Goal: Task Accomplishment & Management: Use online tool/utility

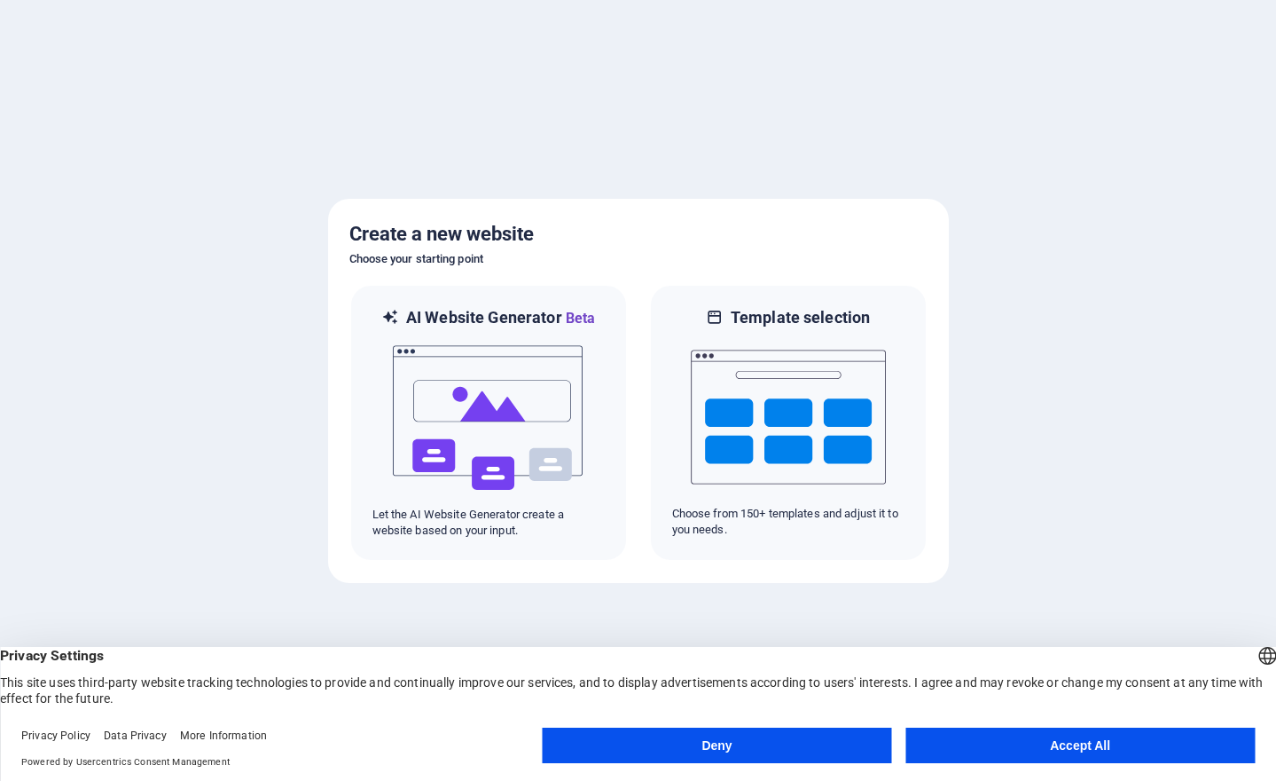
click at [1090, 741] on button "Accept All" at bounding box center [1080, 744] width 349 height 35
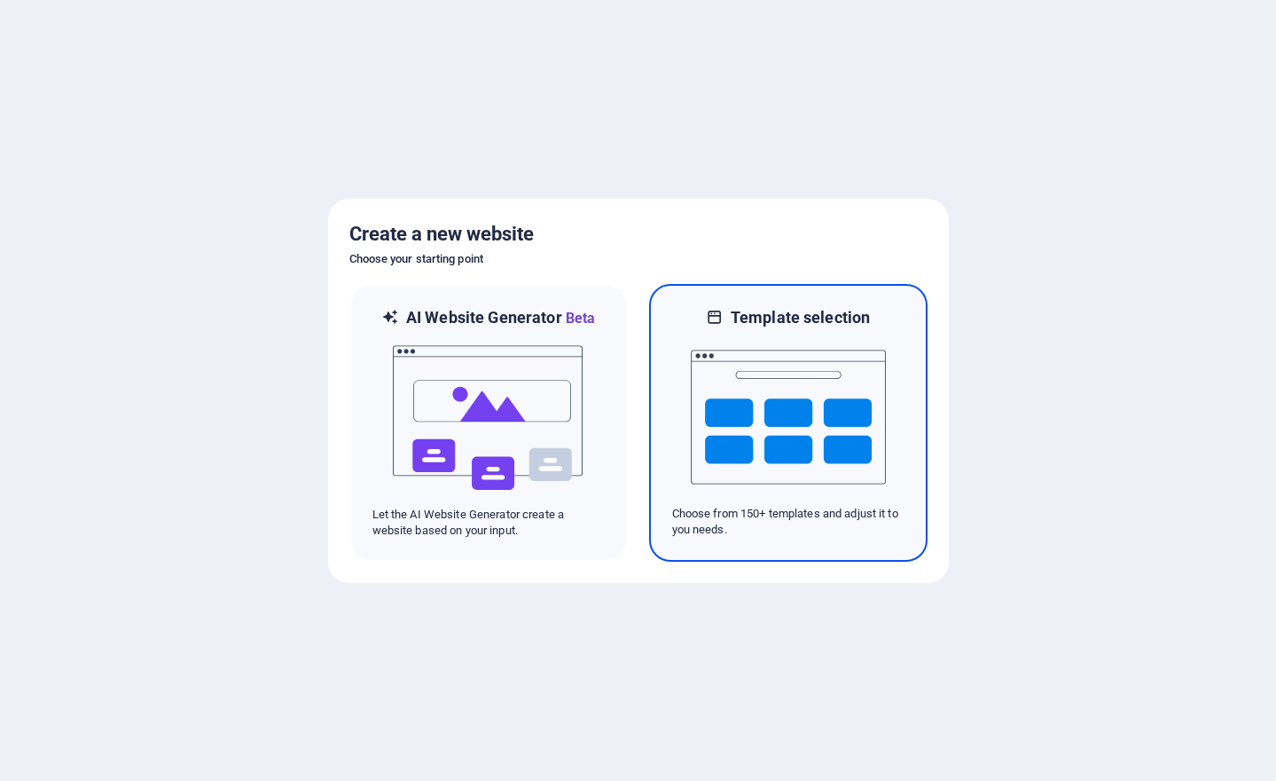
click at [779, 444] on img at bounding box center [788, 416] width 195 height 177
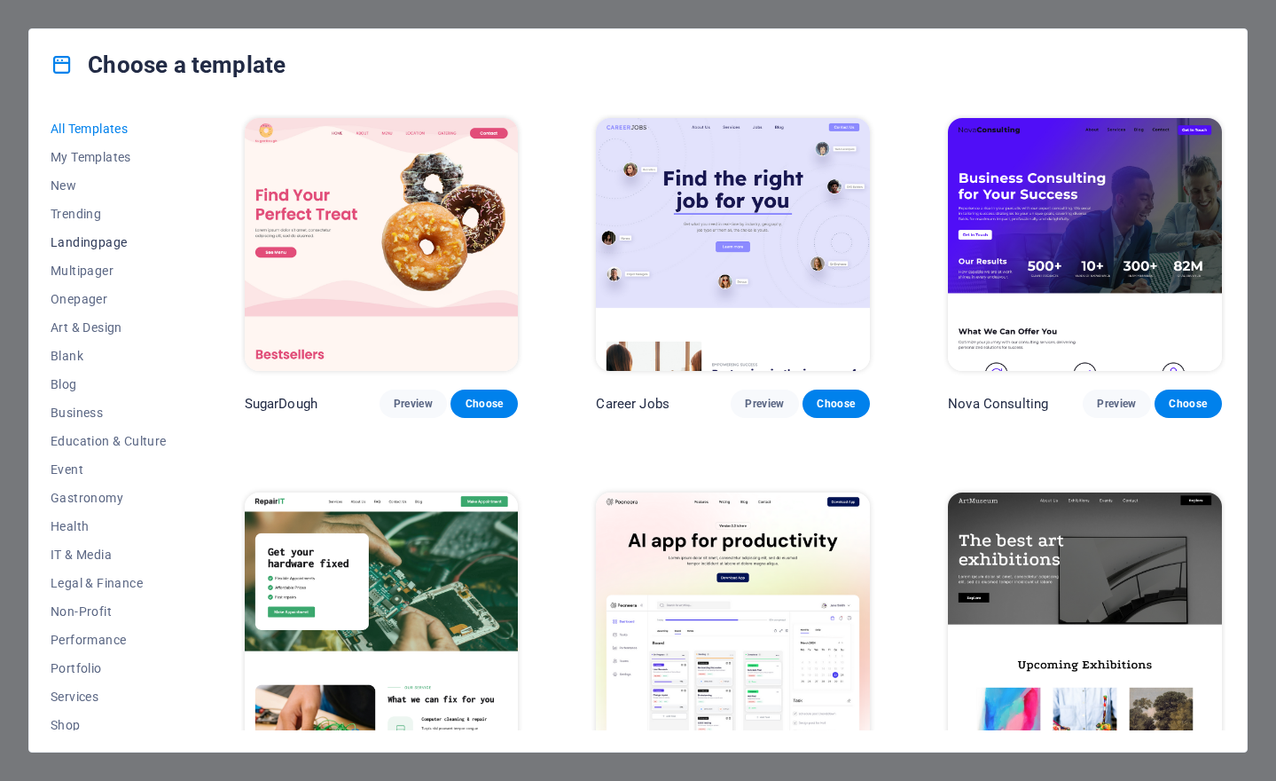
click at [89, 244] on span "Landingpage" at bounding box center [109, 242] width 116 height 14
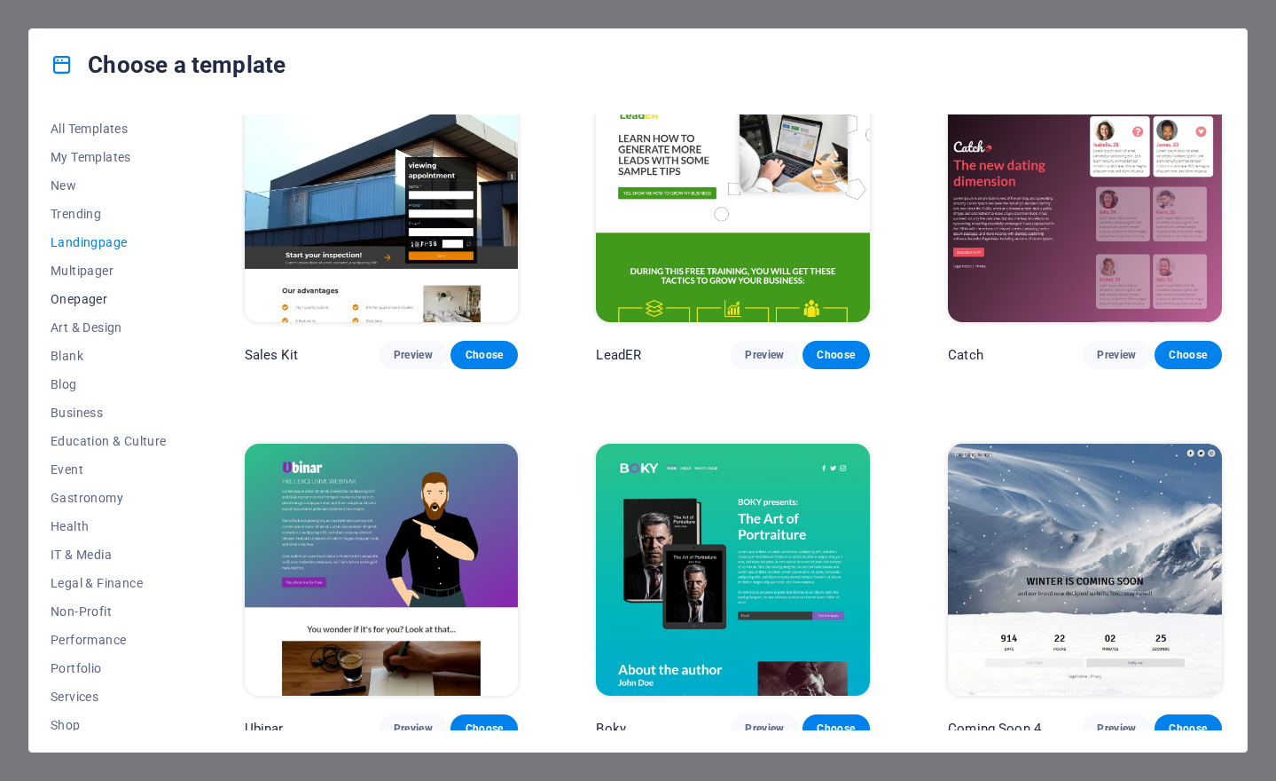
click at [90, 301] on span "Onepager" at bounding box center [109, 299] width 116 height 14
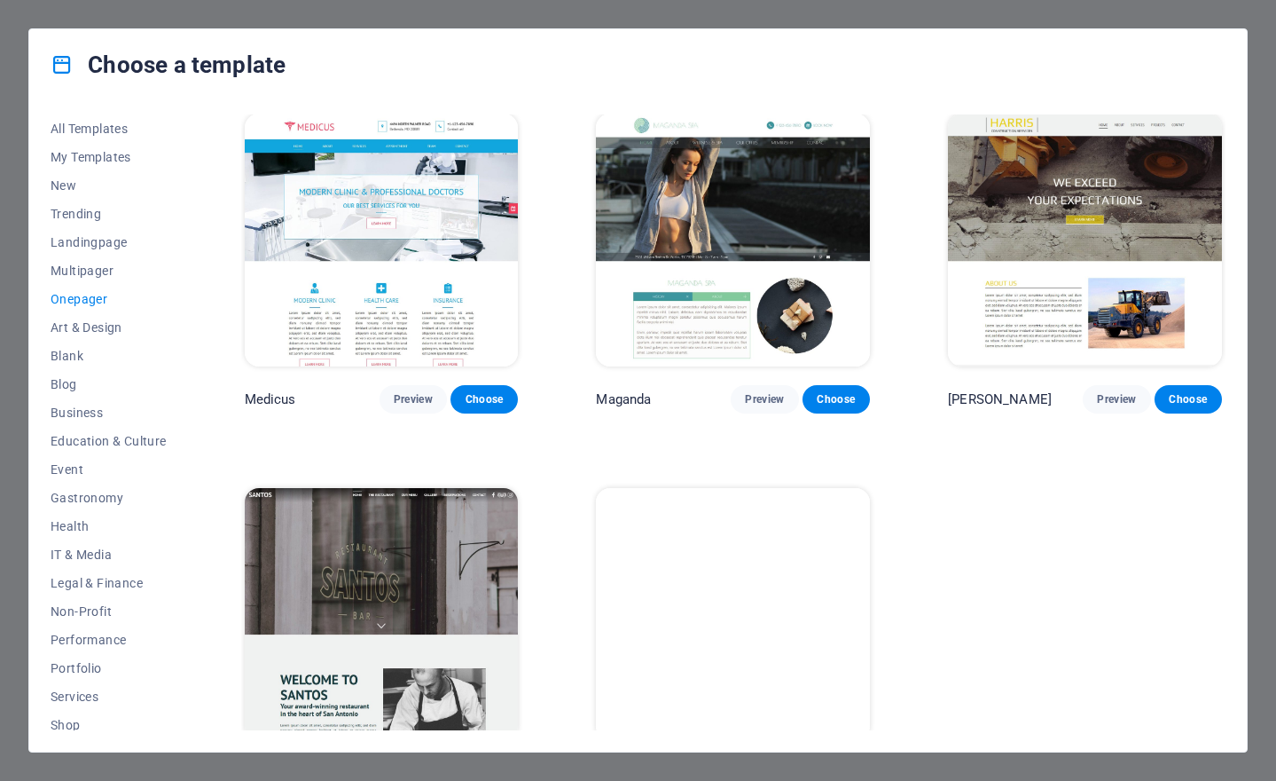
scroll to position [8976, 0]
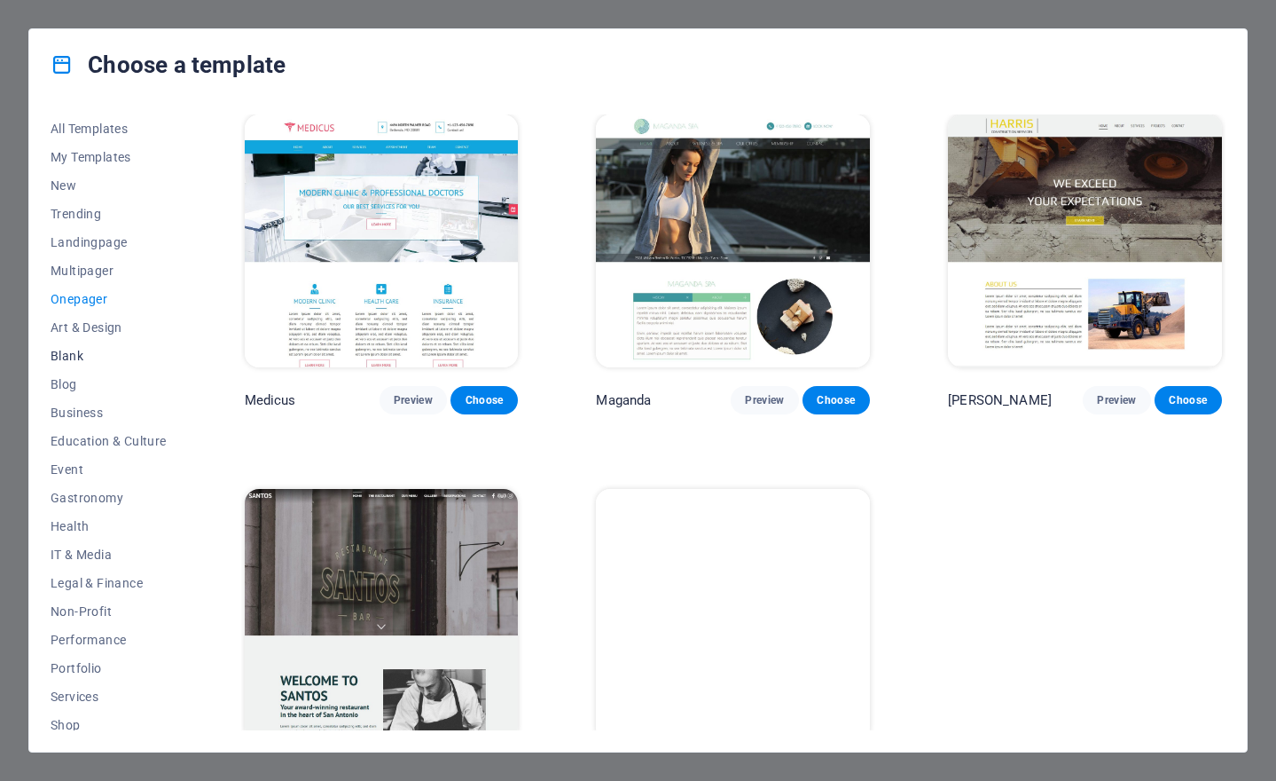
click at [87, 365] on button "Blank" at bounding box center [109, 355] width 116 height 28
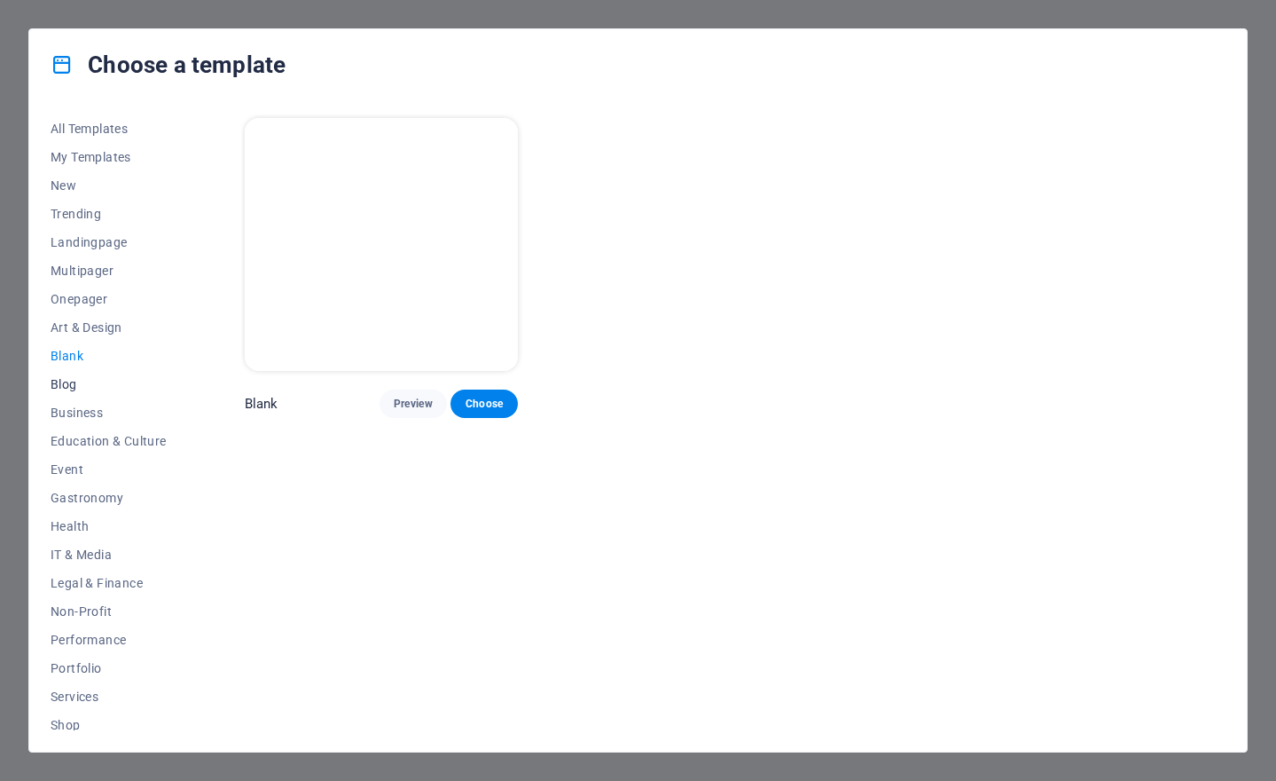
scroll to position [24, 0]
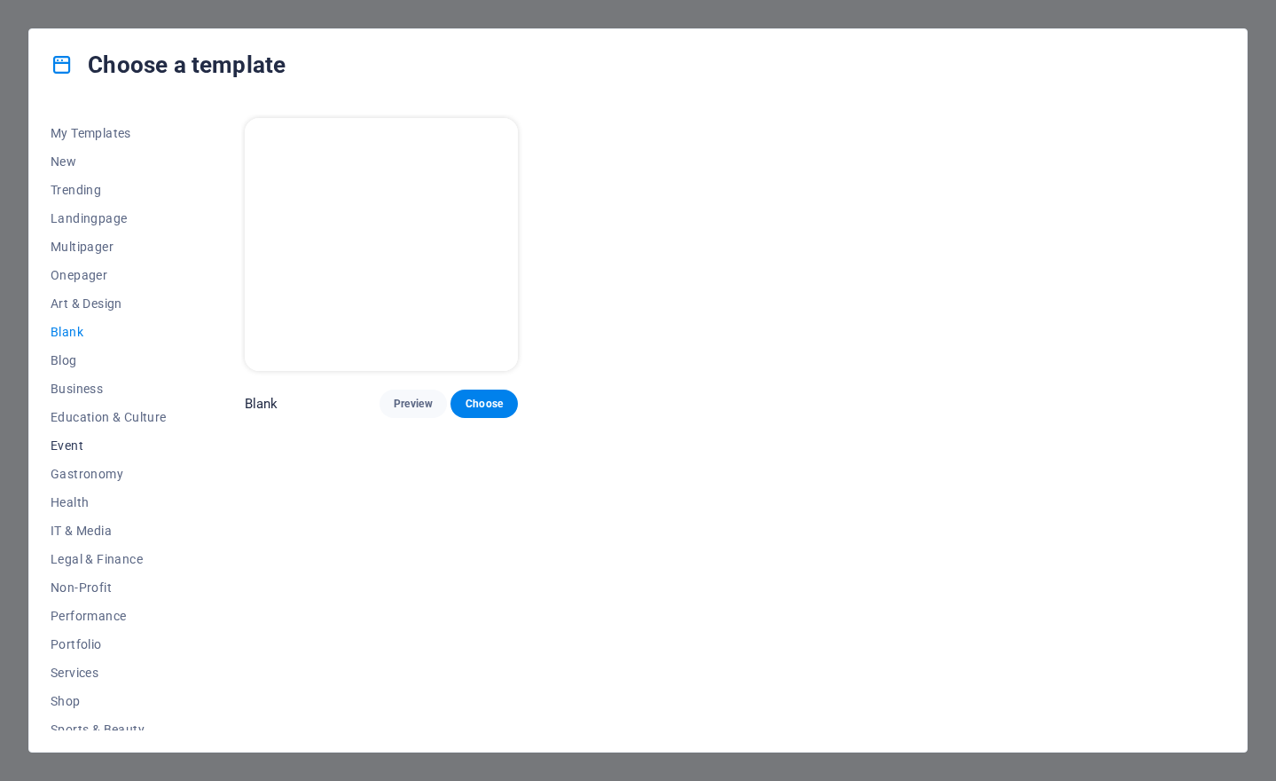
click at [77, 444] on span "Event" at bounding box center [109, 445] width 116 height 14
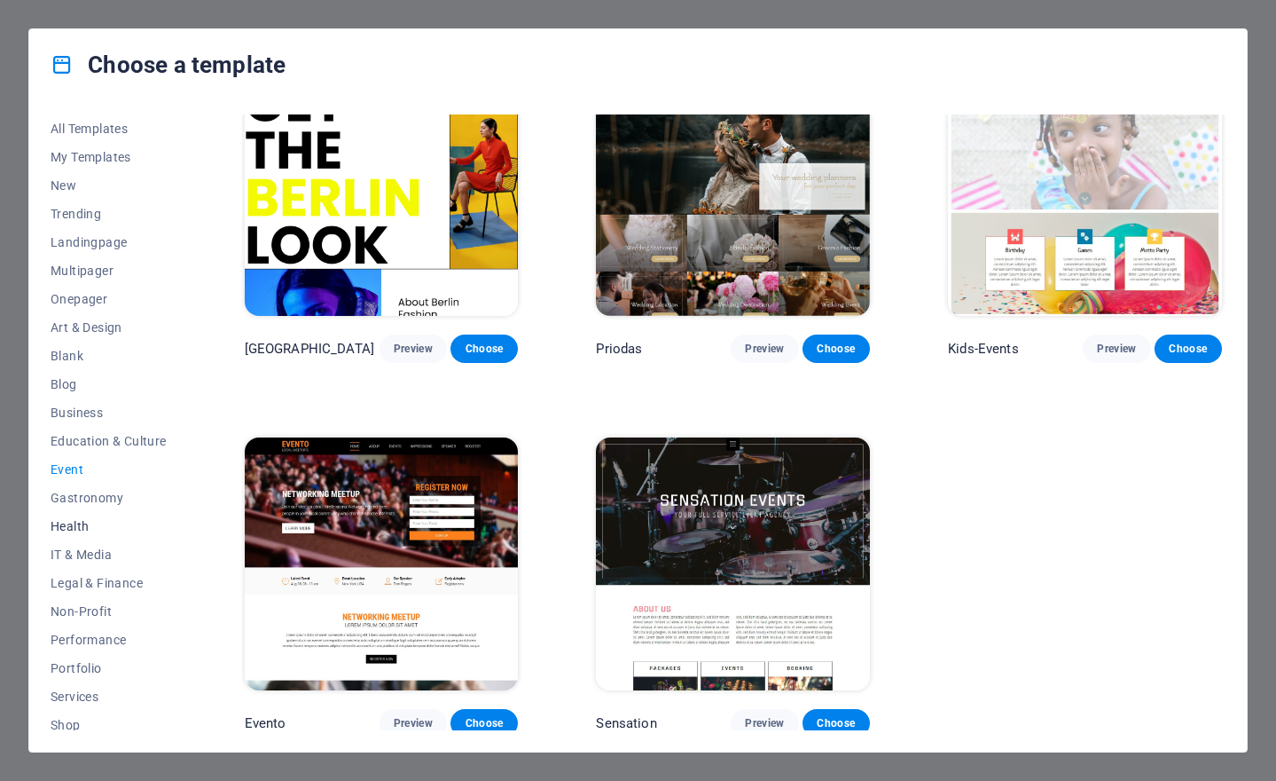
scroll to position [0, 0]
click at [85, 184] on span "New" at bounding box center [109, 185] width 116 height 14
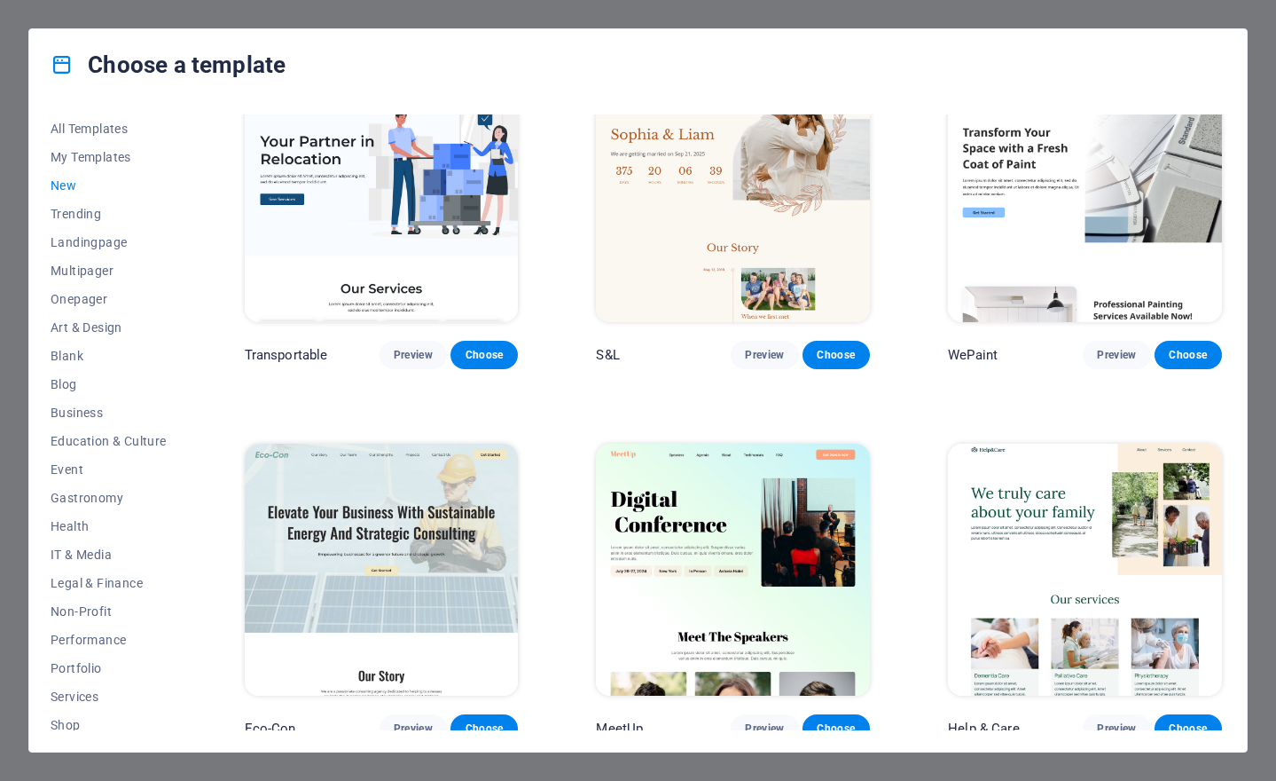
scroll to position [1543, 0]
click at [81, 213] on span "Trending" at bounding box center [109, 214] width 116 height 14
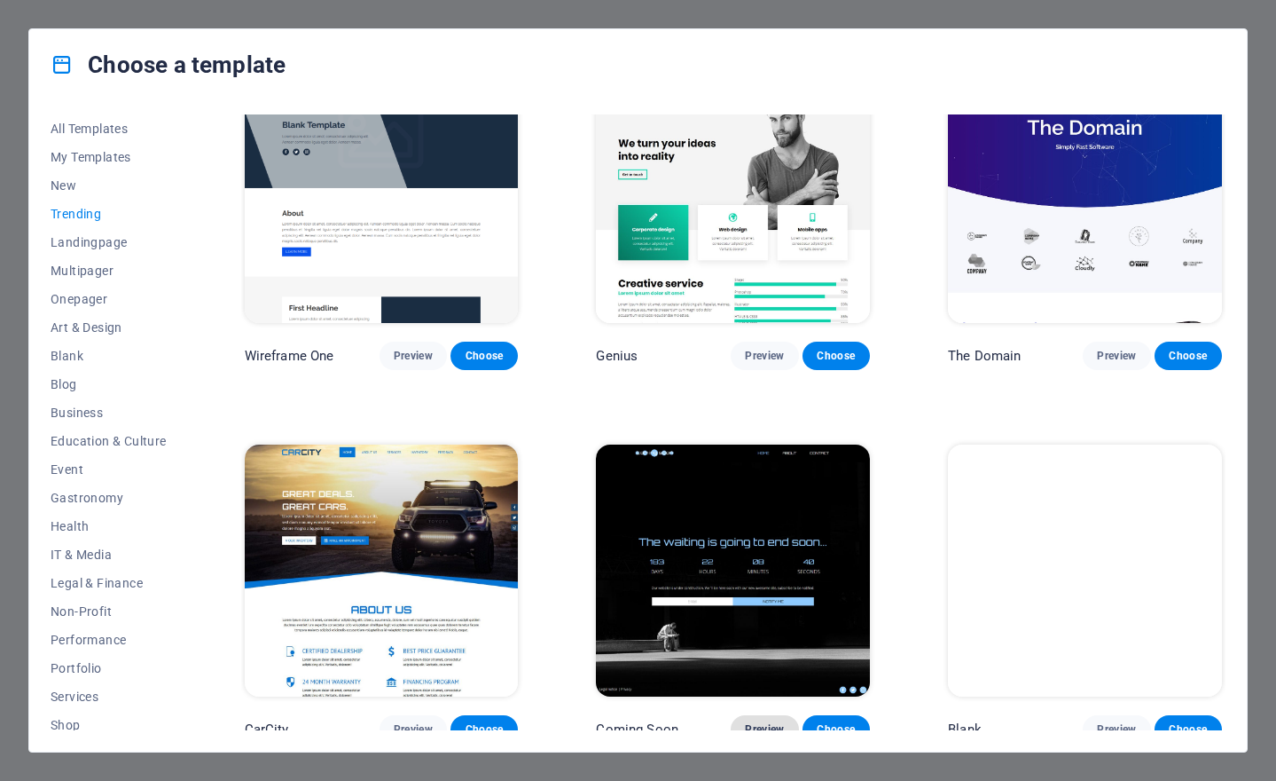
click at [756, 722] on span "Preview" at bounding box center [764, 729] width 39 height 14
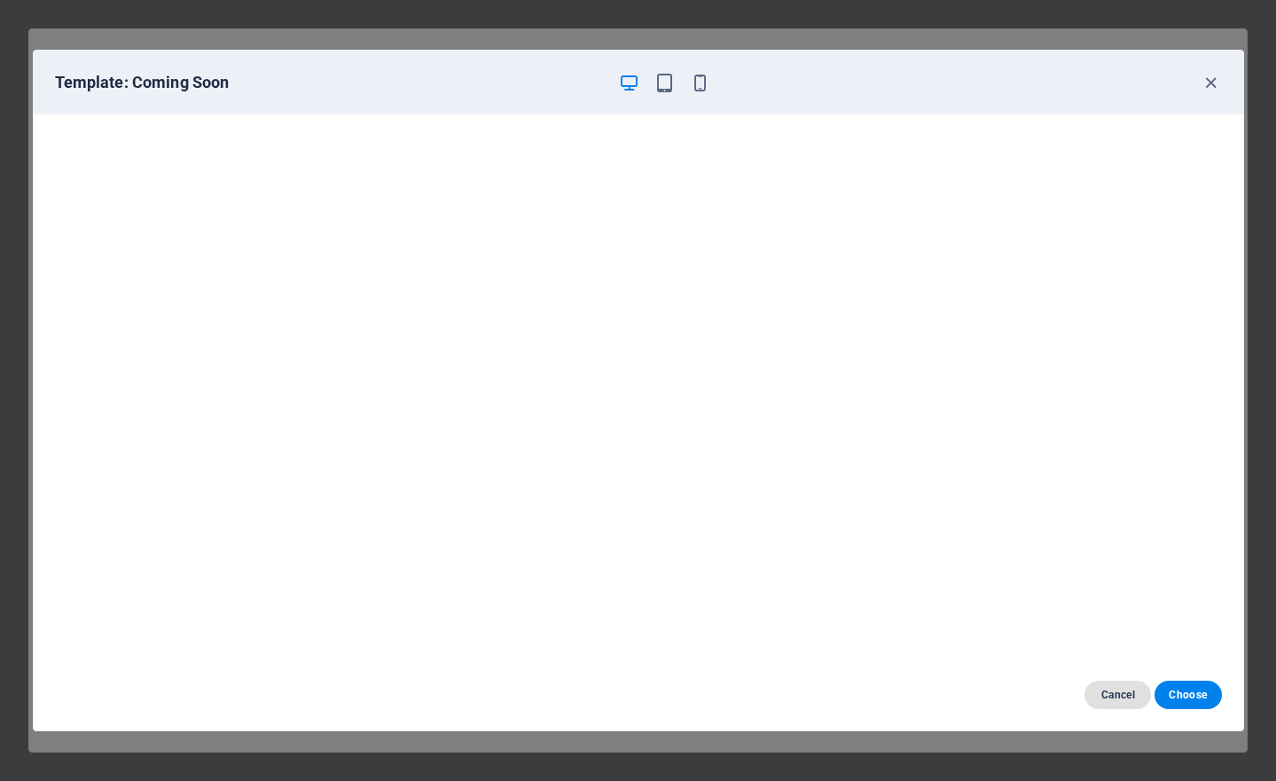
click at [1099, 695] on span "Cancel" at bounding box center [1118, 694] width 38 height 14
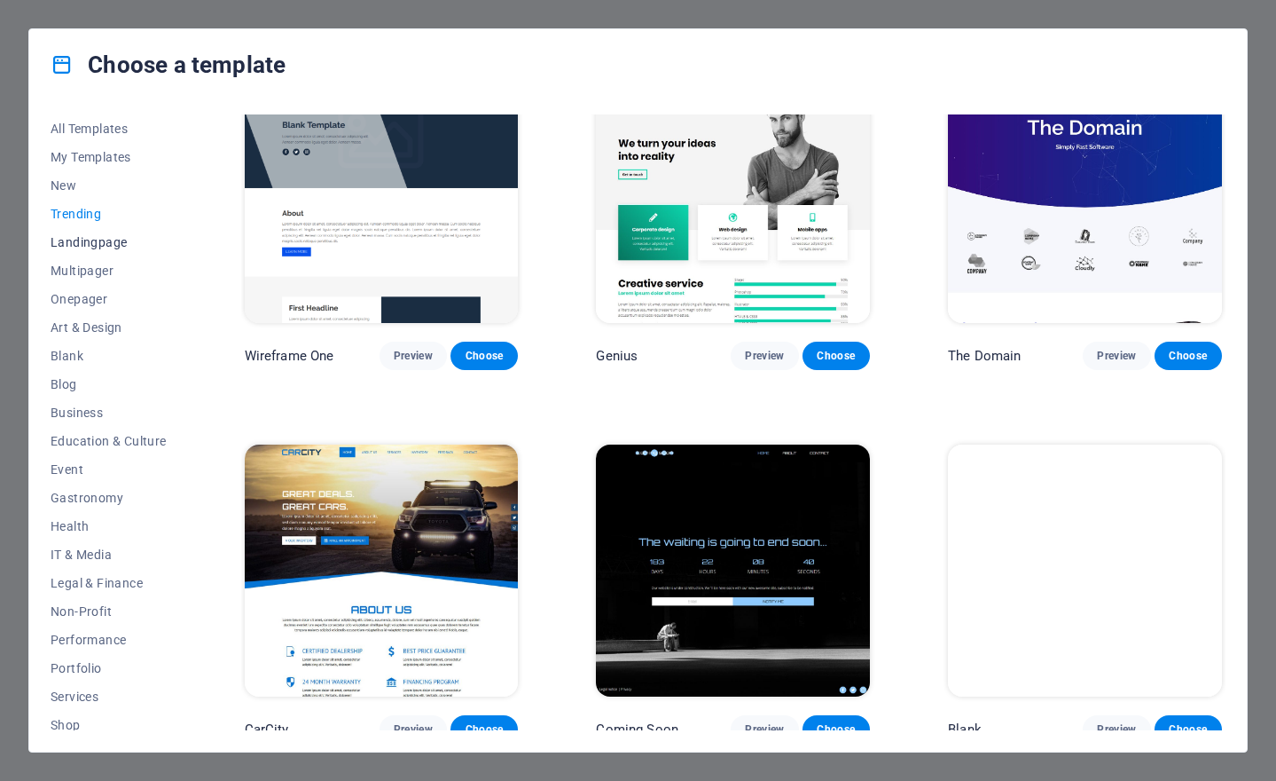
click at [105, 243] on span "Landingpage" at bounding box center [109, 242] width 116 height 14
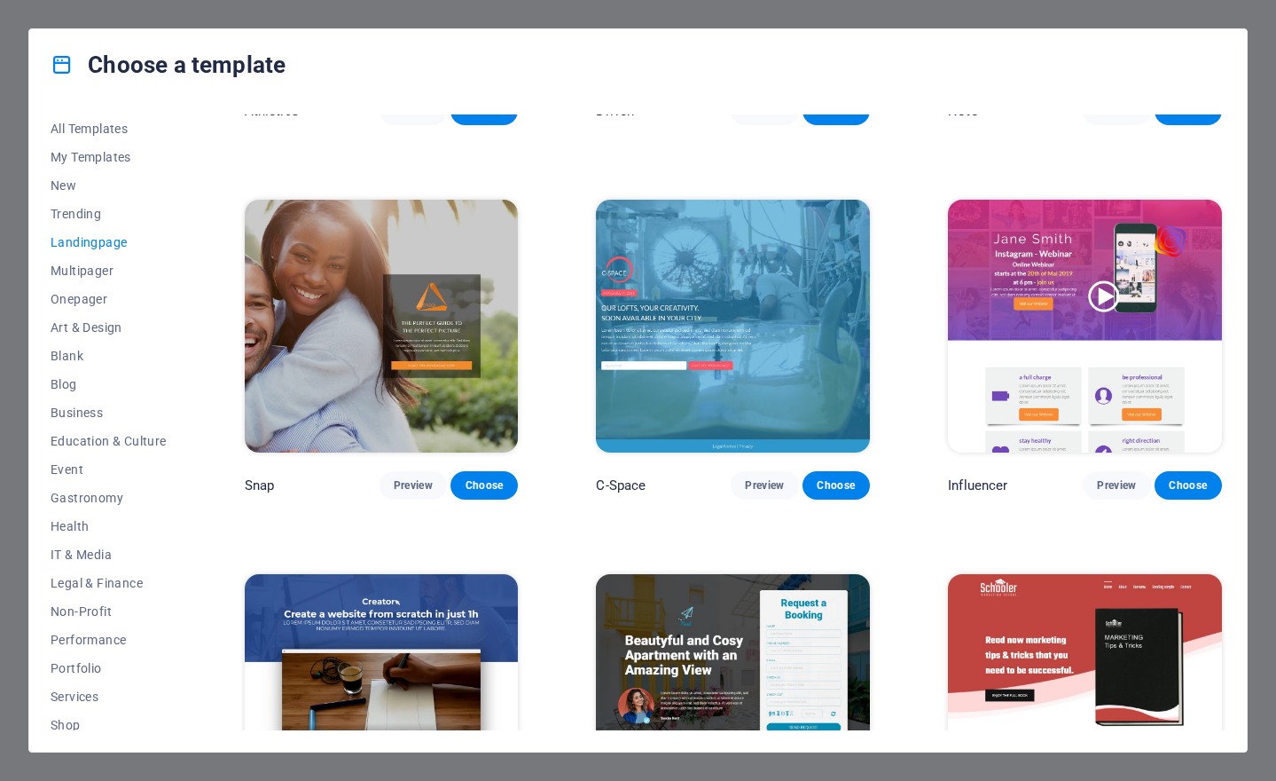
scroll to position [1413, 0]
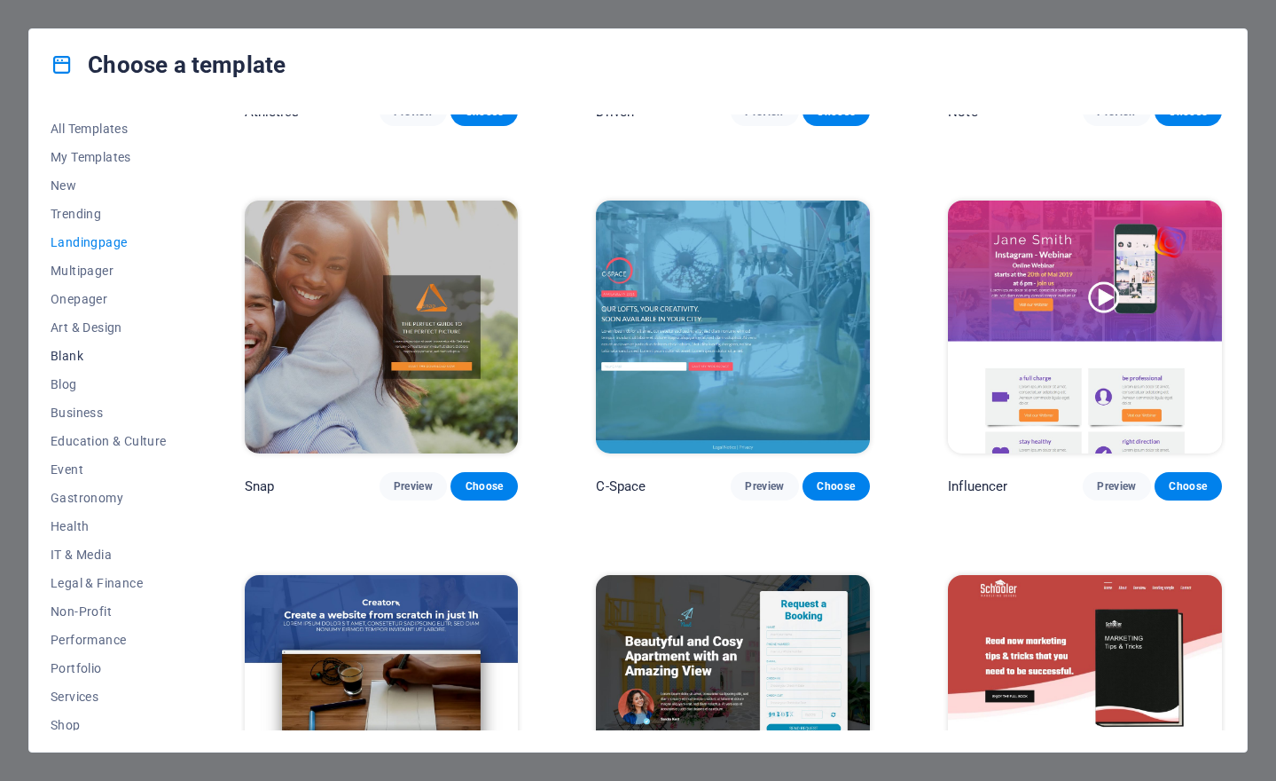
click at [76, 358] on span "Blank" at bounding box center [109, 356] width 116 height 14
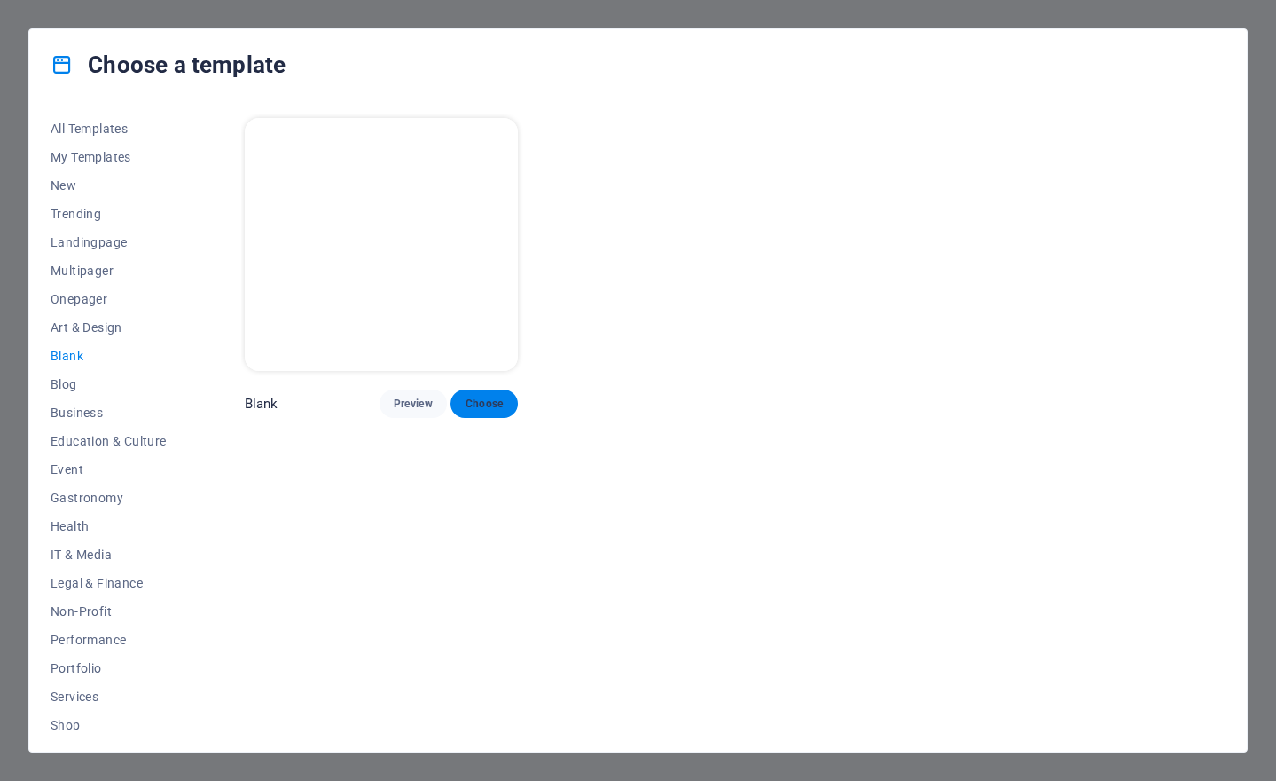
click at [492, 401] on span "Choose" at bounding box center [484, 403] width 39 height 14
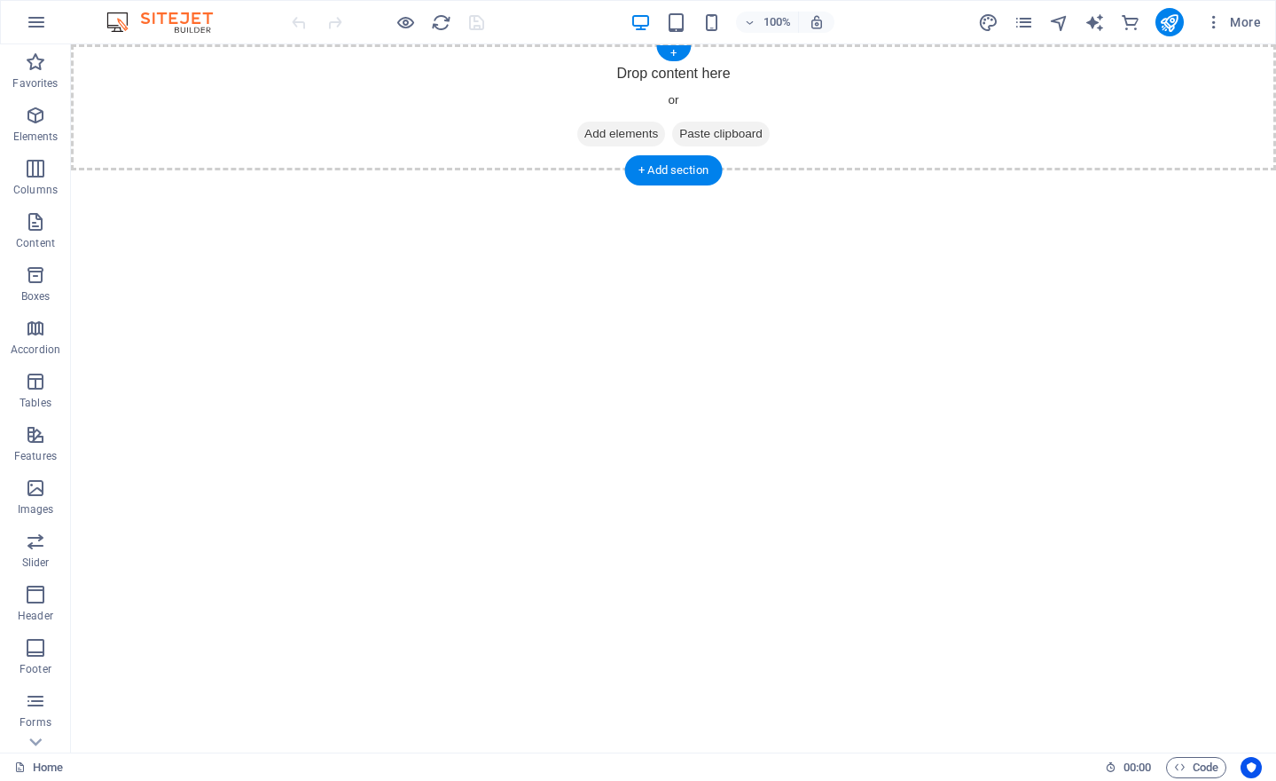
click at [623, 137] on span "Add elements" at bounding box center [621, 134] width 88 height 25
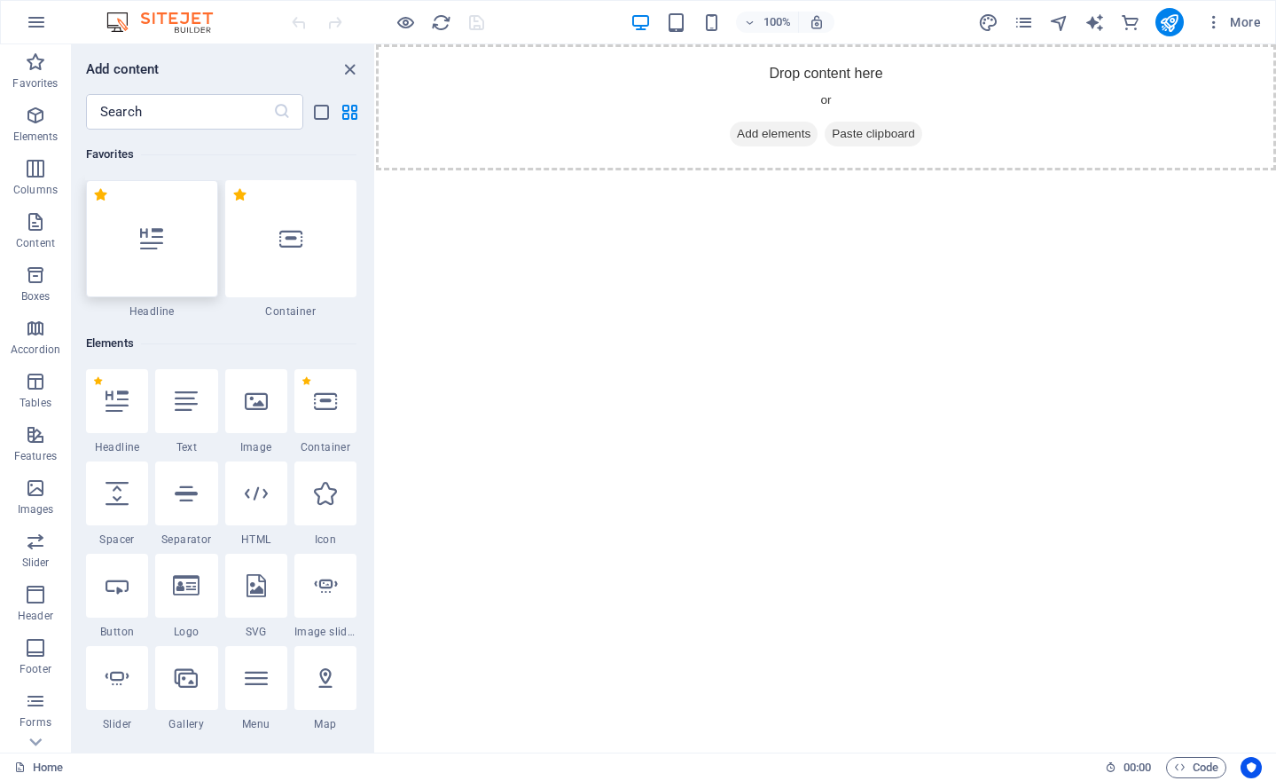
click at [147, 251] on div at bounding box center [152, 238] width 132 height 117
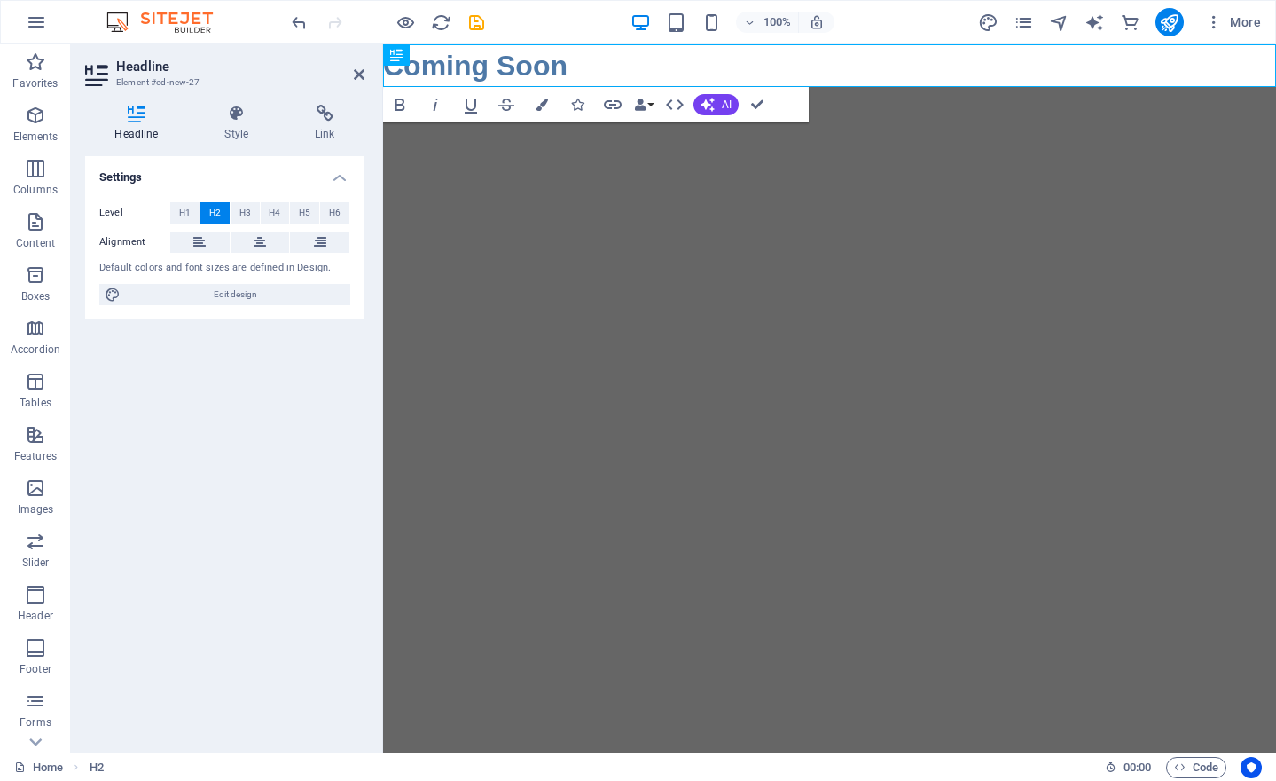
click at [521, 87] on html "Skip to main content Coming Soon" at bounding box center [829, 65] width 893 height 43
click at [890, 87] on html "Skip to main content Coming Soon" at bounding box center [829, 65] width 893 height 43
click at [264, 240] on icon at bounding box center [260, 241] width 12 height 21
click at [679, 87] on html "Skip to main content Coming Soon" at bounding box center [829, 65] width 893 height 43
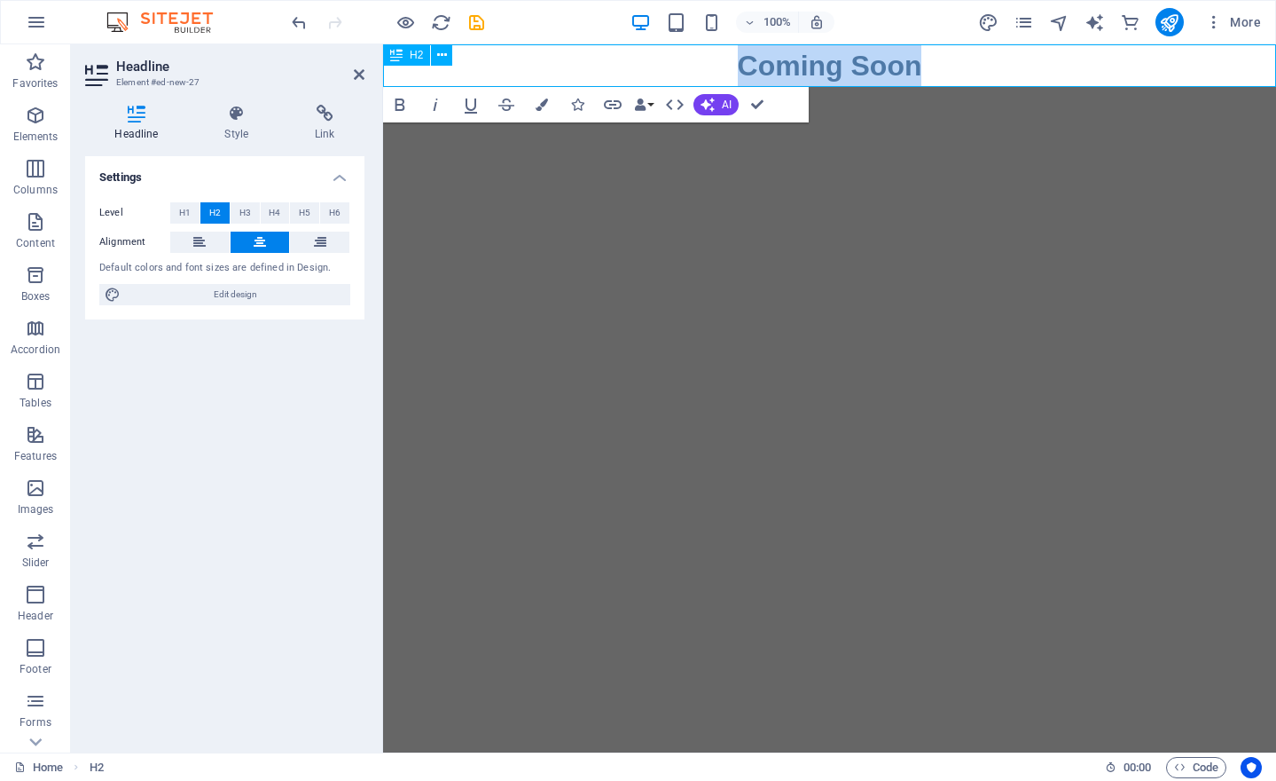
drag, startPoint x: 741, startPoint y: 64, endPoint x: 1047, endPoint y: 62, distance: 306.0
click at [1047, 62] on h2 "Coming Soon" at bounding box center [829, 65] width 893 height 43
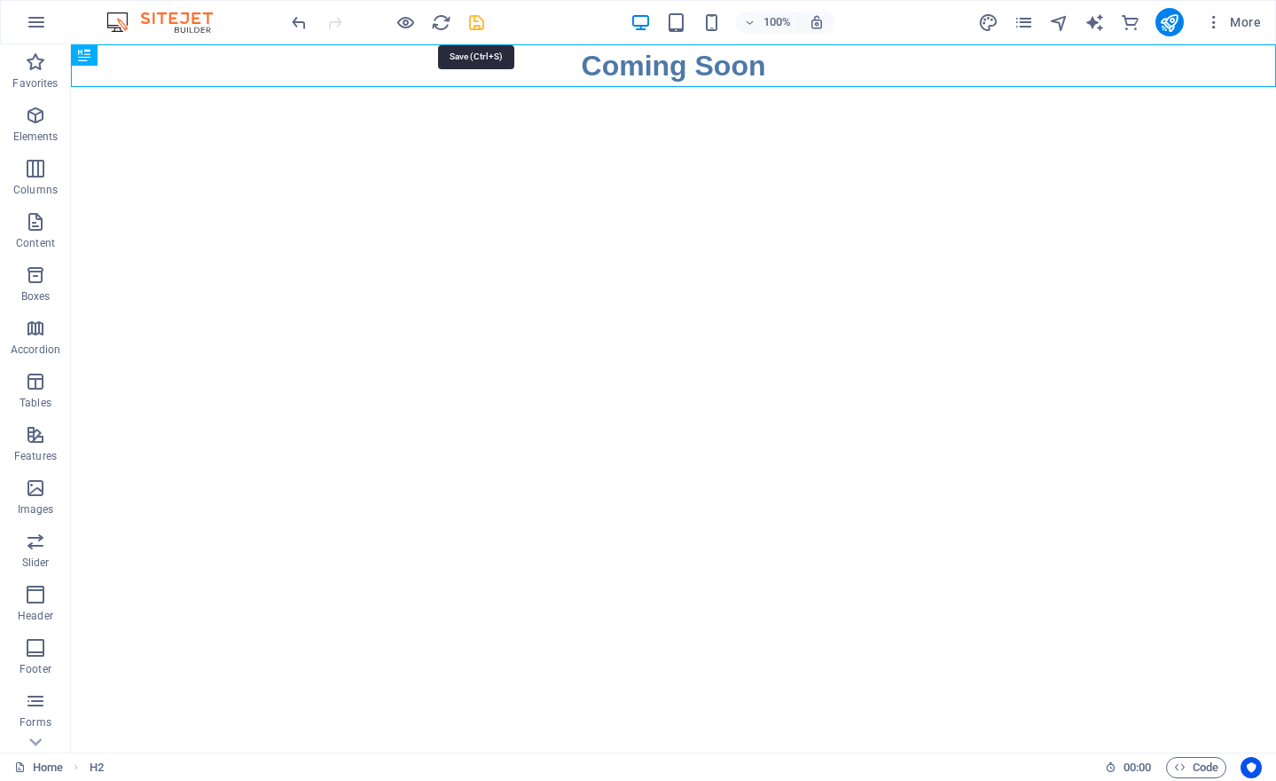
click at [471, 23] on icon "save" at bounding box center [477, 22] width 20 height 20
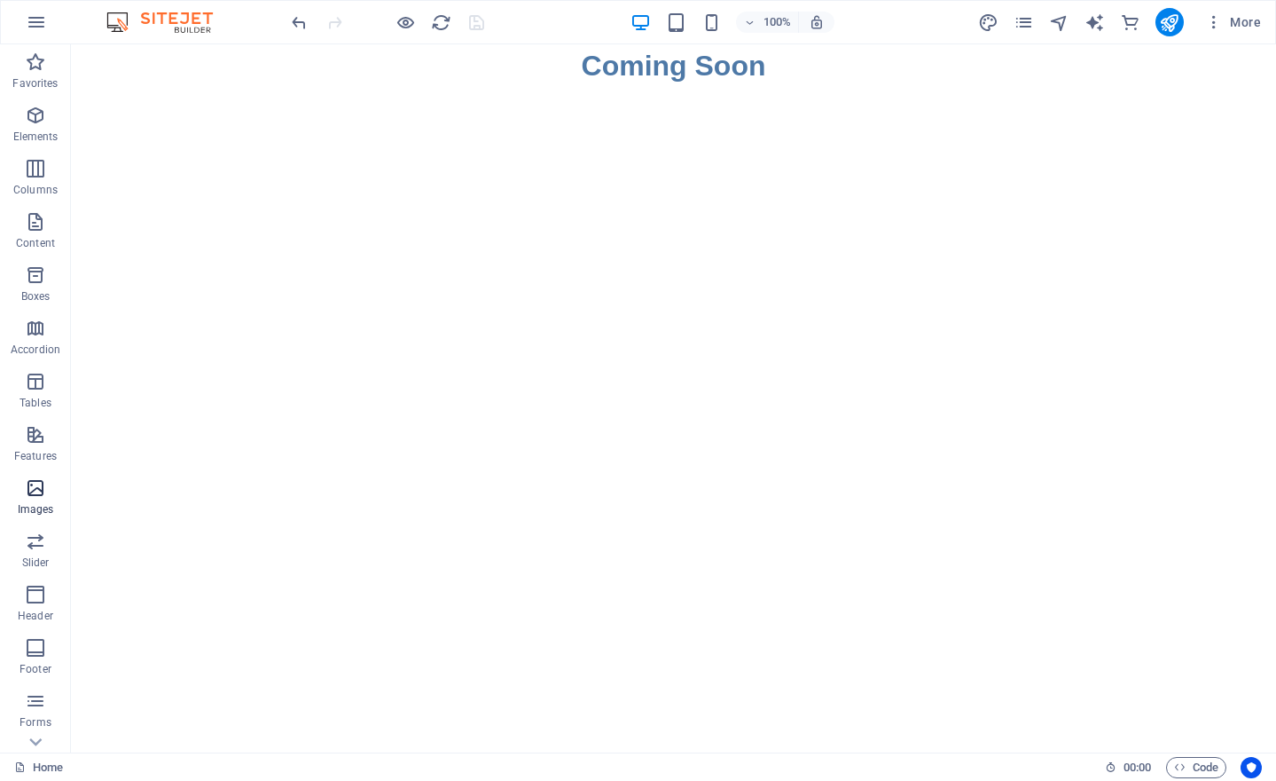
click at [37, 490] on icon "button" at bounding box center [35, 487] width 21 height 21
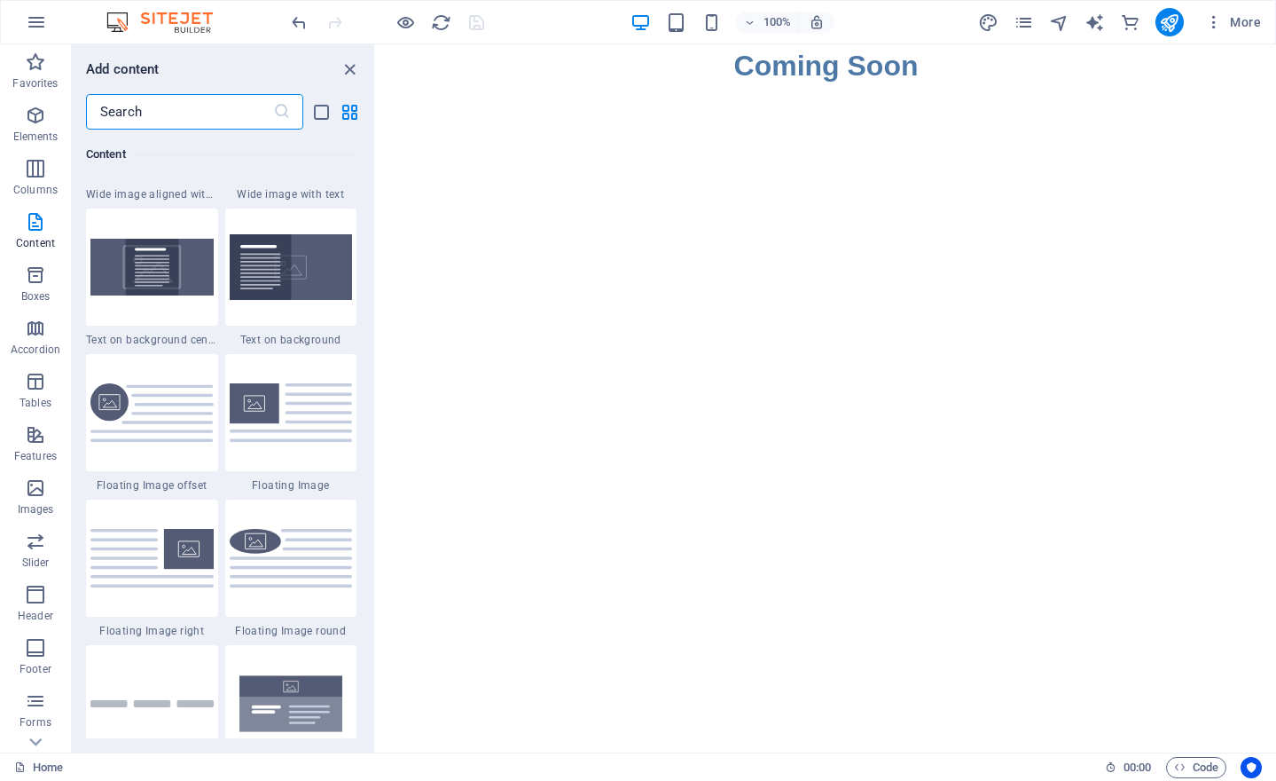
scroll to position [3658, 0]
click at [30, 498] on icon "button" at bounding box center [35, 487] width 21 height 21
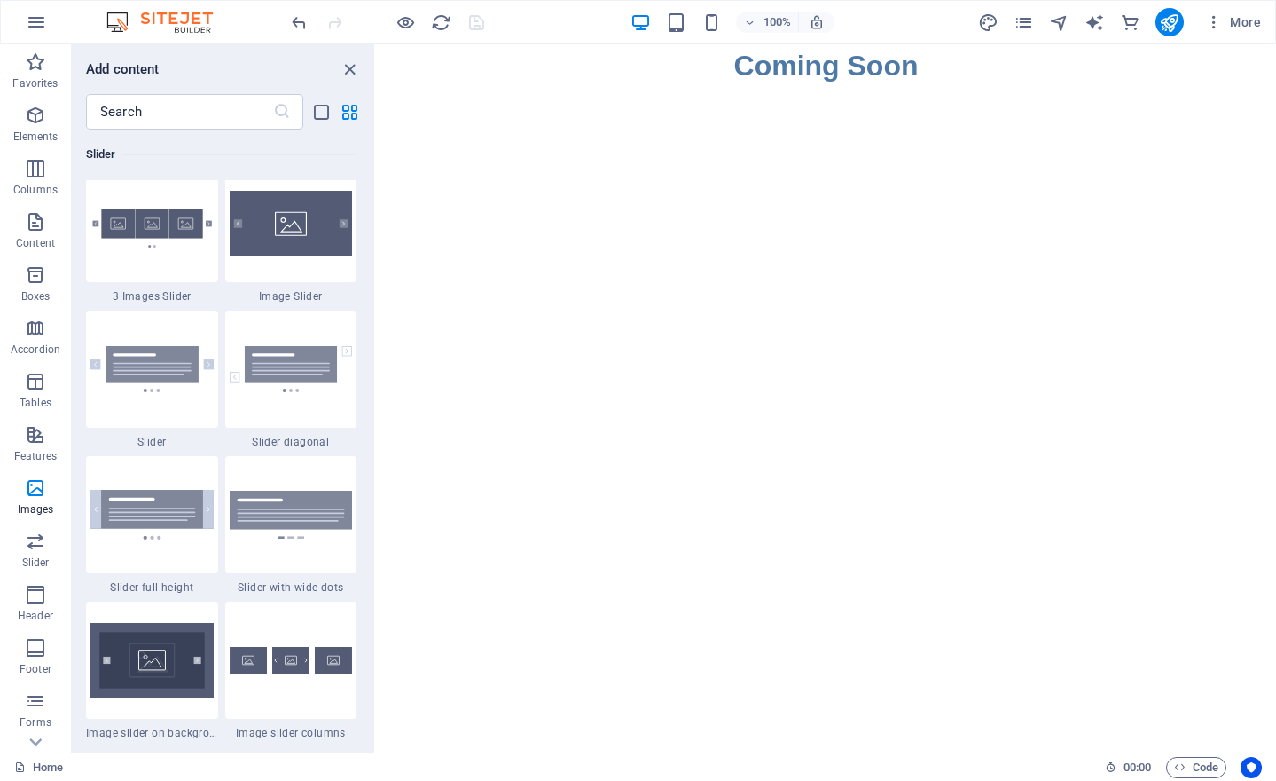
scroll to position [10073, 0]
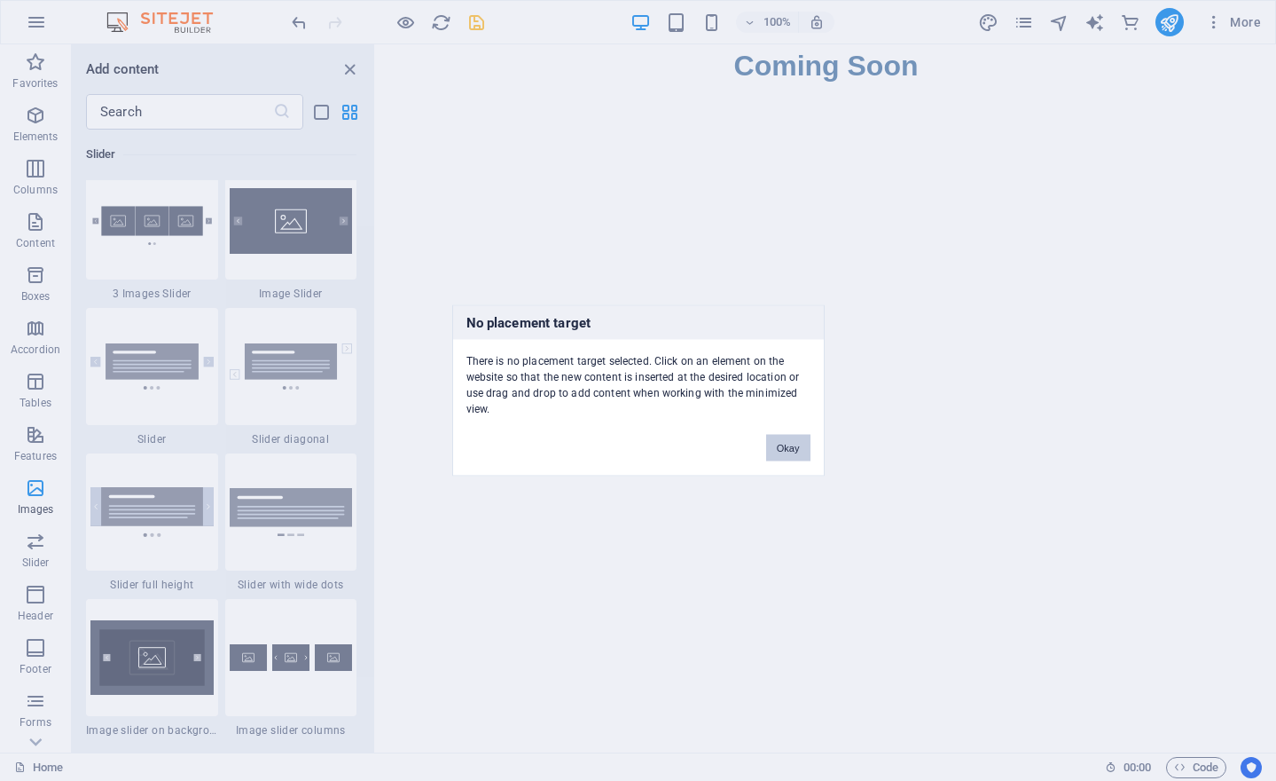
click at [790, 449] on button "Okay" at bounding box center [788, 448] width 44 height 27
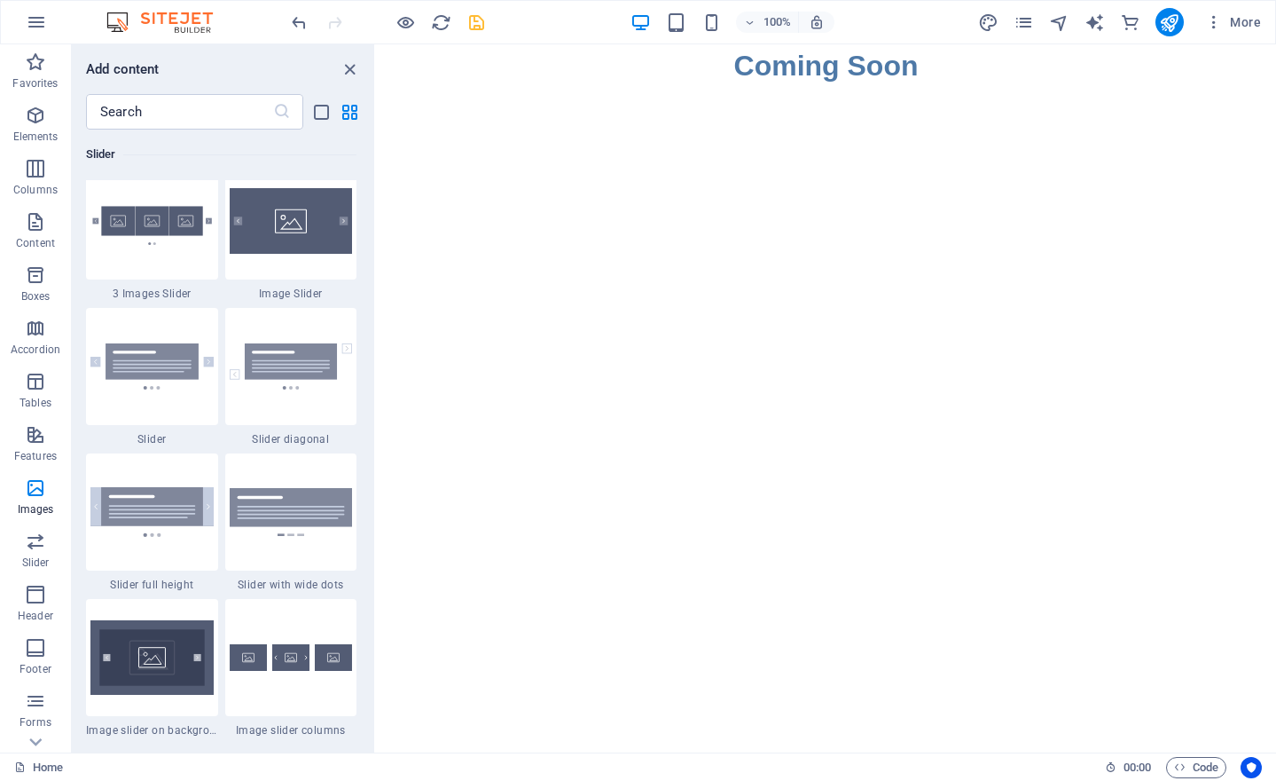
click at [761, 87] on html "Skip to main content Coming Soon" at bounding box center [826, 65] width 900 height 43
click at [350, 73] on icon "close panel" at bounding box center [350, 69] width 20 height 20
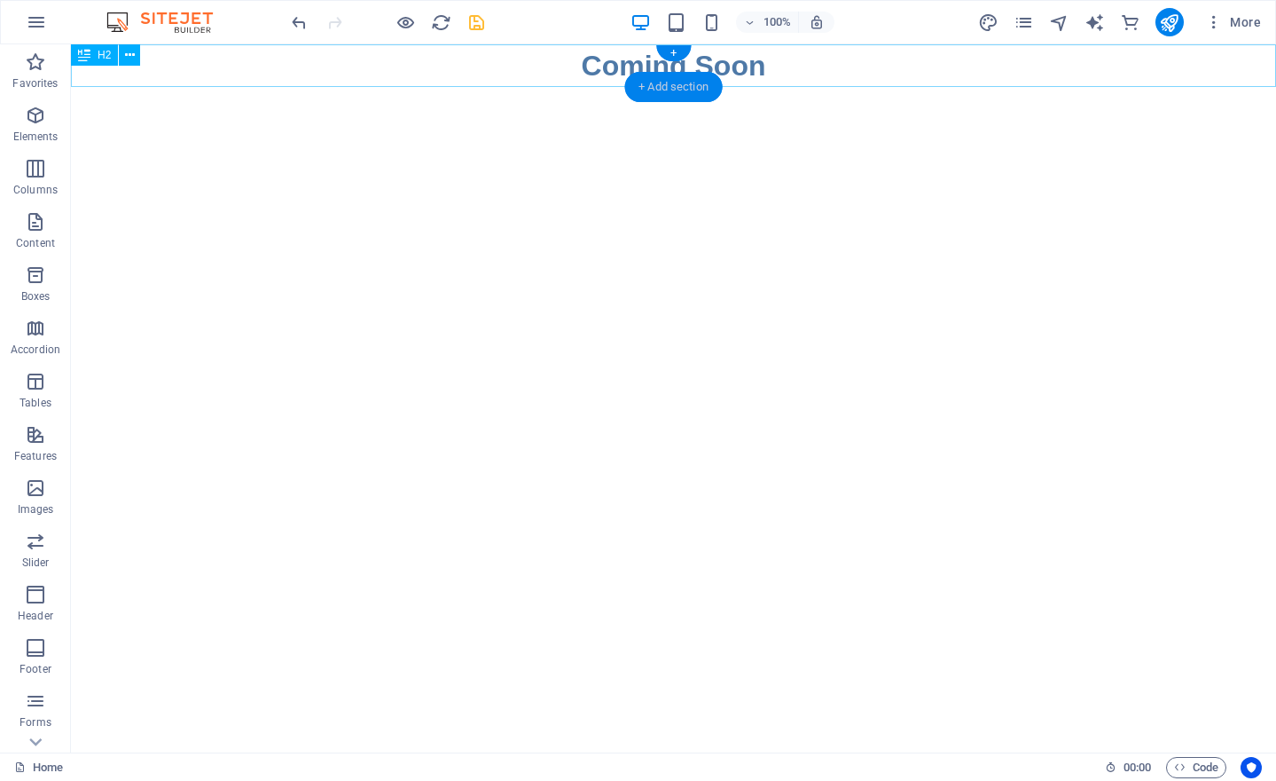
click at [659, 90] on div "+ Add section" at bounding box center [673, 87] width 98 height 30
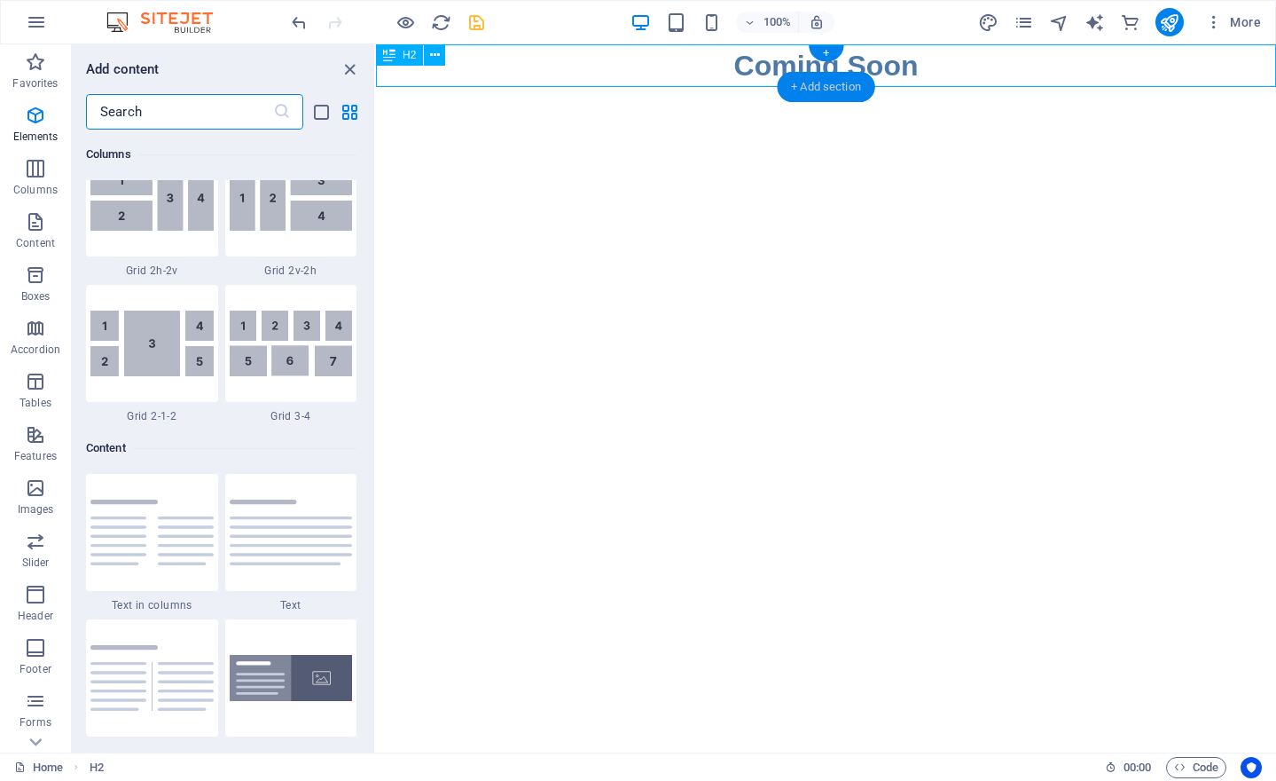
scroll to position [3103, 0]
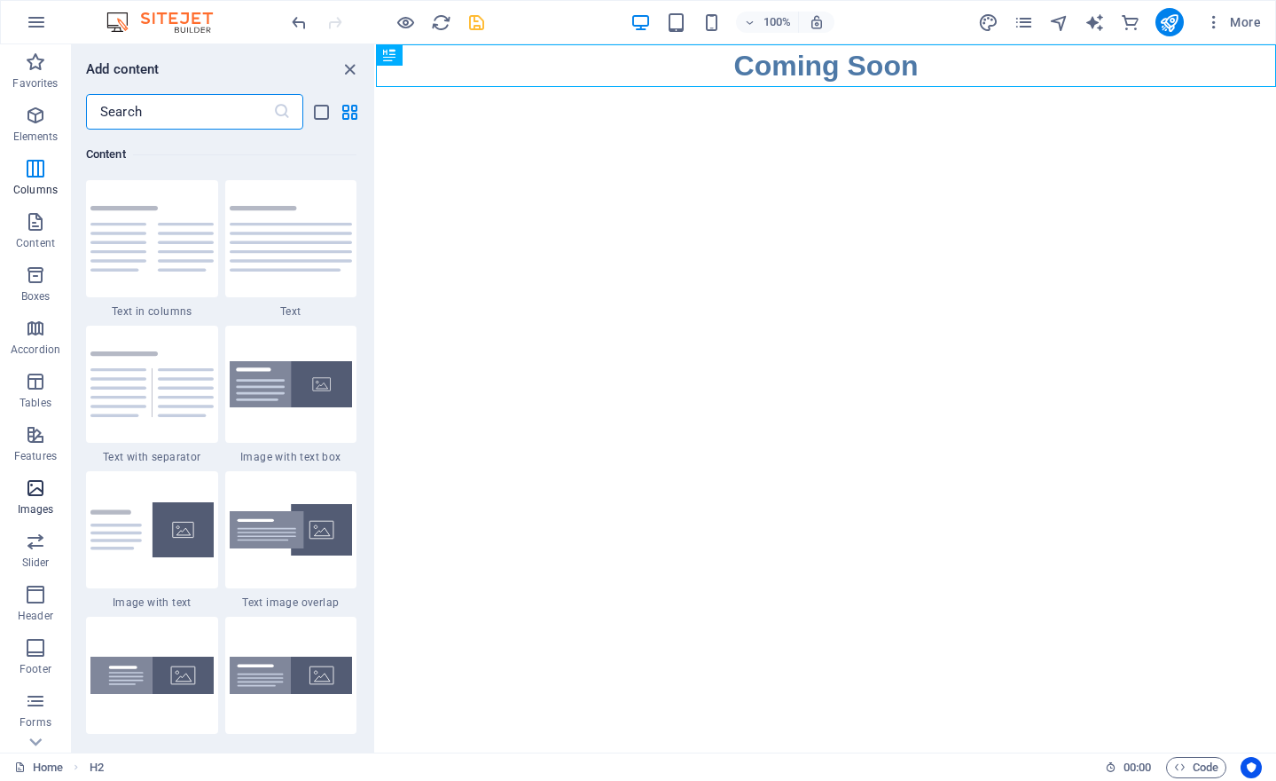
click at [34, 493] on icon "button" at bounding box center [35, 487] width 21 height 21
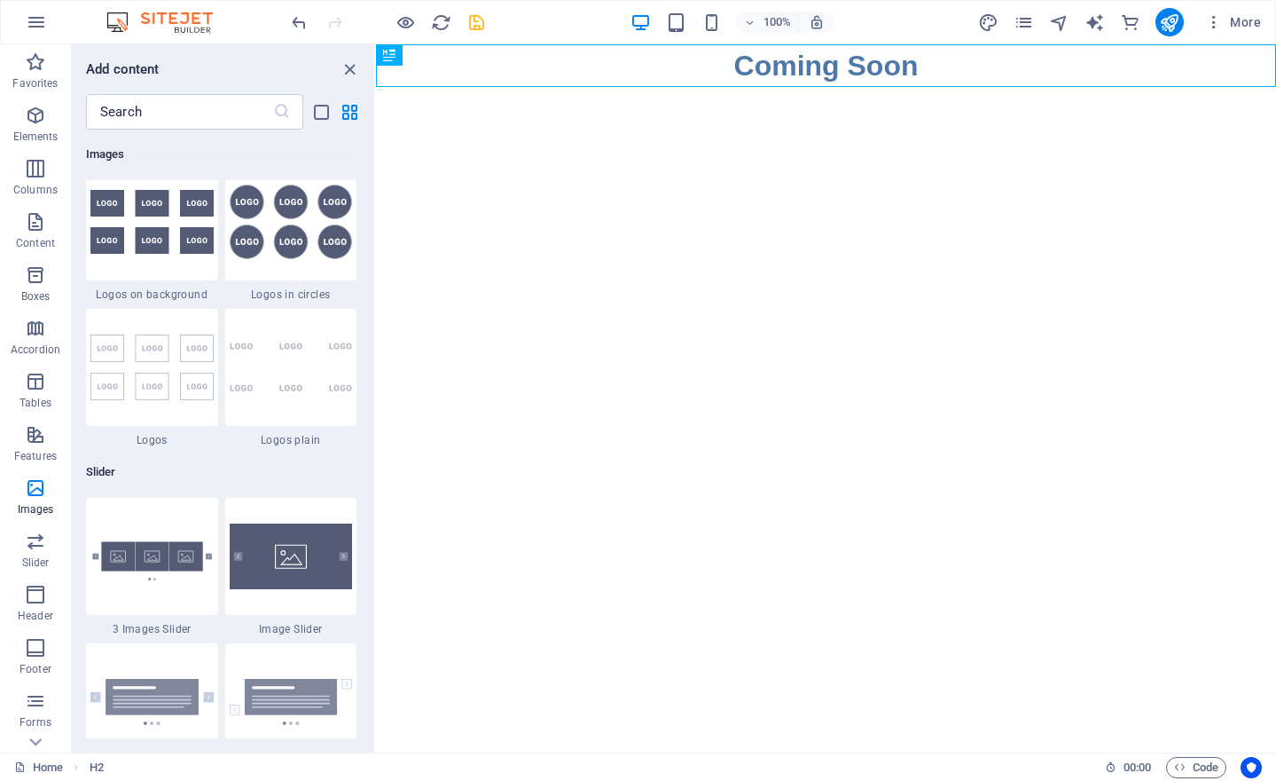
scroll to position [9887, 0]
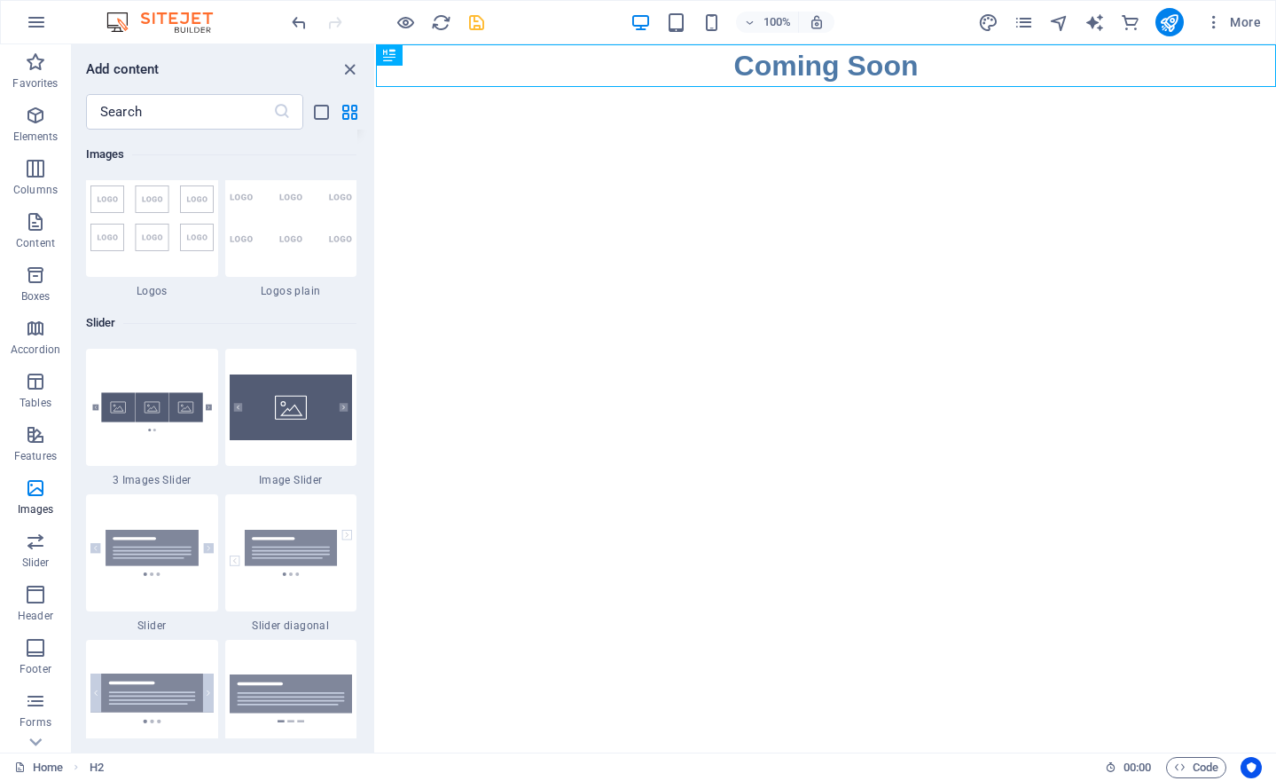
click at [283, 110] on img at bounding box center [291, 72] width 123 height 75
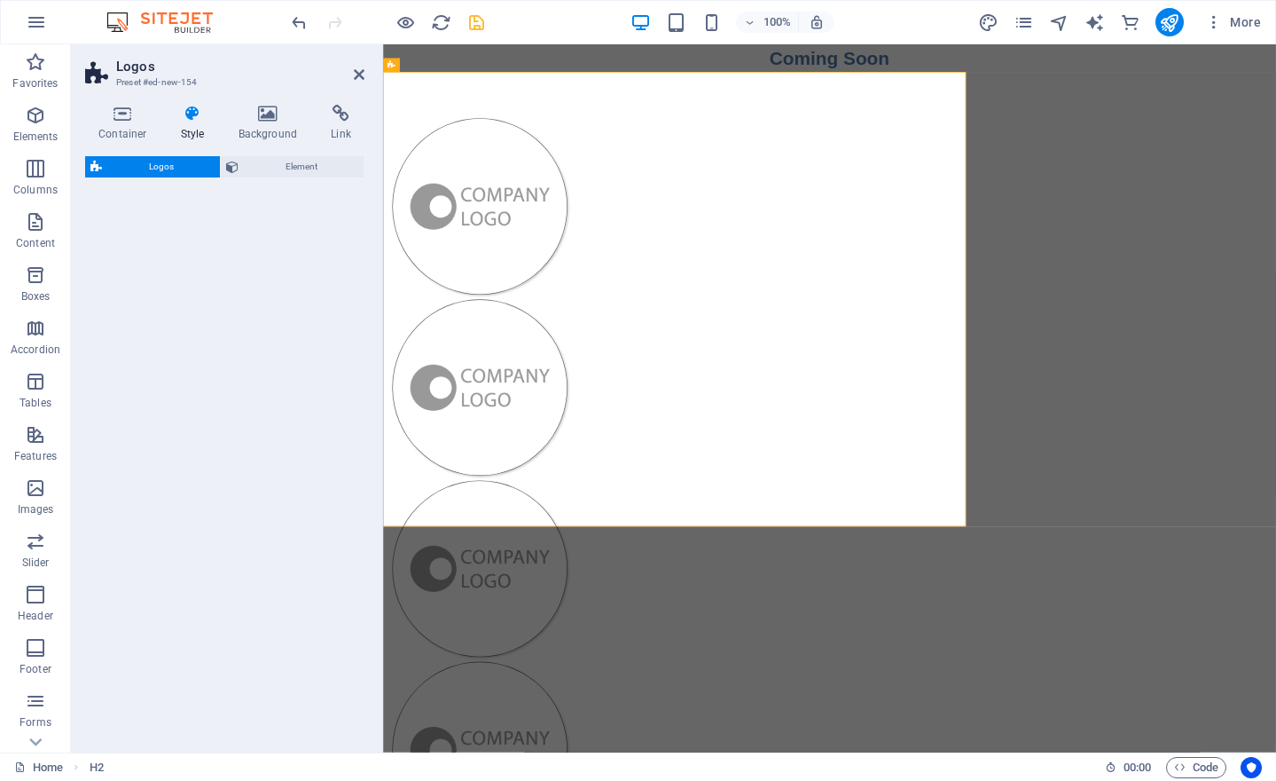
select select "rem"
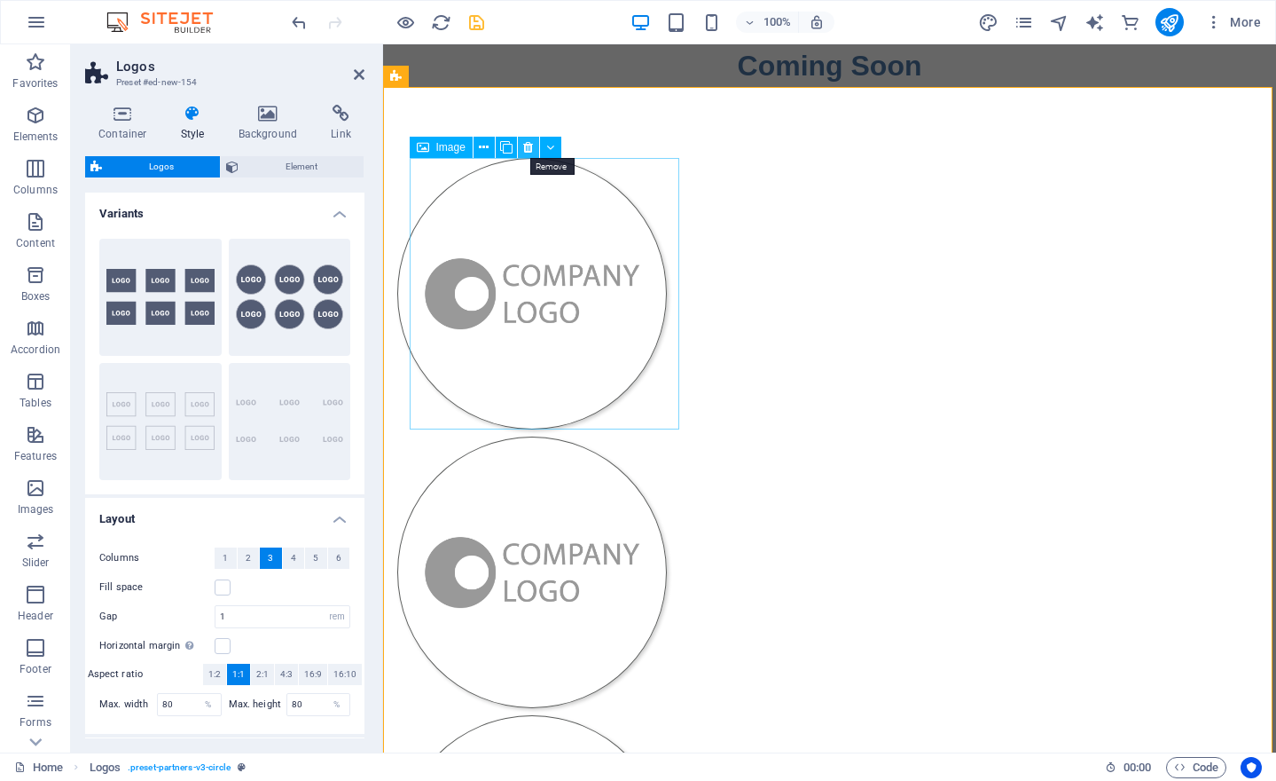
click at [529, 148] on icon at bounding box center [528, 147] width 10 height 19
click at [532, 150] on icon at bounding box center [528, 147] width 10 height 19
click at [530, 152] on icon at bounding box center [528, 147] width 10 height 19
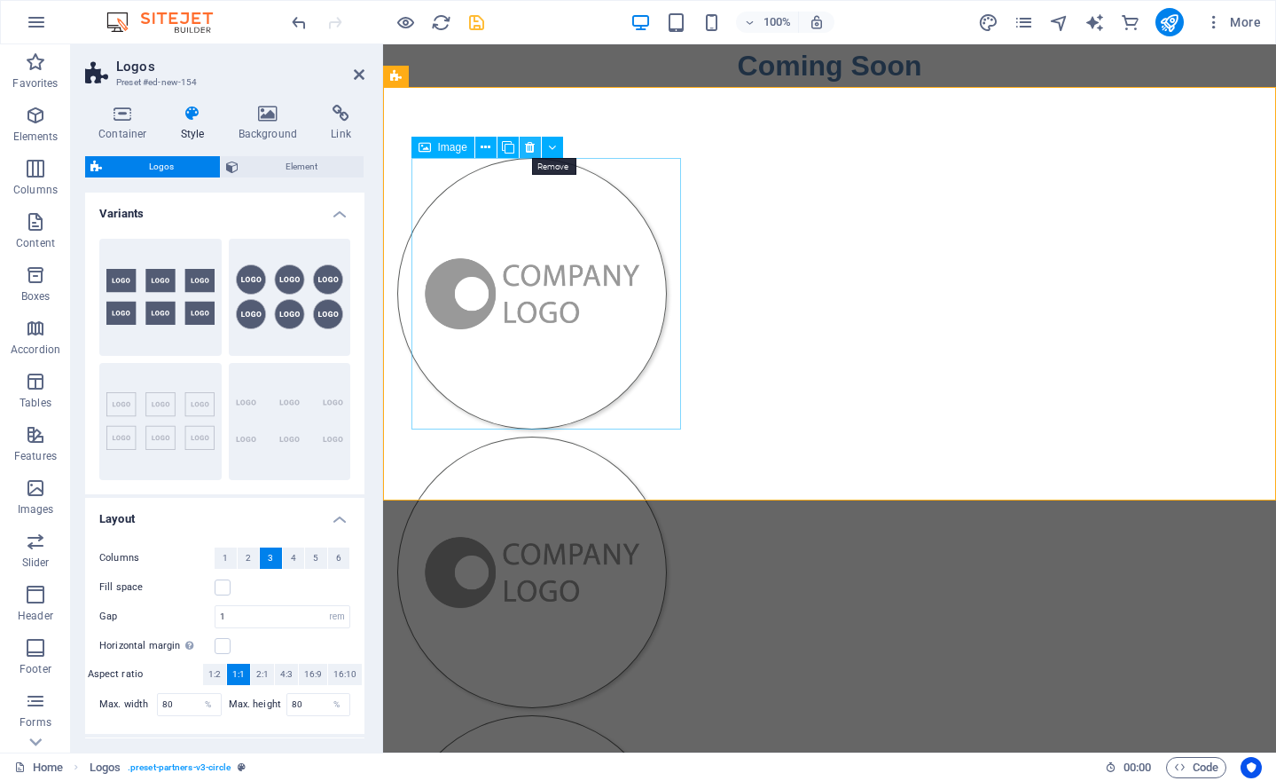
click at [527, 148] on icon at bounding box center [530, 147] width 10 height 19
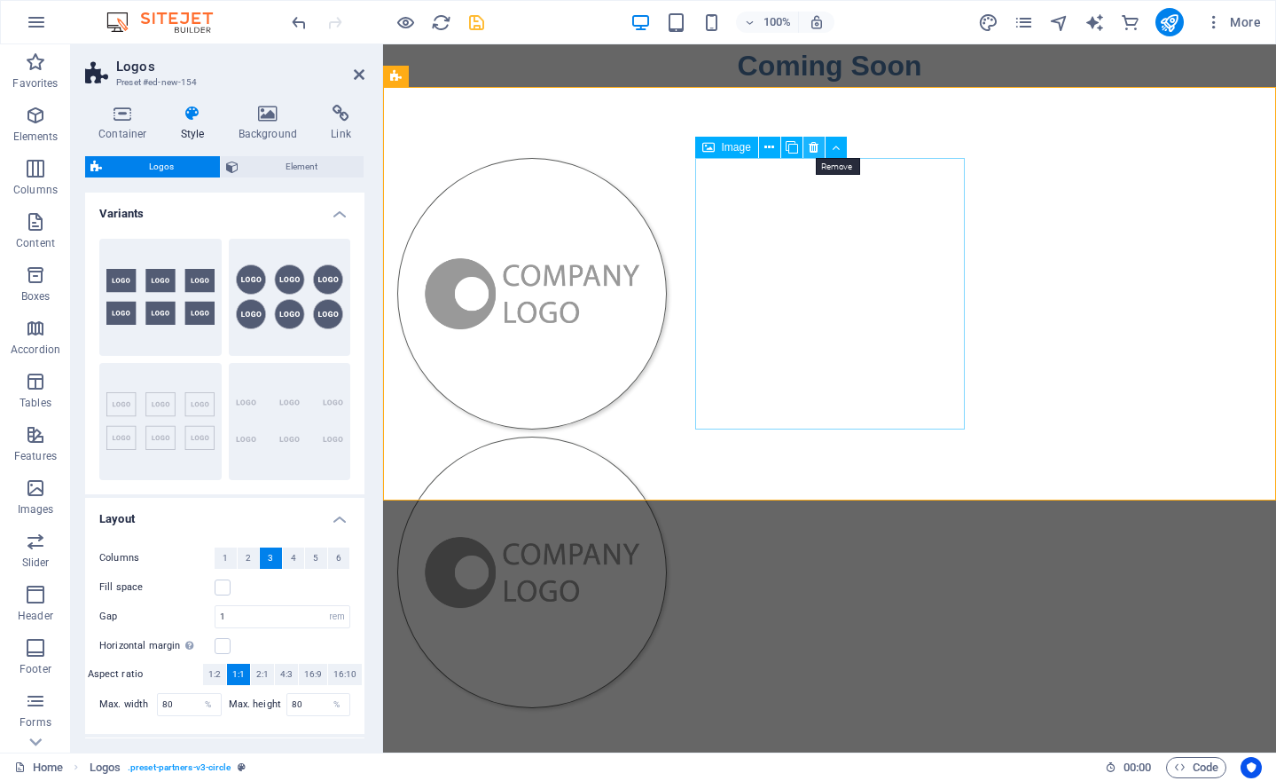
drag, startPoint x: 818, startPoint y: 147, endPoint x: 435, endPoint y: 104, distance: 385.6
click at [818, 147] on icon at bounding box center [814, 147] width 10 height 19
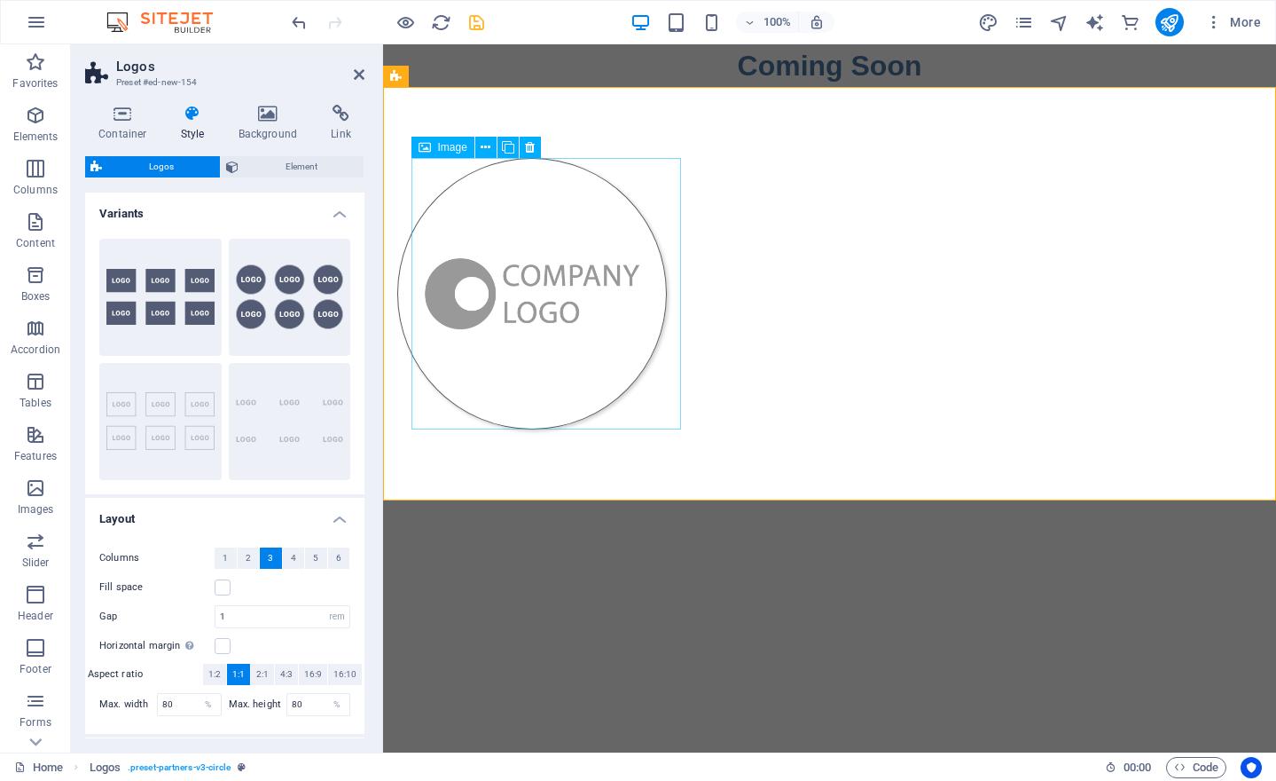
click at [580, 286] on figure at bounding box center [532, 293] width 270 height 271
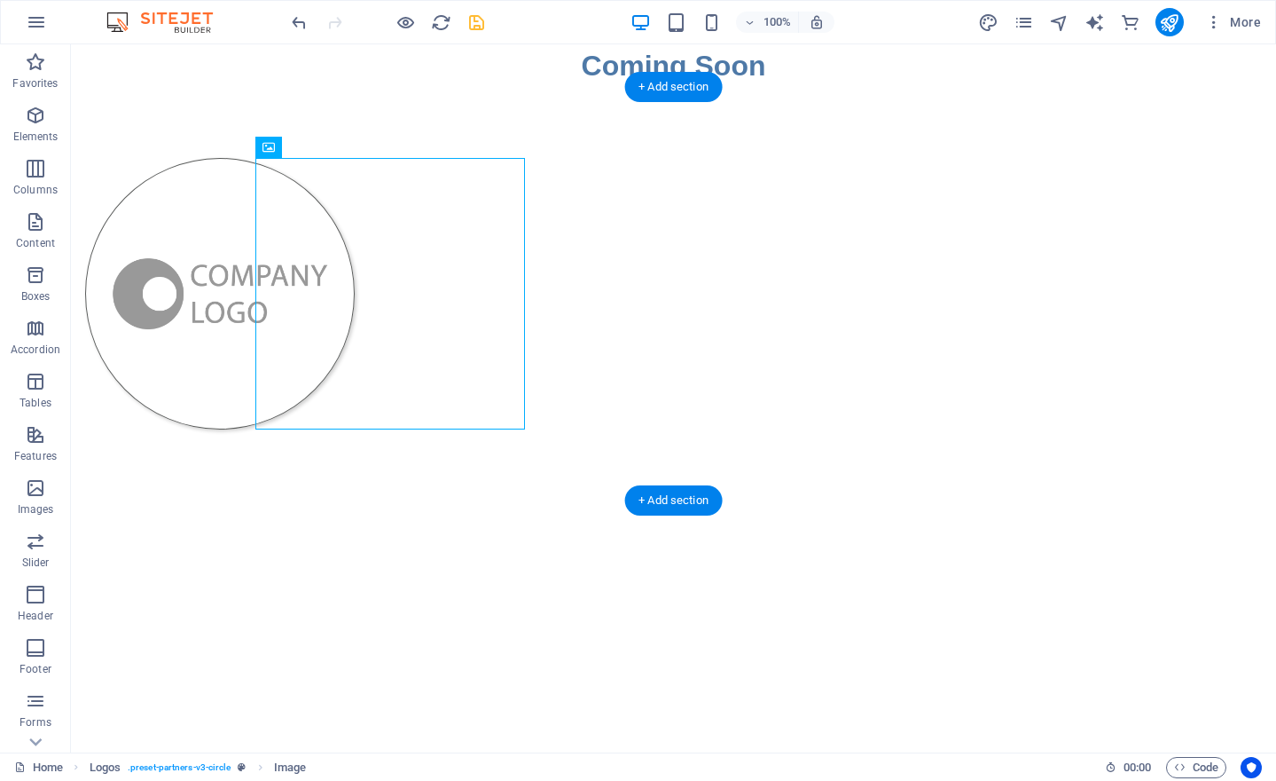
drag, startPoint x: 257, startPoint y: 289, endPoint x: 936, endPoint y: 289, distance: 678.5
click at [936, 289] on div at bounding box center [673, 293] width 1205 height 413
click at [331, 146] on icon at bounding box center [330, 147] width 10 height 19
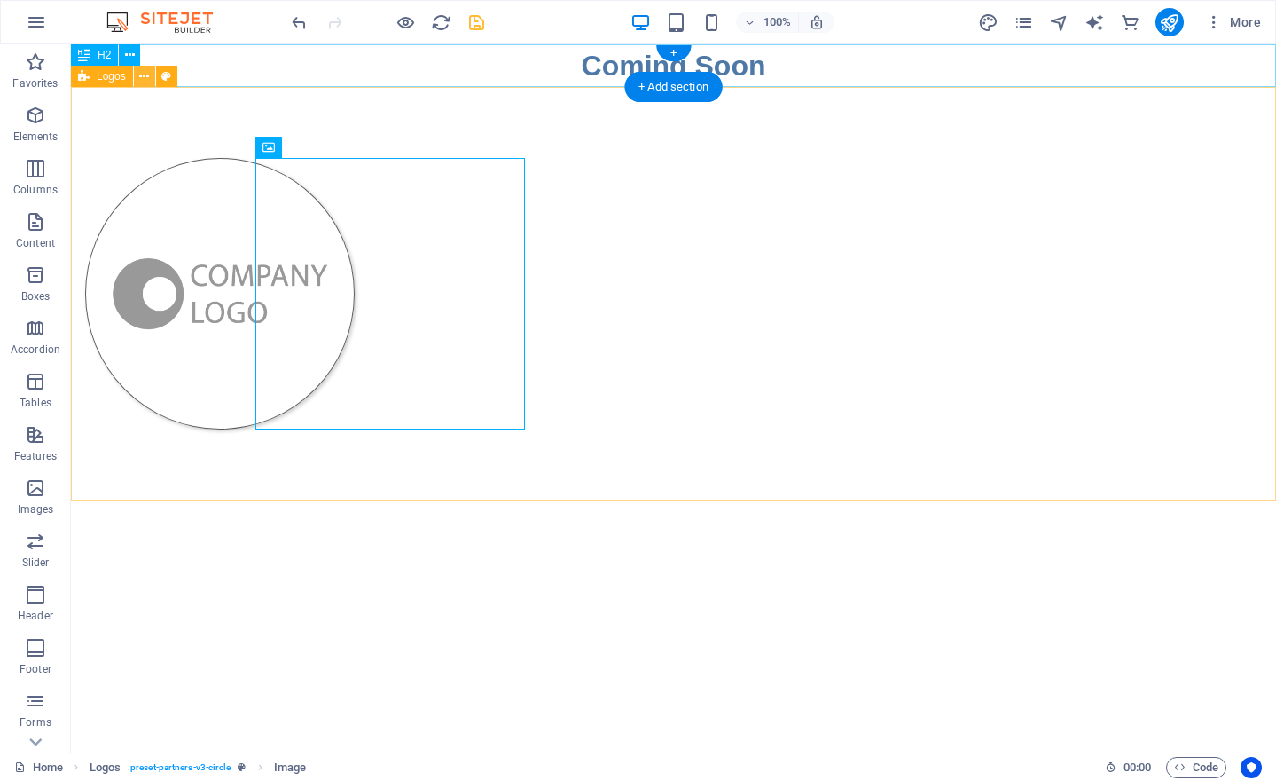
click at [144, 77] on icon at bounding box center [144, 76] width 10 height 19
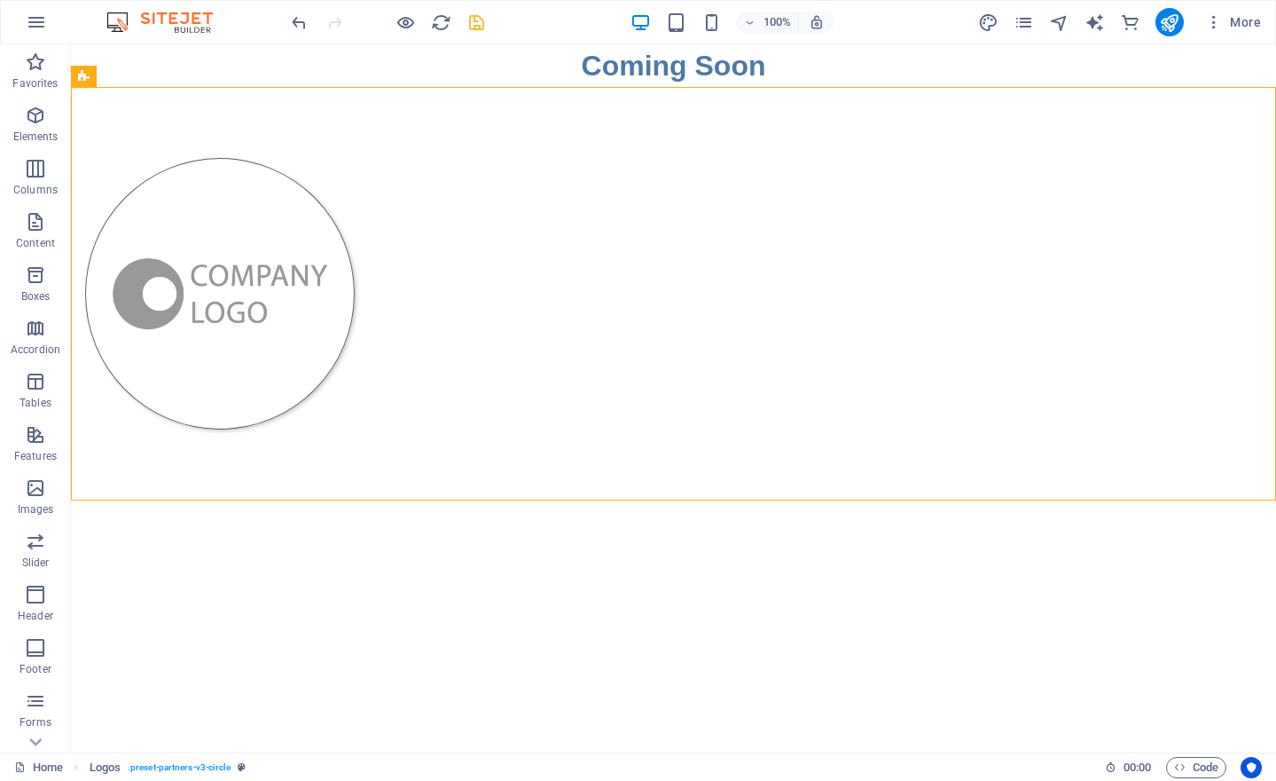
drag, startPoint x: 522, startPoint y: 635, endPoint x: 469, endPoint y: 498, distance: 147.1
click at [522, 500] on html "Skip to main content Coming Soon" at bounding box center [673, 272] width 1205 height 456
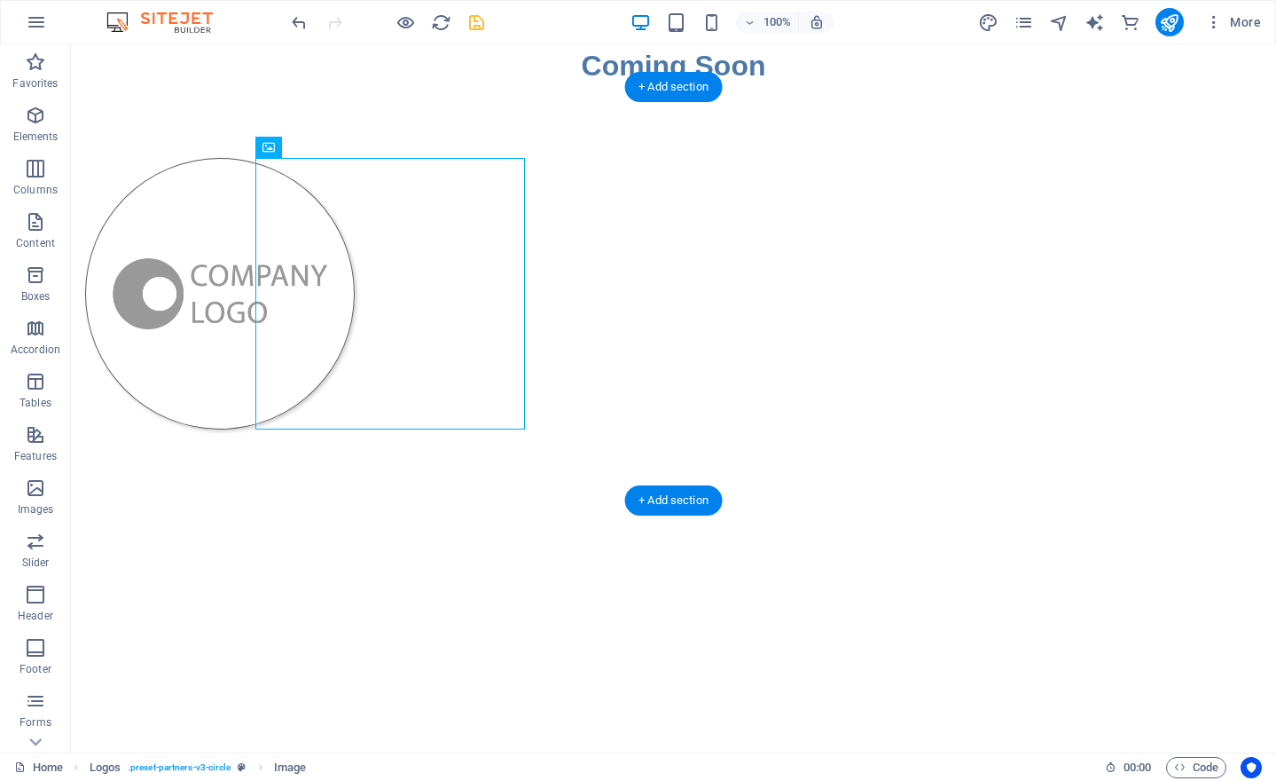
drag, startPoint x: 413, startPoint y: 312, endPoint x: 750, endPoint y: 302, distance: 337.2
click at [750, 302] on div at bounding box center [673, 293] width 1205 height 413
click at [355, 321] on figure at bounding box center [220, 293] width 270 height 271
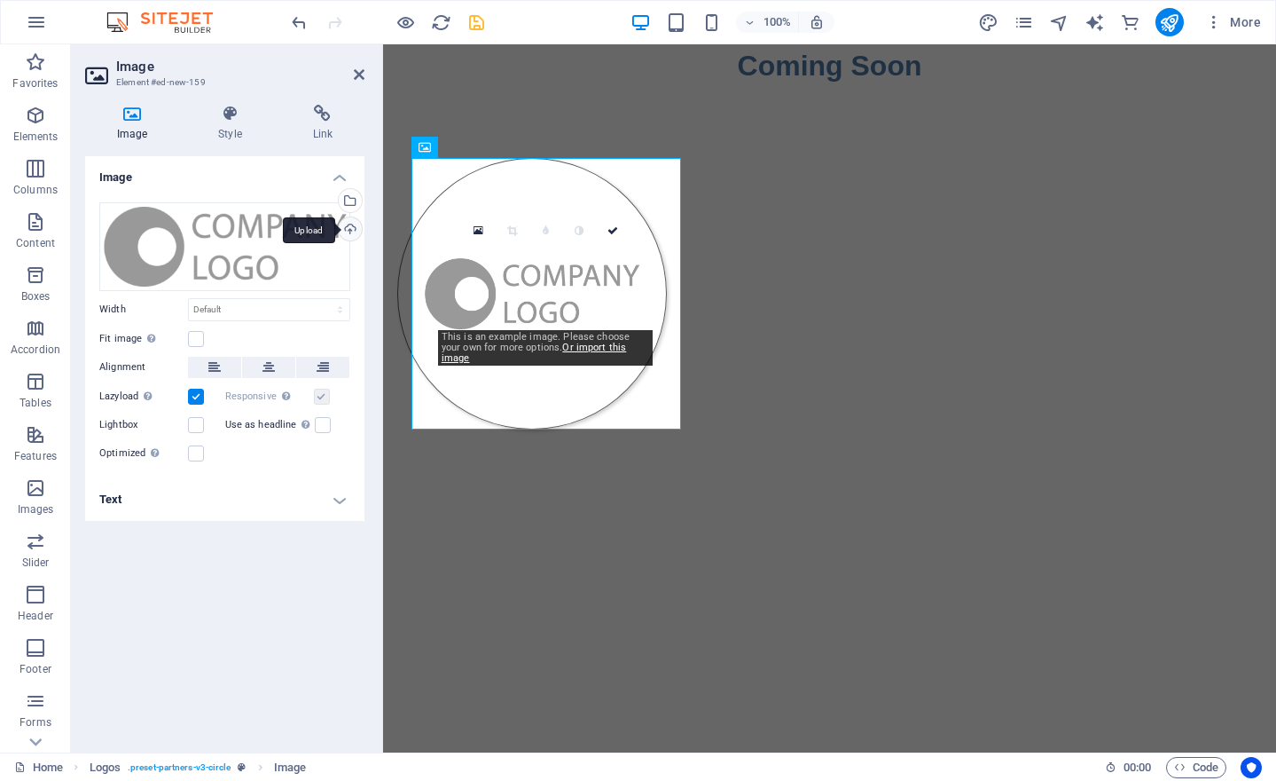
click at [353, 231] on div "Upload" at bounding box center [348, 230] width 27 height 27
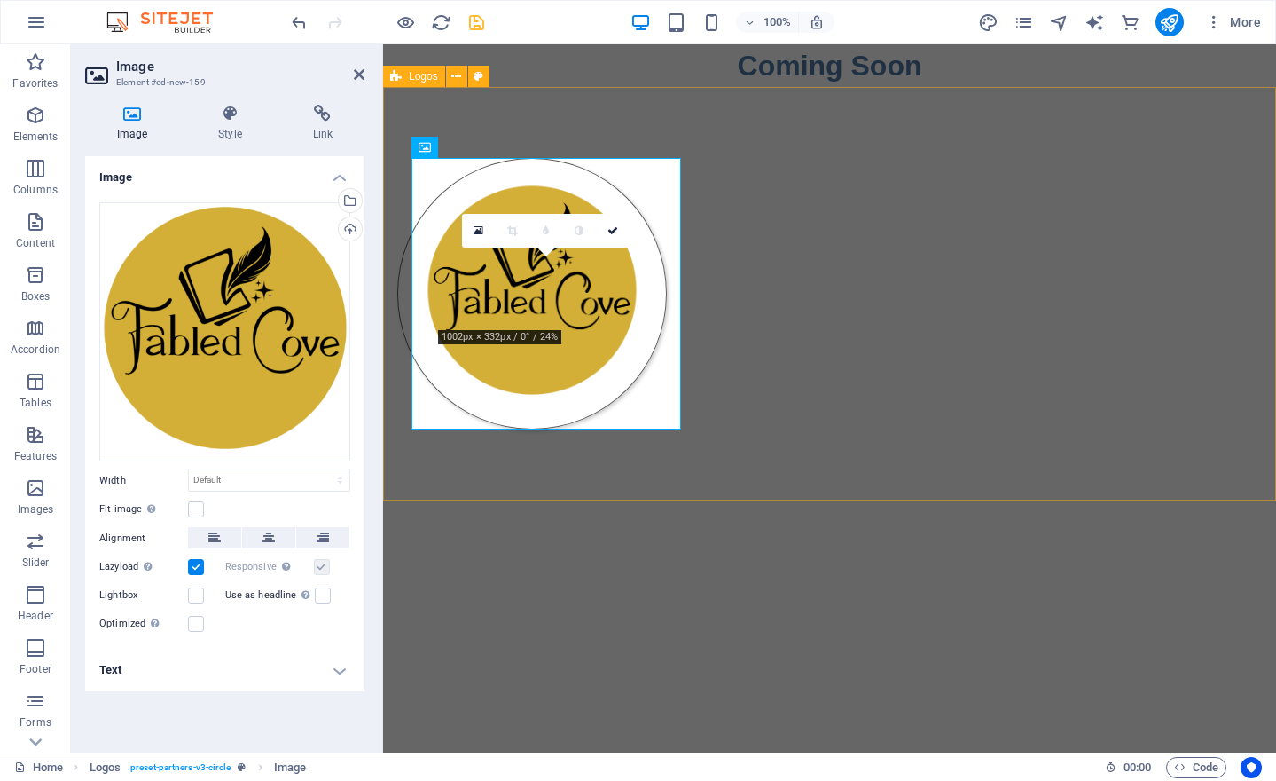
click at [749, 368] on div at bounding box center [829, 293] width 893 height 413
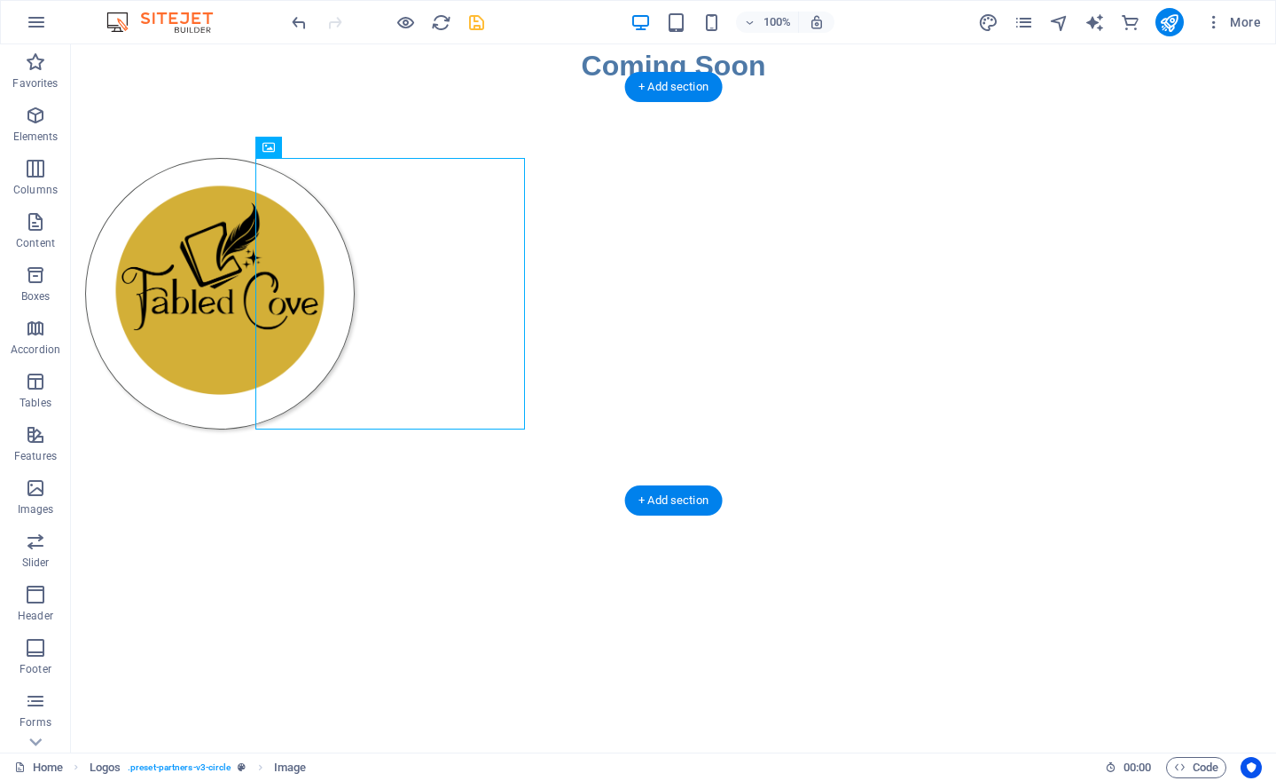
drag, startPoint x: 368, startPoint y: 324, endPoint x: 753, endPoint y: 319, distance: 385.0
click at [753, 319] on div at bounding box center [673, 293] width 1205 height 413
click at [334, 147] on icon at bounding box center [330, 147] width 10 height 19
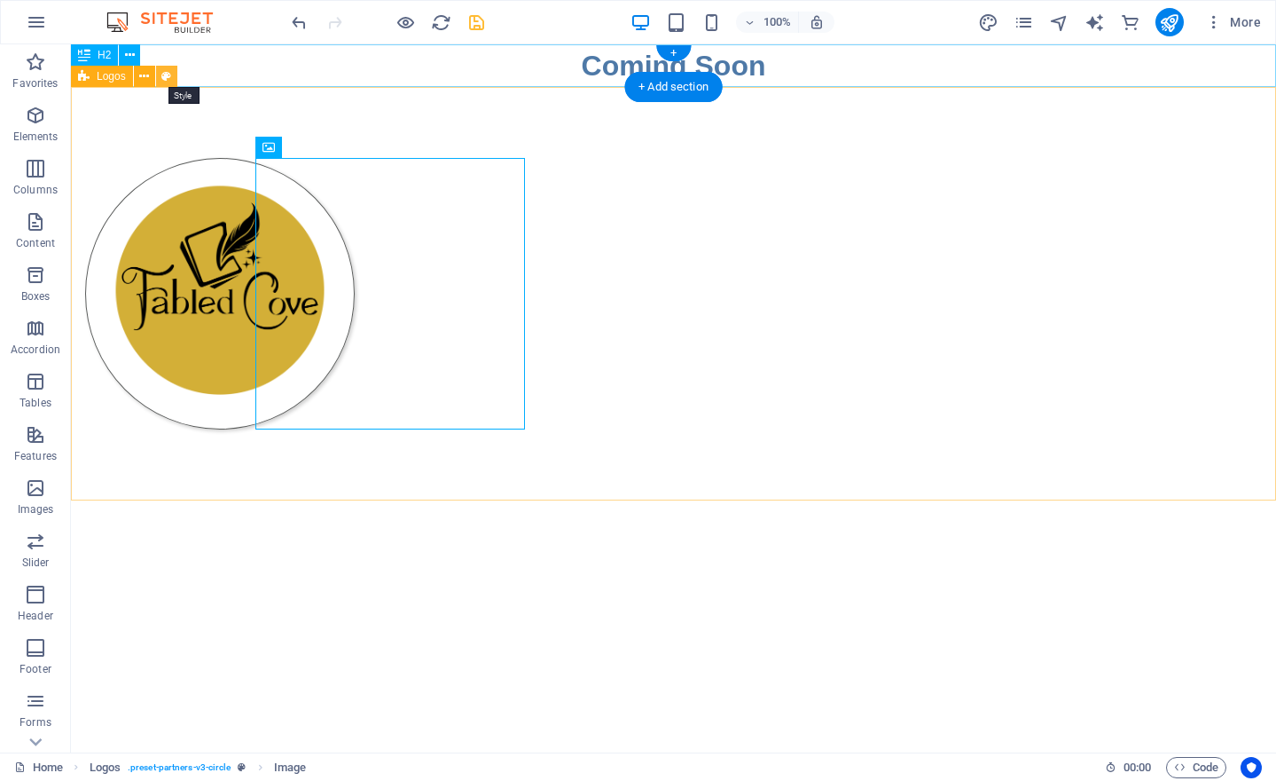
click at [168, 78] on icon at bounding box center [166, 76] width 10 height 19
select select "rem"
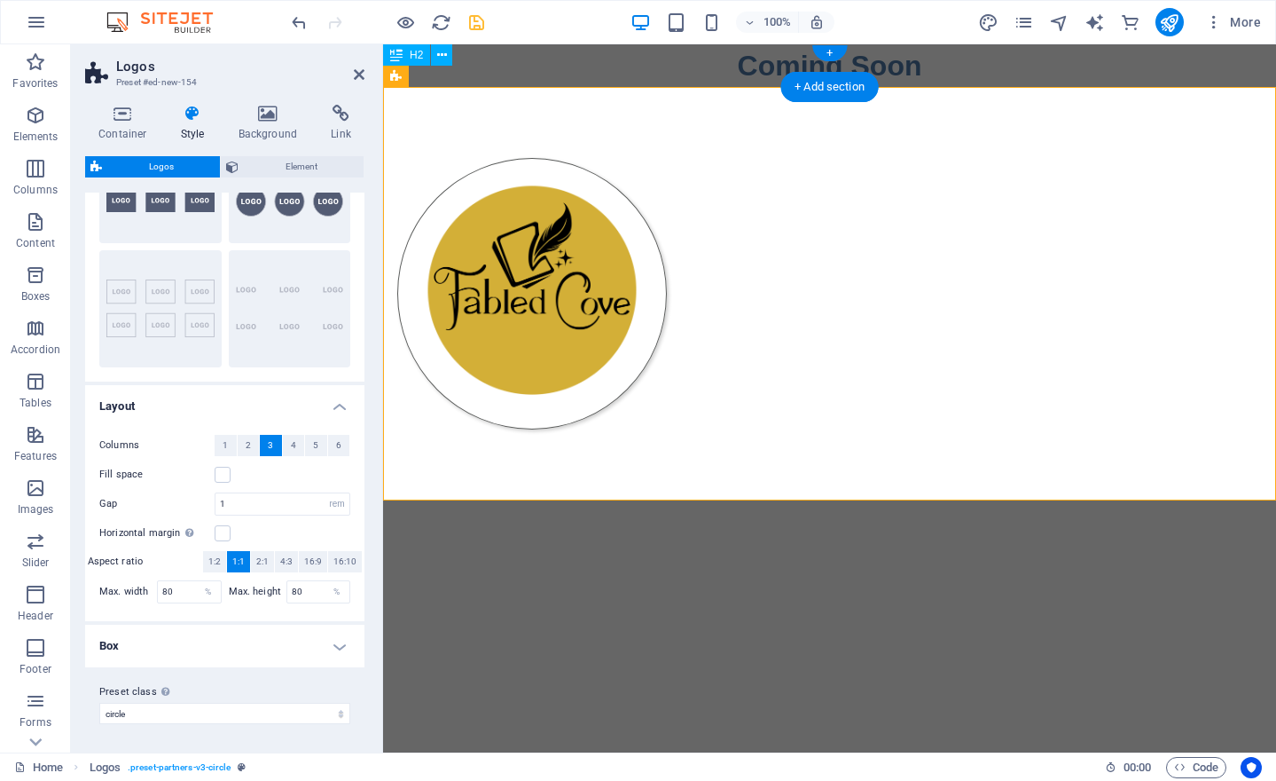
scroll to position [112, 0]
click at [225, 443] on span "1" at bounding box center [225, 445] width 5 height 21
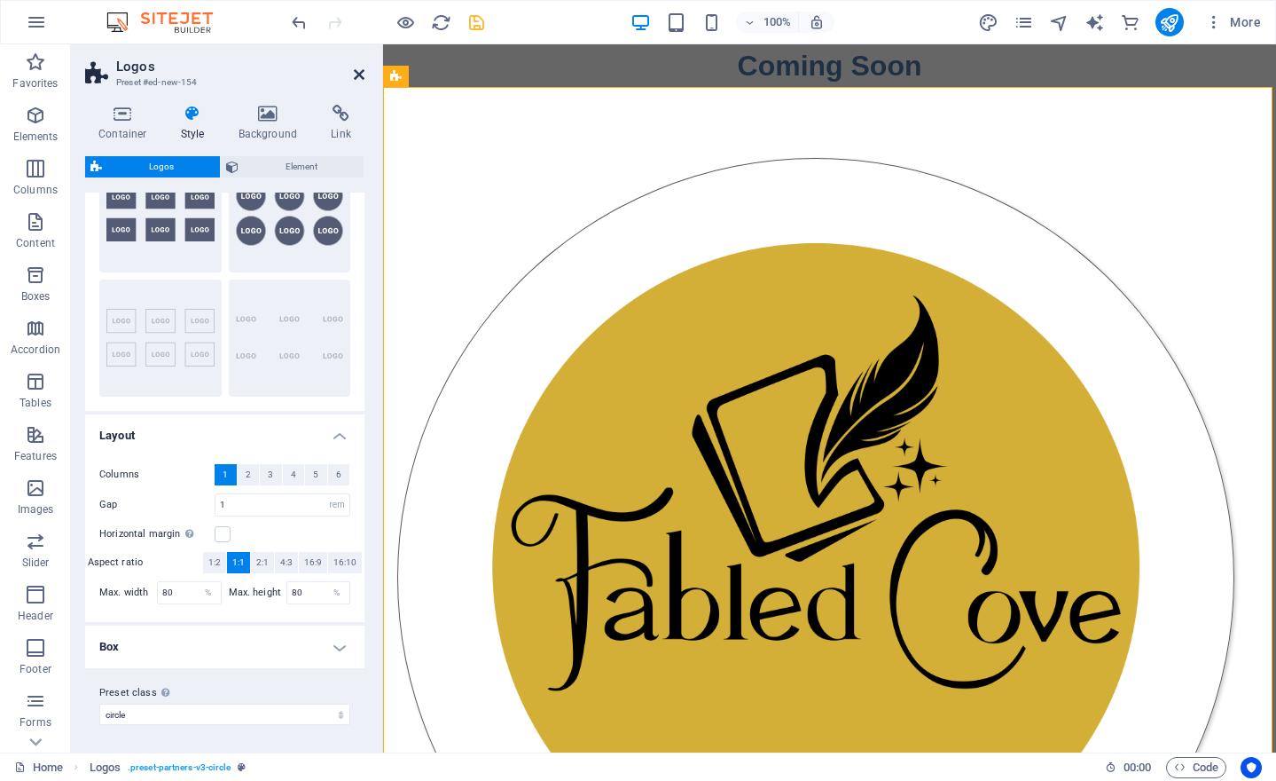
click at [358, 71] on icon at bounding box center [359, 74] width 11 height 14
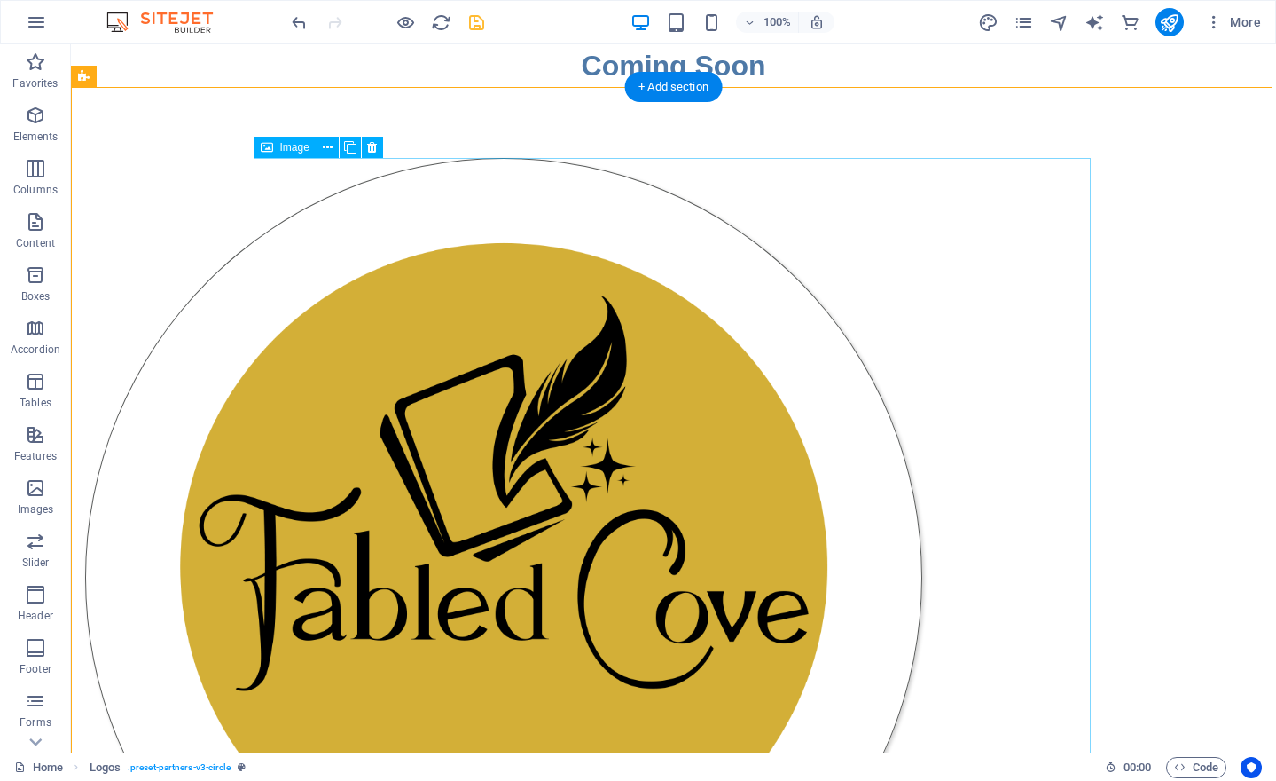
click at [590, 349] on figure at bounding box center [503, 577] width 837 height 839
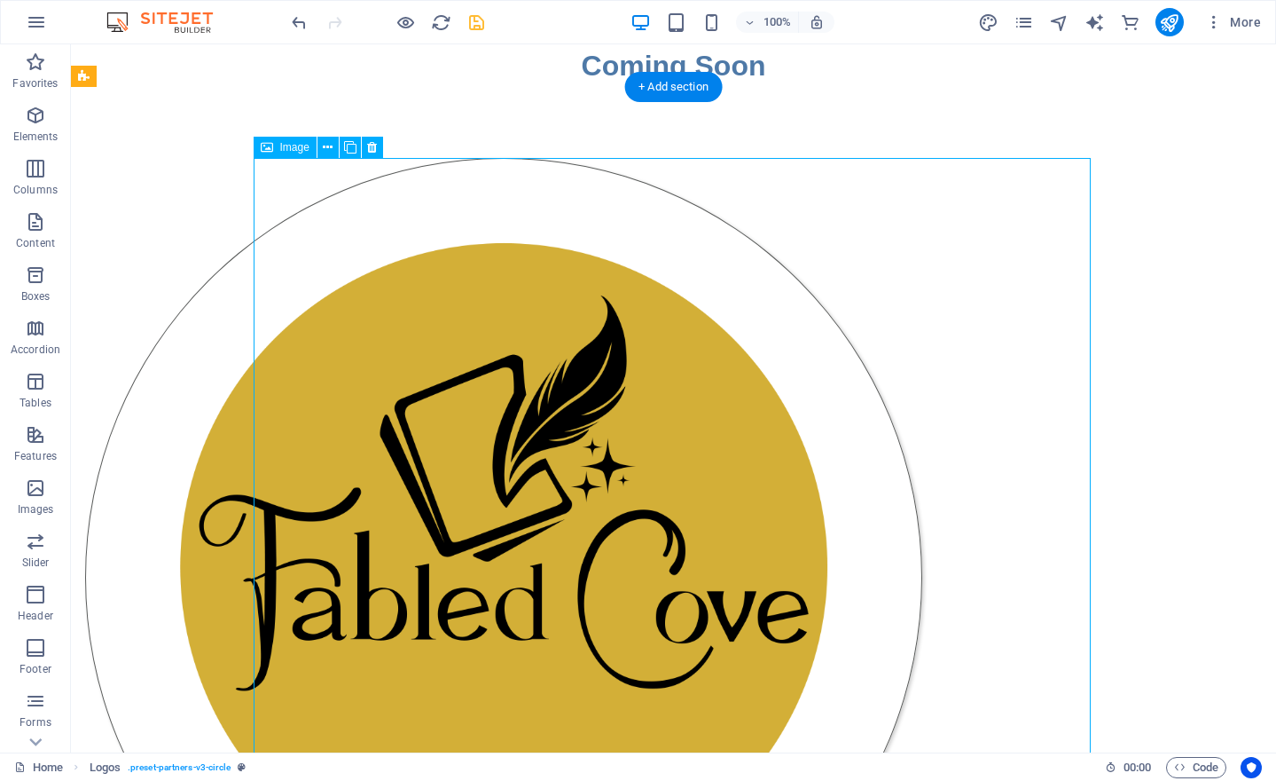
click at [590, 349] on figure at bounding box center [503, 577] width 837 height 839
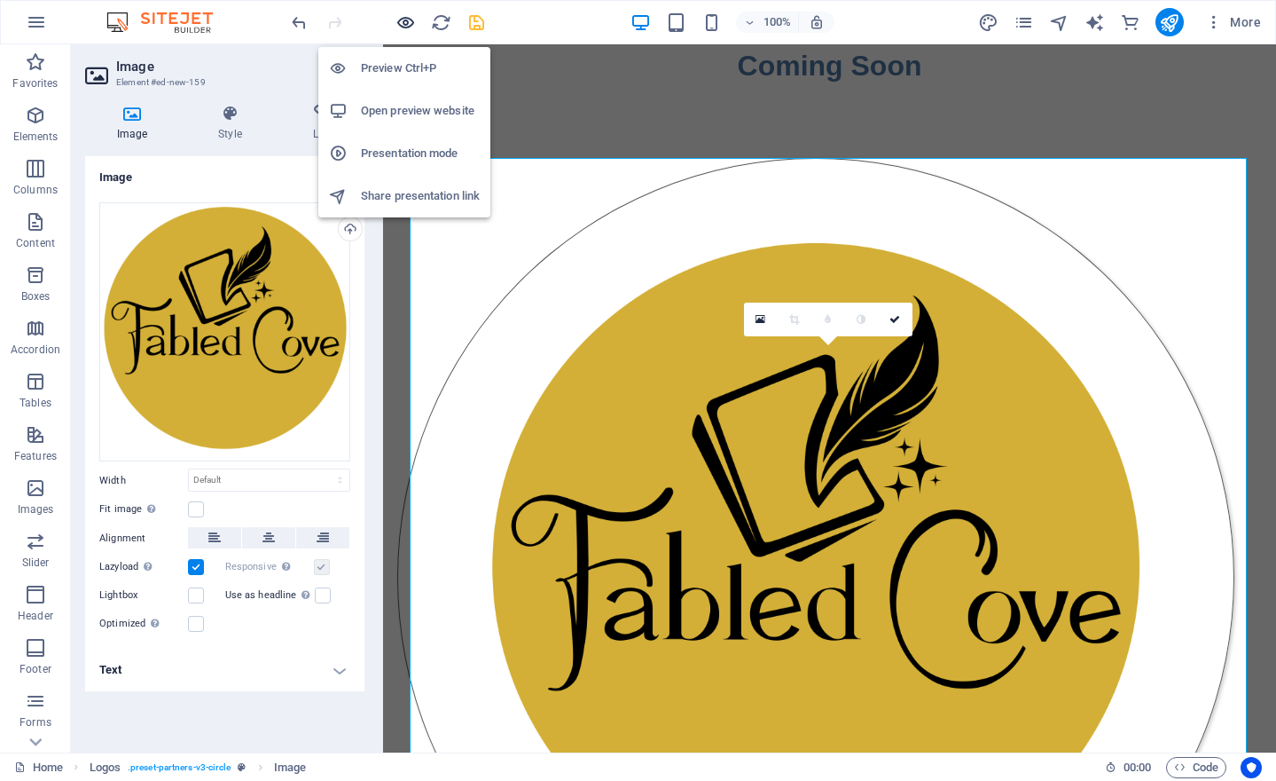
click at [409, 25] on icon "button" at bounding box center [406, 22] width 20 height 20
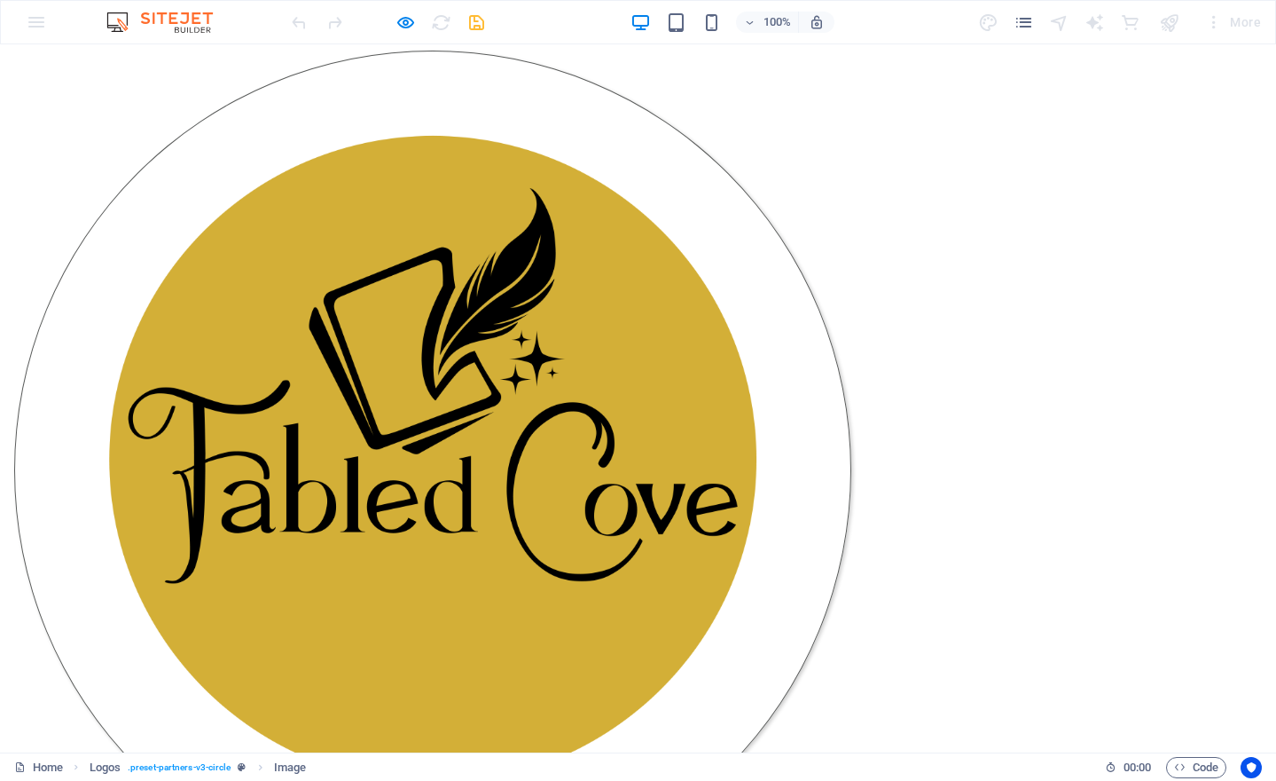
scroll to position [106, 0]
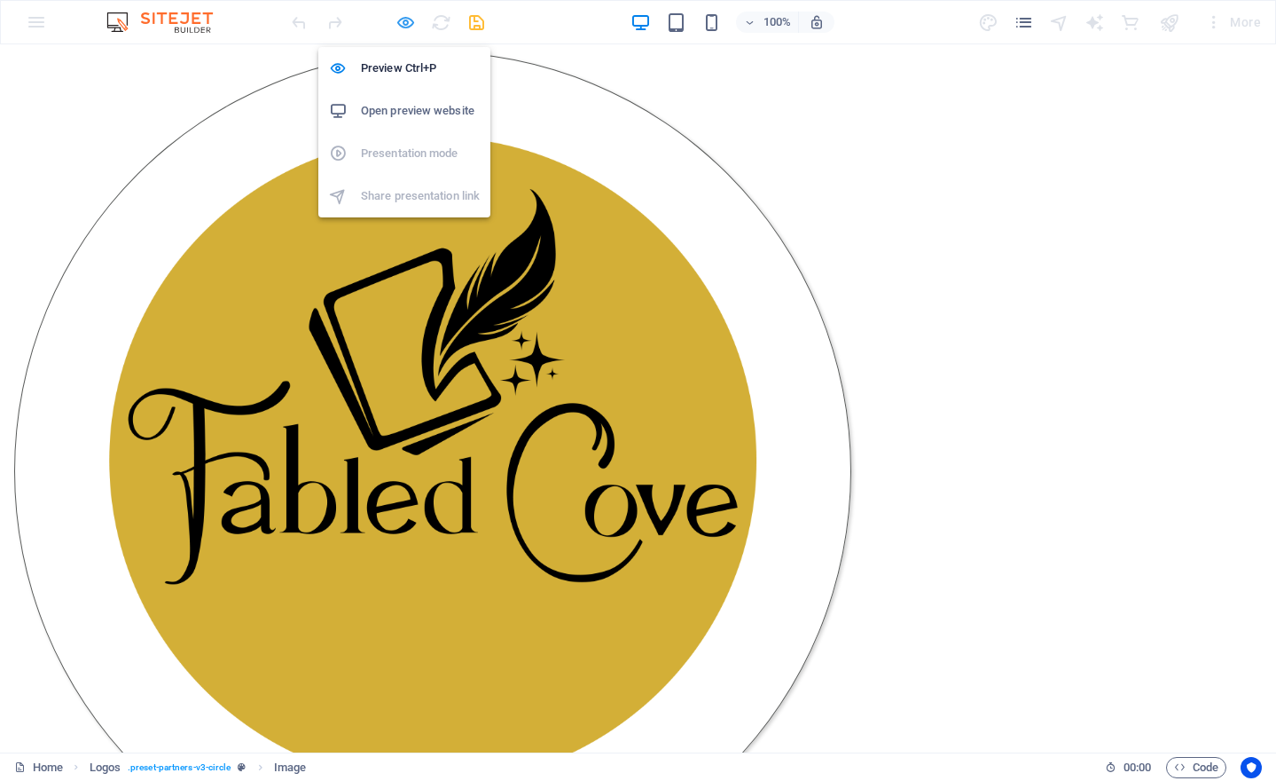
click at [410, 25] on icon "button" at bounding box center [406, 22] width 20 height 20
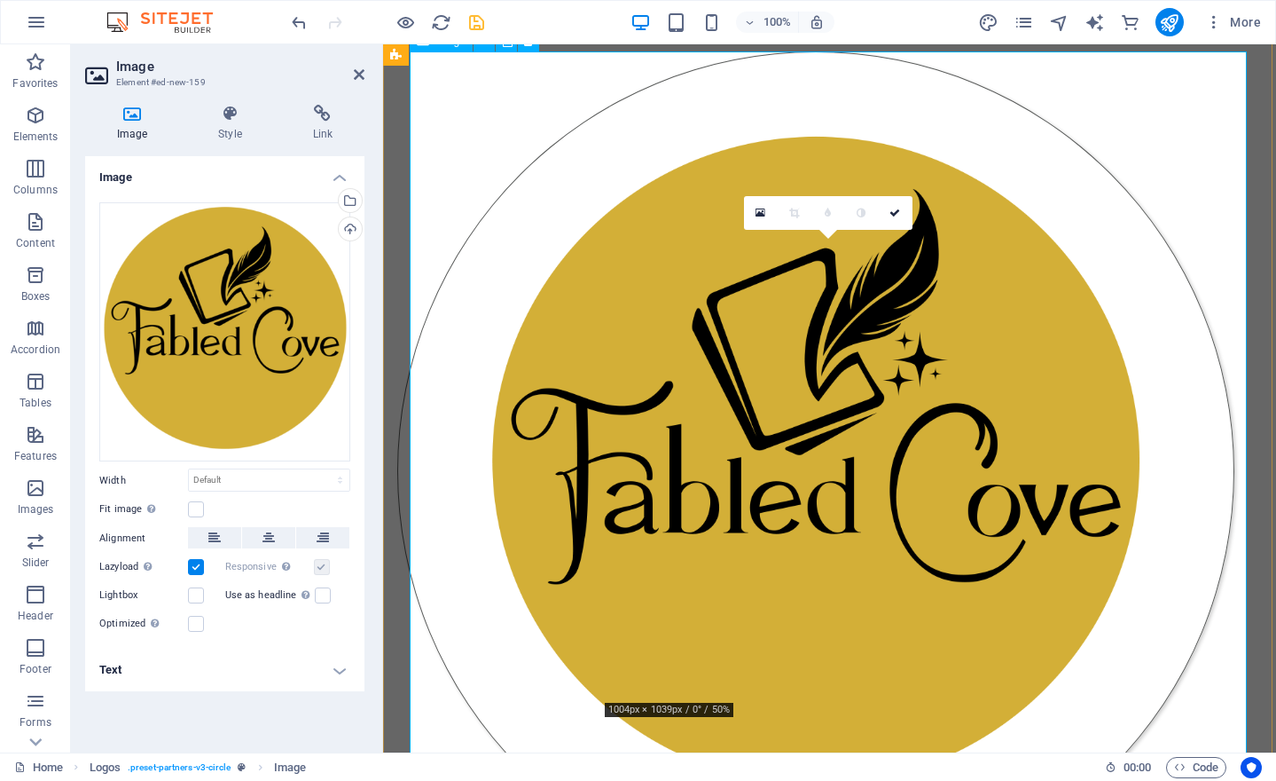
click at [643, 216] on figure at bounding box center [815, 470] width 837 height 839
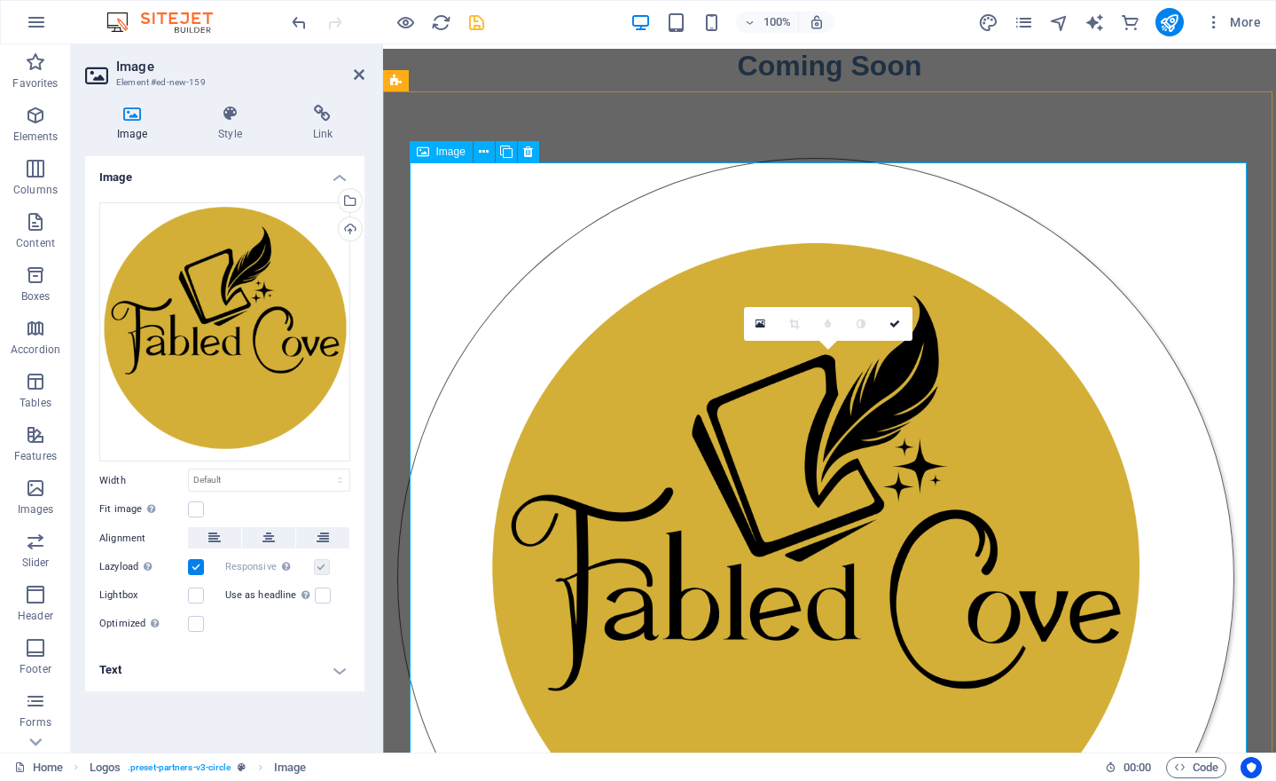
scroll to position [0, 0]
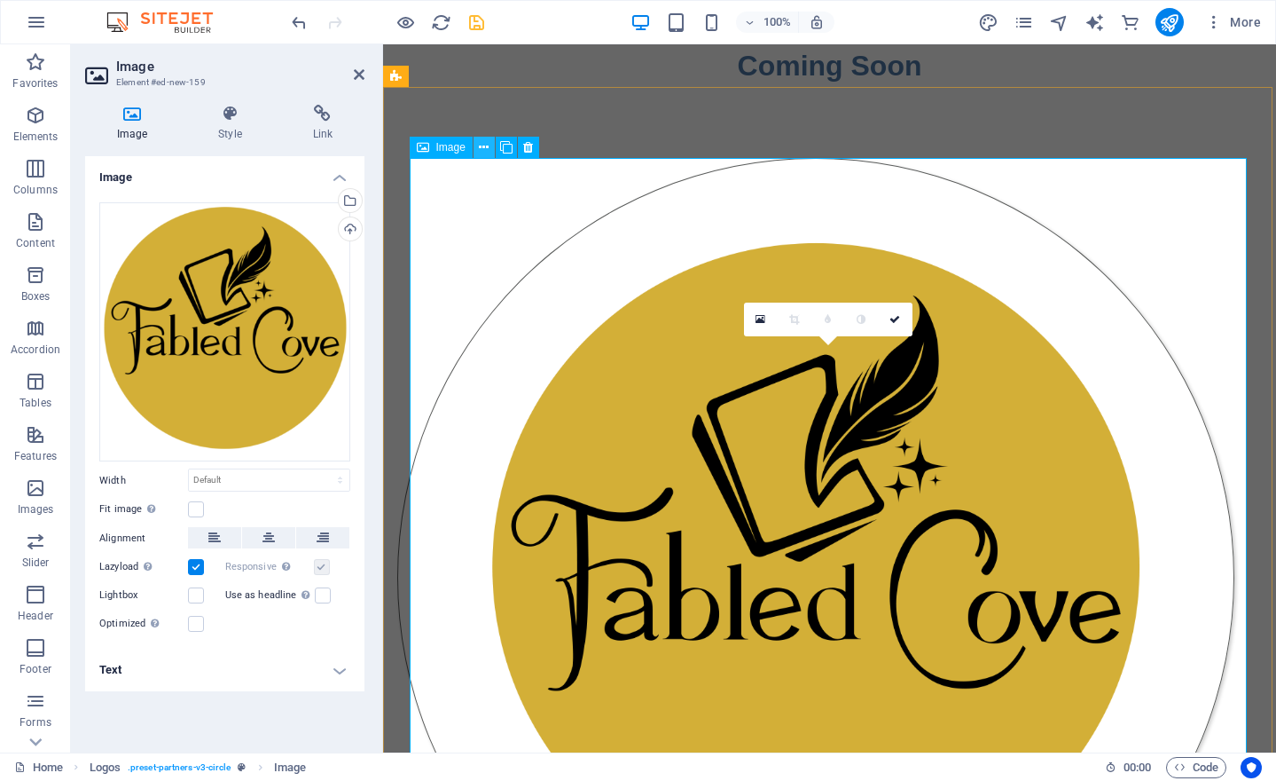
click at [484, 147] on icon at bounding box center [484, 147] width 10 height 19
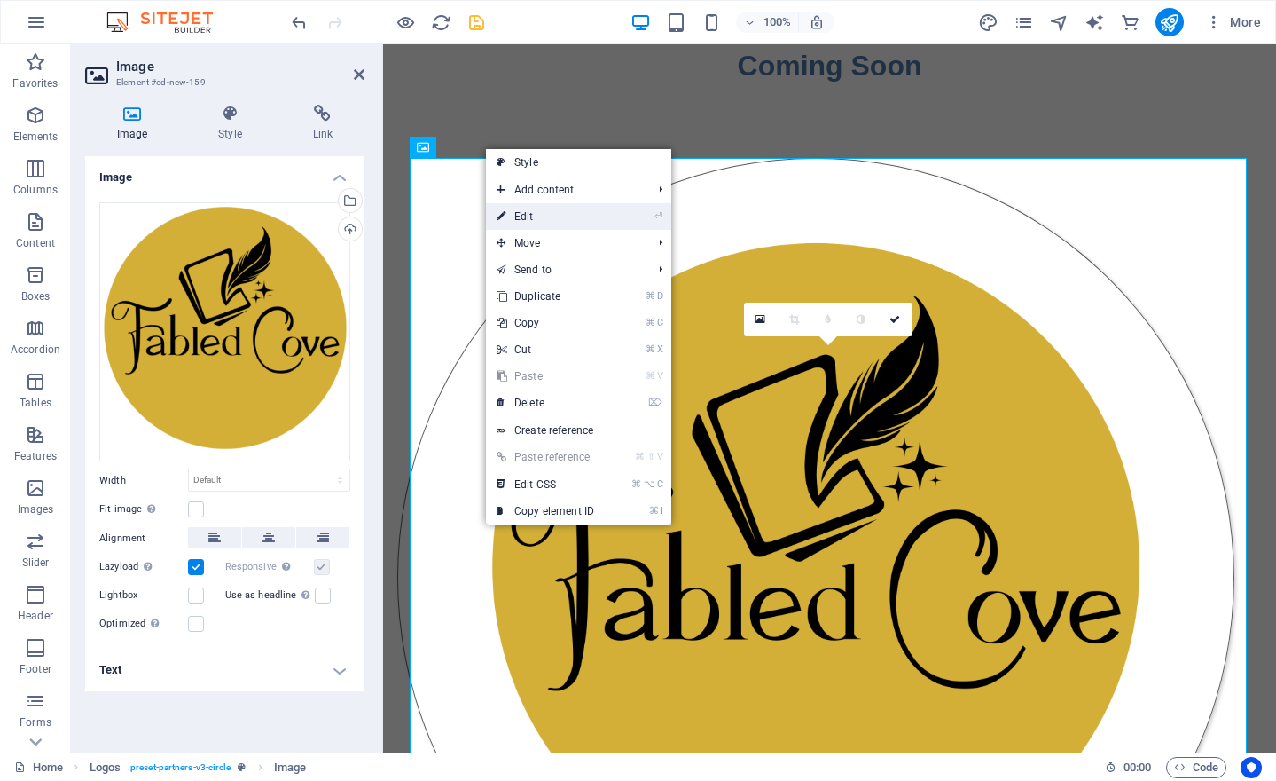
click at [571, 221] on link "⏎ Edit" at bounding box center [545, 216] width 119 height 27
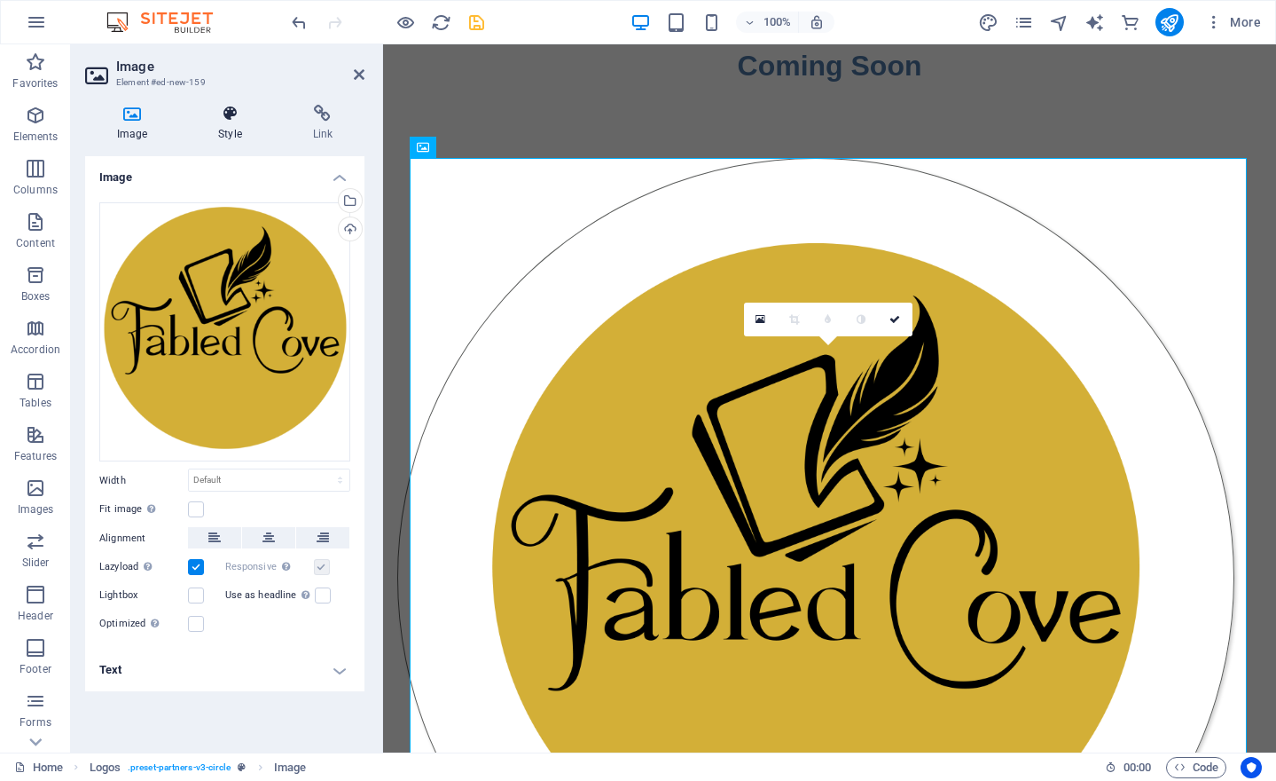
click at [227, 111] on icon at bounding box center [229, 114] width 87 height 18
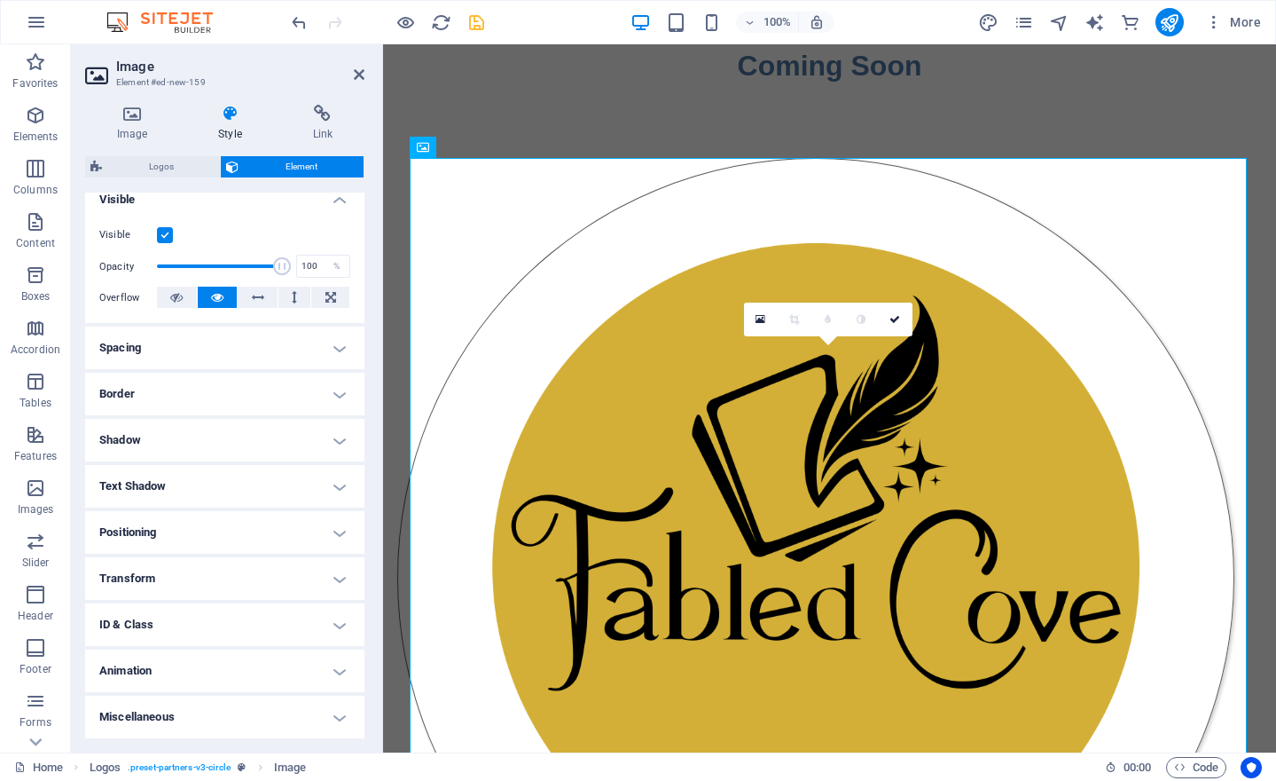
scroll to position [203, 0]
click at [336, 583] on h4 "Transform" at bounding box center [224, 579] width 279 height 43
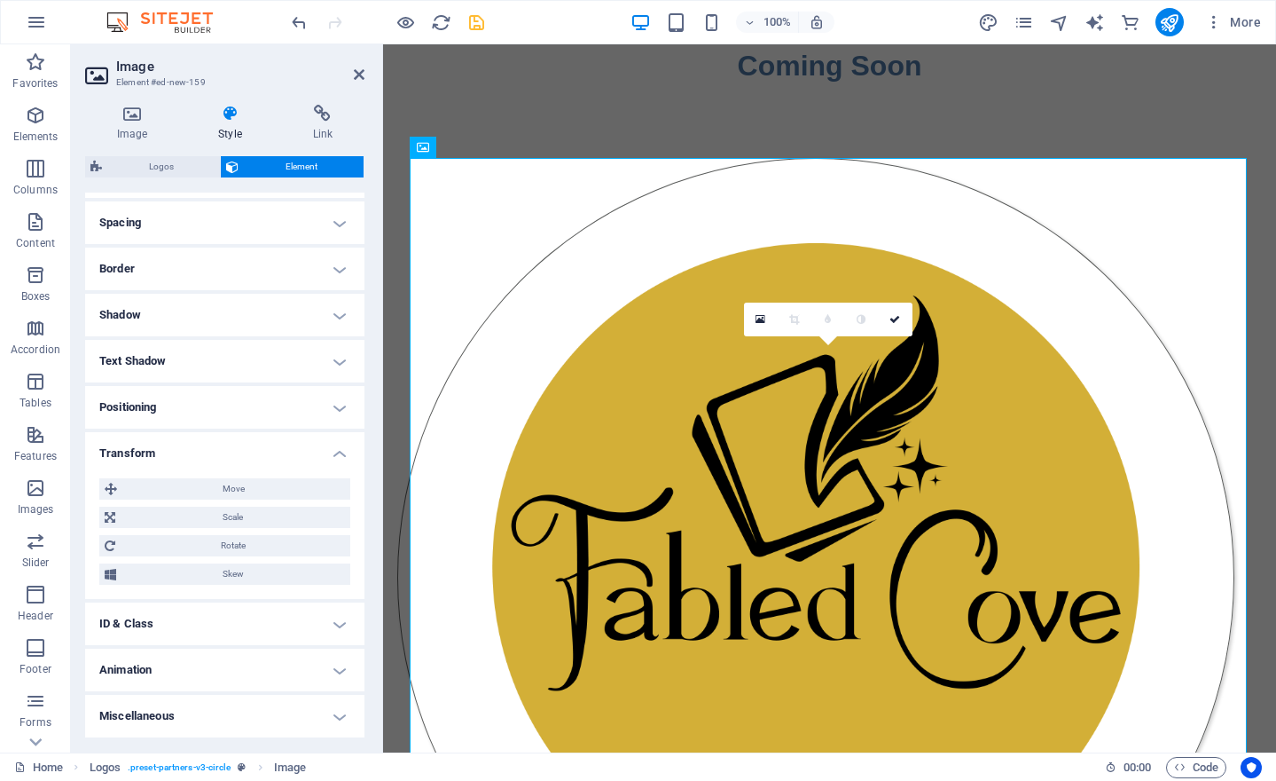
scroll to position [327, 0]
click at [244, 519] on span "Scale" at bounding box center [233, 518] width 224 height 21
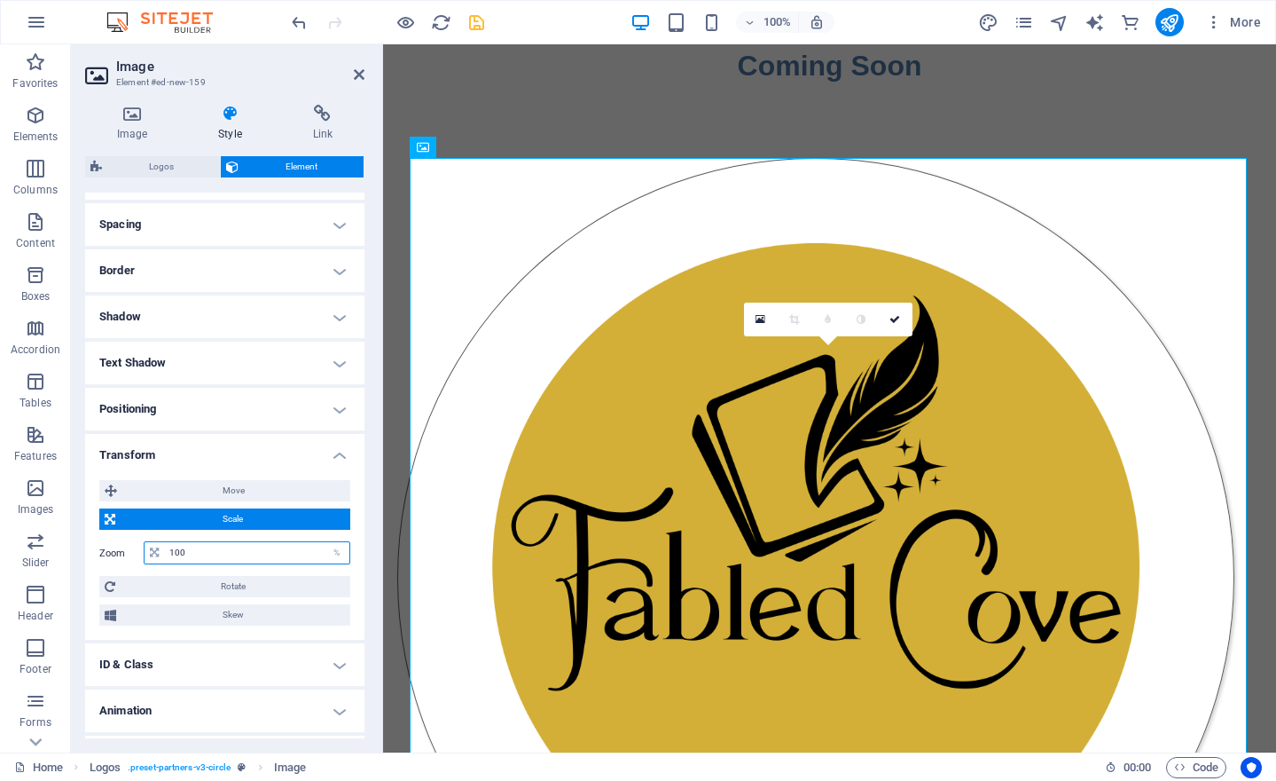
drag, startPoint x: 225, startPoint y: 554, endPoint x: 86, endPoint y: 545, distance: 139.6
click at [86, 545] on div "Move X offset 0 px rem % em vh vw Y offset 0 px rem % em vh vw Scale Zoom 100 %…" at bounding box center [224, 553] width 279 height 174
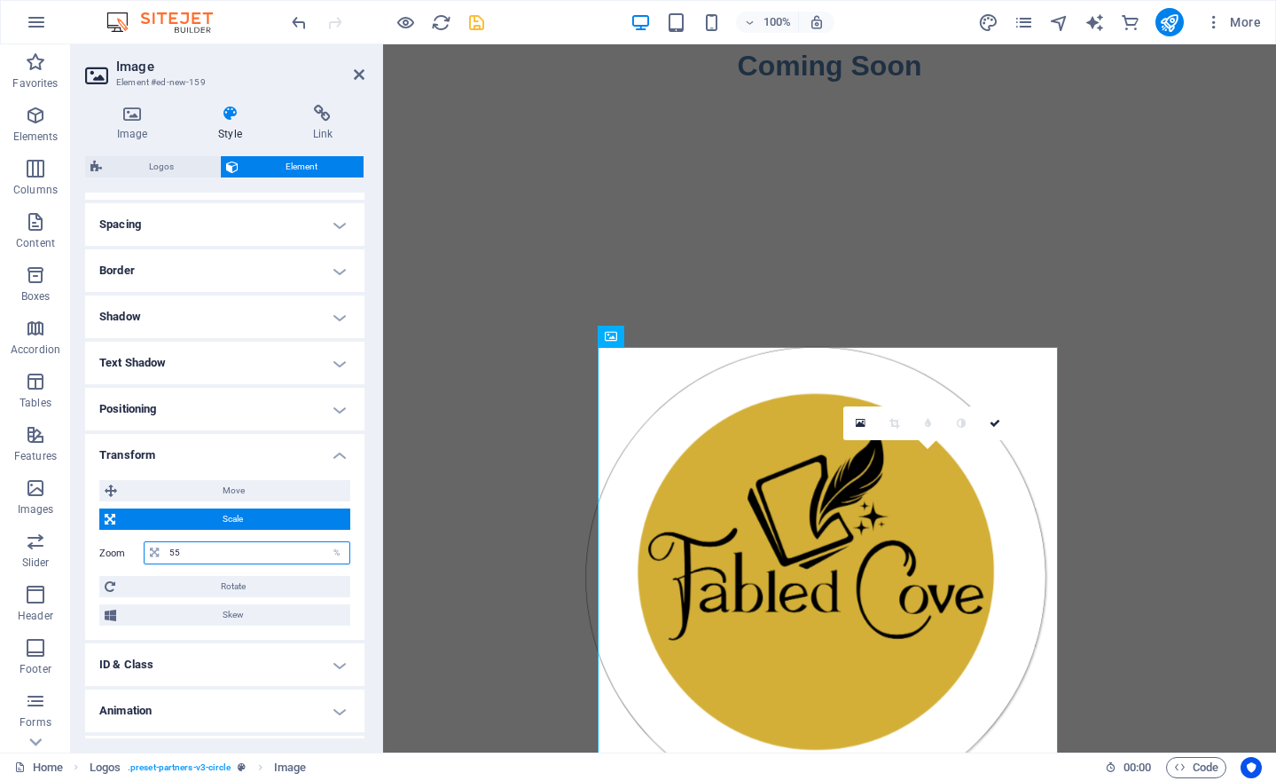
type input "5"
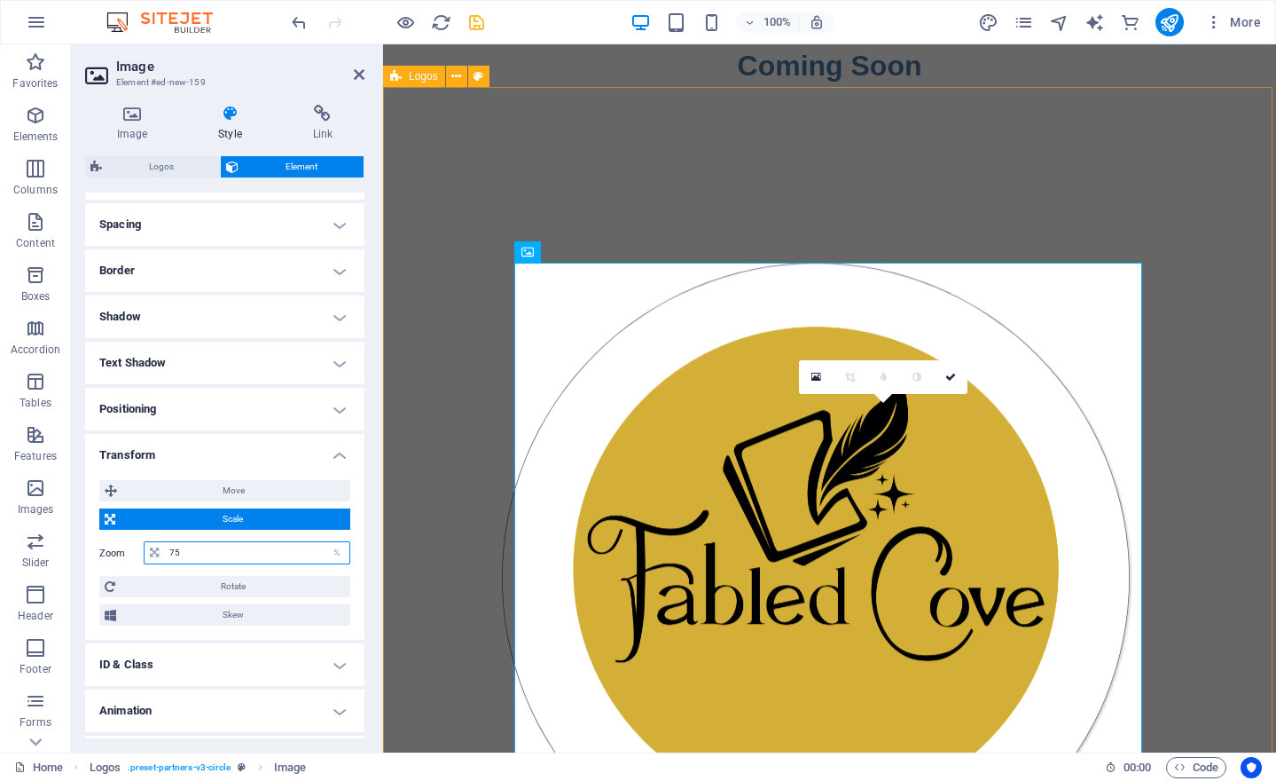
type input "75"
click at [448, 467] on div at bounding box center [829, 577] width 893 height 981
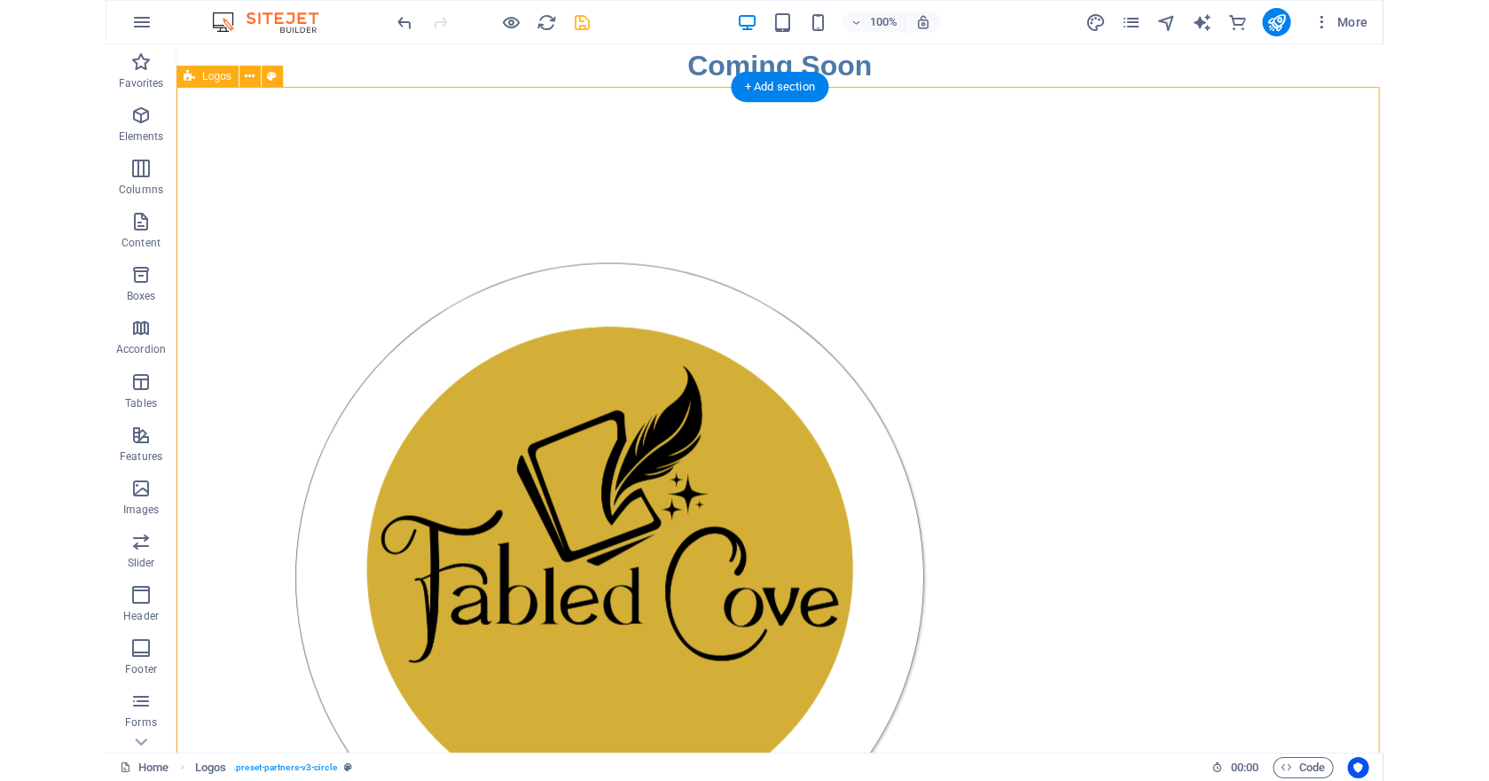
scroll to position [0, 0]
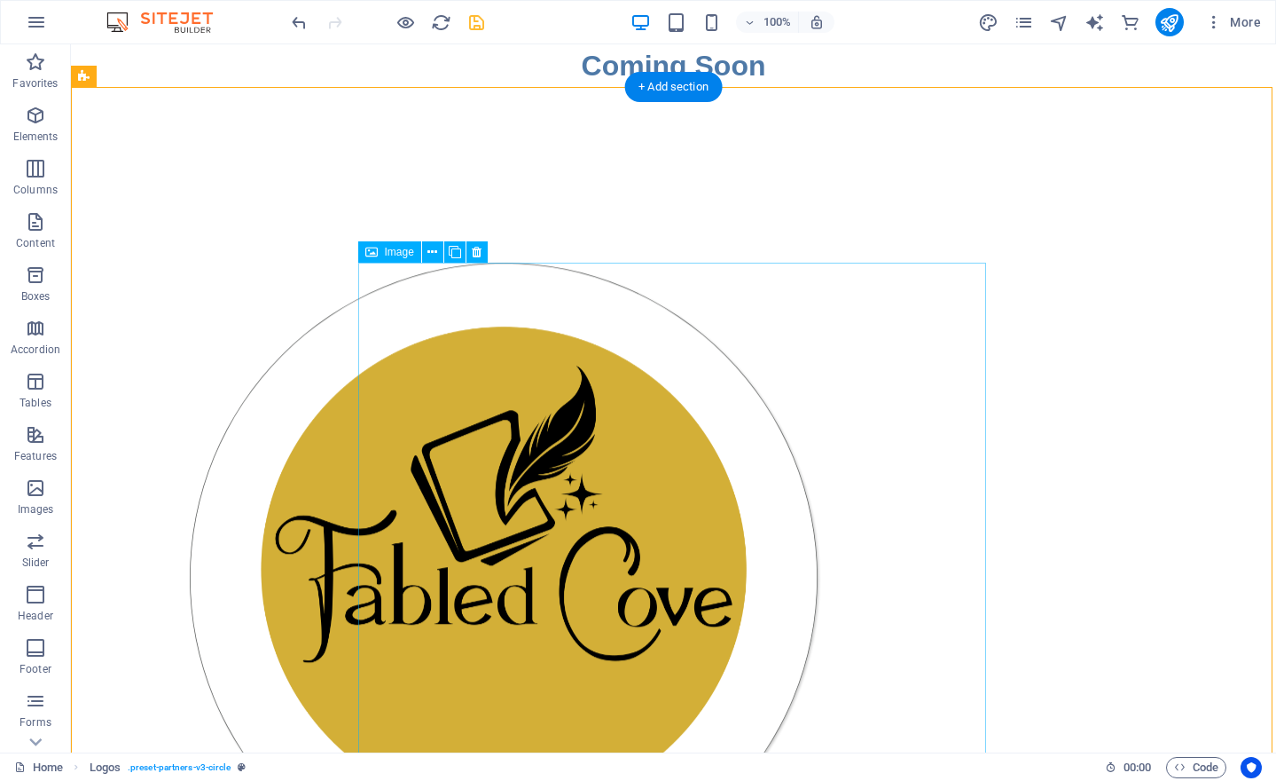
click at [679, 485] on figure at bounding box center [504, 578] width 628 height 630
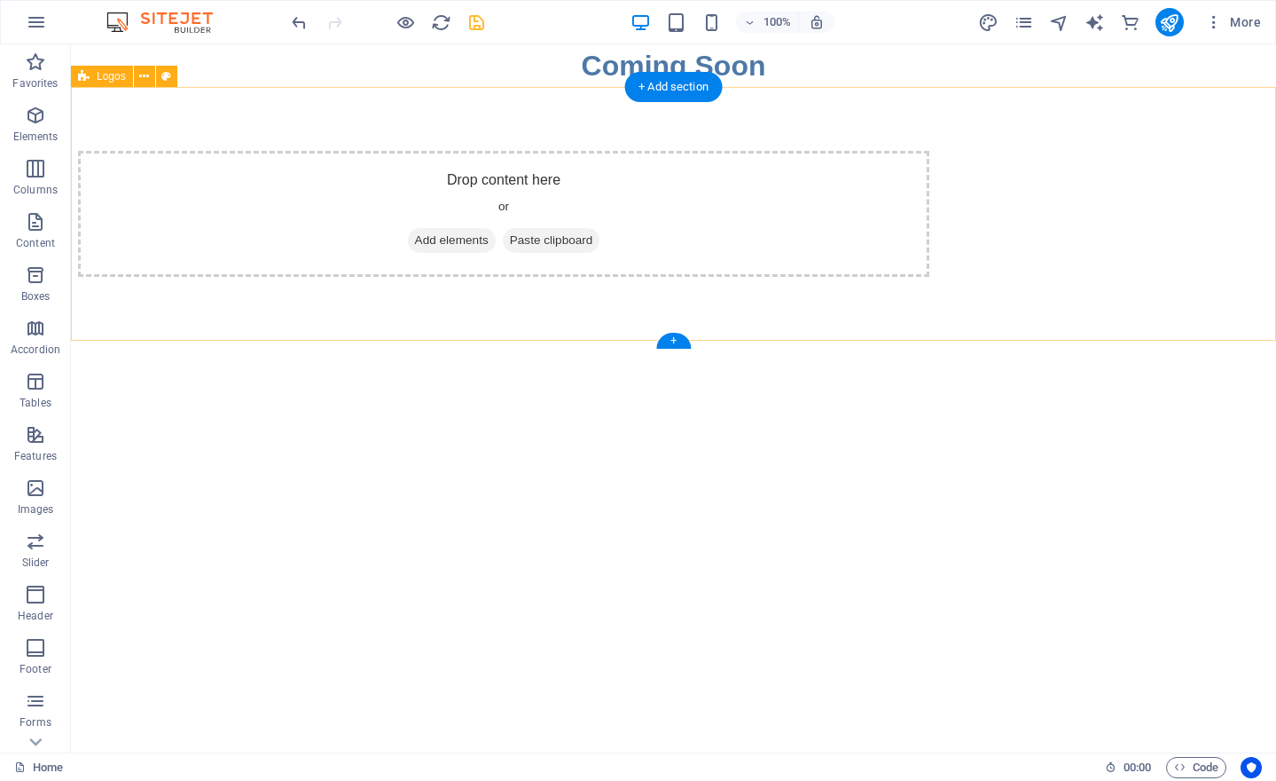
click at [496, 241] on span "Add elements" at bounding box center [452, 240] width 88 height 25
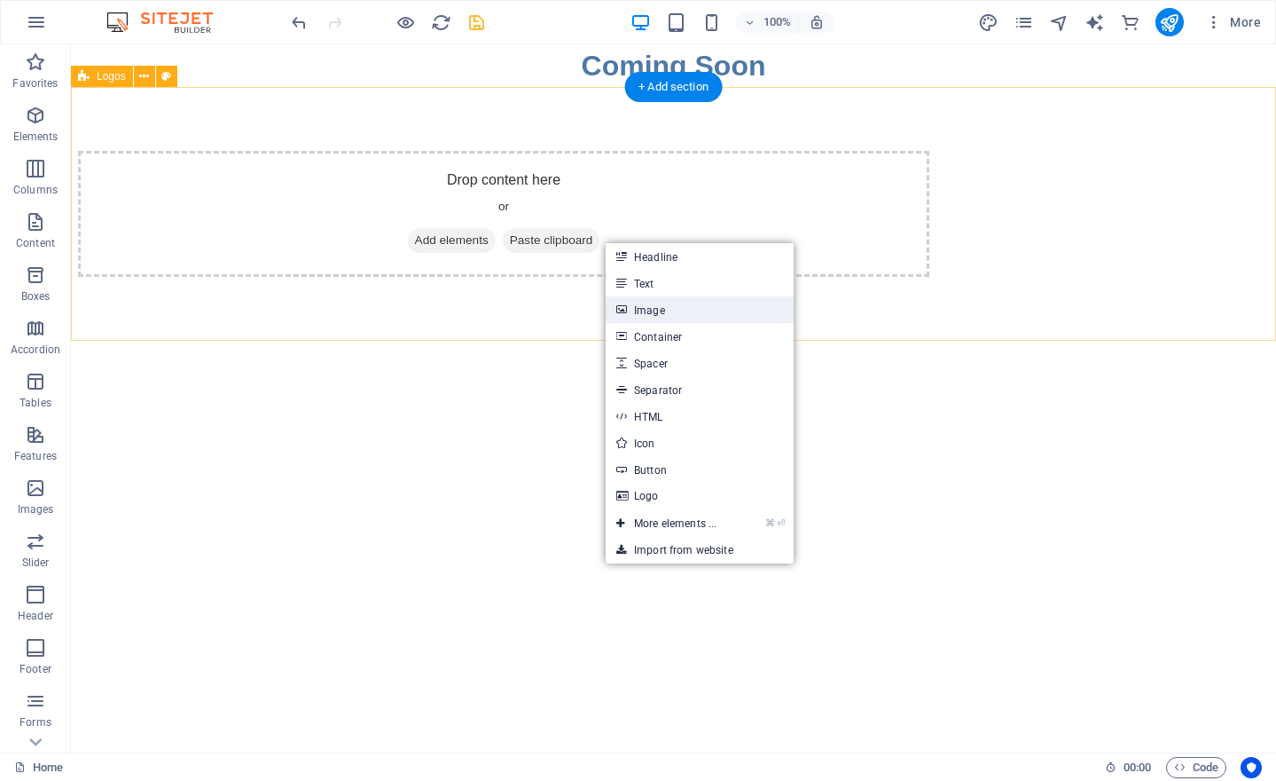
click at [686, 317] on link "Image" at bounding box center [700, 309] width 188 height 27
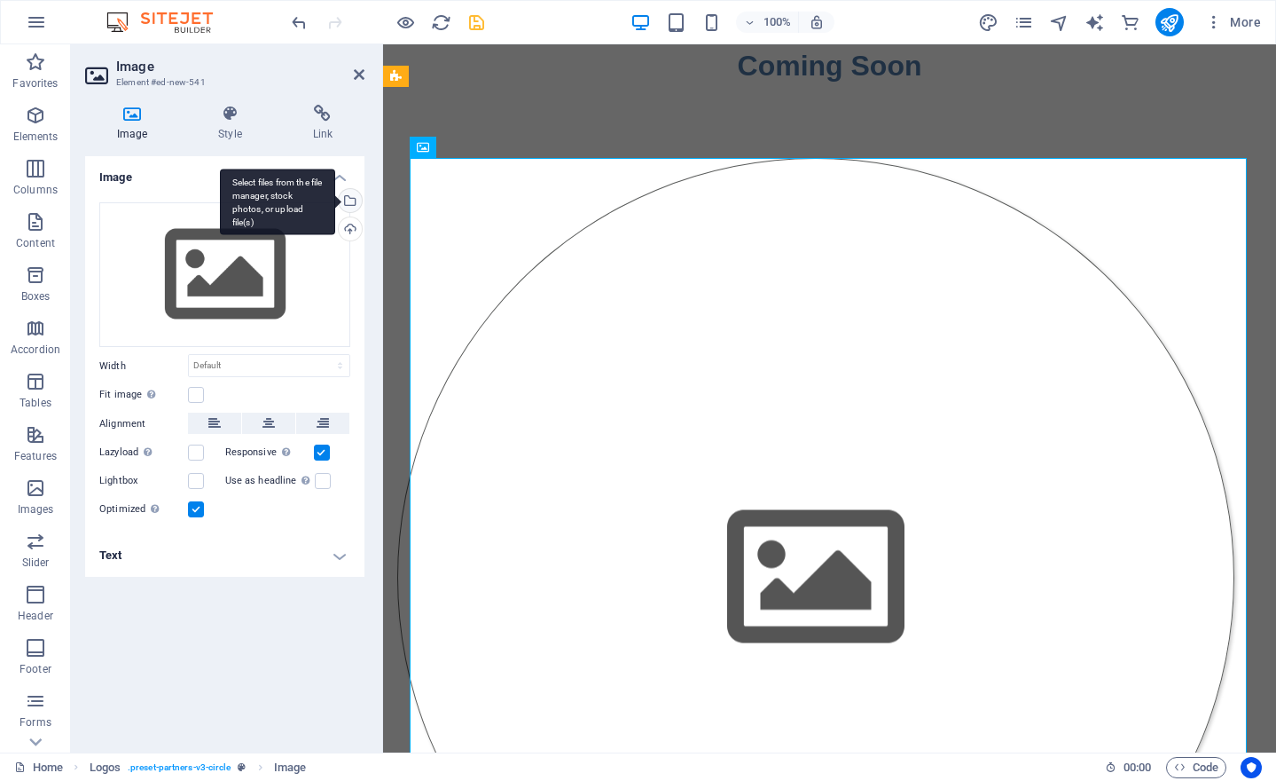
click at [335, 202] on div "Select files from the file manager, stock photos, or upload file(s)" at bounding box center [277, 202] width 115 height 67
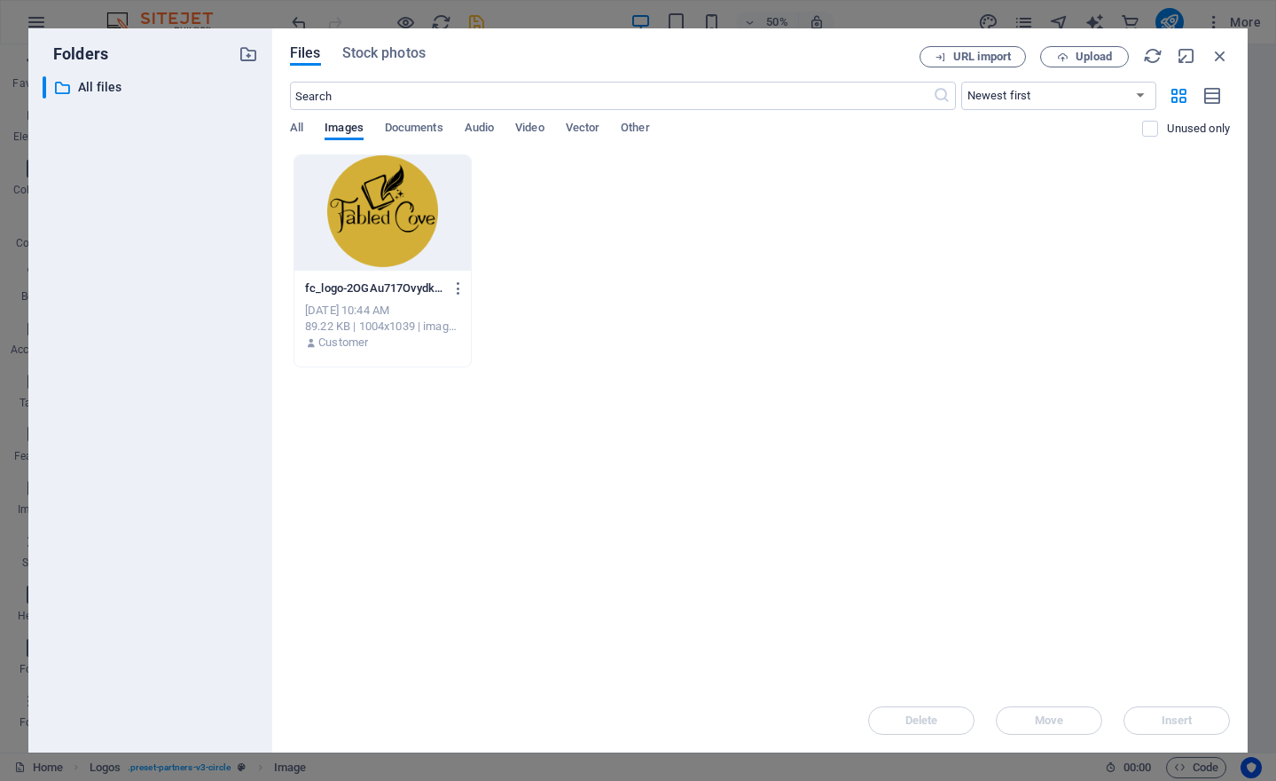
click at [350, 224] on div at bounding box center [382, 212] width 177 height 115
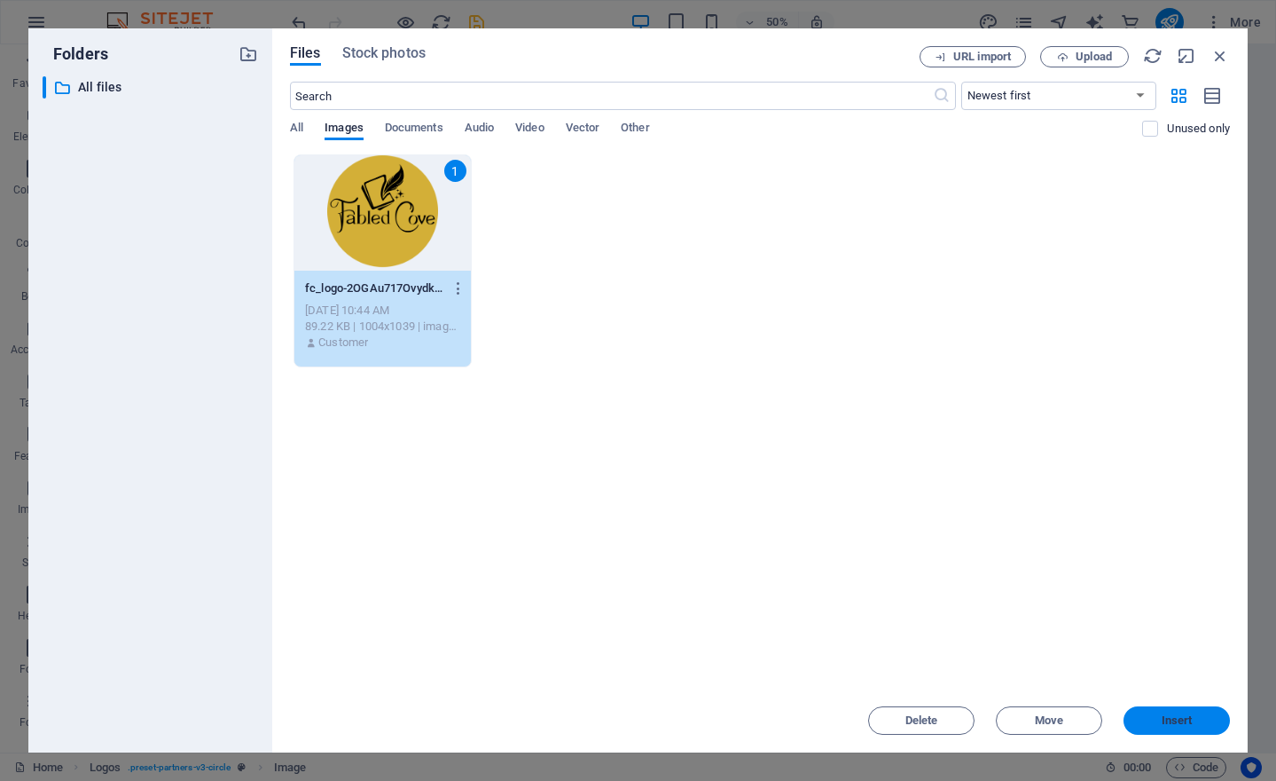
click at [1165, 717] on span "Insert" at bounding box center [1177, 720] width 31 height 11
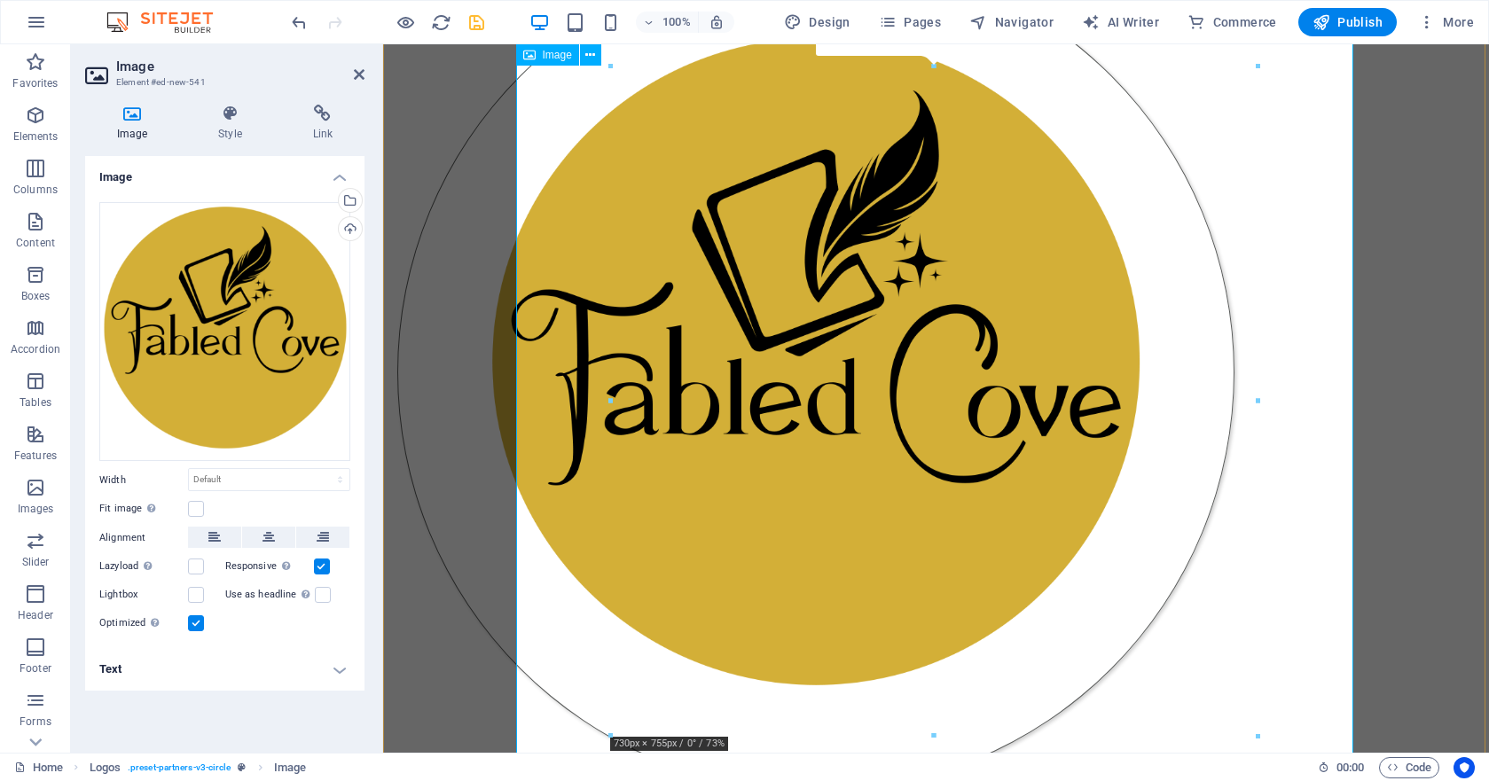
scroll to position [170, 0]
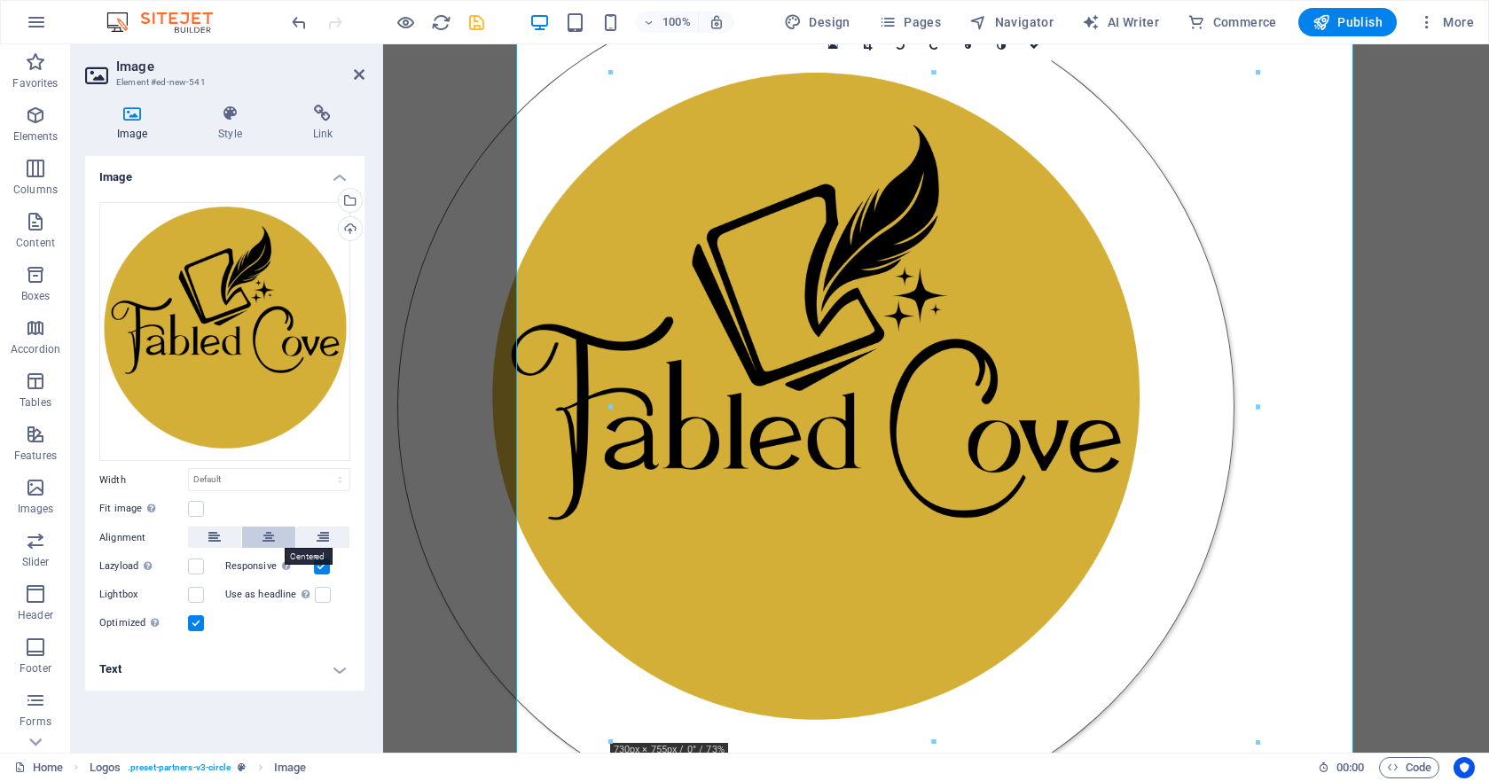
click at [272, 540] on icon at bounding box center [269, 537] width 12 height 21
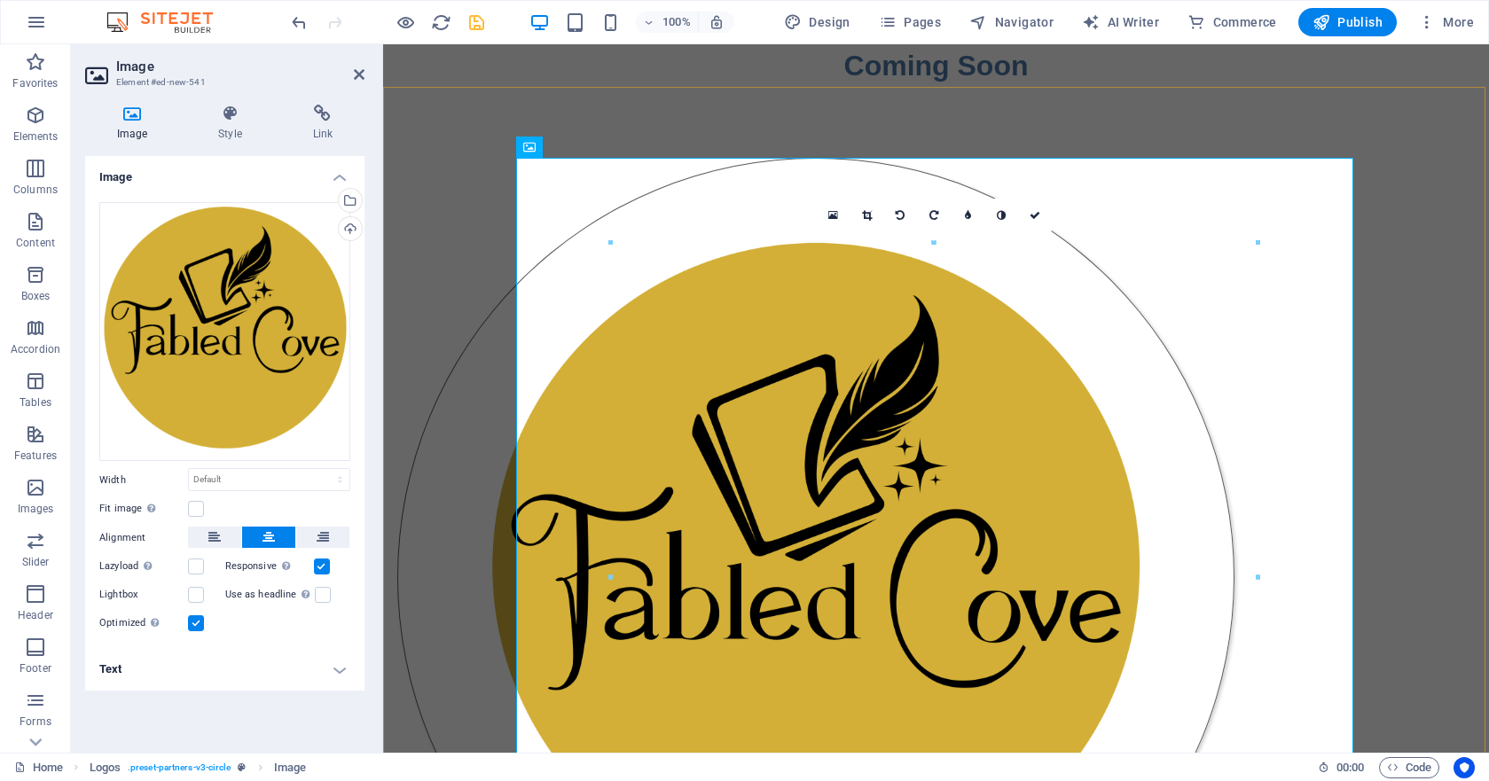
scroll to position [0, 0]
drag, startPoint x: 1035, startPoint y: 214, endPoint x: 965, endPoint y: 169, distance: 82.9
click at [1035, 214] on icon at bounding box center [1035, 215] width 11 height 11
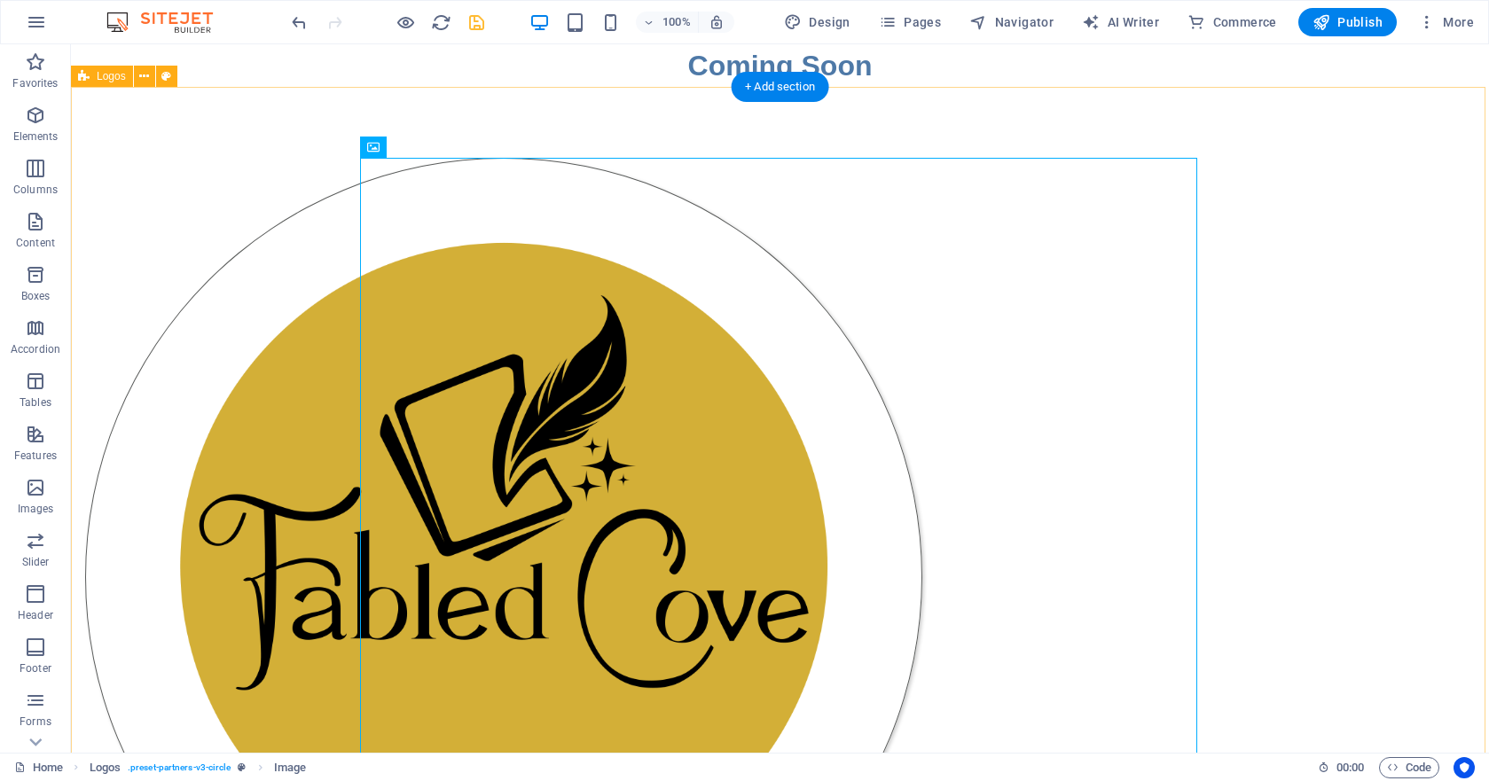
click at [255, 317] on div at bounding box center [780, 577] width 1418 height 981
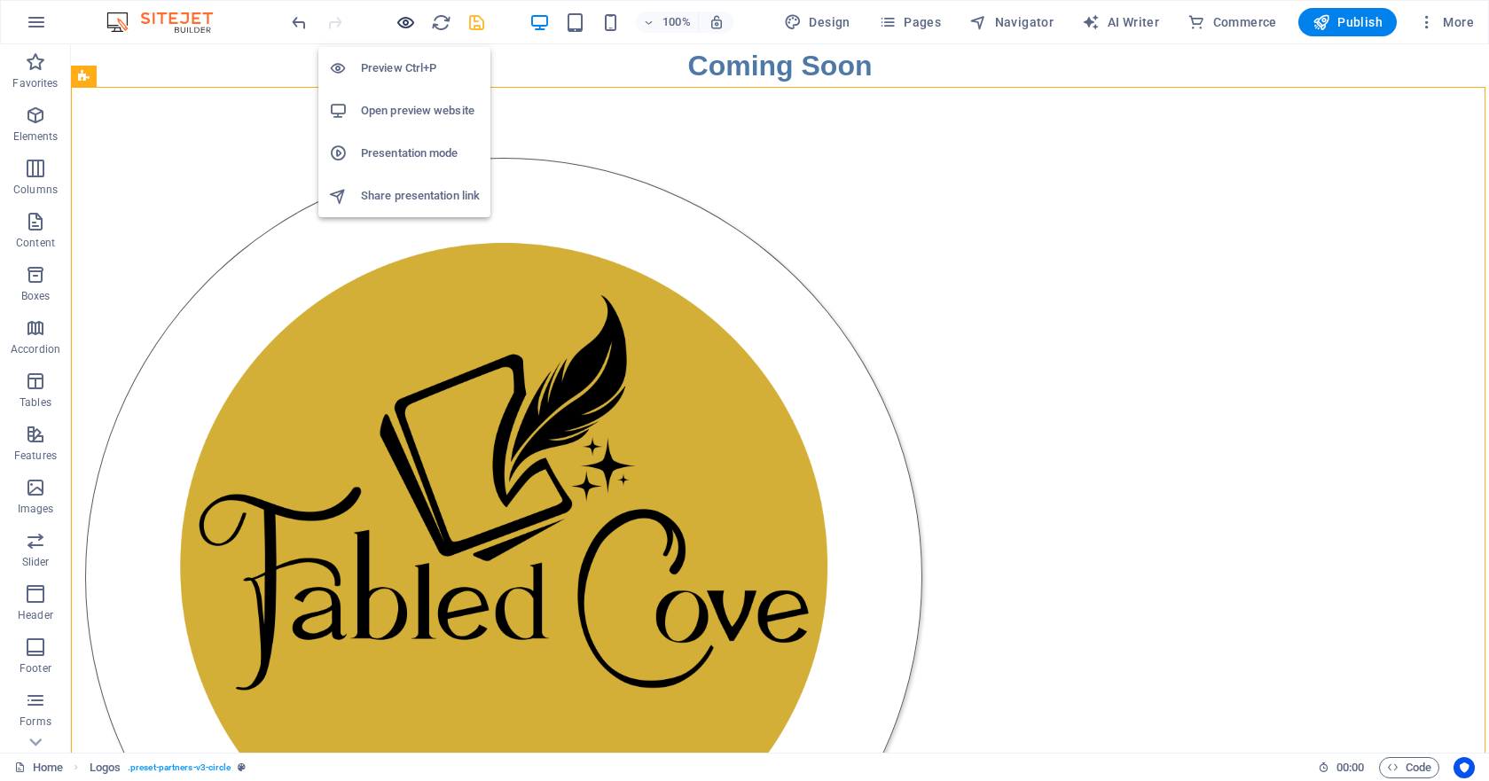
click at [410, 21] on icon "button" at bounding box center [406, 22] width 20 height 20
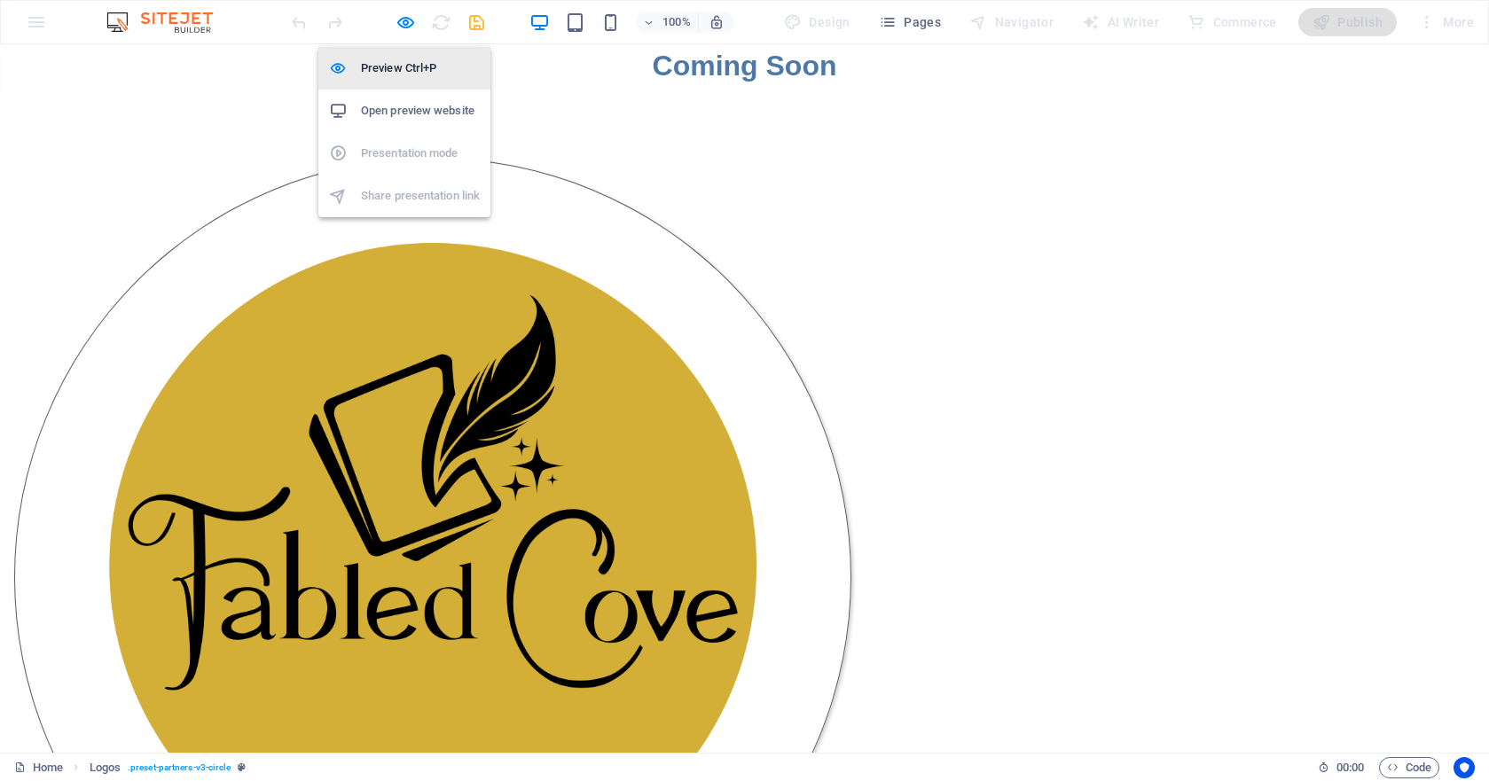
click at [390, 71] on h6 "Preview Ctrl+P" at bounding box center [420, 68] width 119 height 21
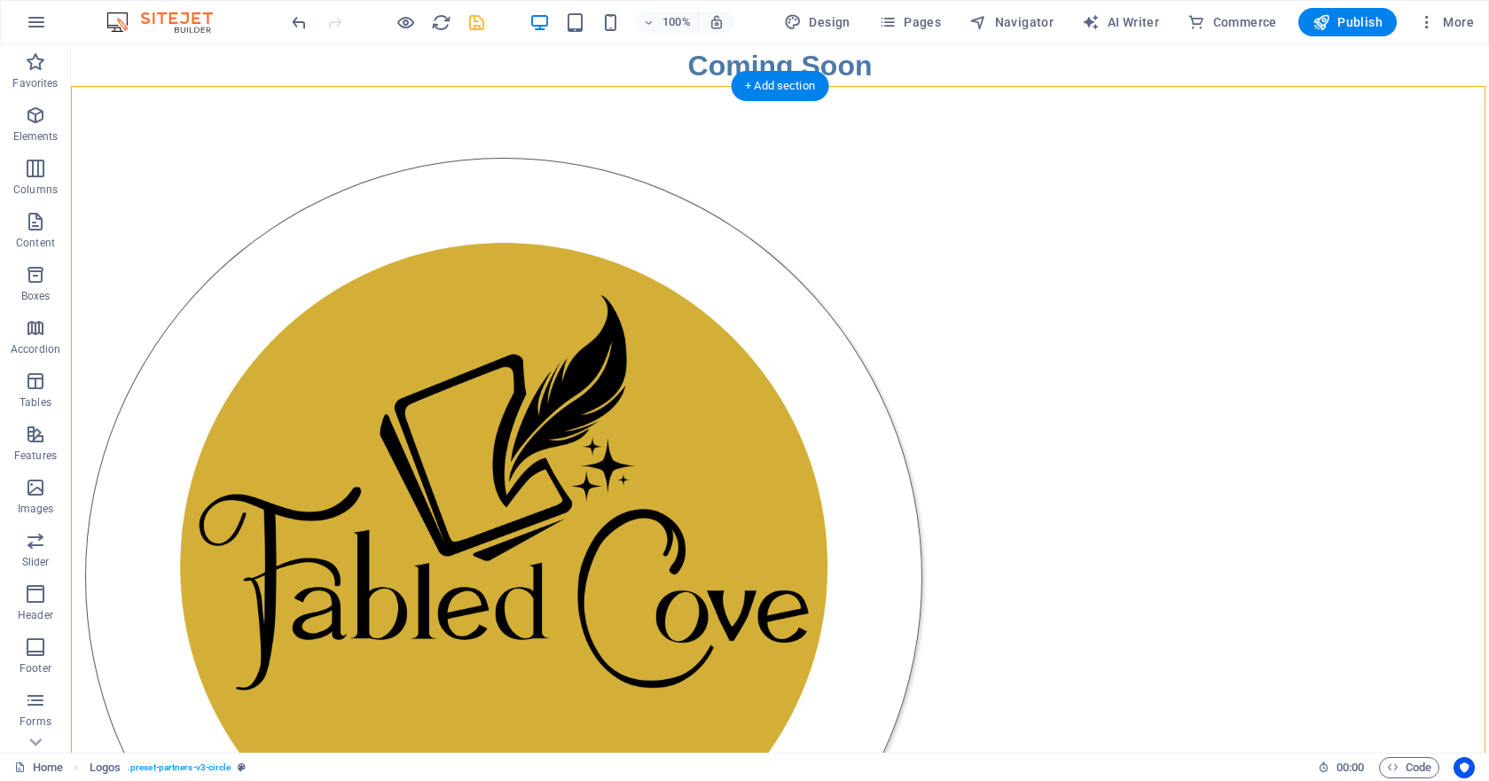
scroll to position [1, 0]
click at [472, 24] on icon "save" at bounding box center [477, 22] width 20 height 20
click at [521, 255] on figure at bounding box center [503, 576] width 837 height 839
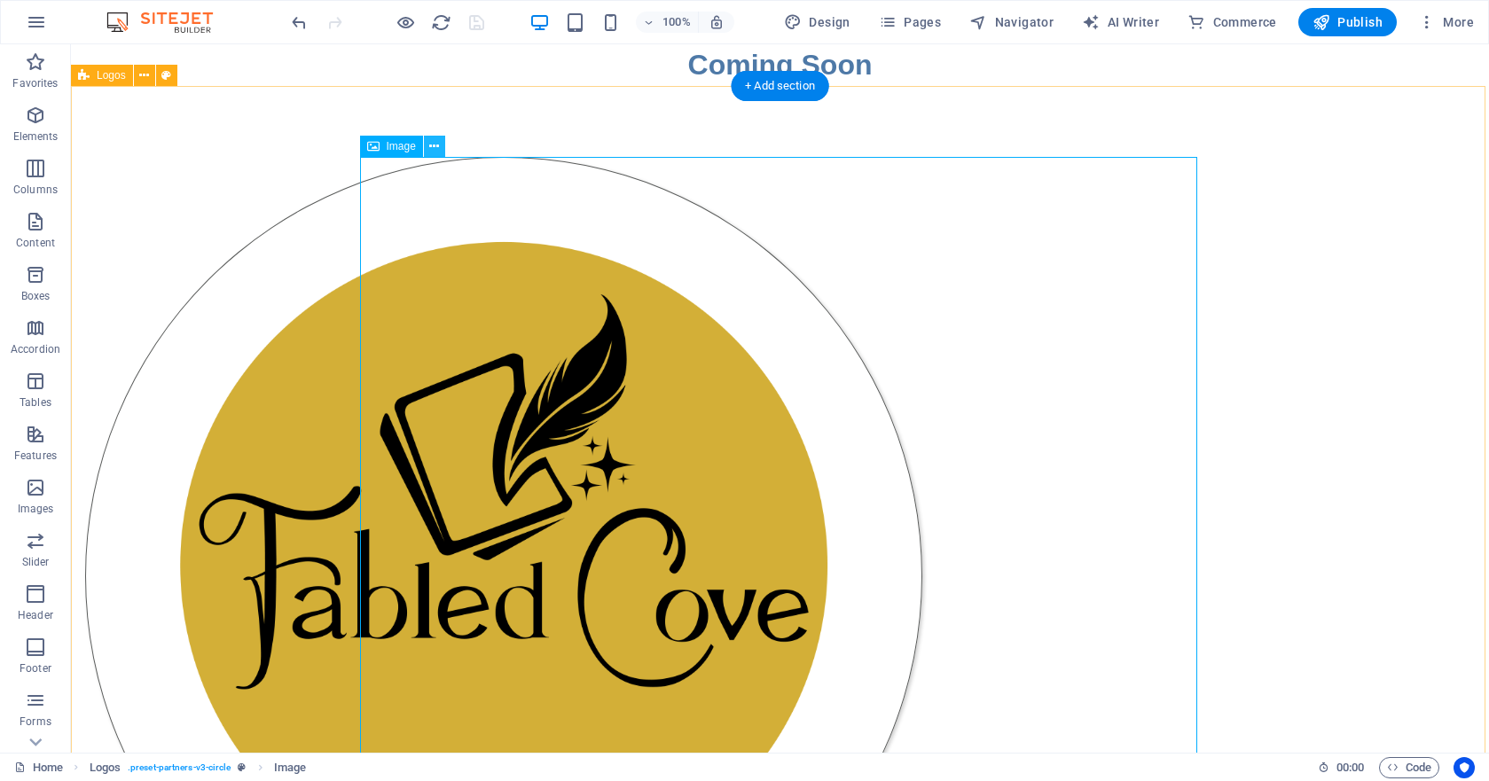
click at [435, 146] on icon at bounding box center [434, 146] width 10 height 19
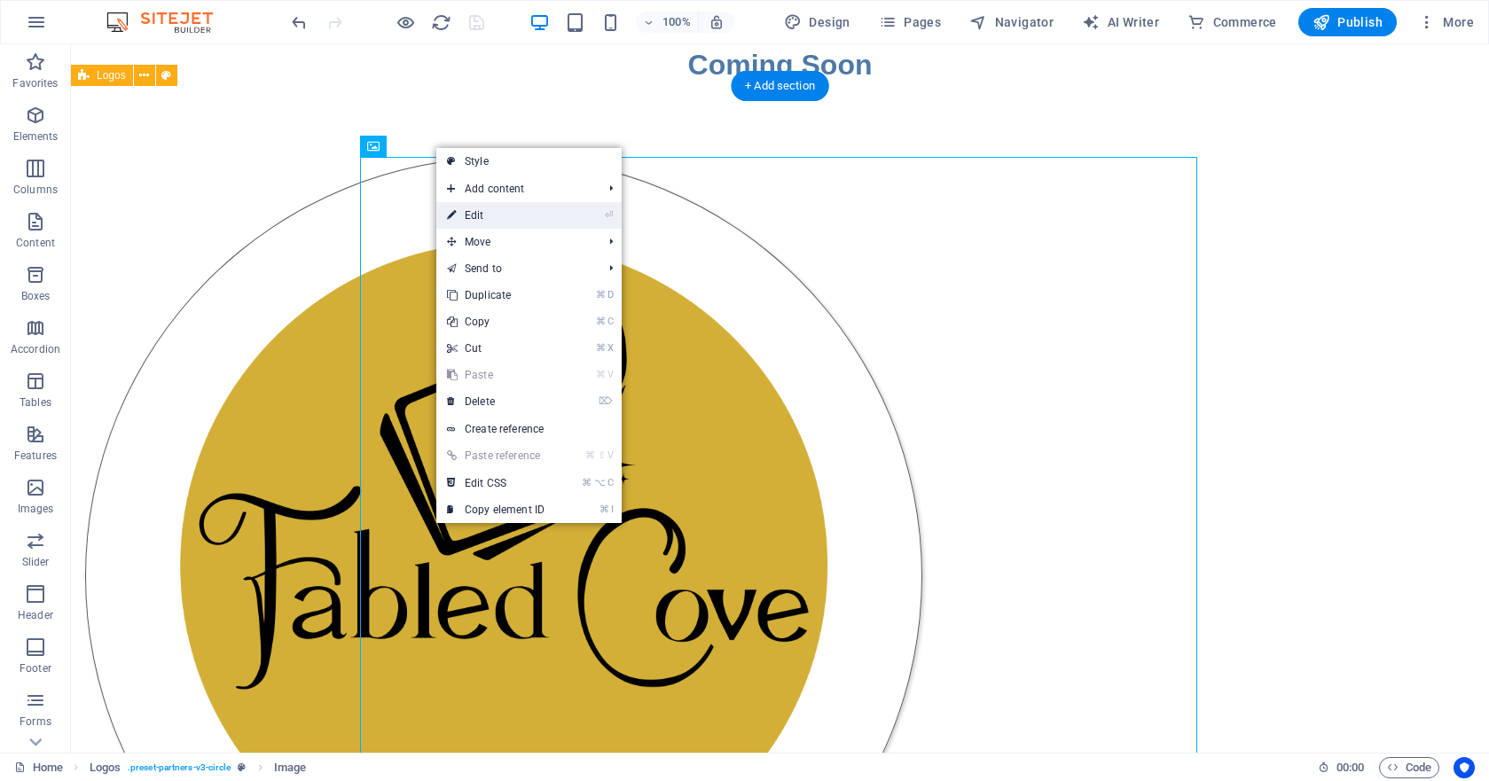
click at [486, 212] on link "⏎ Edit" at bounding box center [495, 215] width 119 height 27
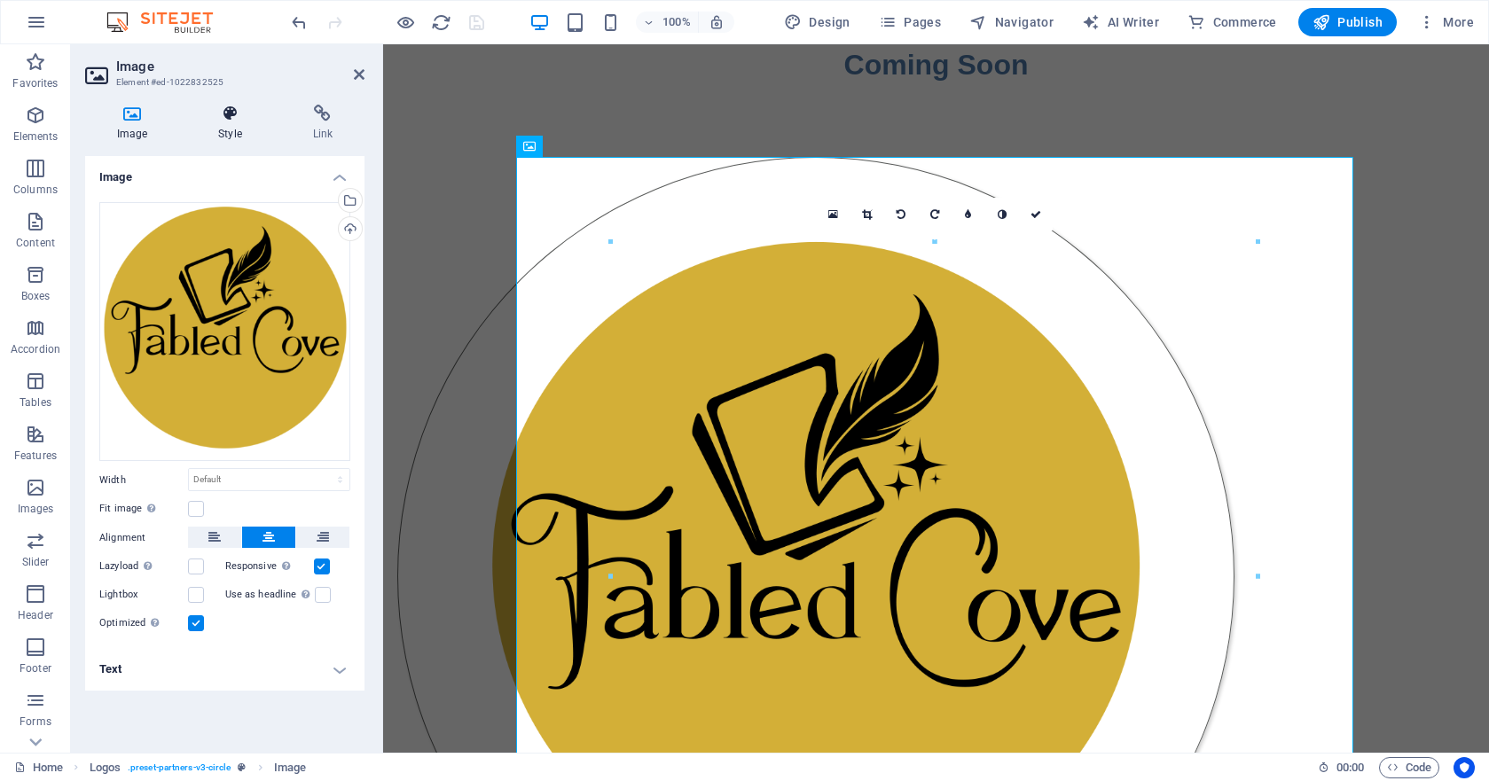
click at [230, 122] on icon at bounding box center [229, 114] width 87 height 18
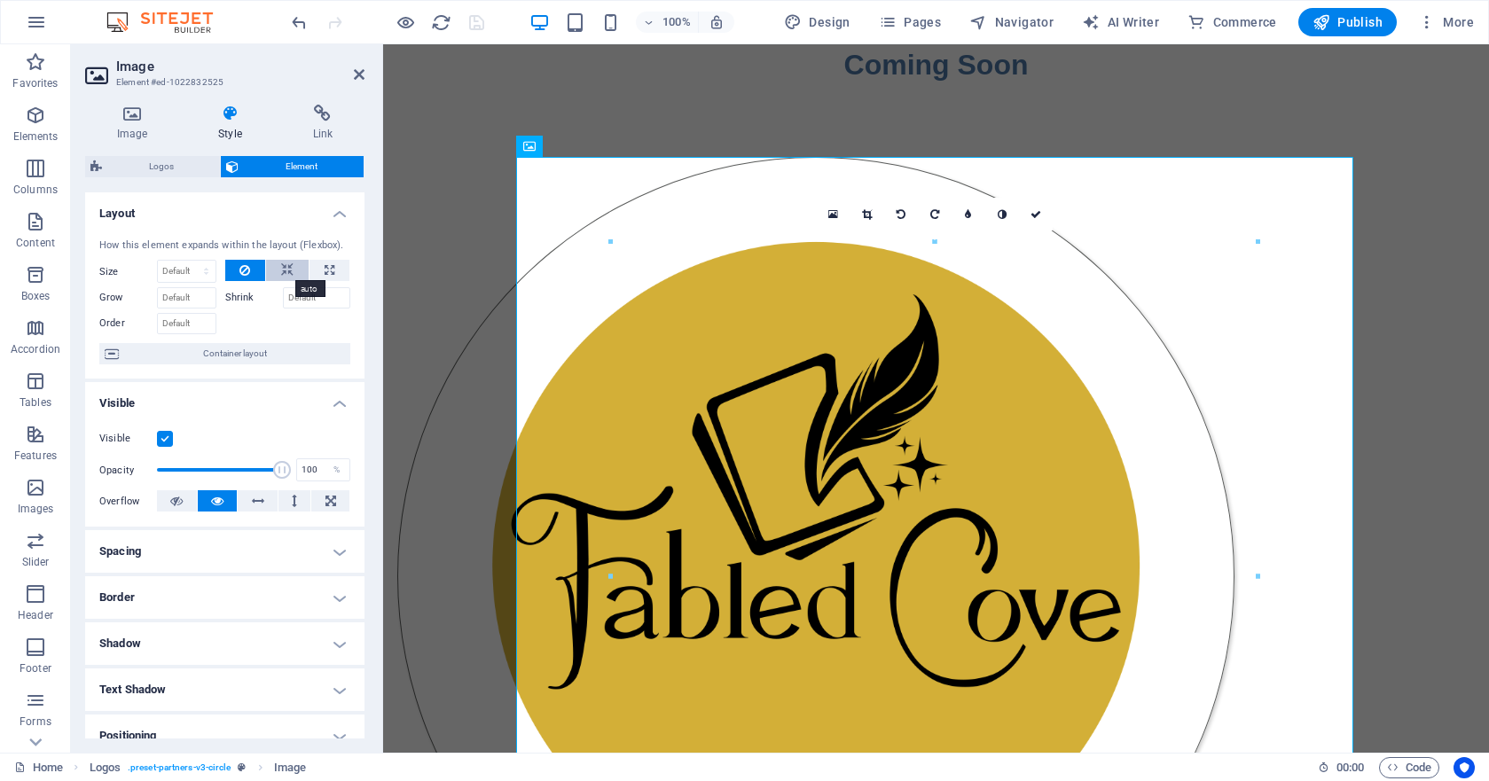
click at [285, 271] on icon at bounding box center [287, 270] width 12 height 21
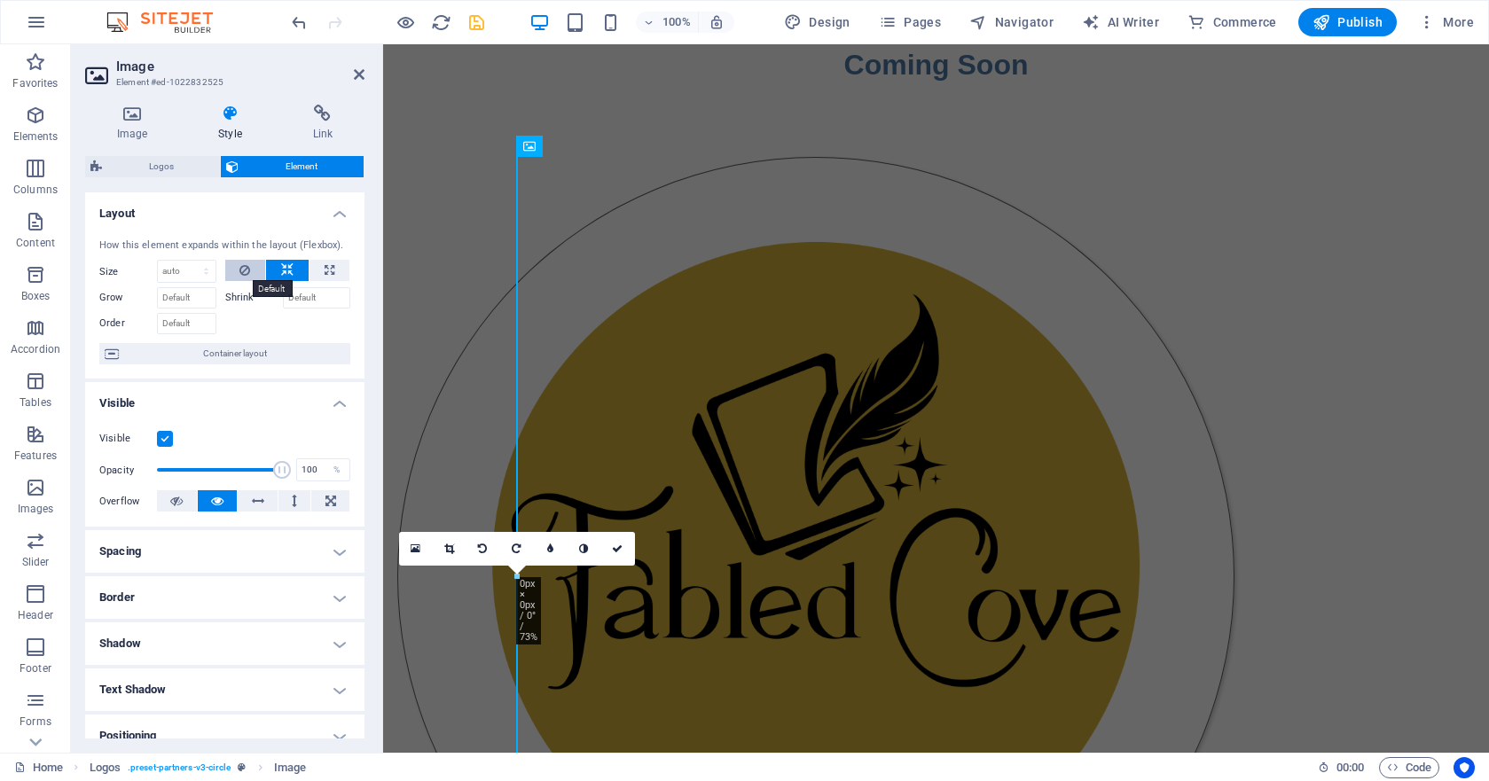
click at [239, 269] on icon at bounding box center [244, 270] width 11 height 21
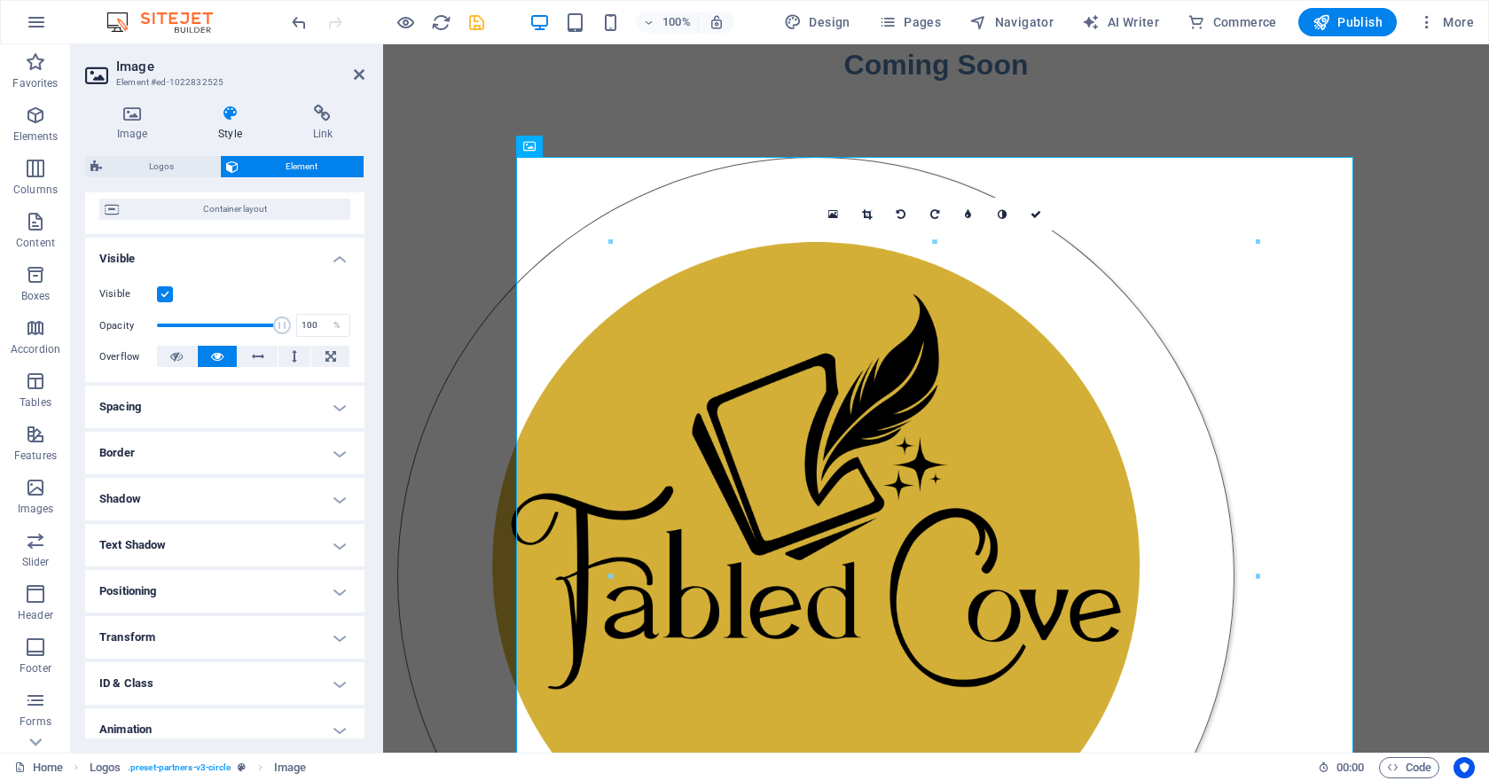
scroll to position [145, 0]
click at [329, 451] on h4 "Border" at bounding box center [224, 452] width 279 height 43
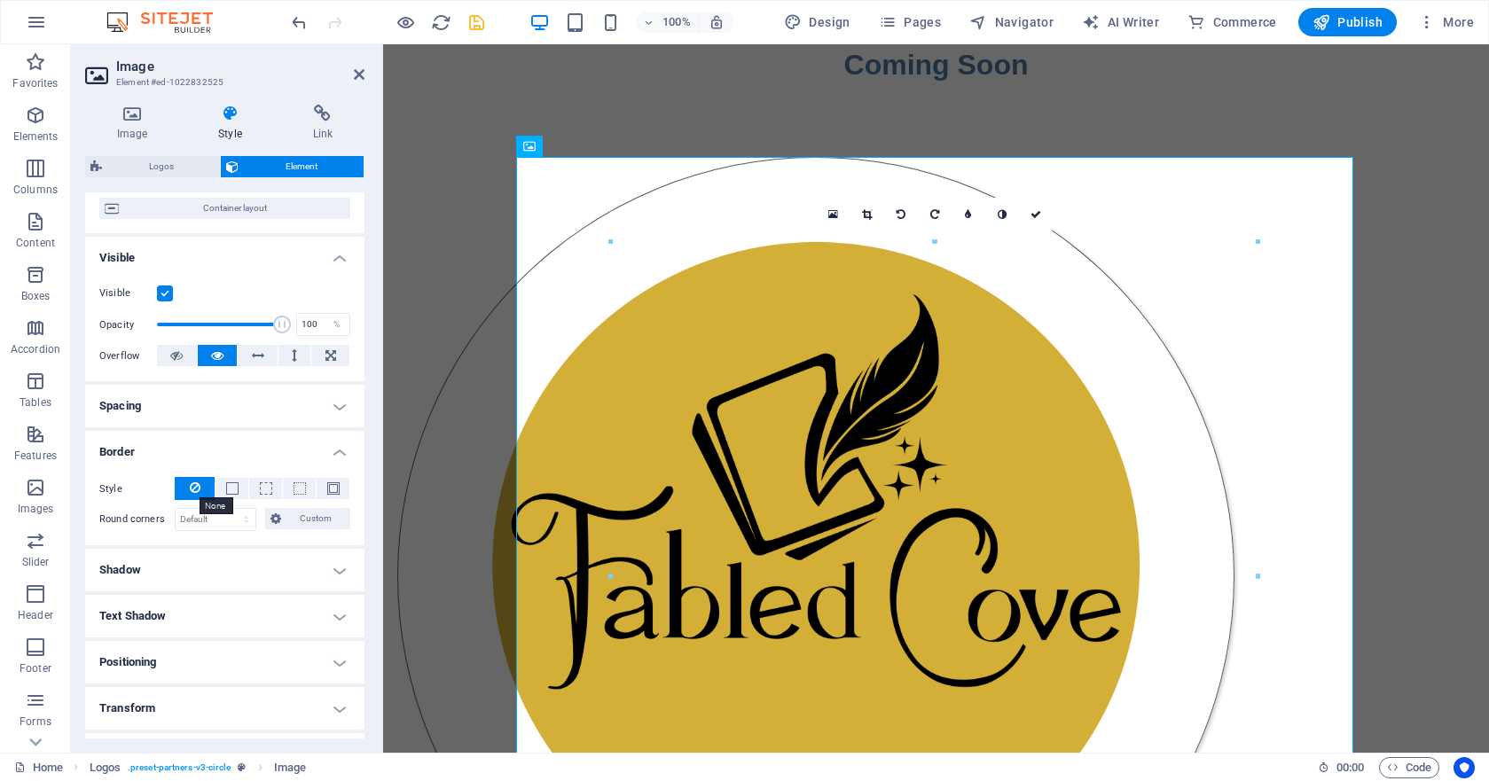
click at [195, 489] on icon at bounding box center [195, 487] width 11 height 21
click at [339, 450] on h4 "Border" at bounding box center [224, 447] width 279 height 32
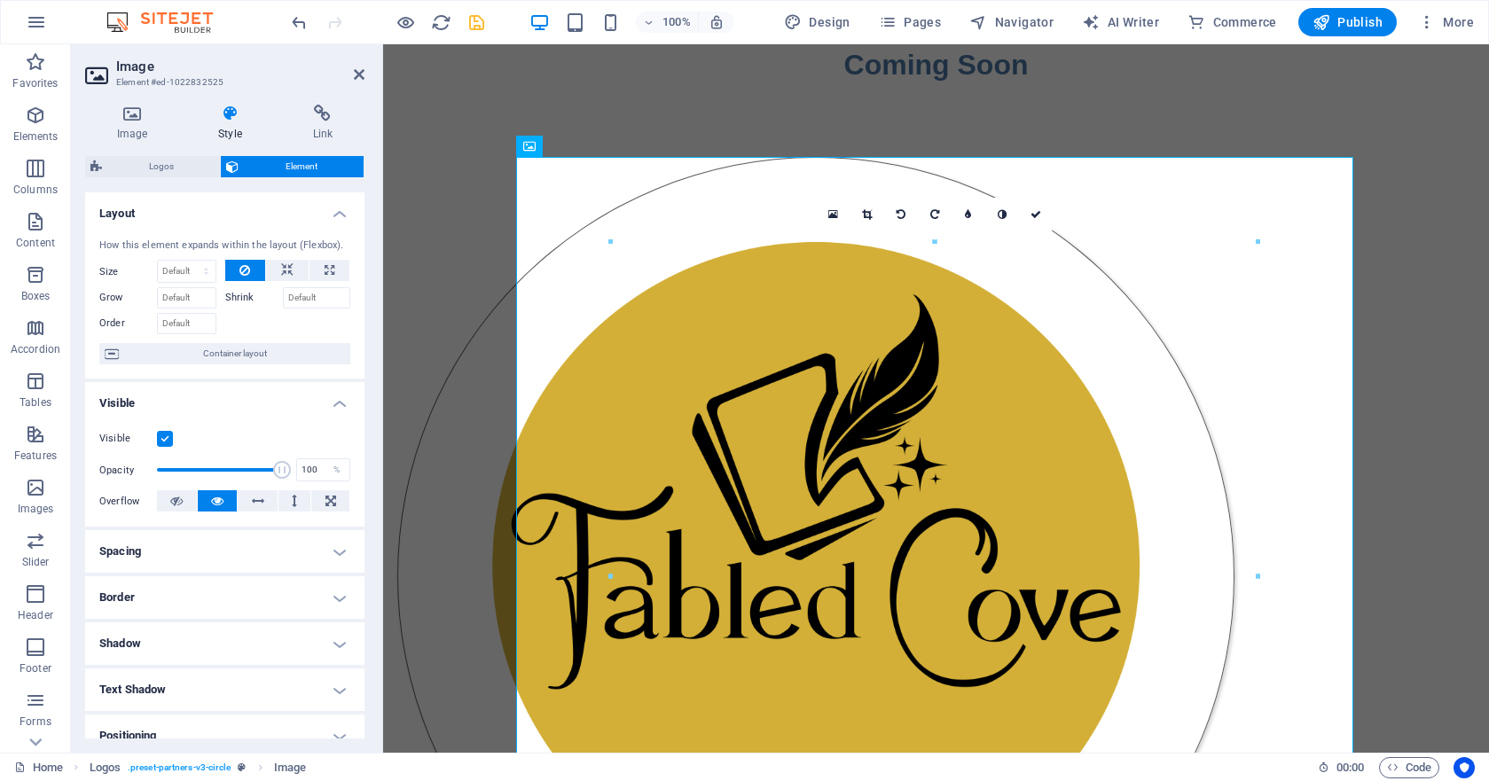
scroll to position [0, 0]
click at [867, 213] on icon at bounding box center [867, 214] width 10 height 11
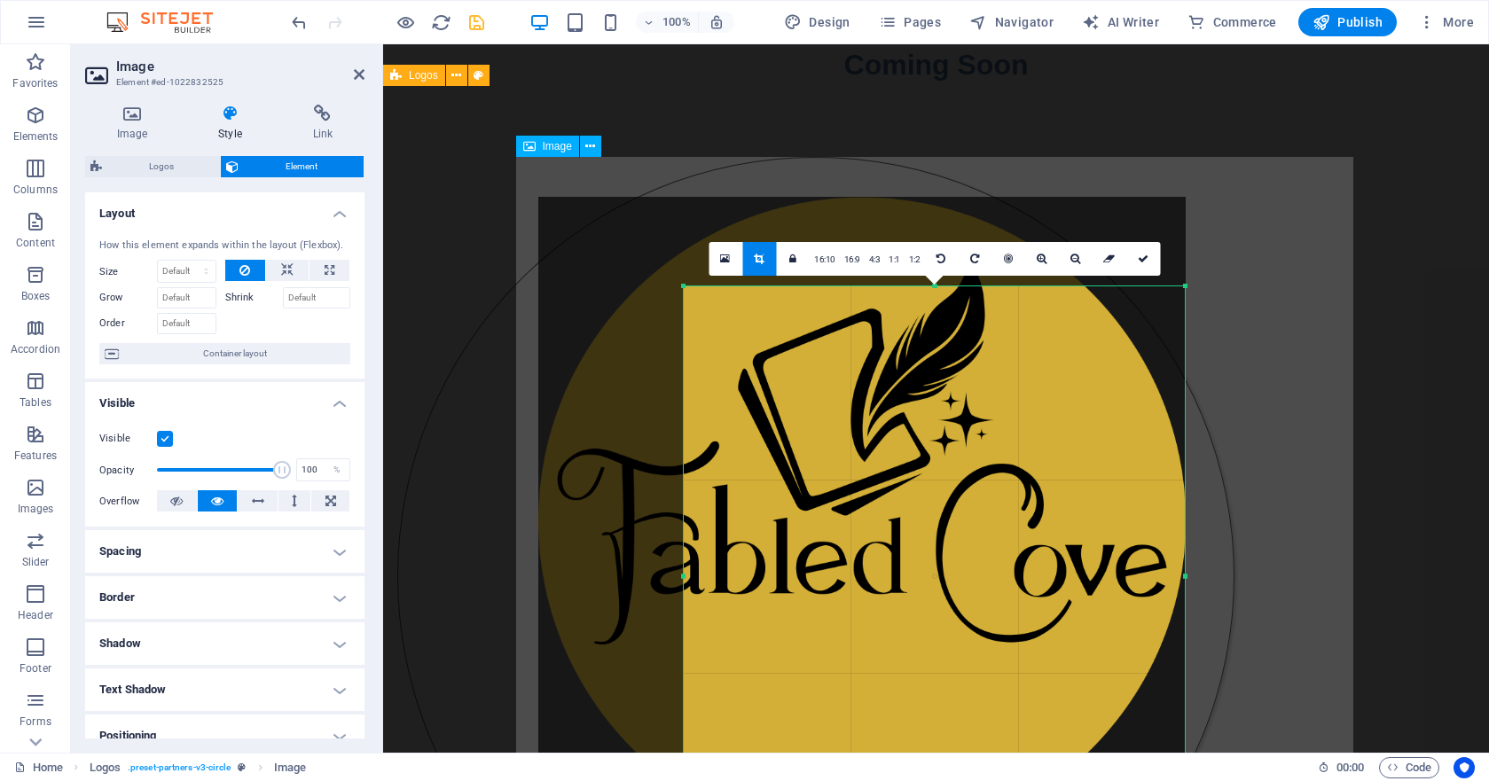
drag, startPoint x: 707, startPoint y: 304, endPoint x: 760, endPoint y: 334, distance: 61.2
click at [760, 334] on div "180 170 160 150 140 130 120 110 100 90 80 70 60 50 40 30 20 10 0 -10 -20 -30 -4…" at bounding box center [934, 576] width 501 height 580
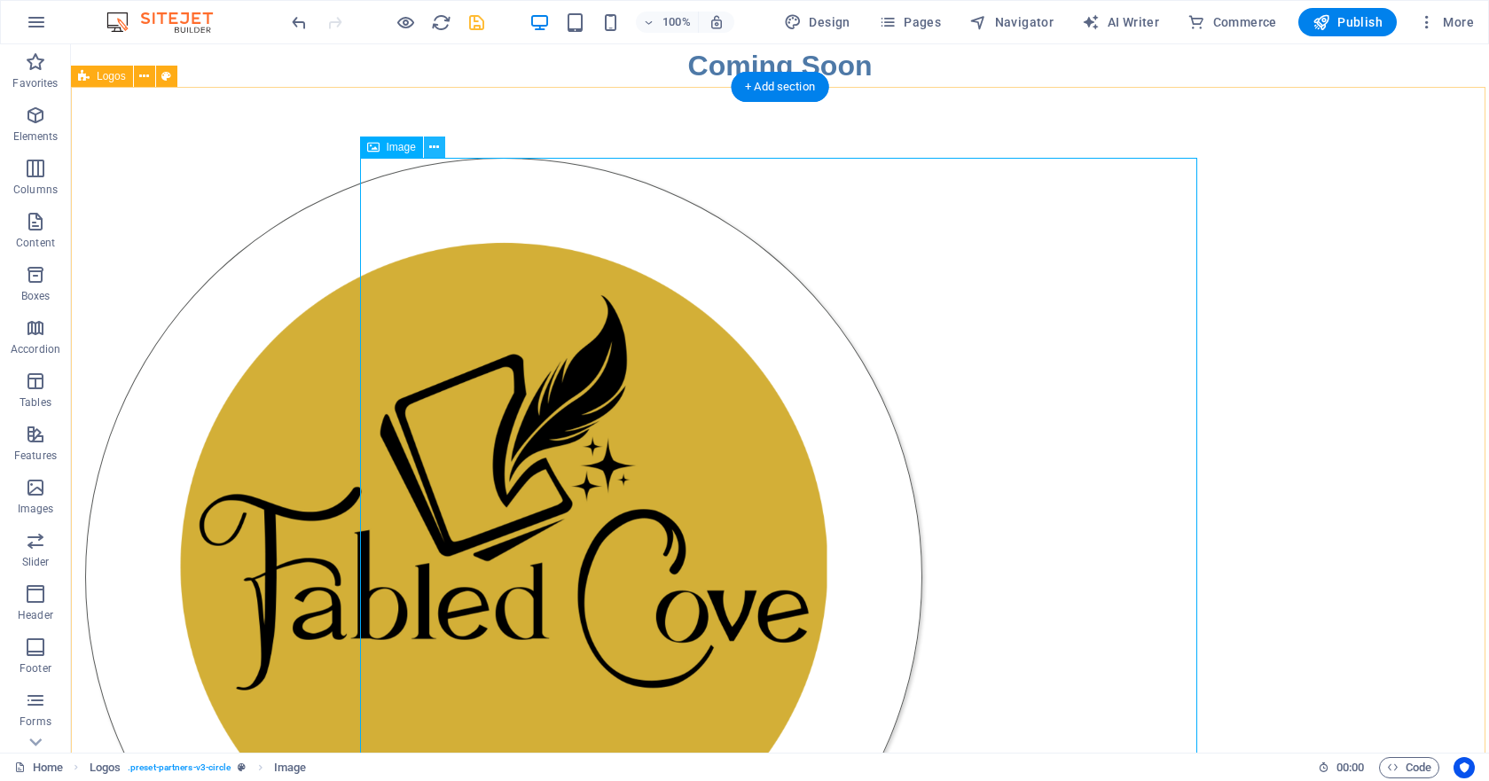
click at [437, 148] on icon at bounding box center [434, 147] width 10 height 19
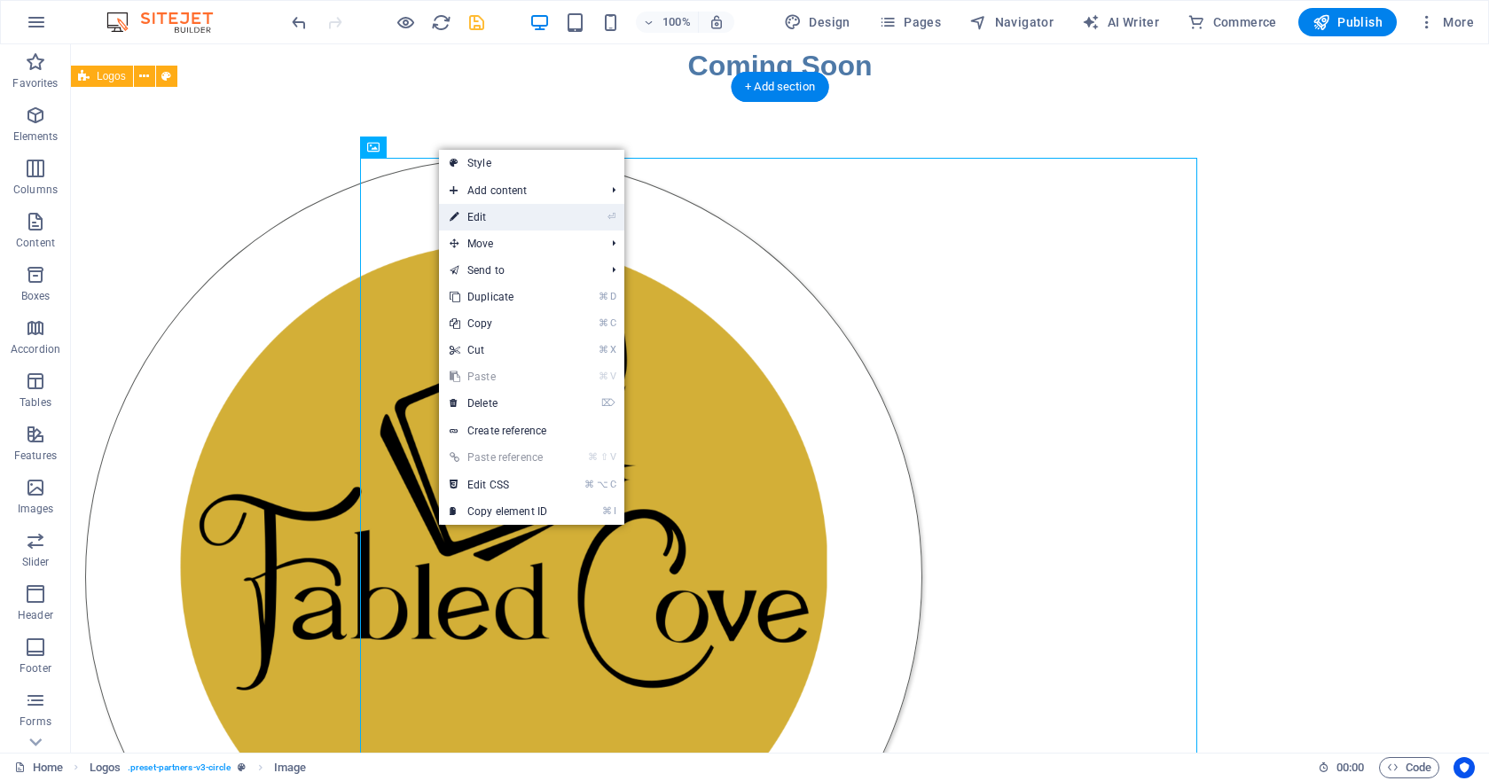
click at [507, 219] on link "⏎ Edit" at bounding box center [498, 217] width 119 height 27
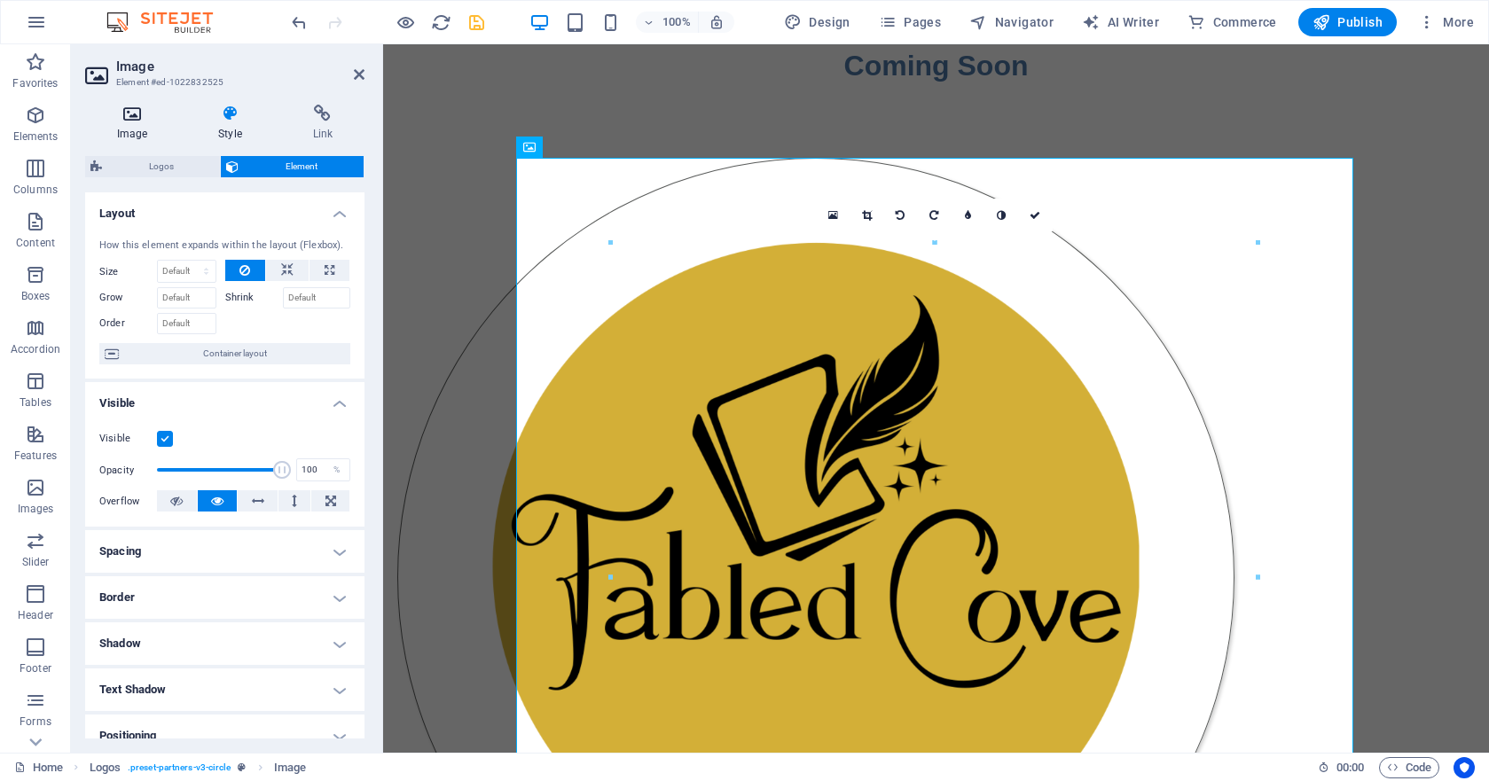
click at [136, 120] on icon at bounding box center [132, 114] width 94 height 18
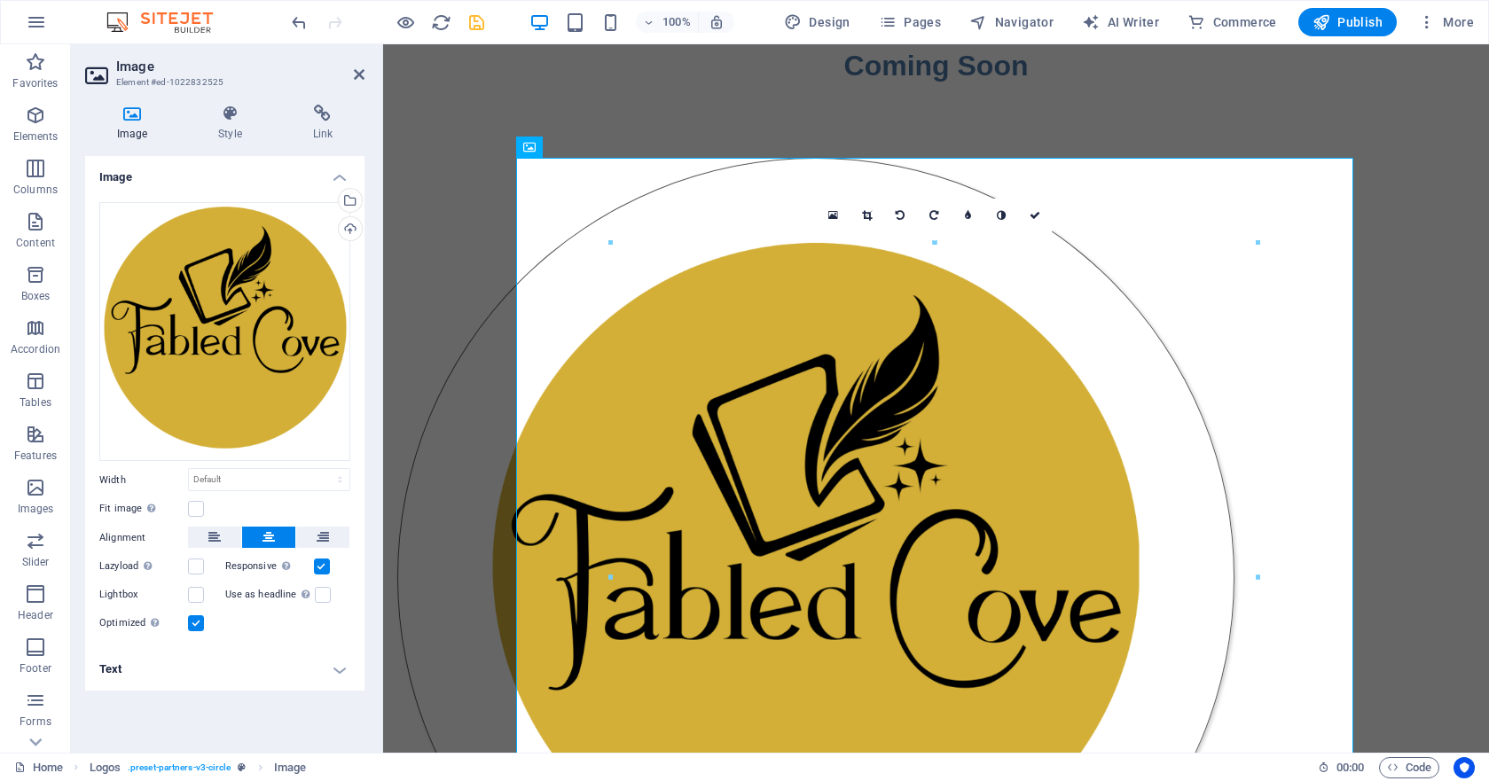
click at [136, 120] on icon at bounding box center [132, 114] width 94 height 18
click at [354, 199] on div "Select files from the file manager, stock photos, or upload file(s)" at bounding box center [348, 202] width 27 height 27
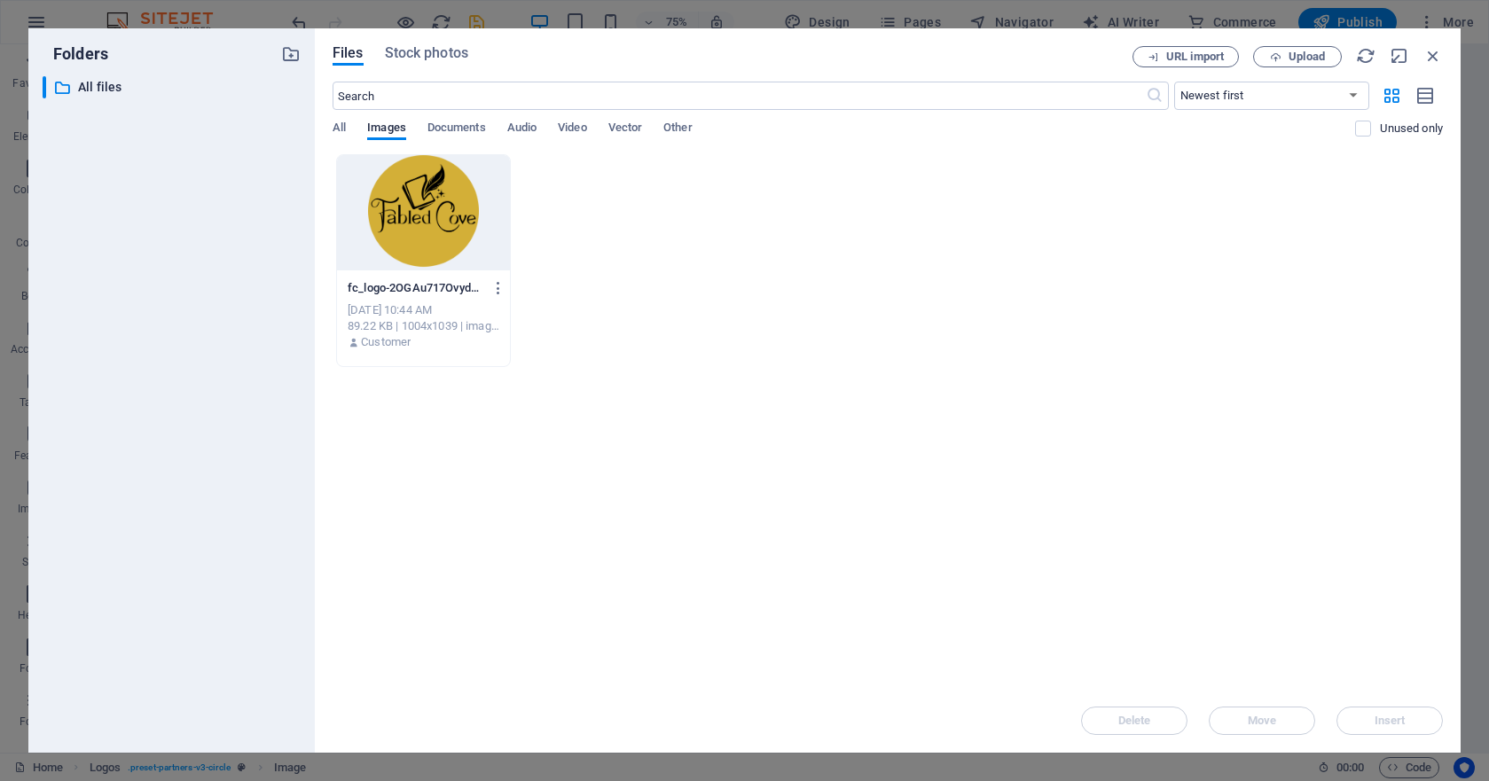
click at [423, 216] on div at bounding box center [423, 212] width 173 height 115
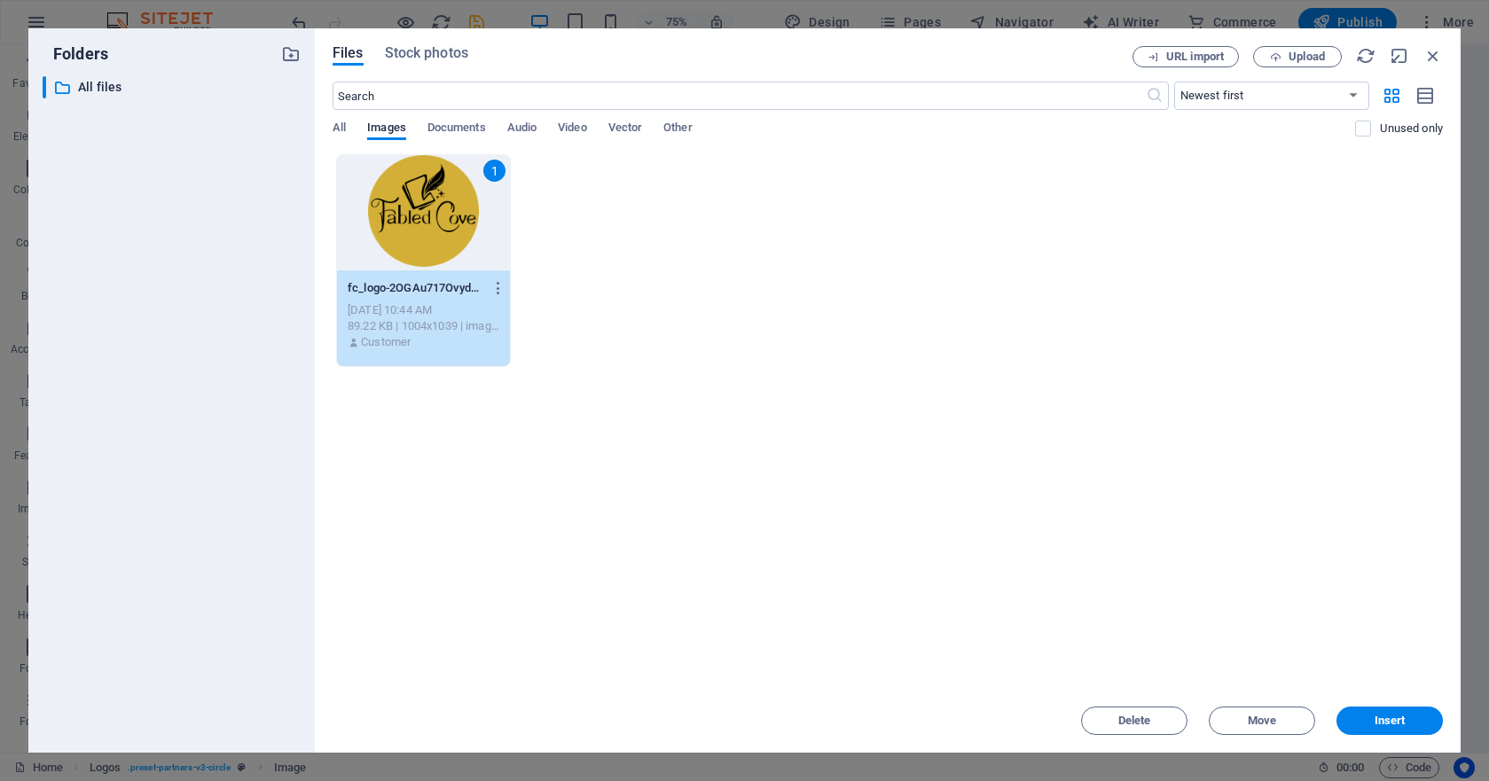
click at [423, 216] on div "1" at bounding box center [423, 212] width 173 height 115
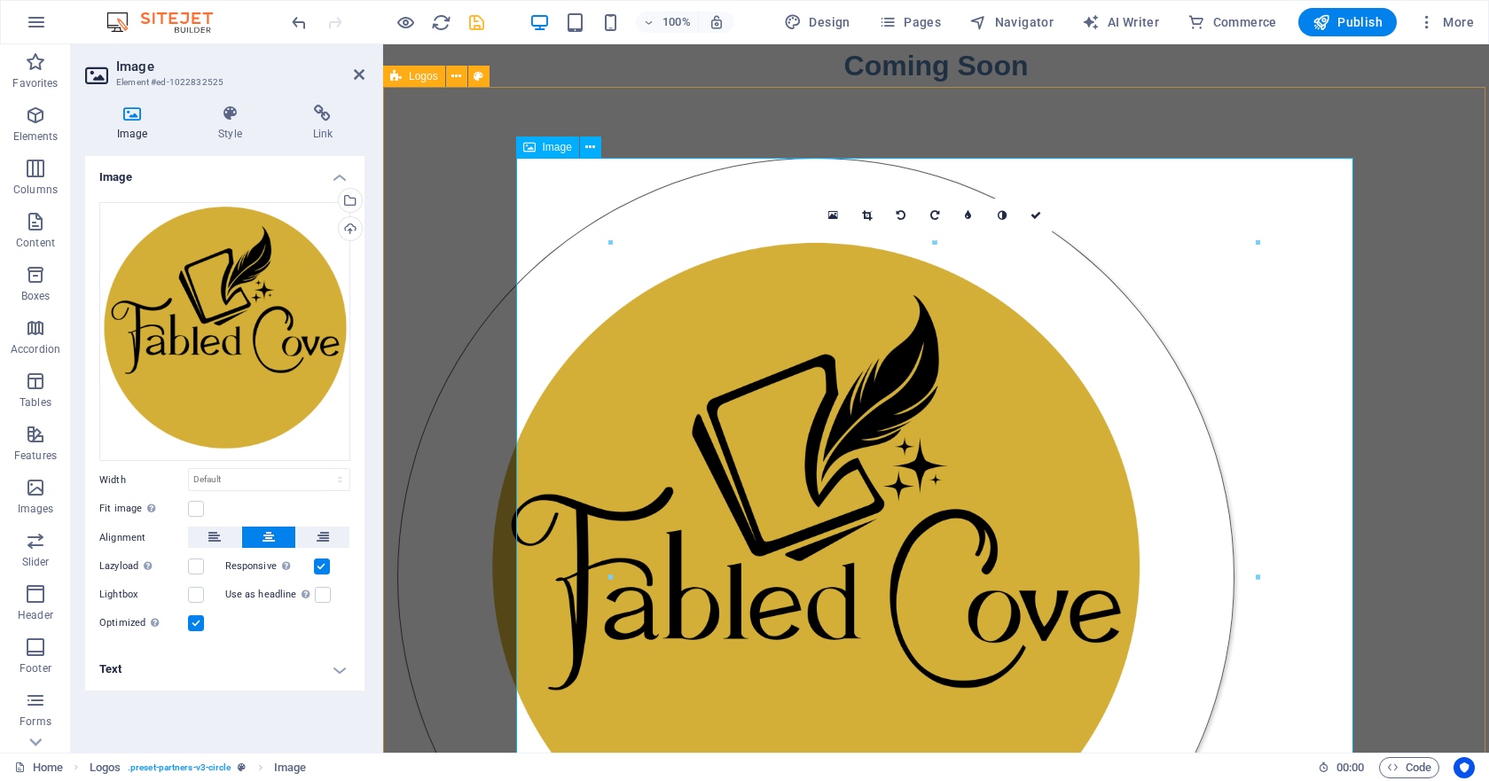
click at [818, 401] on figure at bounding box center [815, 577] width 837 height 839
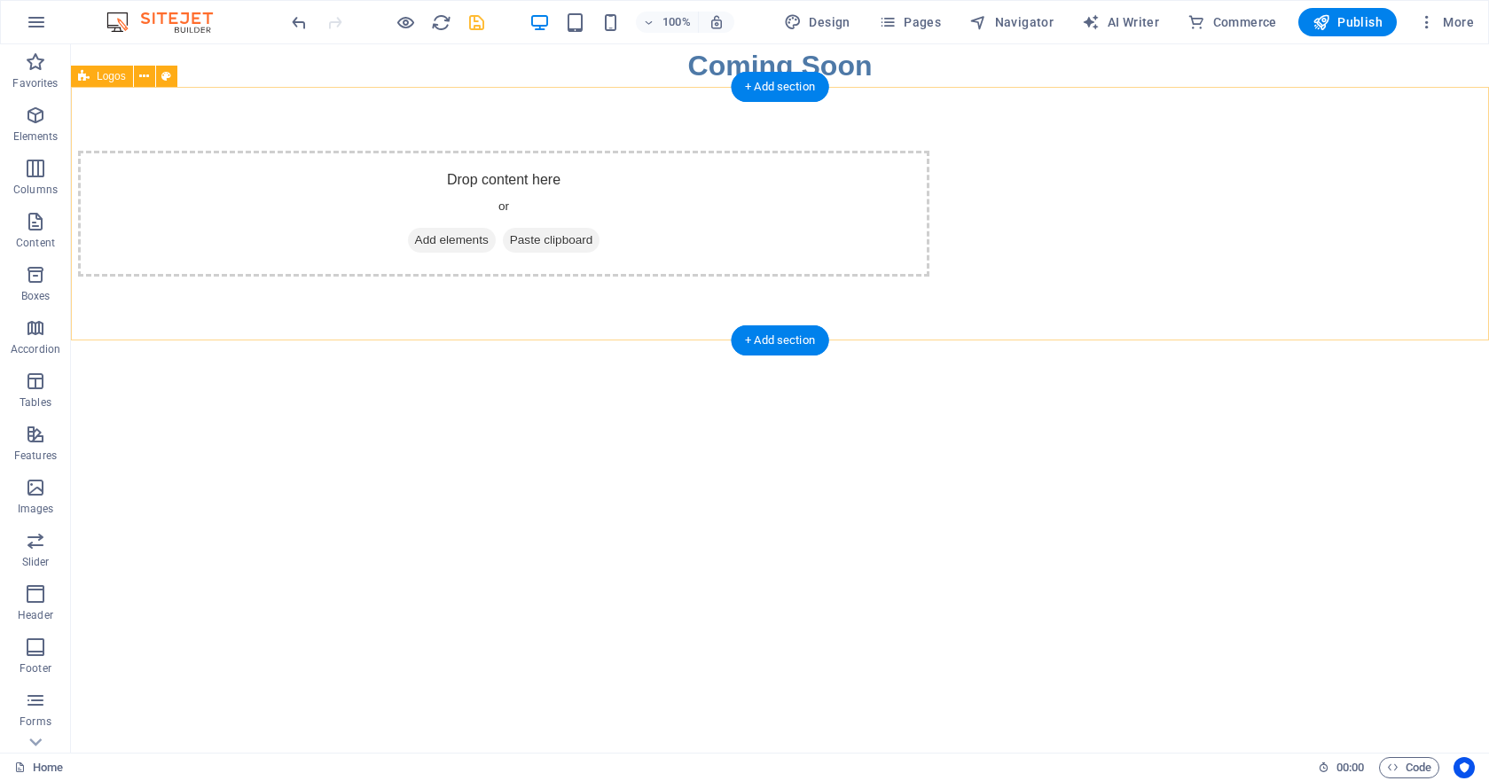
click at [496, 239] on span "Add elements" at bounding box center [452, 240] width 88 height 25
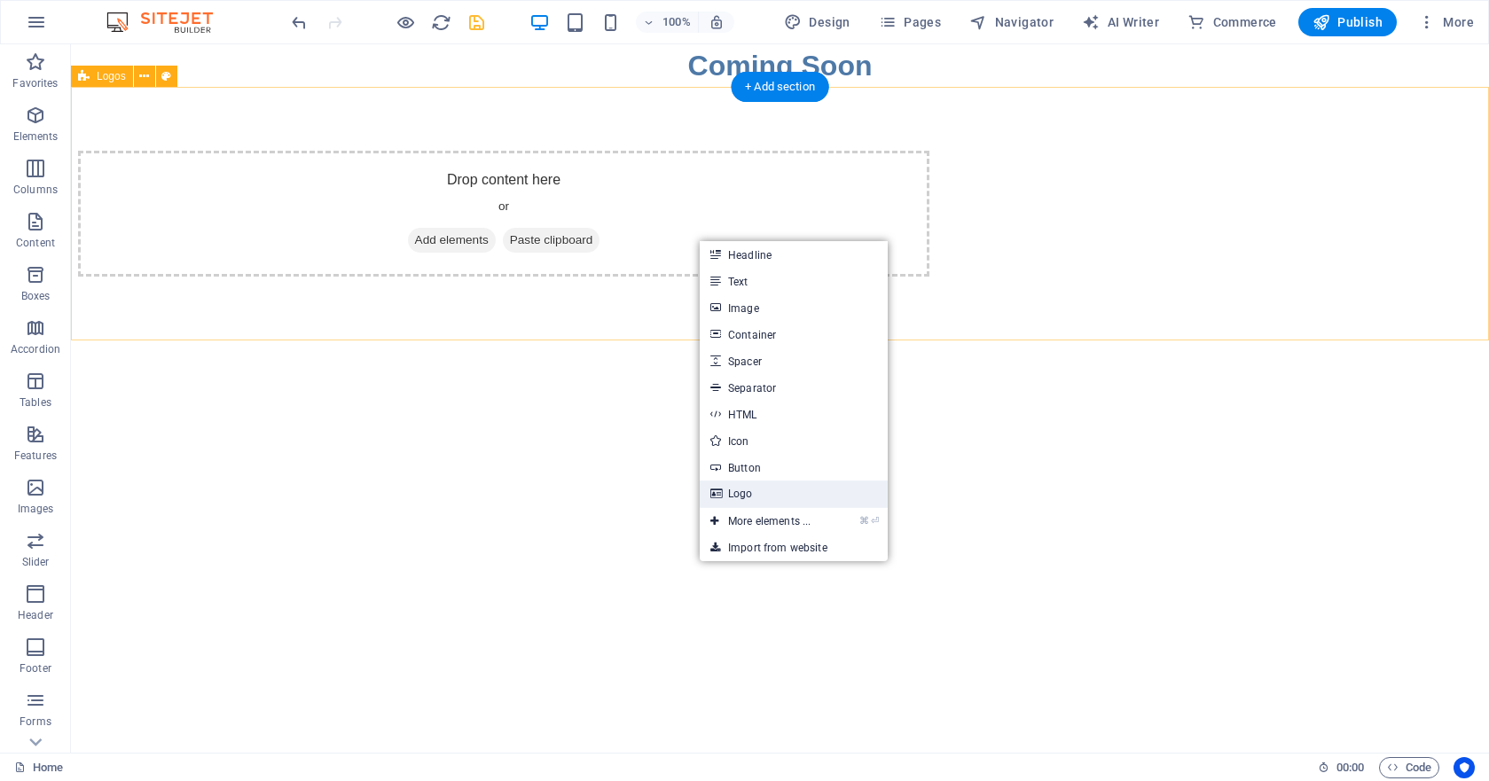
click at [759, 497] on link "Logo" at bounding box center [794, 494] width 188 height 27
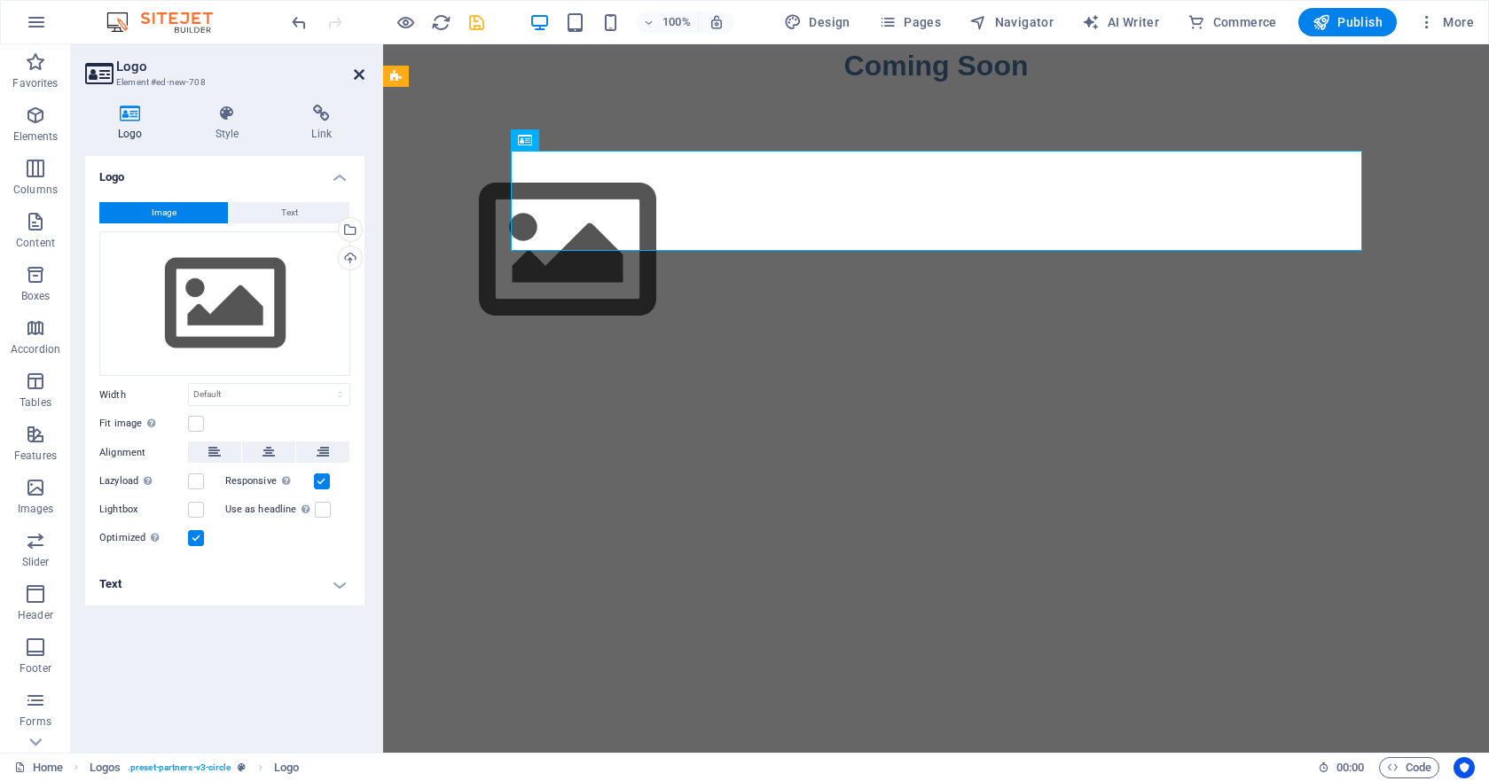
click at [356, 72] on icon at bounding box center [359, 74] width 11 height 14
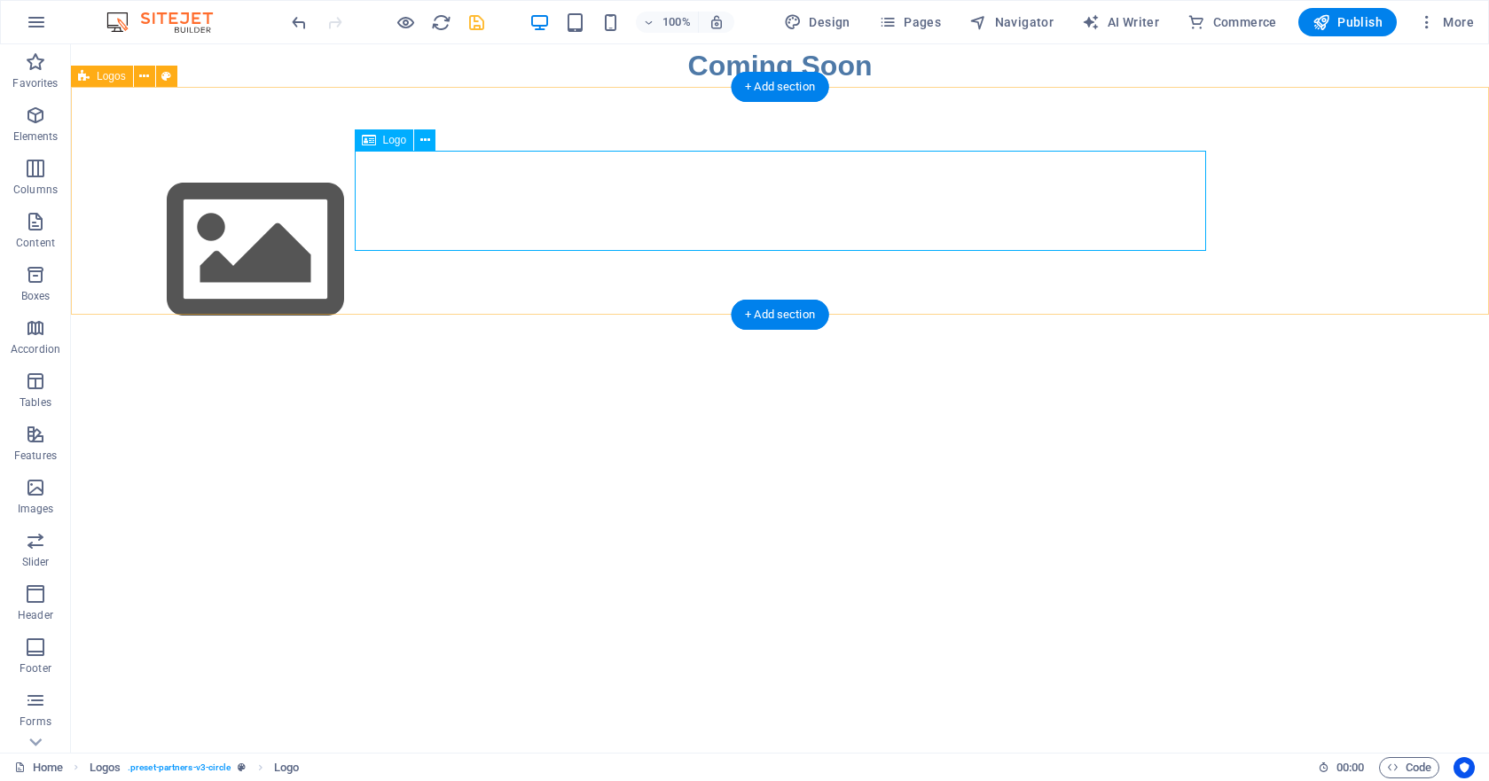
click at [439, 187] on div at bounding box center [503, 251] width 851 height 200
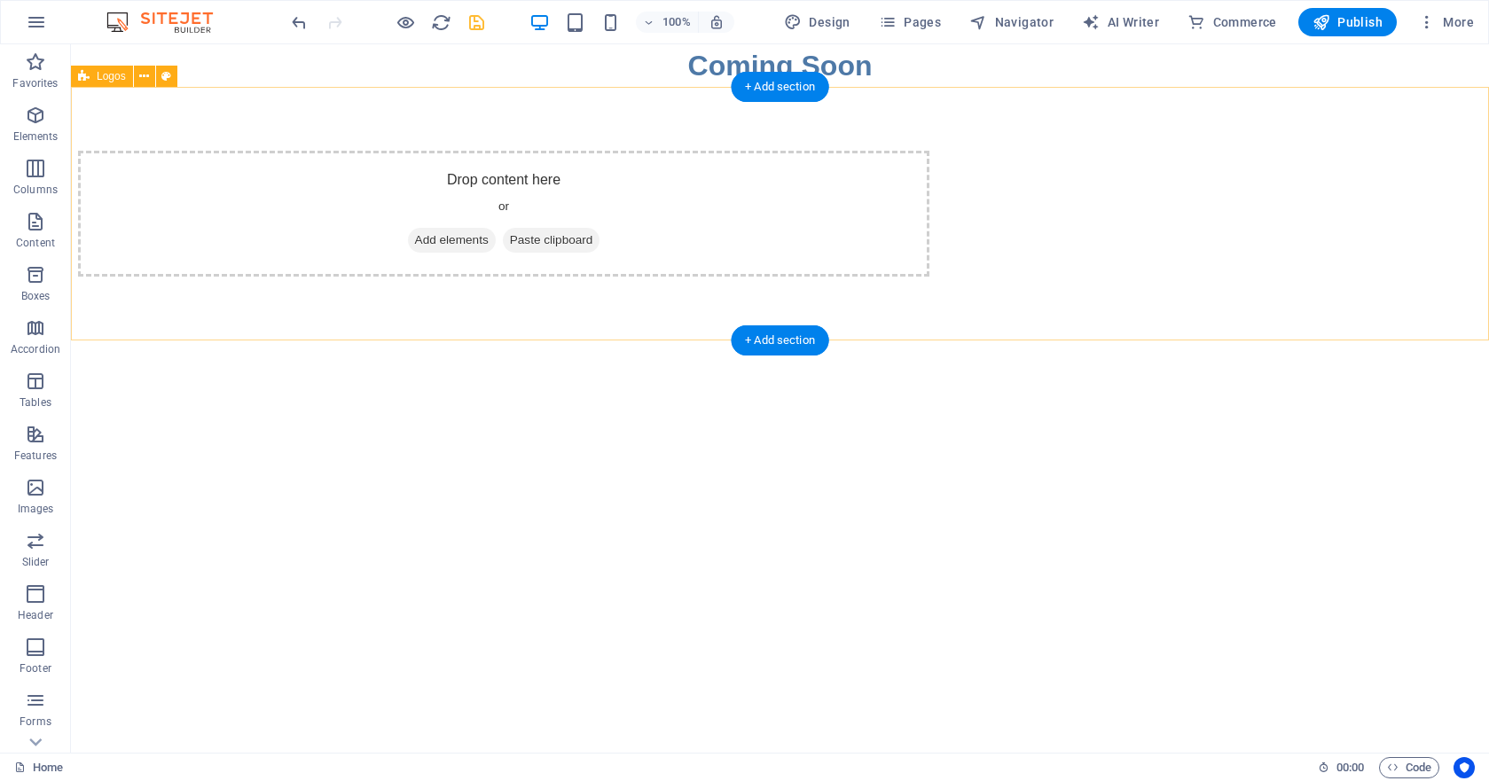
click at [496, 239] on span "Add elements" at bounding box center [452, 240] width 88 height 25
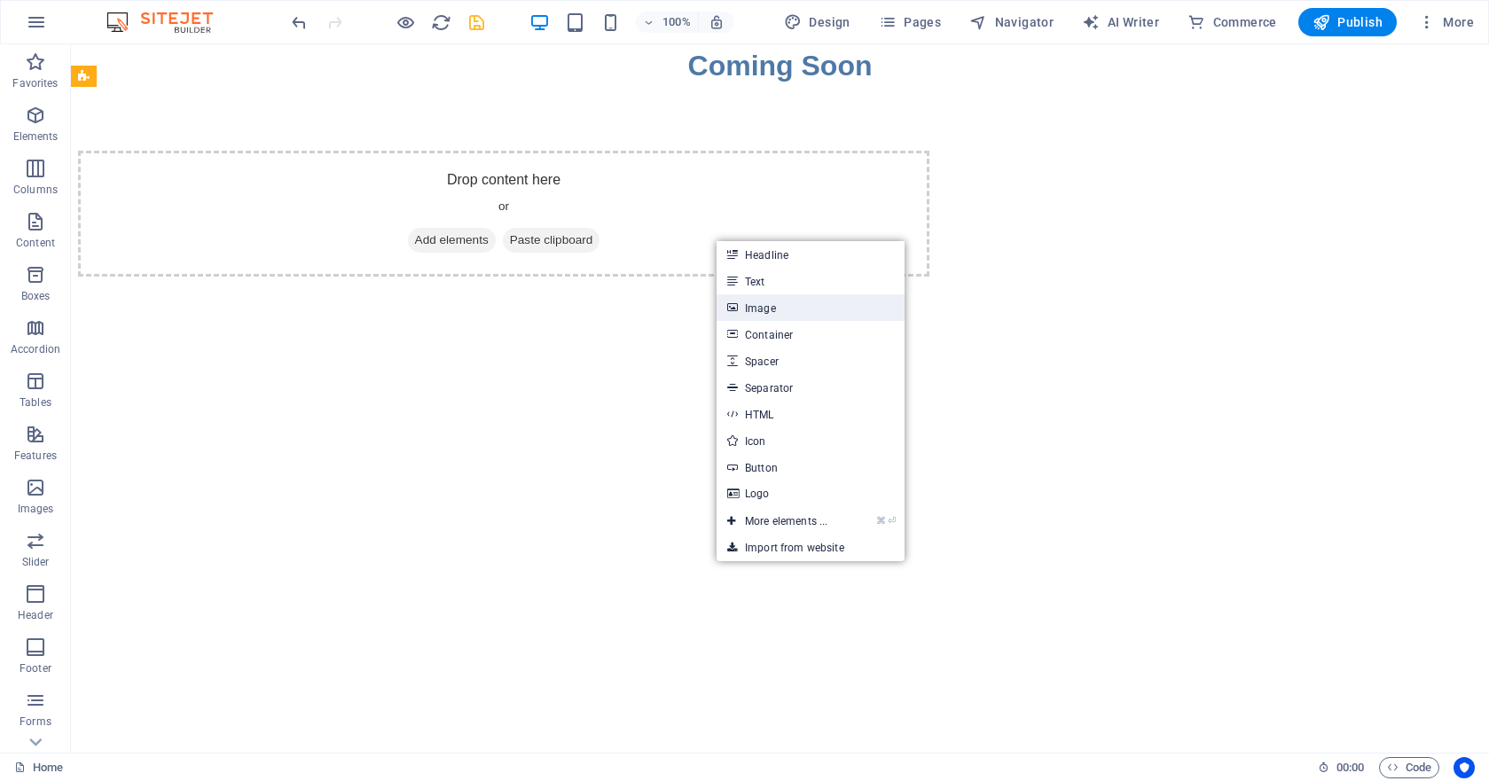
click at [767, 310] on link "Image" at bounding box center [811, 307] width 188 height 27
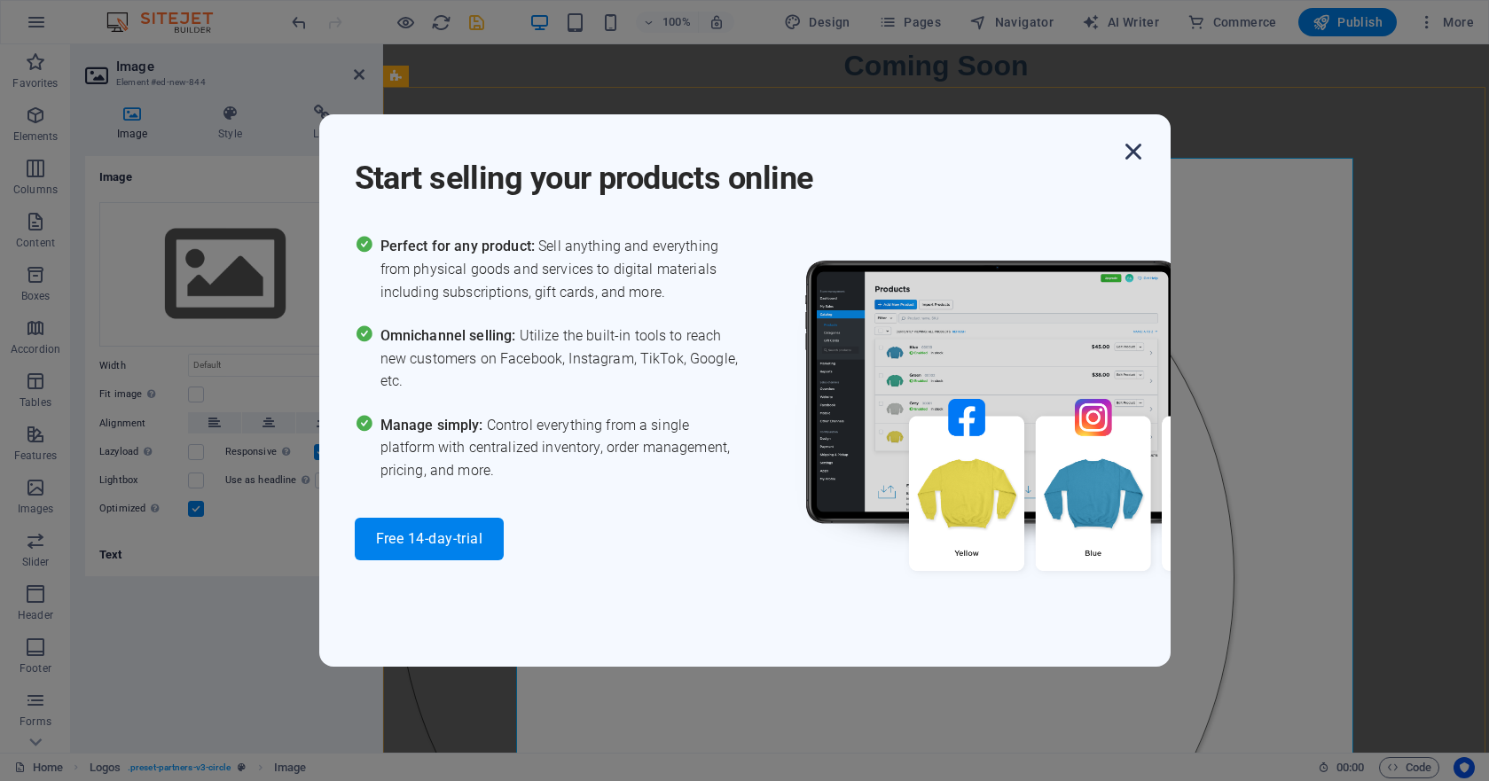
click at [1128, 153] on icon "button" at bounding box center [1134, 152] width 32 height 32
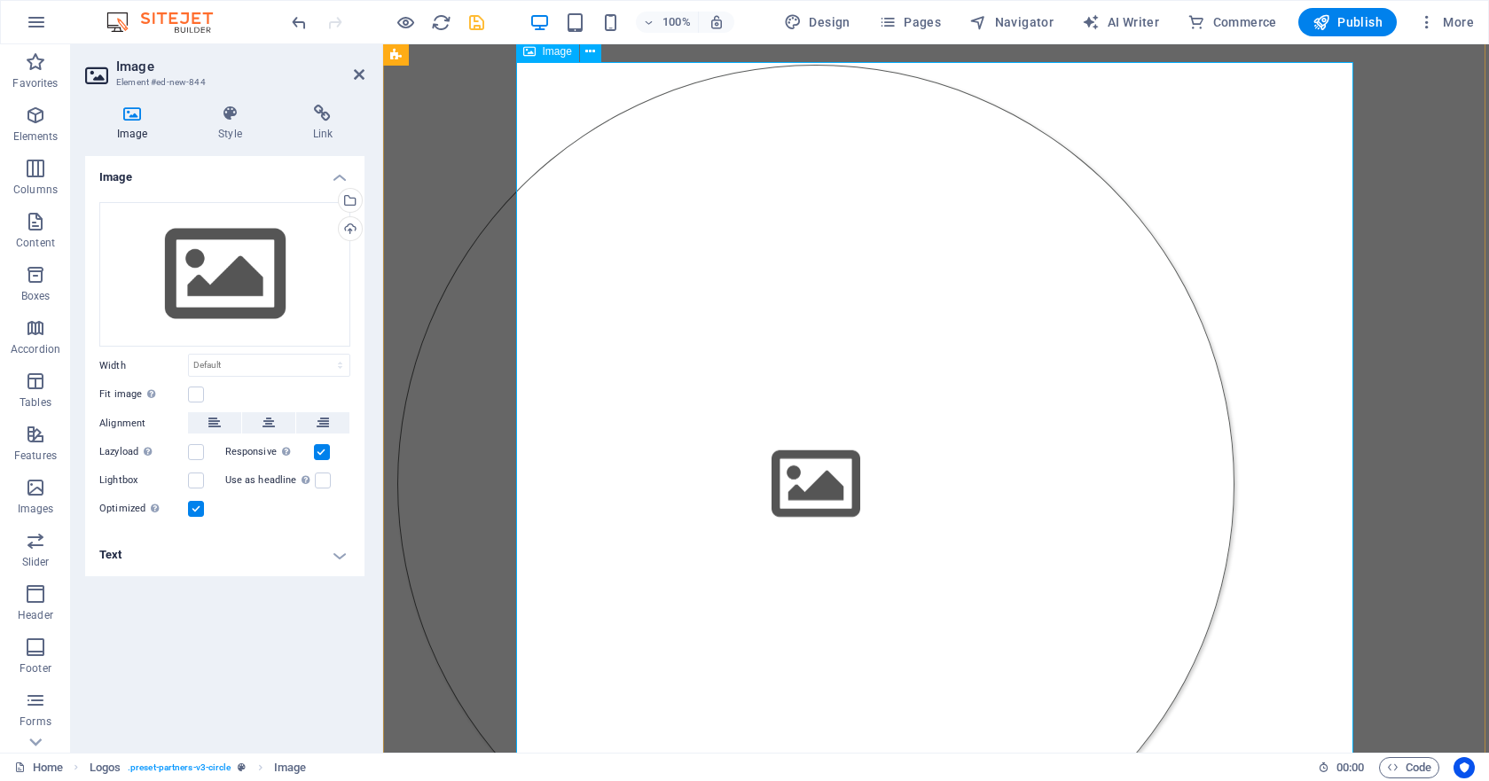
scroll to position [96, 0]
click at [351, 229] on div "Upload" at bounding box center [348, 230] width 27 height 27
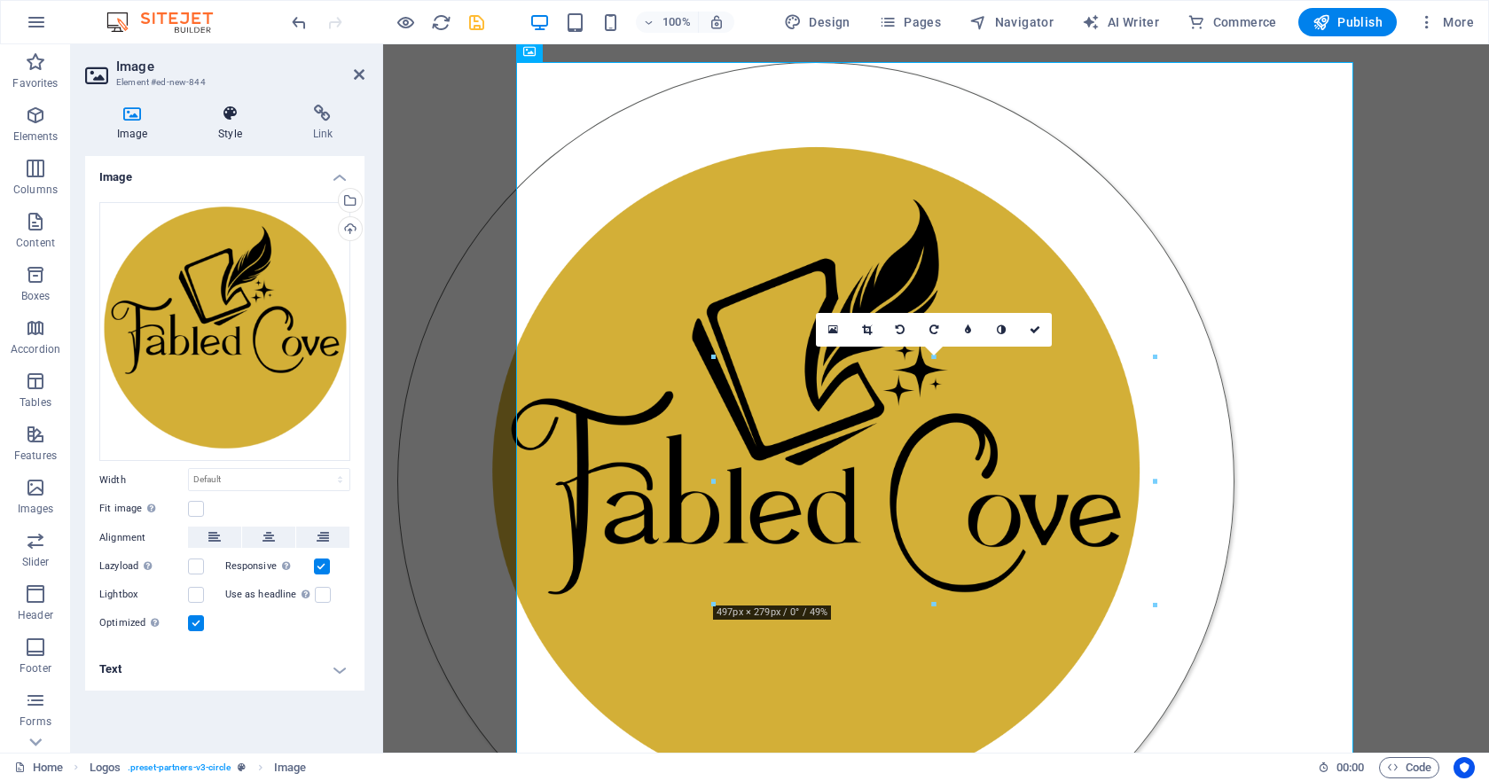
click at [226, 115] on icon at bounding box center [229, 114] width 87 height 18
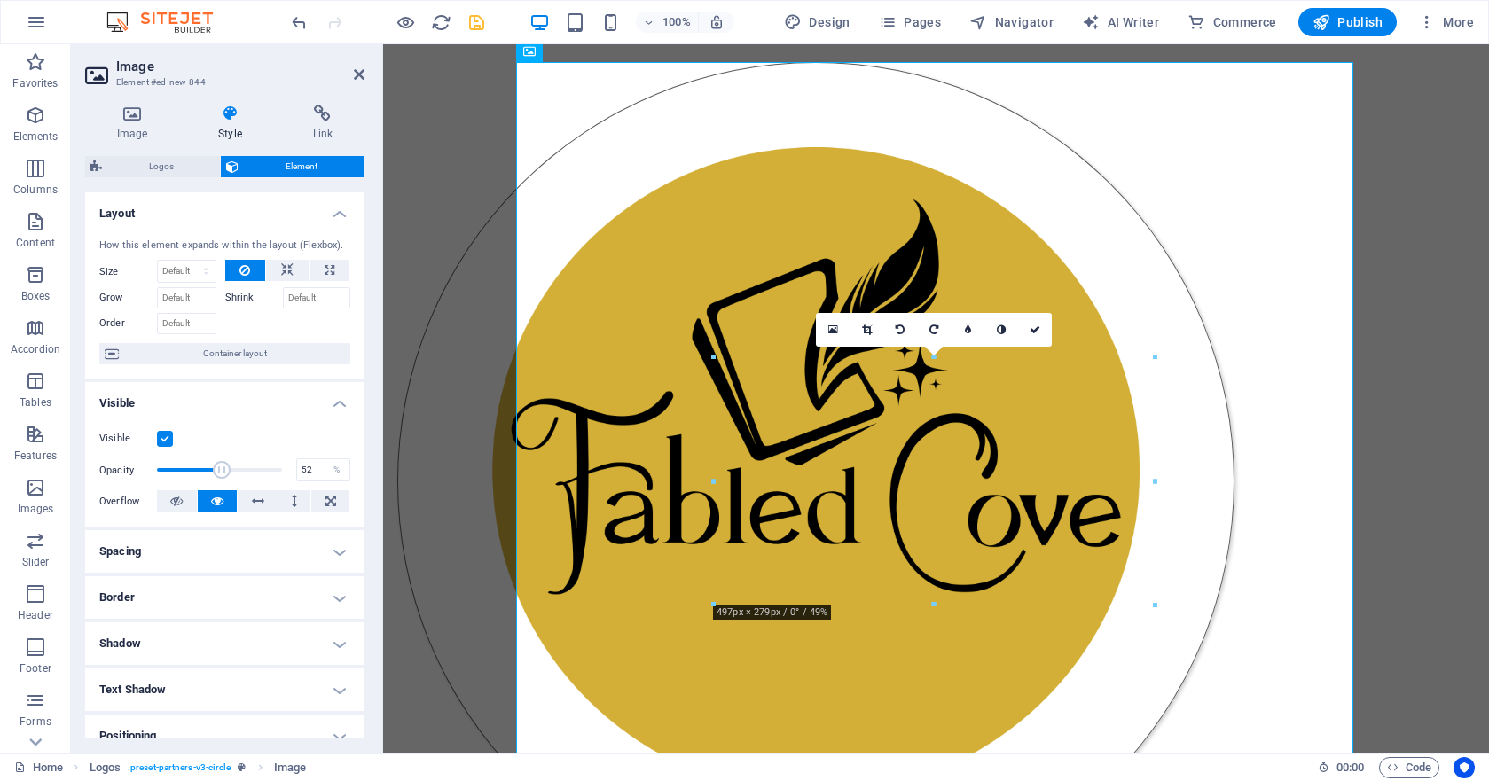
drag, startPoint x: 281, startPoint y: 468, endPoint x: 220, endPoint y: 470, distance: 61.2
click at [220, 470] on span at bounding box center [222, 470] width 18 height 18
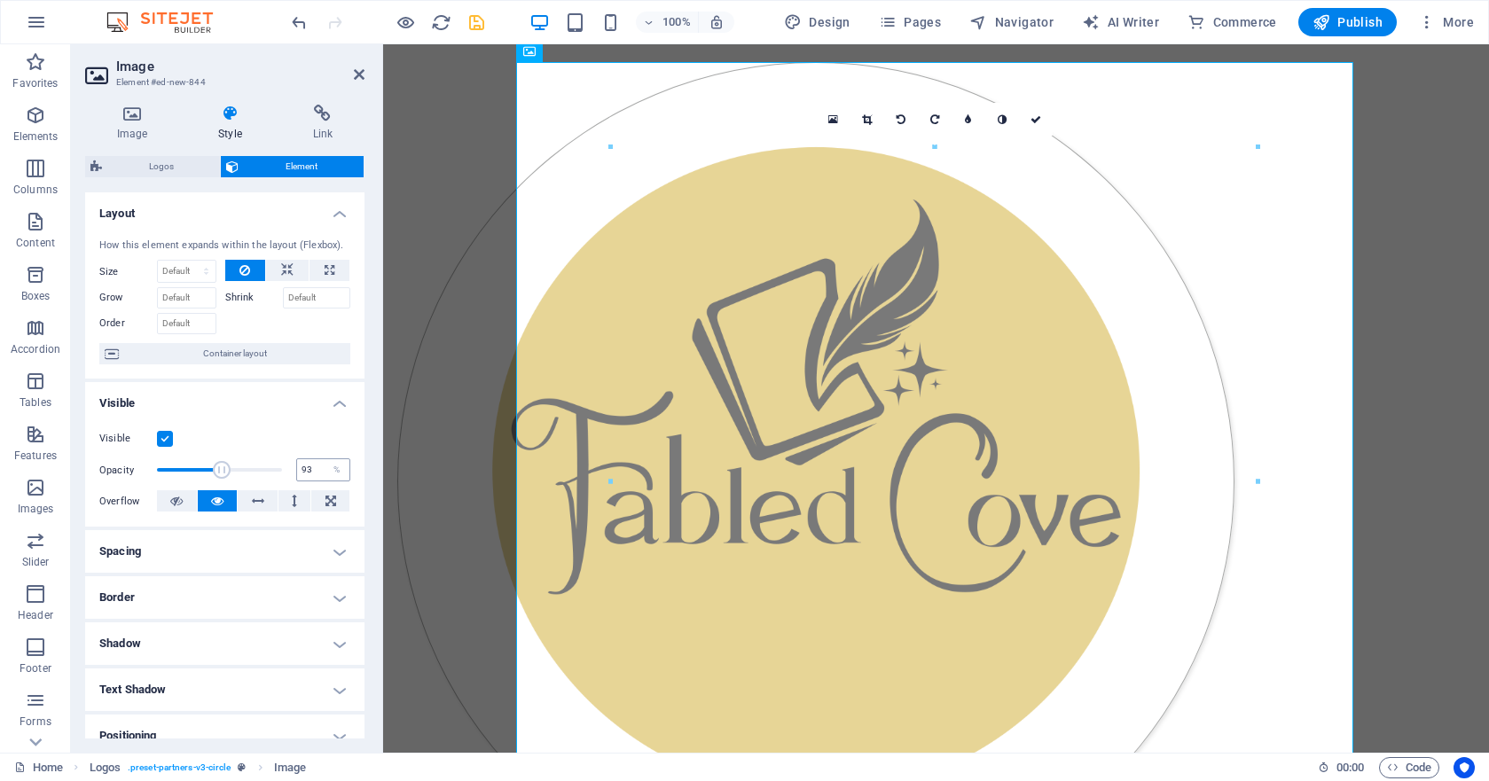
type input "100"
drag, startPoint x: 255, startPoint y: 471, endPoint x: 313, endPoint y: 472, distance: 58.5
click at [313, 472] on div "Opacity 100 %" at bounding box center [224, 470] width 251 height 27
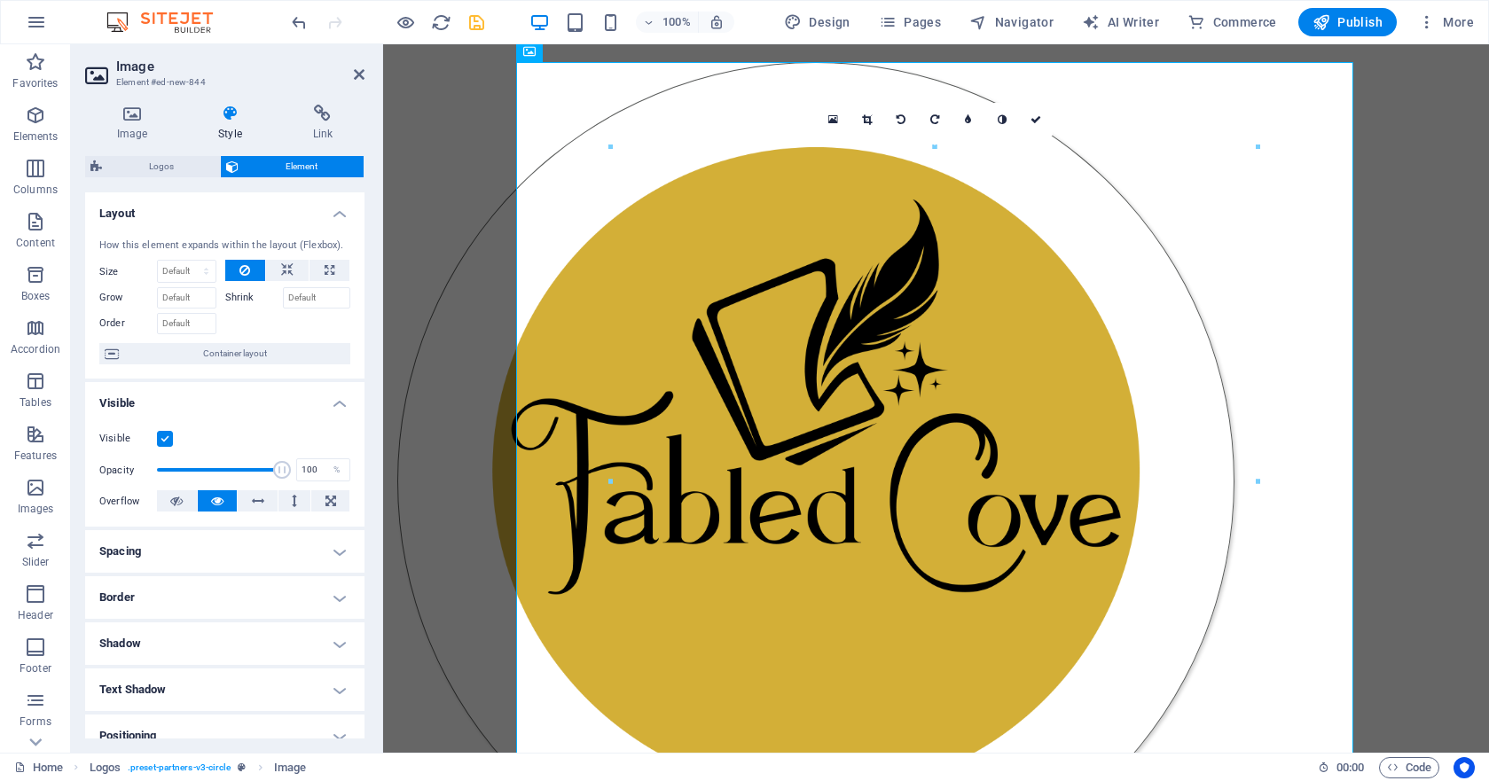
click at [333, 593] on h4 "Border" at bounding box center [224, 598] width 279 height 43
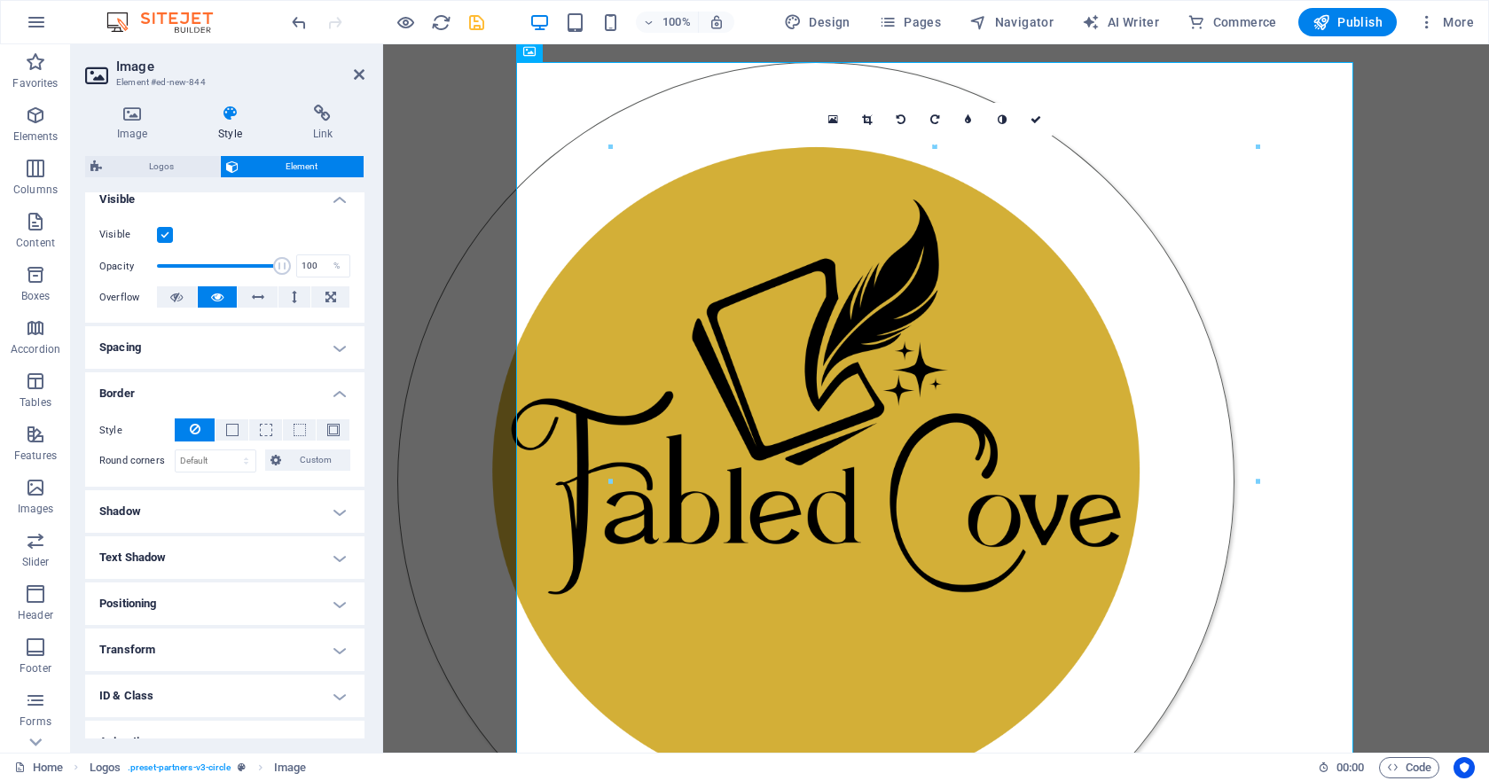
scroll to position [235, 0]
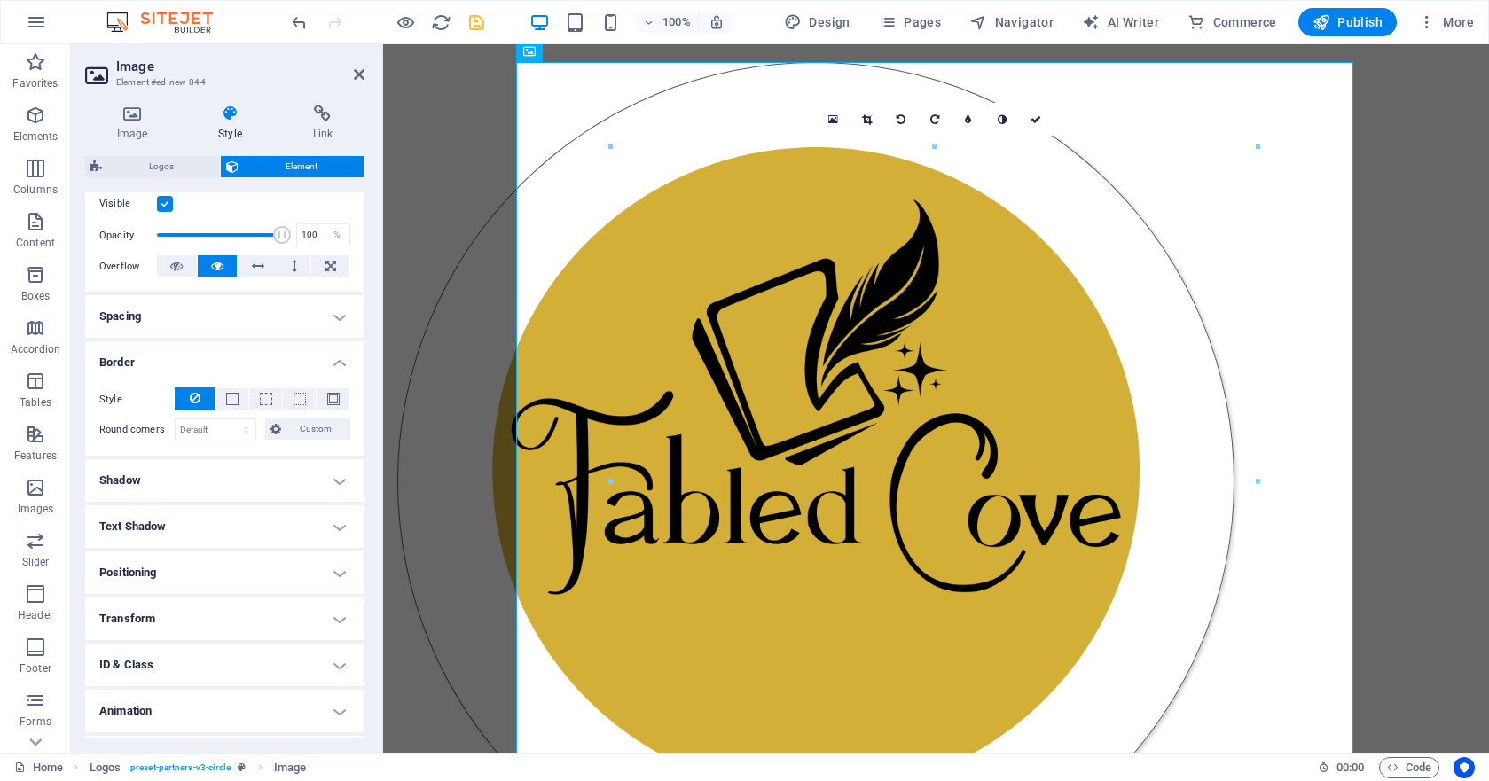
click at [341, 476] on h4 "Shadow" at bounding box center [224, 480] width 279 height 43
click at [192, 518] on span "None" at bounding box center [192, 516] width 21 height 21
click at [341, 480] on h4 "Shadow" at bounding box center [224, 475] width 279 height 32
click at [333, 576] on h4 "Positioning" at bounding box center [224, 573] width 279 height 43
click at [333, 576] on h4 "Positioning" at bounding box center [224, 568] width 279 height 32
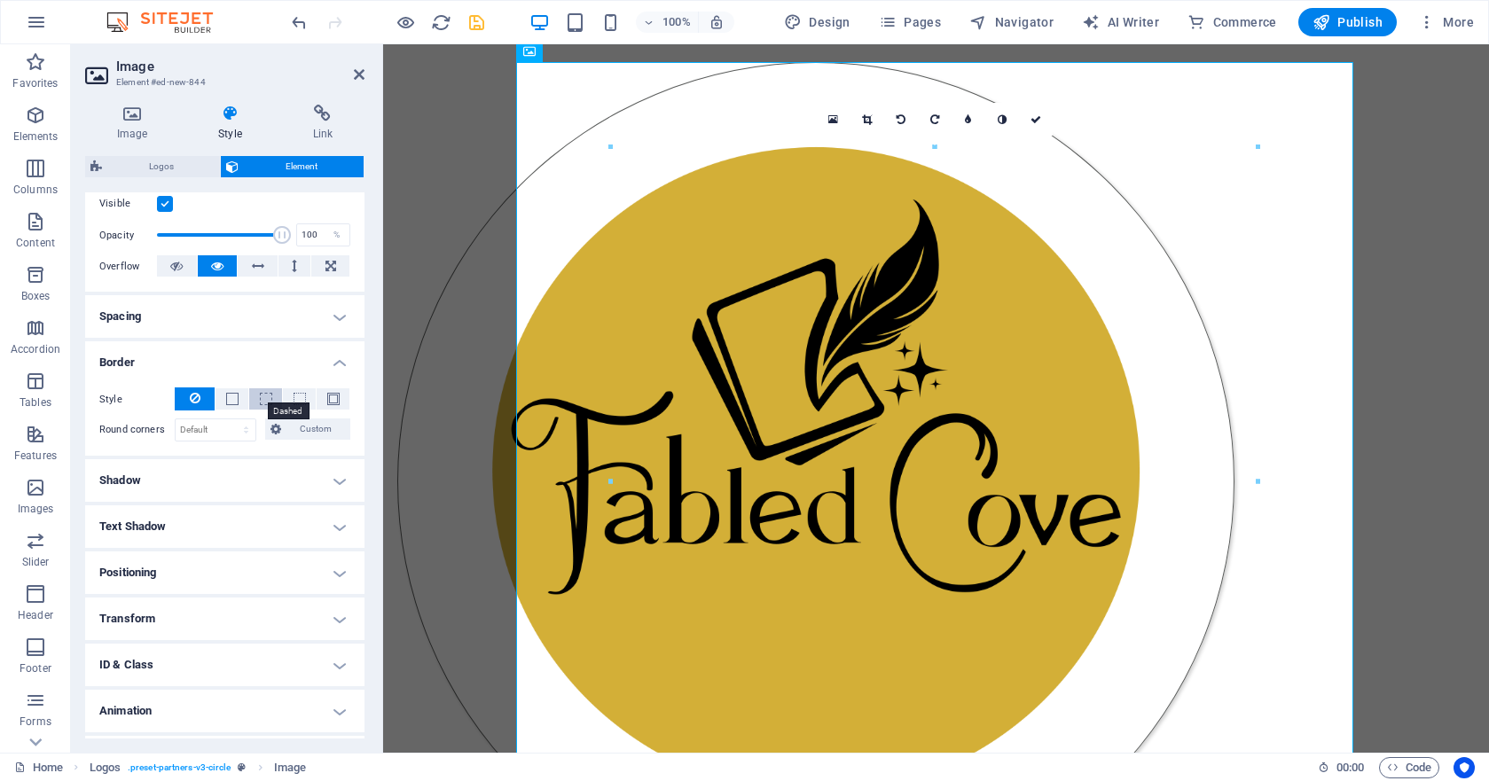
click at [261, 398] on span at bounding box center [266, 399] width 12 height 12
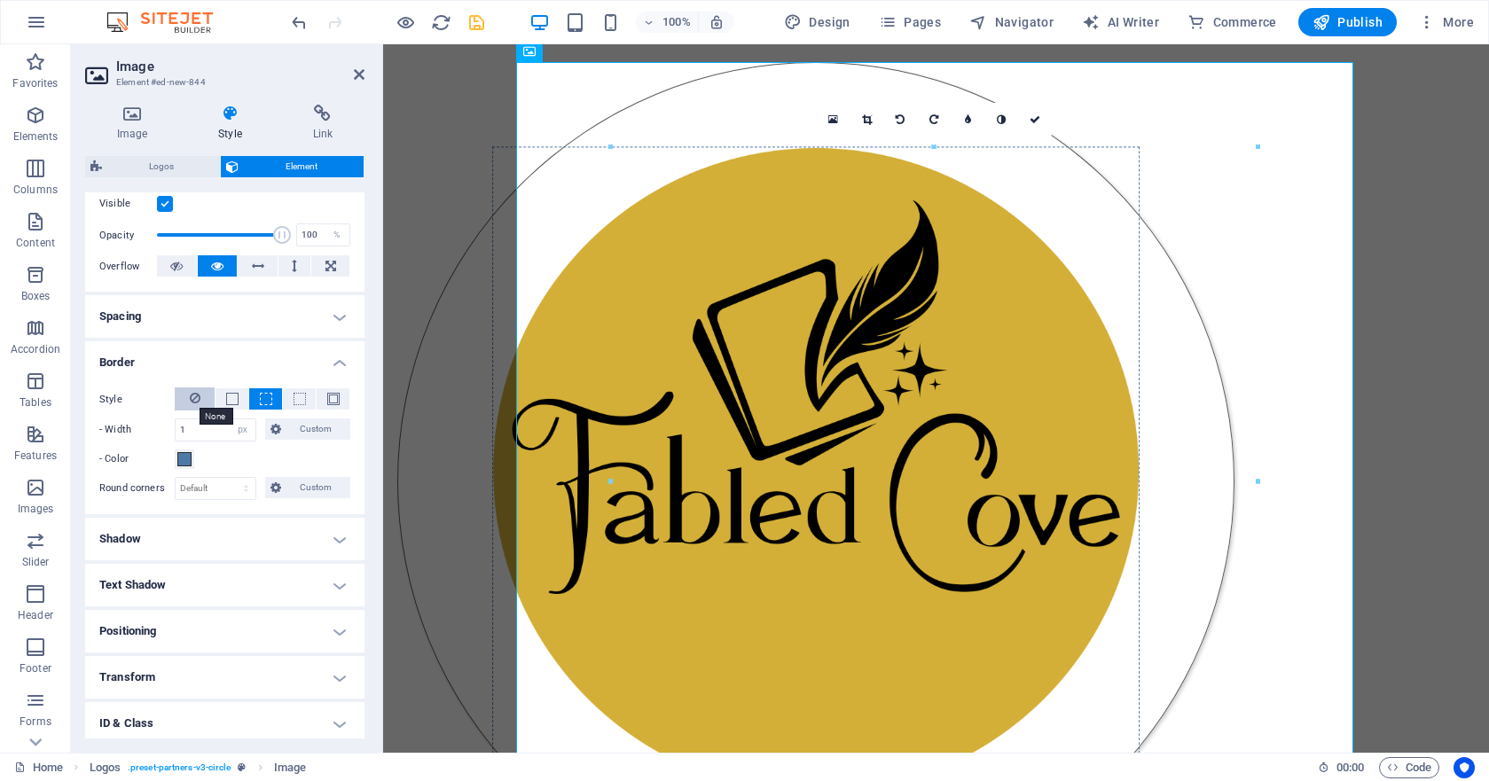
click at [194, 396] on icon at bounding box center [195, 398] width 11 height 21
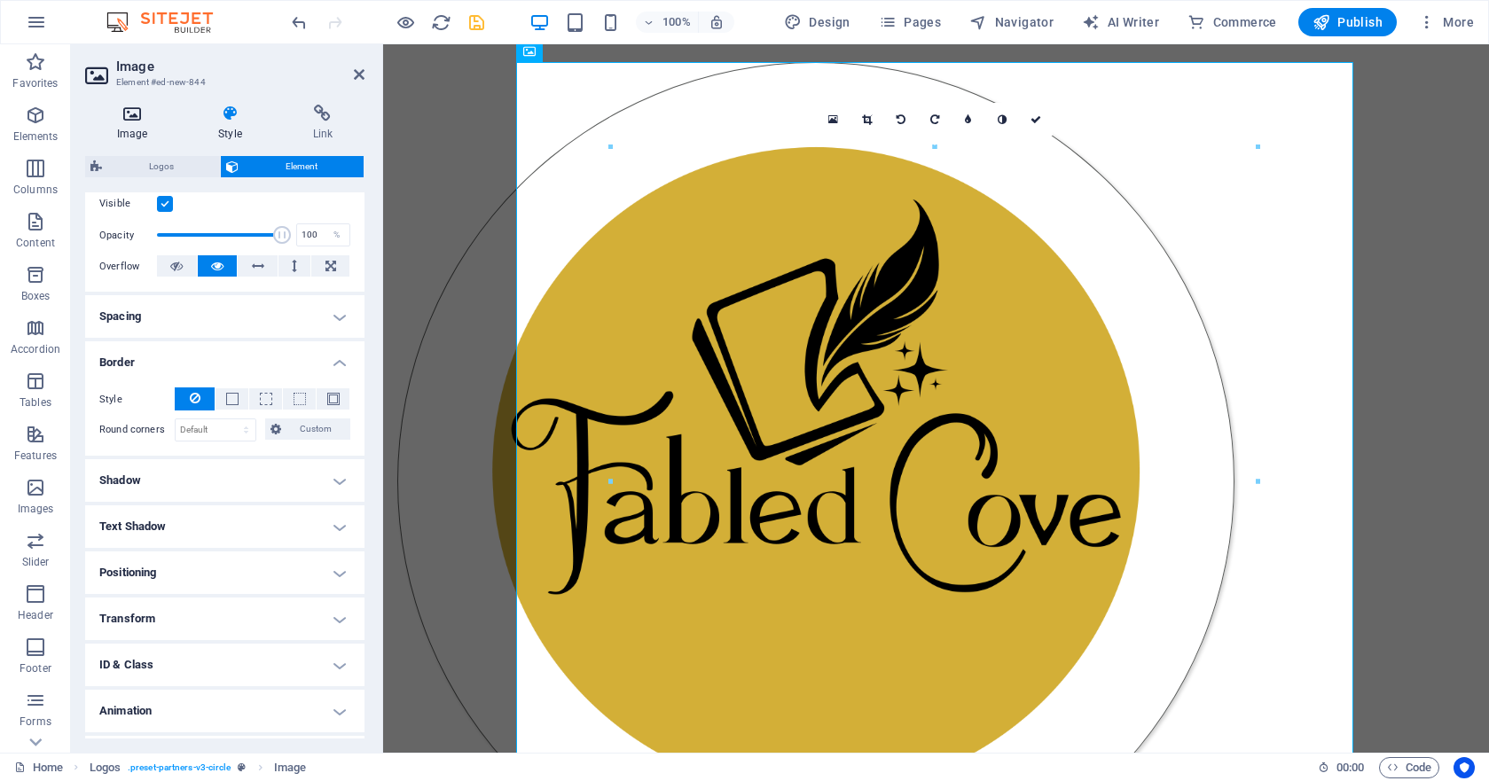
click at [122, 123] on h4 "Image" at bounding box center [135, 123] width 101 height 37
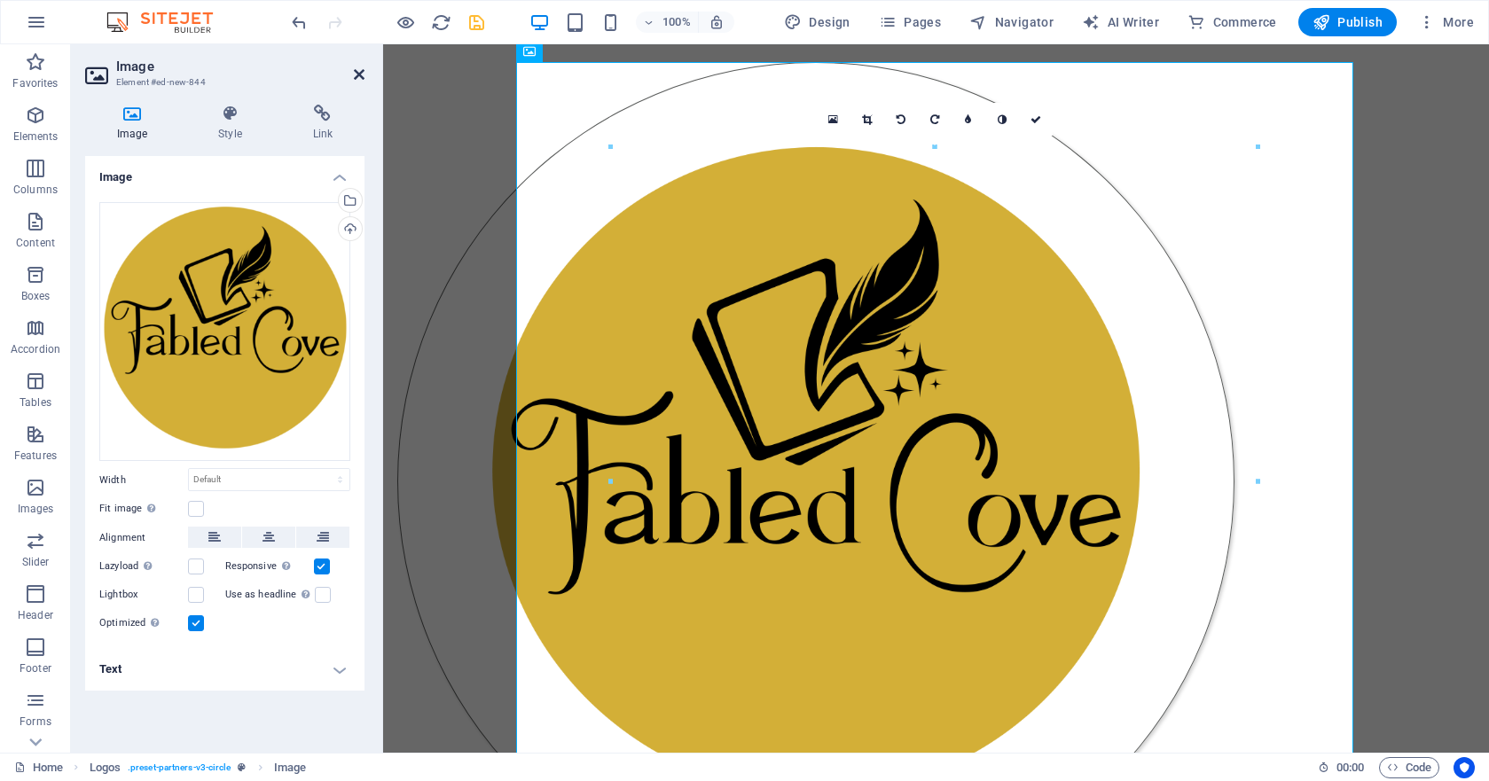
click at [359, 80] on icon at bounding box center [359, 74] width 11 height 14
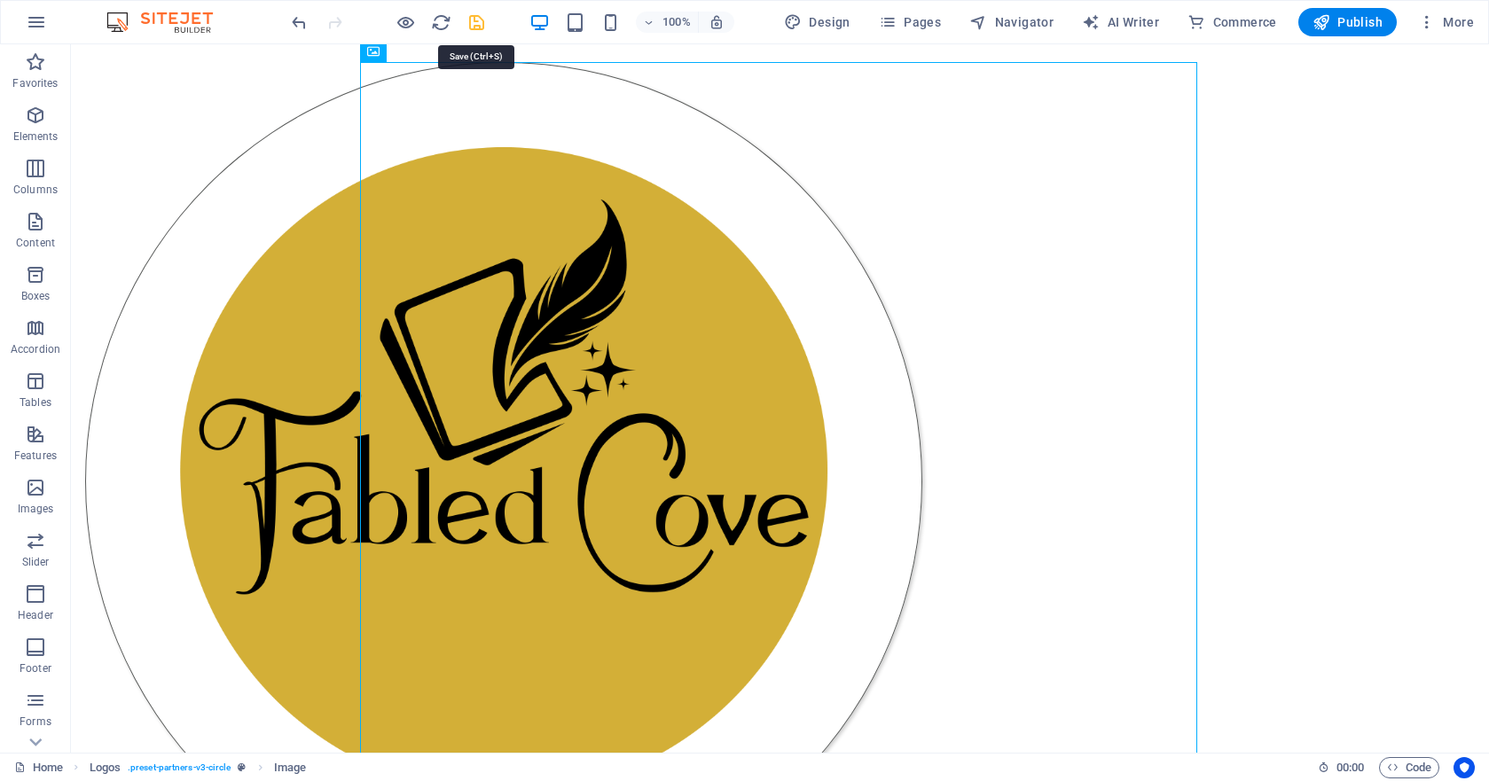
click at [473, 25] on icon "save" at bounding box center [477, 22] width 20 height 20
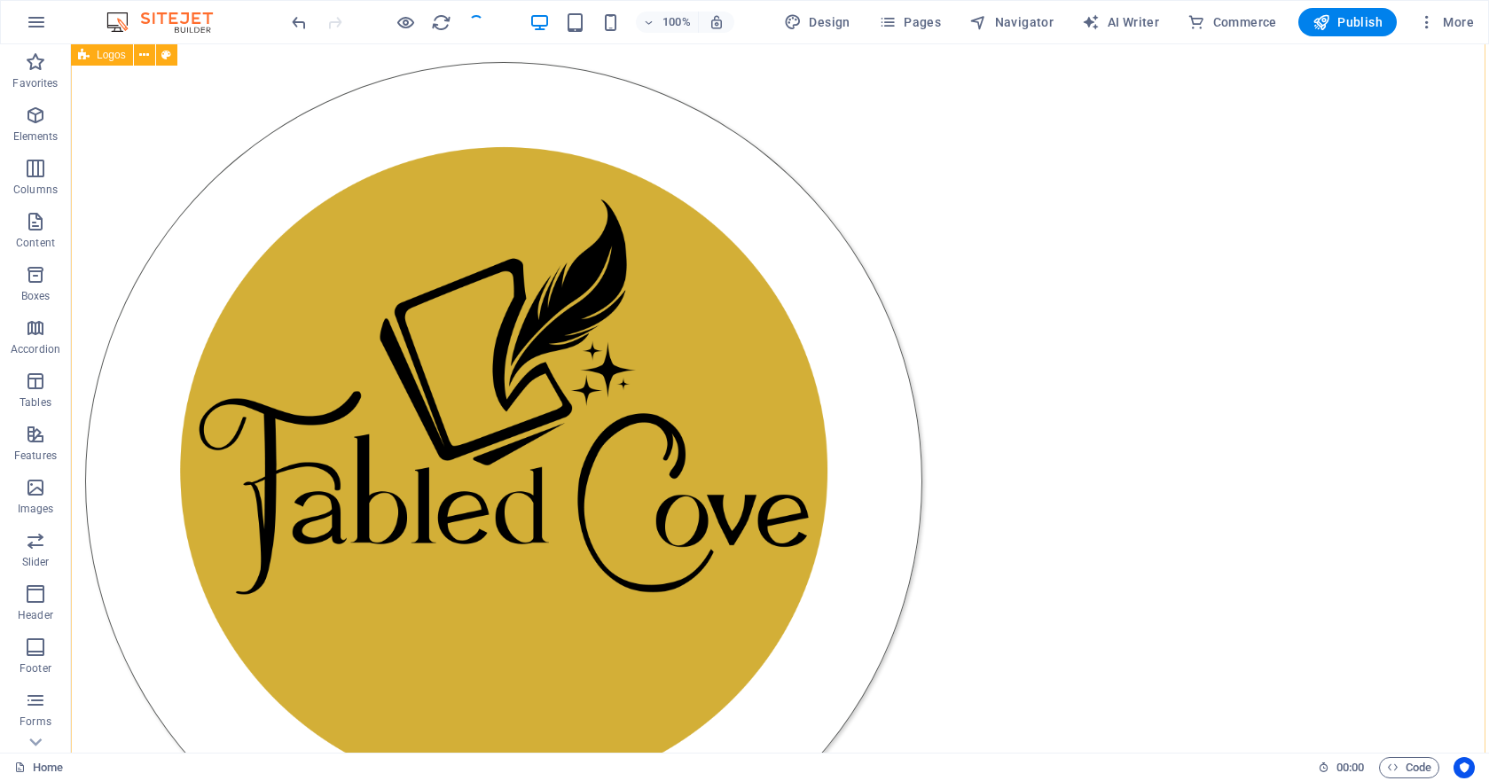
click at [319, 280] on div at bounding box center [780, 481] width 1418 height 981
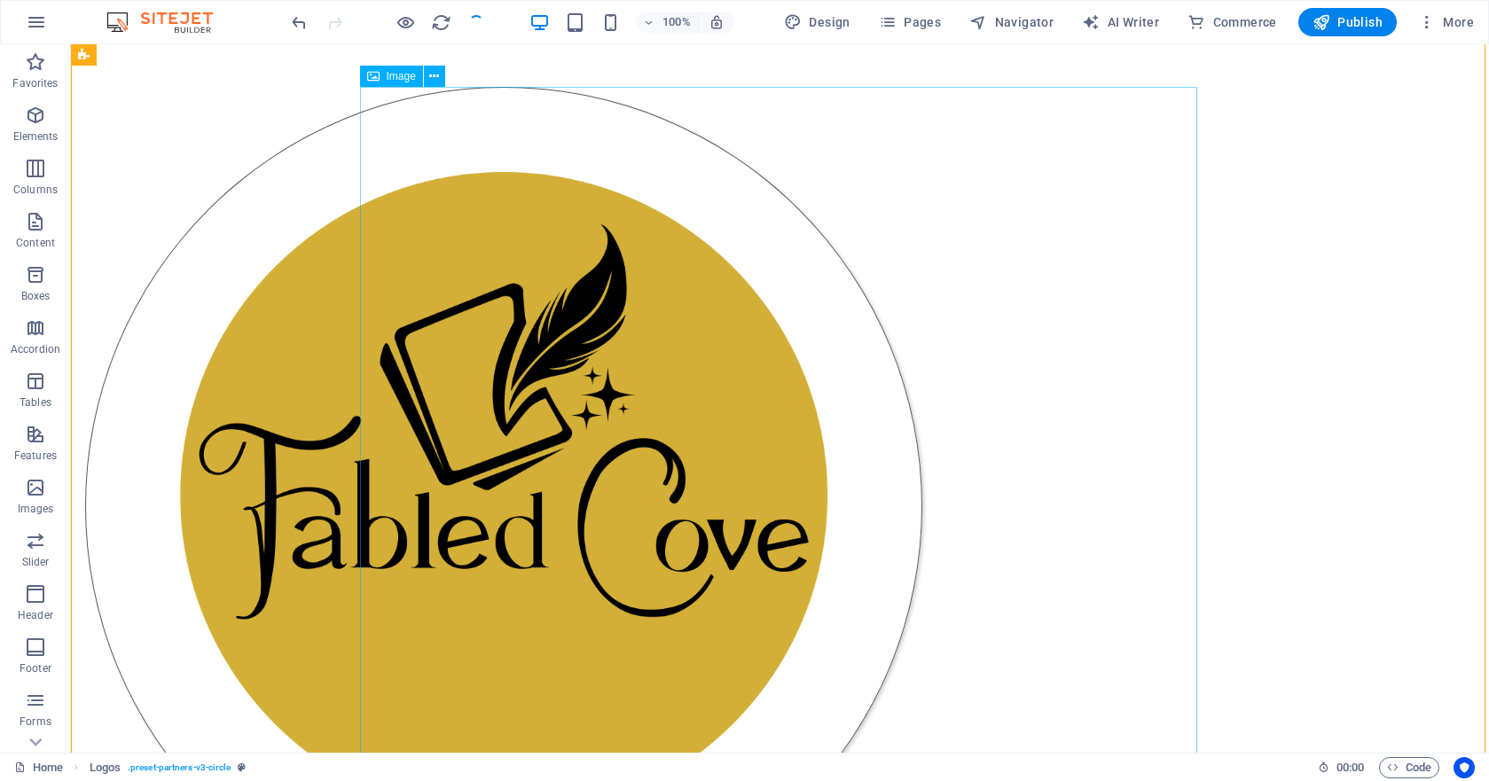
scroll to position [67, 0]
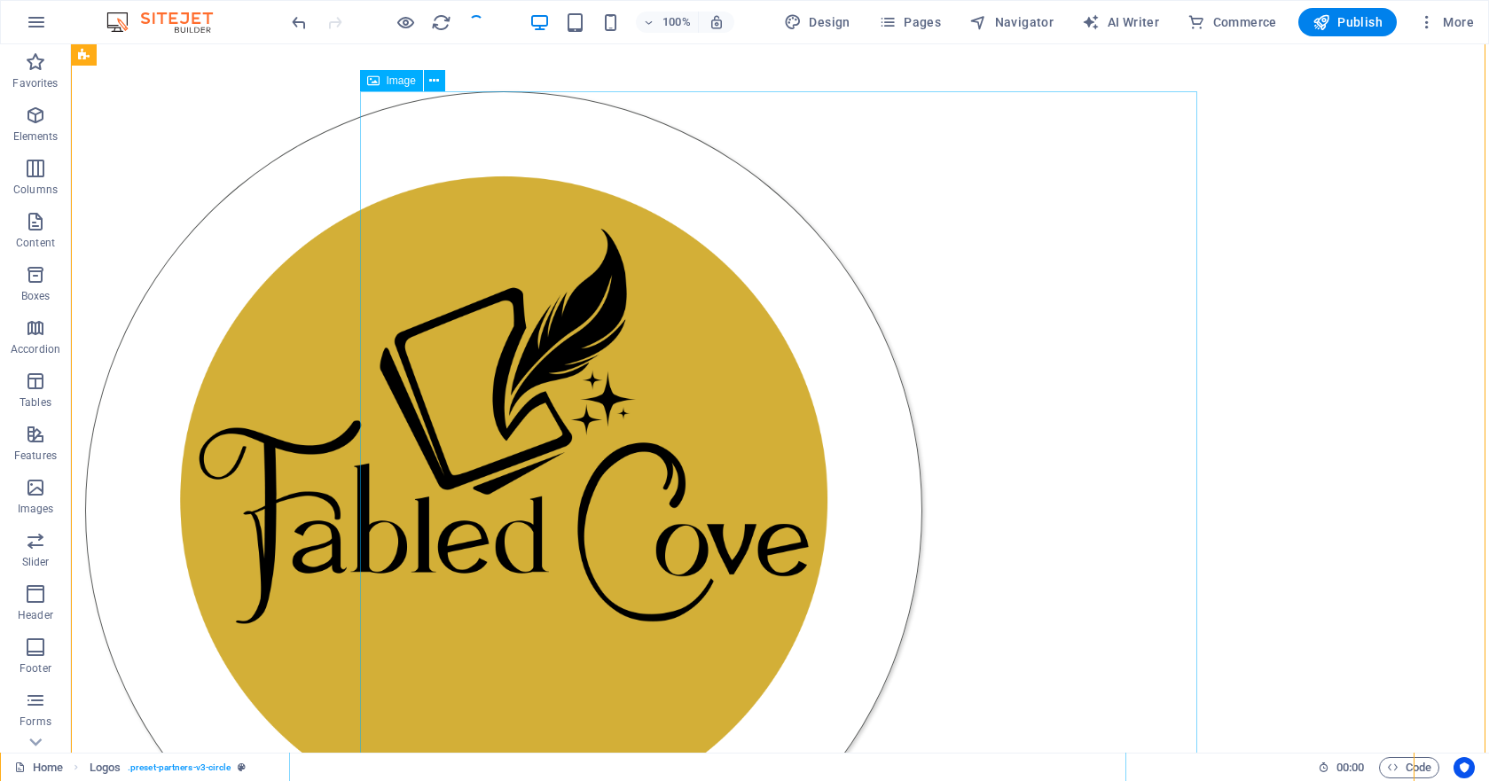
click at [589, 275] on figure at bounding box center [503, 510] width 837 height 839
click at [434, 82] on icon at bounding box center [434, 81] width 10 height 19
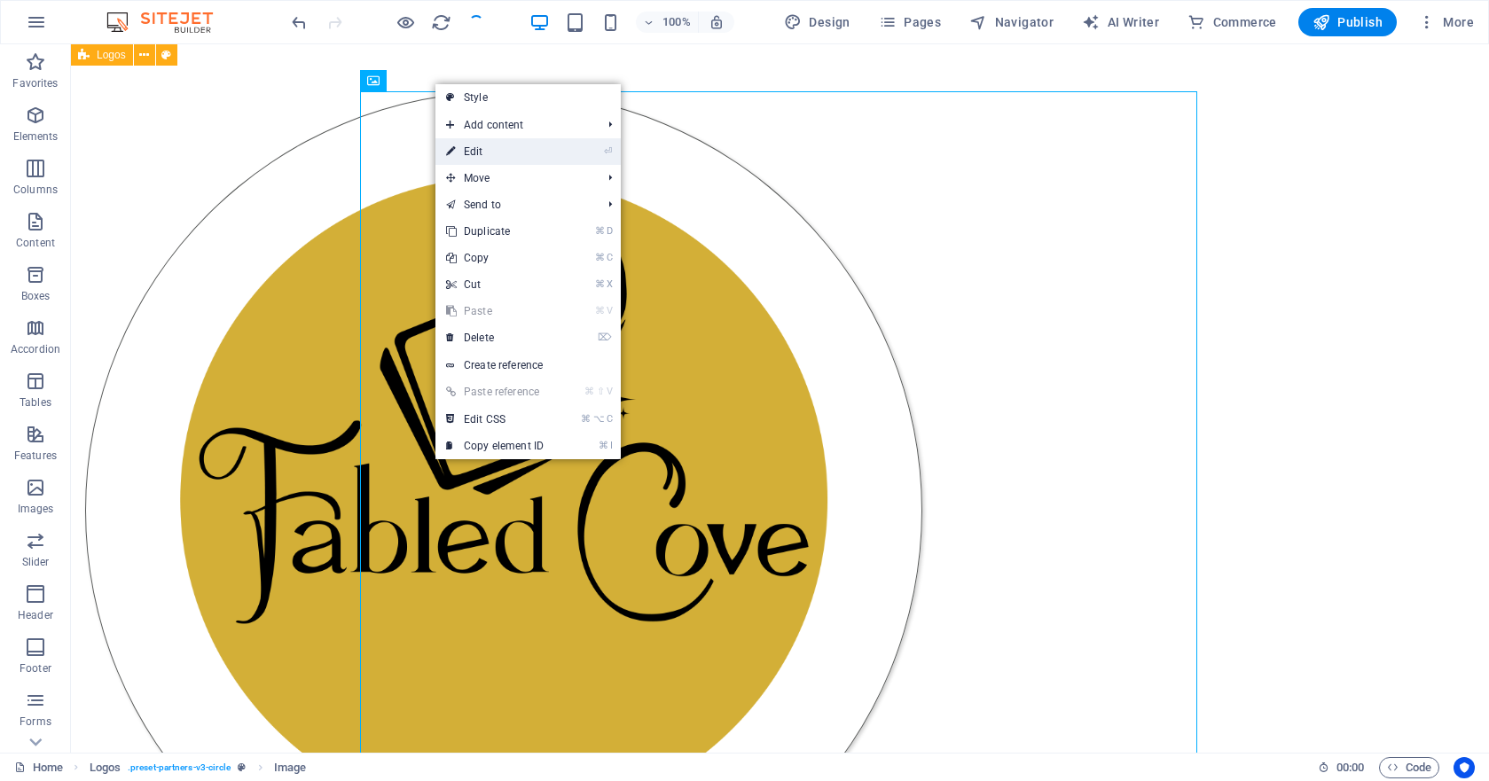
click at [484, 153] on link "⏎ Edit" at bounding box center [494, 151] width 119 height 27
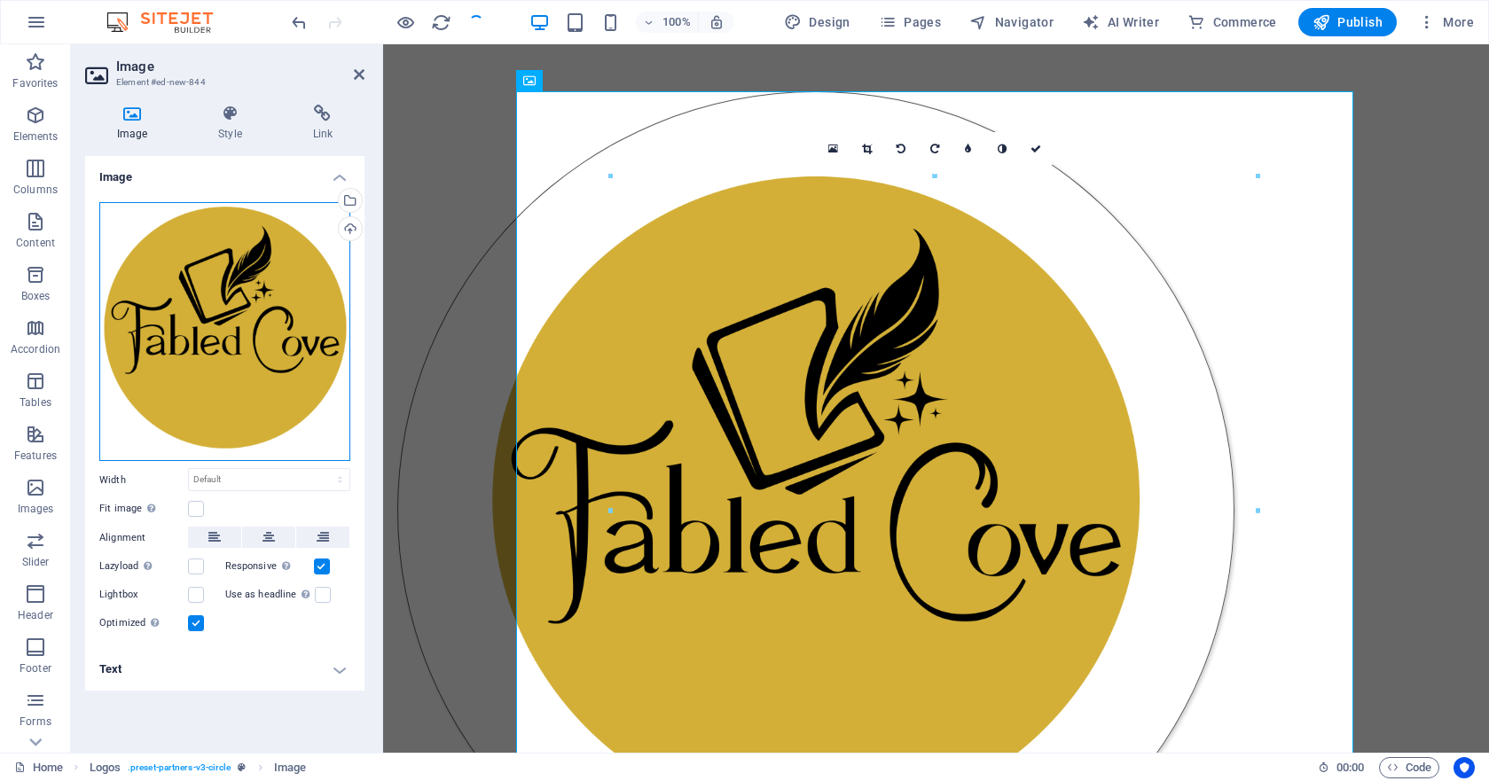
click at [291, 340] on div "Drag files here, click to choose files or select files from Files or our free s…" at bounding box center [224, 332] width 251 height 260
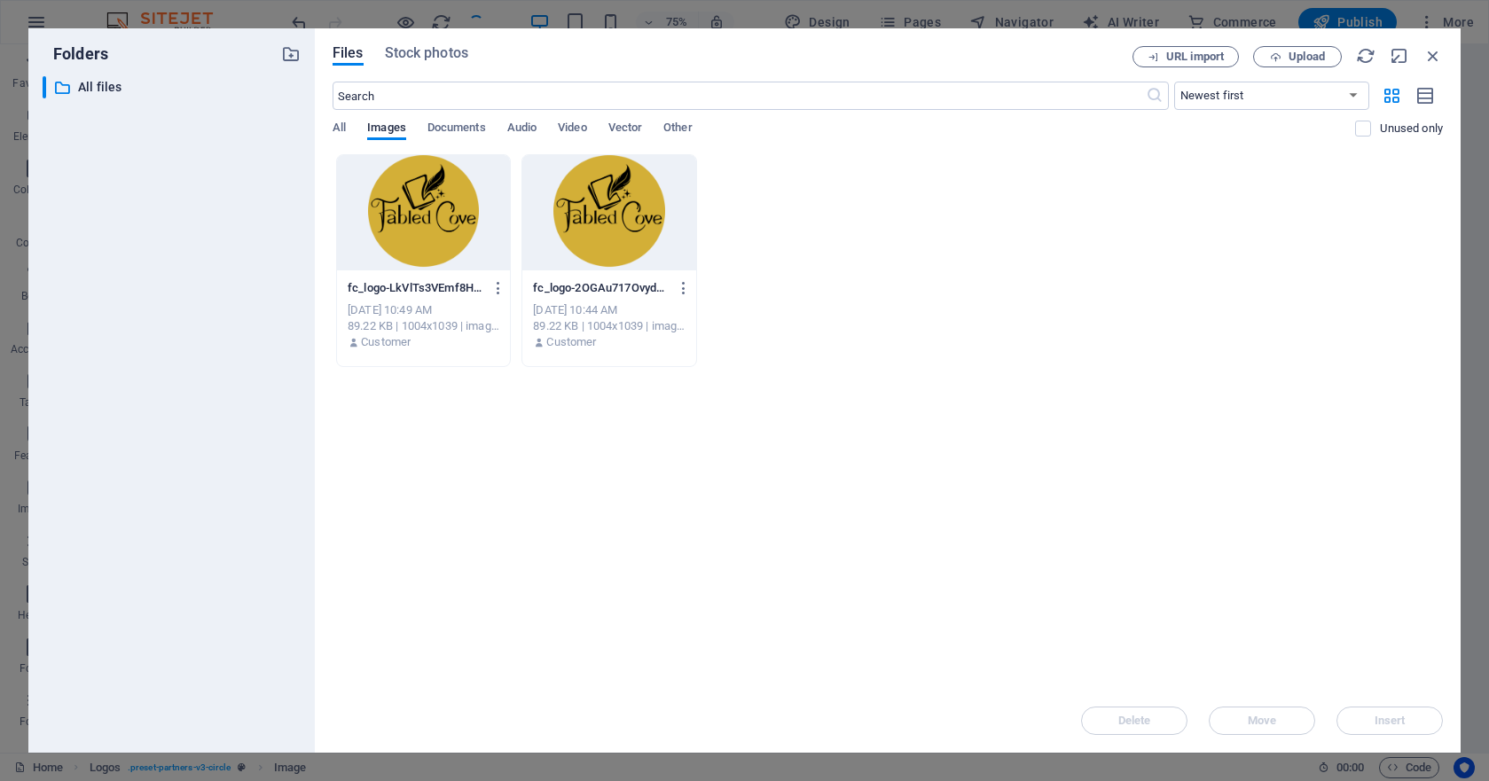
drag, startPoint x: 545, startPoint y: 448, endPoint x: 471, endPoint y: 360, distance: 114.6
click at [542, 444] on div "Drop files here to upload them instantly fc_logo-LkVlTs3VEmf8H7dvGhpdww.png fc_…" at bounding box center [888, 421] width 1110 height 535
click at [495, 289] on icon "button" at bounding box center [498, 288] width 17 height 16
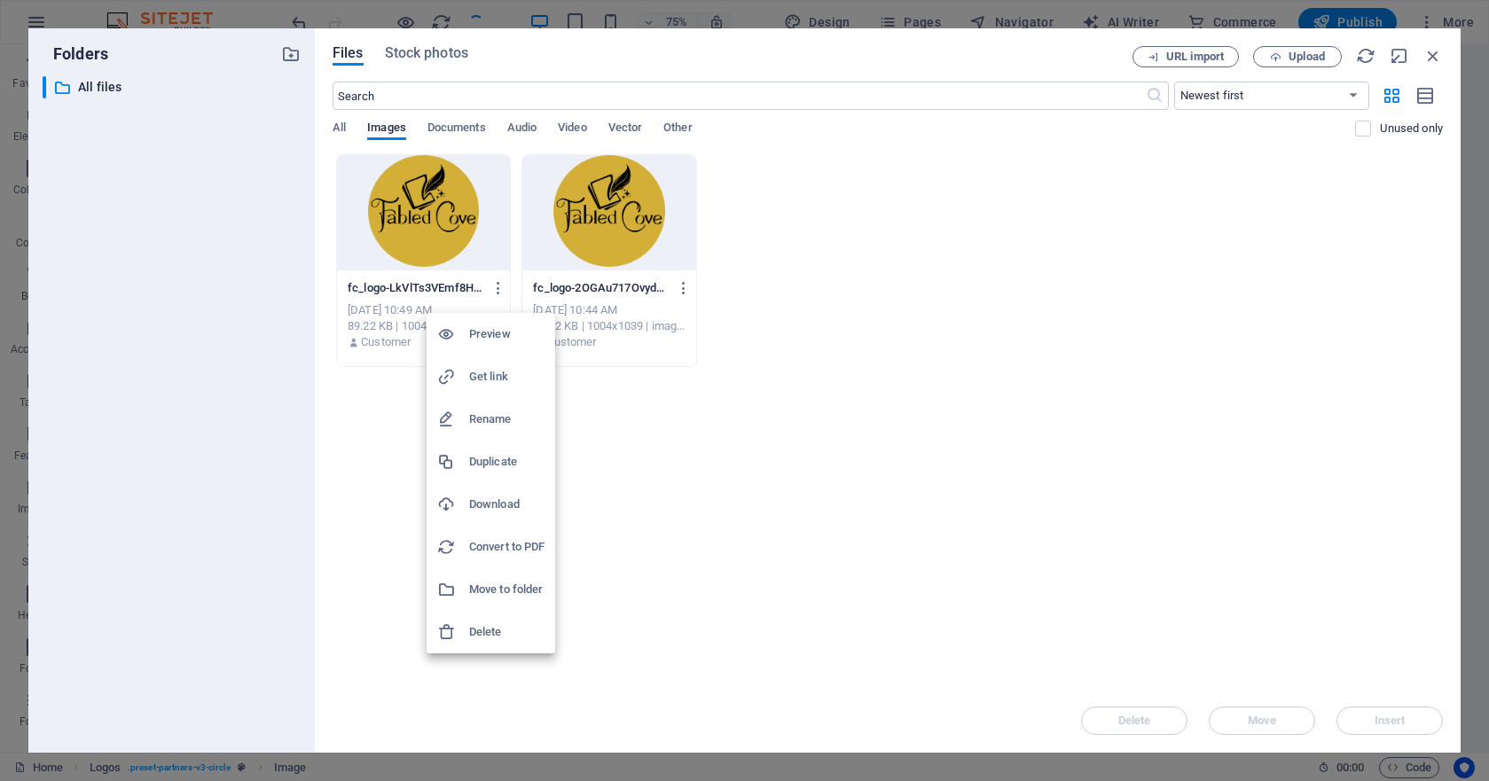
click at [493, 638] on h6 "Delete" at bounding box center [506, 632] width 75 height 21
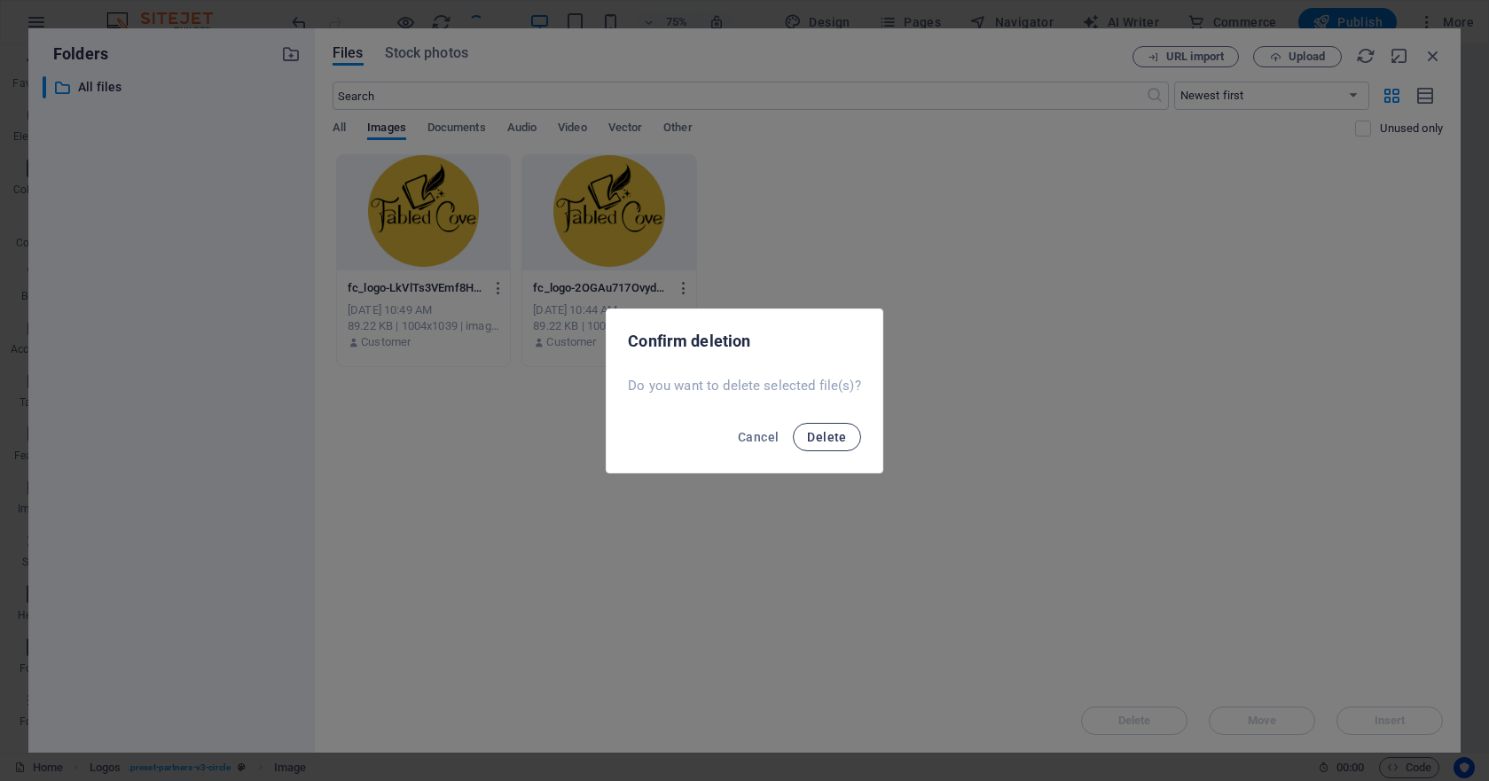
click at [838, 437] on span "Delete" at bounding box center [826, 437] width 39 height 14
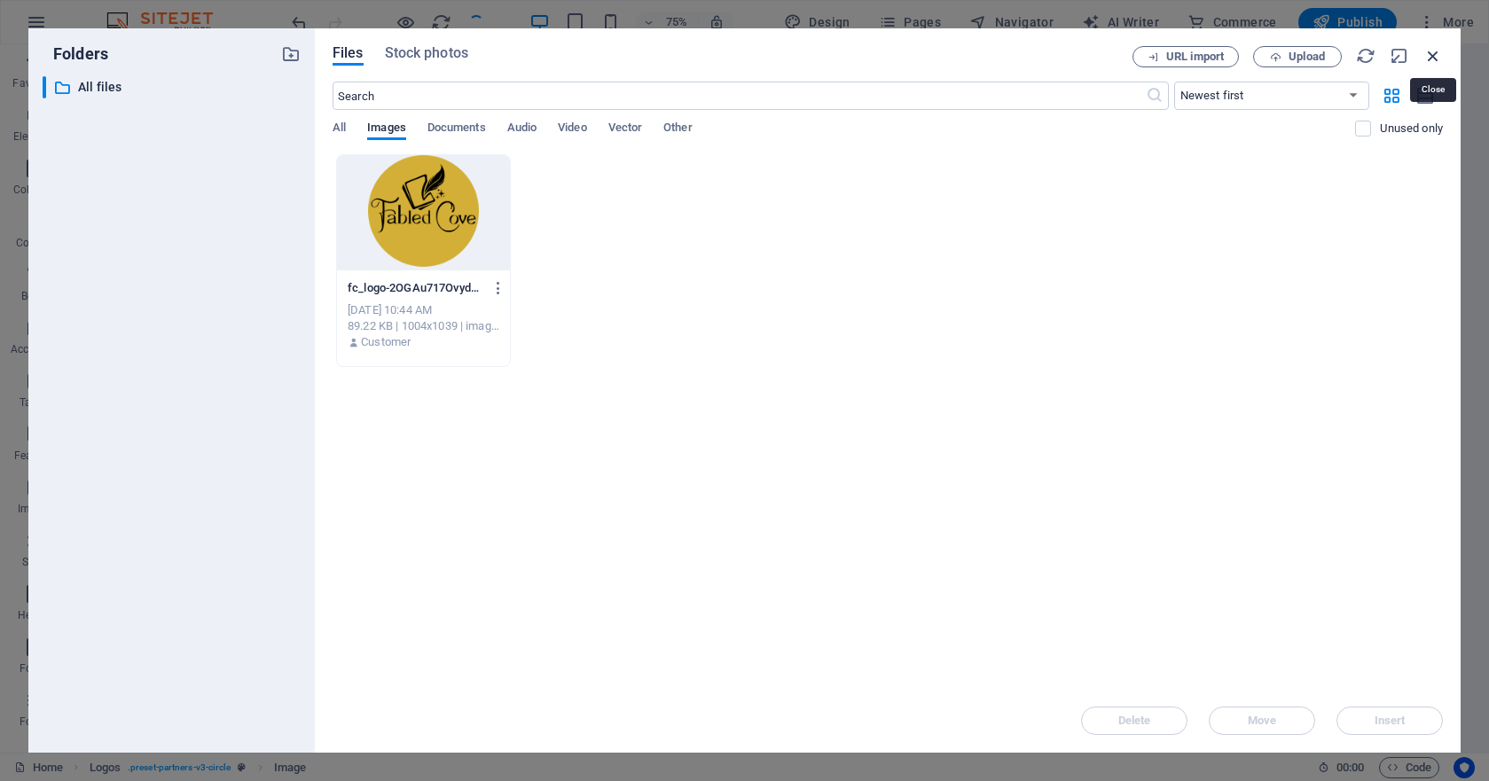
click at [1275, 58] on icon "button" at bounding box center [1434, 56] width 20 height 20
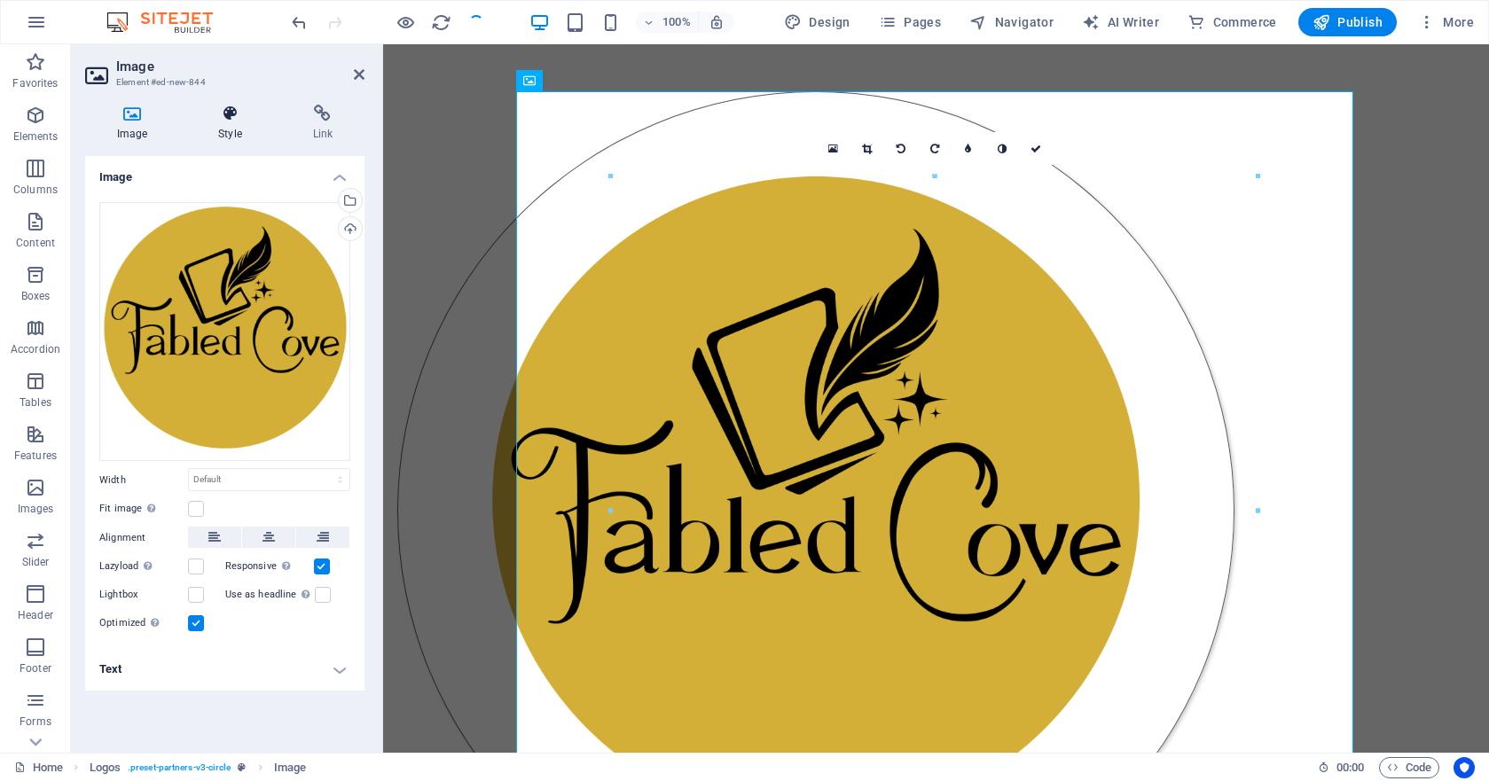
click at [231, 117] on icon at bounding box center [229, 114] width 87 height 18
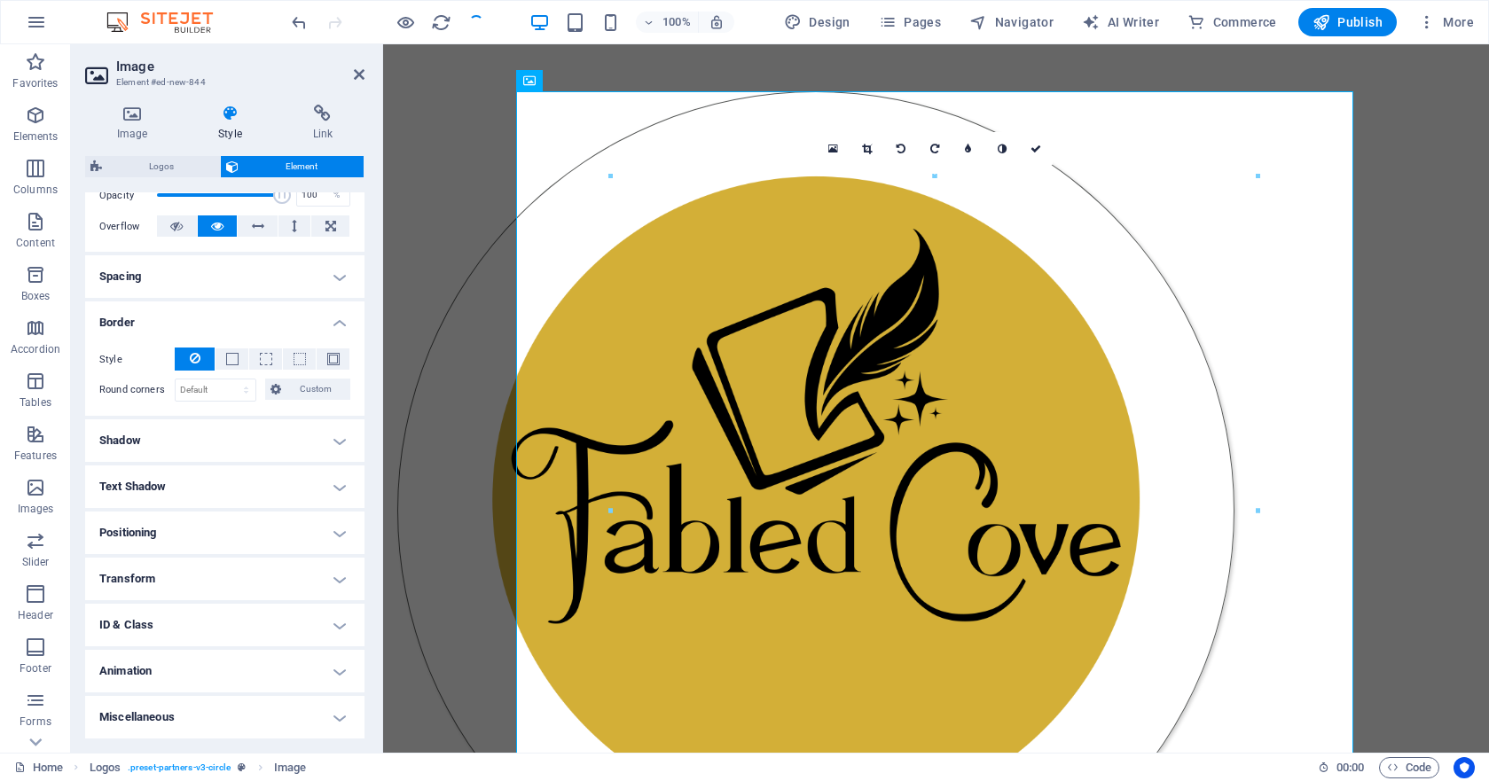
scroll to position [274, 0]
click at [459, 59] on icon at bounding box center [456, 55] width 10 height 19
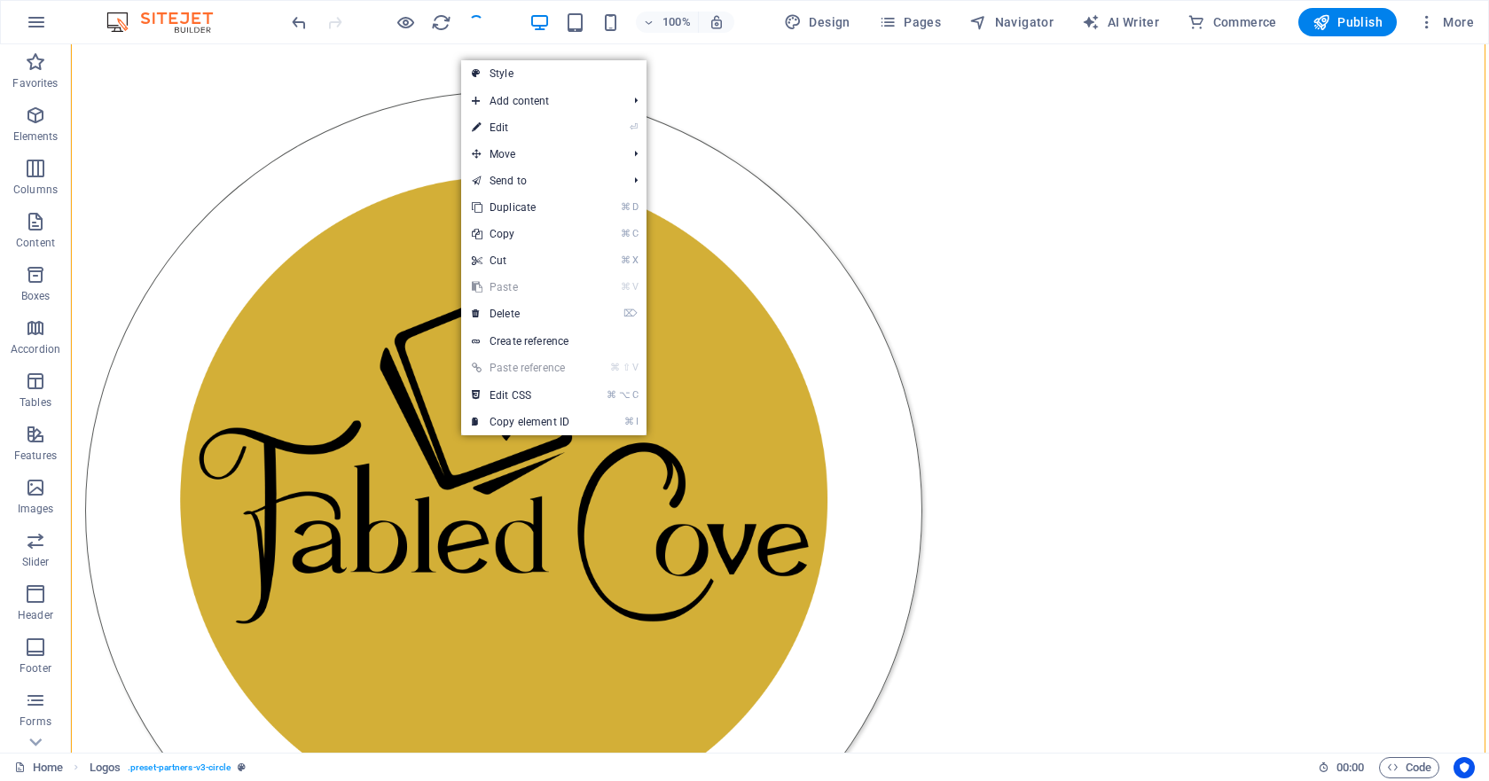
click at [399, 165] on div at bounding box center [780, 510] width 1418 height 981
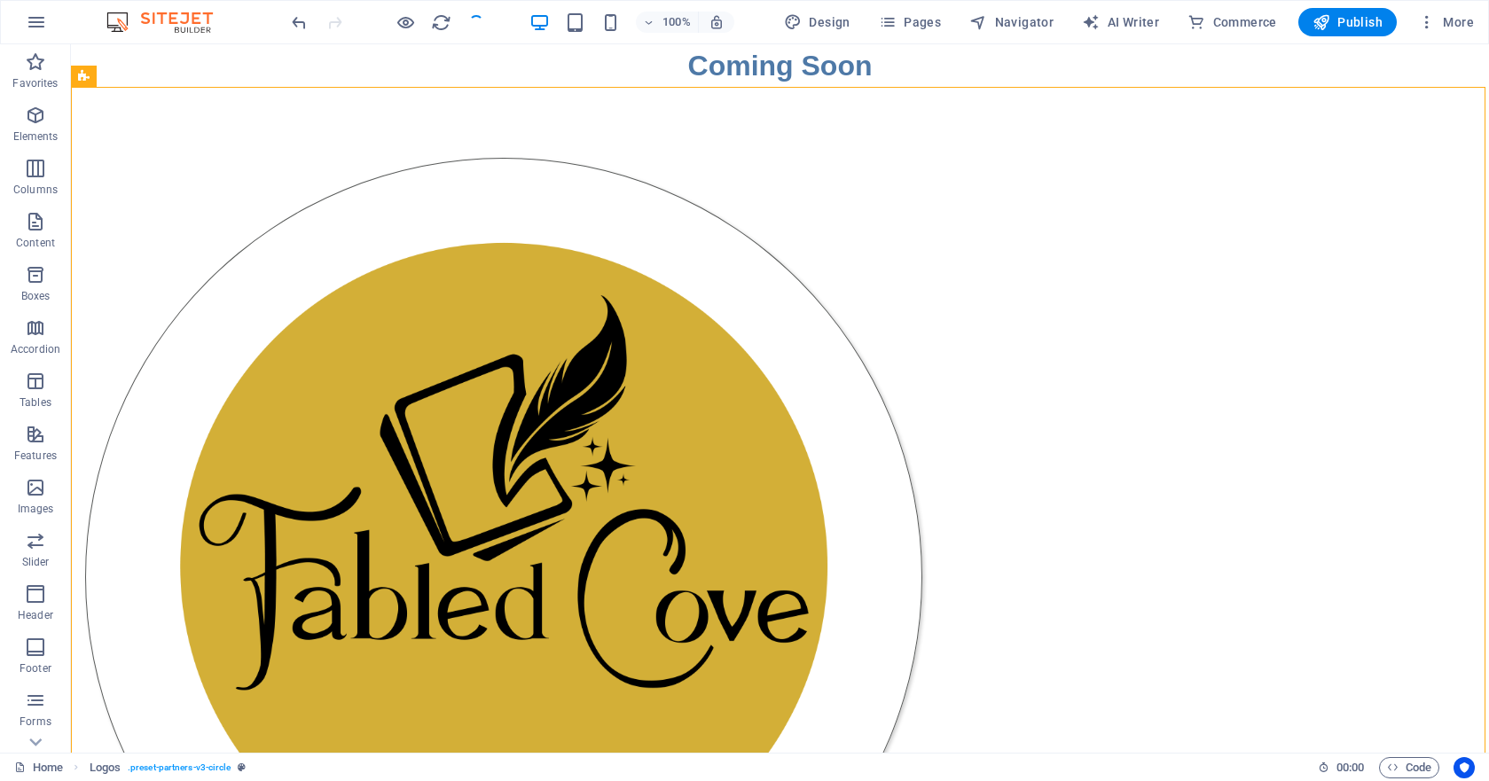
scroll to position [0, 0]
click at [148, 76] on icon at bounding box center [144, 76] width 10 height 19
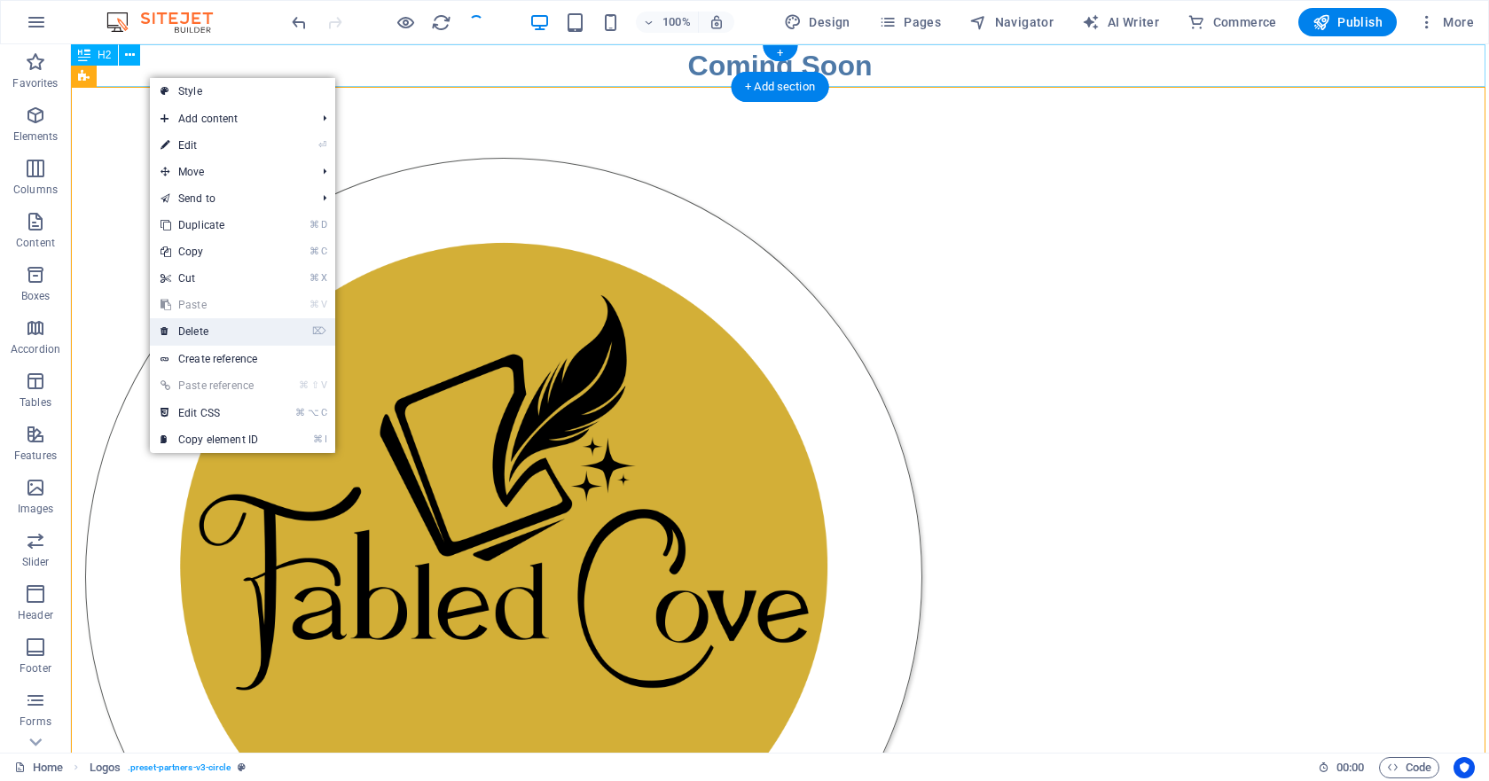
click at [228, 334] on link "⌦ Delete" at bounding box center [209, 331] width 119 height 27
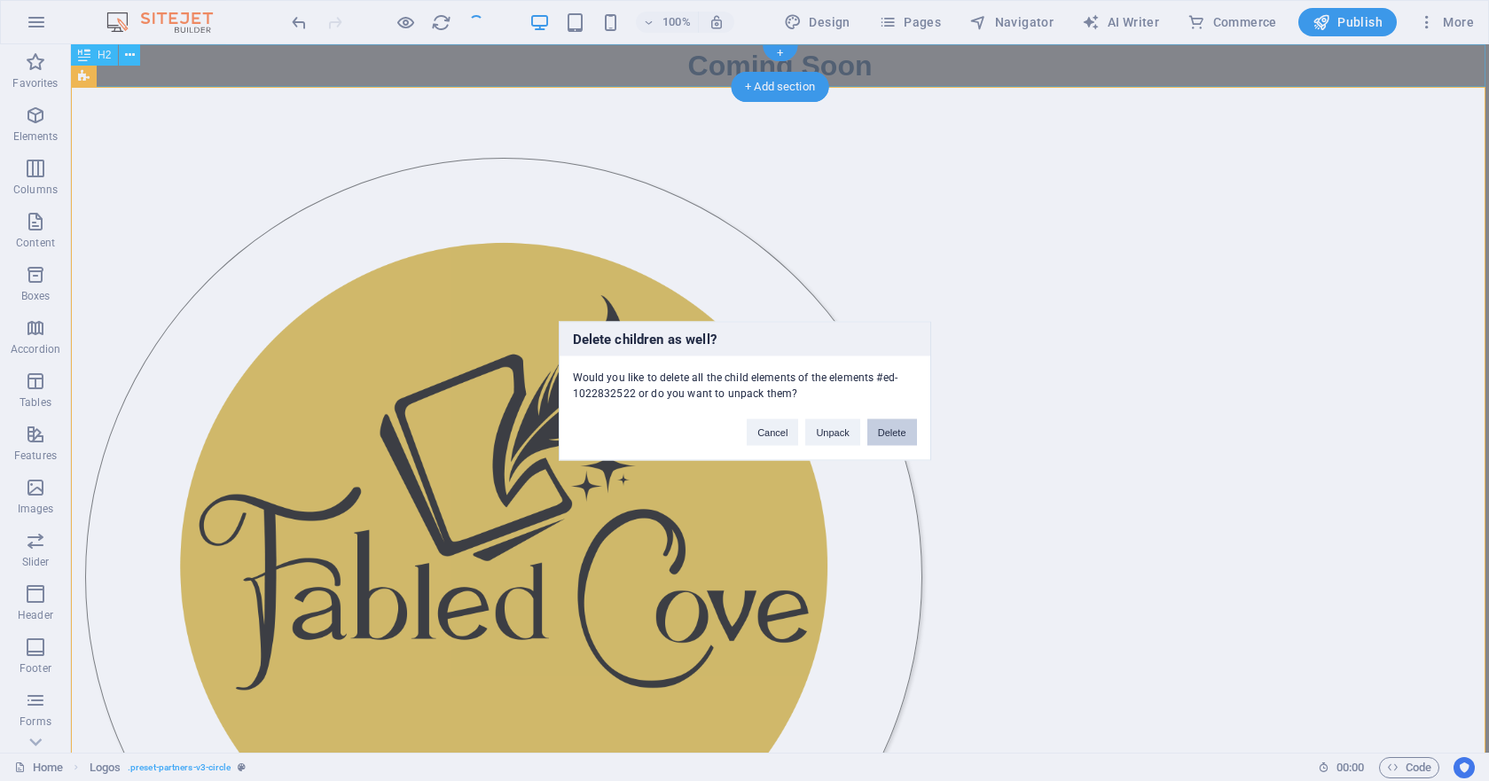
click at [890, 426] on button "Delete" at bounding box center [892, 432] width 50 height 27
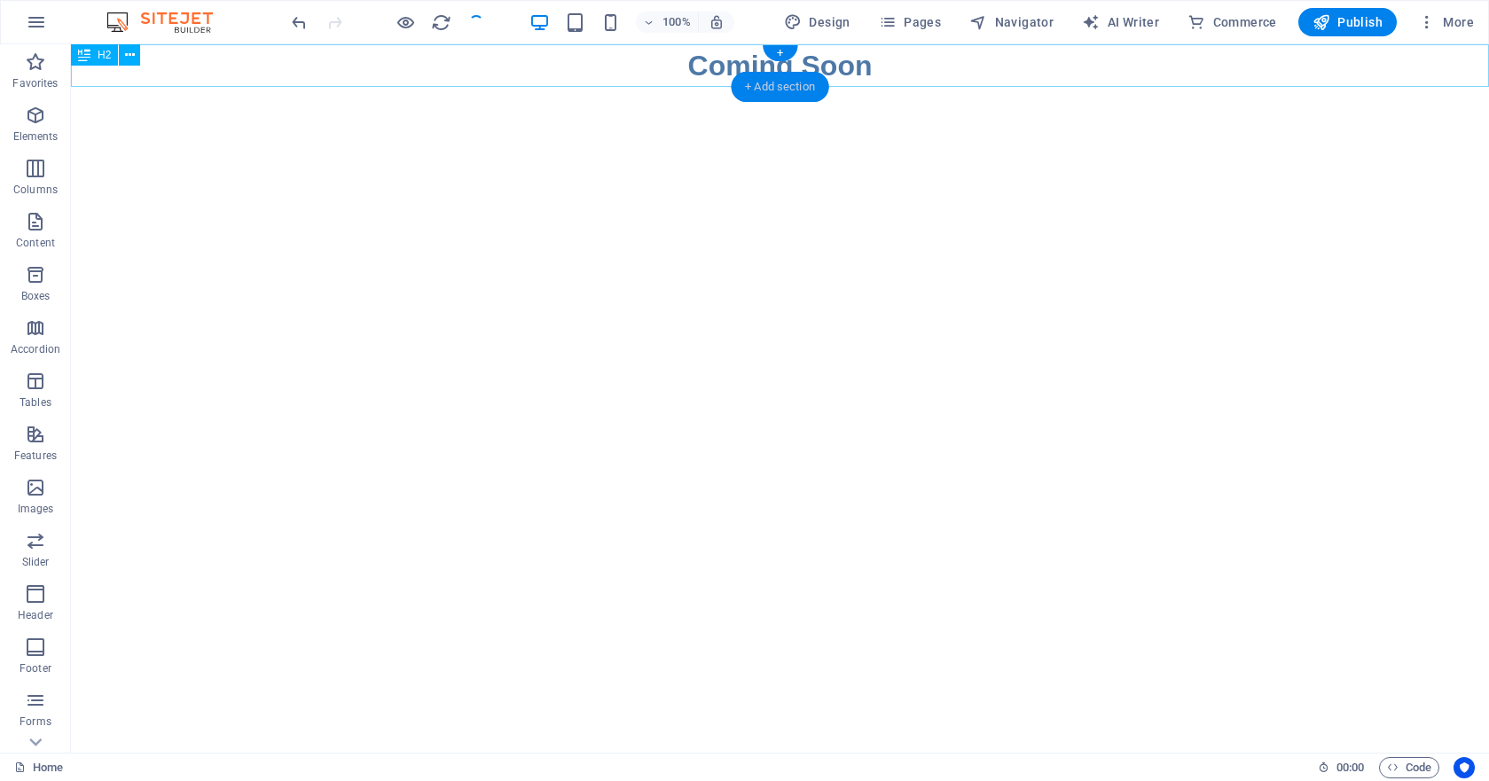
click at [766, 86] on div "+ Add section" at bounding box center [780, 87] width 98 height 30
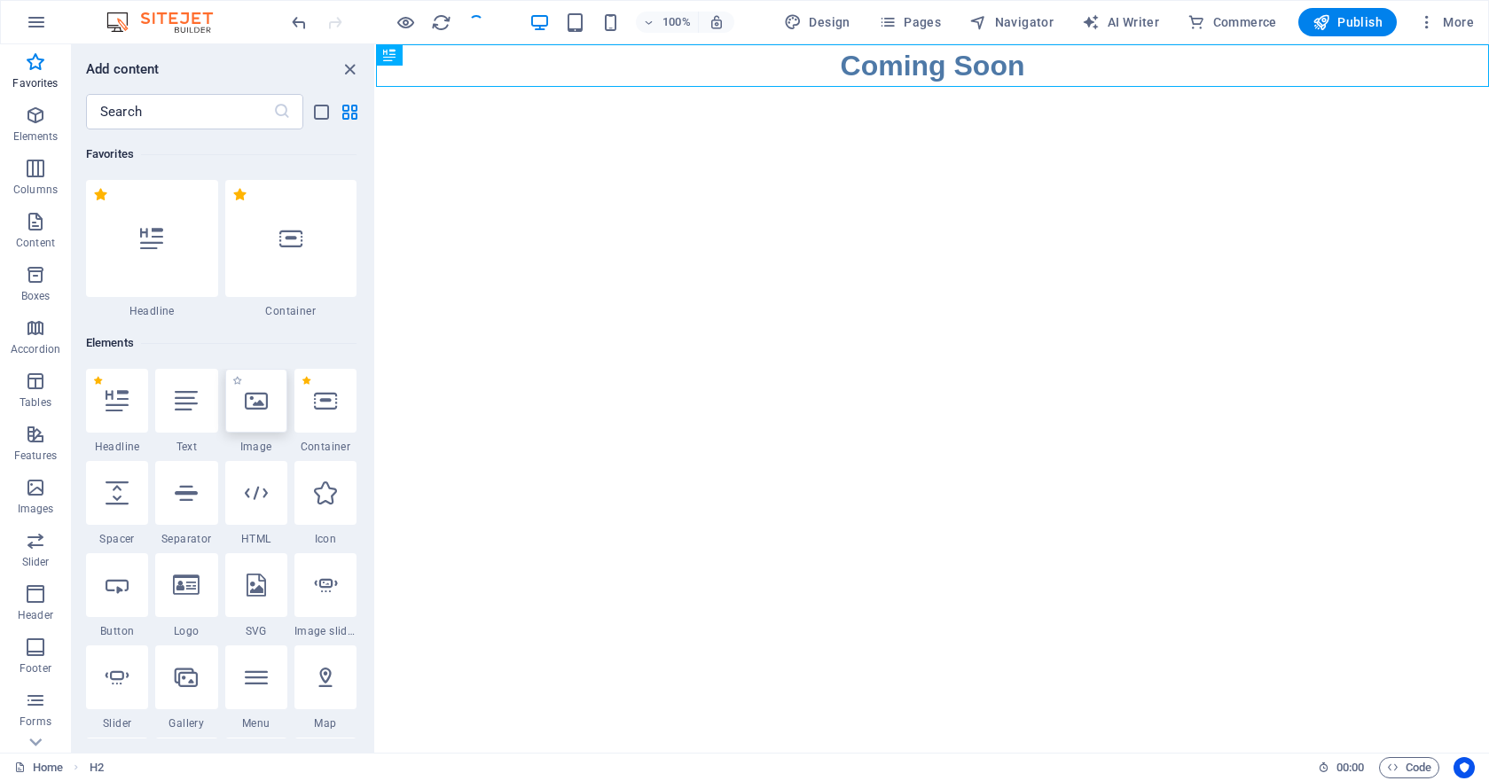
click at [251, 410] on icon at bounding box center [256, 400] width 23 height 23
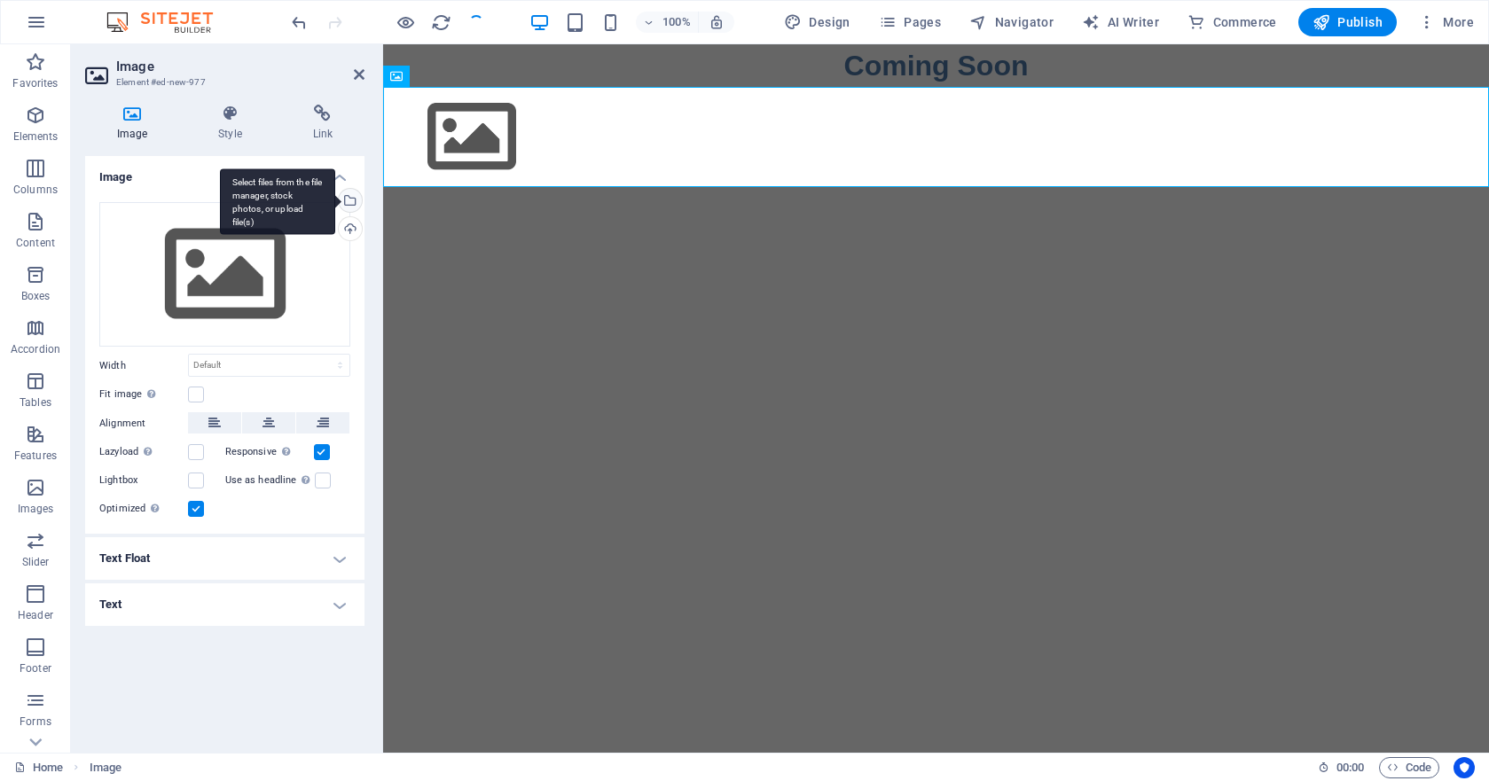
click at [350, 199] on div "Select files from the file manager, stock photos, or upload file(s)" at bounding box center [348, 202] width 27 height 27
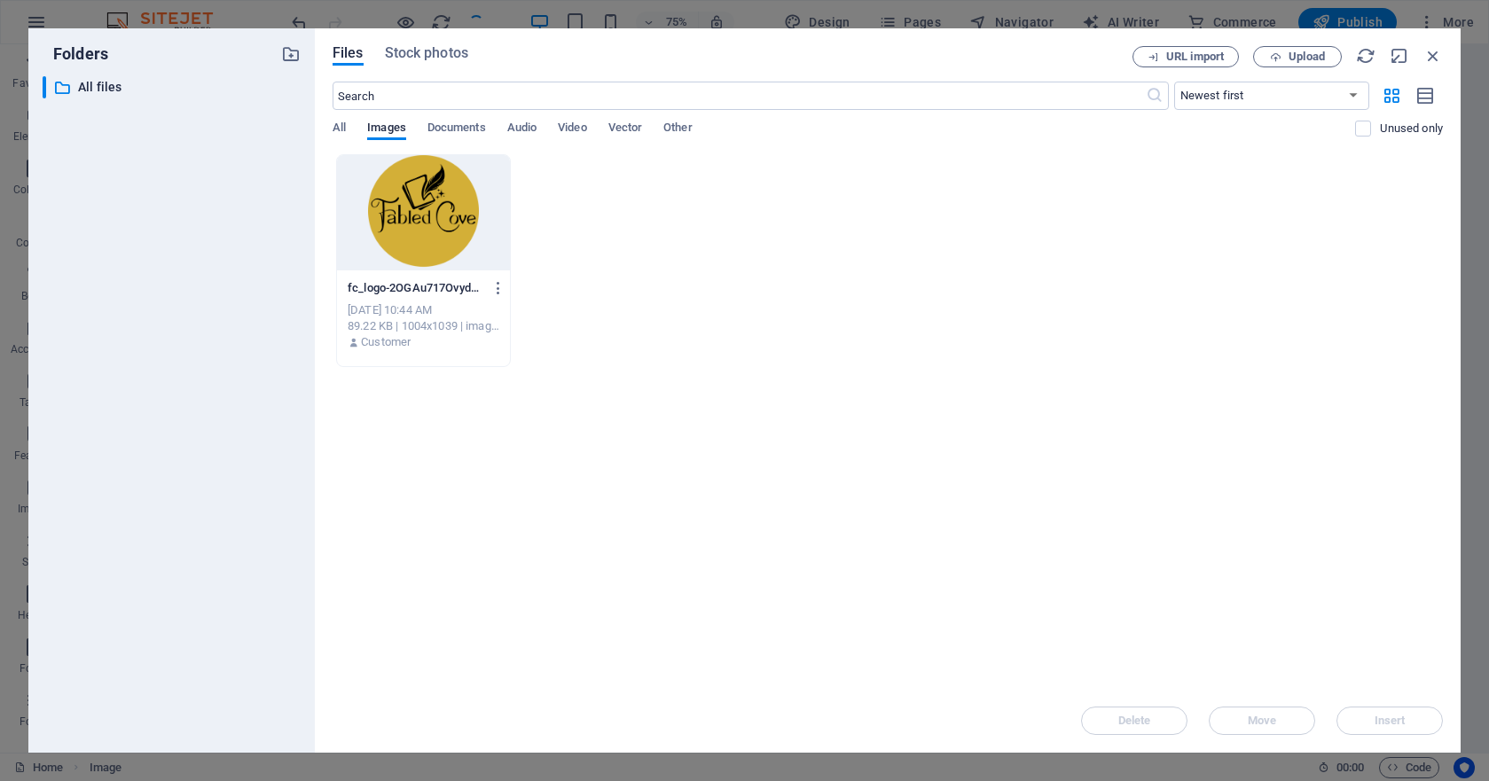
click at [431, 231] on div at bounding box center [423, 212] width 173 height 115
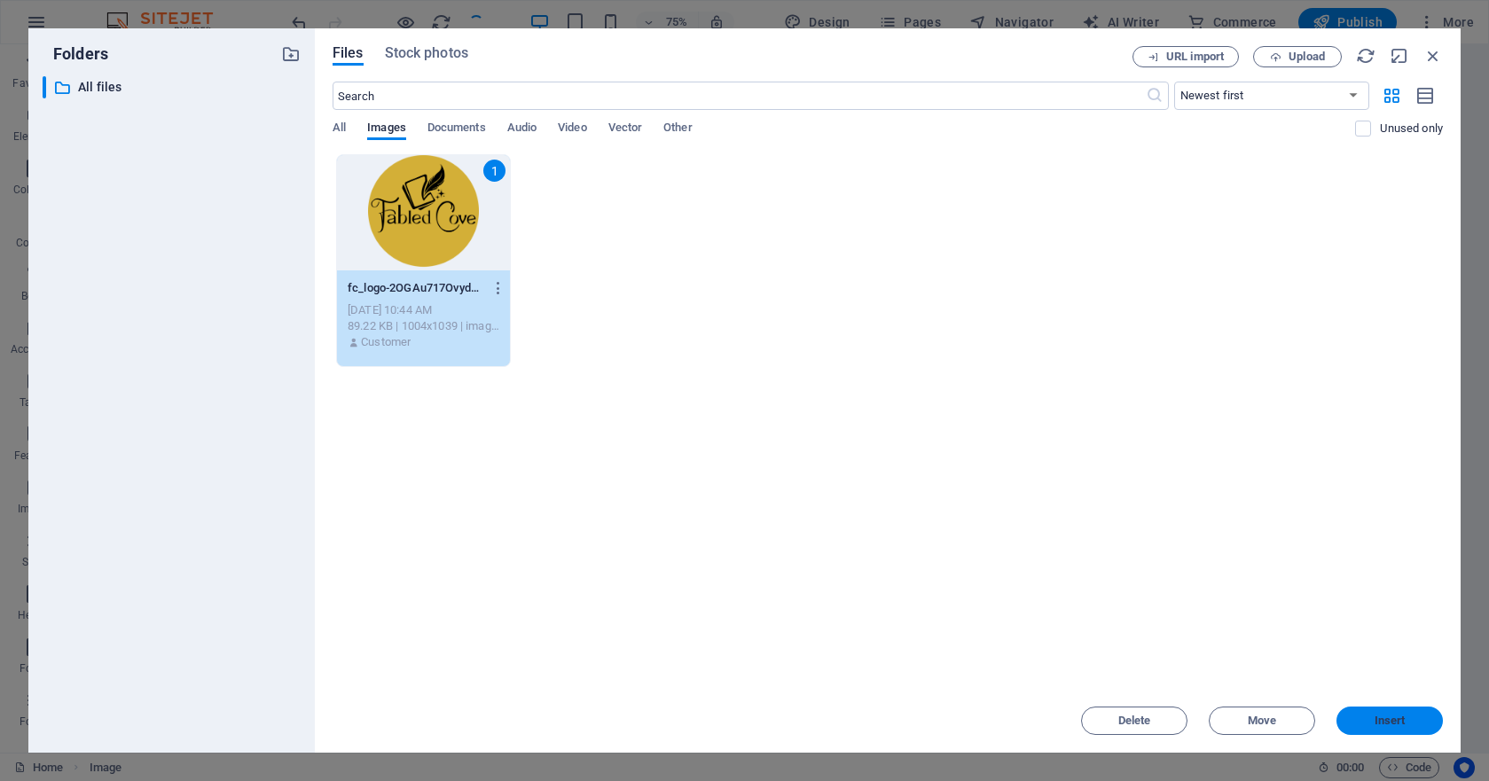
click at [1275, 722] on span "Insert" at bounding box center [1390, 721] width 31 height 11
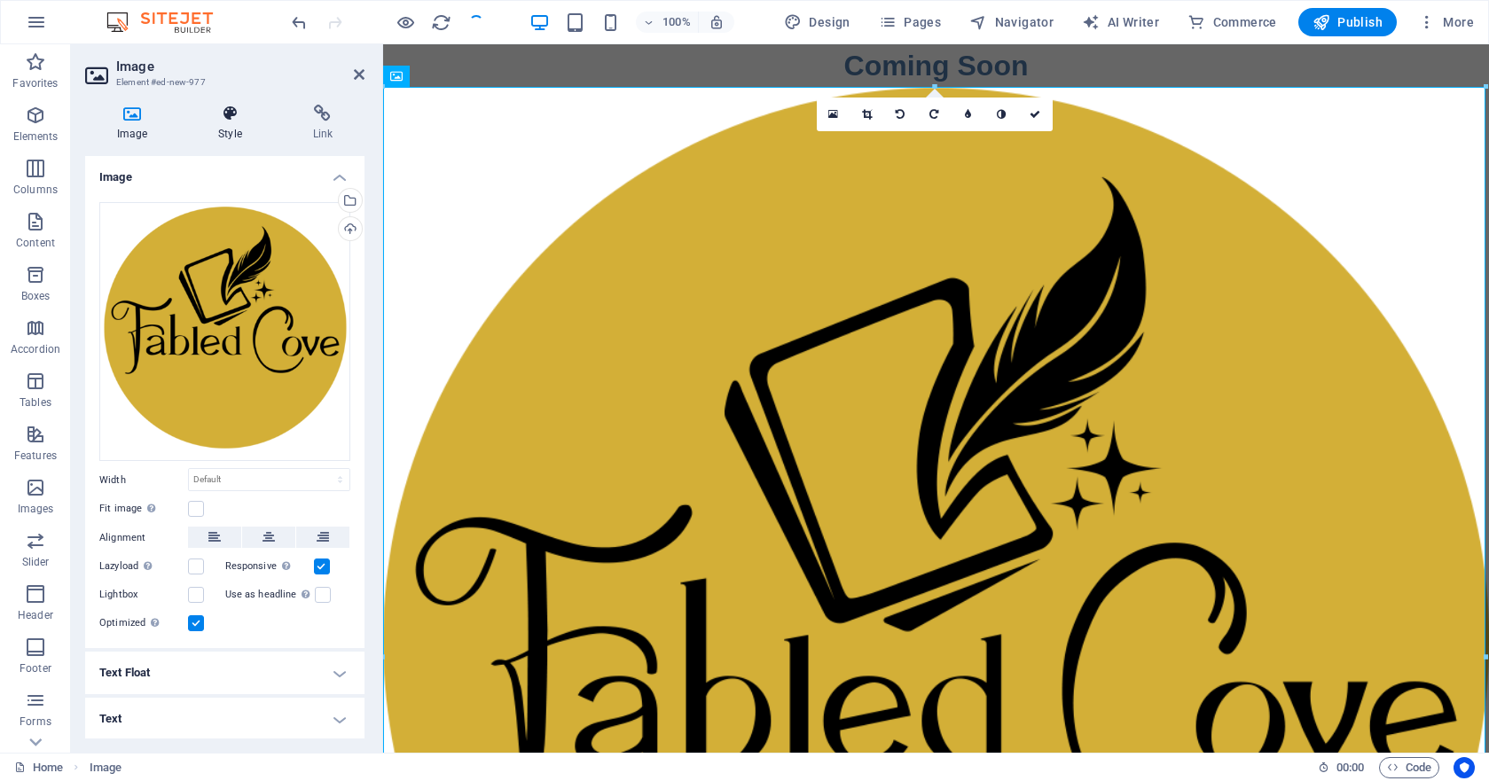
click at [230, 120] on icon at bounding box center [229, 114] width 87 height 18
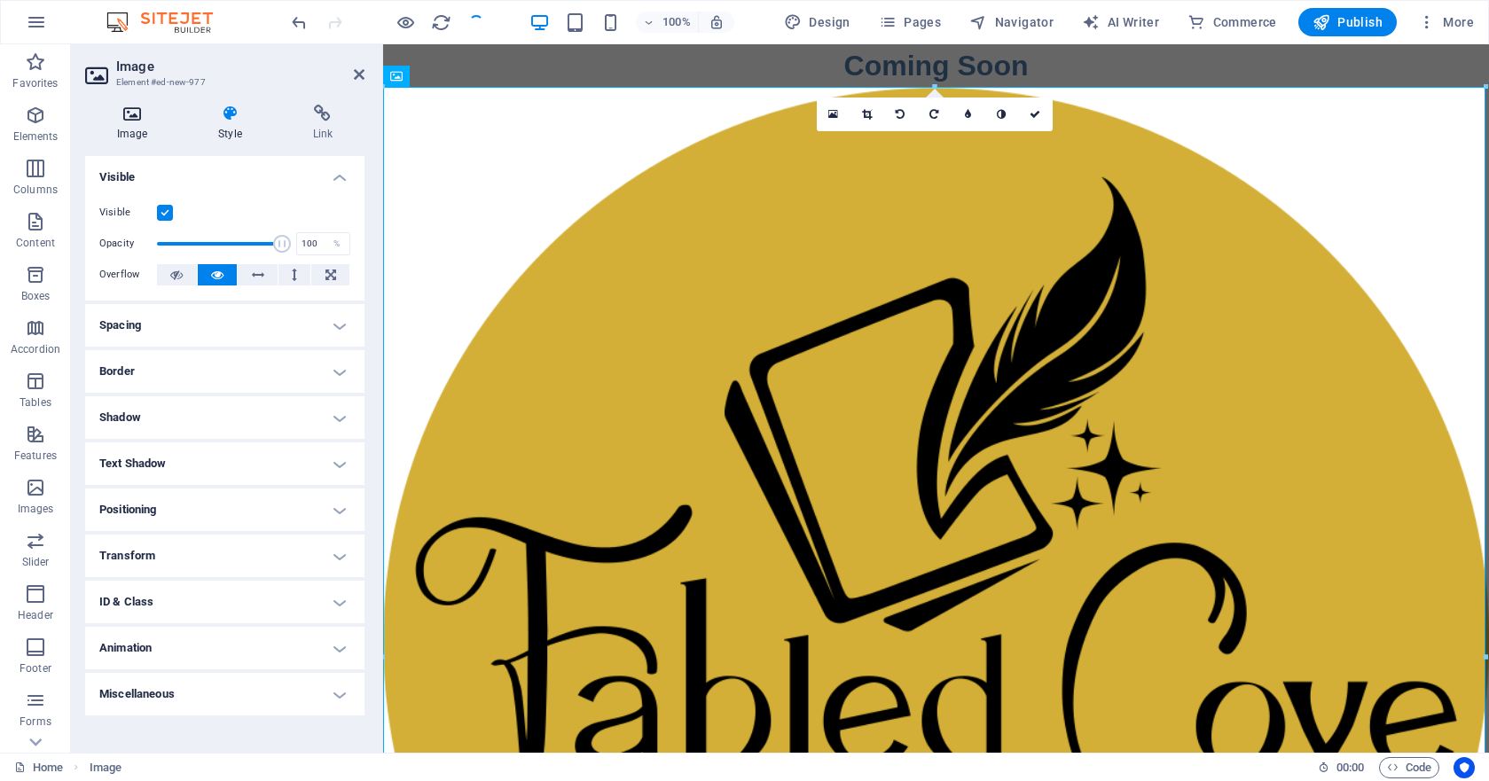
click at [136, 129] on h4 "Image" at bounding box center [135, 123] width 101 height 37
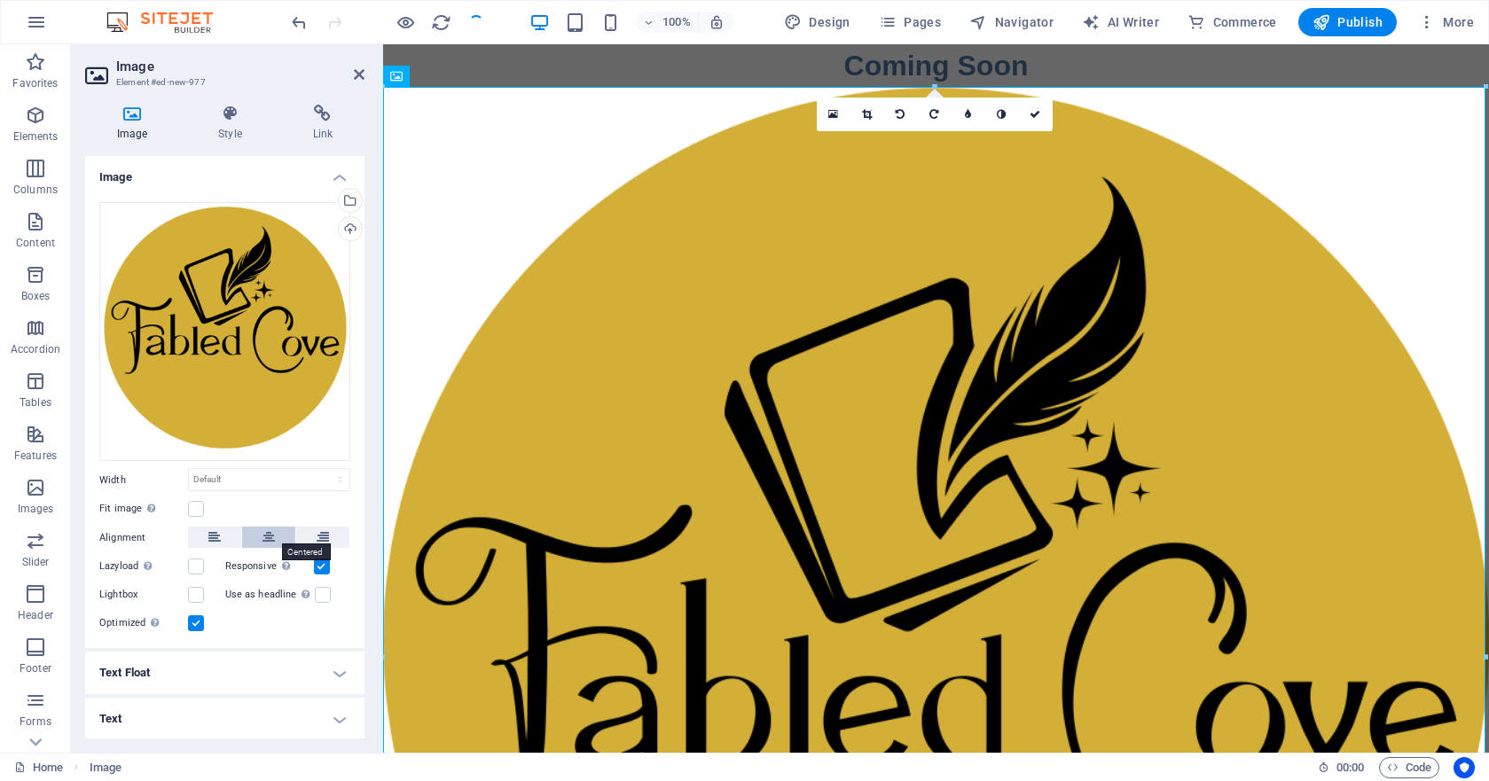
click at [271, 532] on icon at bounding box center [269, 537] width 12 height 21
click at [230, 119] on icon at bounding box center [229, 114] width 87 height 18
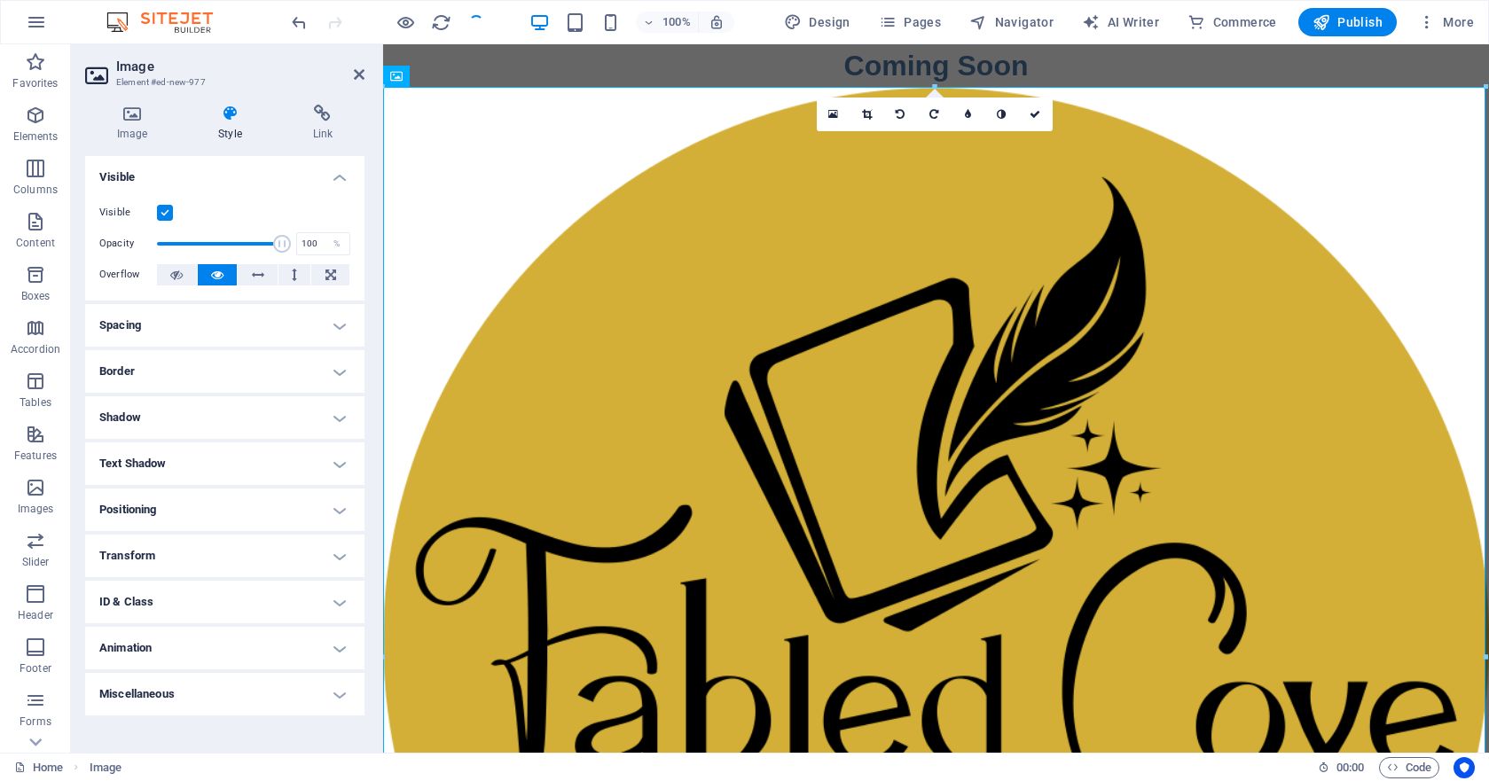
click at [270, 320] on h4 "Spacing" at bounding box center [224, 325] width 279 height 43
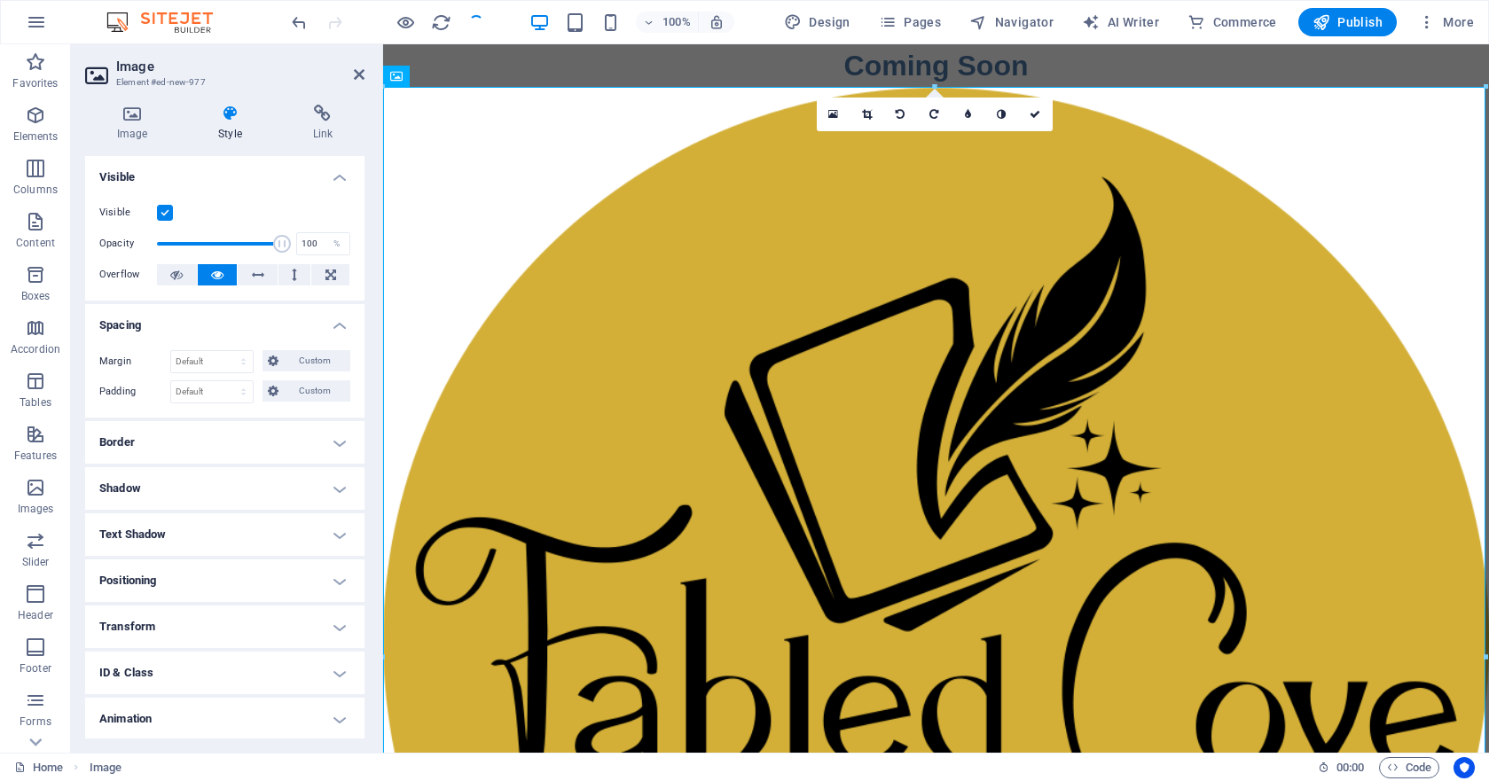
click at [270, 320] on h4 "Spacing" at bounding box center [224, 320] width 279 height 32
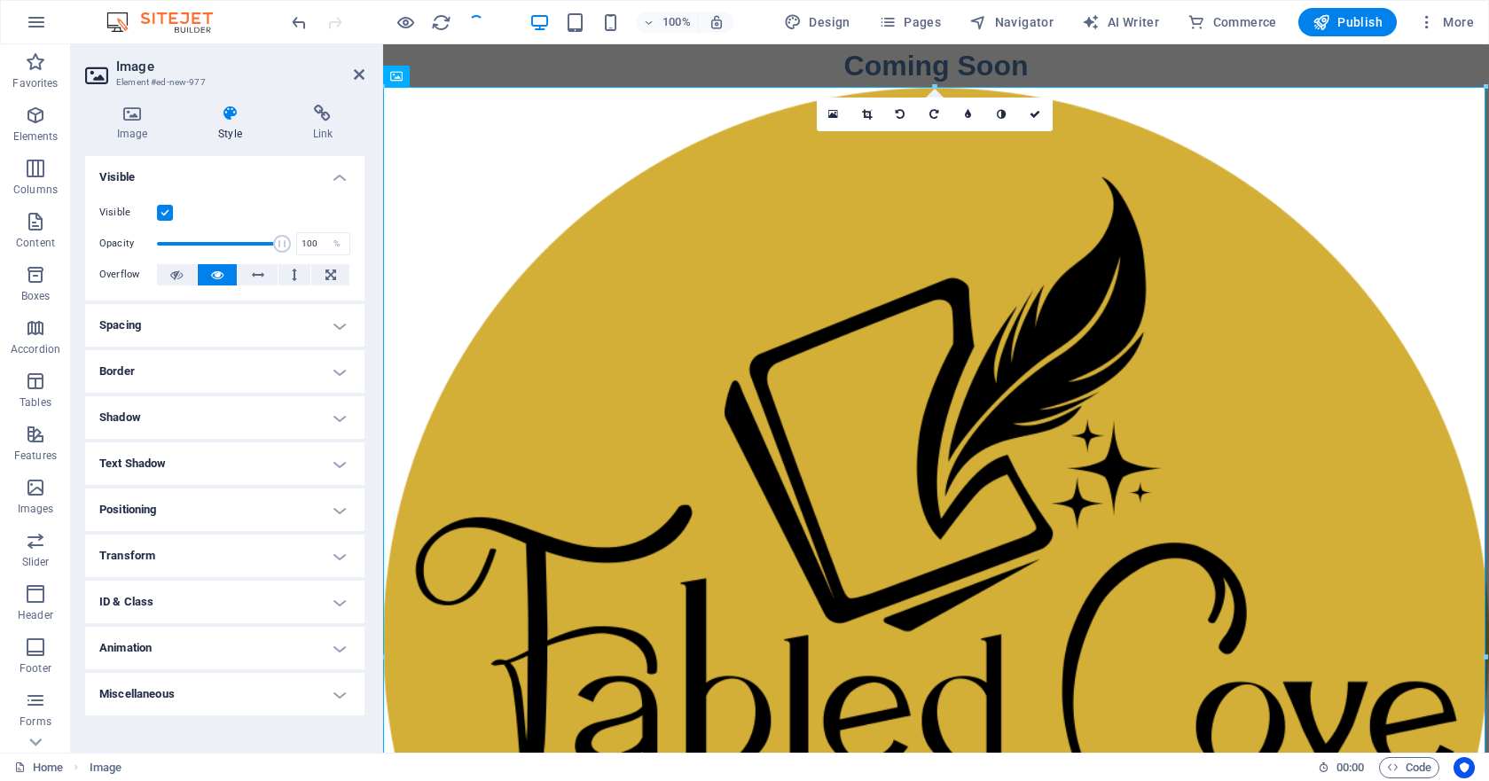
click at [336, 550] on h4 "Transform" at bounding box center [224, 556] width 279 height 43
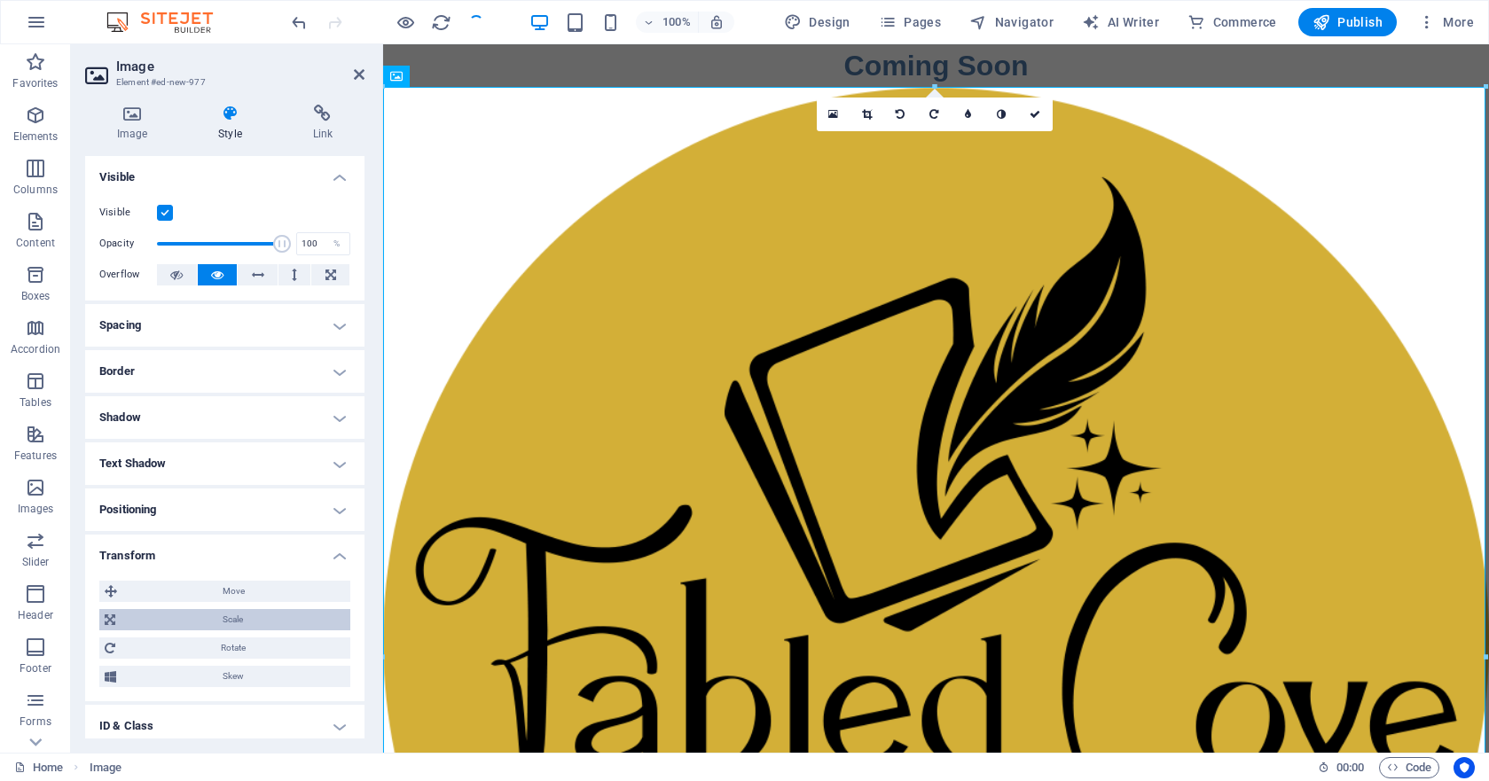
click at [241, 619] on span "Scale" at bounding box center [233, 619] width 224 height 21
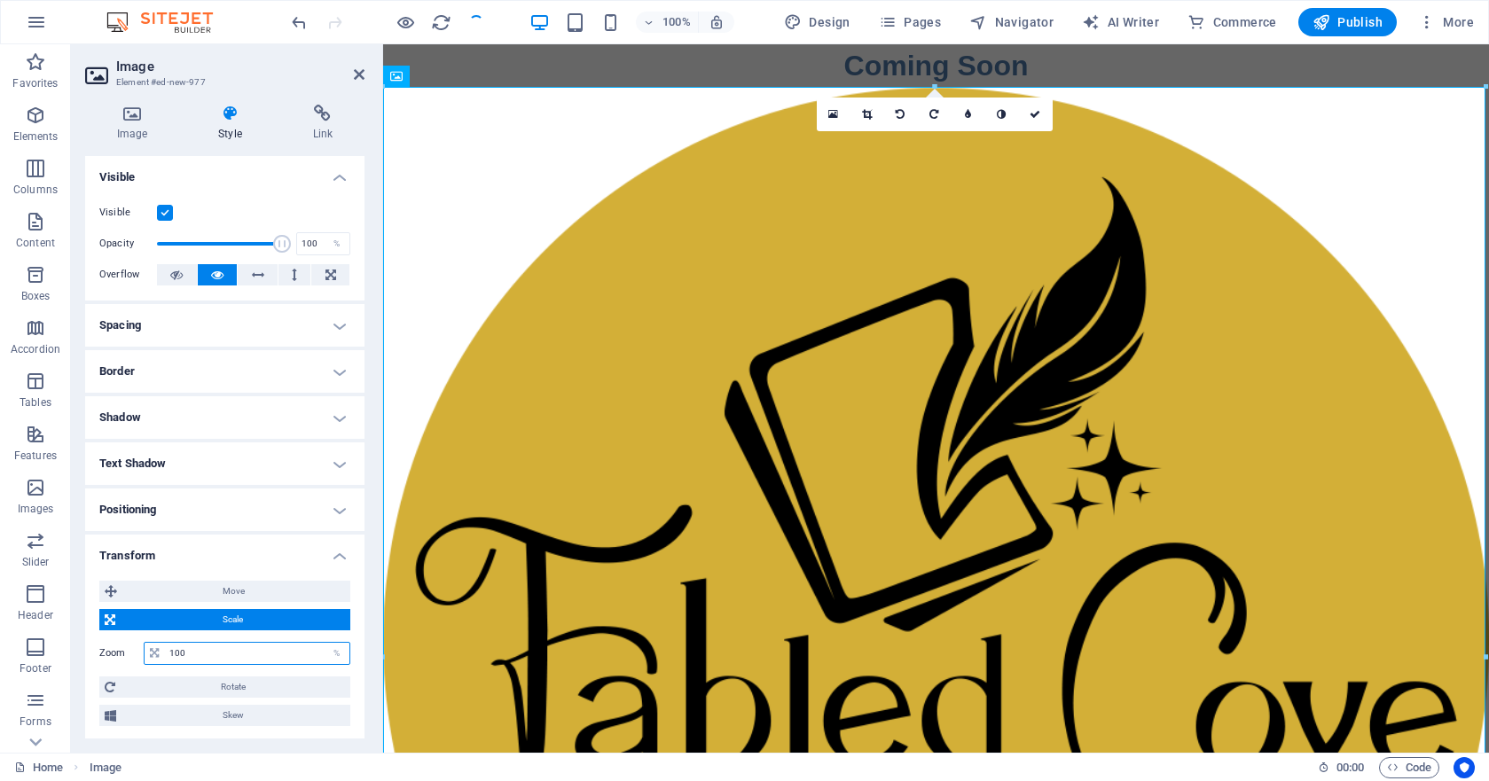
click at [218, 648] on input "100" at bounding box center [257, 653] width 184 height 21
drag, startPoint x: 219, startPoint y: 648, endPoint x: 100, endPoint y: 647, distance: 118.9
click at [100, 647] on div "Zoom 100 %" at bounding box center [224, 653] width 251 height 23
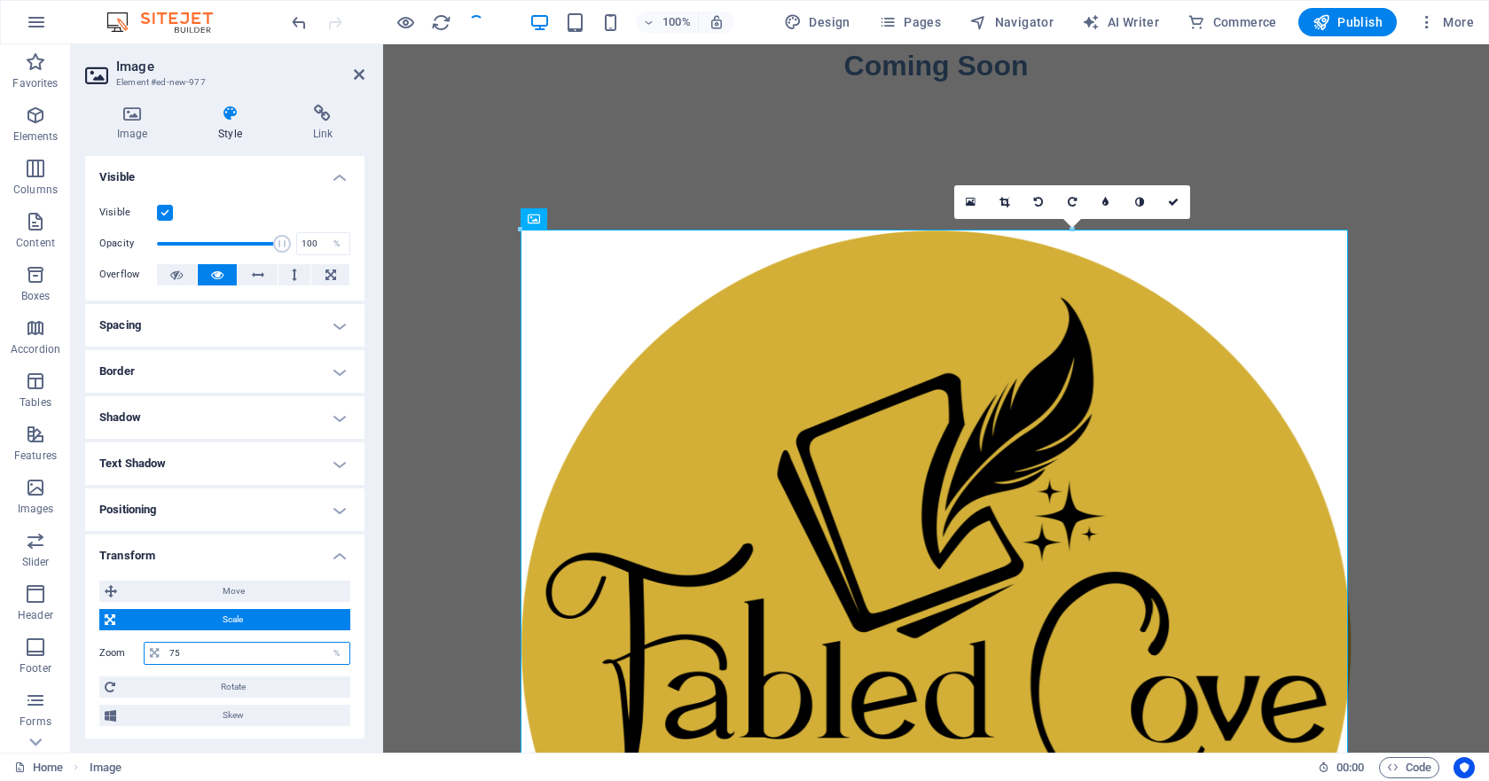
drag, startPoint x: 195, startPoint y: 657, endPoint x: 98, endPoint y: 648, distance: 98.0
click at [98, 648] on div "Move X offset 0 px rem % em vh vw Y offset 0 px rem % em vh vw Scale Zoom 75 % …" at bounding box center [224, 654] width 279 height 174
type input "55"
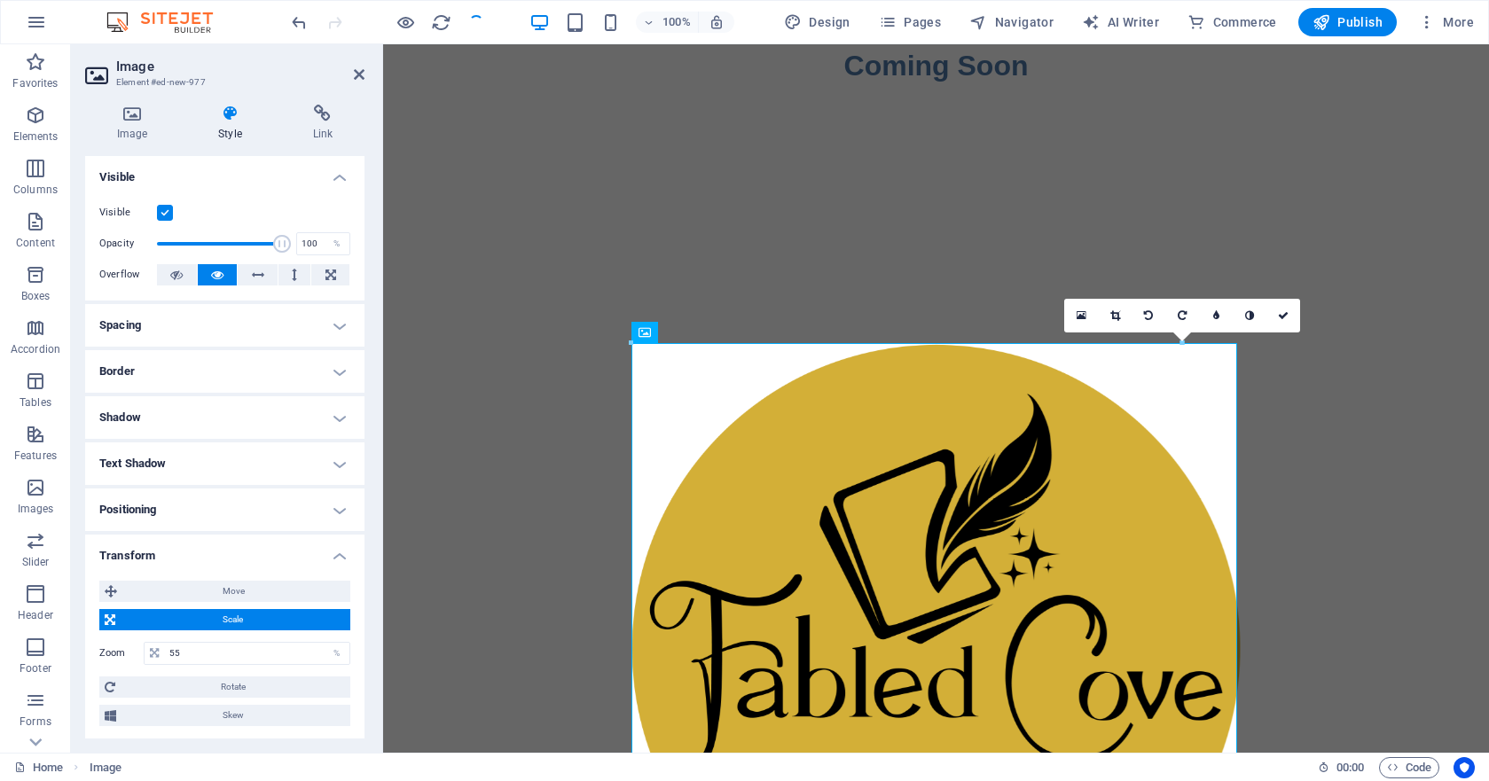
click at [475, 372] on div "Coming Soon" at bounding box center [936, 637] width 1106 height 1187
click at [362, 74] on icon at bounding box center [359, 74] width 11 height 14
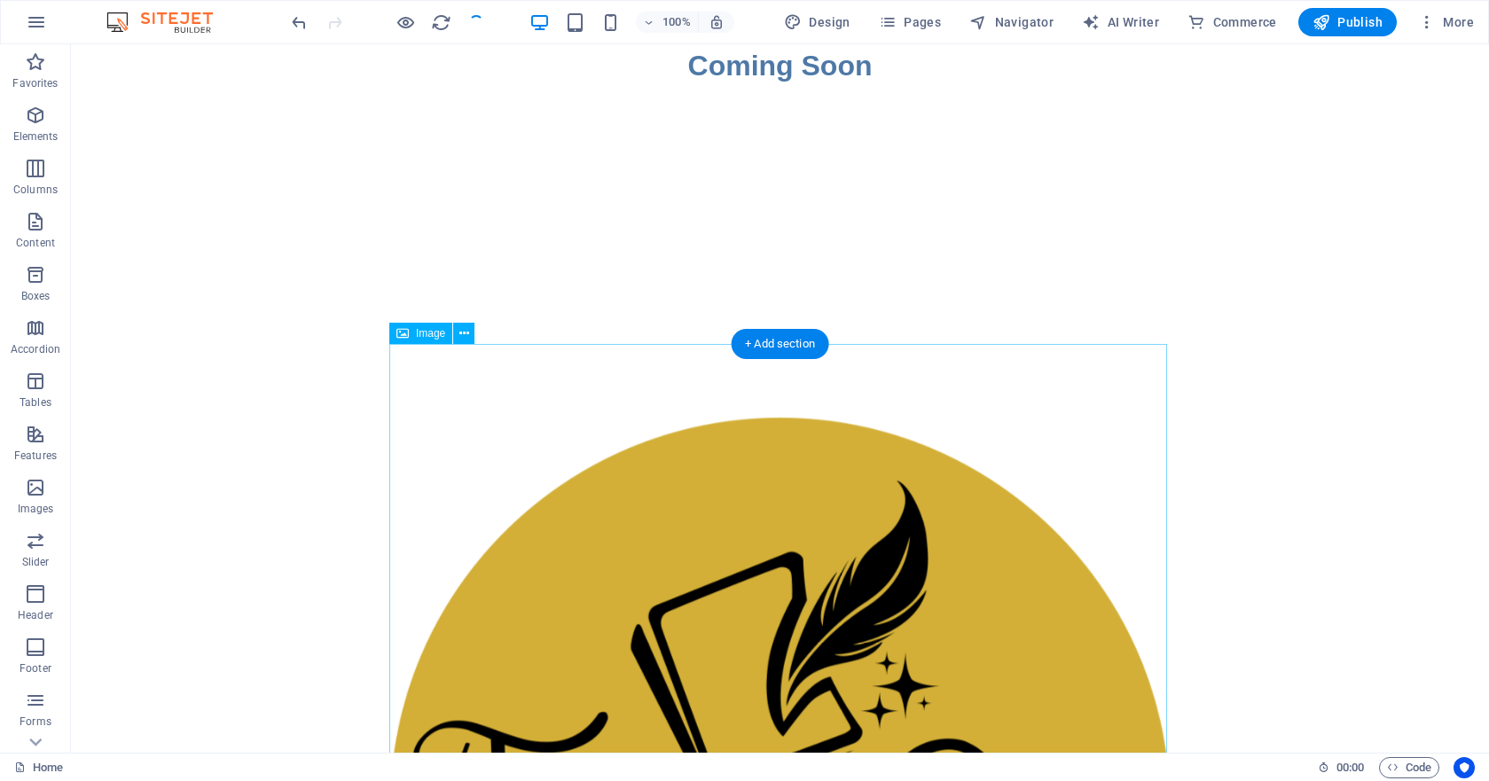
click at [463, 333] on icon at bounding box center [464, 334] width 10 height 19
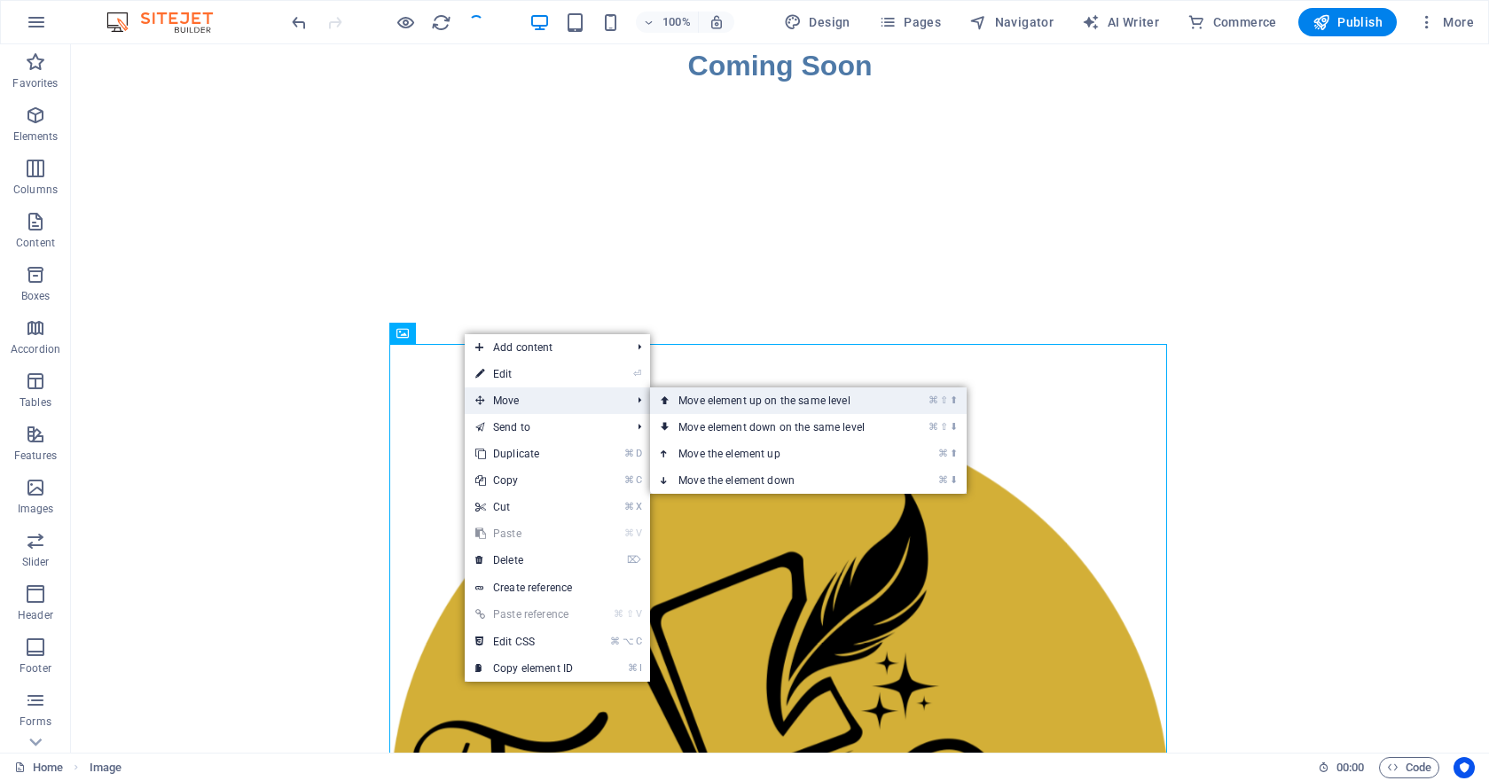
click at [720, 397] on link "⌘ ⇧ ⬆ Move element up on the same level" at bounding box center [775, 401] width 250 height 27
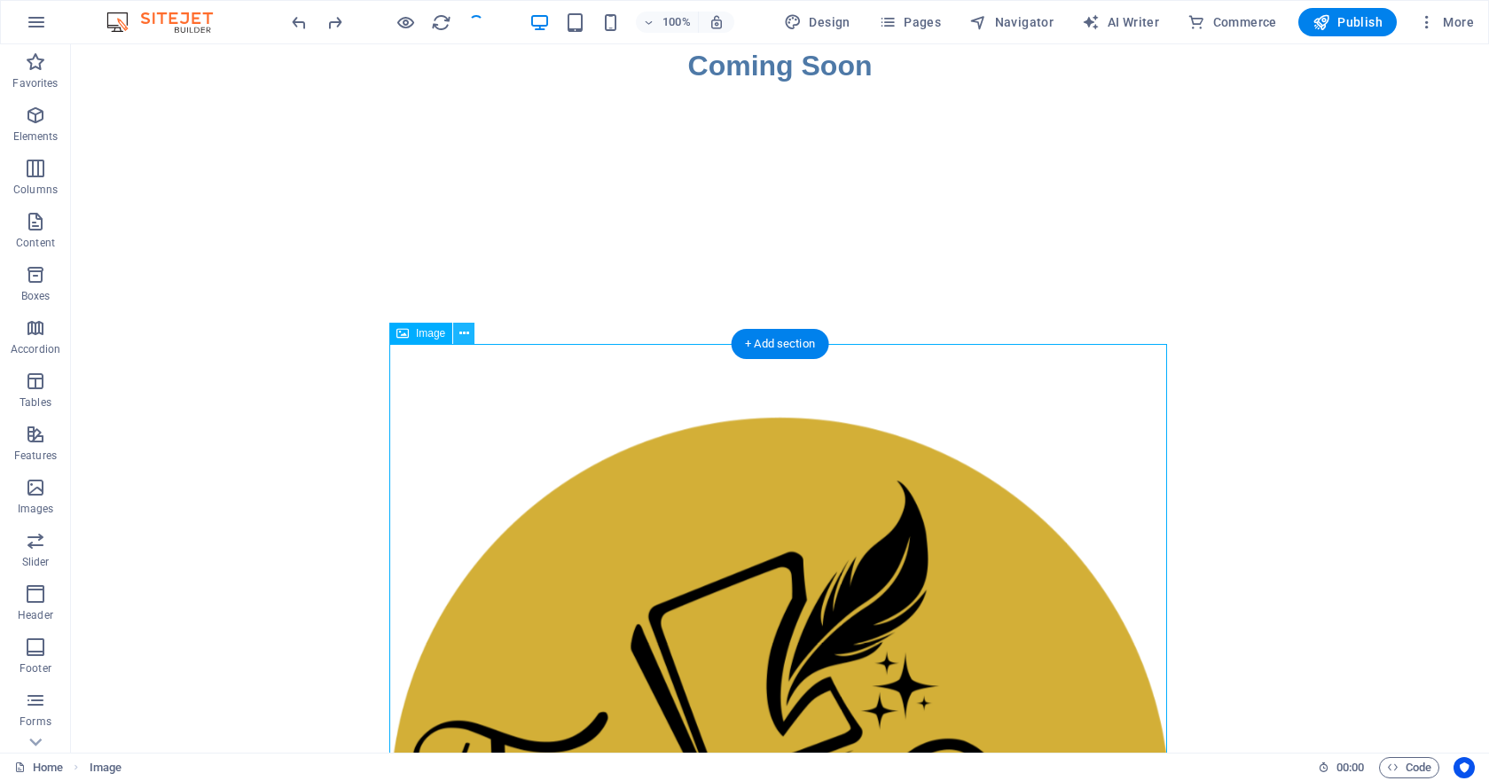
click at [462, 332] on icon at bounding box center [464, 334] width 10 height 19
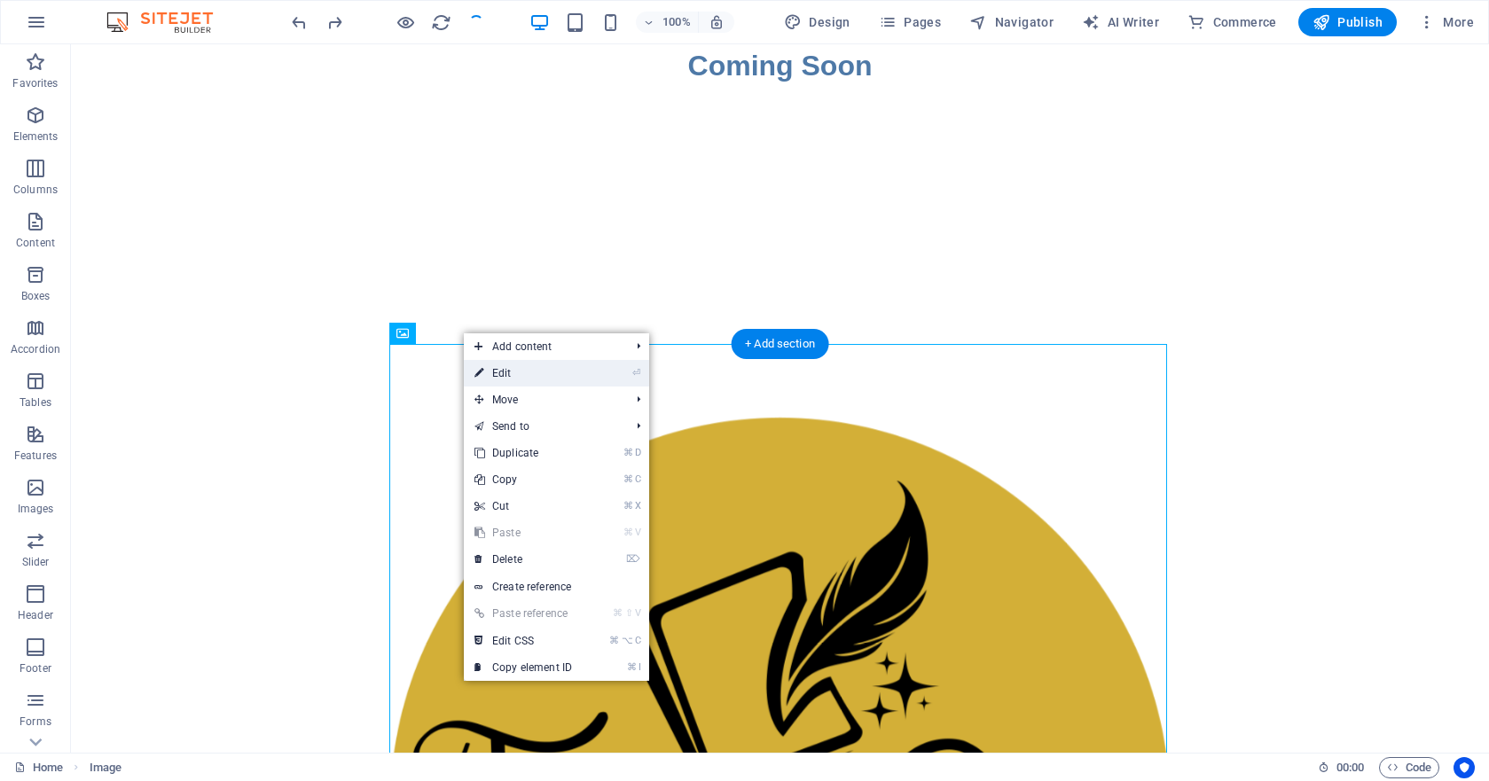
click at [506, 376] on link "⏎ Edit" at bounding box center [523, 373] width 119 height 27
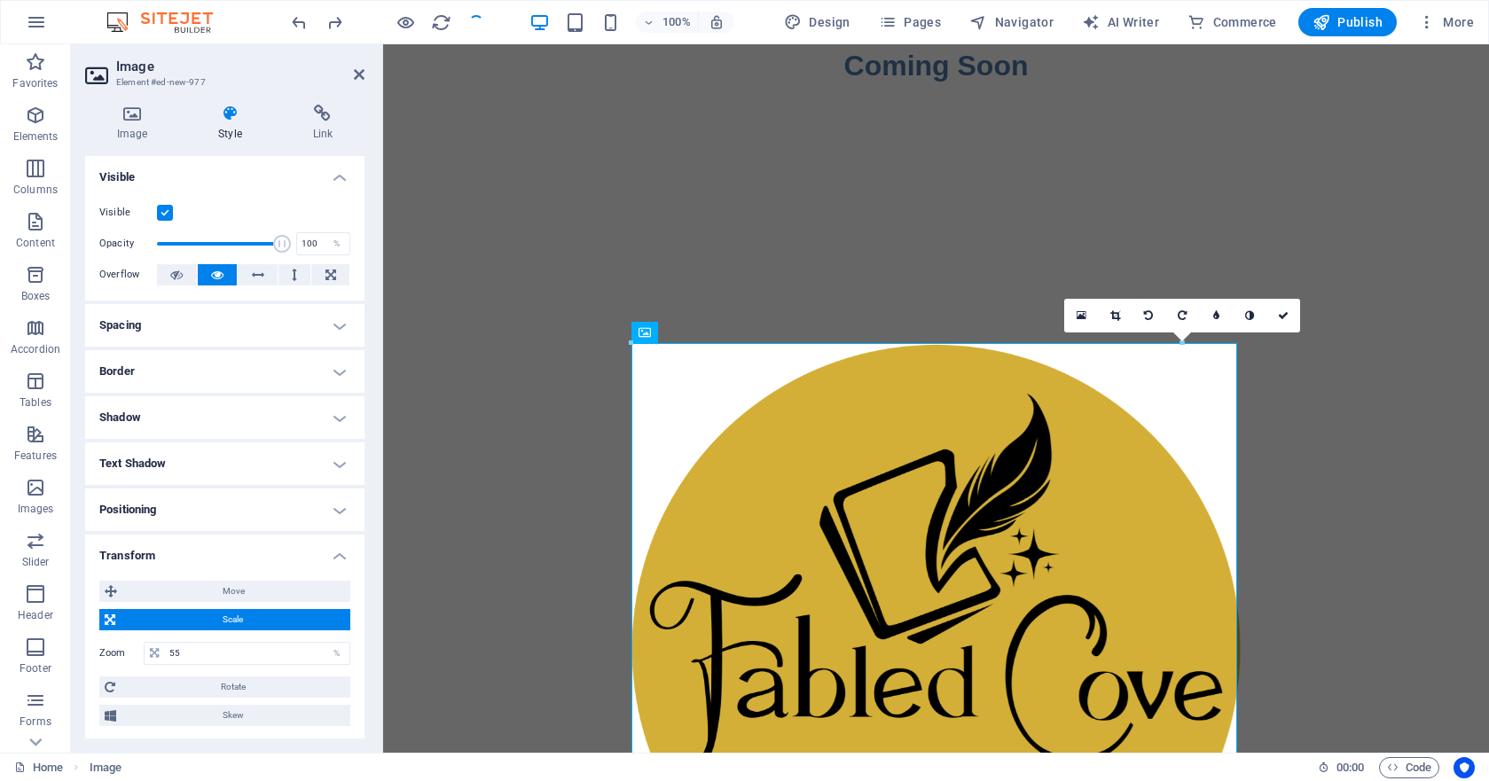
click at [201, 328] on h4 "Spacing" at bounding box center [224, 325] width 279 height 43
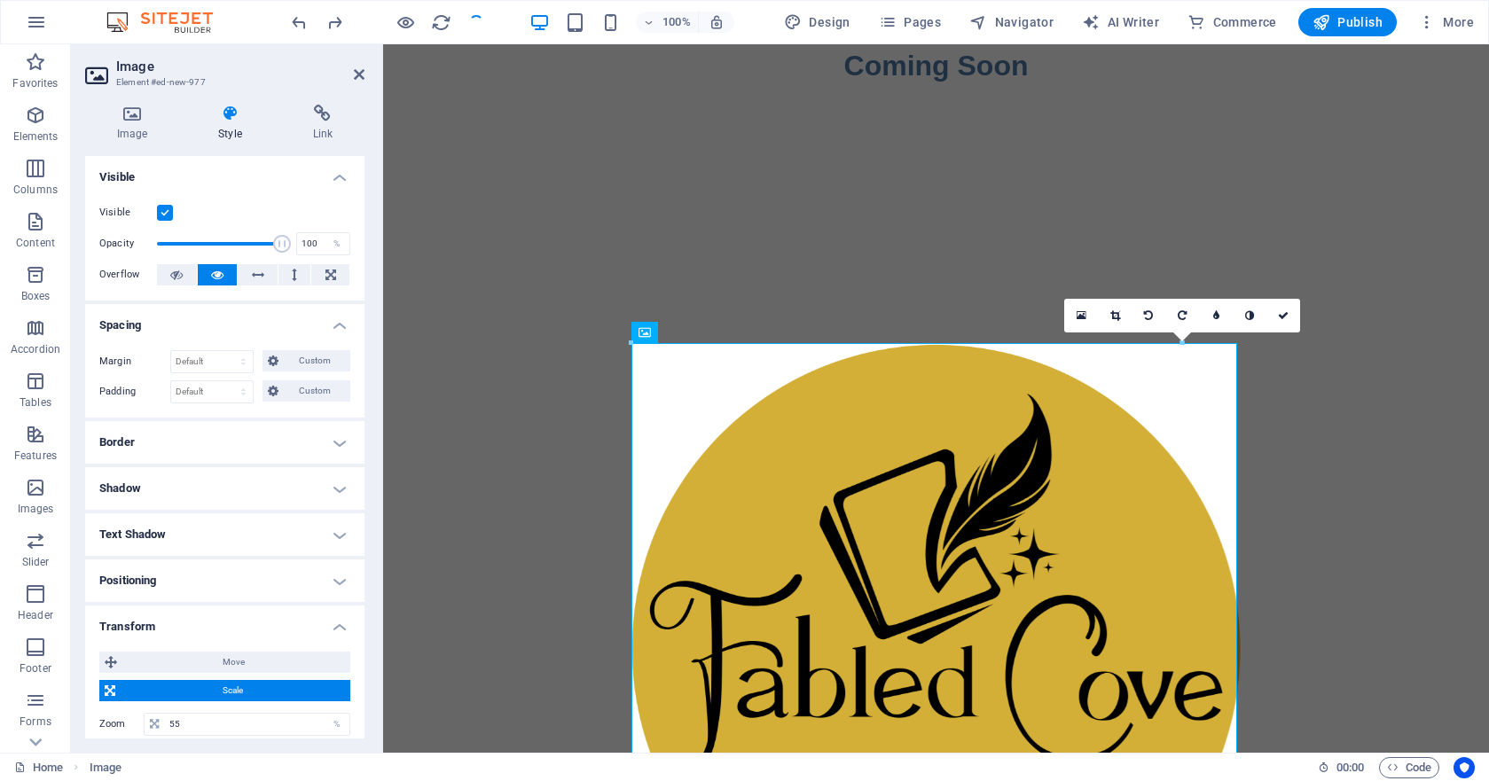
click at [201, 328] on h4 "Spacing" at bounding box center [224, 320] width 279 height 32
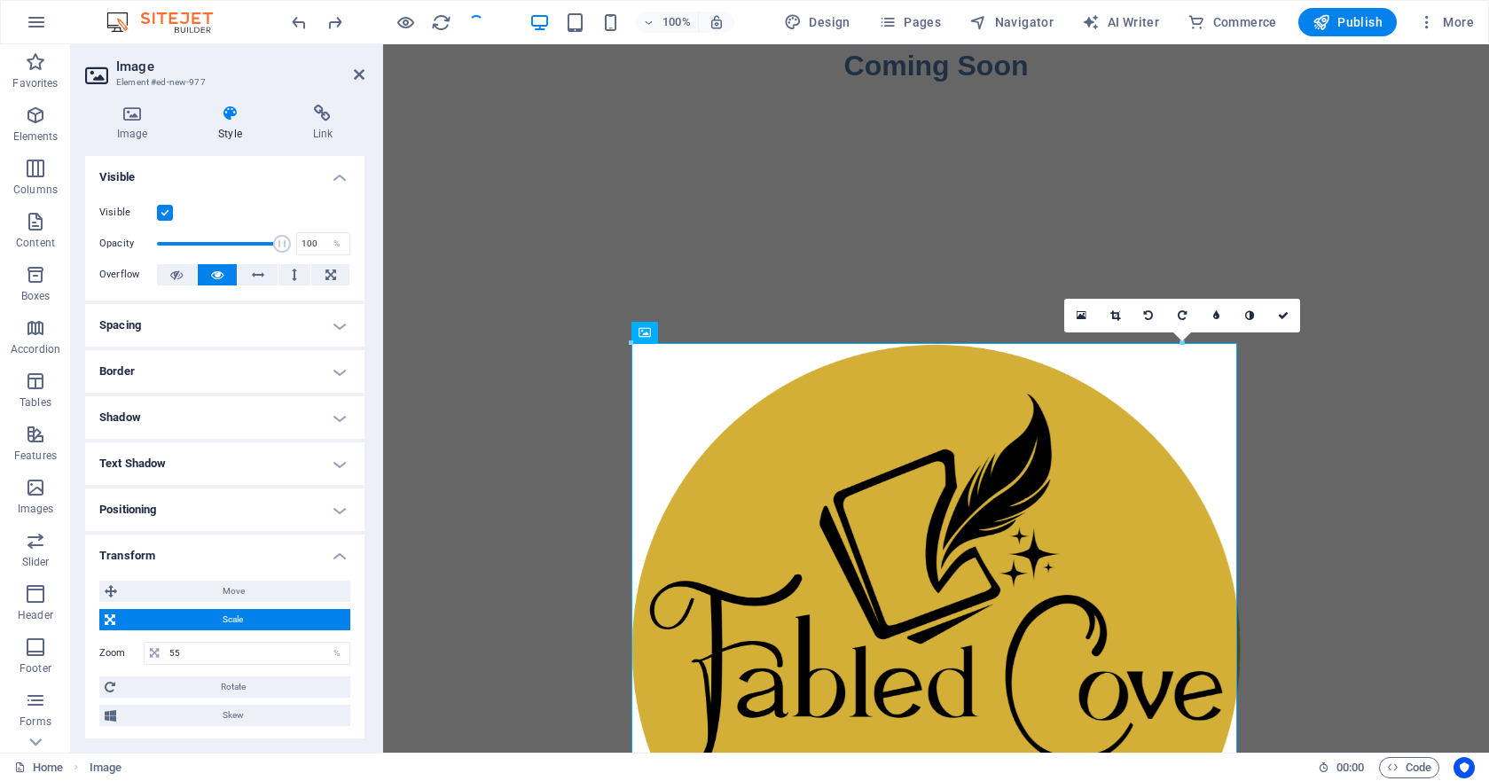
click at [281, 516] on h4 "Positioning" at bounding box center [224, 510] width 279 height 43
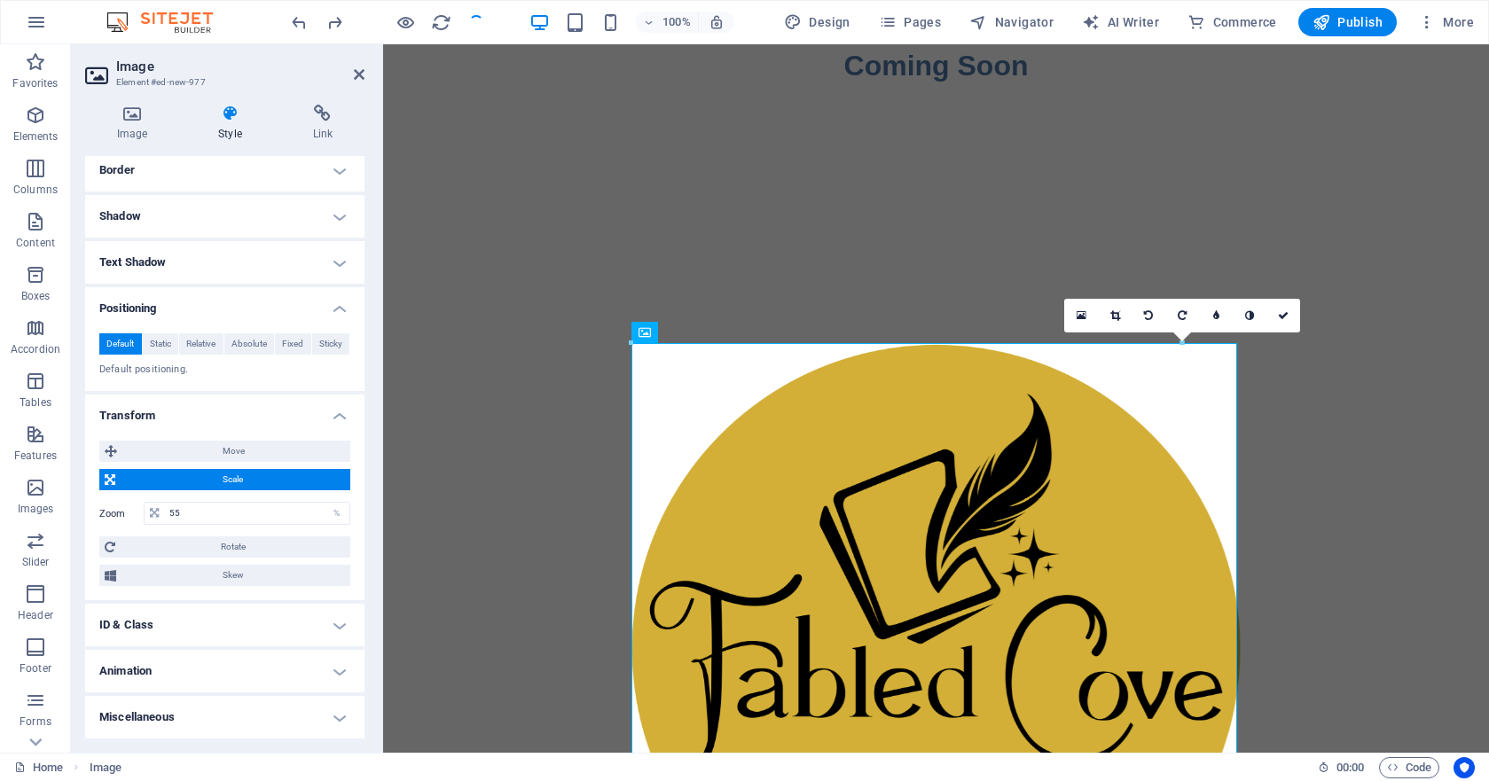
scroll to position [200, 0]
click at [192, 454] on span "Move" at bounding box center [233, 452] width 223 height 21
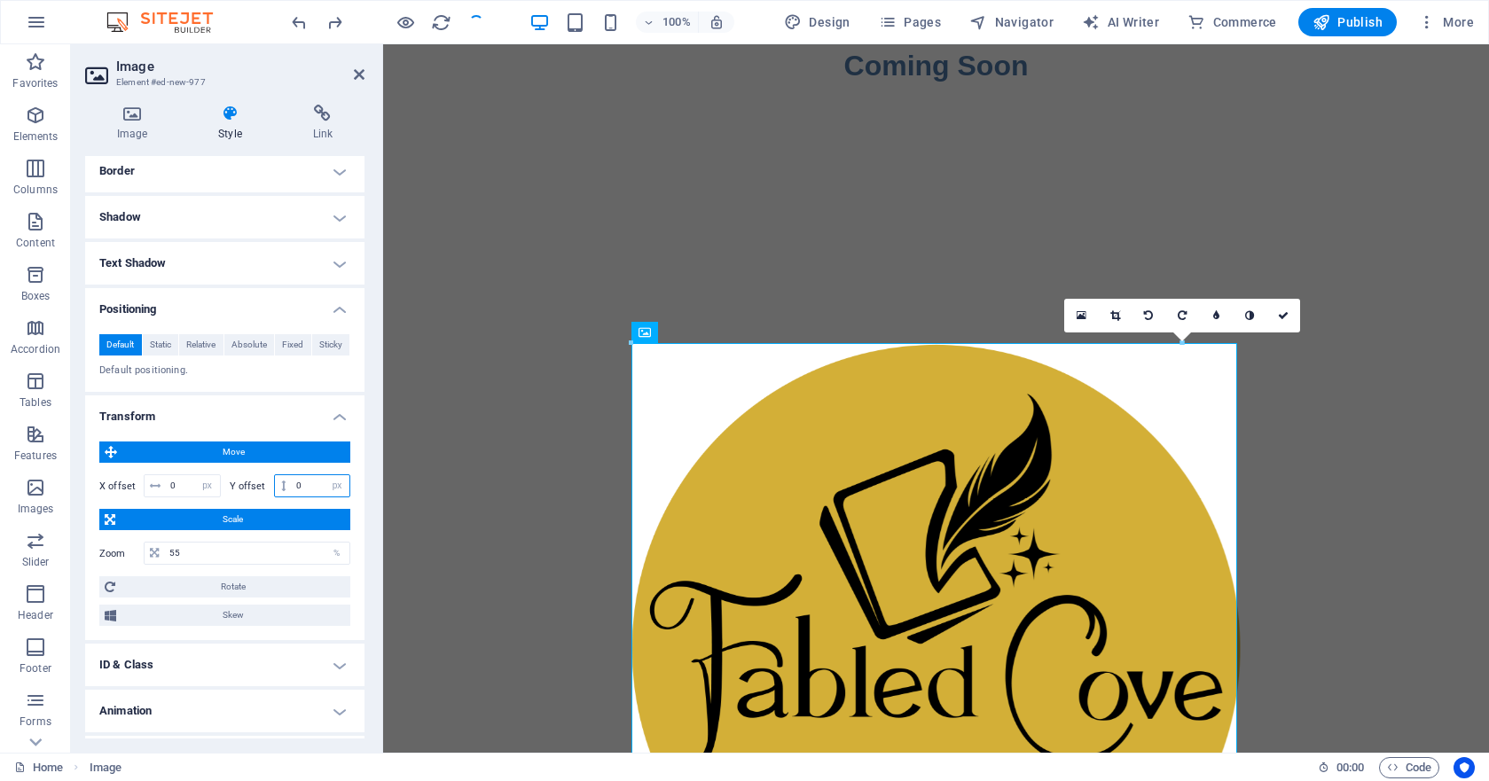
drag, startPoint x: 310, startPoint y: 487, endPoint x: 273, endPoint y: 483, distance: 37.4
click at [274, 483] on div "0 px rem % em vh vw" at bounding box center [312, 486] width 77 height 23
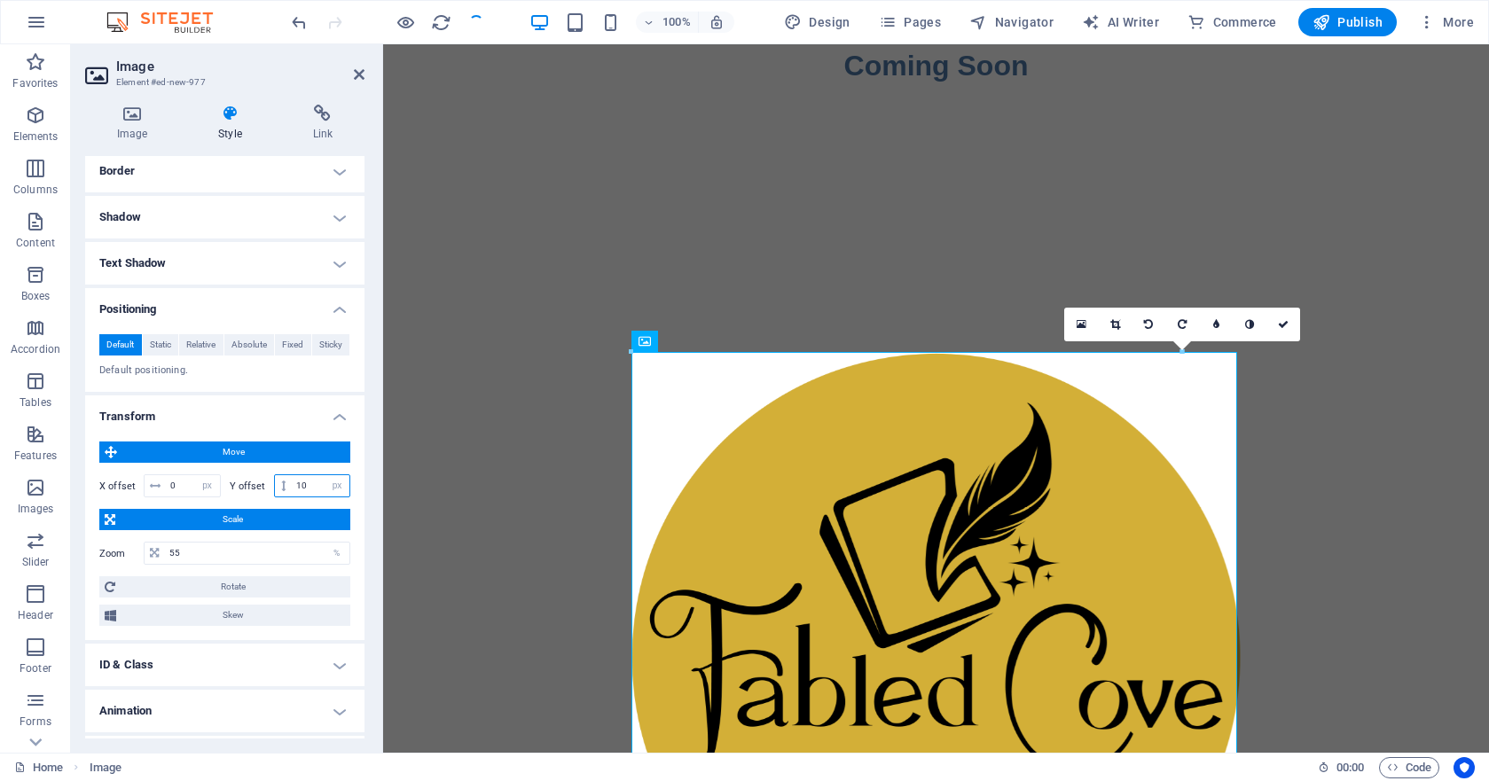
click at [308, 488] on input "10" at bounding box center [321, 485] width 58 height 21
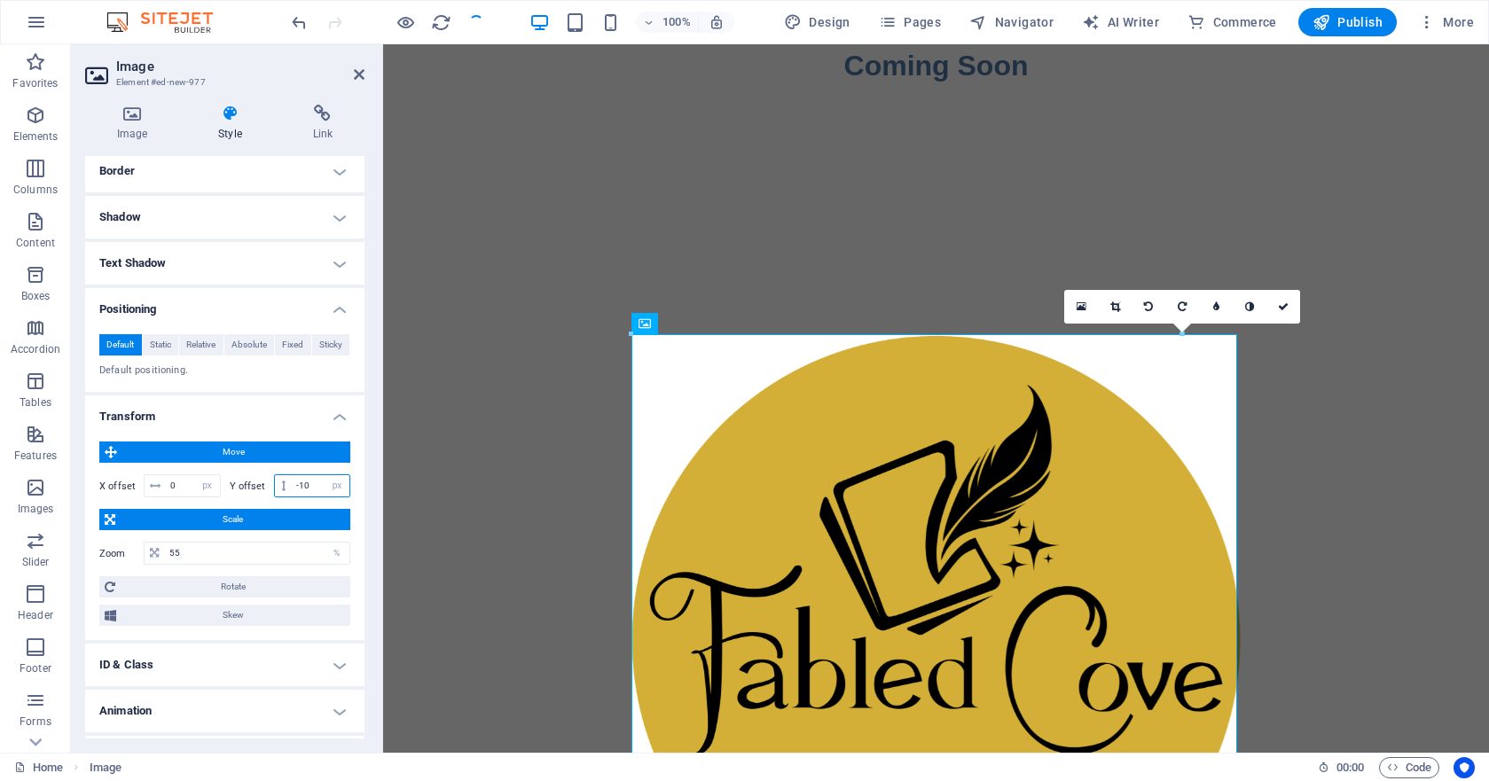
click at [318, 483] on input "-10" at bounding box center [321, 485] width 58 height 21
type input "-1"
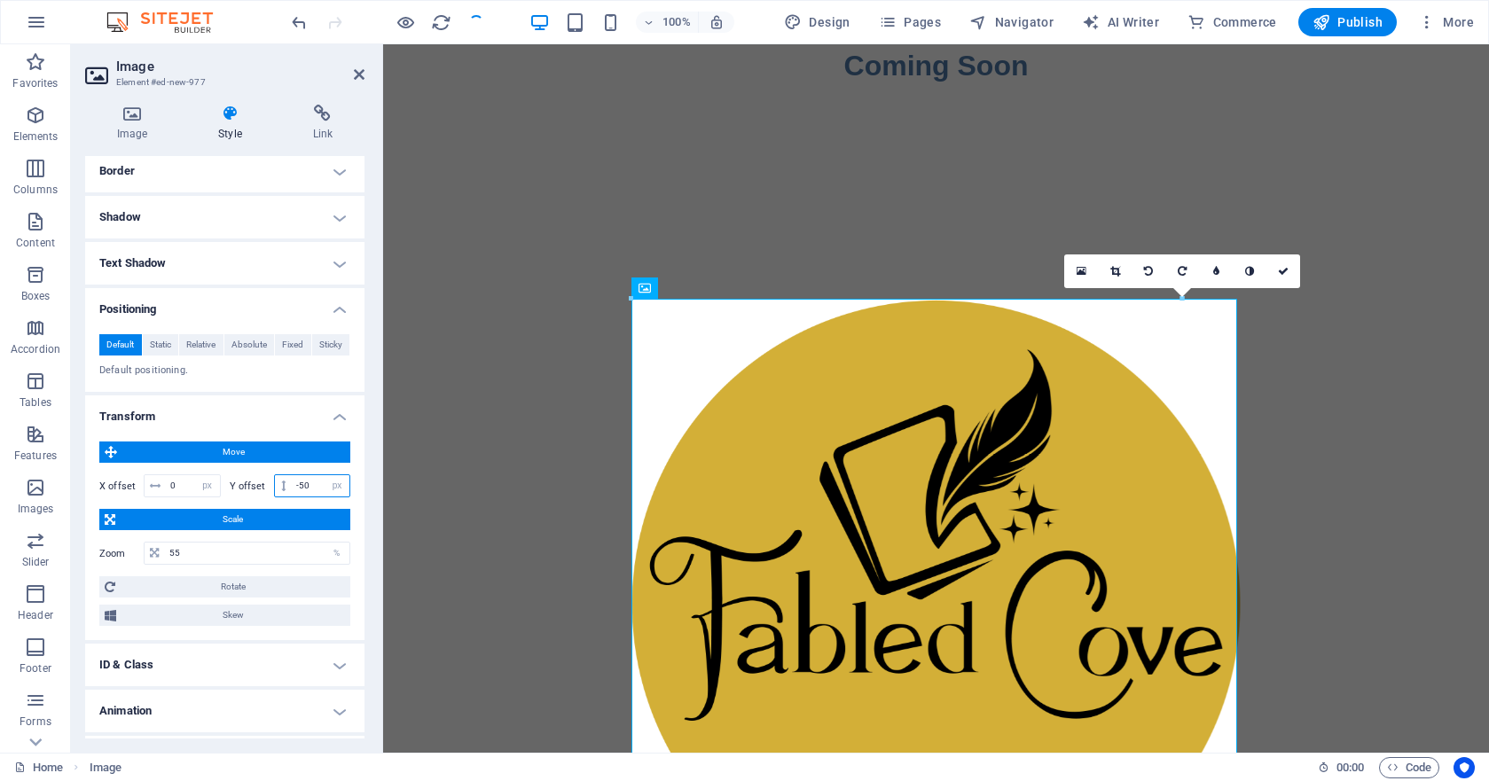
click at [318, 485] on input "-50" at bounding box center [321, 485] width 58 height 21
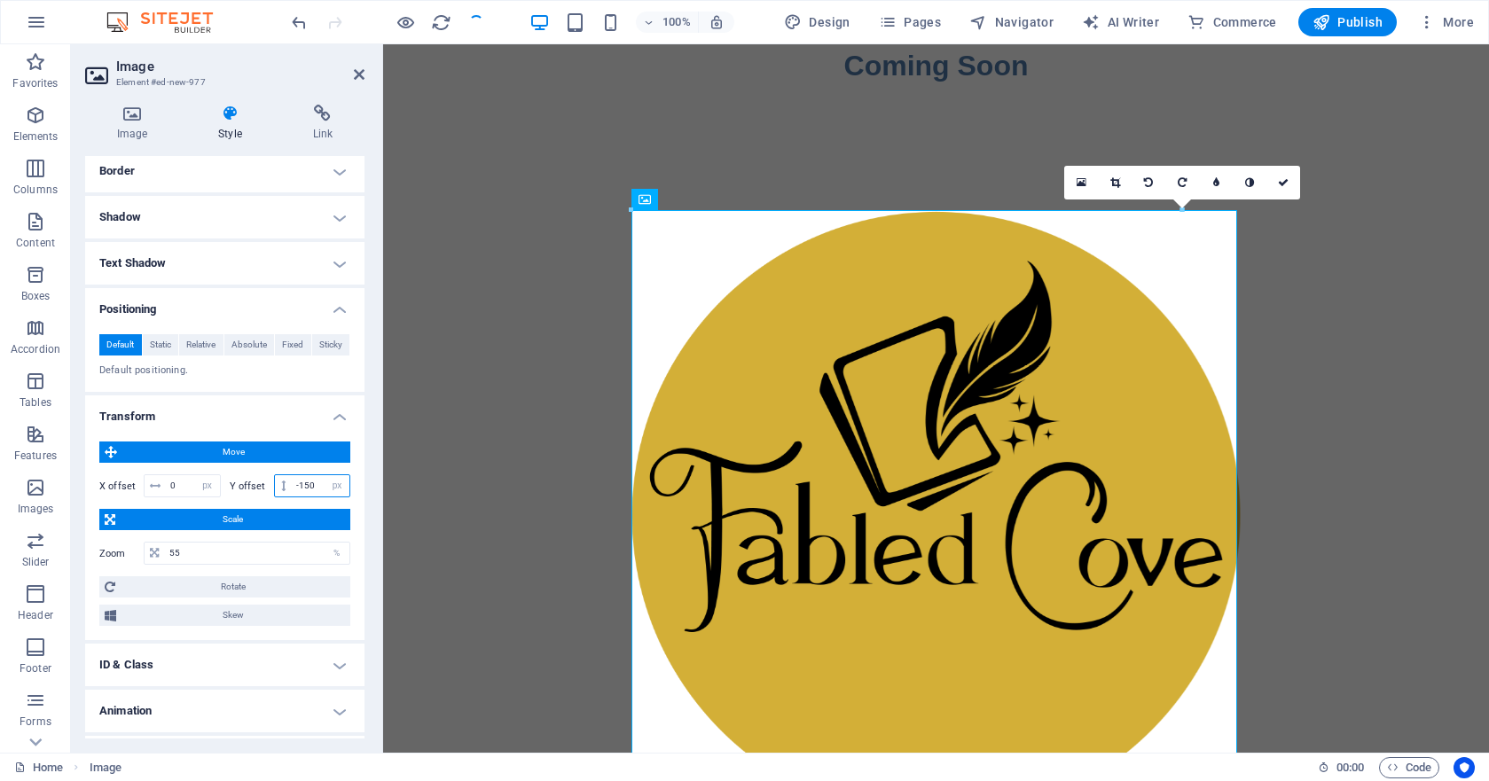
click at [317, 481] on input "-150" at bounding box center [321, 485] width 58 height 21
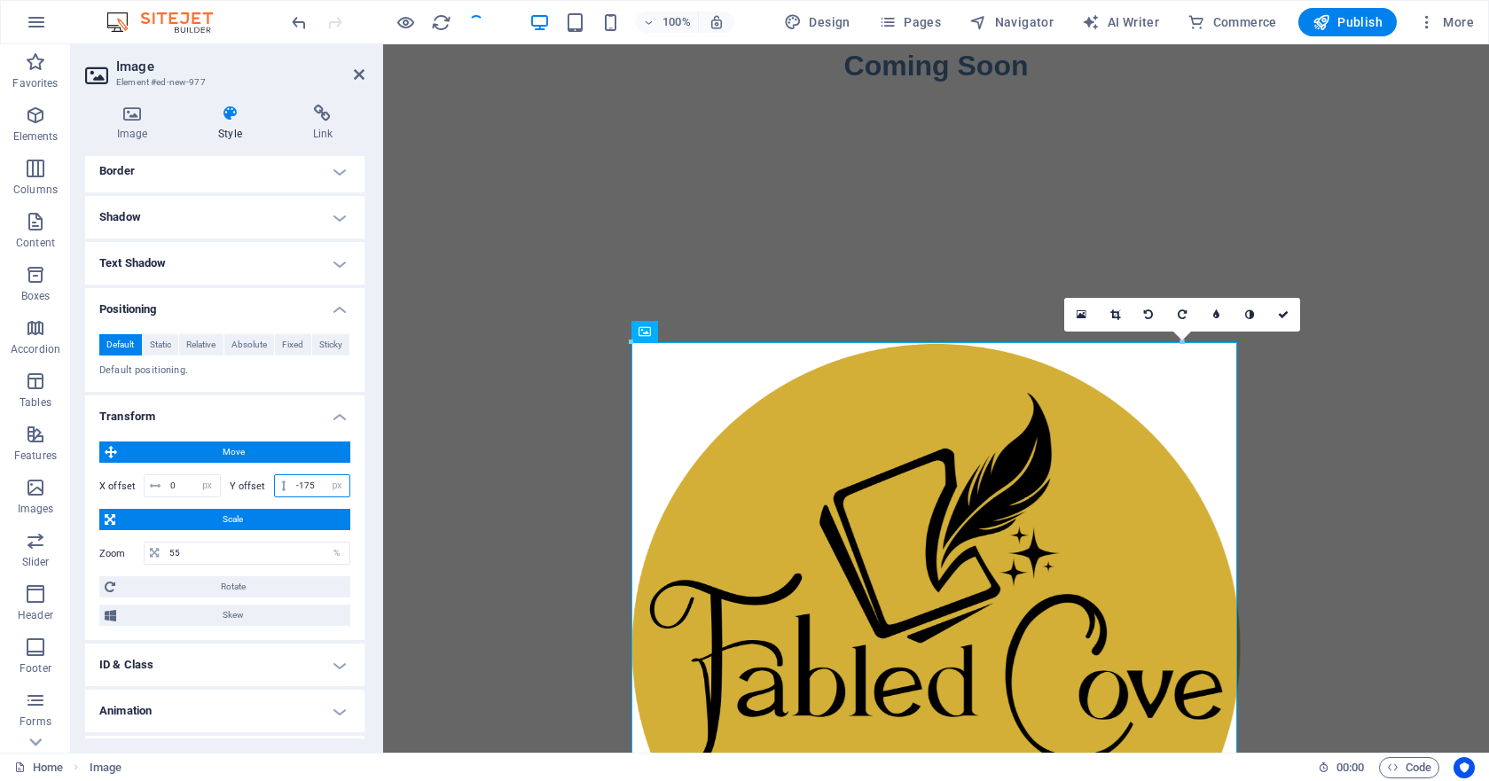
type input "-175"
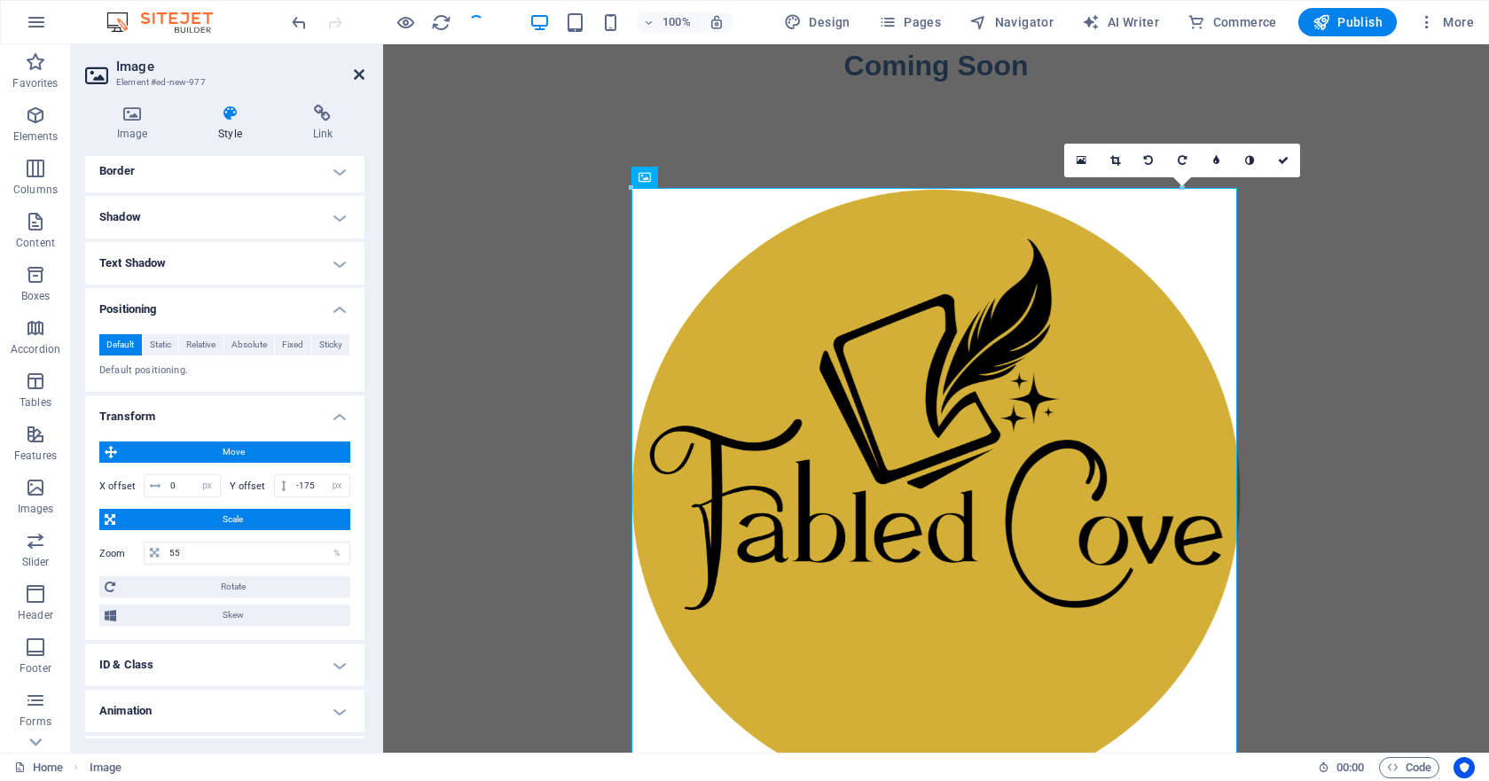
click at [355, 72] on icon at bounding box center [359, 74] width 11 height 14
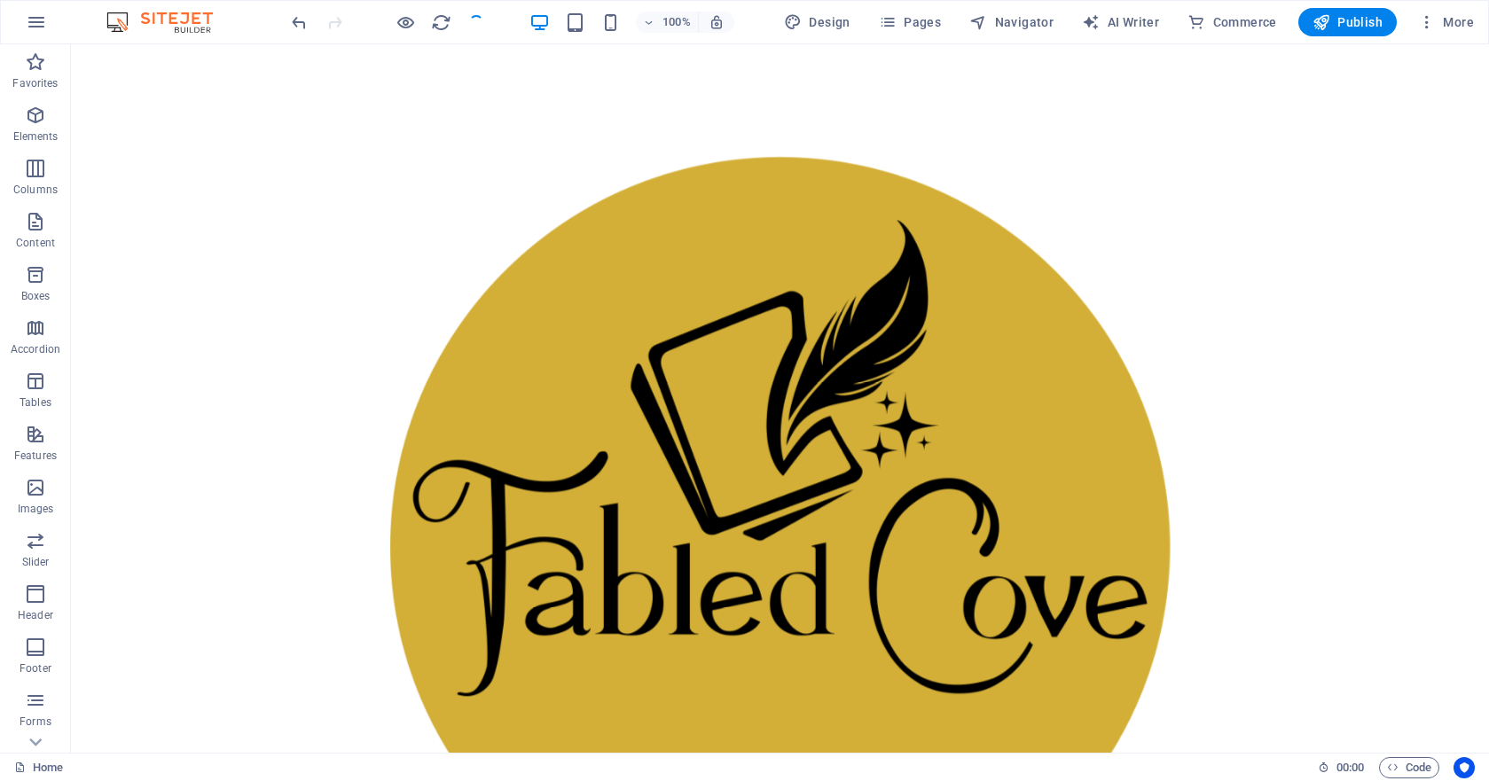
scroll to position [107, 0]
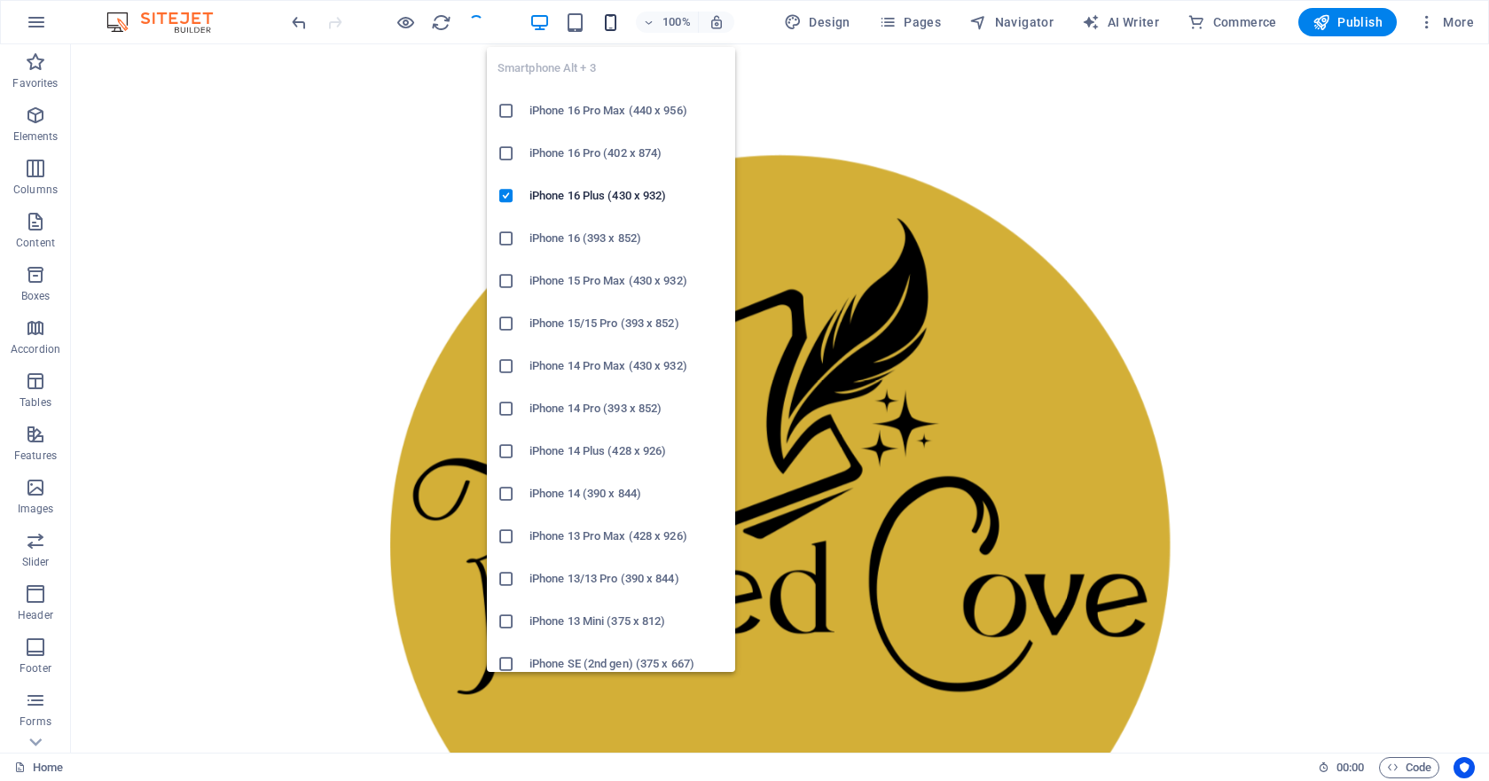
click at [611, 22] on icon "button" at bounding box center [610, 22] width 20 height 20
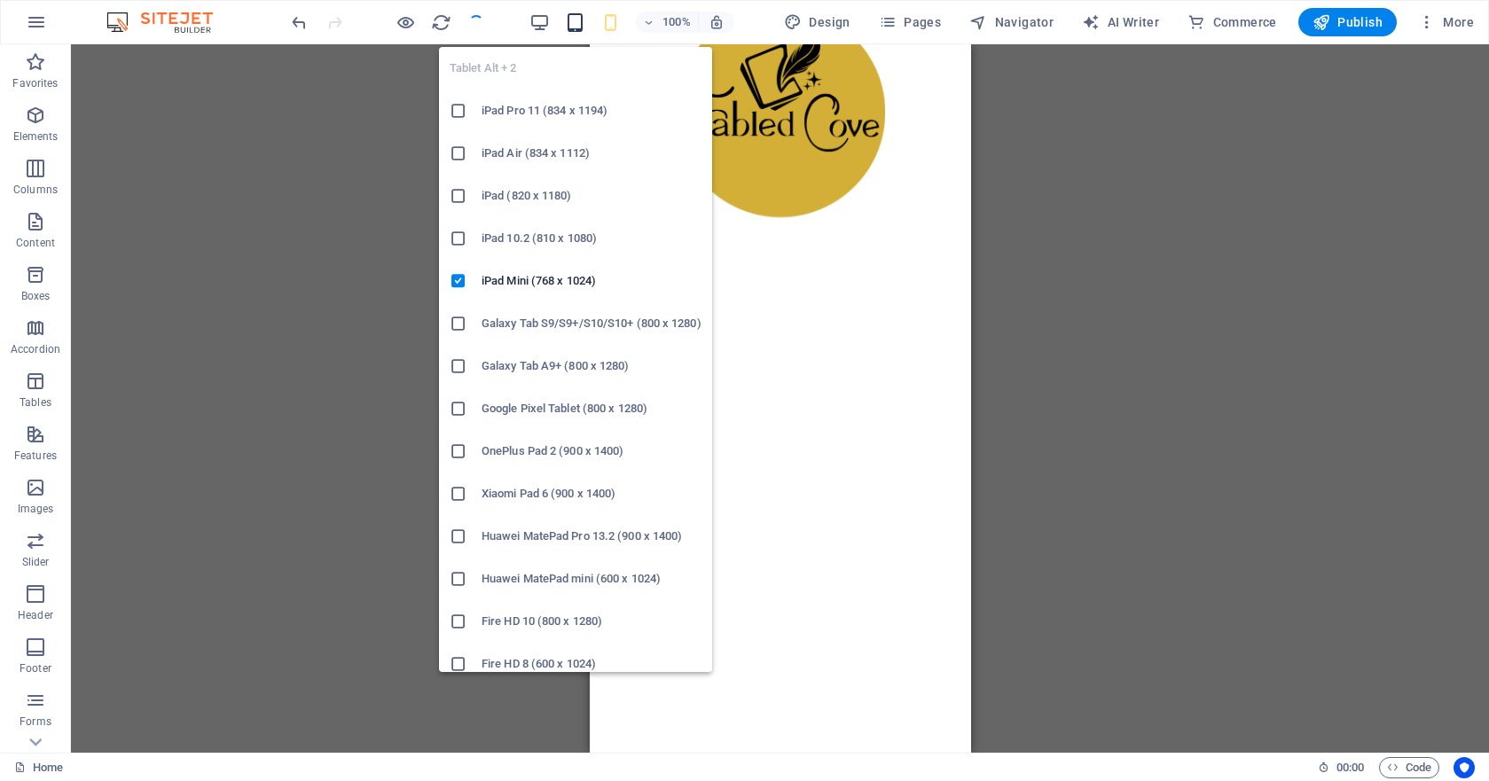
click at [577, 19] on icon "button" at bounding box center [575, 22] width 20 height 20
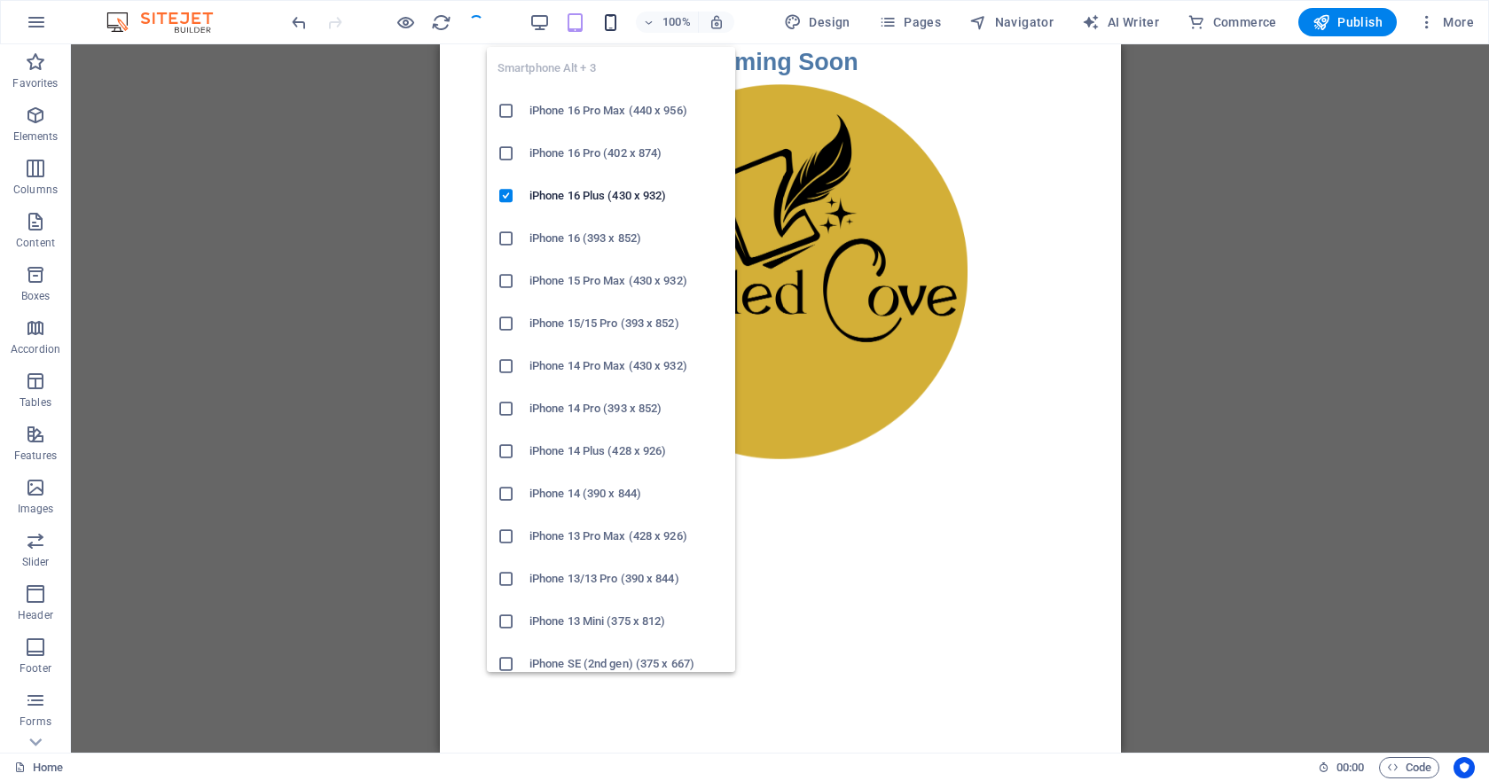
click at [611, 21] on icon "button" at bounding box center [610, 22] width 20 height 20
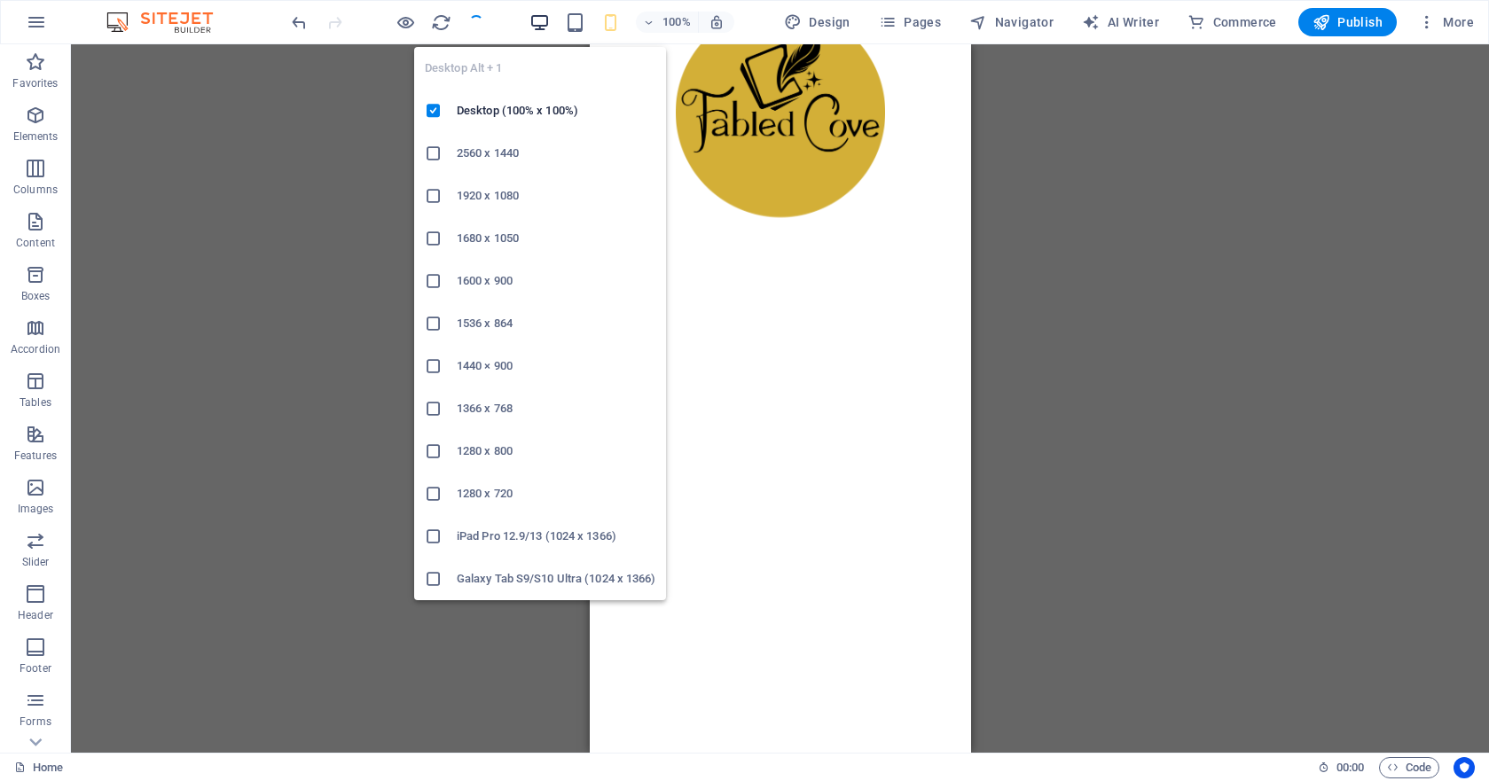
click at [538, 23] on icon "button" at bounding box center [540, 22] width 20 height 20
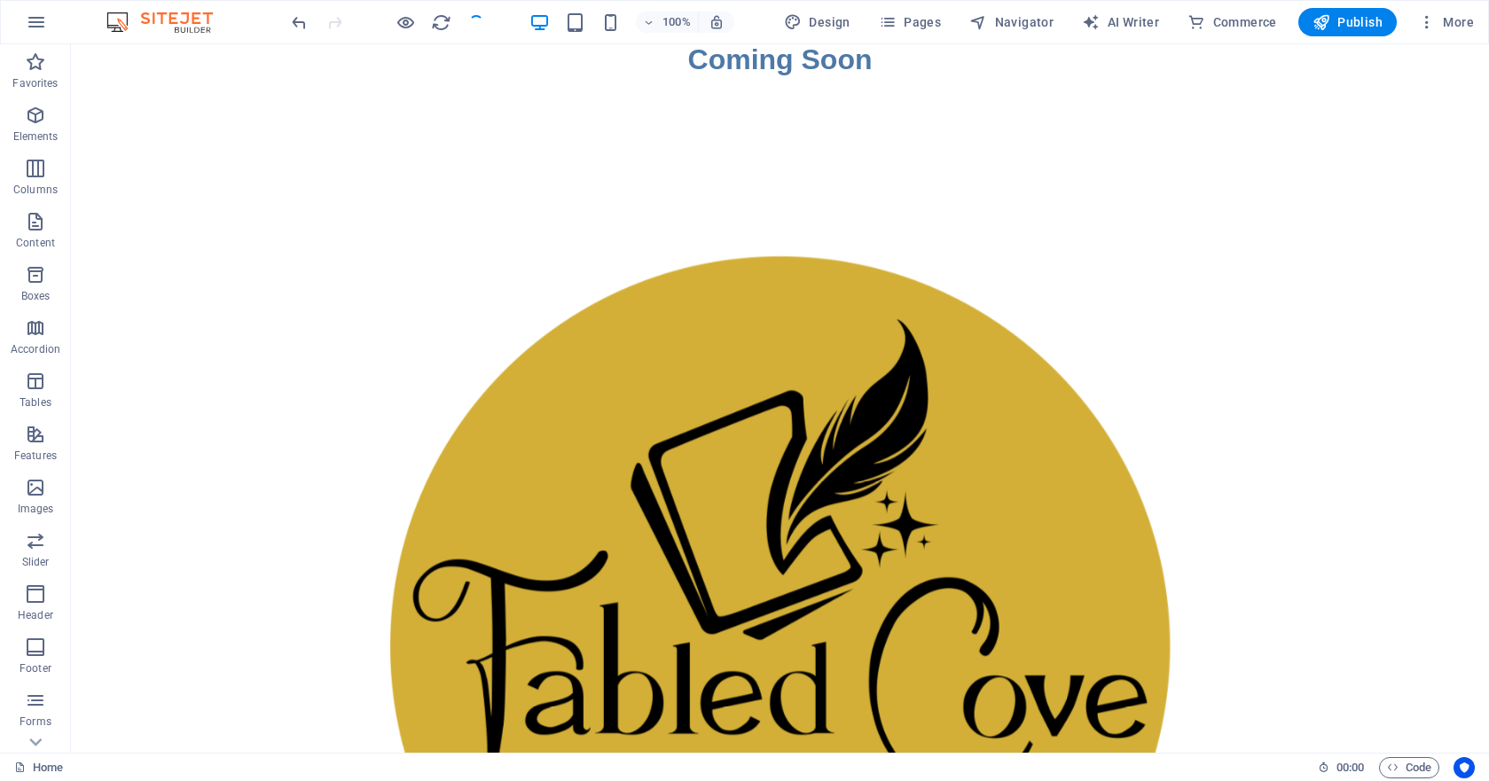
scroll to position [10, 0]
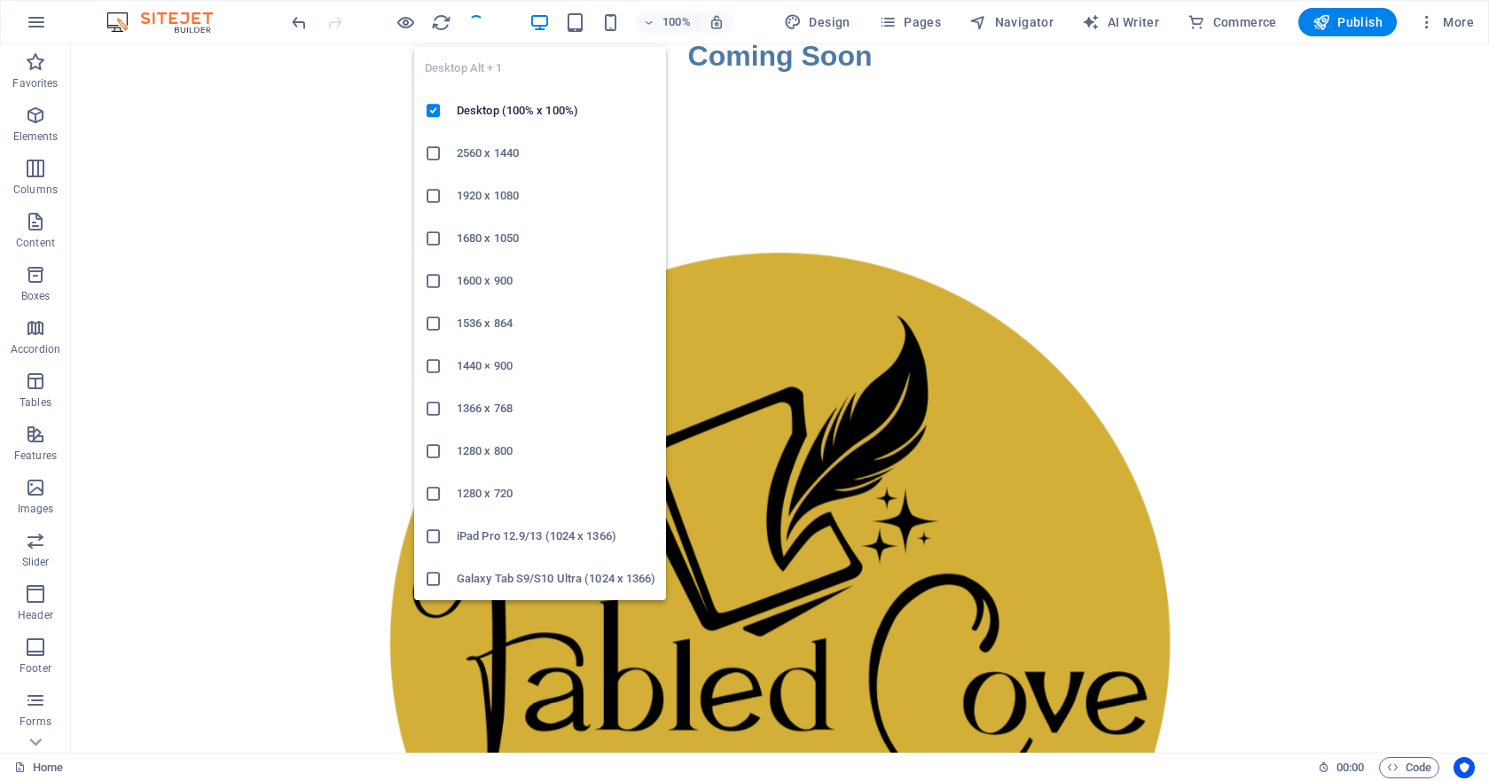
click at [545, 17] on icon "button" at bounding box center [540, 22] width 20 height 20
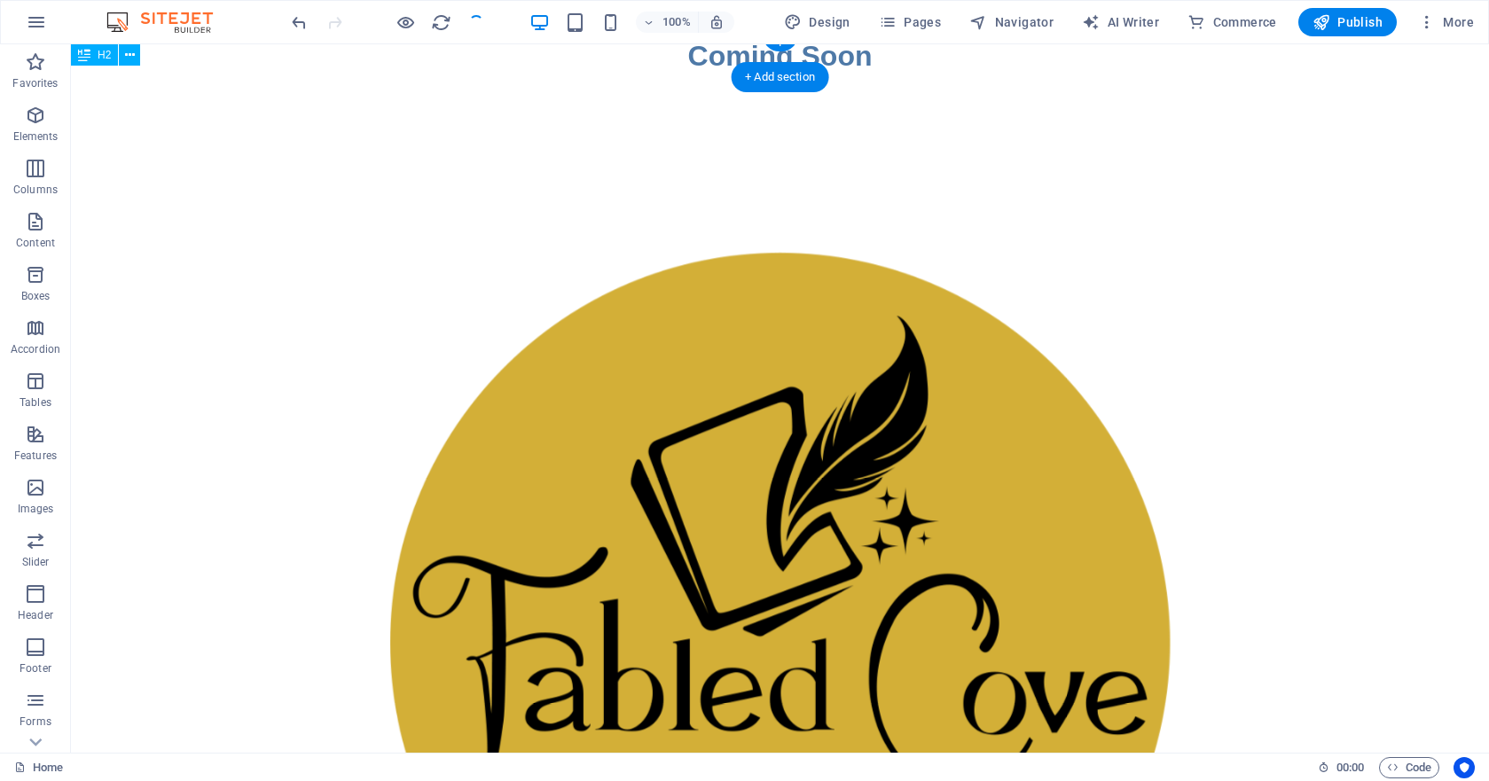
click at [704, 63] on div "Coming Soon" at bounding box center [780, 56] width 1418 height 43
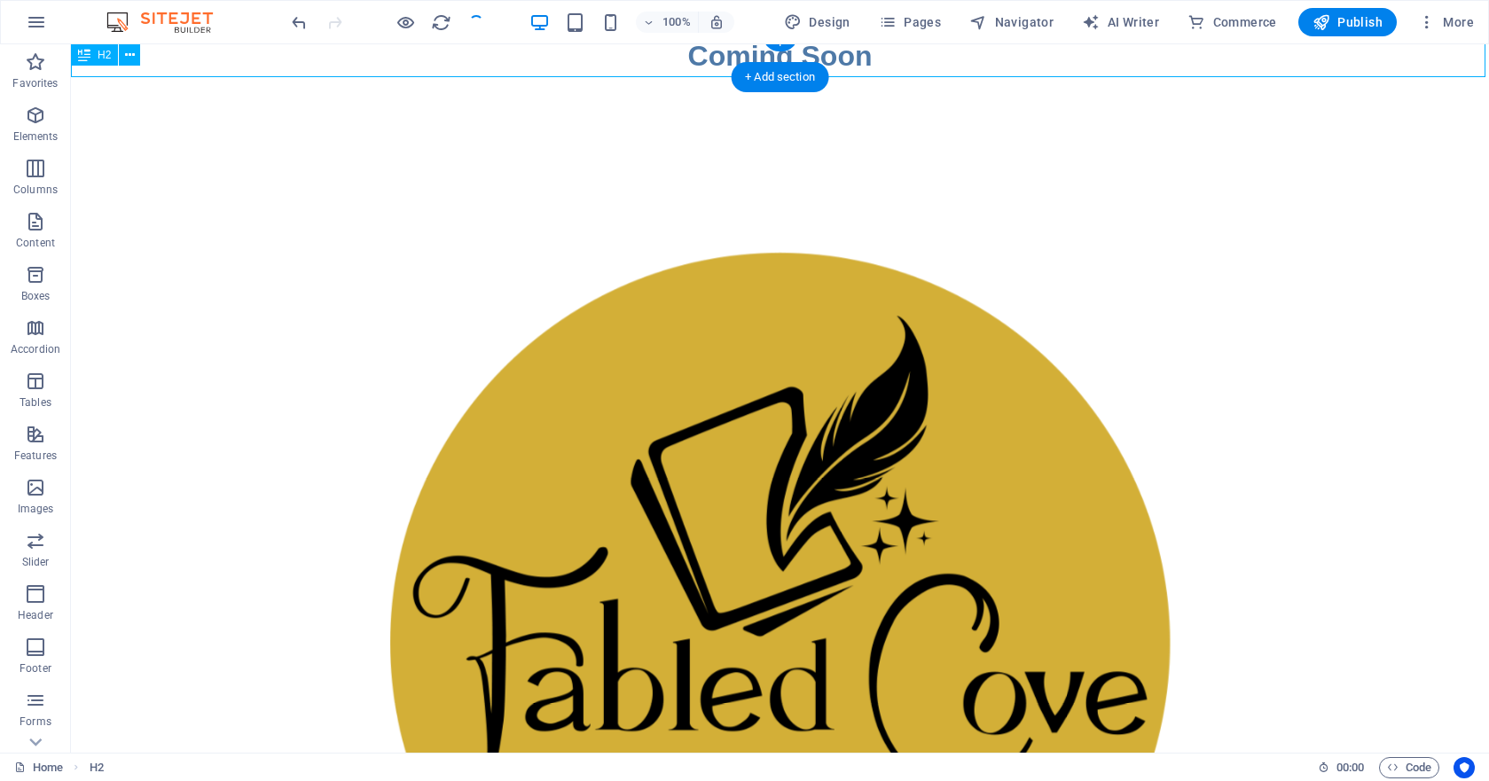
click at [710, 59] on div "Coming Soon" at bounding box center [780, 56] width 1418 height 43
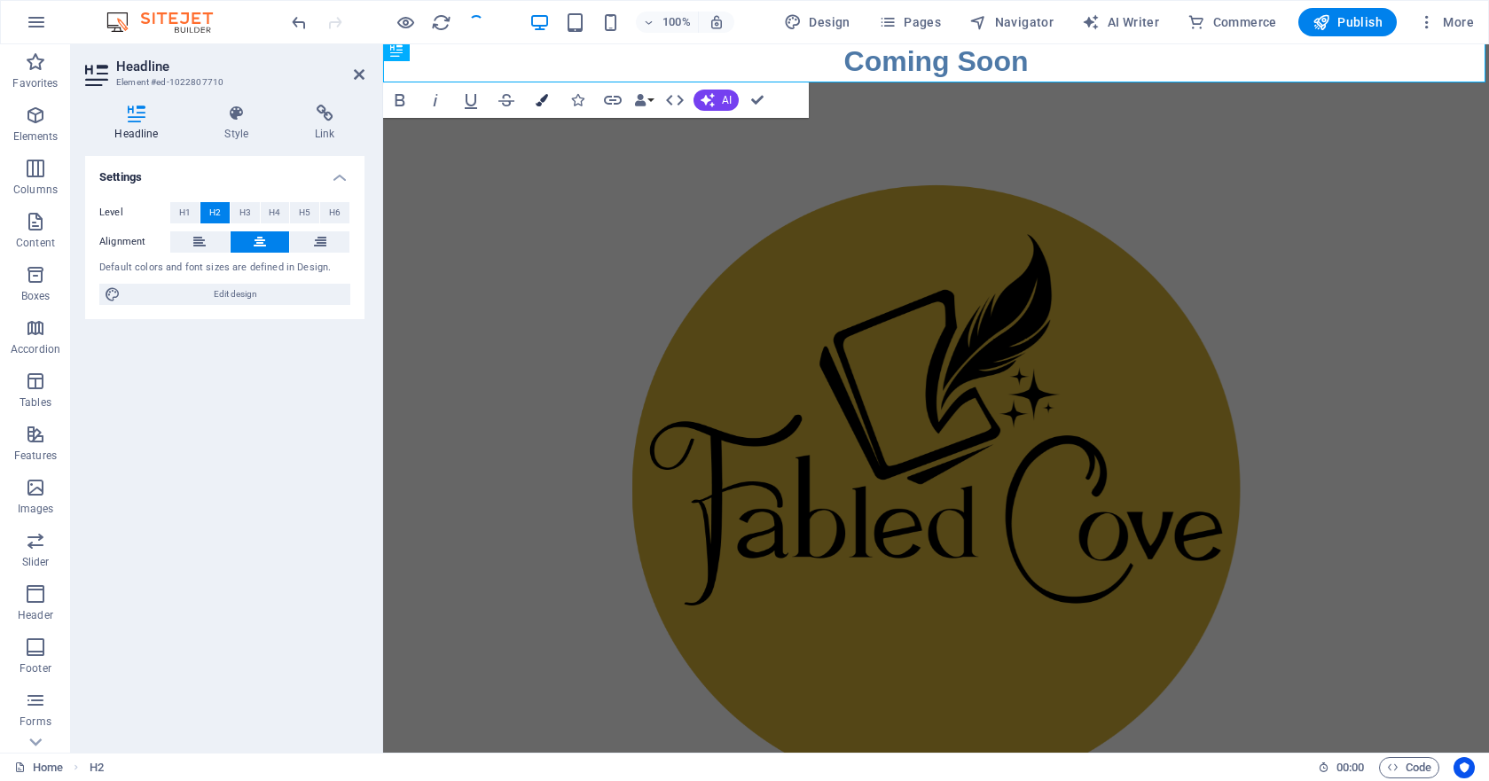
click at [545, 99] on icon "button" at bounding box center [542, 100] width 12 height 12
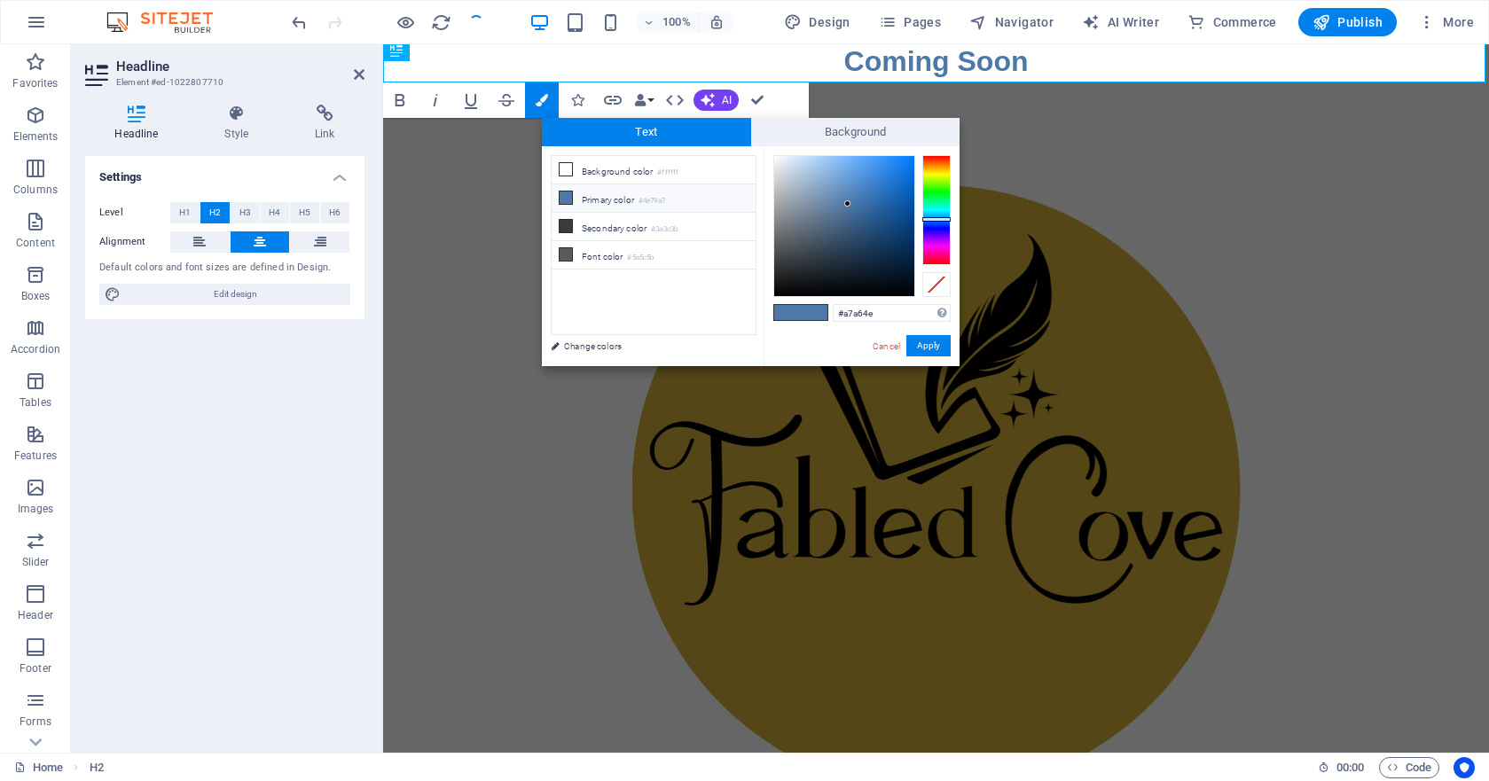
click at [935, 173] on div at bounding box center [936, 210] width 28 height 110
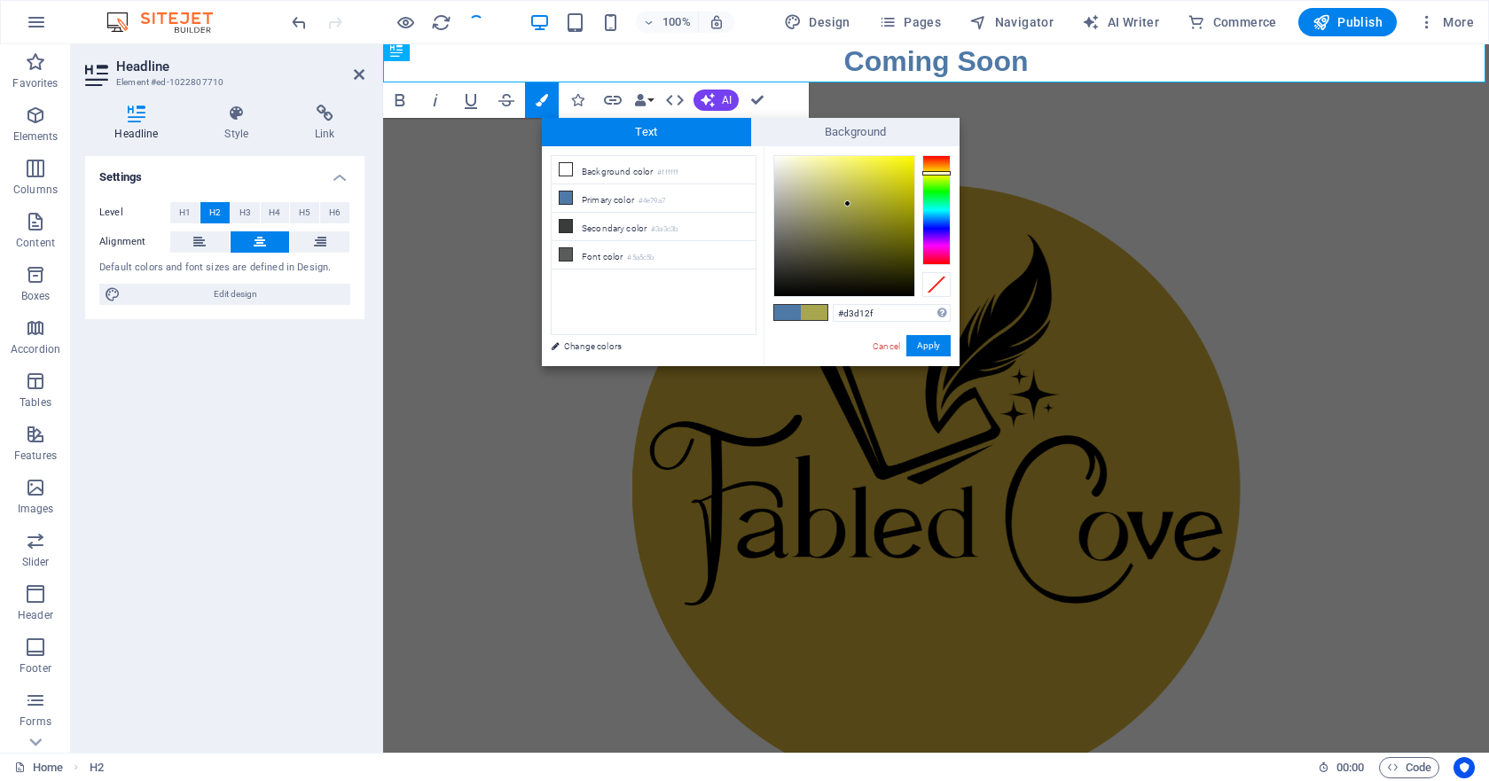
click at [883, 179] on div at bounding box center [844, 226] width 140 height 140
click at [847, 208] on div at bounding box center [844, 226] width 140 height 140
click at [807, 196] on div at bounding box center [844, 226] width 140 height 140
click at [854, 201] on div at bounding box center [844, 226] width 140 height 140
type input "#b6b436"
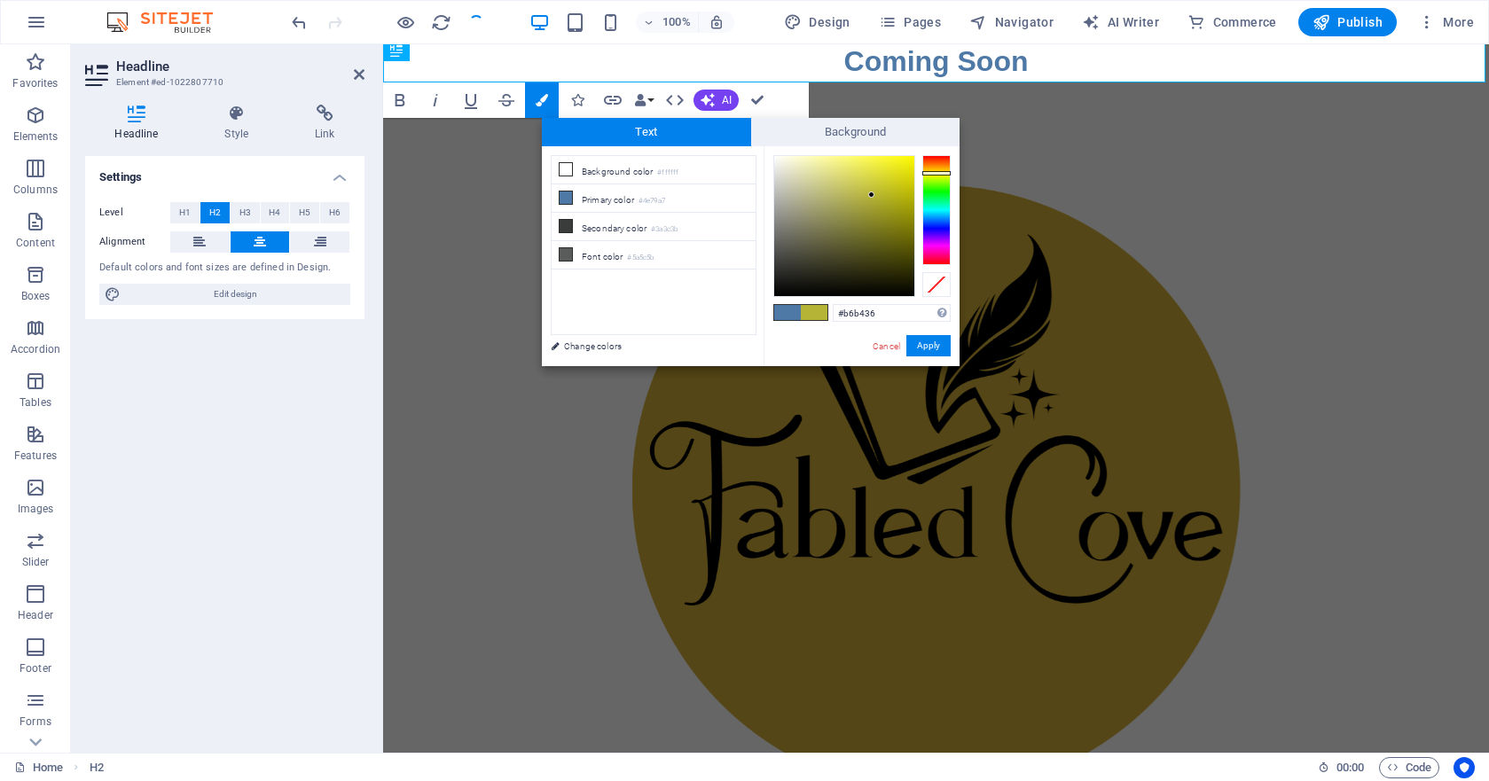
click at [872, 195] on div at bounding box center [844, 226] width 140 height 140
click at [920, 342] on button "Apply" at bounding box center [928, 345] width 44 height 21
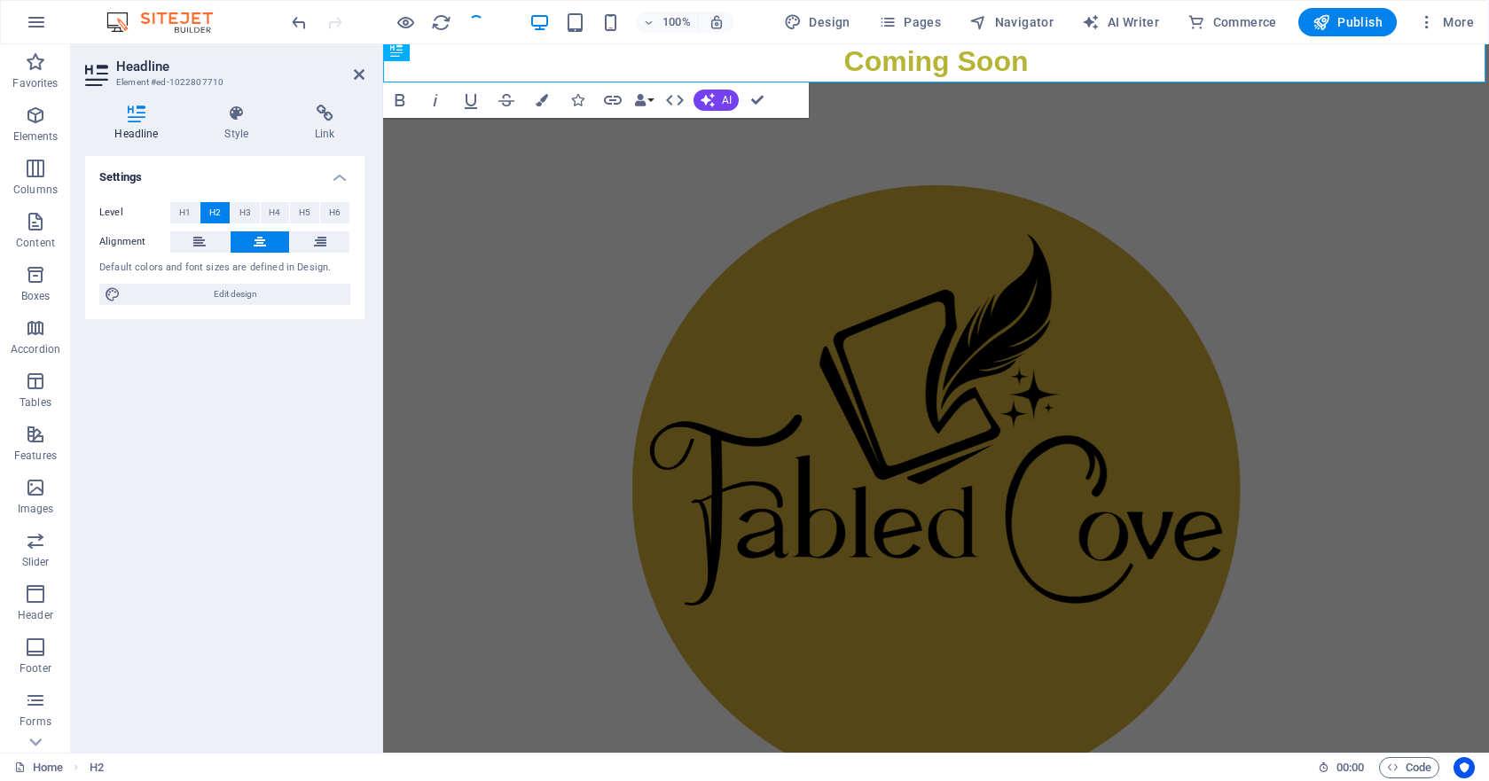
click at [546, 357] on div "Coming Soon" at bounding box center [936, 633] width 1106 height 1187
drag, startPoint x: 763, startPoint y: 100, endPoint x: 692, endPoint y: 56, distance: 83.7
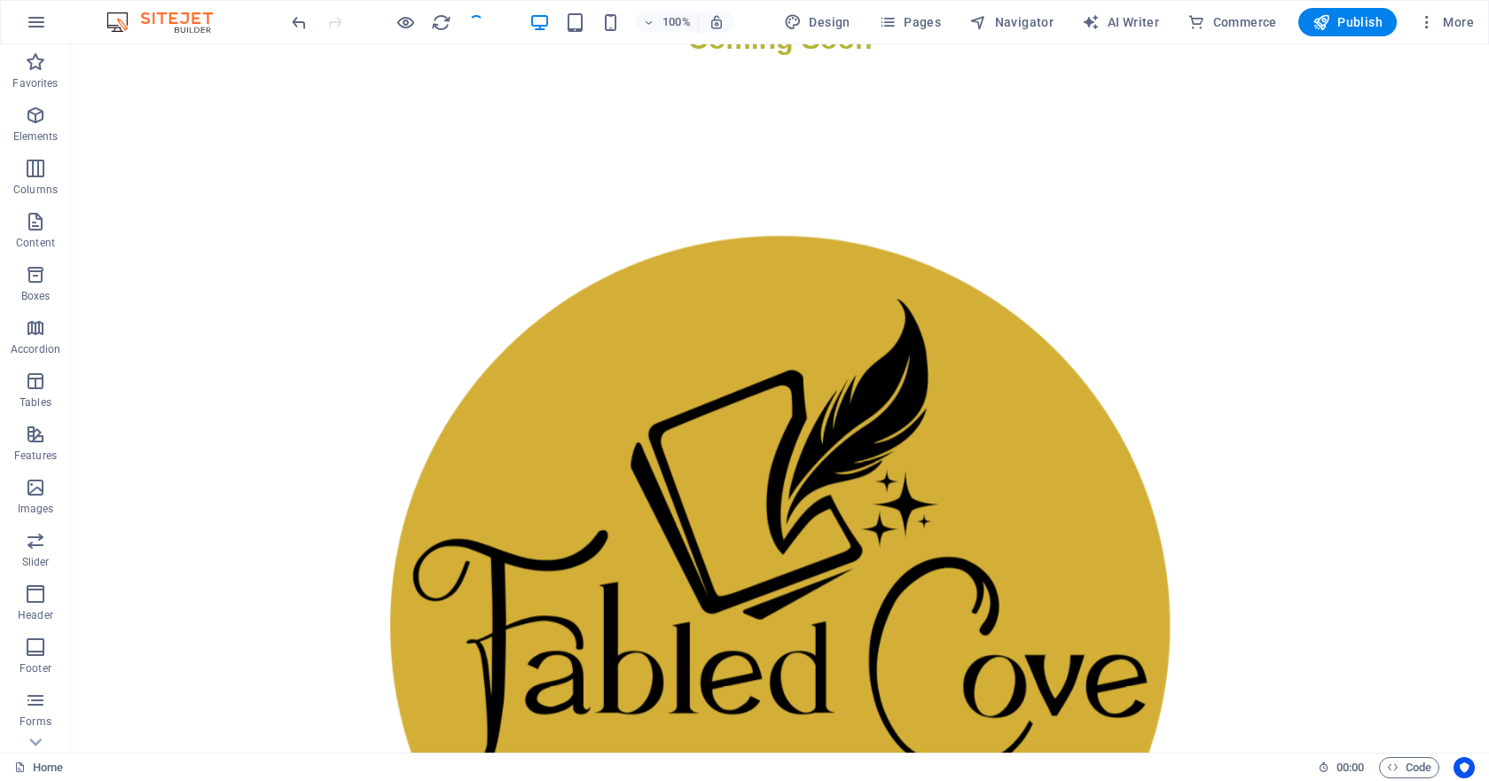
scroll to position [29, 0]
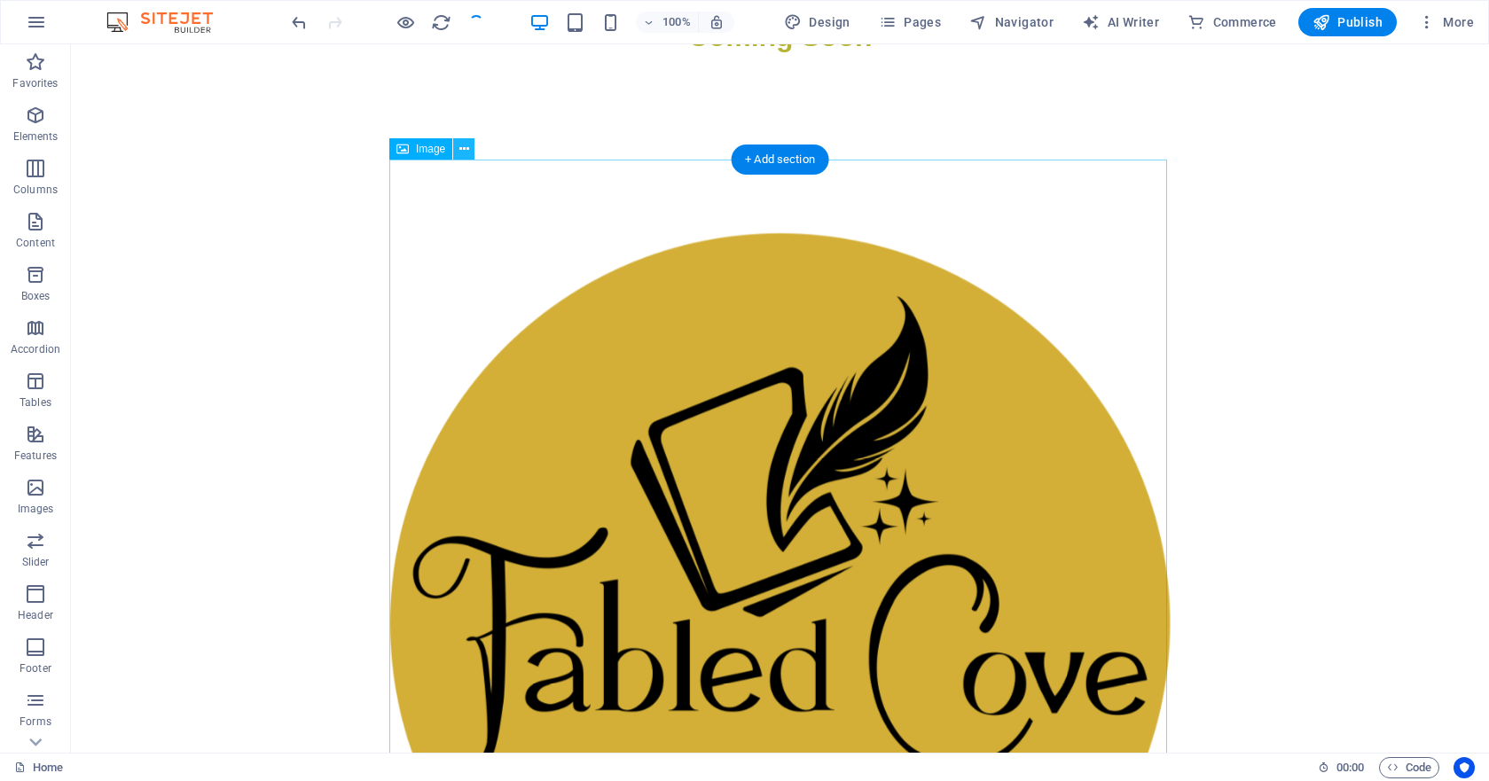
click at [463, 151] on icon at bounding box center [464, 149] width 10 height 19
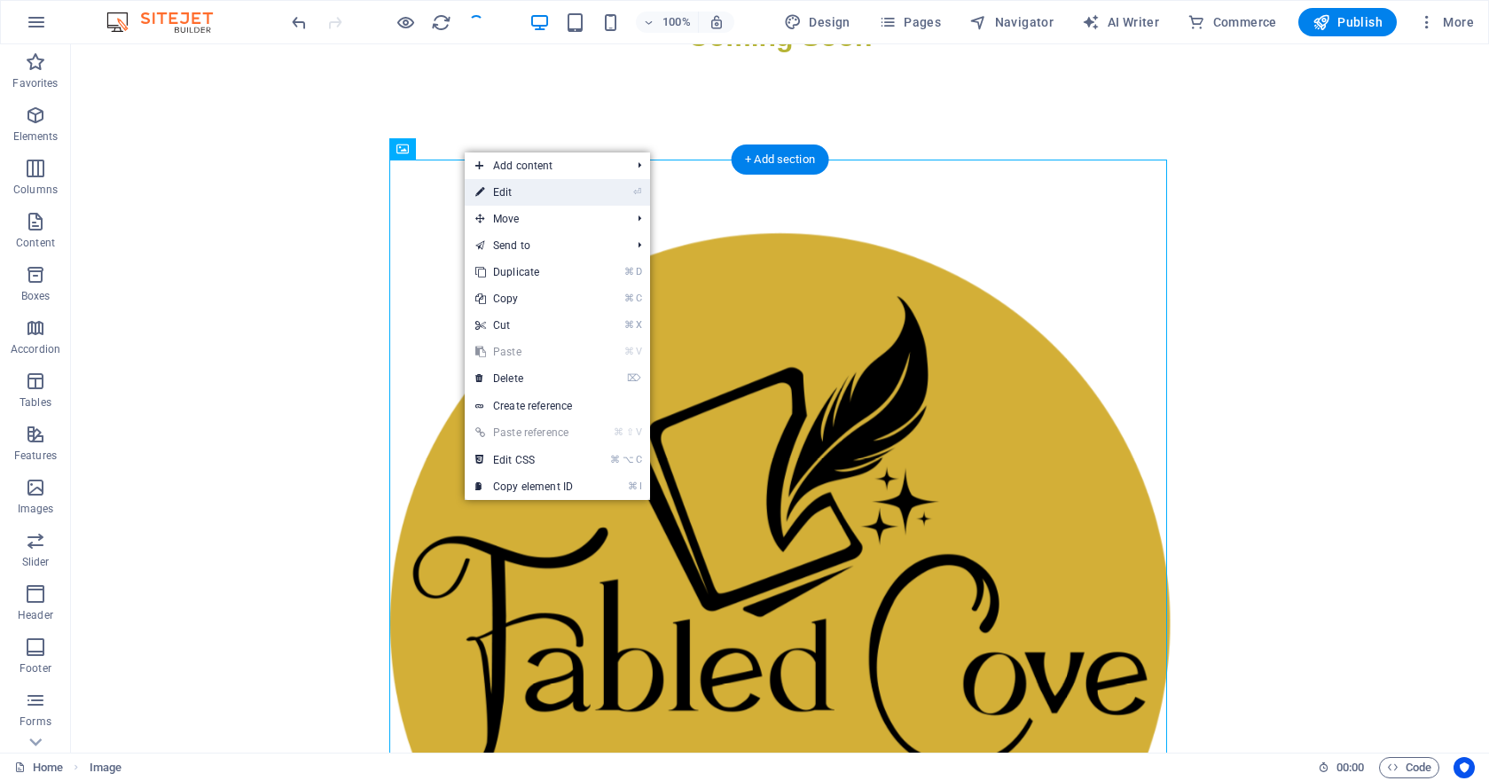
click at [513, 199] on link "⏎ Edit" at bounding box center [524, 192] width 119 height 27
select select "px"
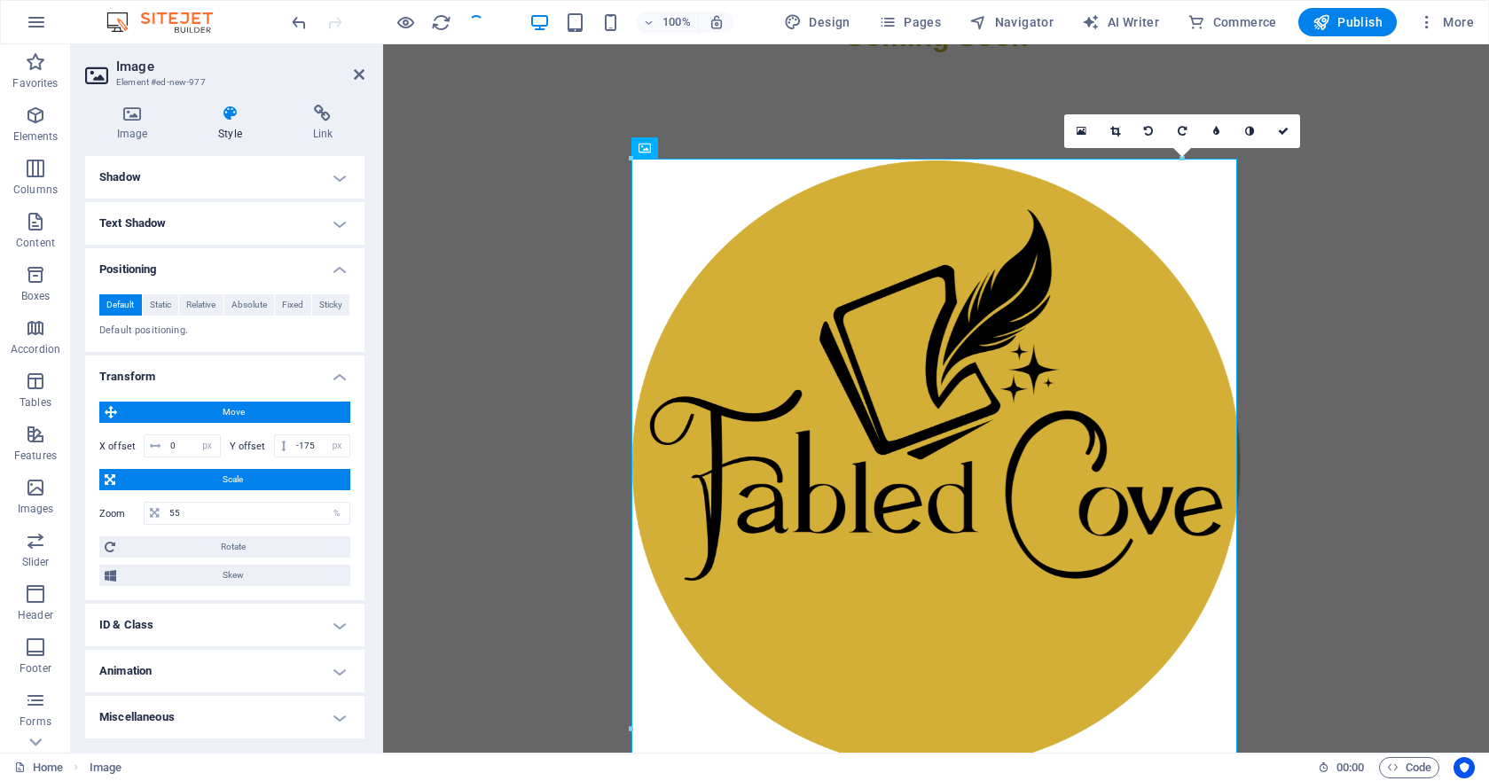
scroll to position [239, 0]
click at [197, 514] on input "55" at bounding box center [257, 514] width 184 height 21
type input "5"
type input "45"
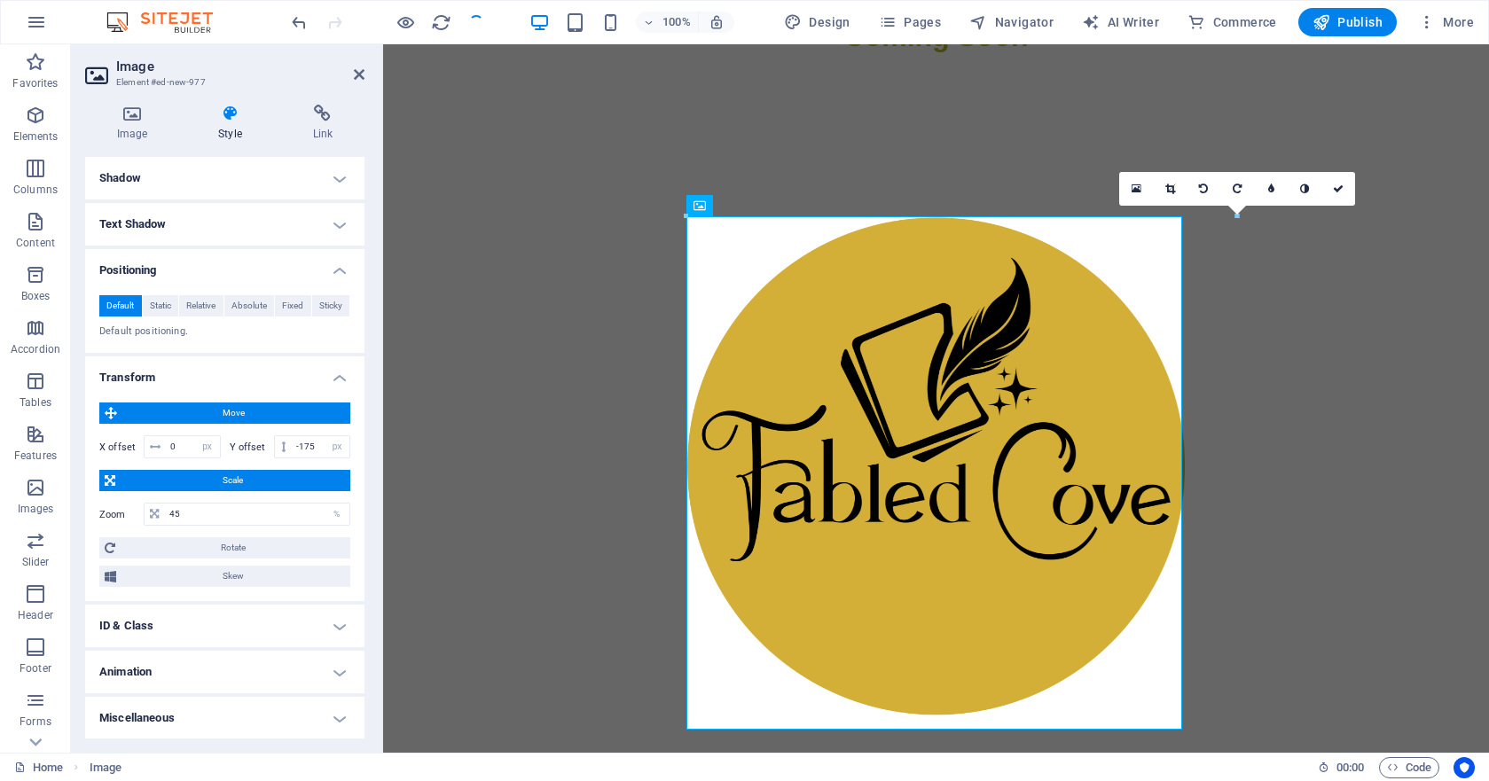
click at [520, 414] on div "Coming Soon" at bounding box center [936, 608] width 1106 height 1187
click at [551, 405] on div "Coming Soon" at bounding box center [936, 608] width 1106 height 1187
drag, startPoint x: 357, startPoint y: 75, endPoint x: 286, endPoint y: 30, distance: 83.7
click at [357, 75] on icon at bounding box center [359, 74] width 11 height 14
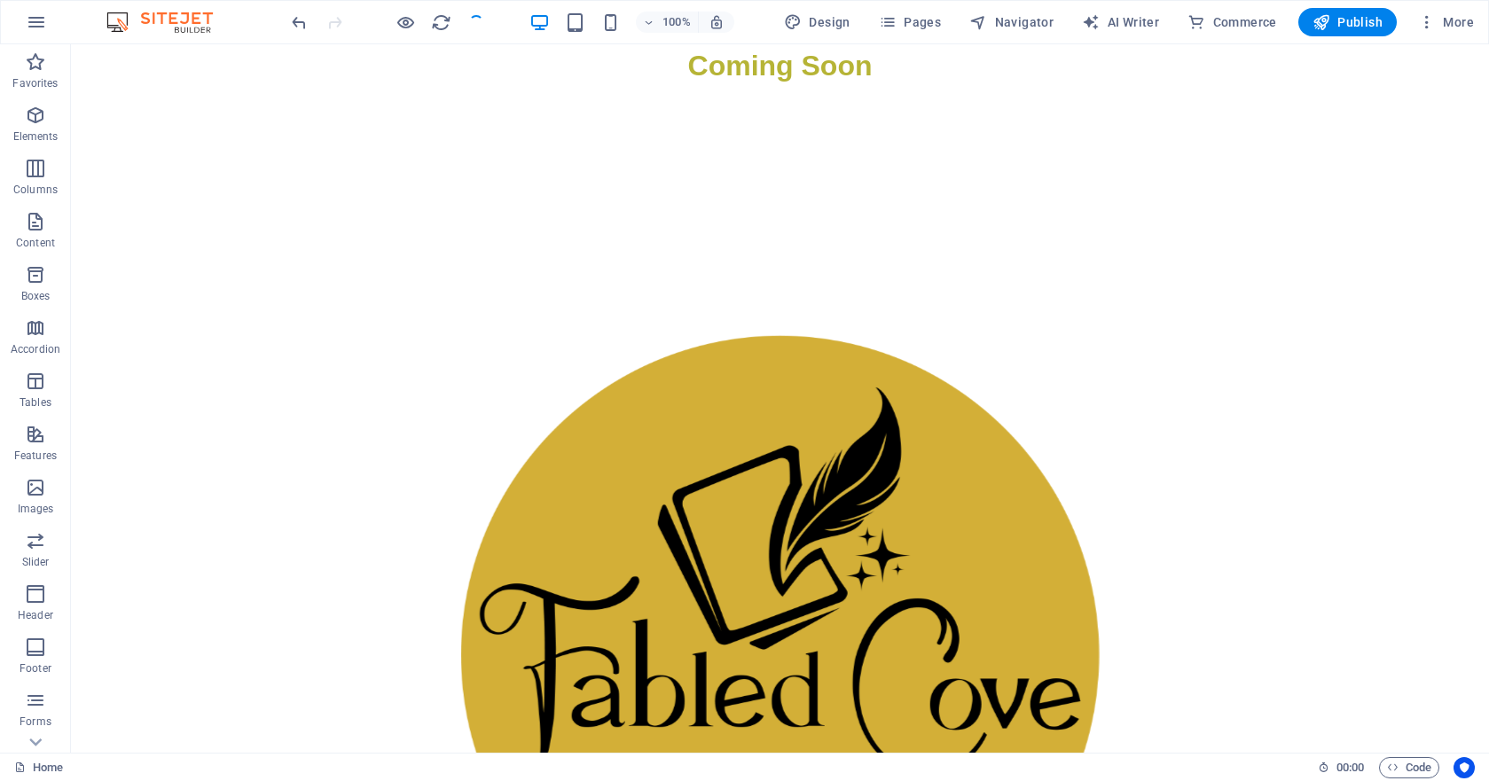
scroll to position [0, 0]
click at [775, 90] on div "+ Add section" at bounding box center [780, 87] width 98 height 30
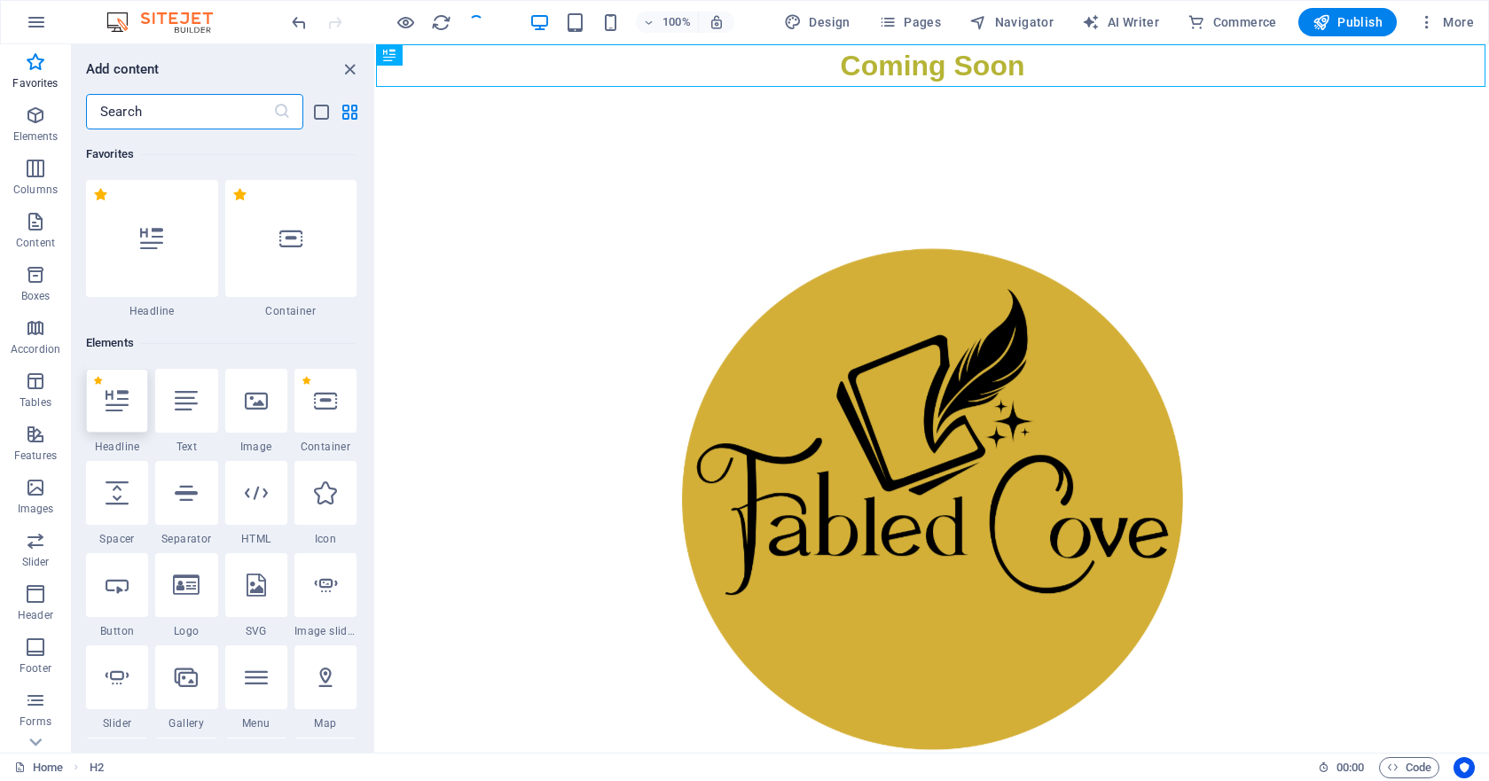
click at [118, 410] on icon at bounding box center [117, 400] width 23 height 23
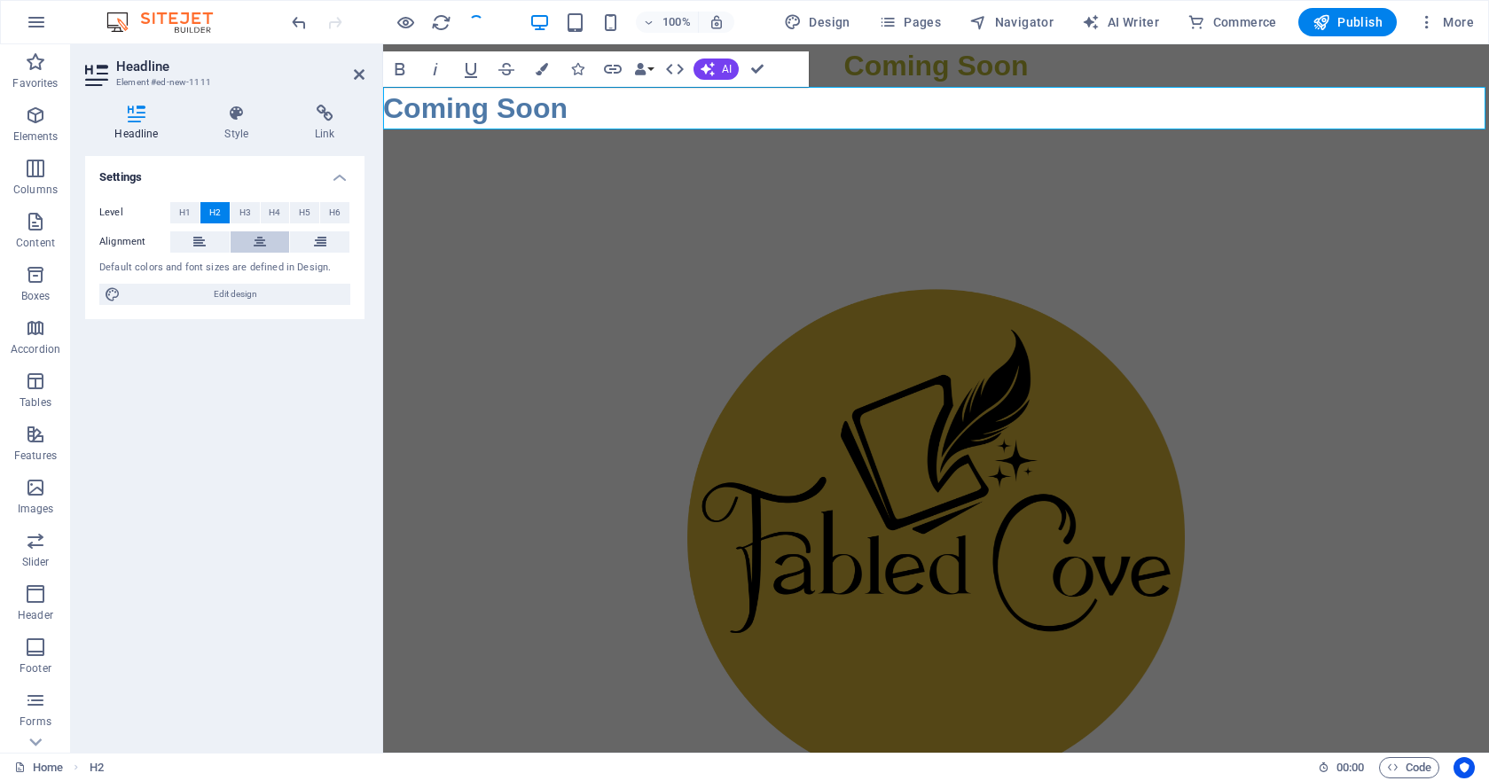
click at [256, 241] on icon at bounding box center [260, 241] width 12 height 21
click at [696, 248] on div "Coming Soon Coming Soon" at bounding box center [936, 658] width 1106 height 1229
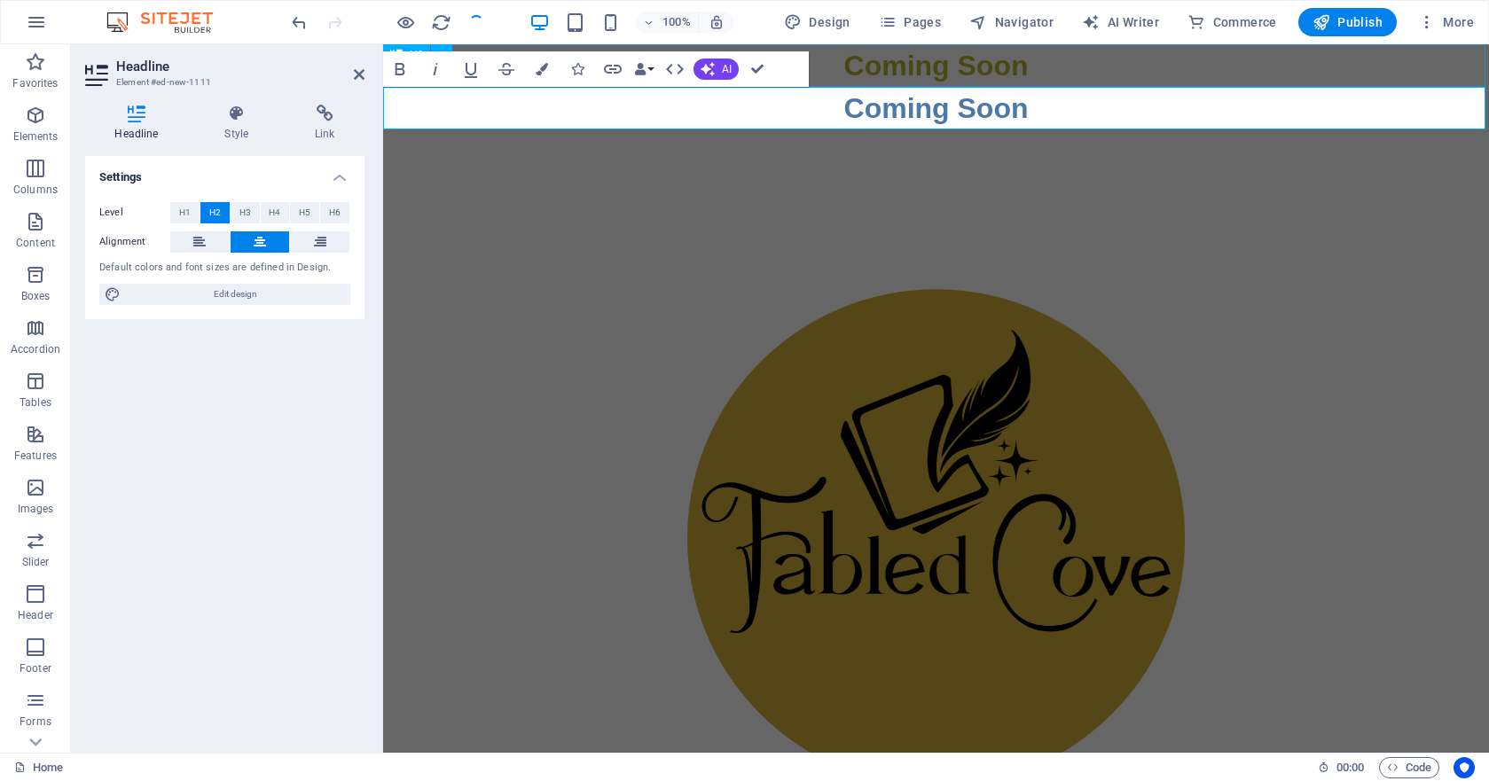
click at [924, 63] on div "Coming Soon" at bounding box center [936, 65] width 1106 height 43
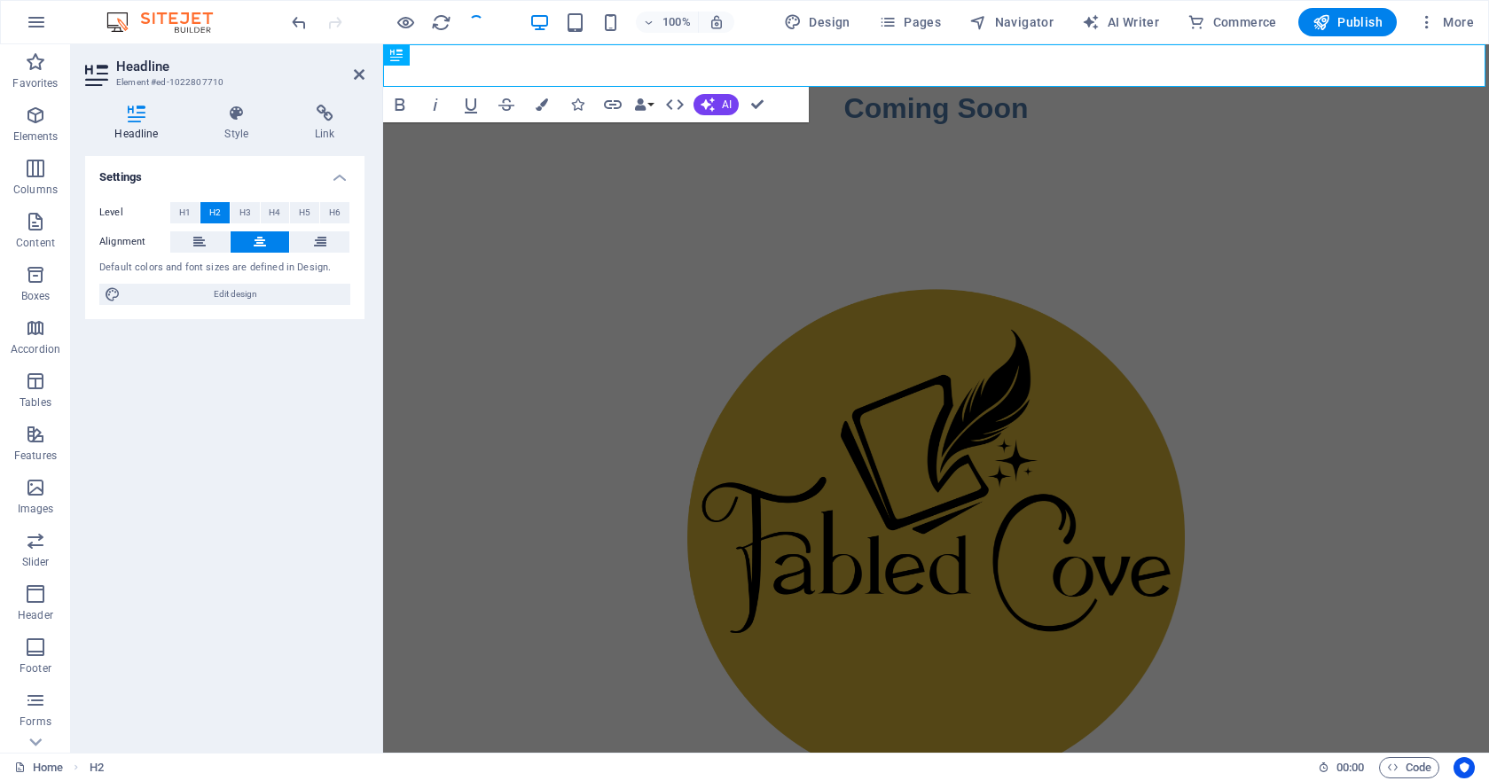
click at [557, 322] on div "​ Coming Soon" at bounding box center [936, 658] width 1106 height 1229
drag, startPoint x: 759, startPoint y: 106, endPoint x: 672, endPoint y: 150, distance: 97.2
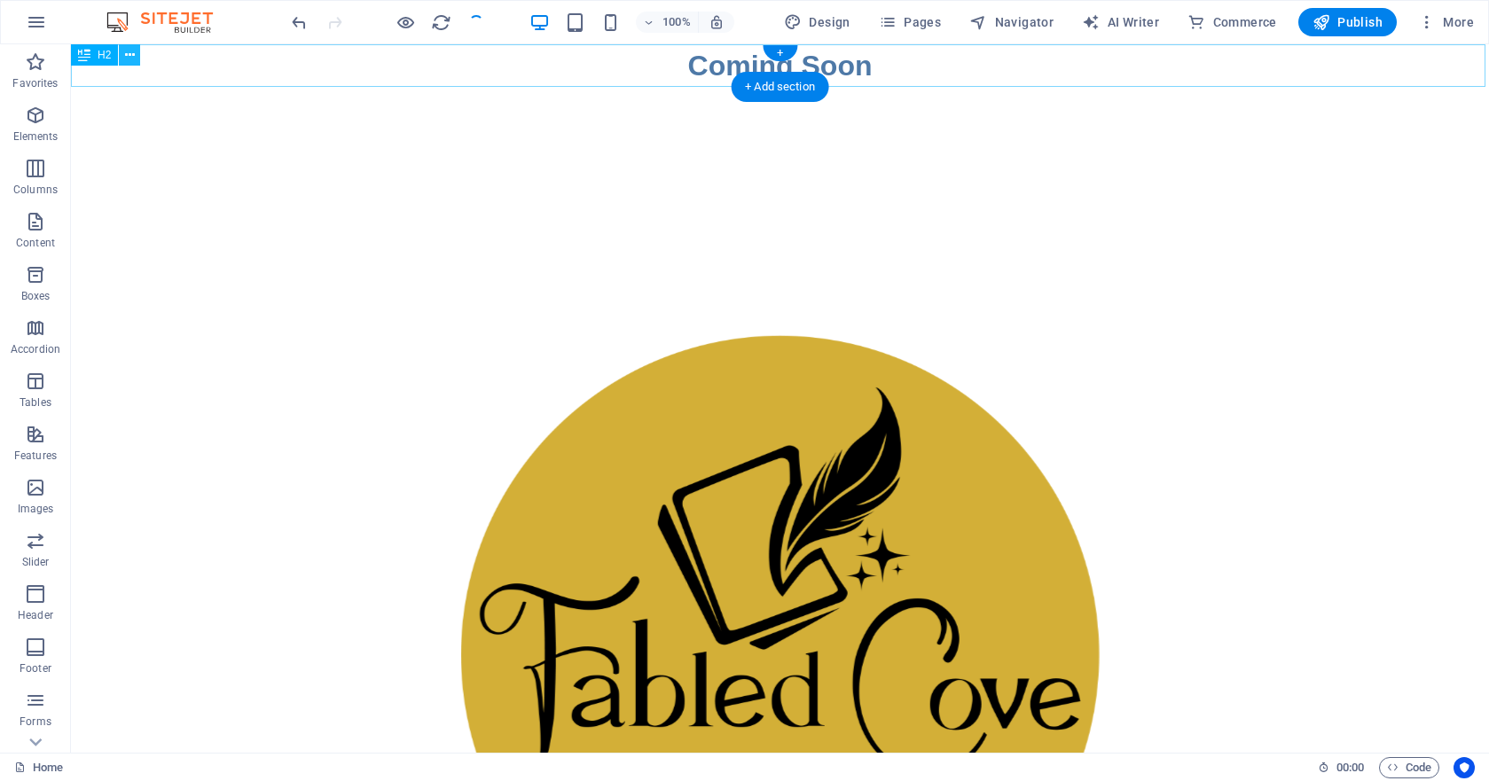
click at [131, 53] on icon at bounding box center [130, 55] width 10 height 19
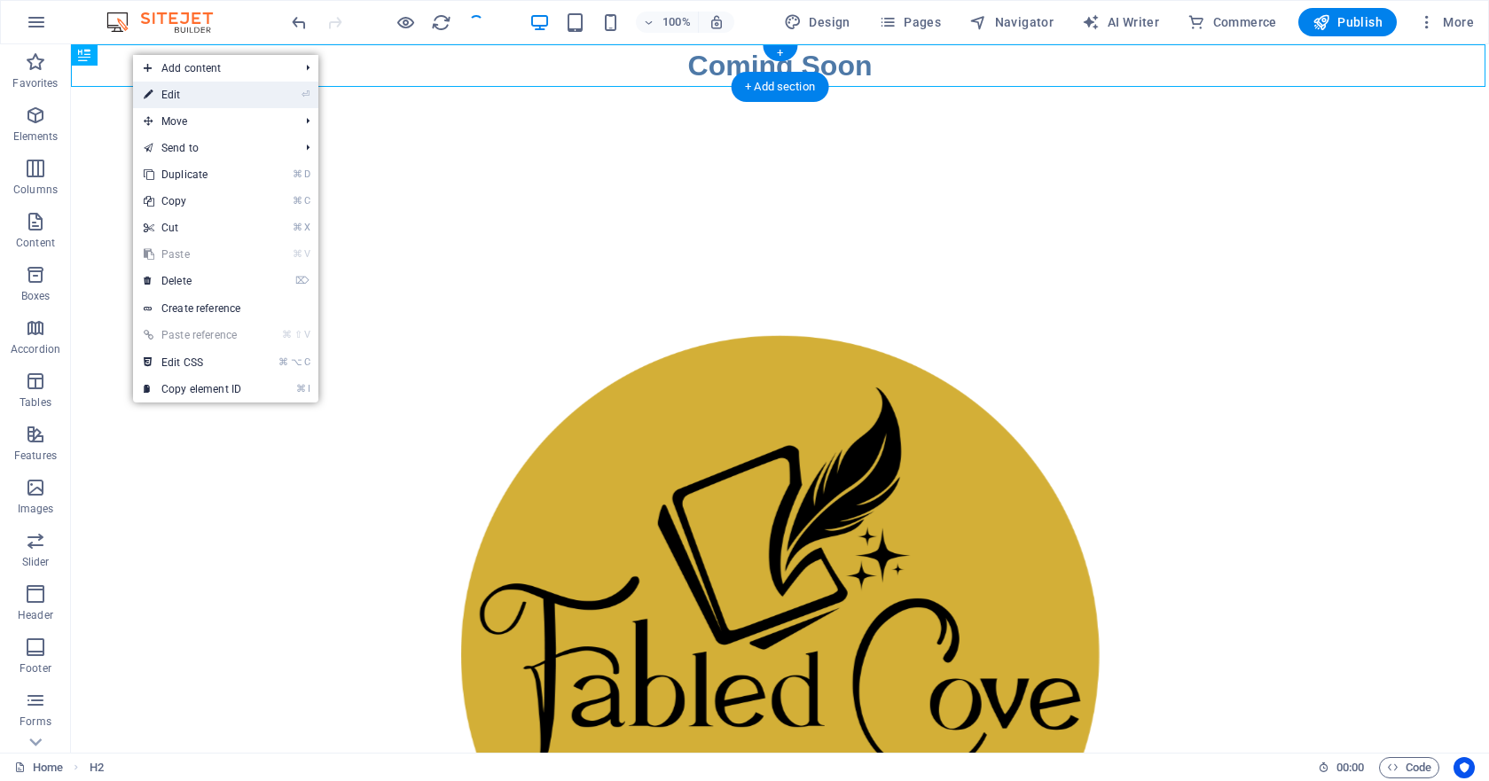
click at [197, 92] on link "⏎ Edit" at bounding box center [192, 95] width 119 height 27
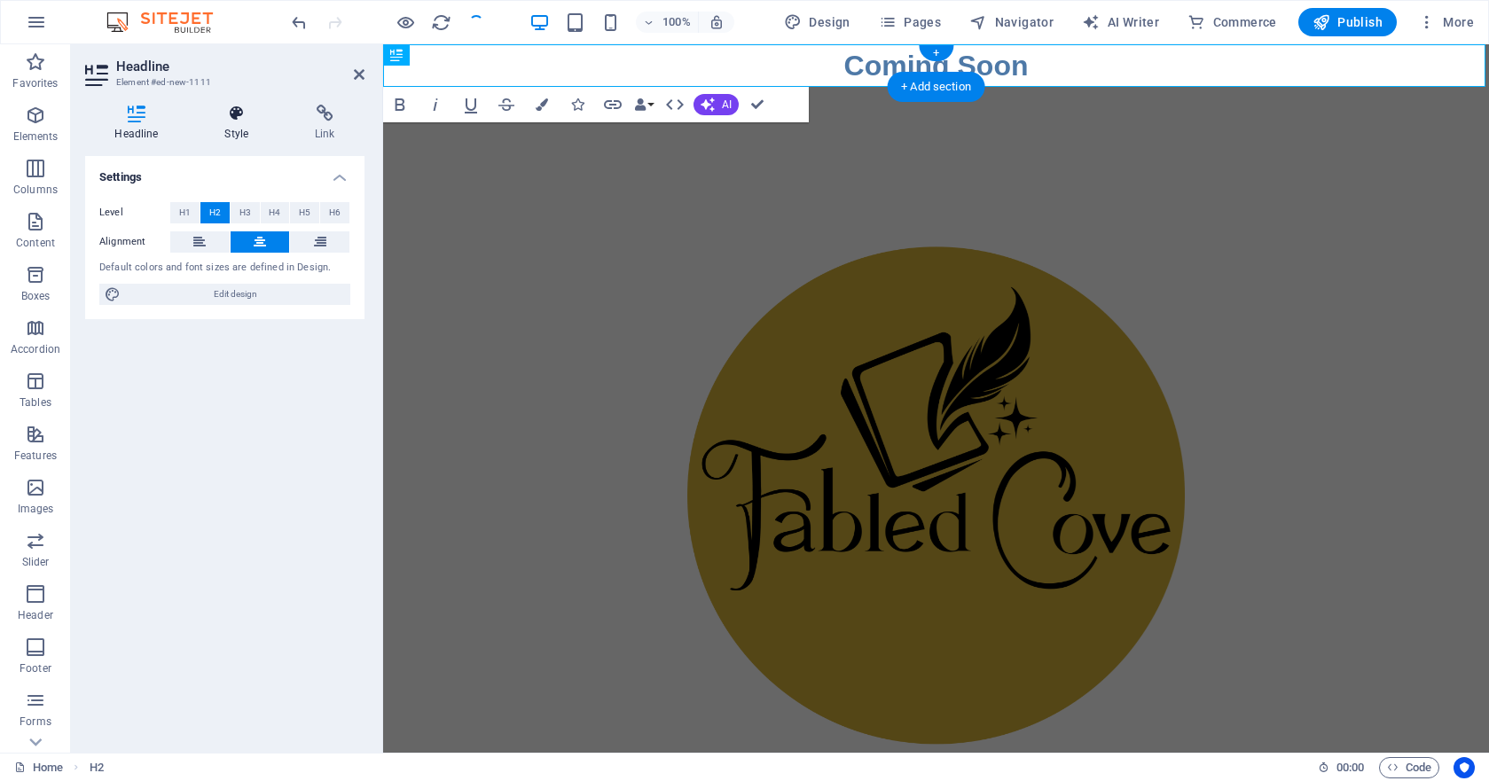
click at [227, 115] on icon at bounding box center [236, 114] width 83 height 18
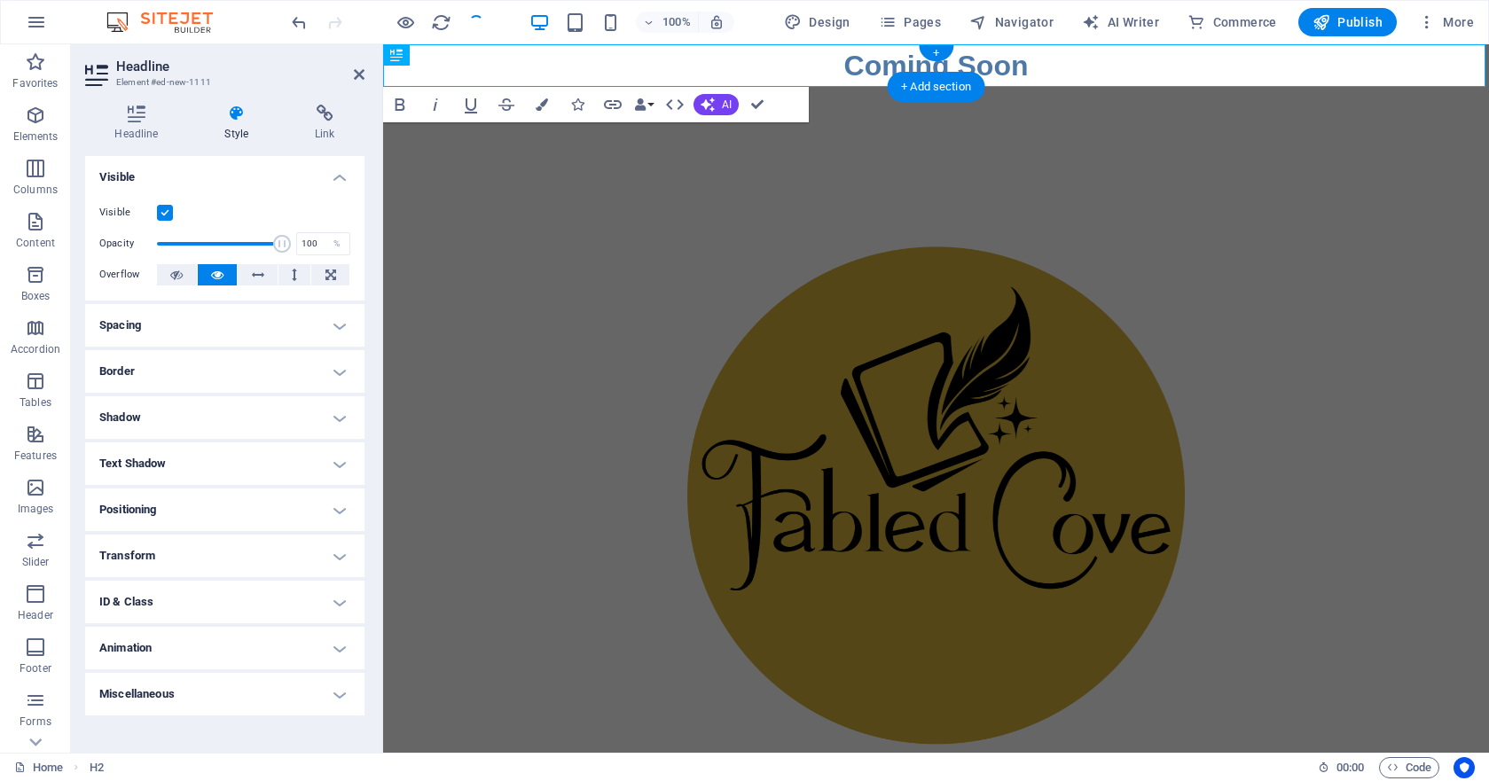
click at [336, 326] on h4 "Spacing" at bounding box center [224, 325] width 279 height 43
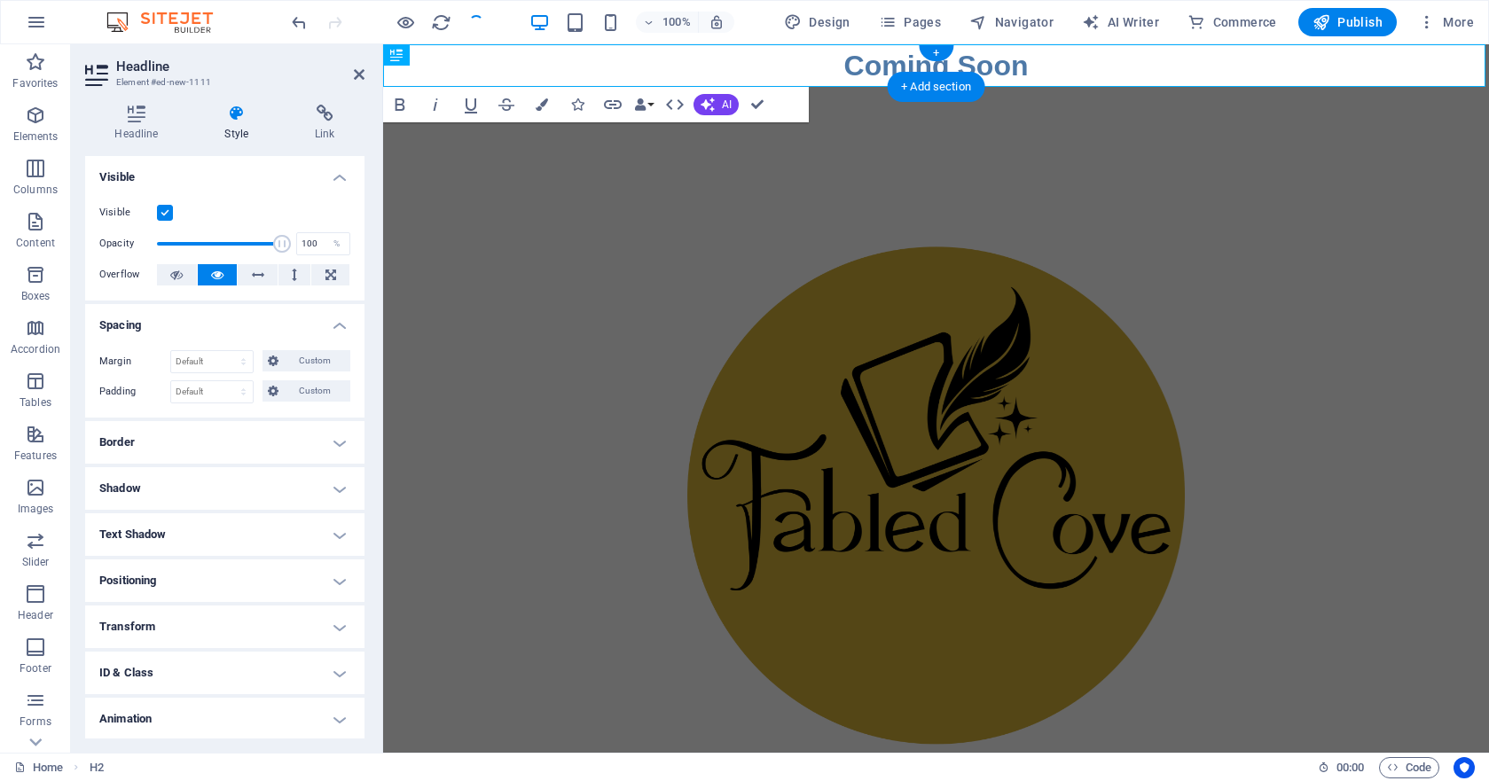
click at [336, 326] on h4 "Spacing" at bounding box center [224, 320] width 279 height 32
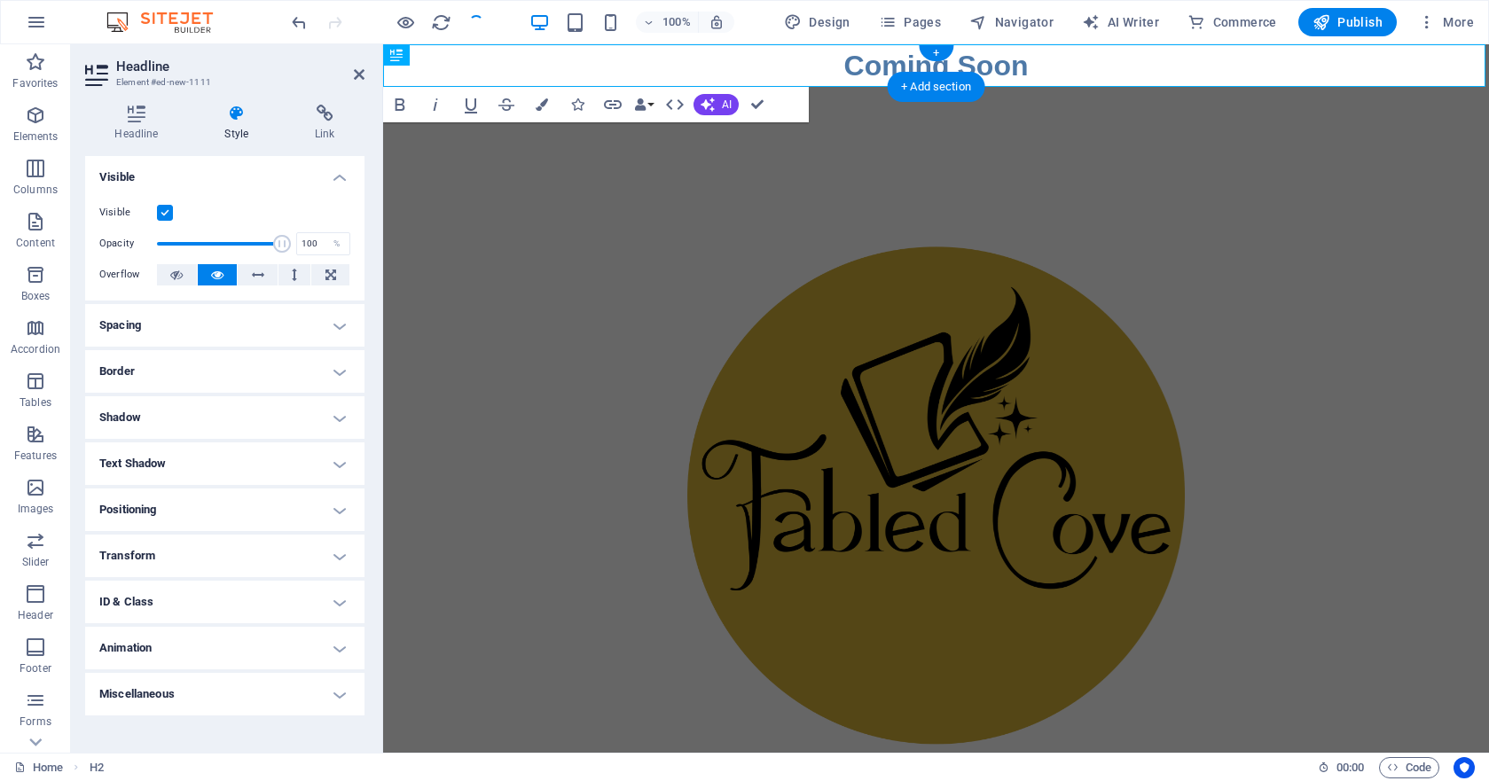
click at [336, 508] on h4 "Positioning" at bounding box center [224, 510] width 279 height 43
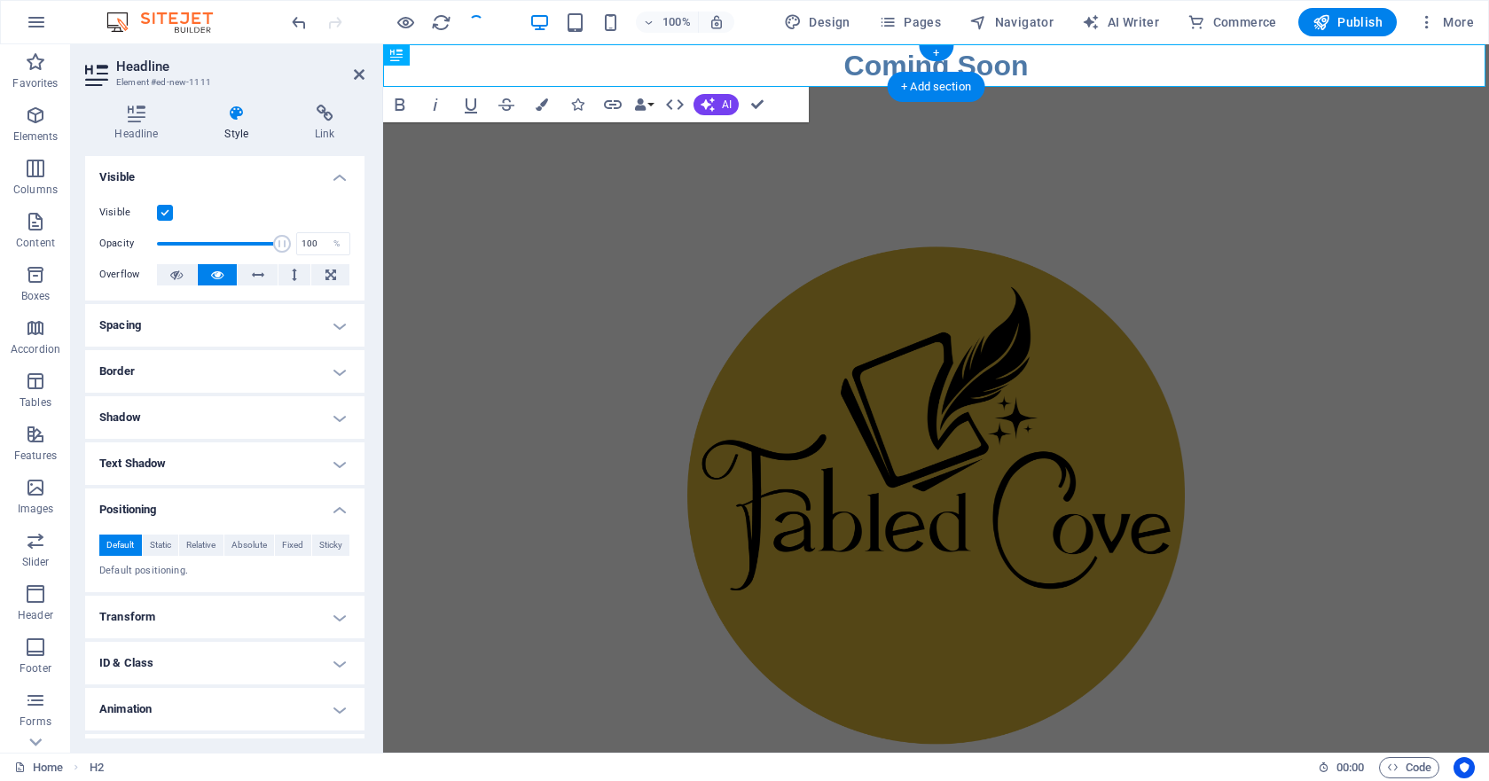
click at [336, 507] on h4 "Positioning" at bounding box center [224, 505] width 279 height 32
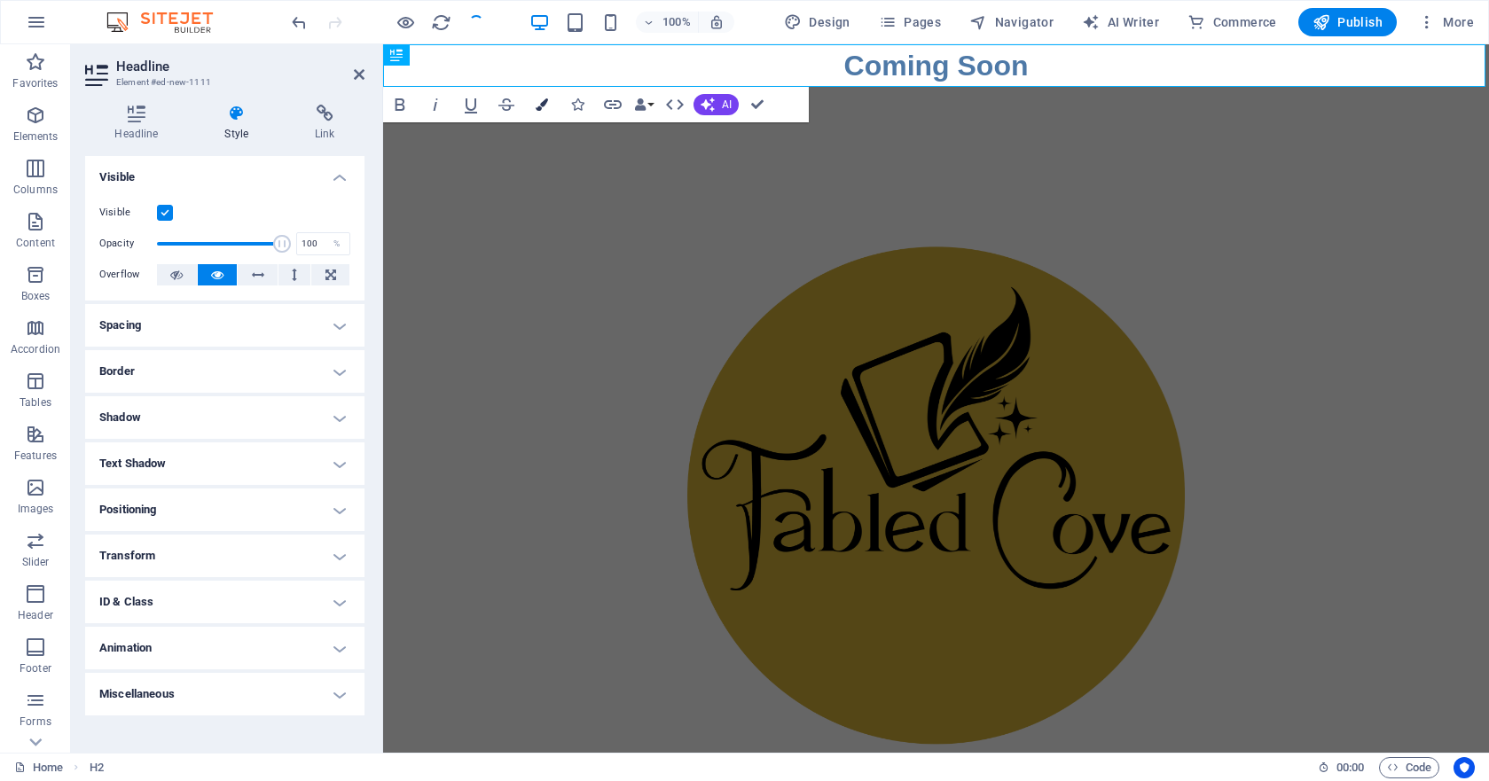
click at [539, 103] on icon "button" at bounding box center [542, 104] width 12 height 12
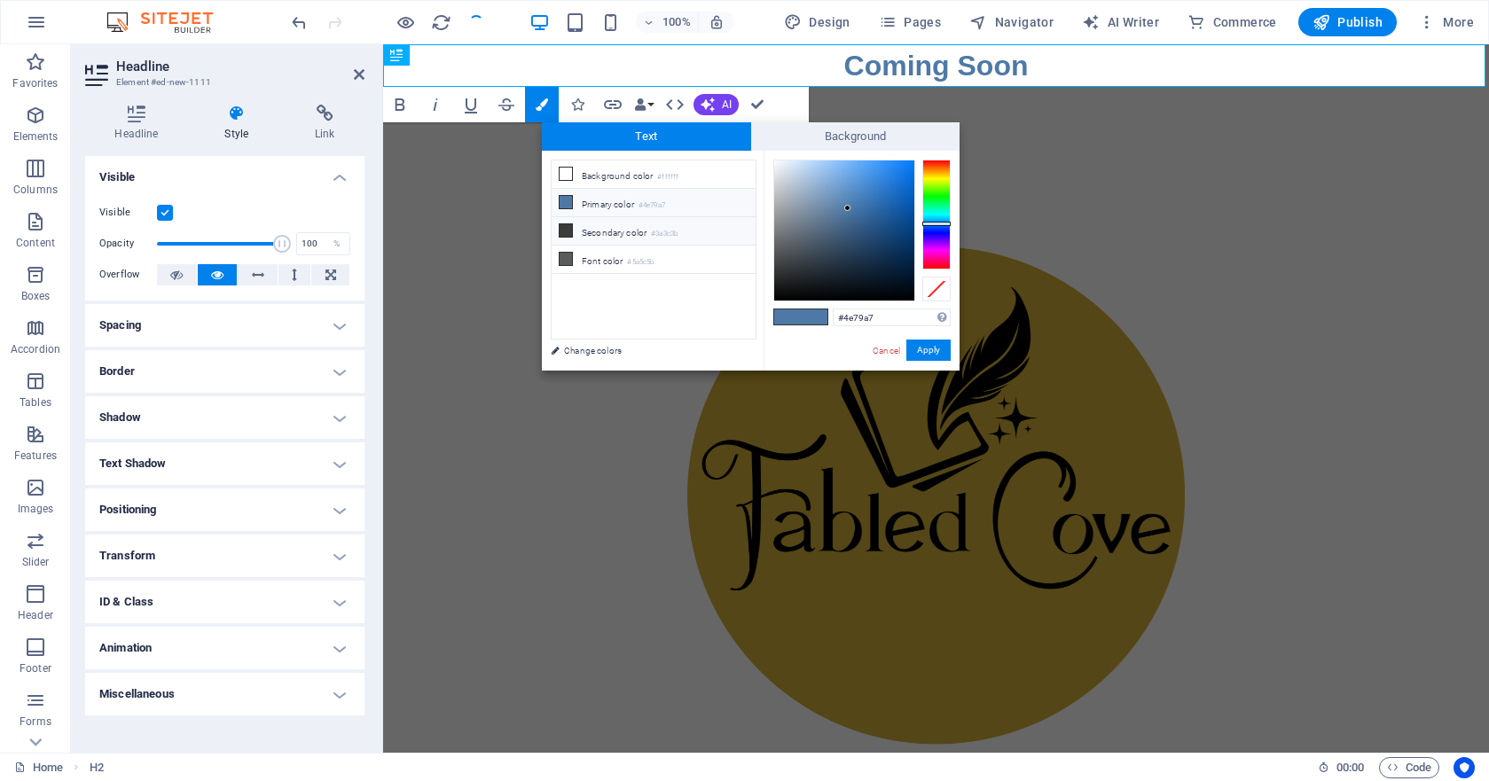
click at [626, 232] on li "Secondary color #3a3c3b" at bounding box center [654, 231] width 204 height 28
type input "#3a3c3b"
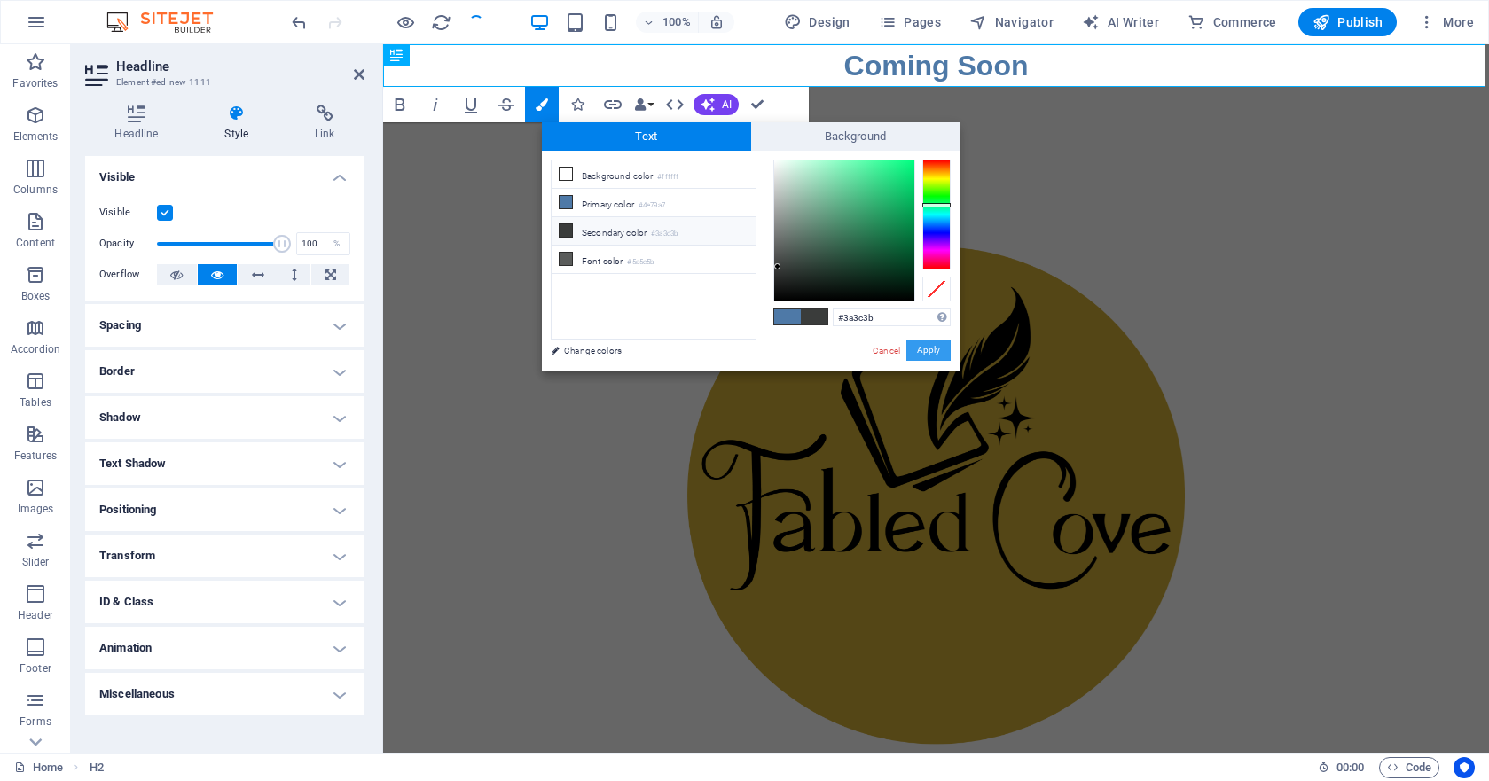
click at [944, 355] on button "Apply" at bounding box center [928, 350] width 44 height 21
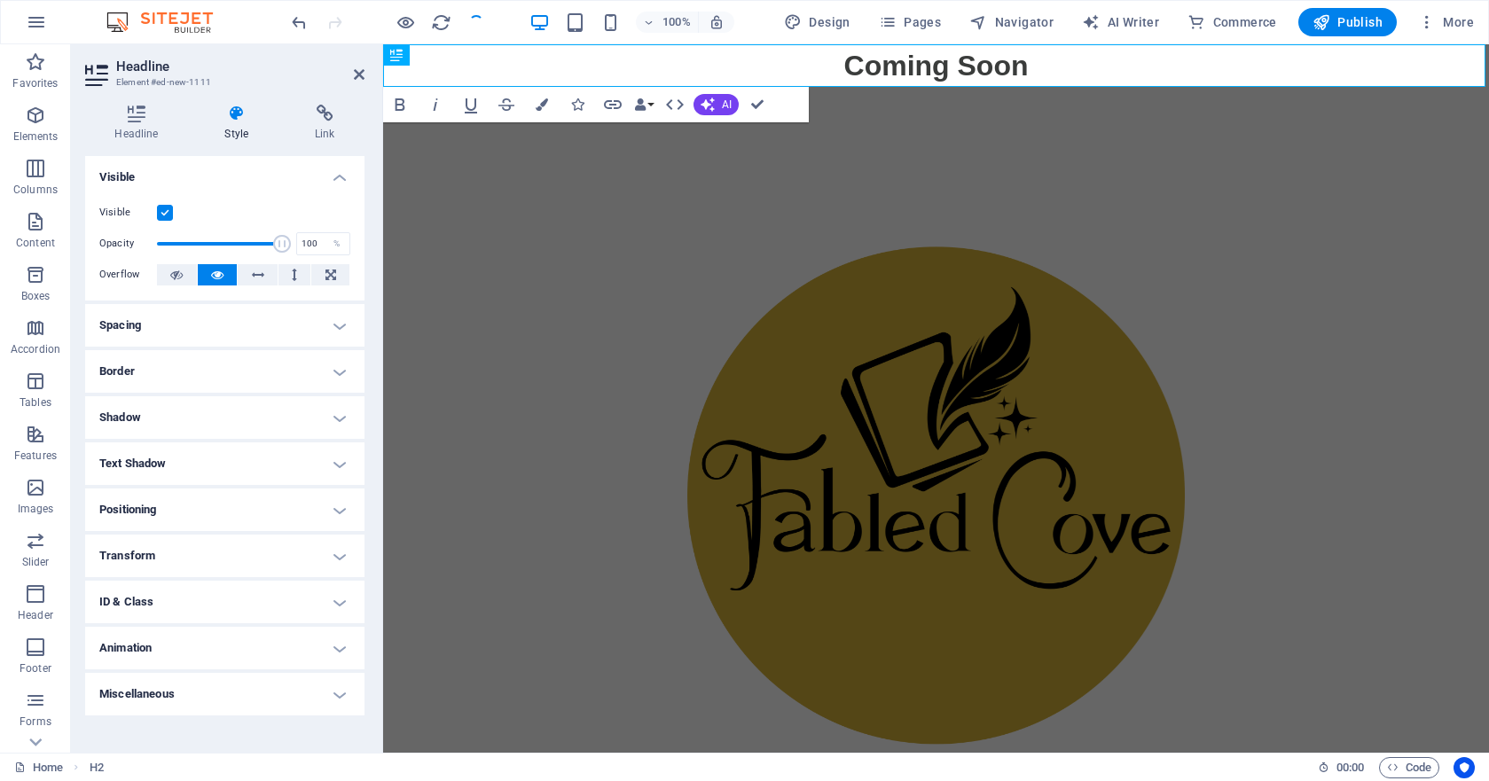
click at [400, 304] on div "Coming Soon" at bounding box center [936, 637] width 1106 height 1187
click at [530, 305] on div "Coming Soon" at bounding box center [936, 637] width 1106 height 1187
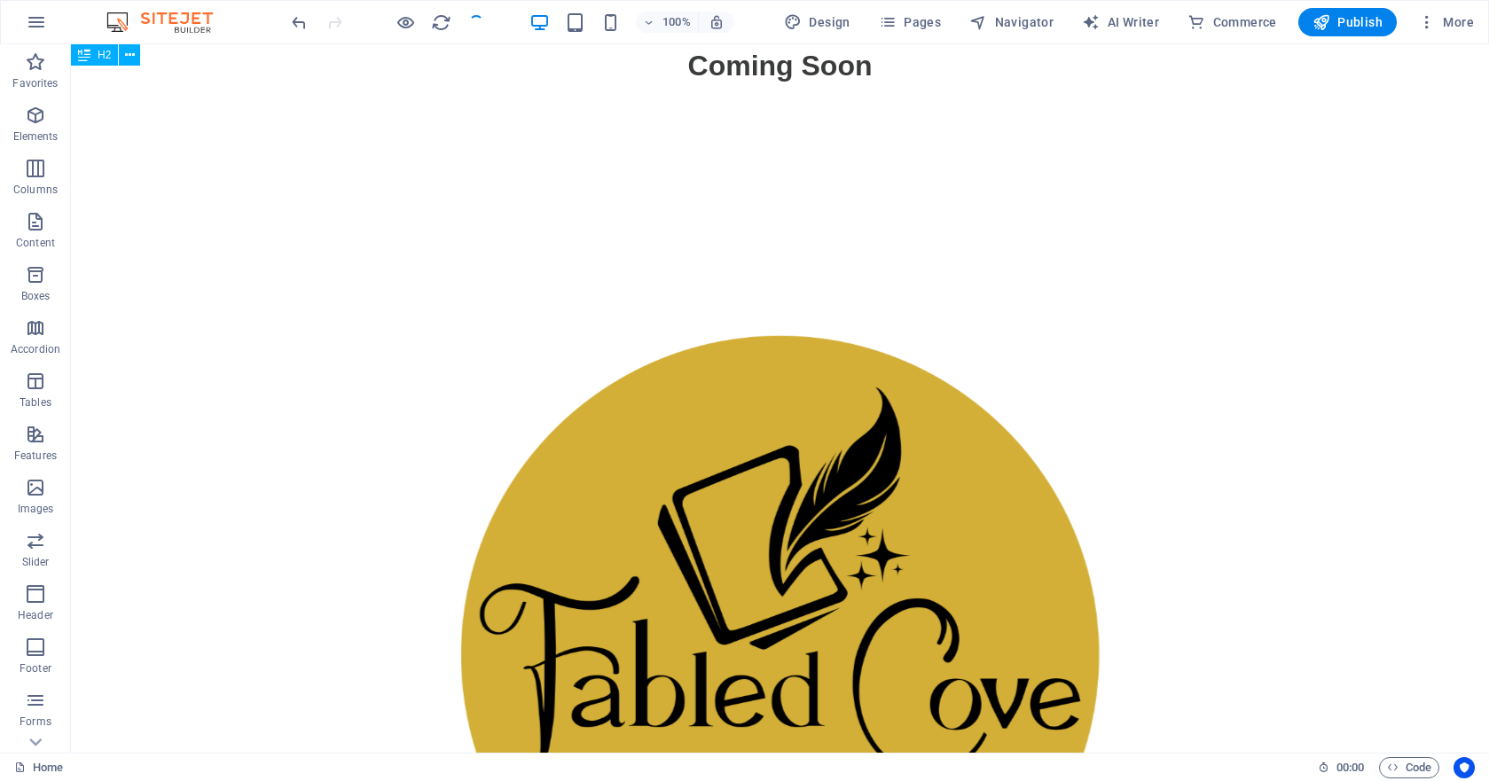
click at [743, 68] on div "Coming Soon" at bounding box center [780, 65] width 1418 height 43
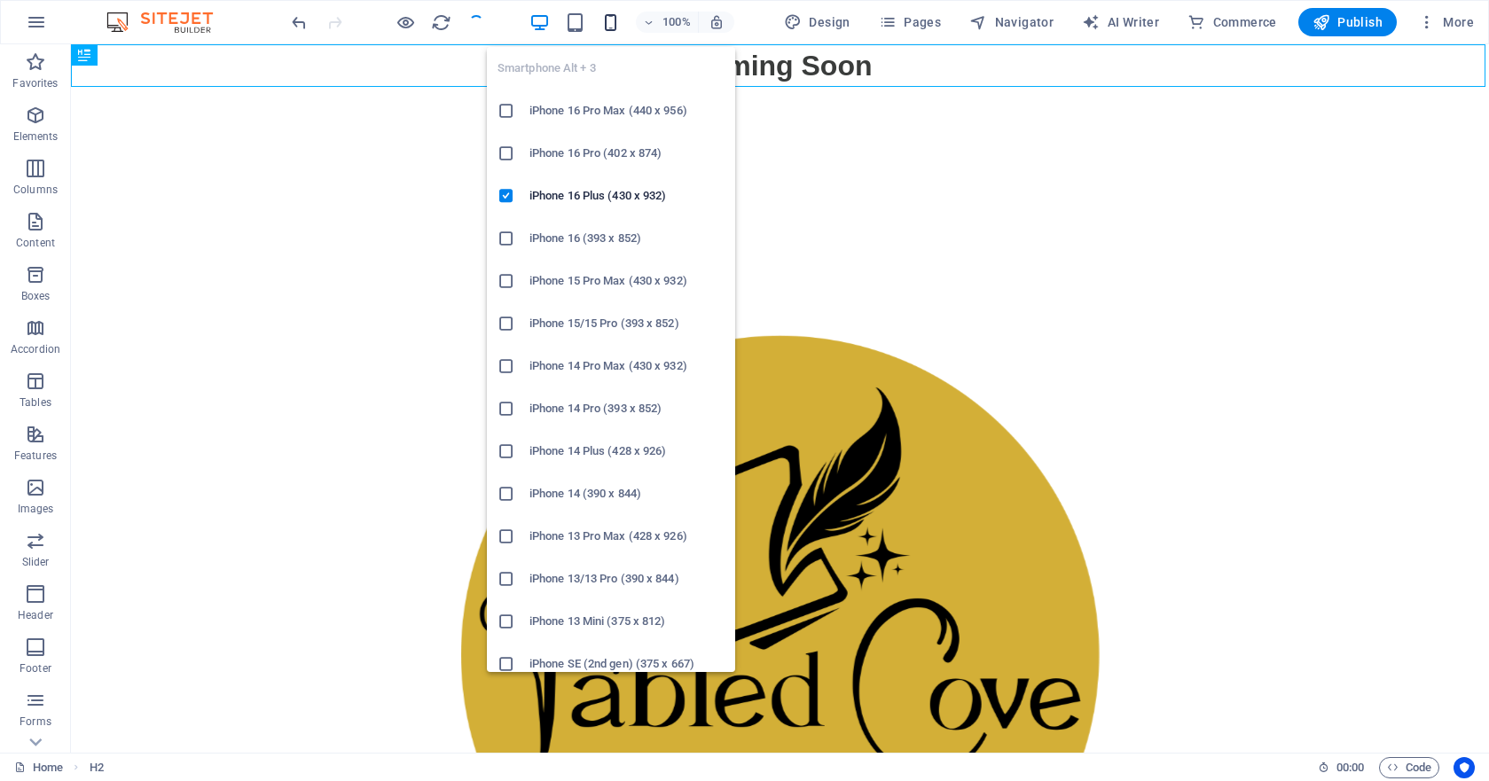
click at [612, 25] on icon "button" at bounding box center [610, 22] width 20 height 20
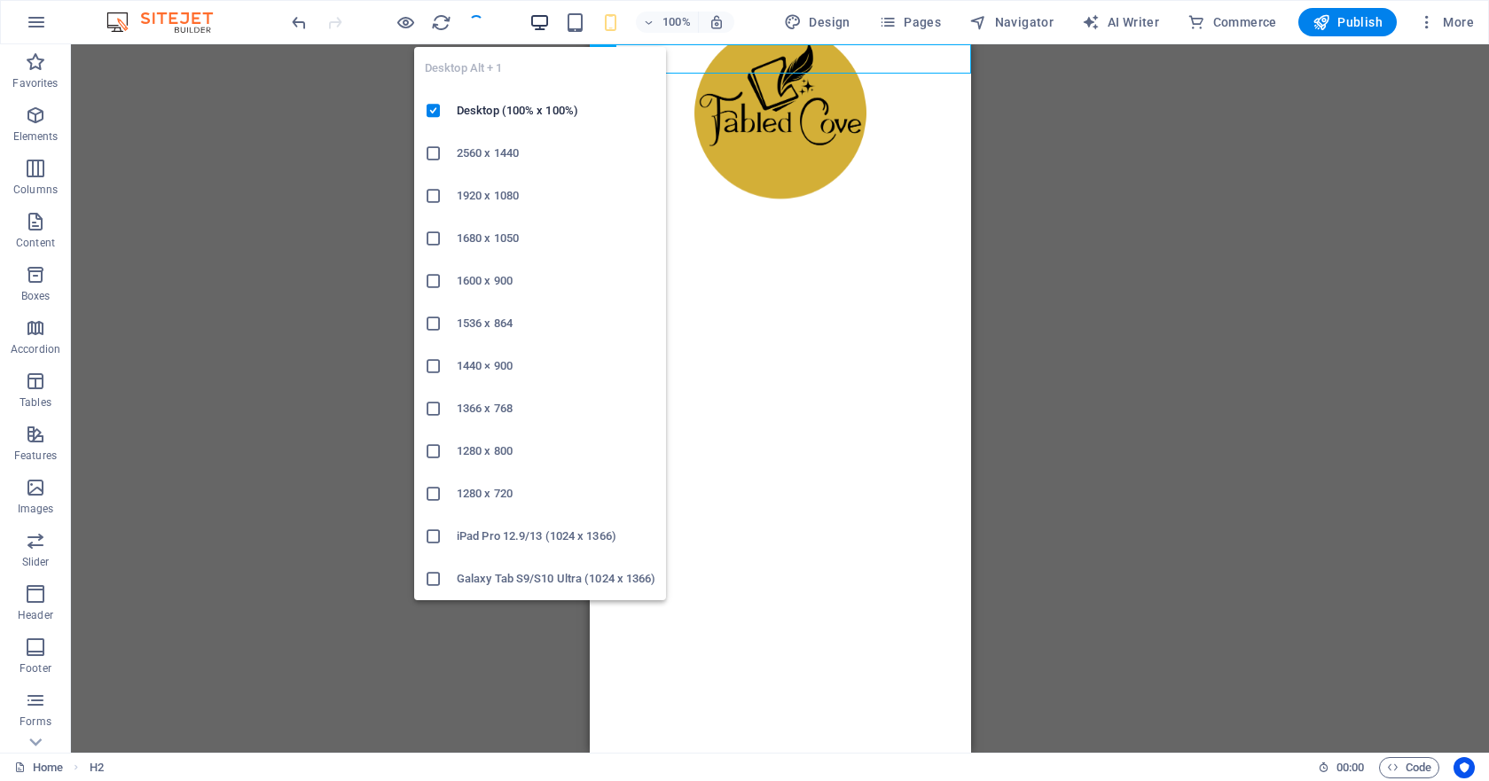
click at [539, 23] on icon "button" at bounding box center [540, 22] width 20 height 20
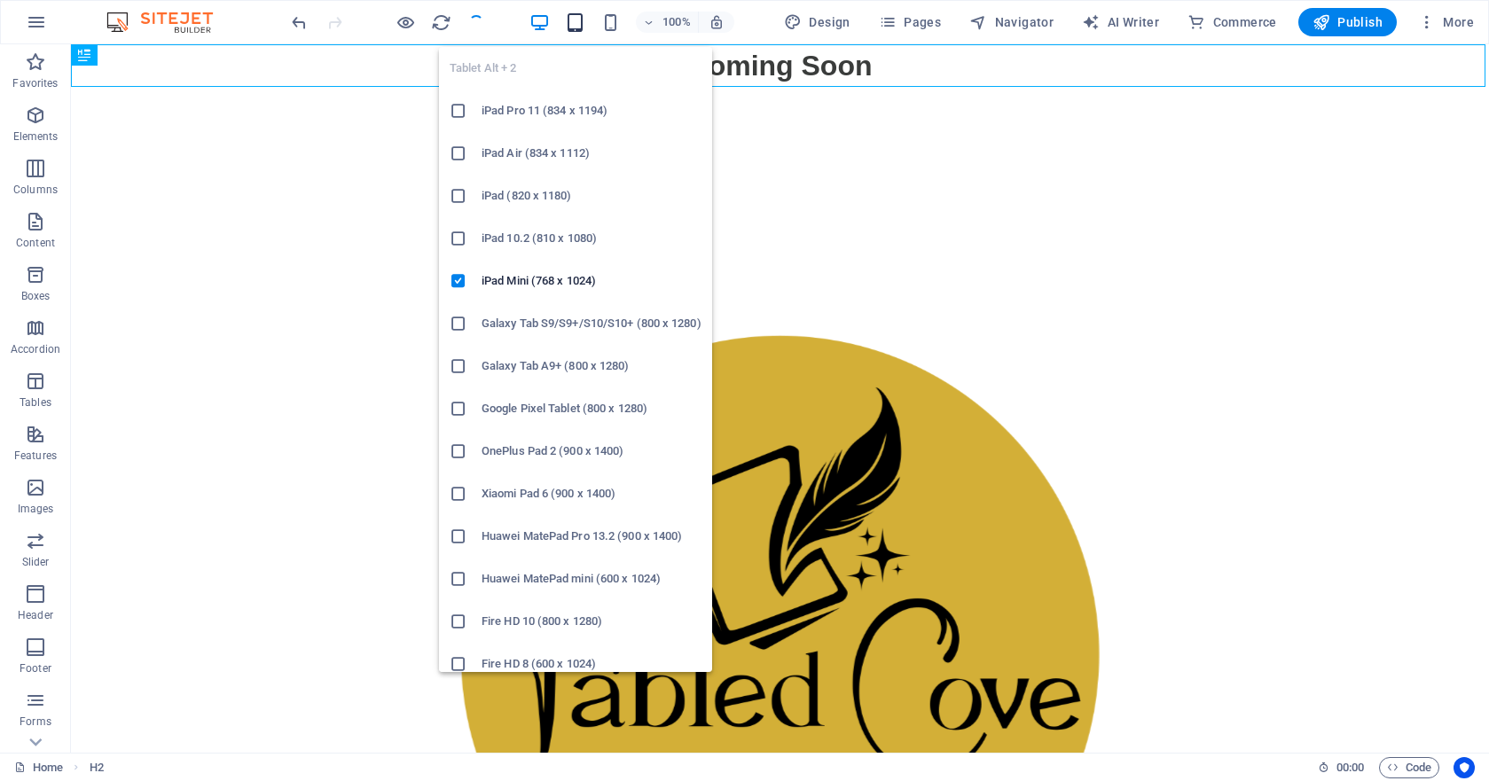
click at [580, 27] on icon "button" at bounding box center [575, 22] width 20 height 20
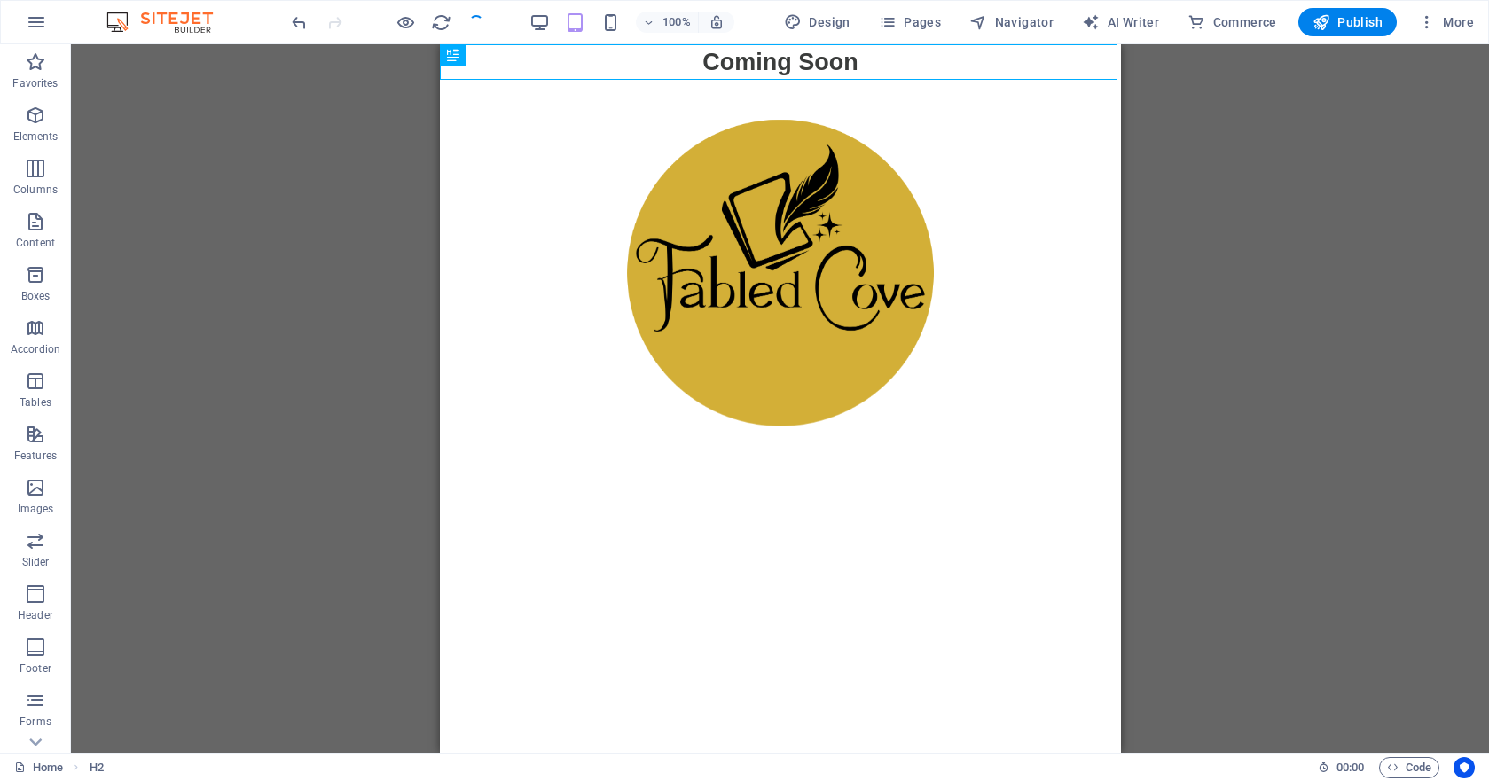
click at [307, 286] on div "Placeholder H2 H2 Logos Image Image Image Image Image Image Logos Placeholder I…" at bounding box center [780, 398] width 1418 height 709
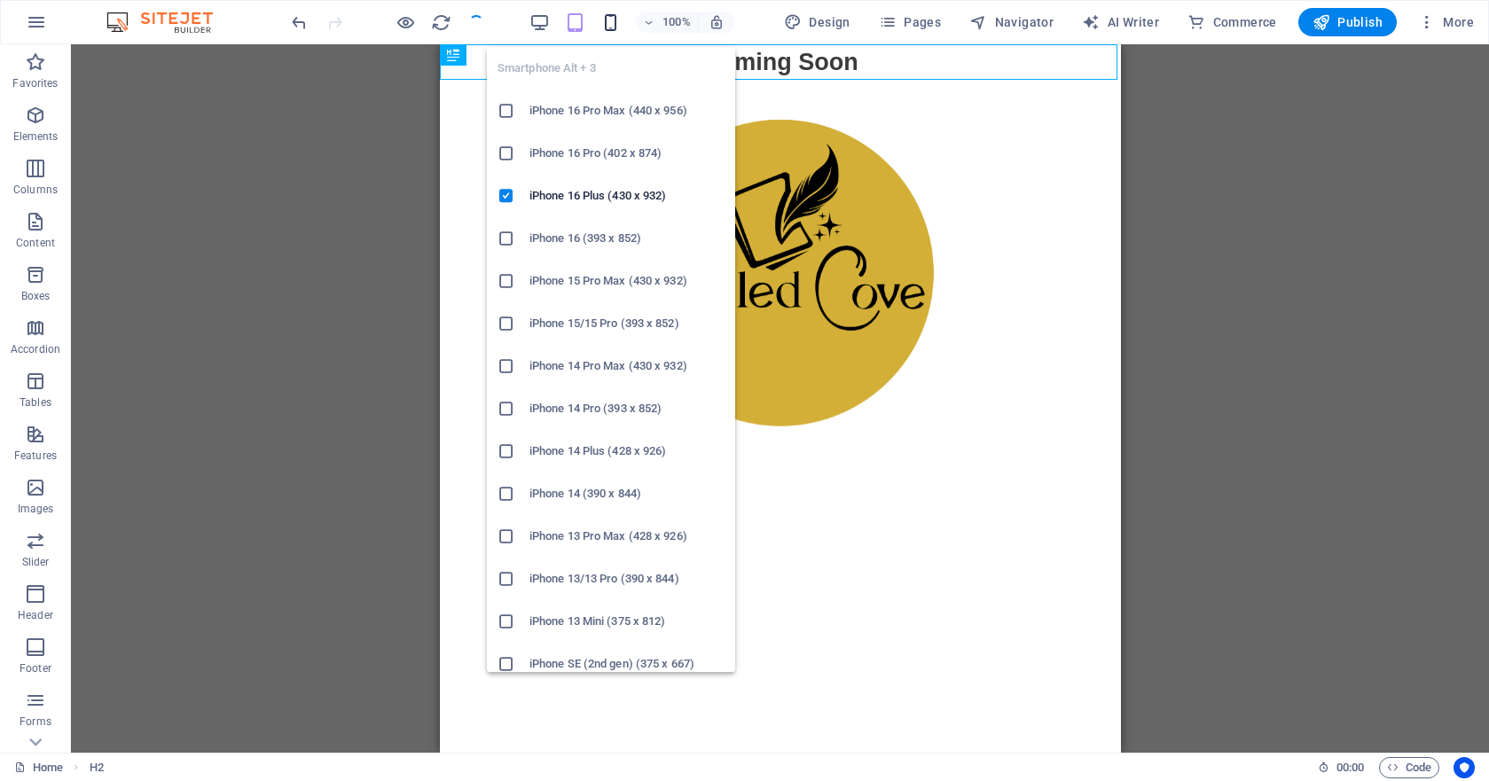
click at [611, 22] on icon "button" at bounding box center [610, 22] width 20 height 20
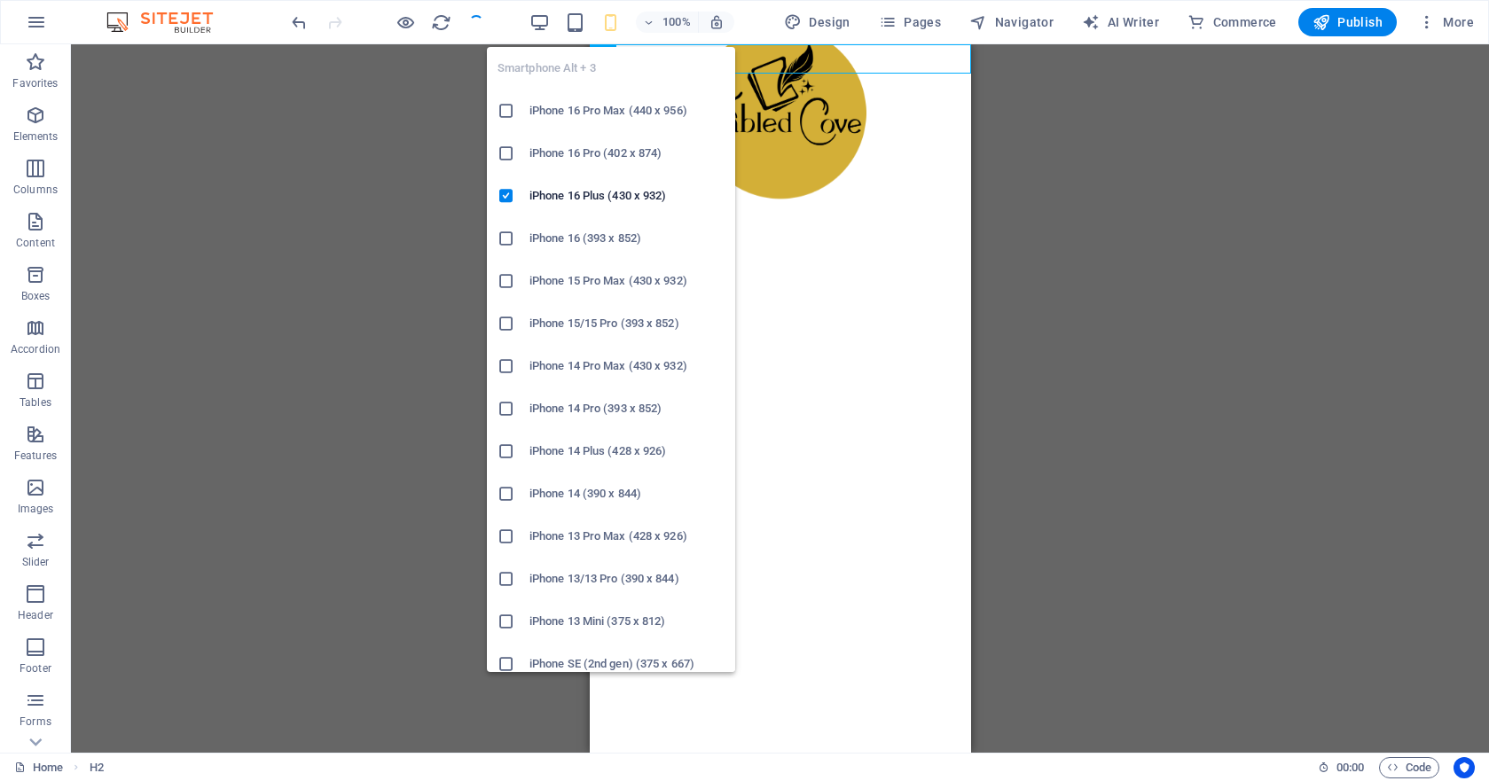
click at [575, 408] on h6 "iPhone 14 Pro (393 x 852)" at bounding box center [627, 408] width 195 height 21
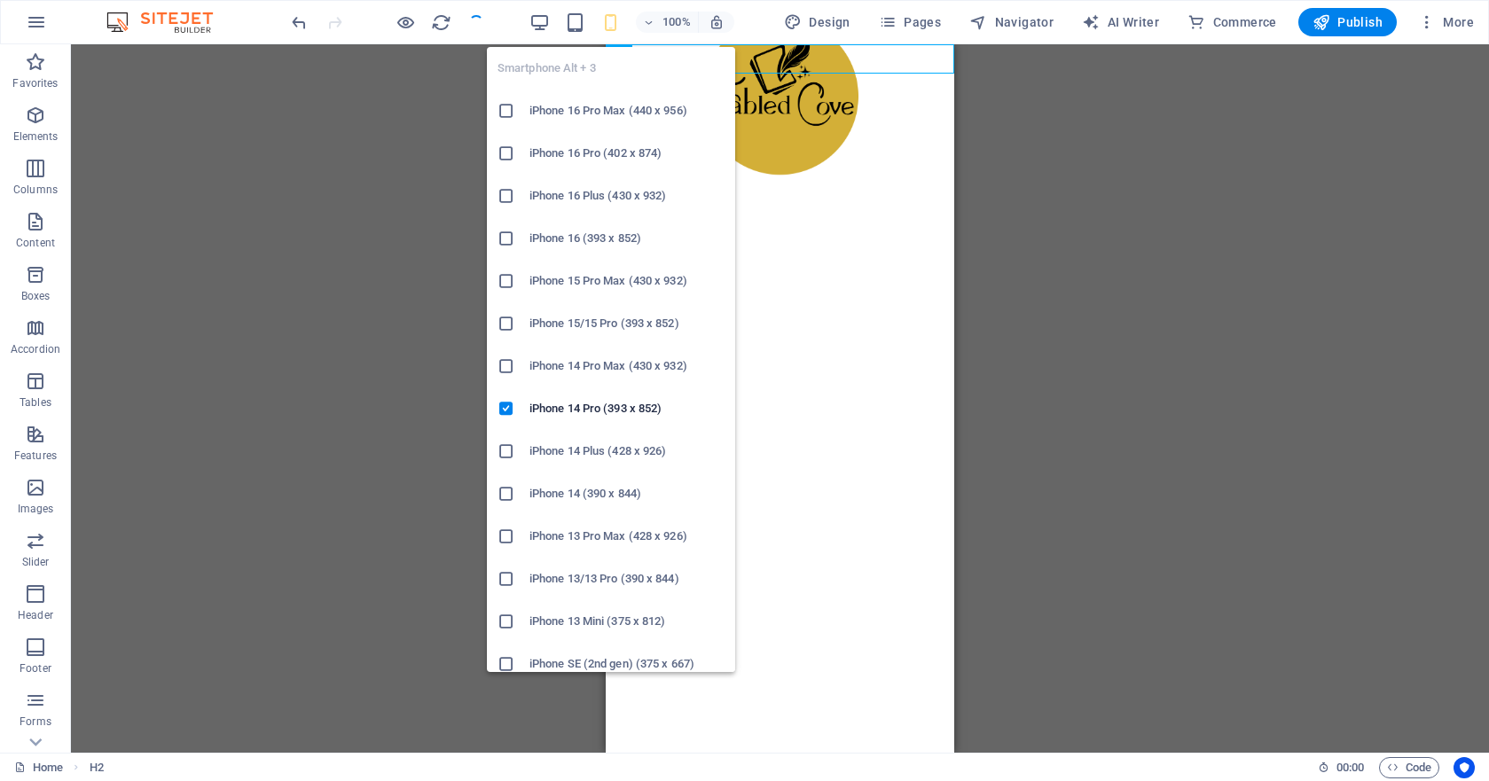
click at [616, 27] on icon "button" at bounding box center [610, 22] width 20 height 20
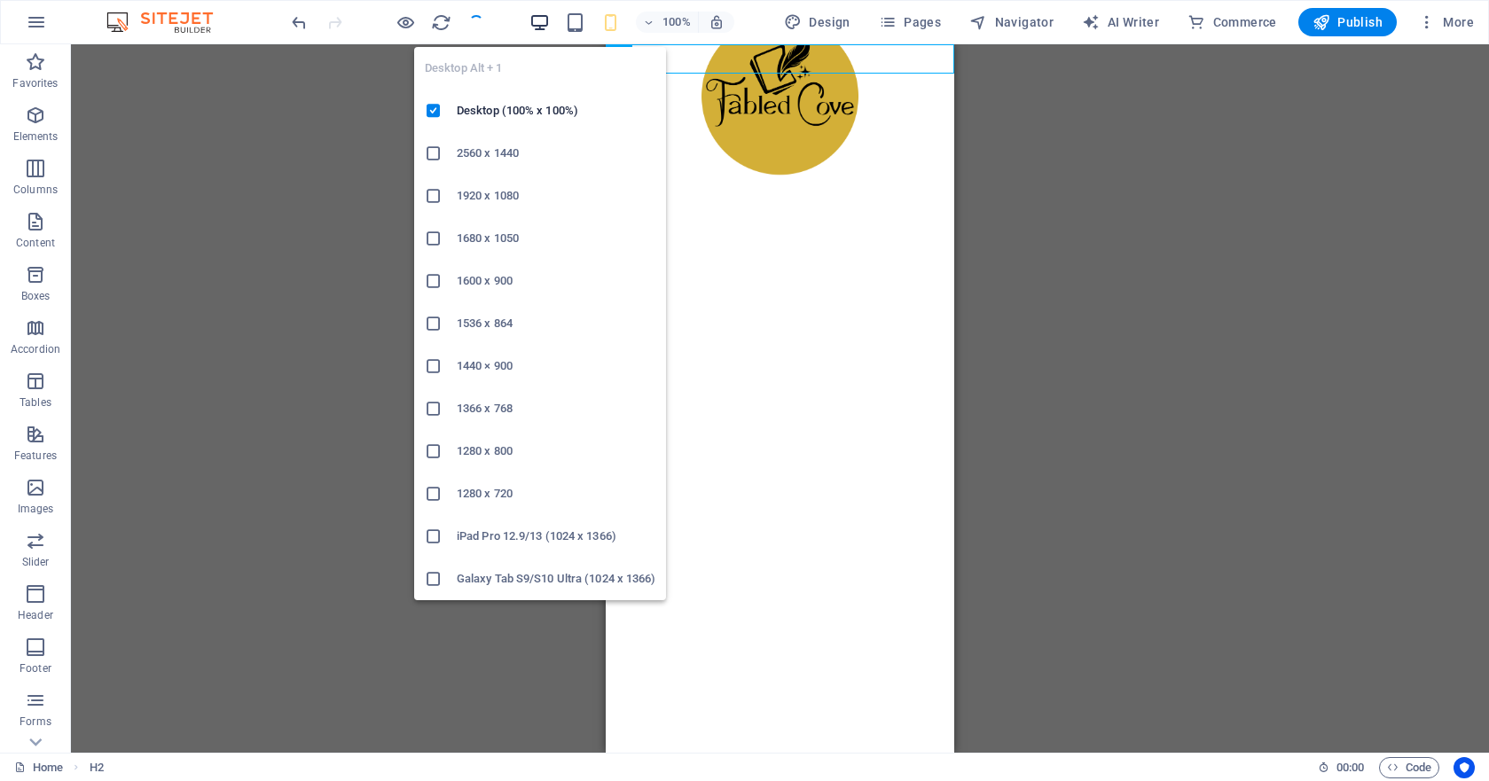
click at [540, 26] on icon "button" at bounding box center [540, 22] width 20 height 20
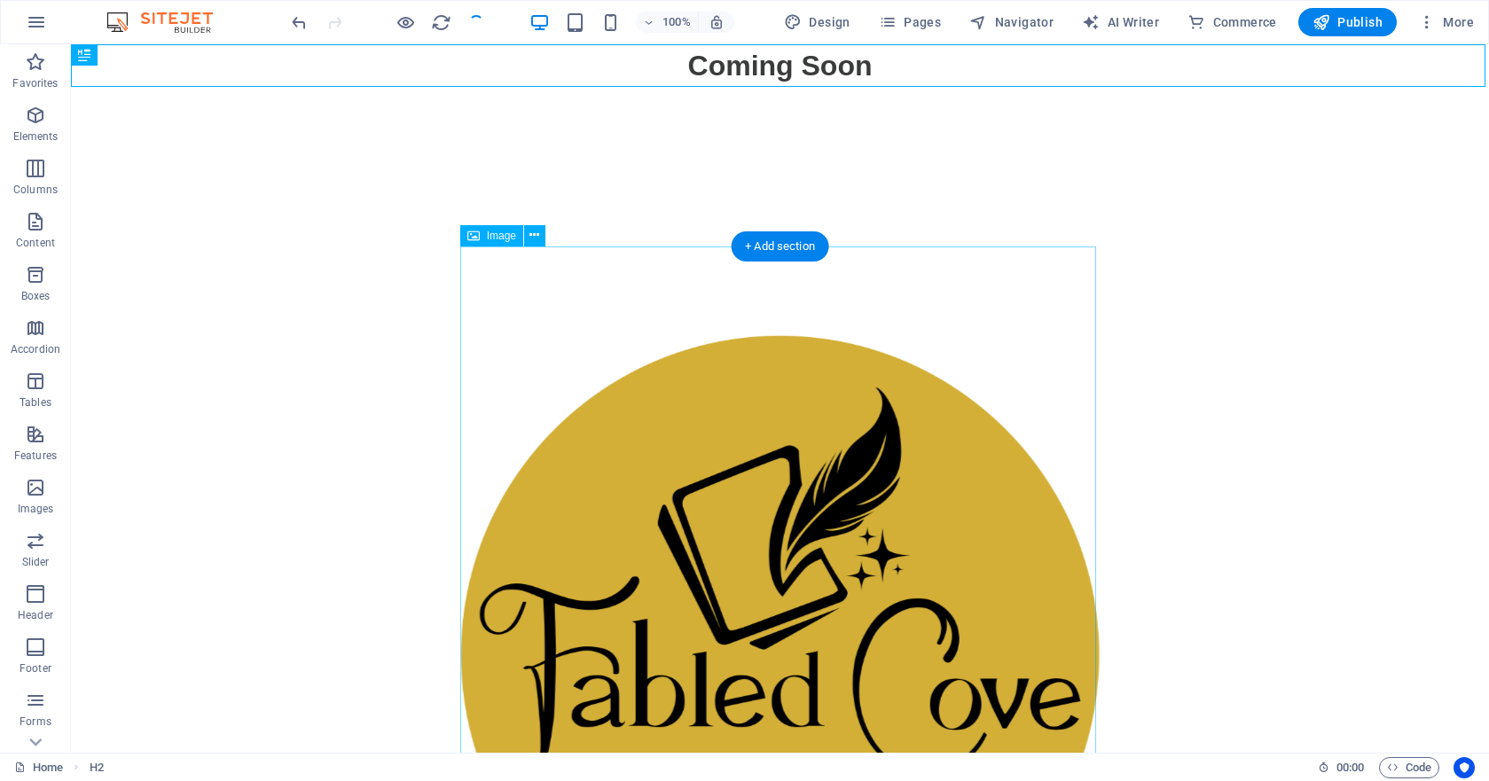
click at [731, 412] on figure at bounding box center [780, 665] width 639 height 661
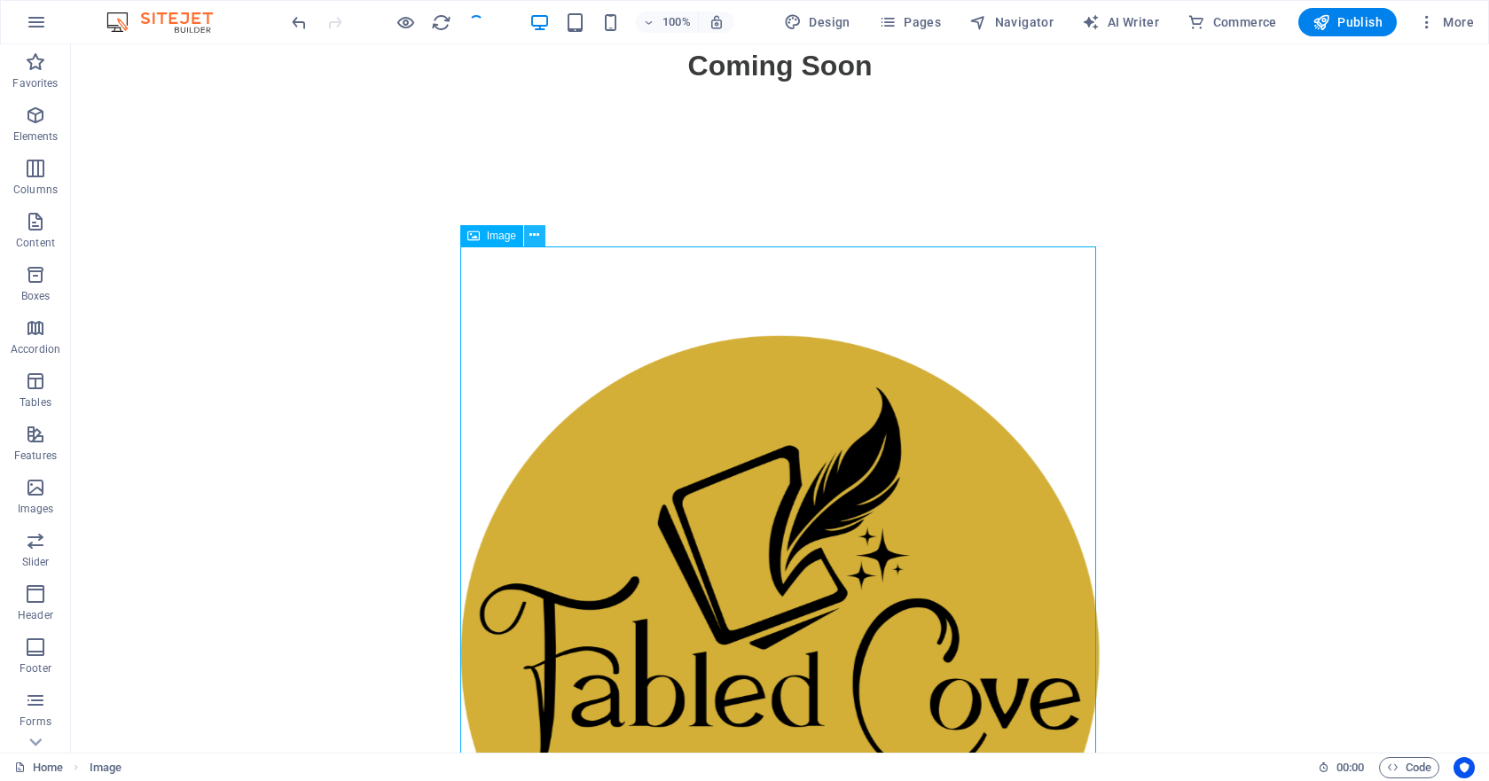
click at [535, 234] on icon at bounding box center [535, 235] width 10 height 19
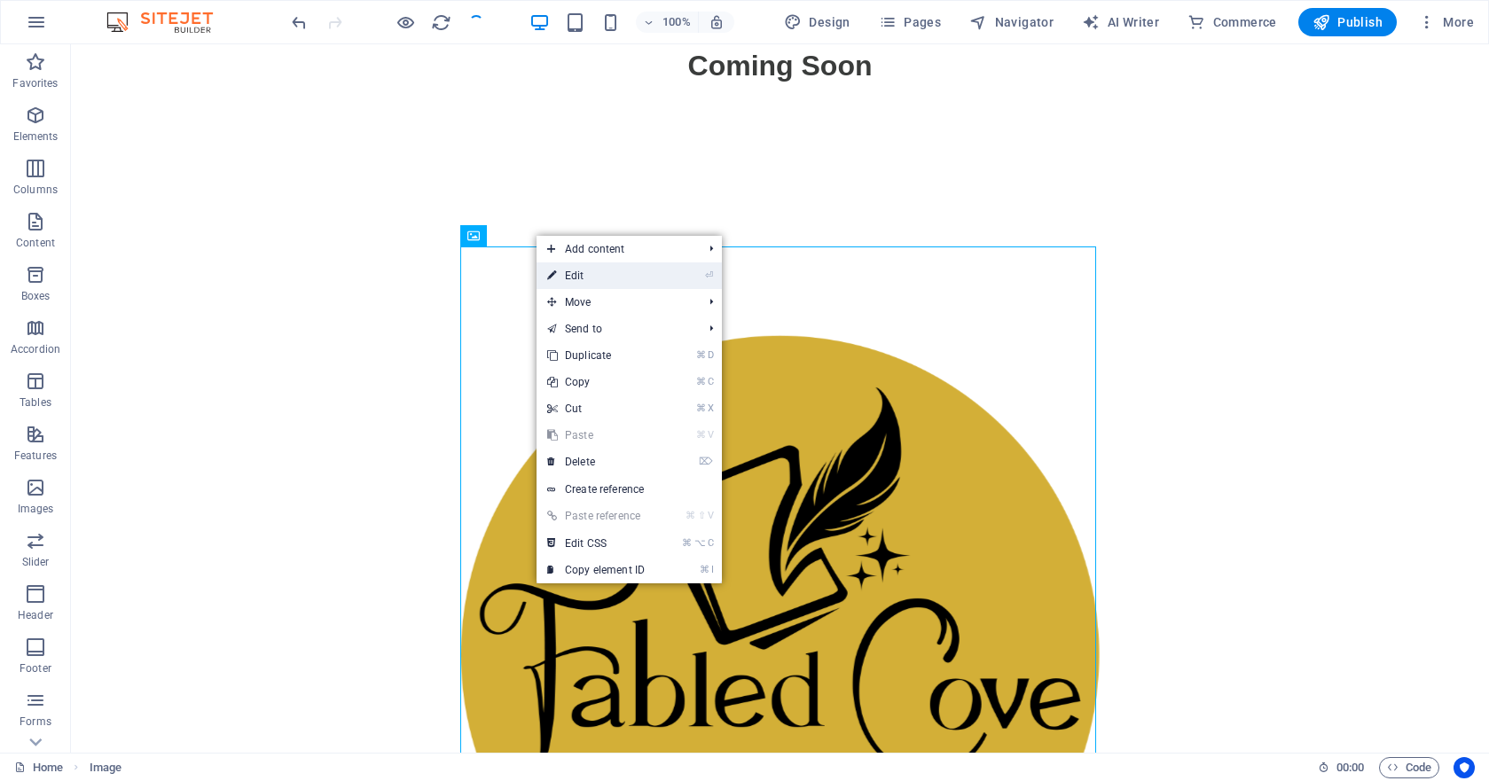
click at [603, 278] on link "⏎ Edit" at bounding box center [596, 276] width 119 height 27
select select "px"
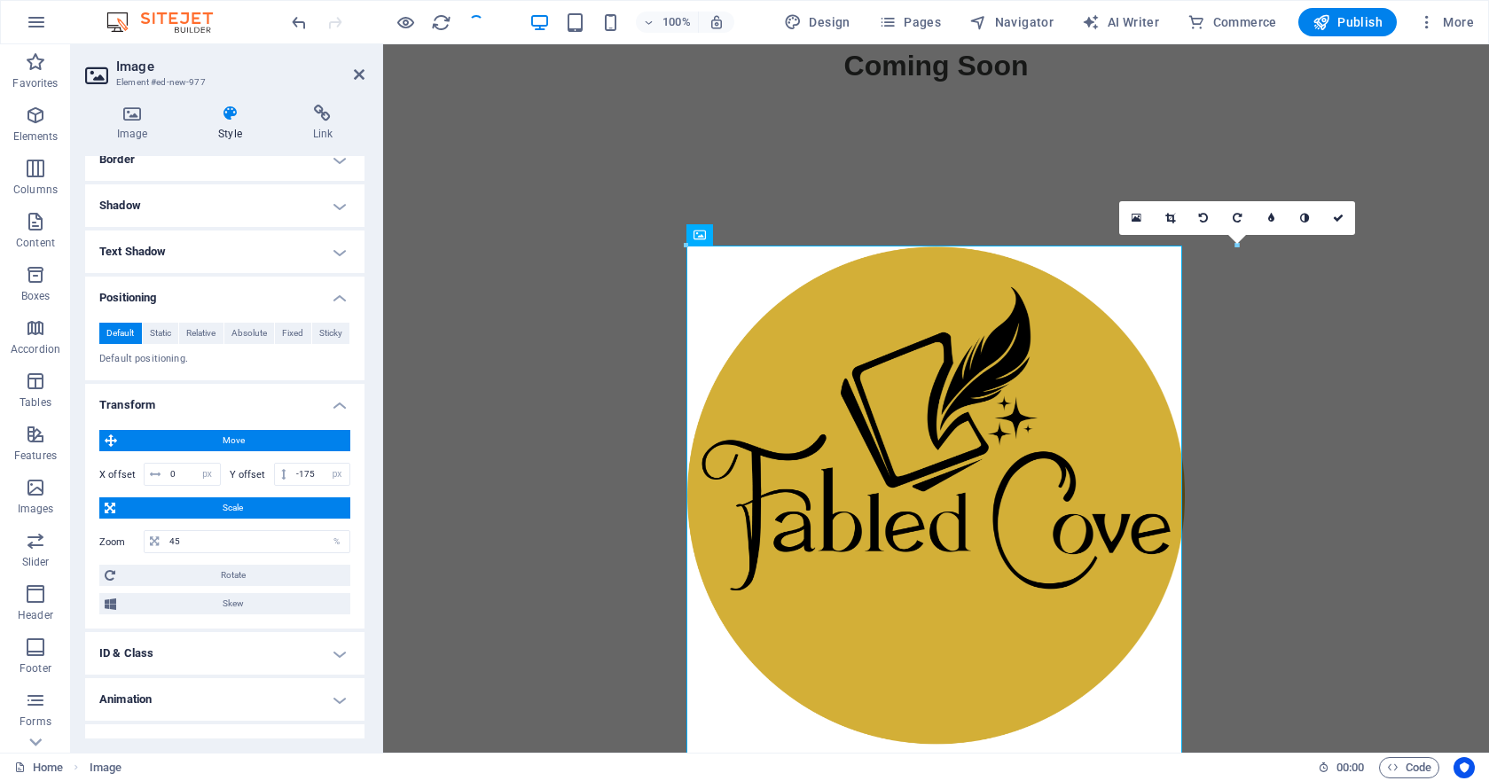
scroll to position [213, 0]
click at [320, 470] on input "-175" at bounding box center [321, 473] width 58 height 21
type input "-1"
type input "0"
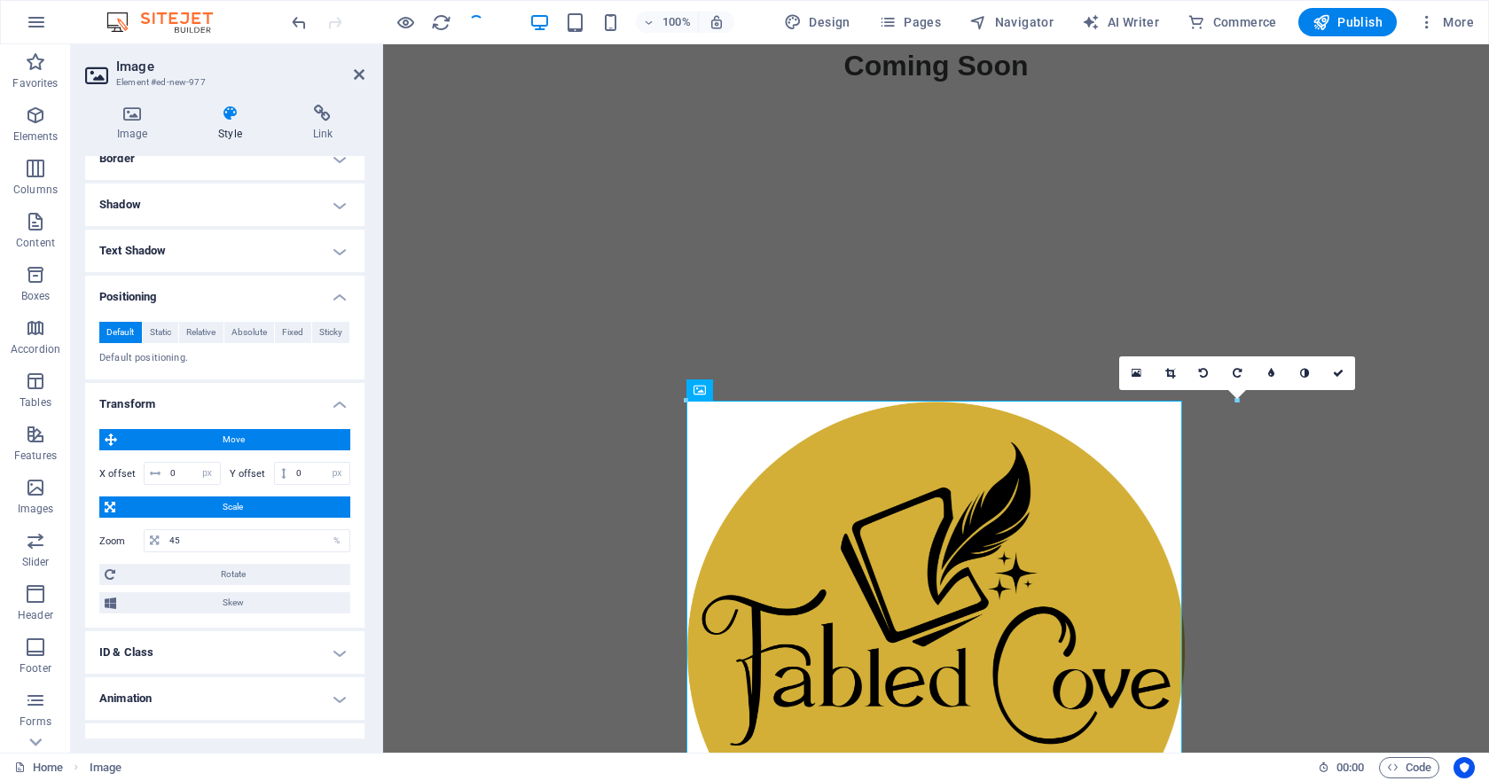
click at [499, 455] on div "Coming Soon" at bounding box center [936, 637] width 1106 height 1187
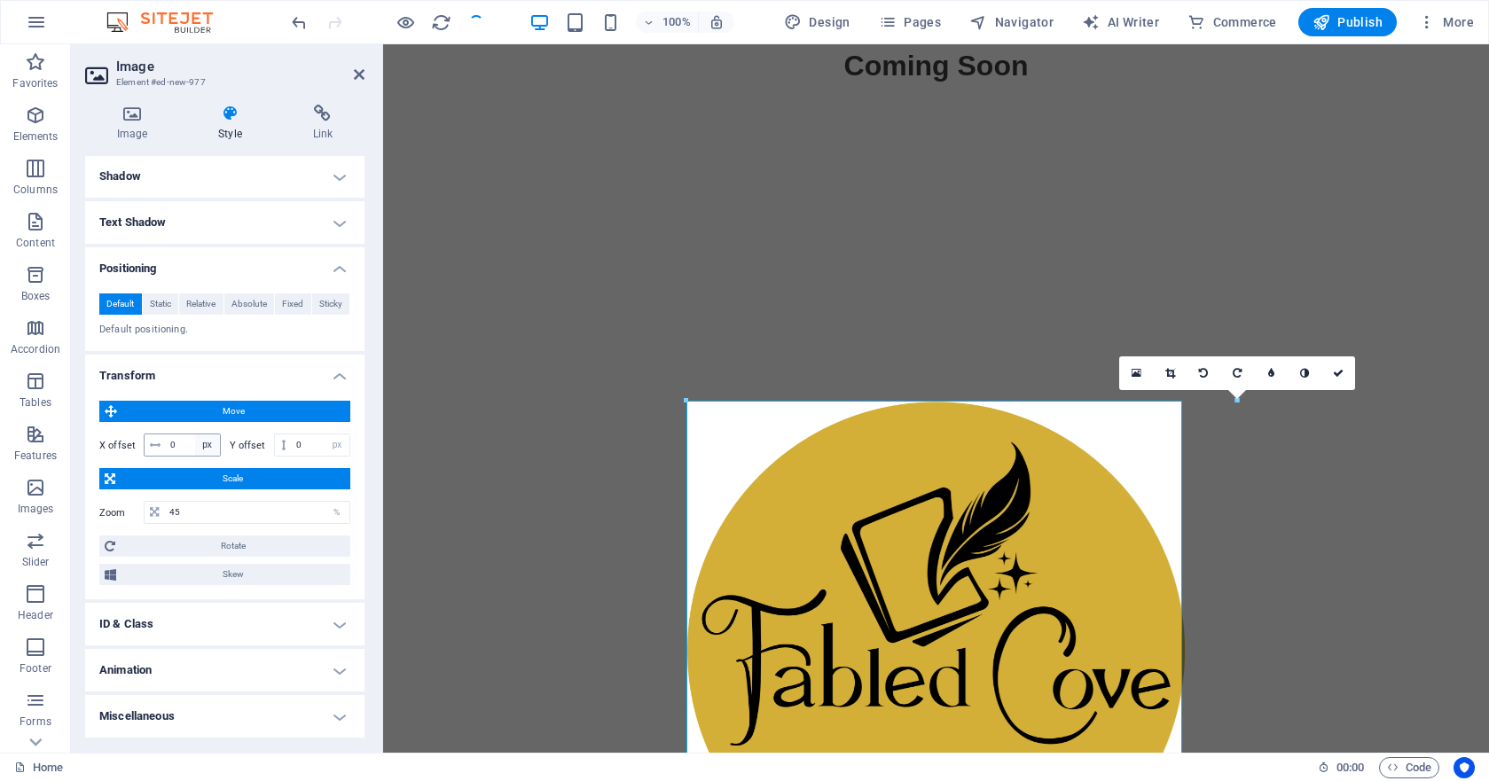
scroll to position [239, 0]
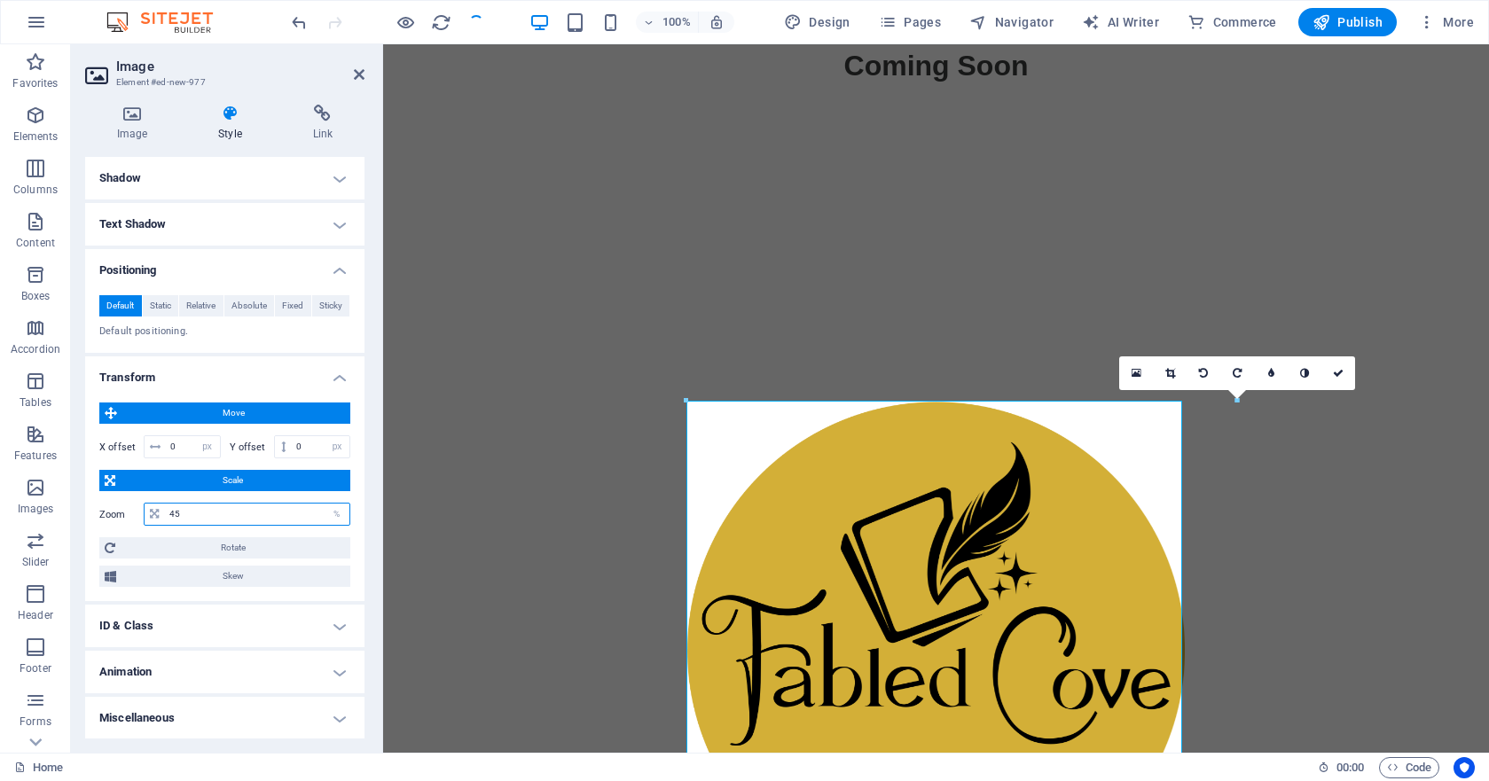
drag, startPoint x: 198, startPoint y: 510, endPoint x: 119, endPoint y: 509, distance: 78.9
click at [119, 509] on div "Zoom 45 %" at bounding box center [224, 514] width 251 height 23
type input "35"
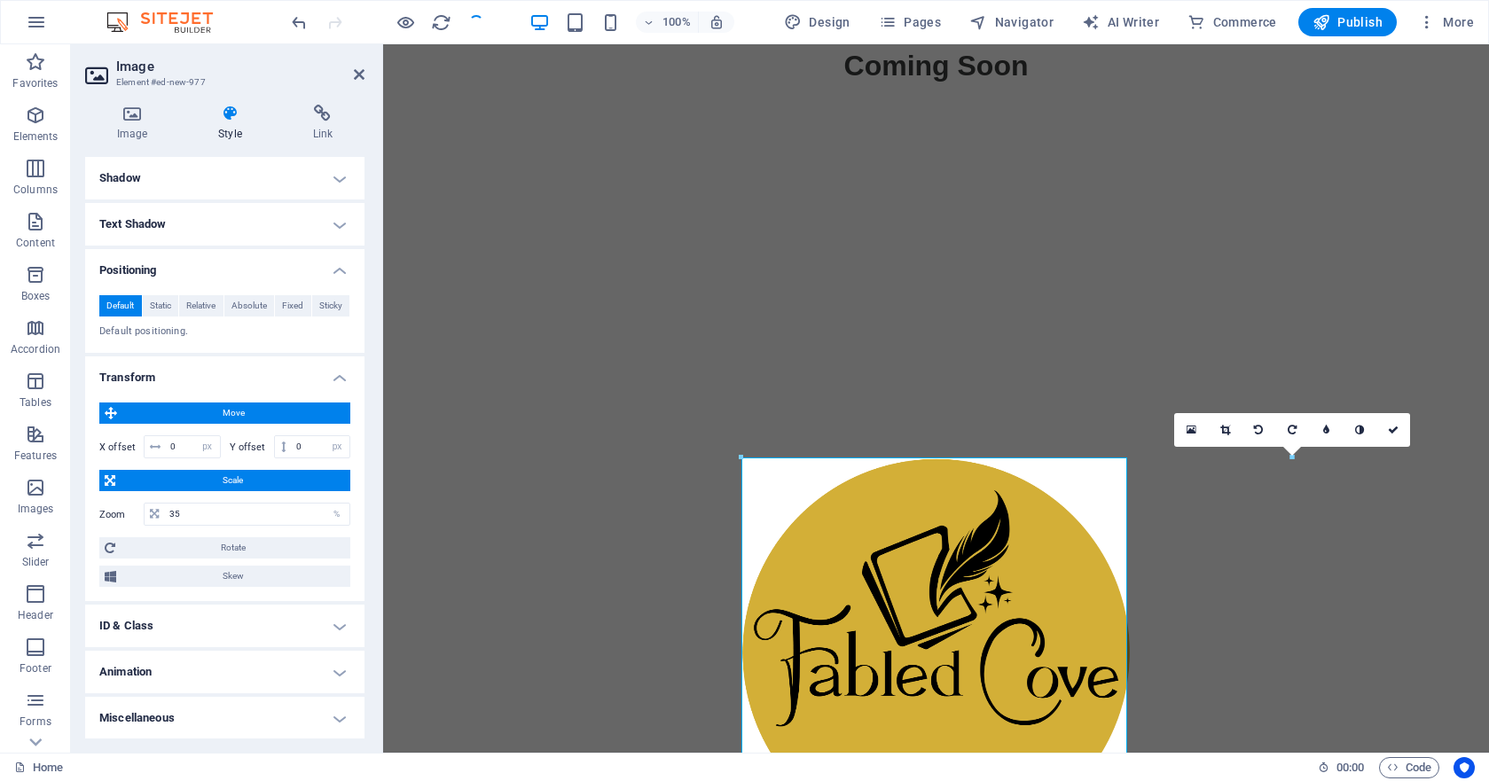
click at [546, 351] on div "Coming Soon" at bounding box center [936, 637] width 1106 height 1187
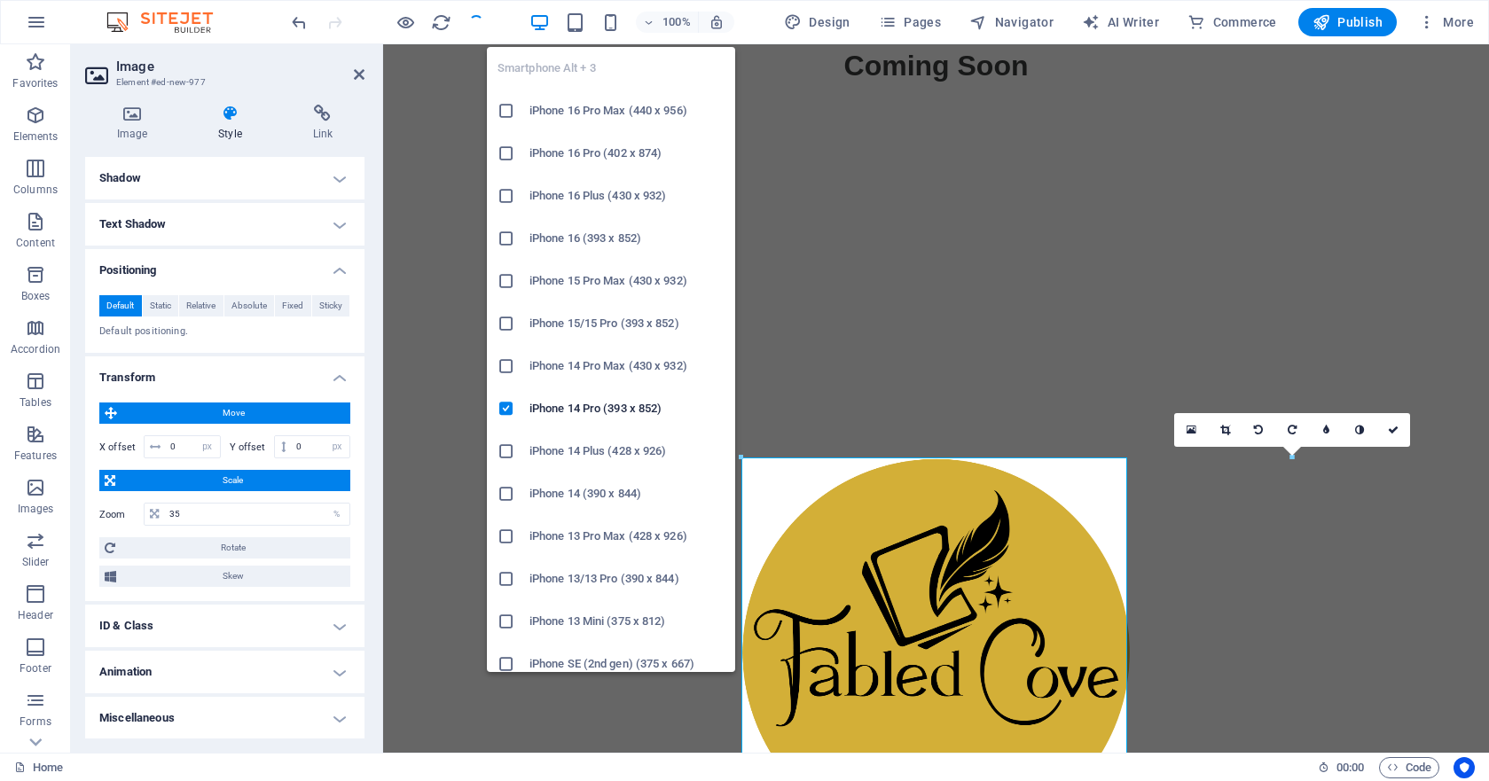
click at [608, 11] on div "100%" at bounding box center [632, 22] width 205 height 28
click at [613, 25] on icon "button" at bounding box center [610, 22] width 20 height 20
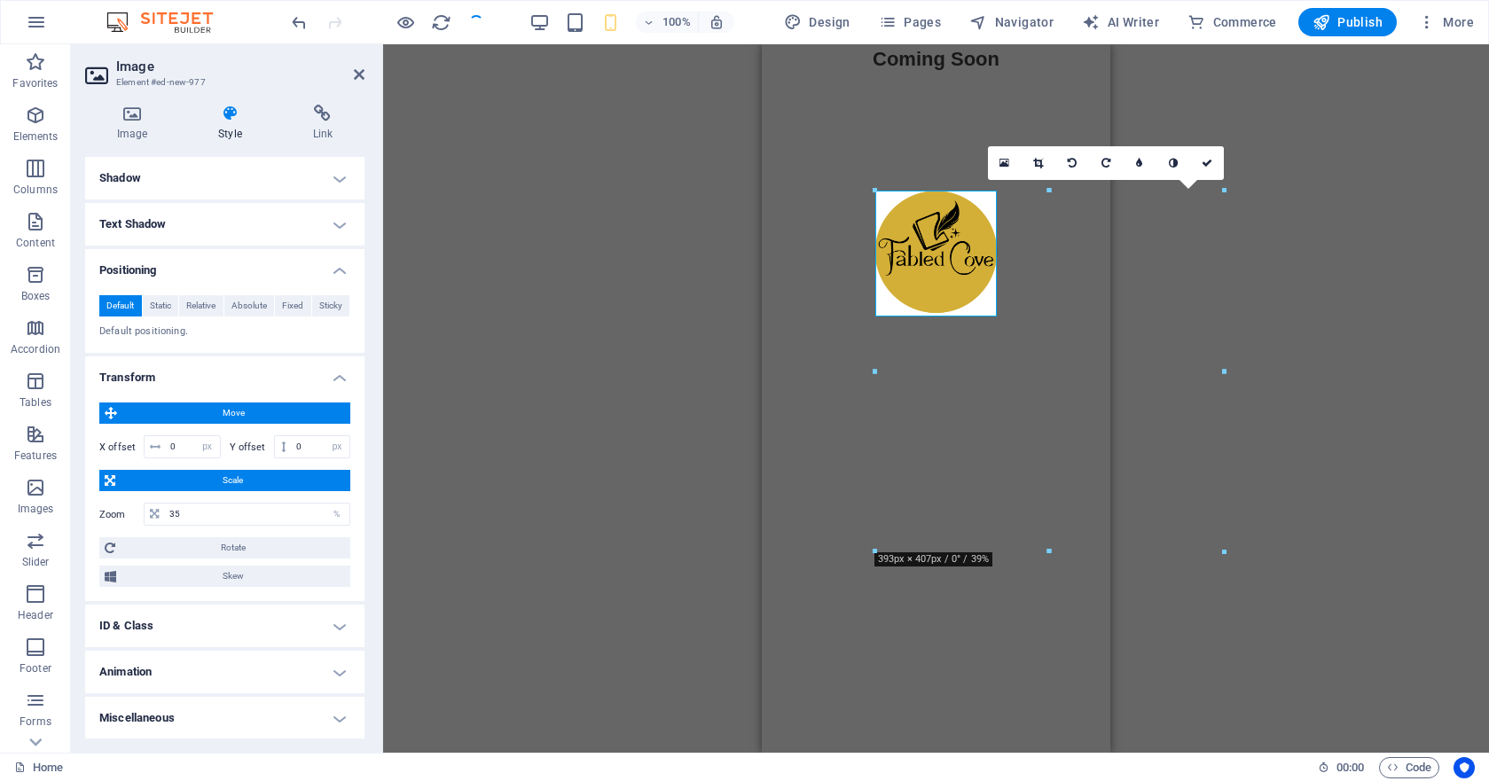
click at [486, 255] on div "Placeholder H2 H2 Logos Image Image Image Image Image Image Logos Placeholder I…" at bounding box center [936, 398] width 1106 height 709
click at [1208, 166] on icon at bounding box center [1207, 163] width 11 height 11
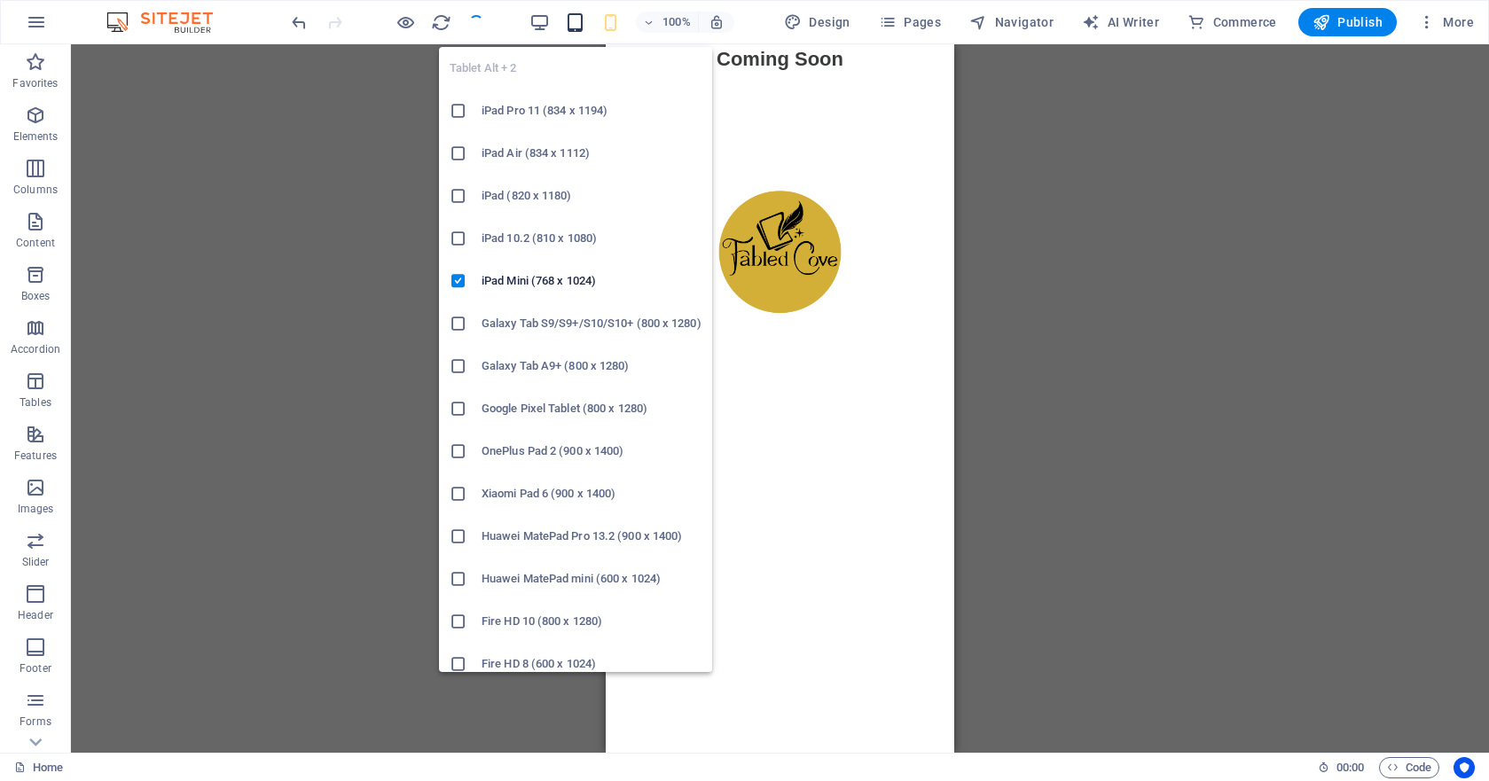
click at [577, 26] on icon "button" at bounding box center [575, 22] width 20 height 20
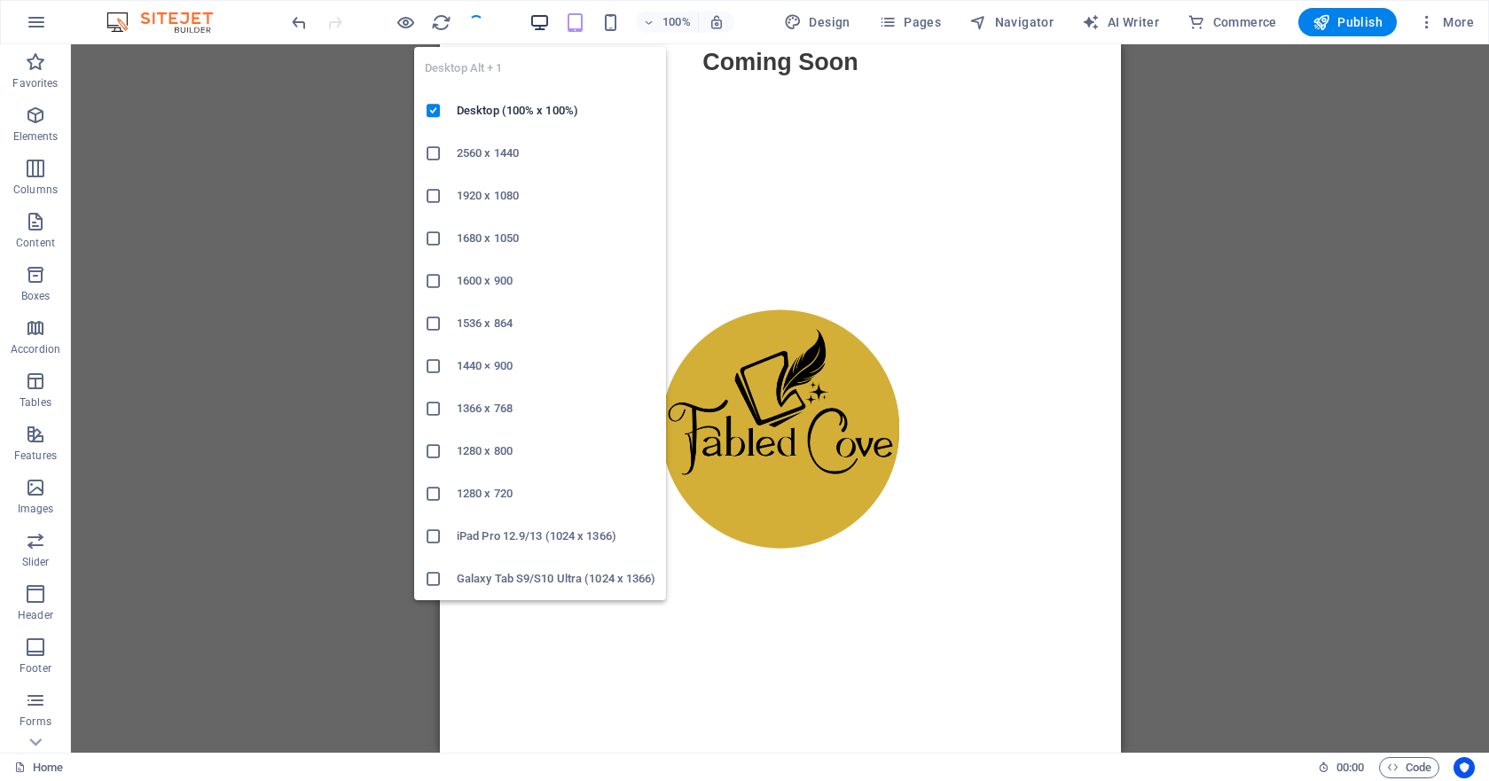
click at [548, 21] on icon "button" at bounding box center [540, 22] width 20 height 20
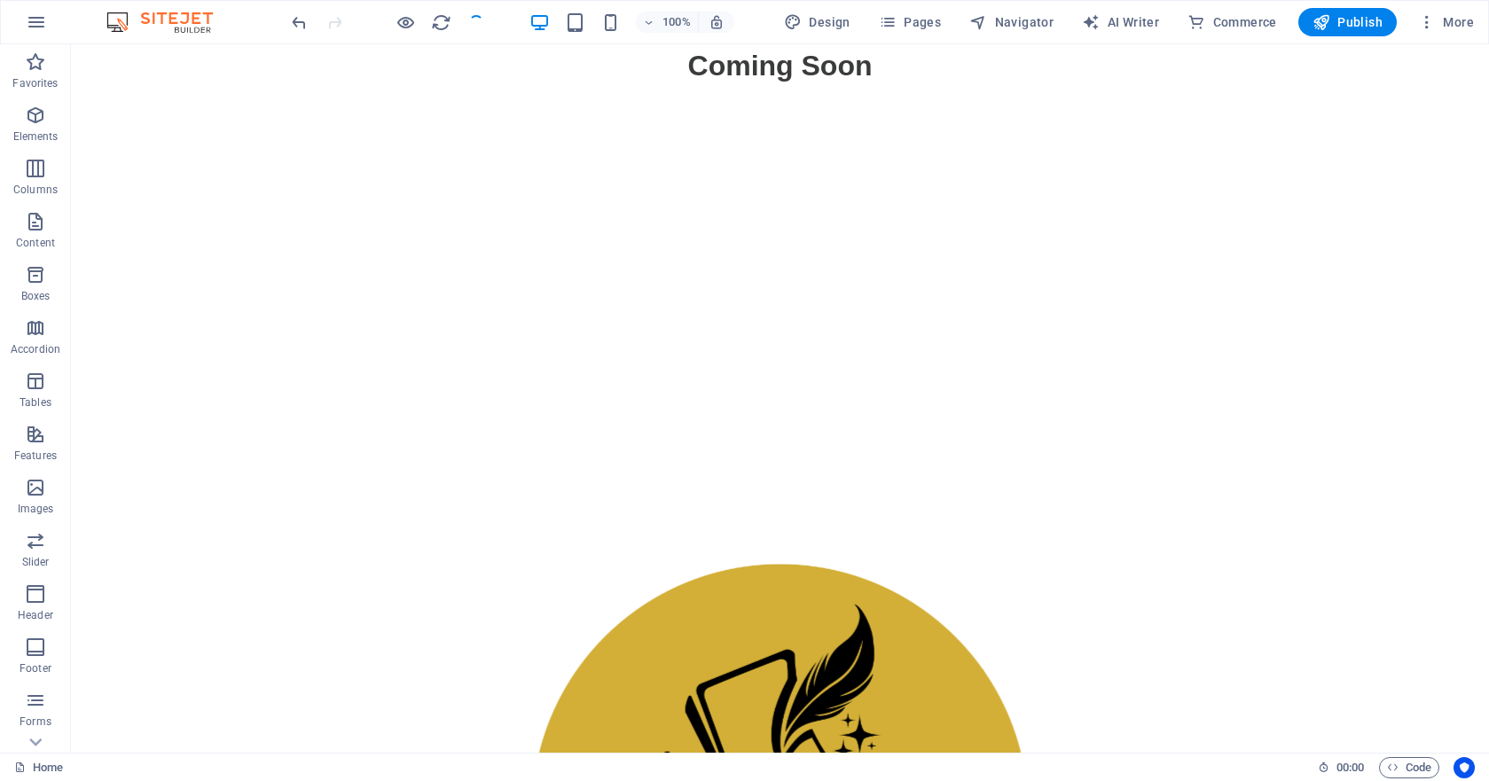
scroll to position [0, 0]
click at [134, 52] on icon at bounding box center [130, 55] width 10 height 19
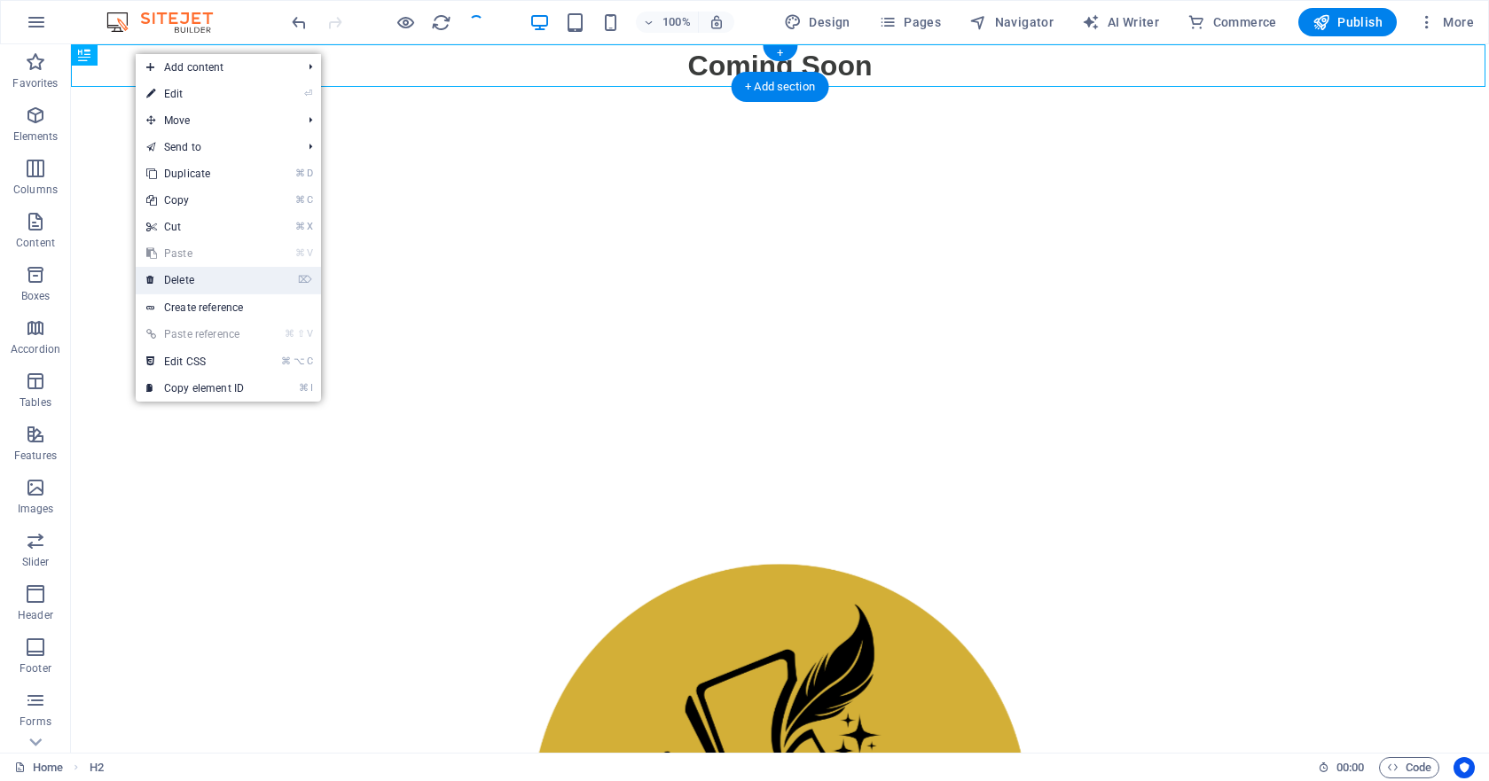
drag, startPoint x: 215, startPoint y: 279, endPoint x: 144, endPoint y: 235, distance: 83.7
click at [215, 279] on link "⌦ Delete" at bounding box center [195, 280] width 119 height 27
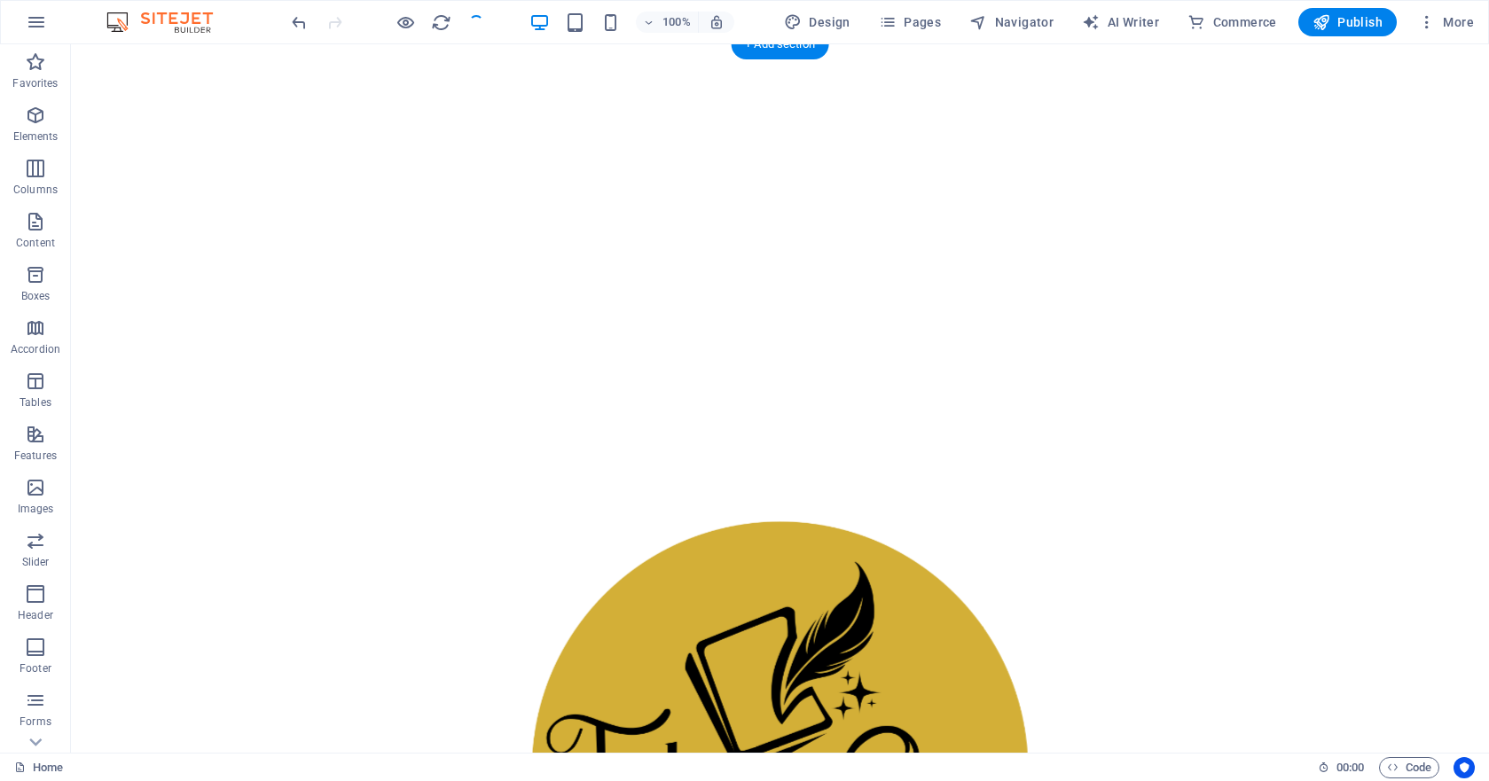
click at [301, 313] on div at bounding box center [780, 778] width 1418 height 1468
click at [726, 557] on figure at bounding box center [780, 779] width 497 height 514
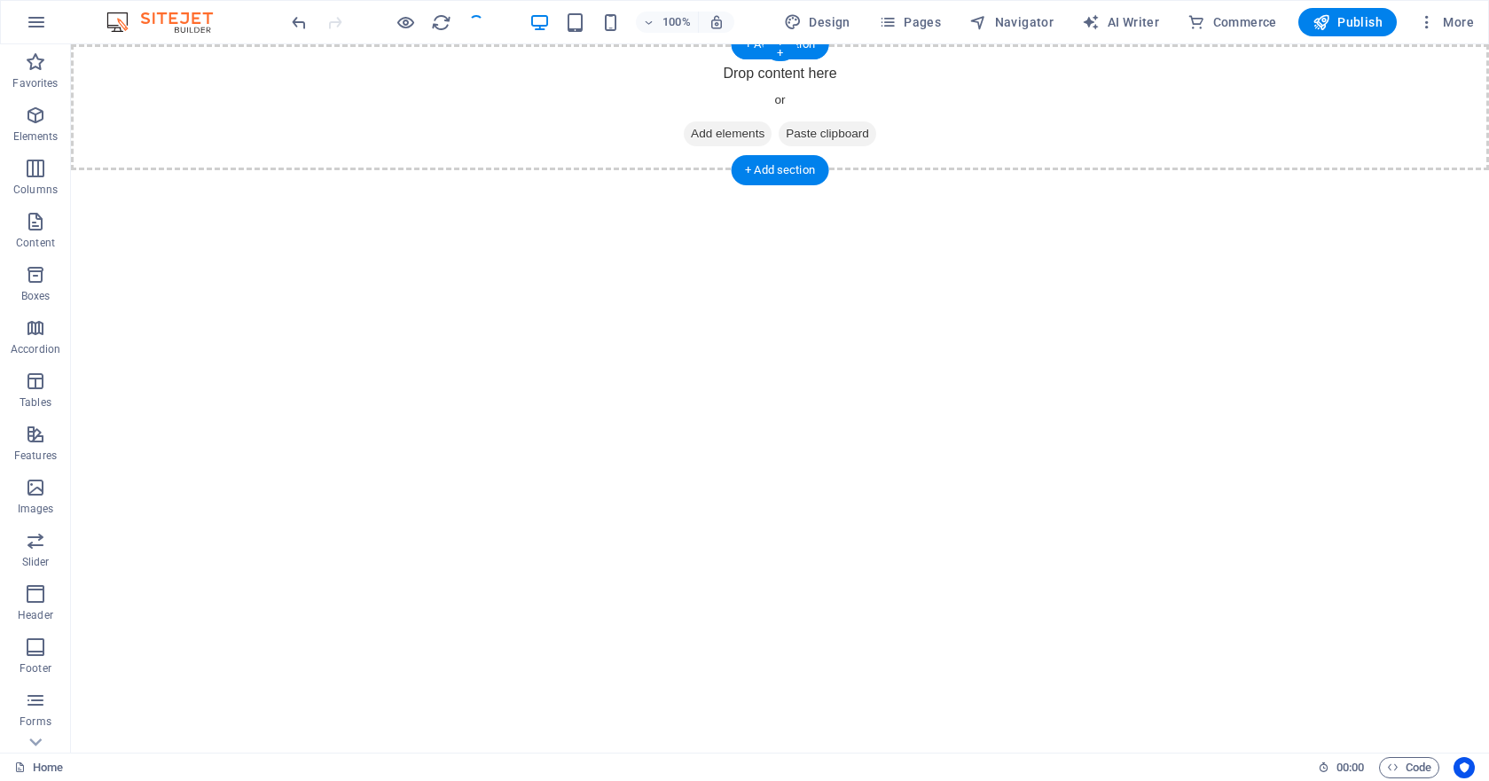
click at [708, 130] on span "Add elements" at bounding box center [728, 134] width 88 height 25
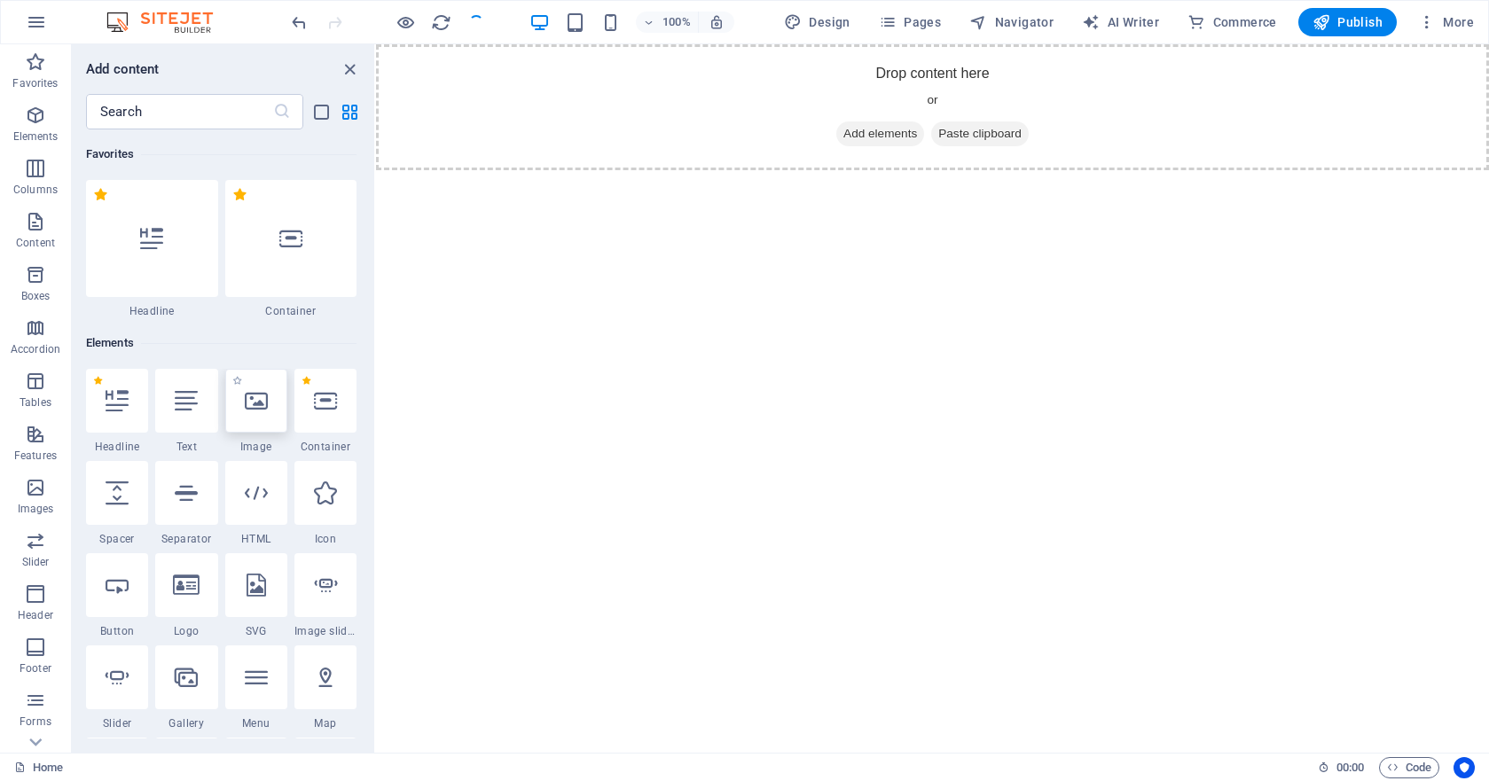
click at [269, 412] on div at bounding box center [256, 401] width 62 height 64
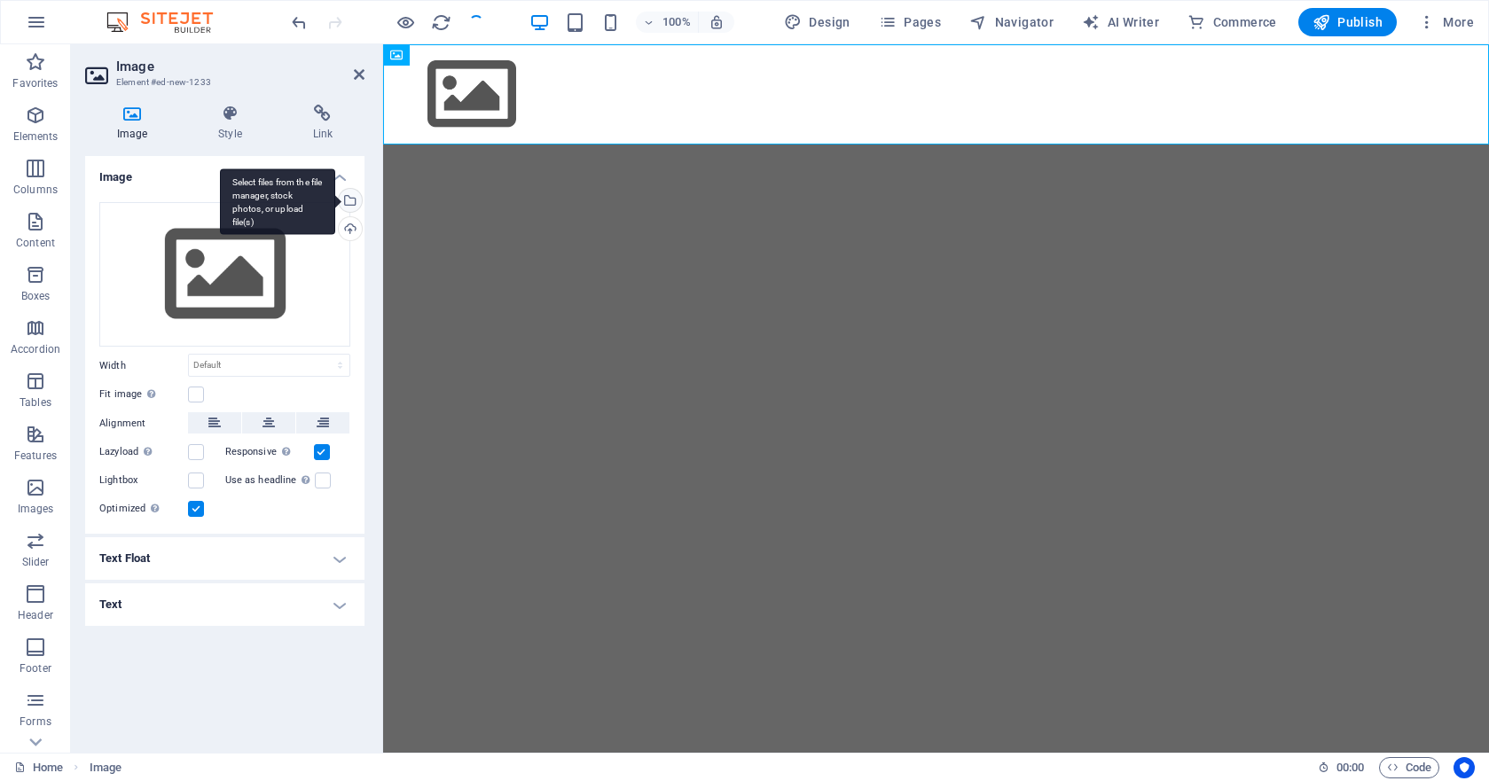
click at [335, 198] on div "Select files from the file manager, stock photos, or upload file(s)" at bounding box center [277, 202] width 115 height 67
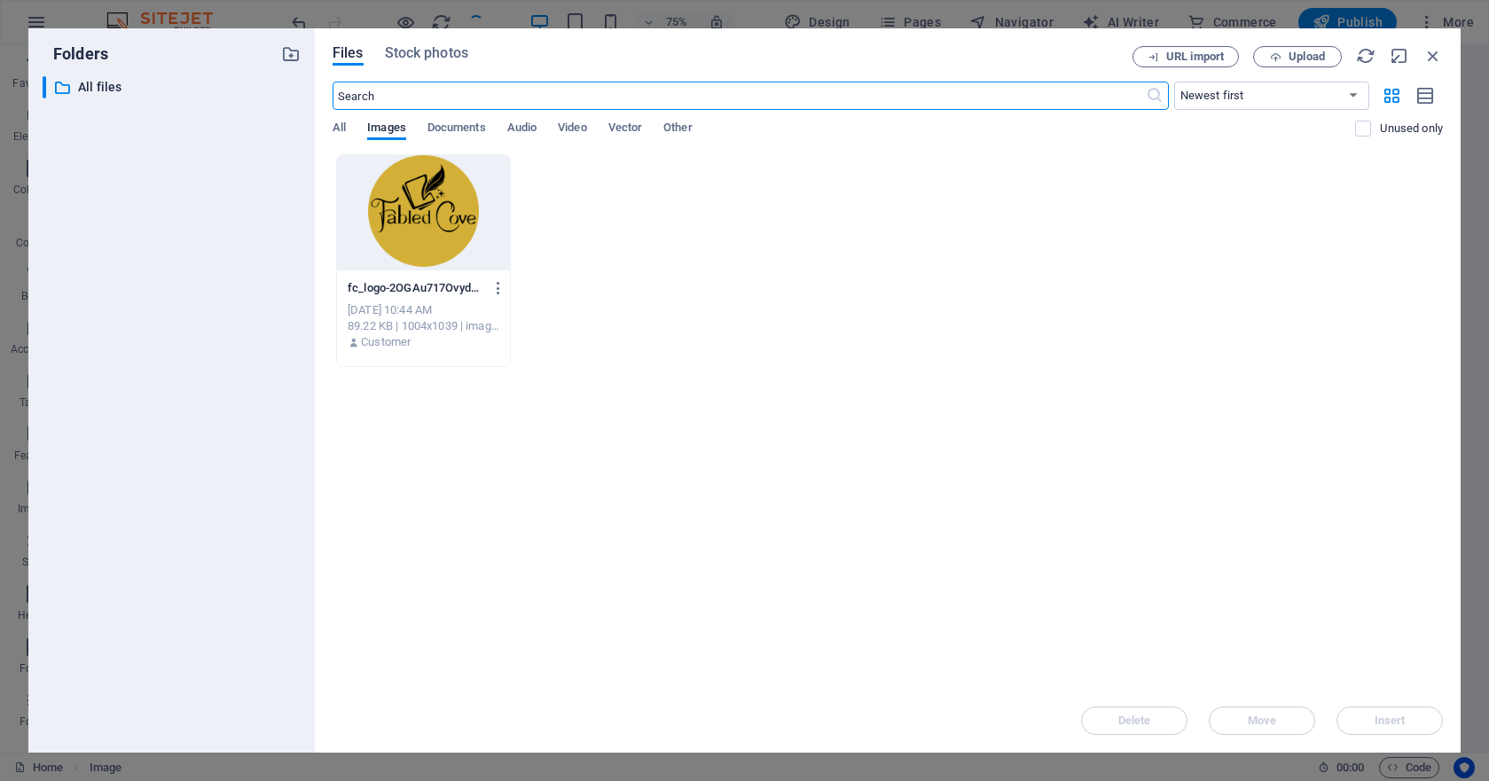
click at [406, 215] on div at bounding box center [423, 212] width 173 height 115
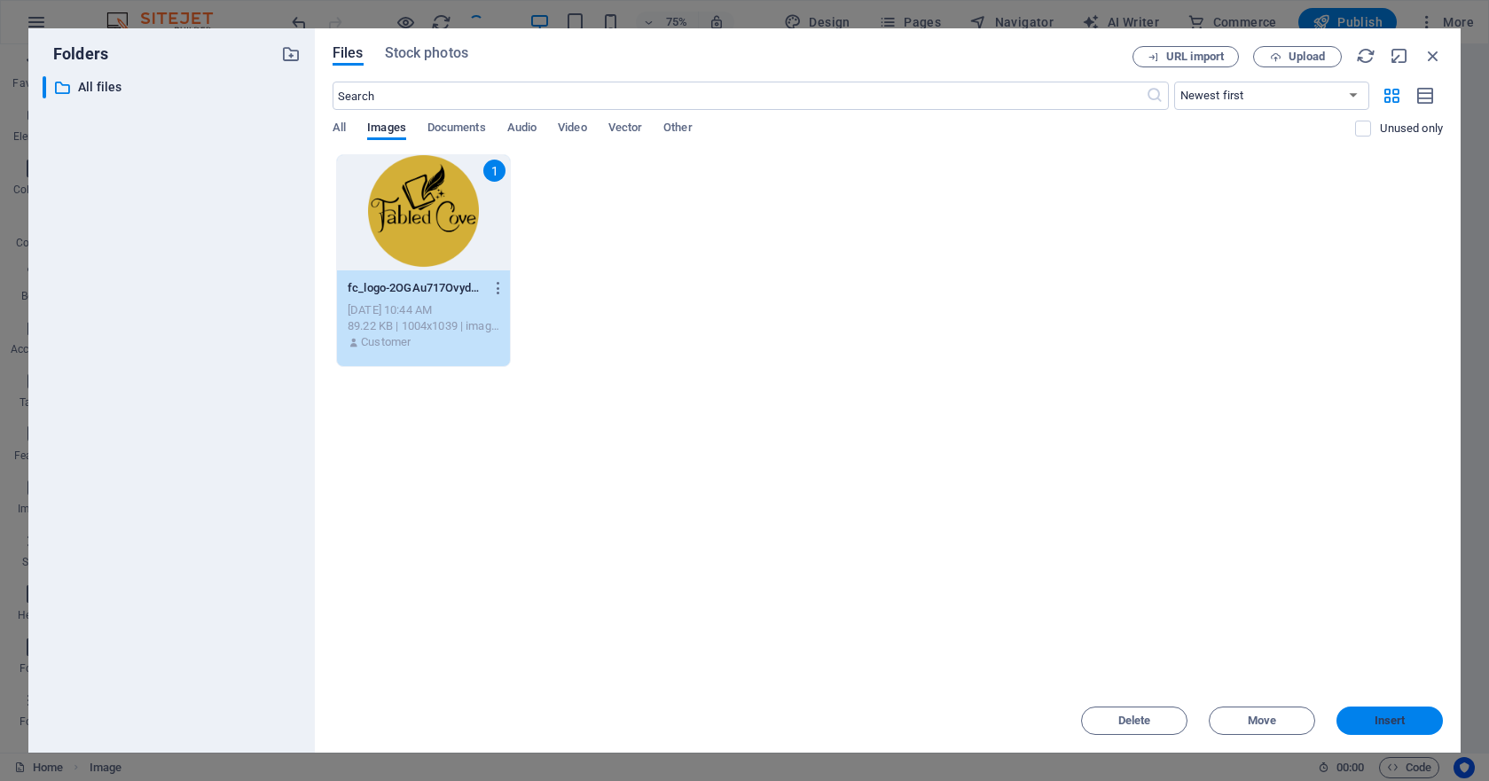
click at [1275, 722] on span "Insert" at bounding box center [1390, 721] width 31 height 11
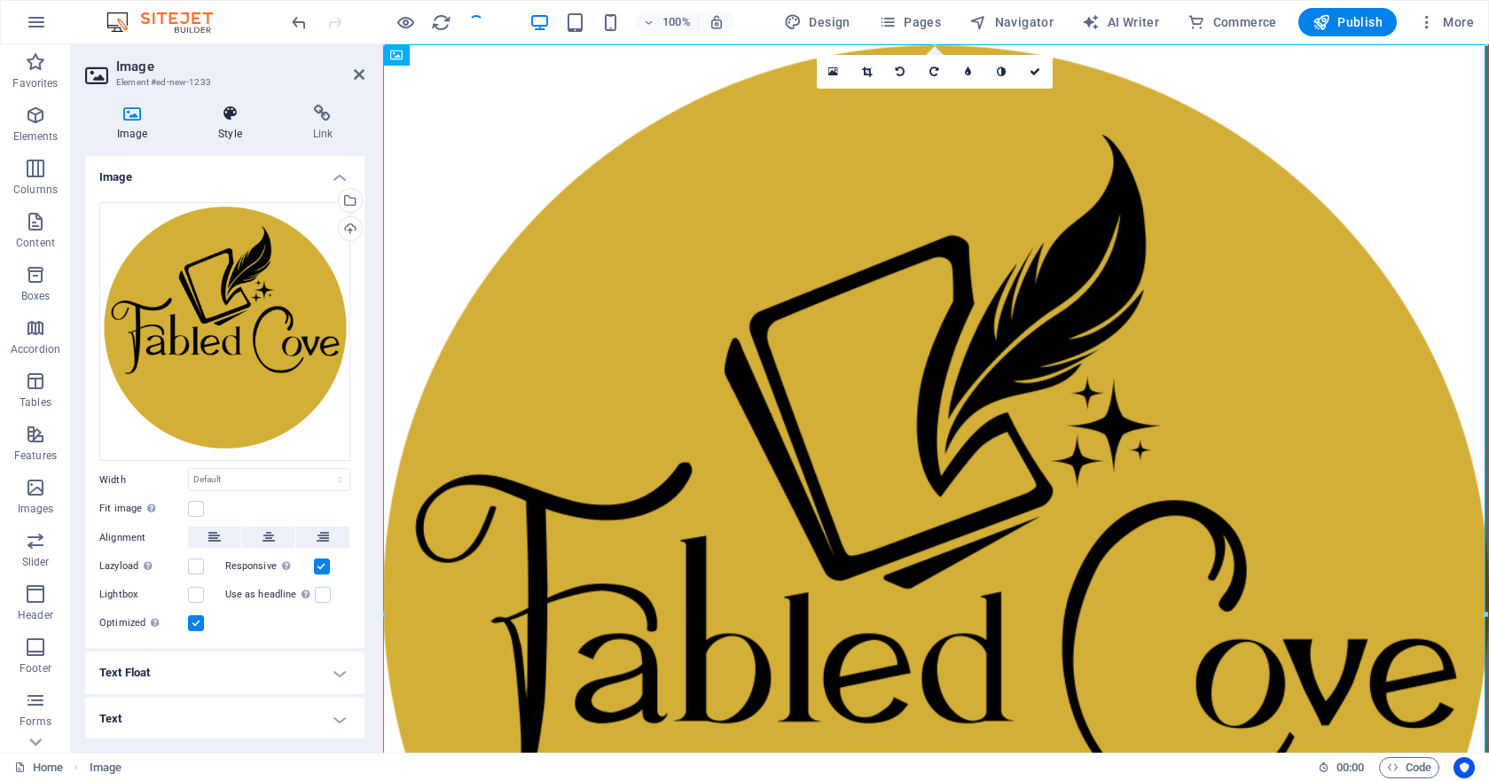
click at [231, 127] on h4 "Style" at bounding box center [233, 123] width 94 height 37
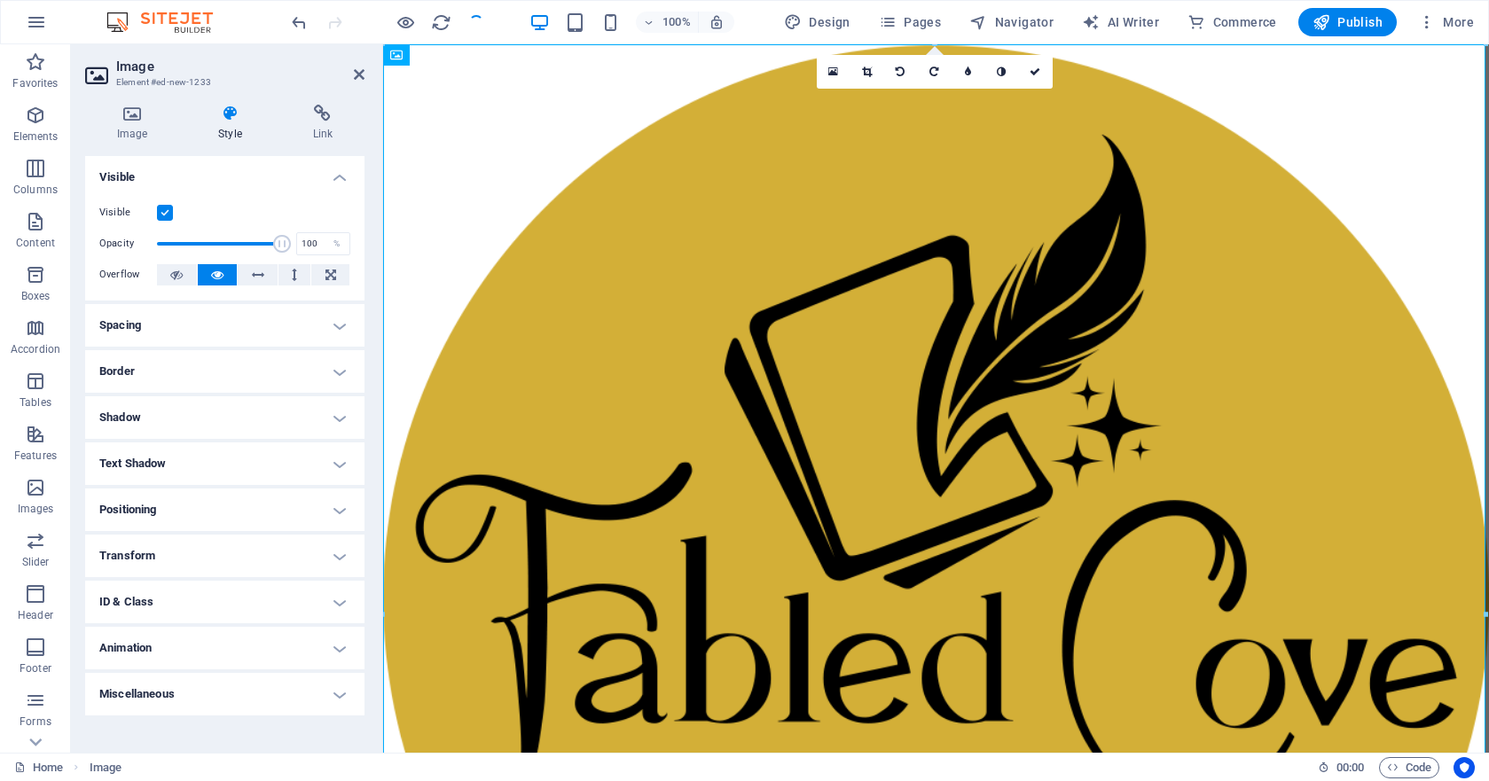
click at [343, 554] on h4 "Transform" at bounding box center [224, 556] width 279 height 43
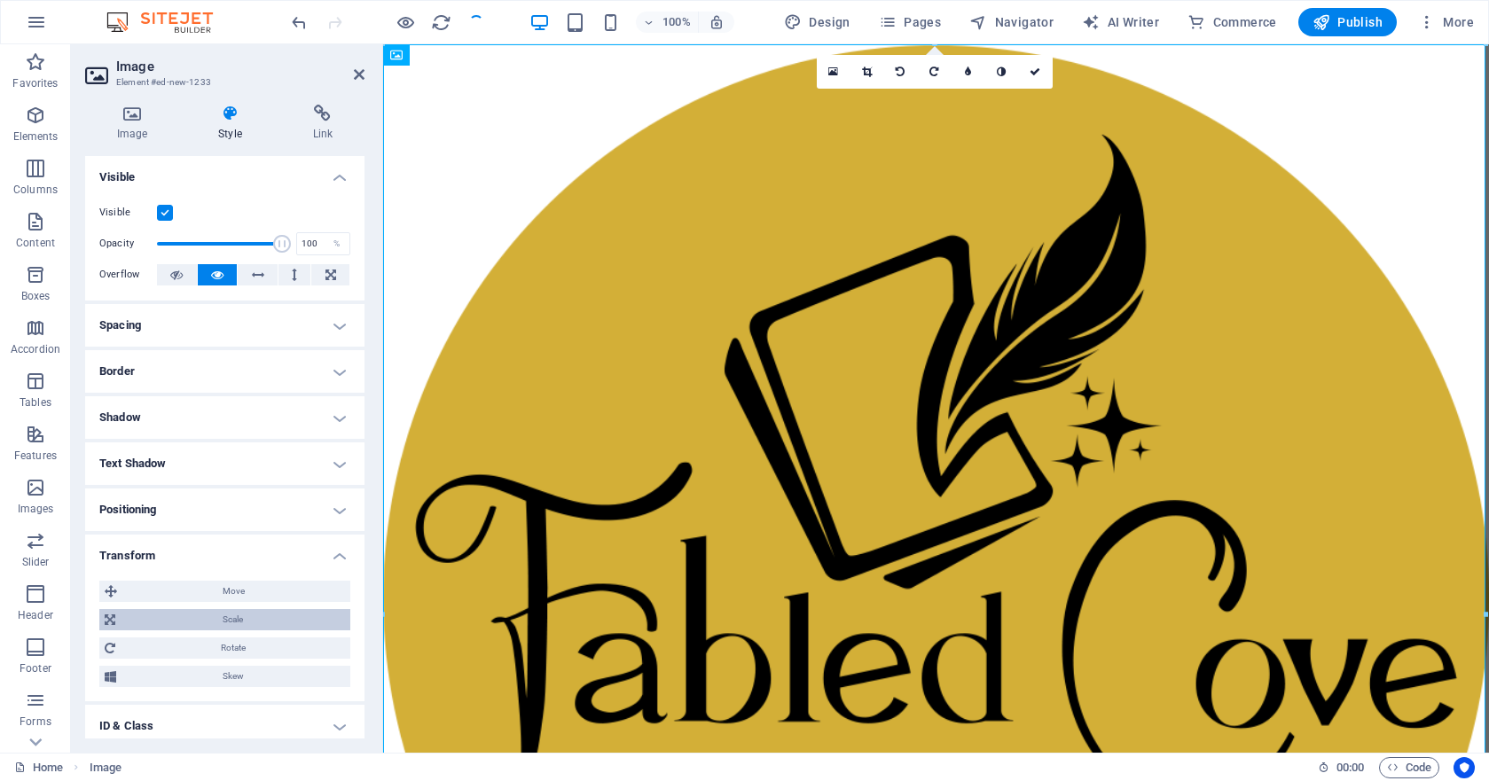
click at [232, 614] on span "Scale" at bounding box center [233, 619] width 224 height 21
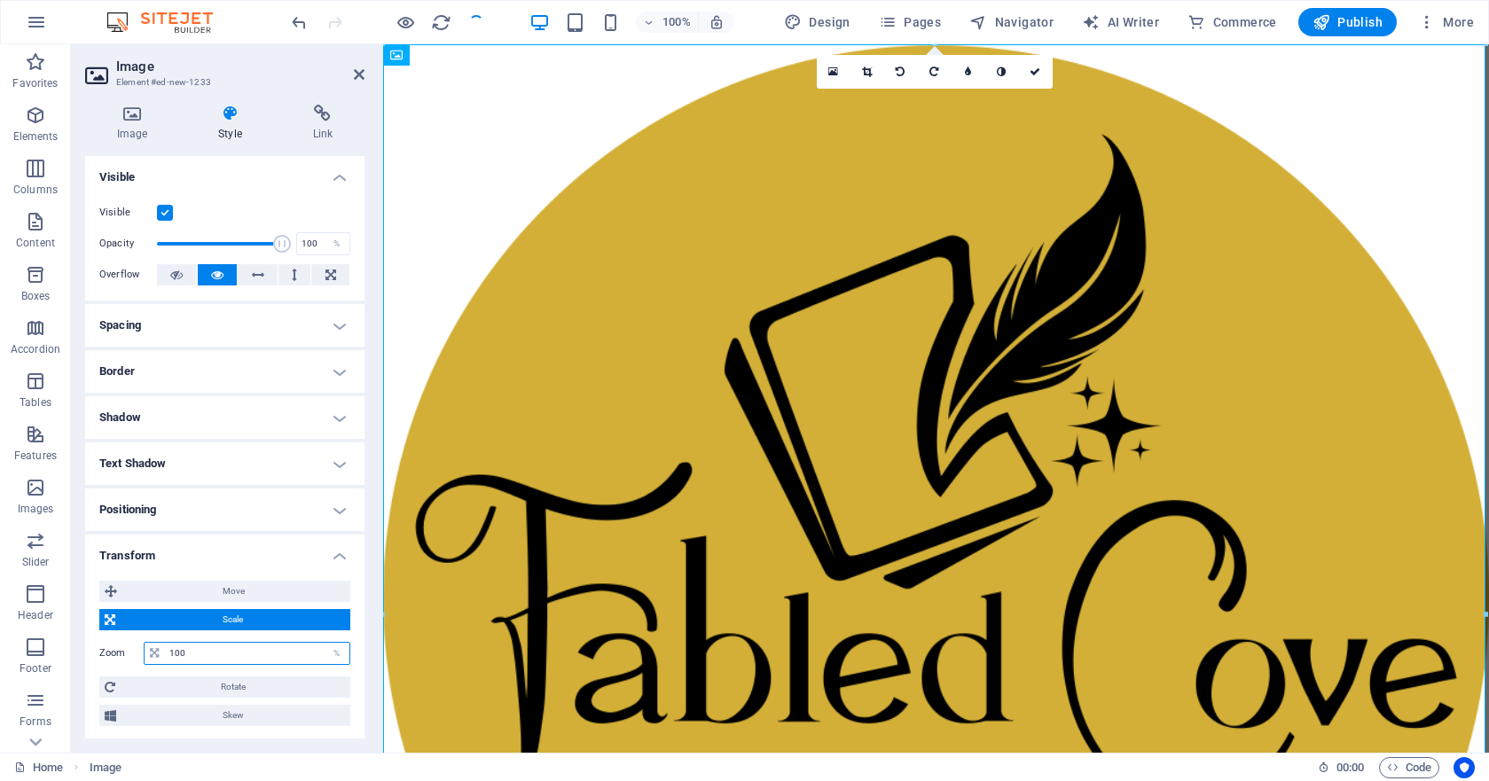
drag, startPoint x: 195, startPoint y: 657, endPoint x: 114, endPoint y: 647, distance: 81.3
click at [114, 647] on div "Zoom 100 %" at bounding box center [224, 653] width 251 height 23
type input "55"
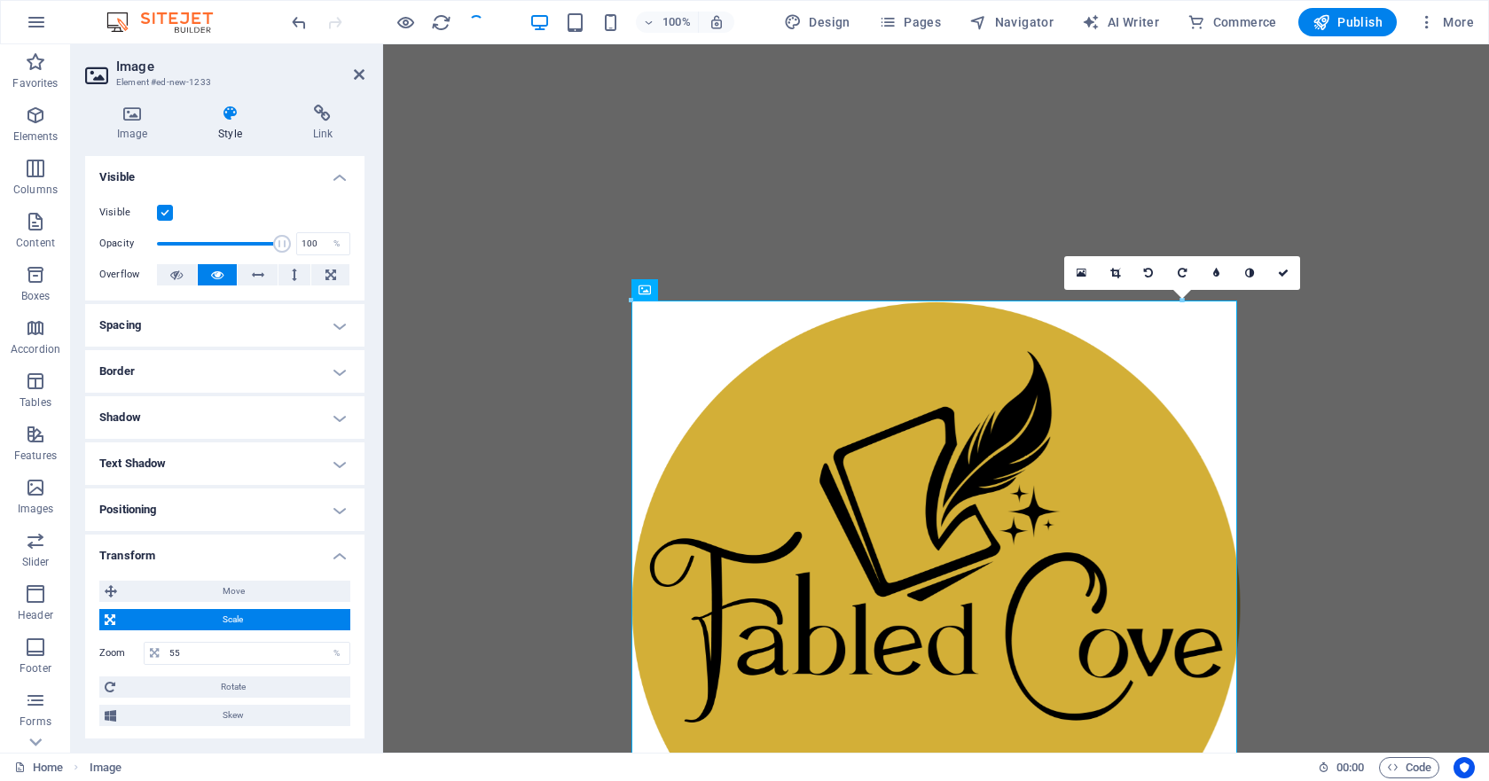
click at [475, 391] on div at bounding box center [936, 616] width 1106 height 1144
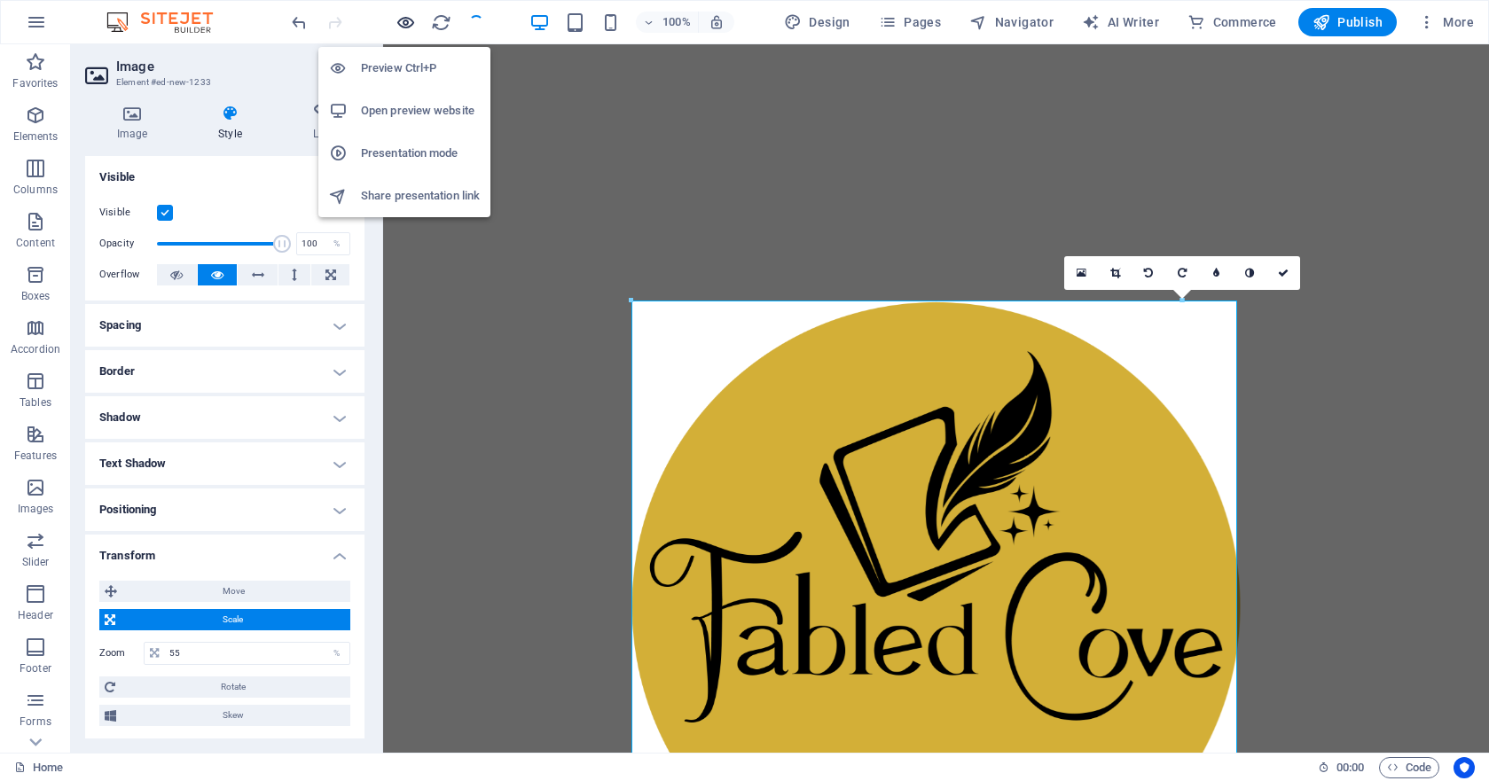
click at [407, 20] on icon "button" at bounding box center [406, 22] width 20 height 20
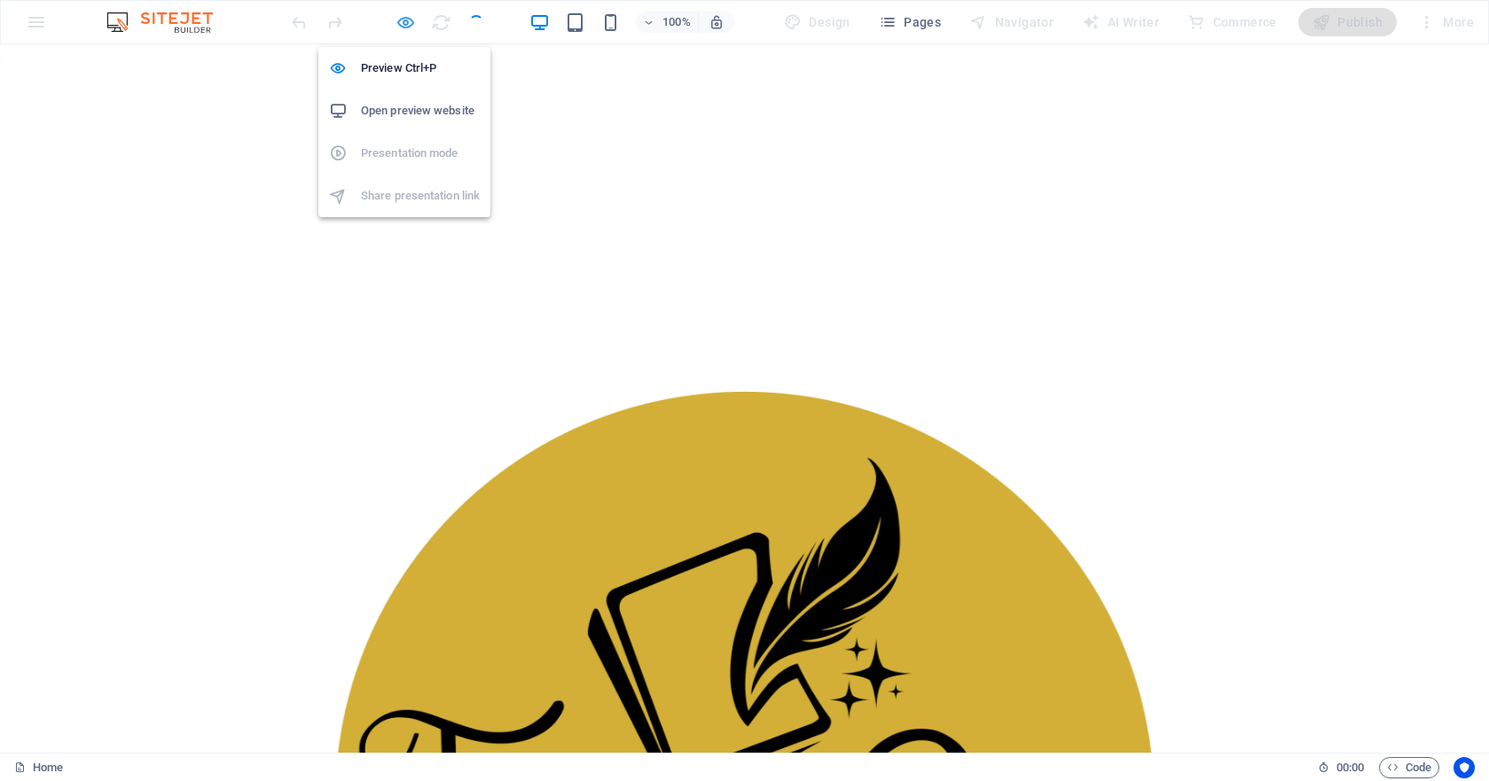
click at [406, 19] on icon "button" at bounding box center [406, 22] width 20 height 20
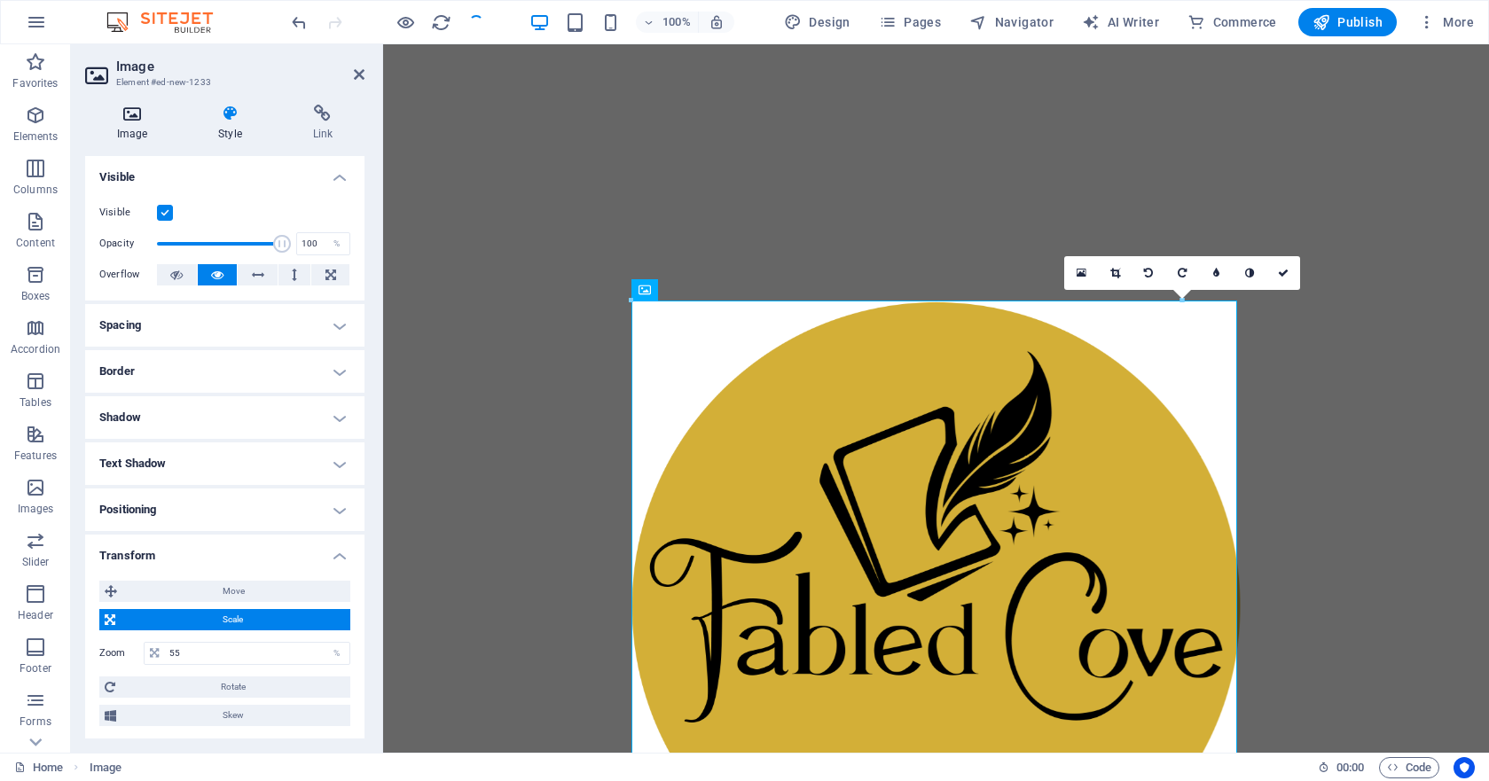
click at [139, 117] on icon at bounding box center [132, 114] width 94 height 18
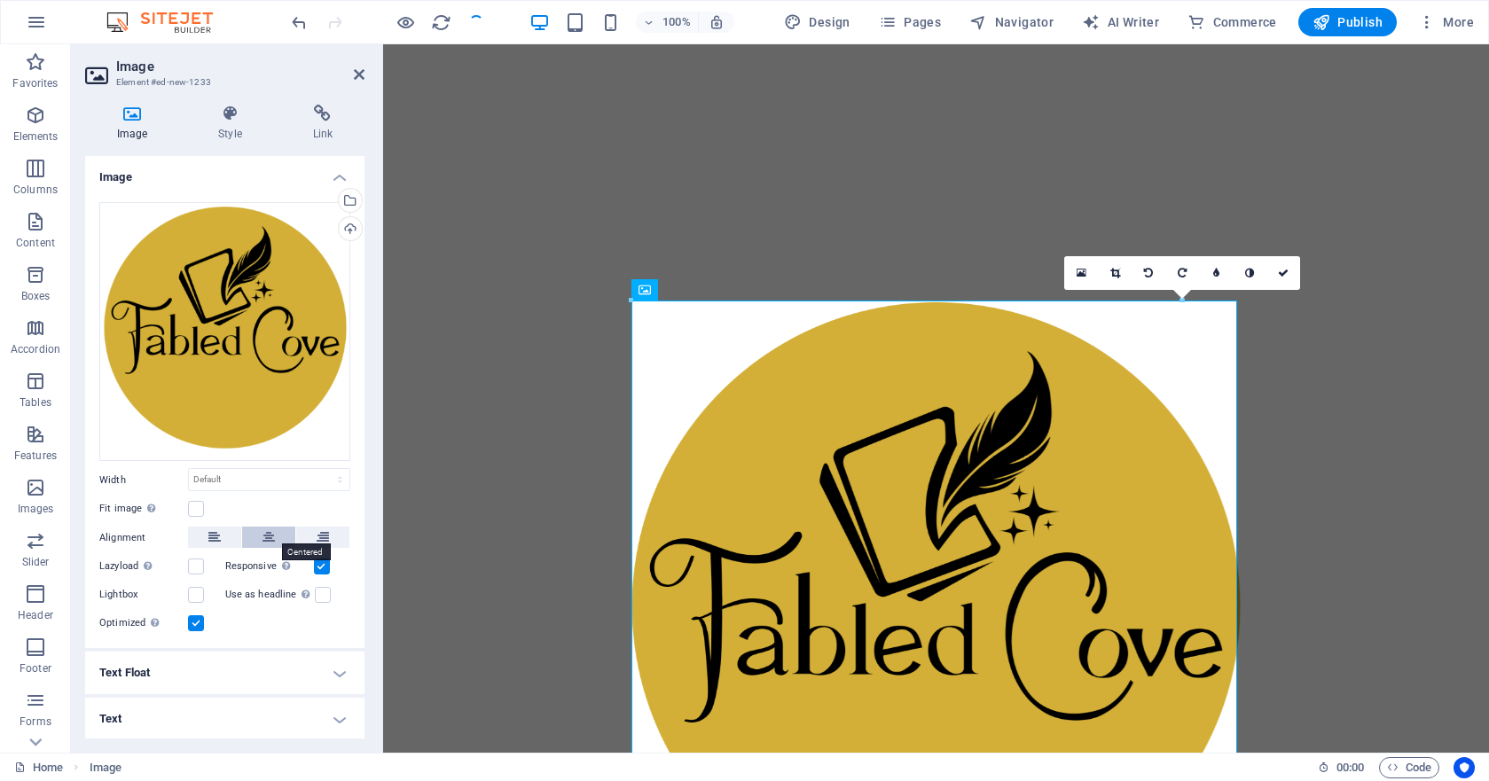
click at [263, 532] on icon at bounding box center [269, 537] width 12 height 21
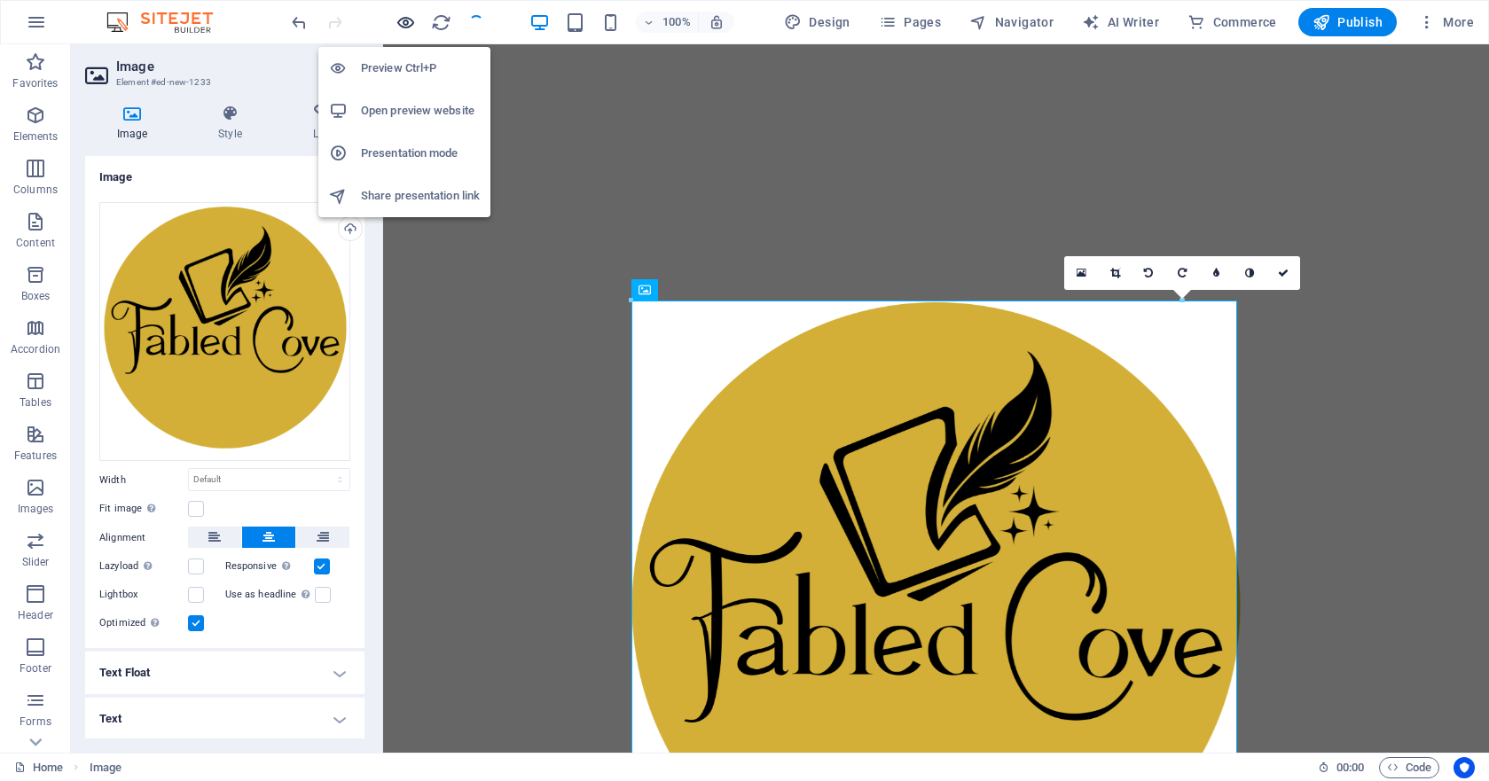
click at [406, 25] on icon "button" at bounding box center [406, 22] width 20 height 20
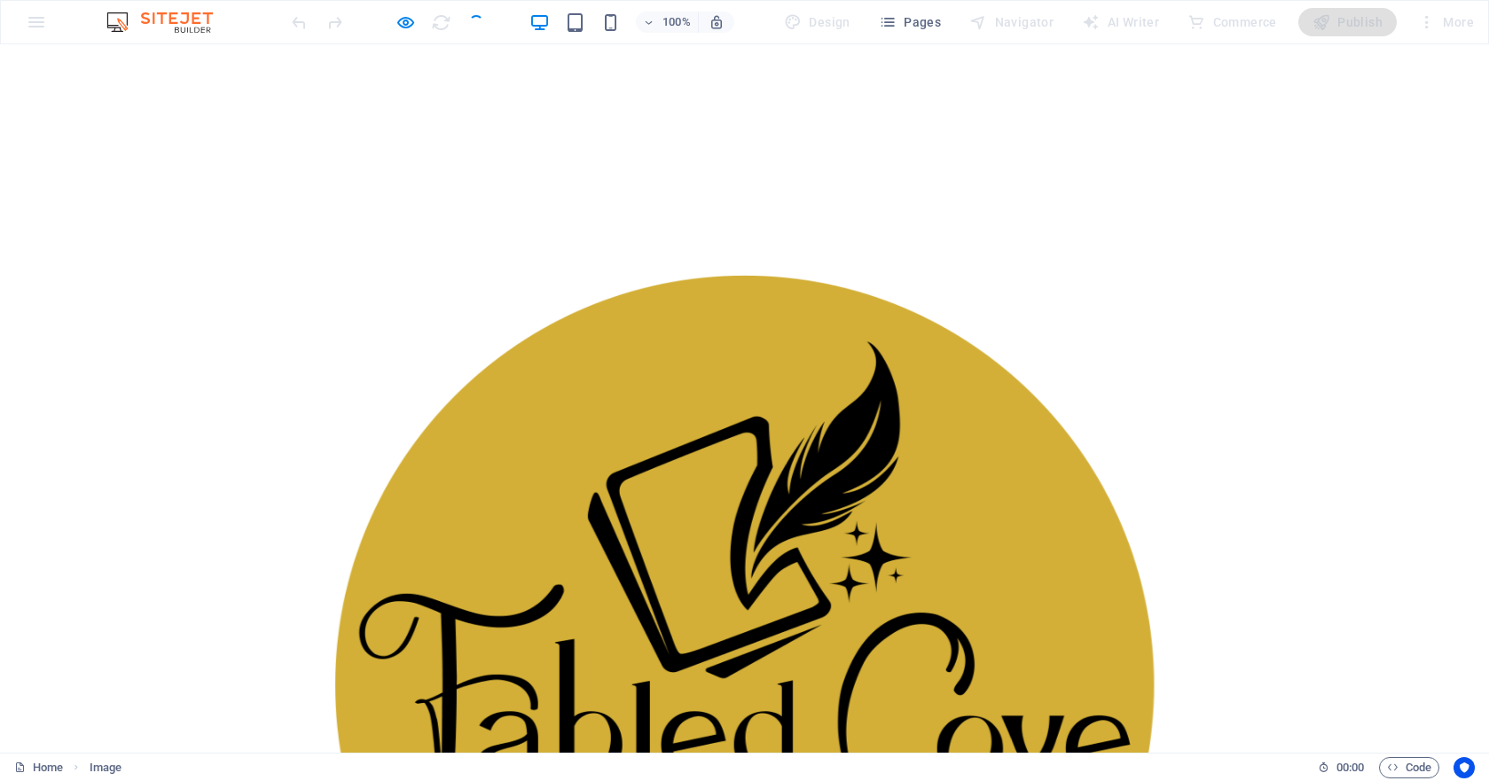
scroll to position [120, 0]
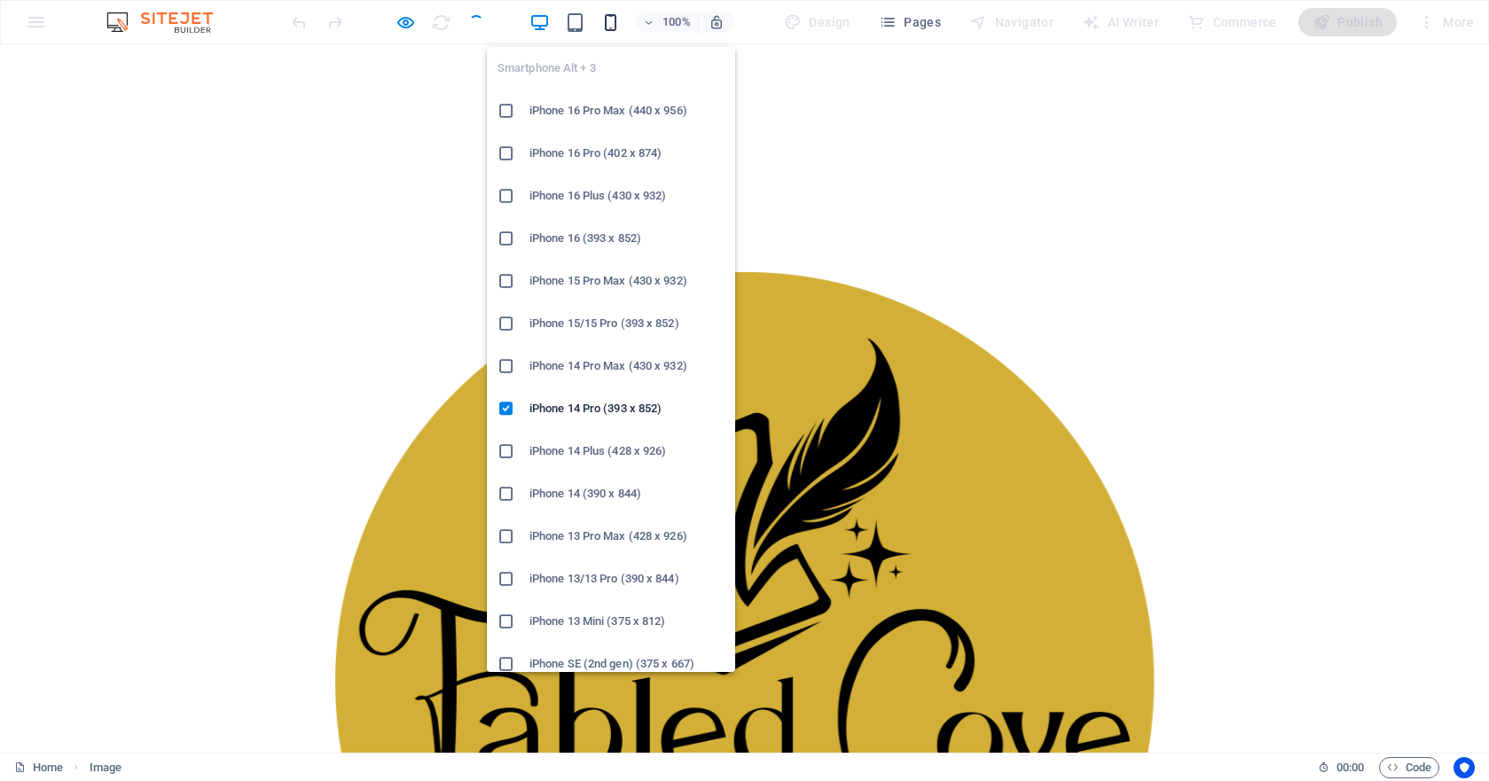
click at [606, 27] on icon "button" at bounding box center [610, 22] width 20 height 20
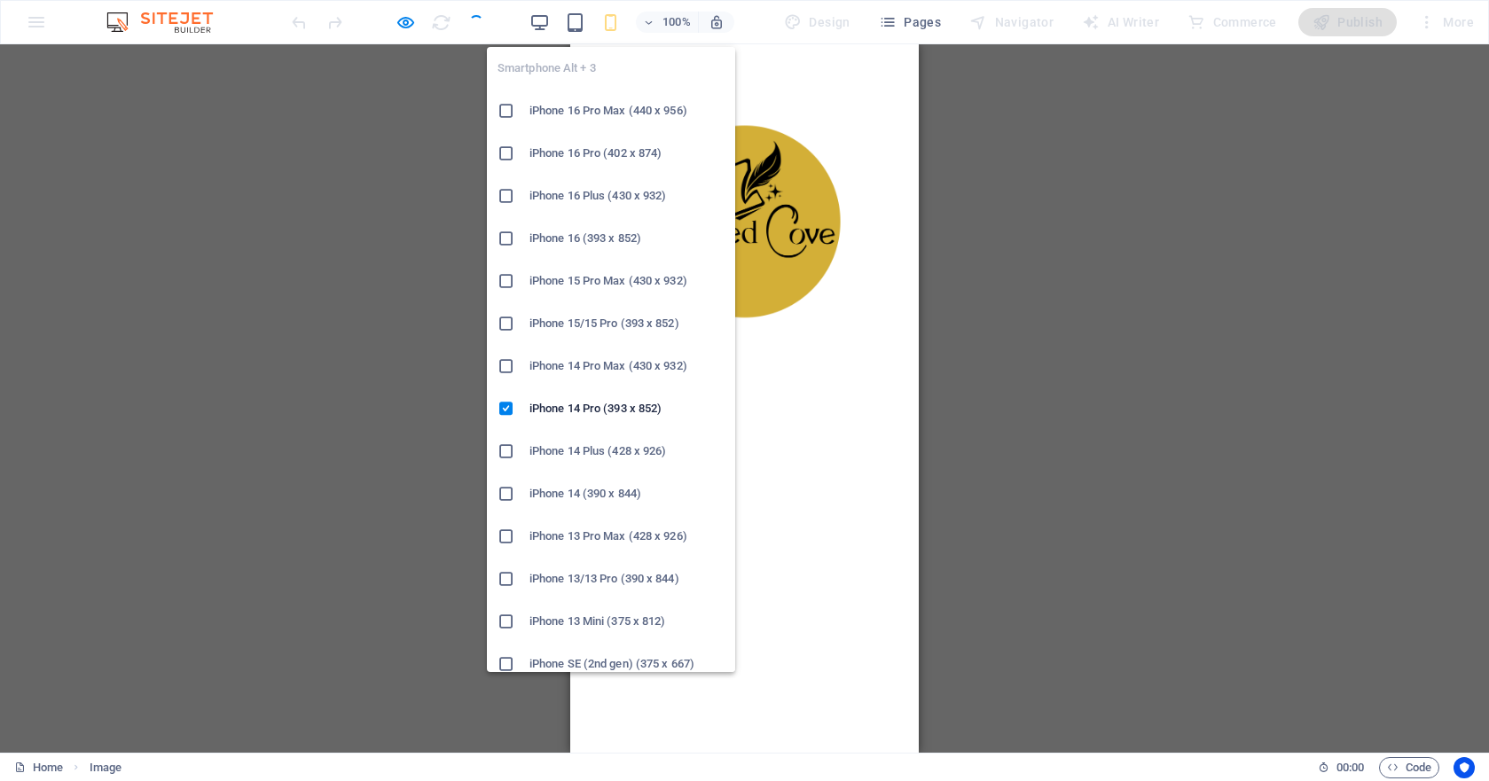
scroll to position [0, 0]
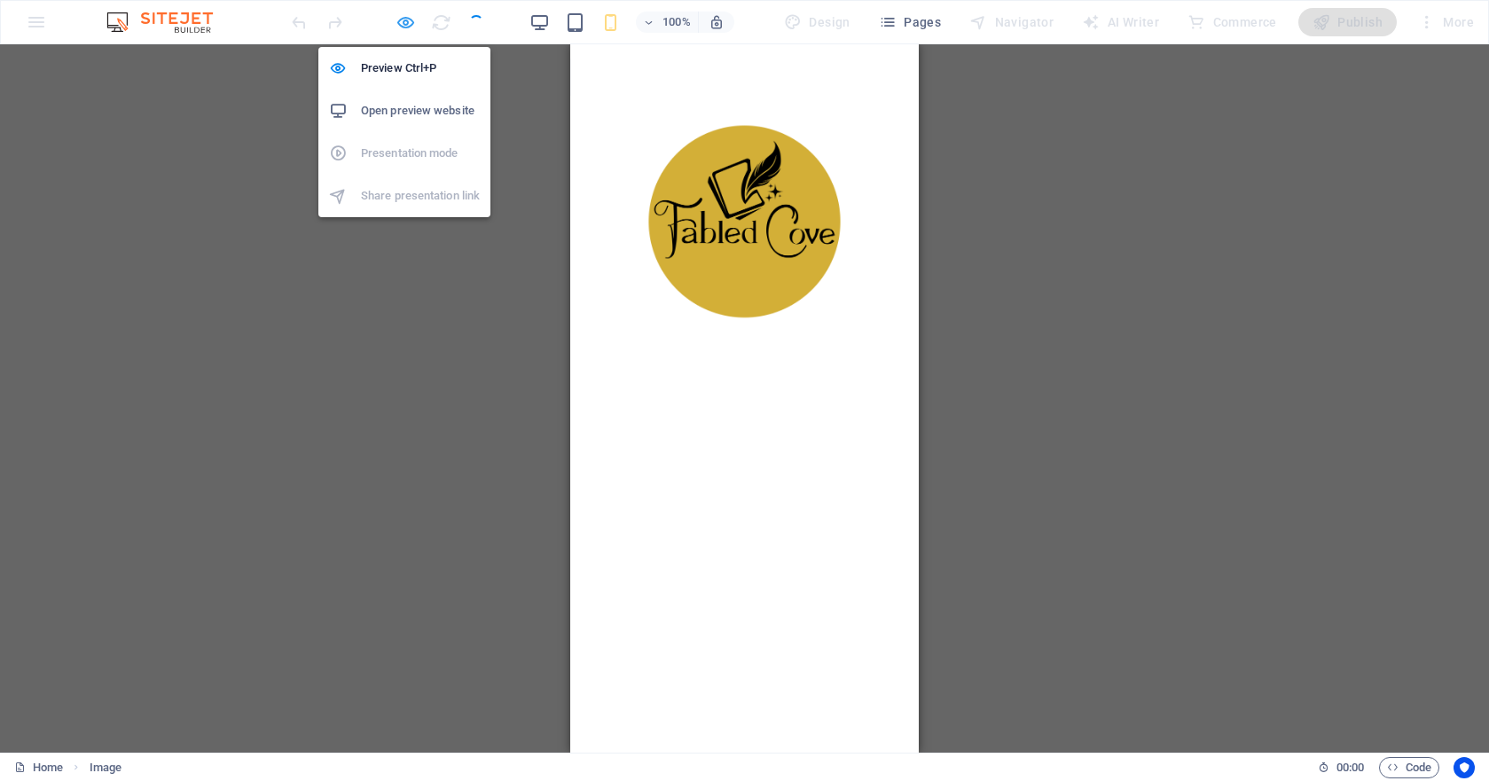
click at [400, 22] on icon "button" at bounding box center [406, 22] width 20 height 20
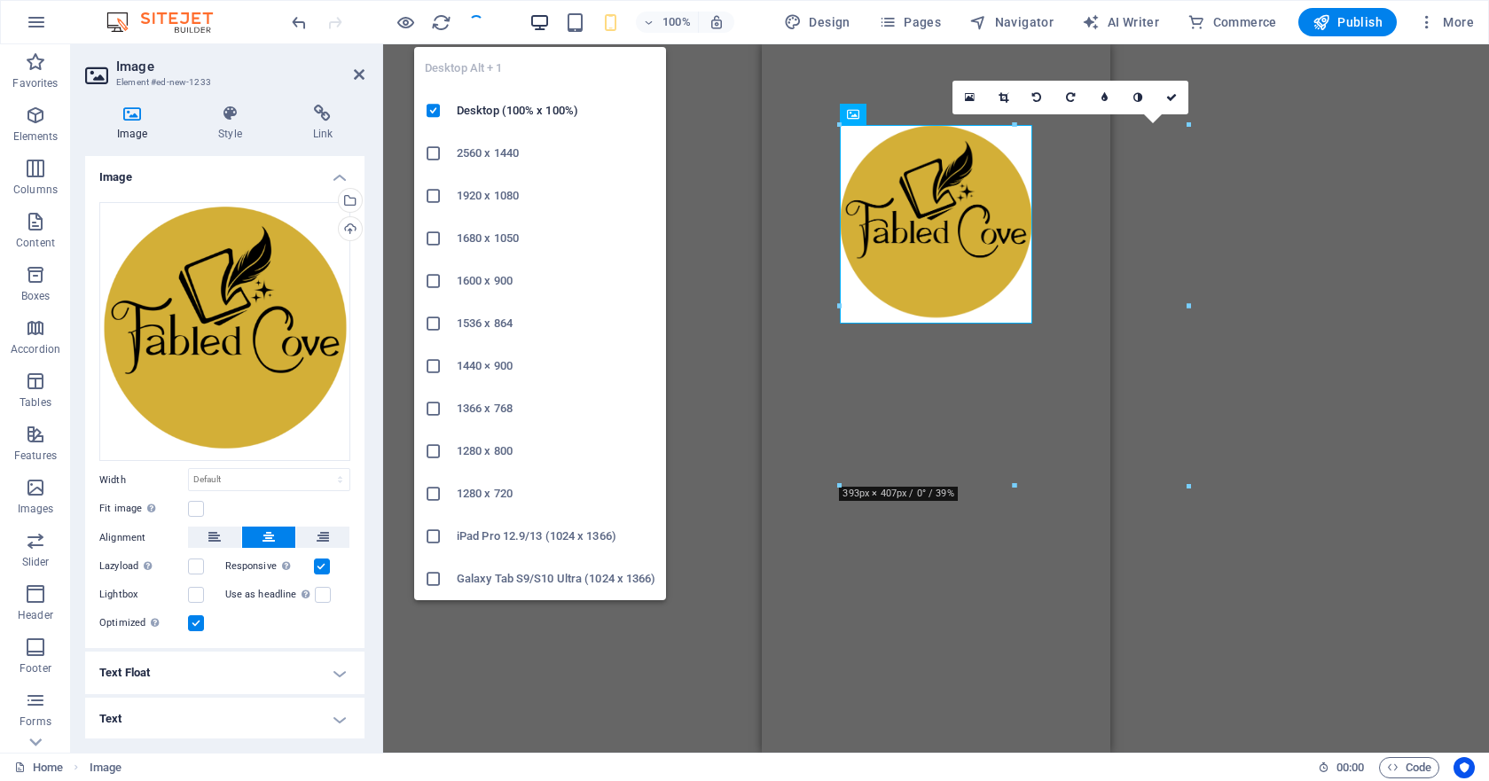
click at [537, 27] on icon "button" at bounding box center [540, 22] width 20 height 20
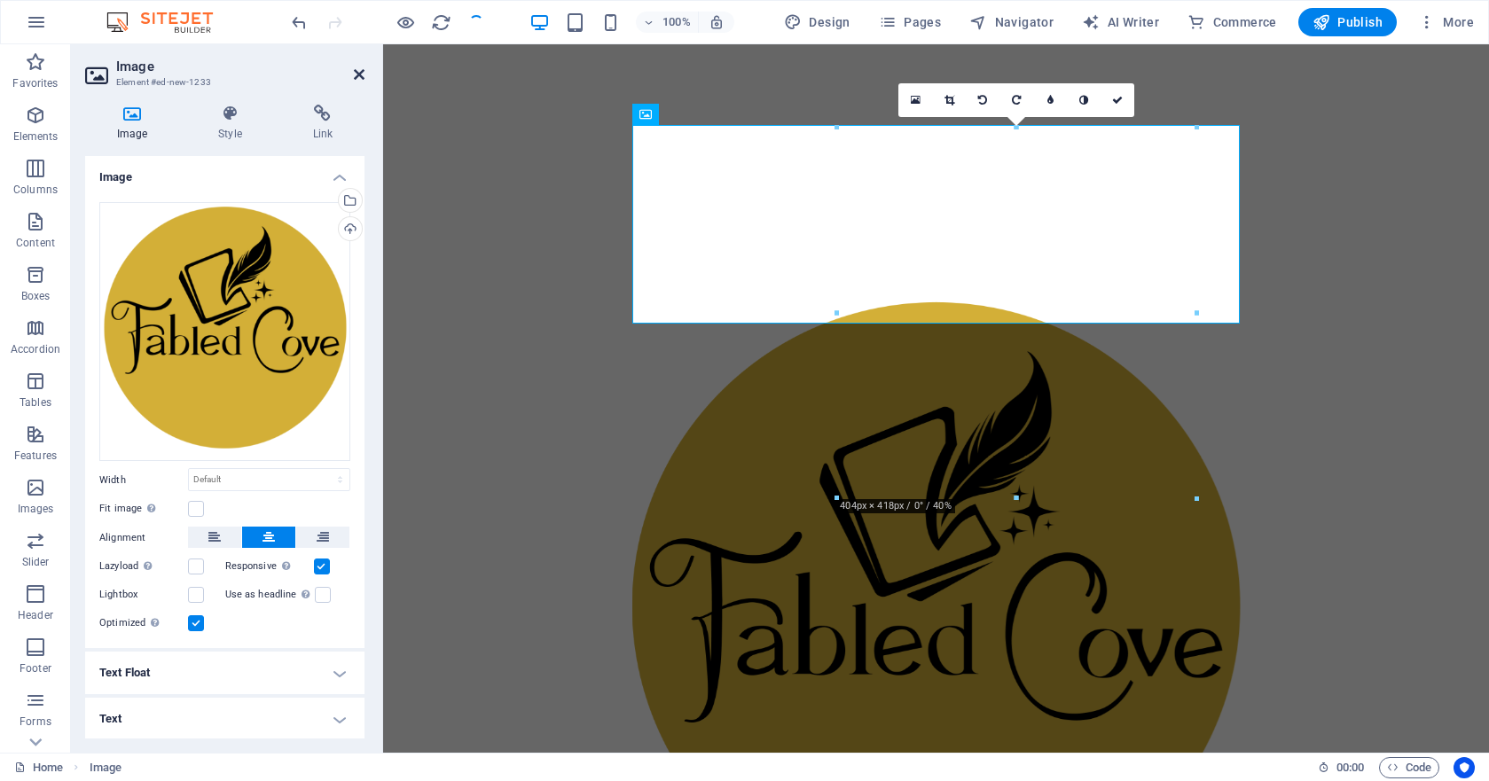
click at [357, 81] on icon at bounding box center [359, 74] width 11 height 14
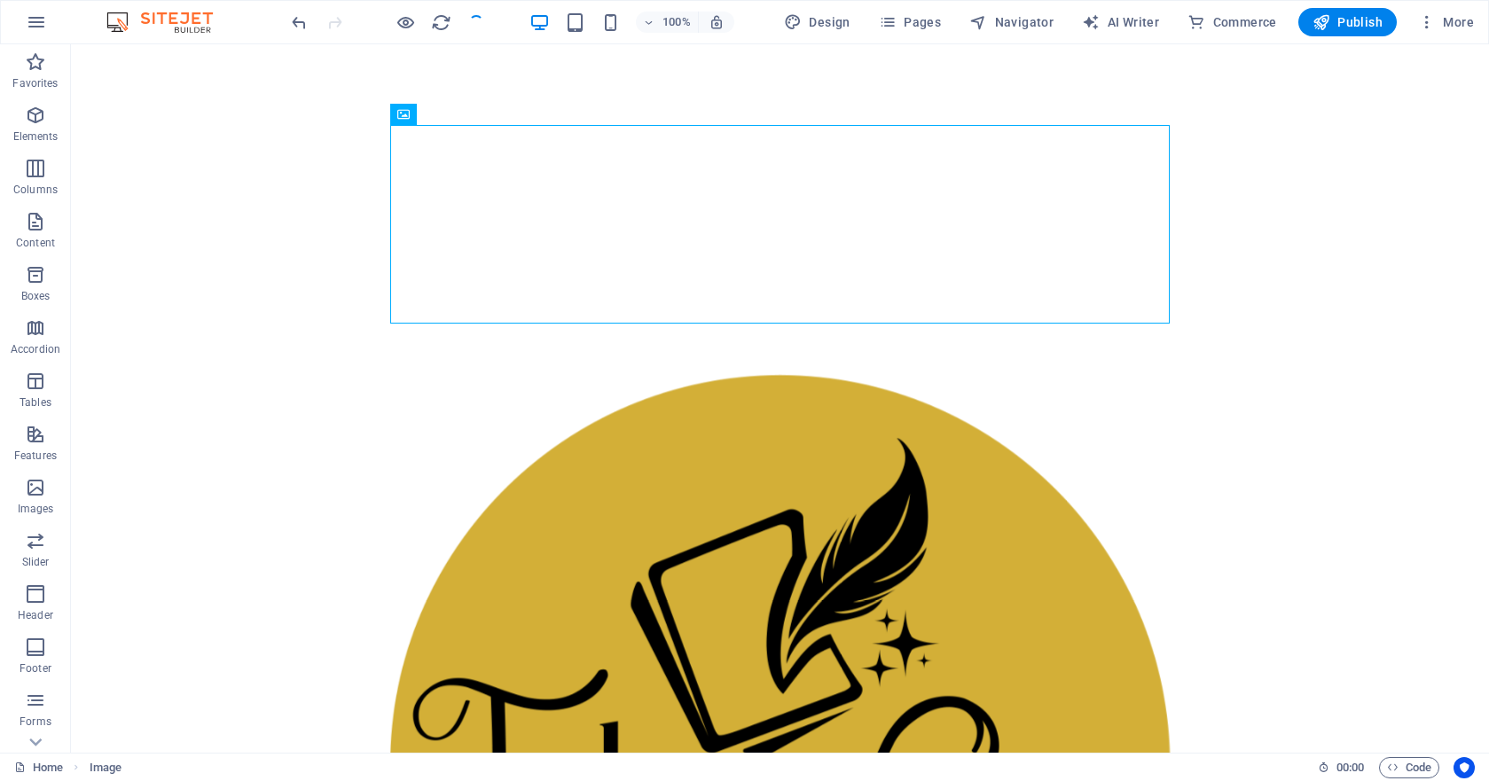
click at [292, 366] on div at bounding box center [780, 778] width 1418 height 1468
click at [773, 374] on figure at bounding box center [780, 777] width 780 height 807
click at [779, 469] on html "Skip to main content" at bounding box center [780, 778] width 1418 height 1468
click at [779, 374] on figure at bounding box center [780, 777] width 780 height 807
click at [788, 506] on html "Skip to main content" at bounding box center [780, 778] width 1418 height 1468
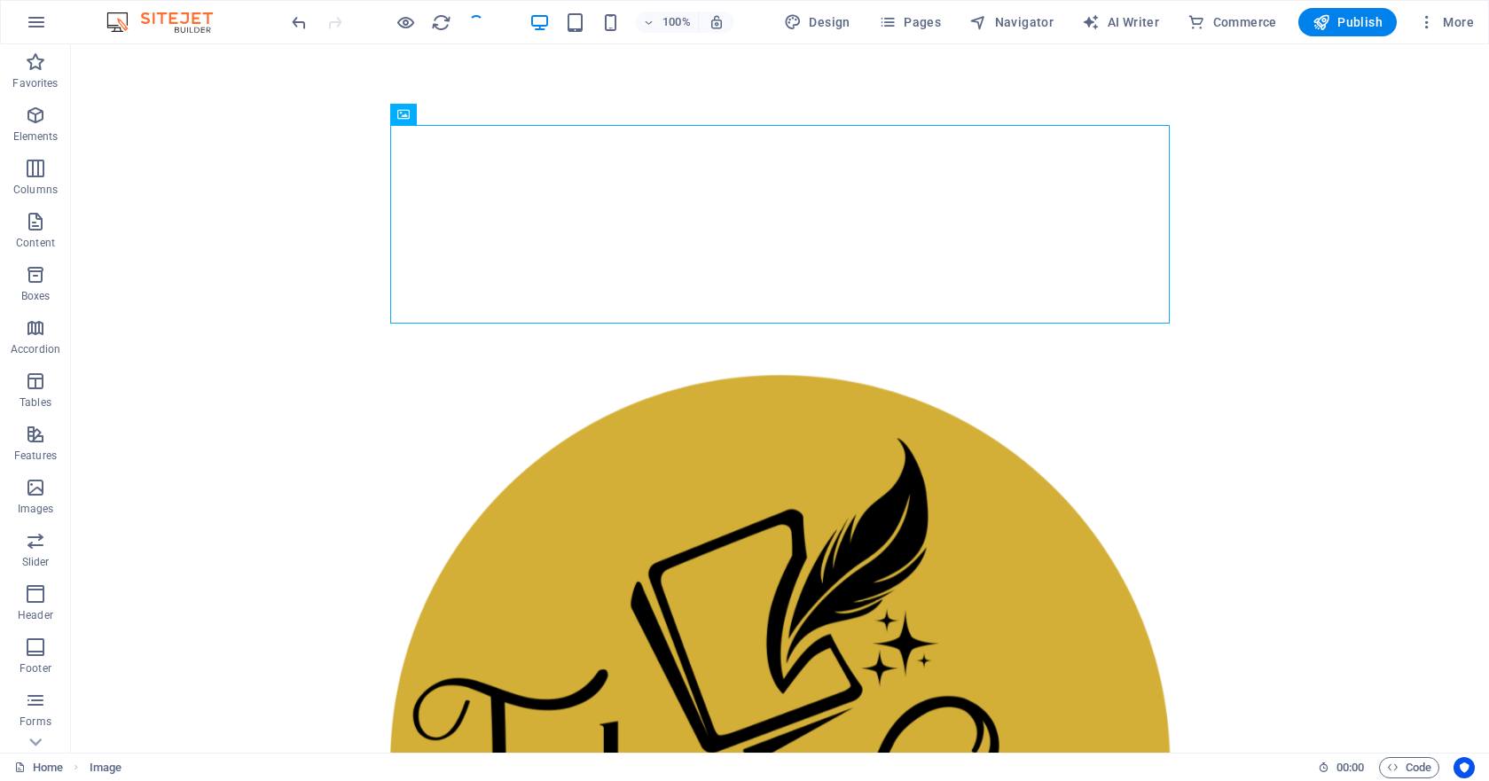
click at [788, 506] on html "Skip to main content" at bounding box center [780, 778] width 1418 height 1468
click at [504, 374] on figure at bounding box center [780, 777] width 780 height 807
click at [794, 530] on html "Skip to main content" at bounding box center [780, 778] width 1418 height 1468
click at [775, 129] on div "+ Add section" at bounding box center [780, 125] width 98 height 30
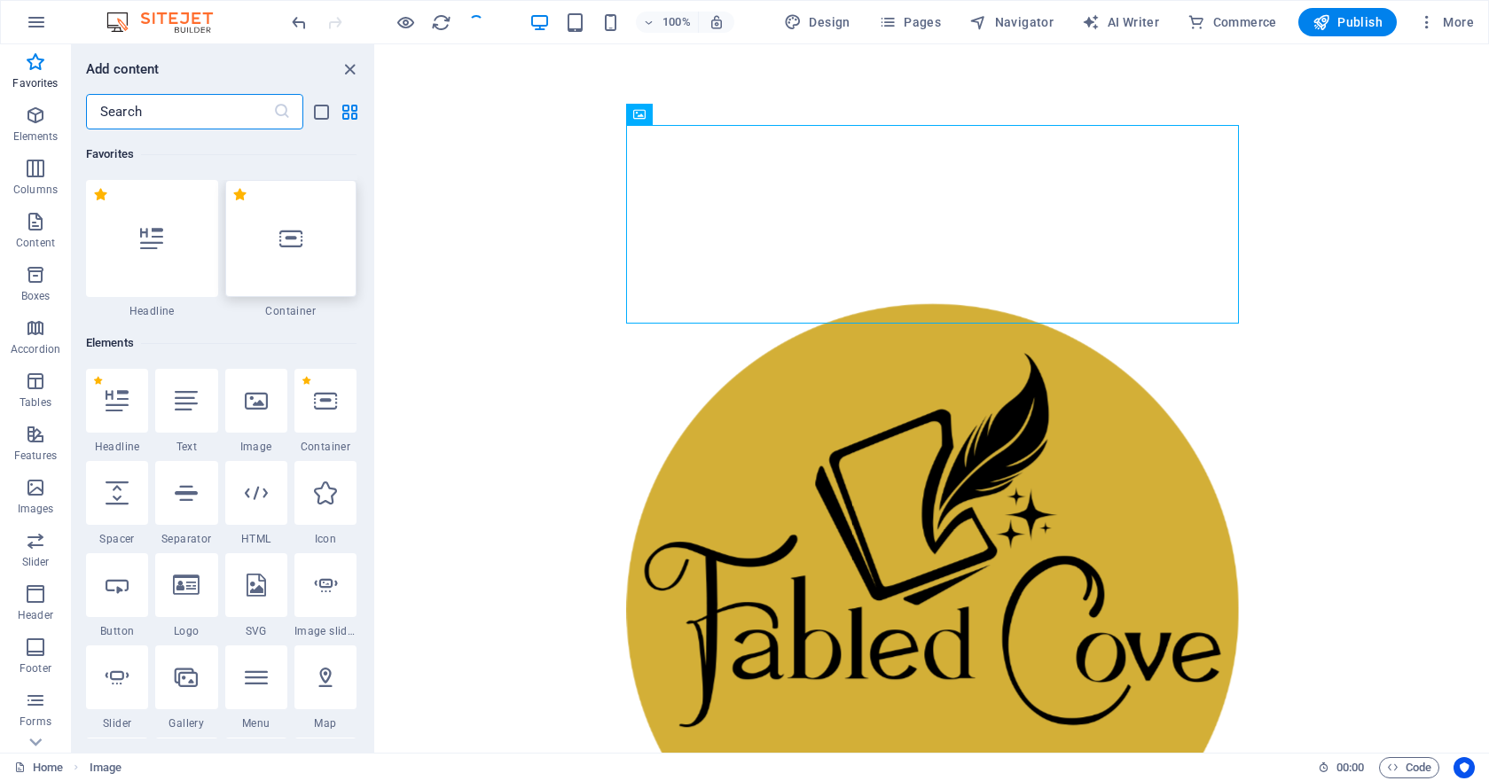
click at [289, 256] on div at bounding box center [291, 238] width 132 height 117
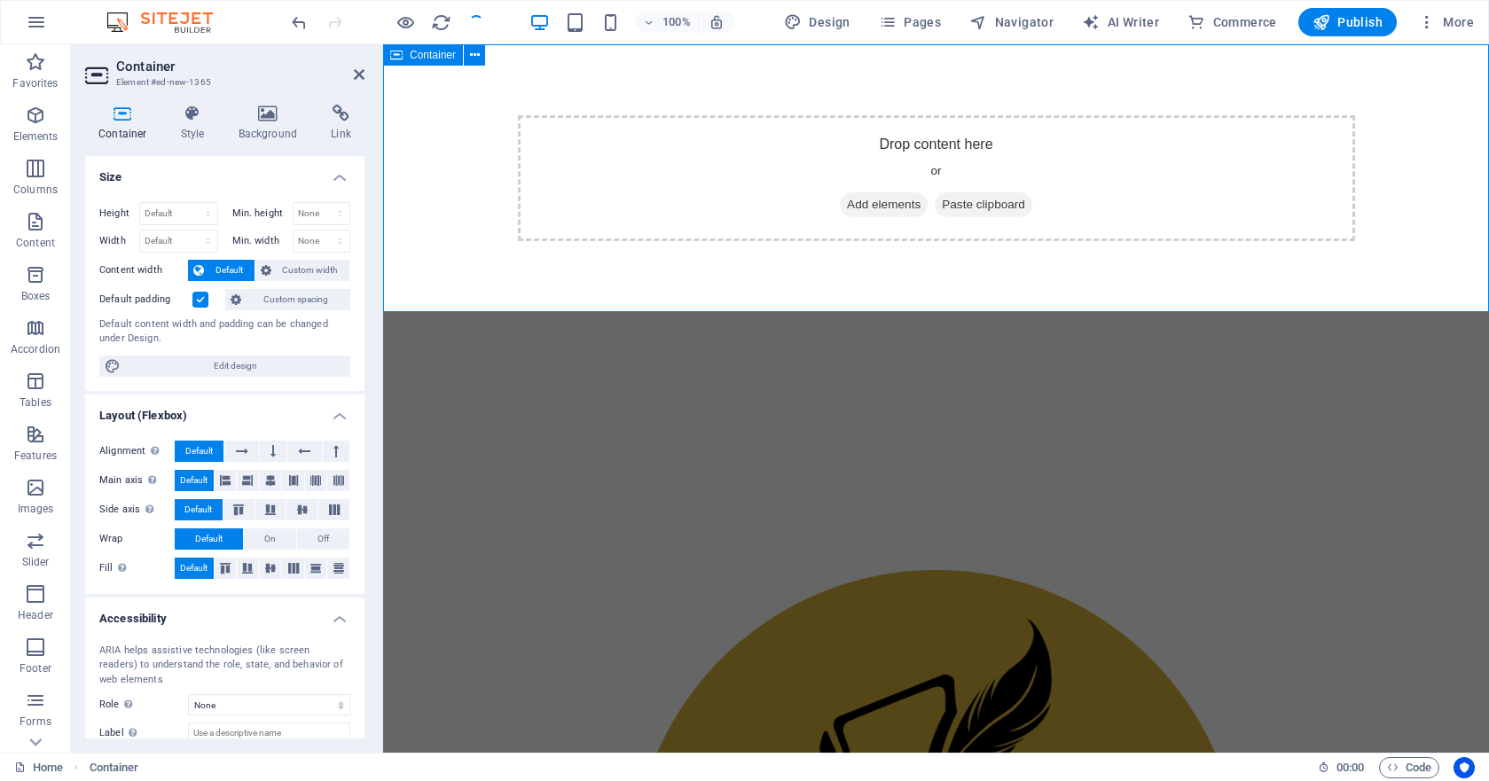
click at [863, 200] on span "Add elements" at bounding box center [884, 204] width 88 height 25
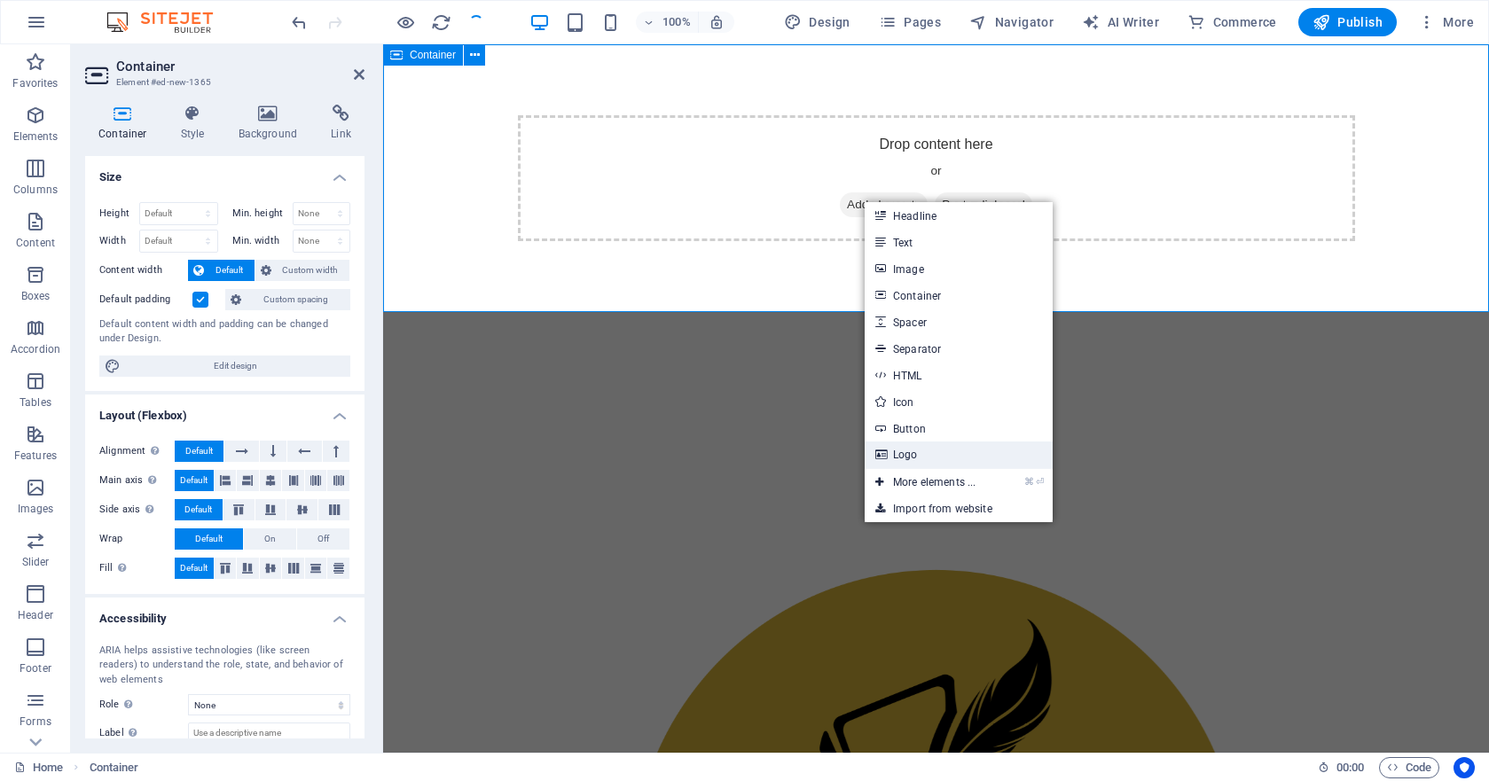
click at [914, 459] on link "Logo" at bounding box center [959, 455] width 188 height 27
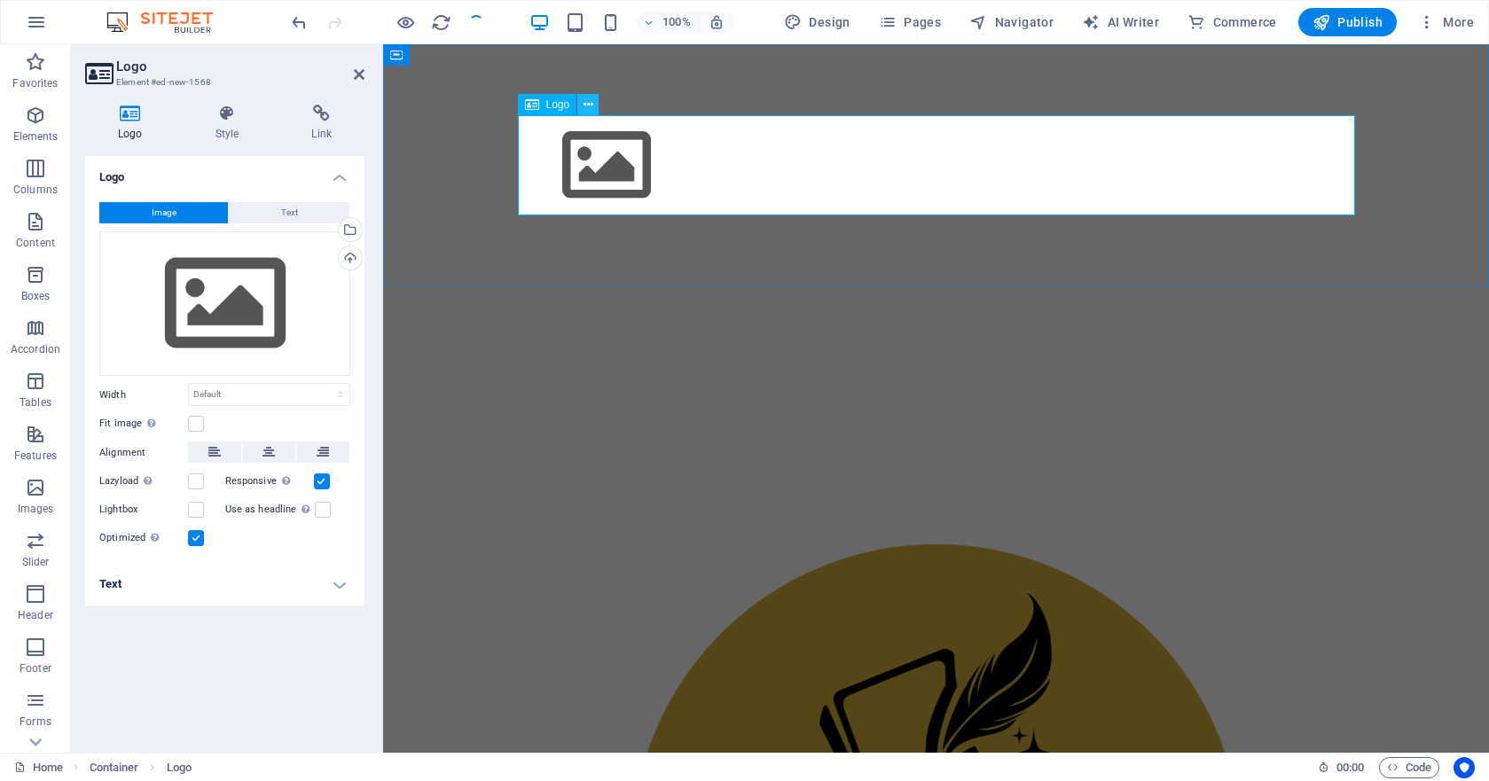
click at [592, 106] on icon at bounding box center [589, 105] width 10 height 19
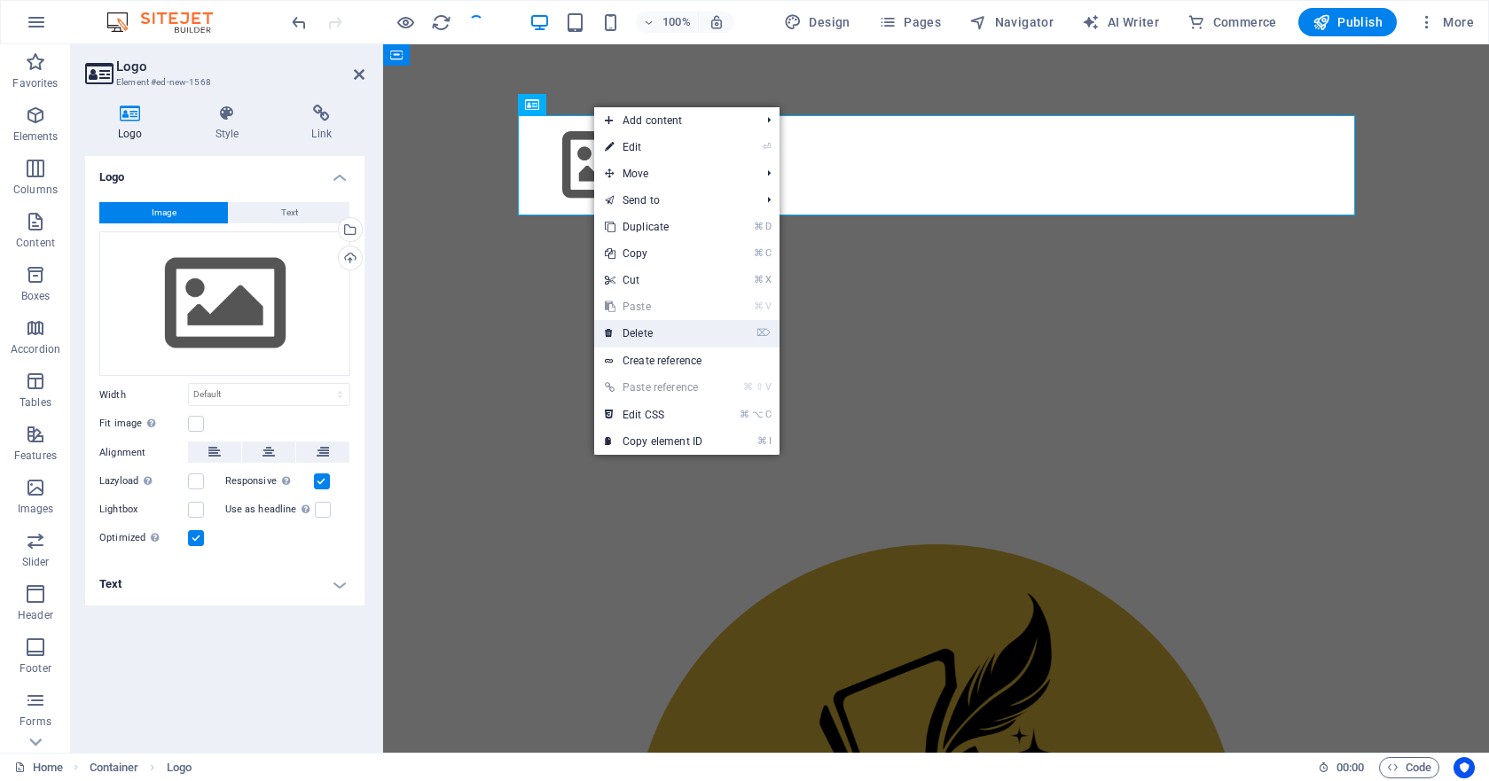
click at [652, 333] on link "⌦ Delete" at bounding box center [653, 333] width 119 height 27
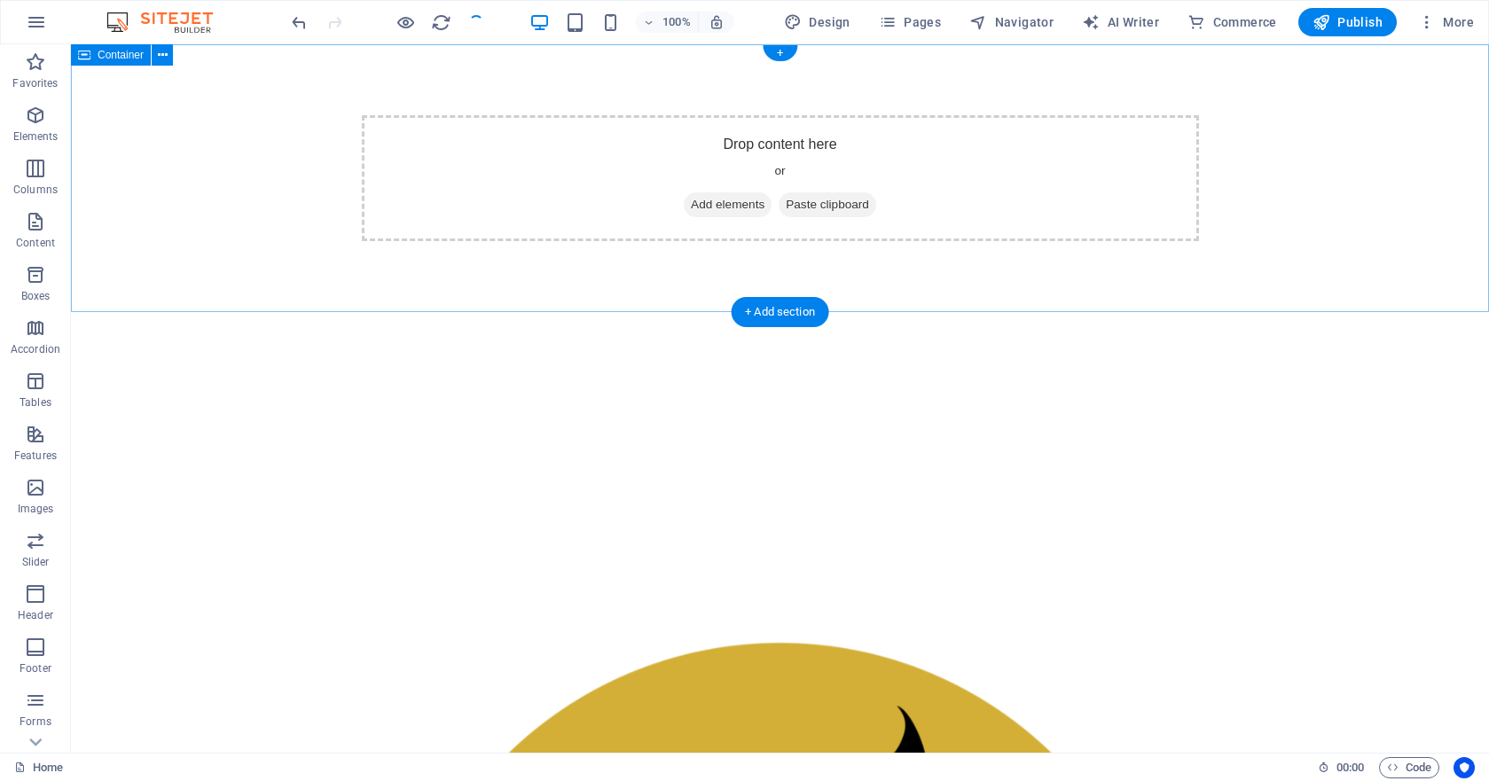
click at [708, 203] on span "Add elements" at bounding box center [728, 204] width 88 height 25
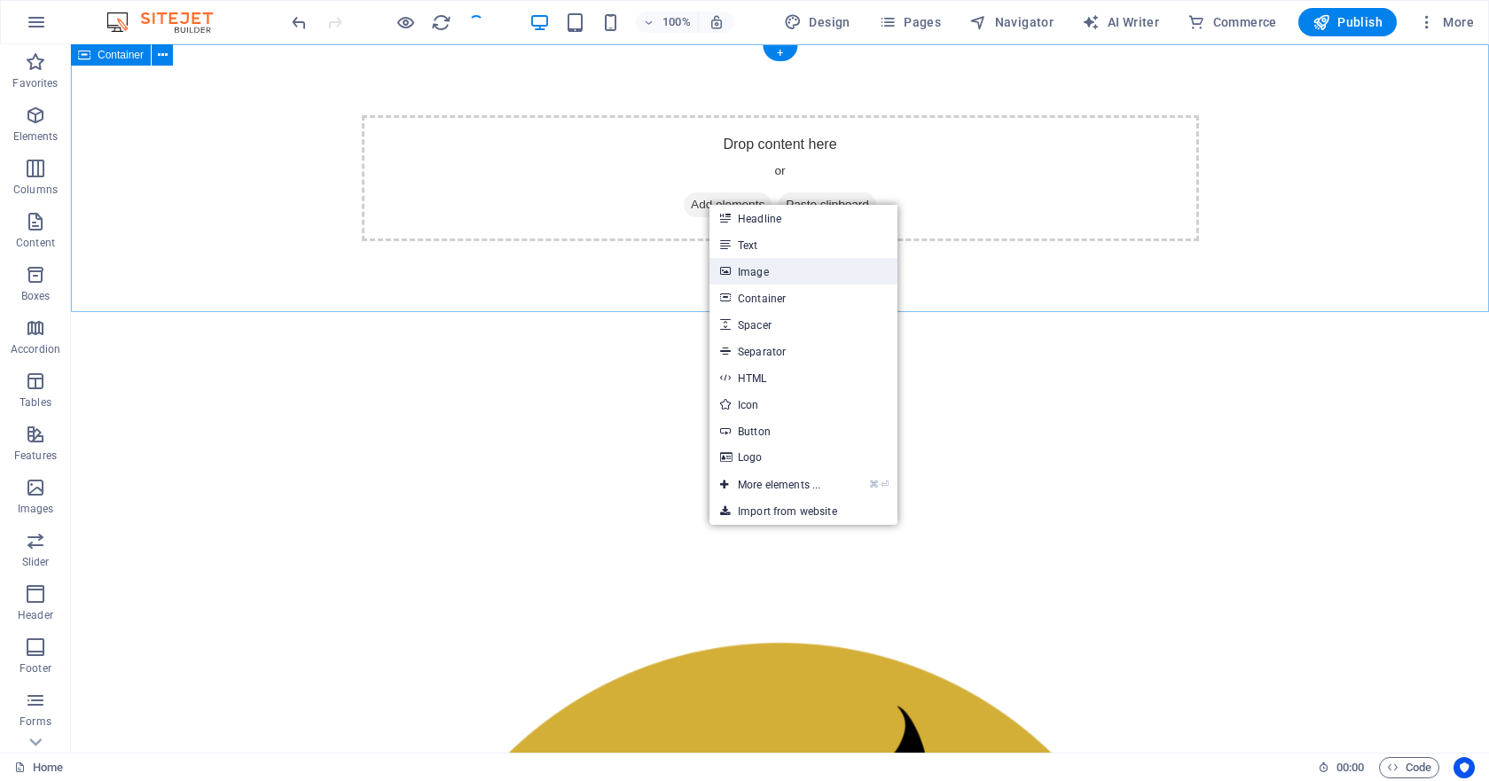
click at [751, 271] on link "Image" at bounding box center [804, 271] width 188 height 27
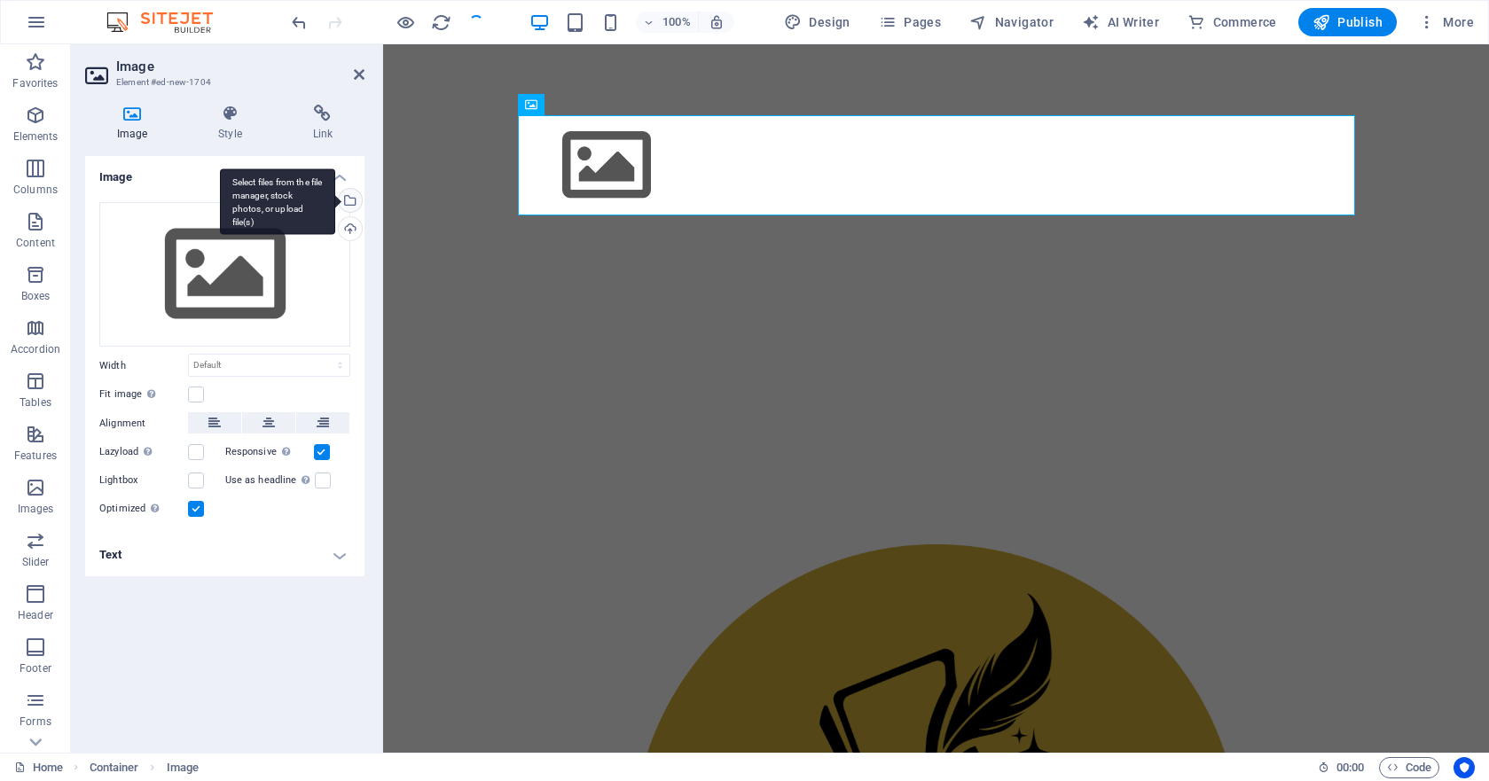
click at [354, 202] on div "Select files from the file manager, stock photos, or upload file(s)" at bounding box center [348, 202] width 27 height 27
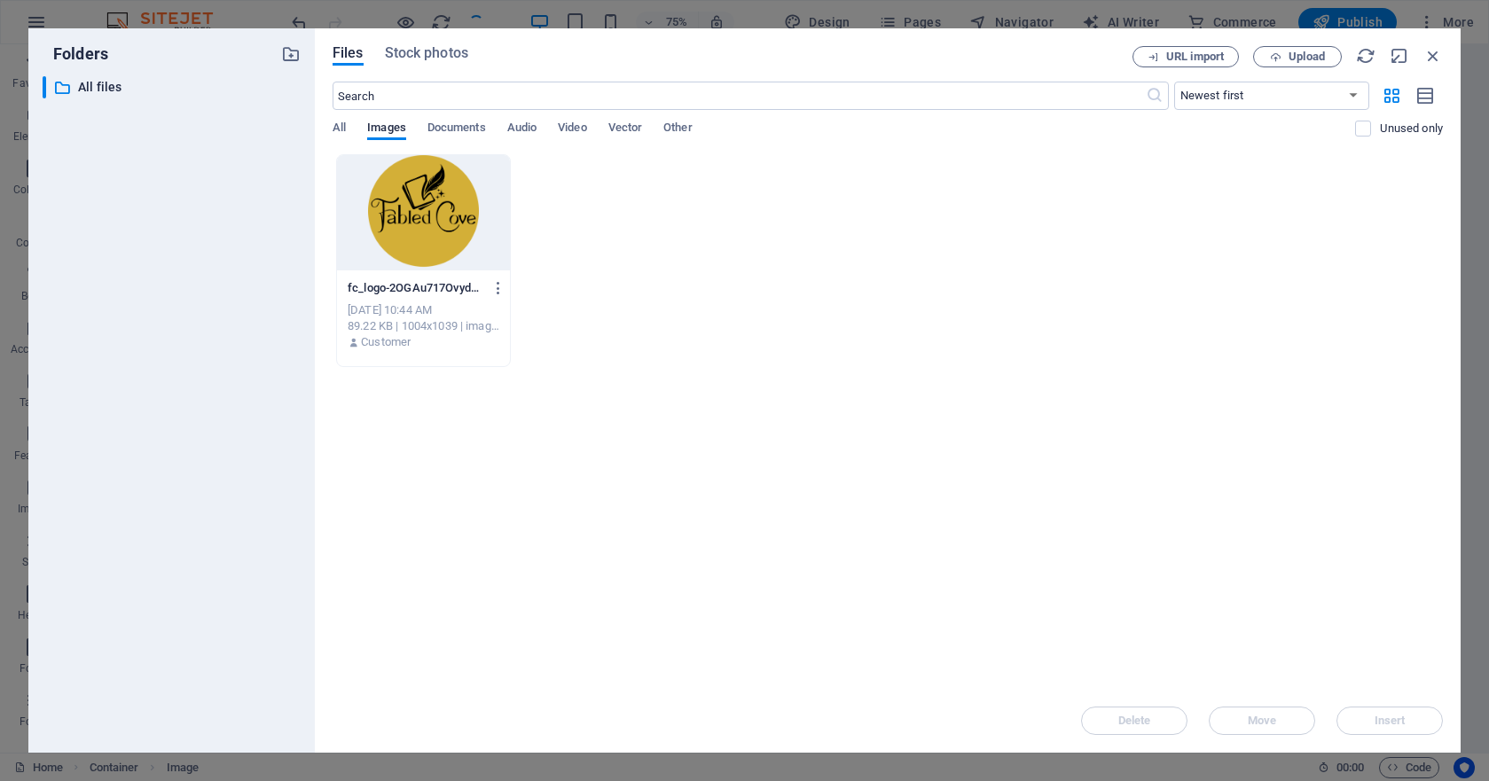
click at [421, 218] on div at bounding box center [423, 212] width 173 height 115
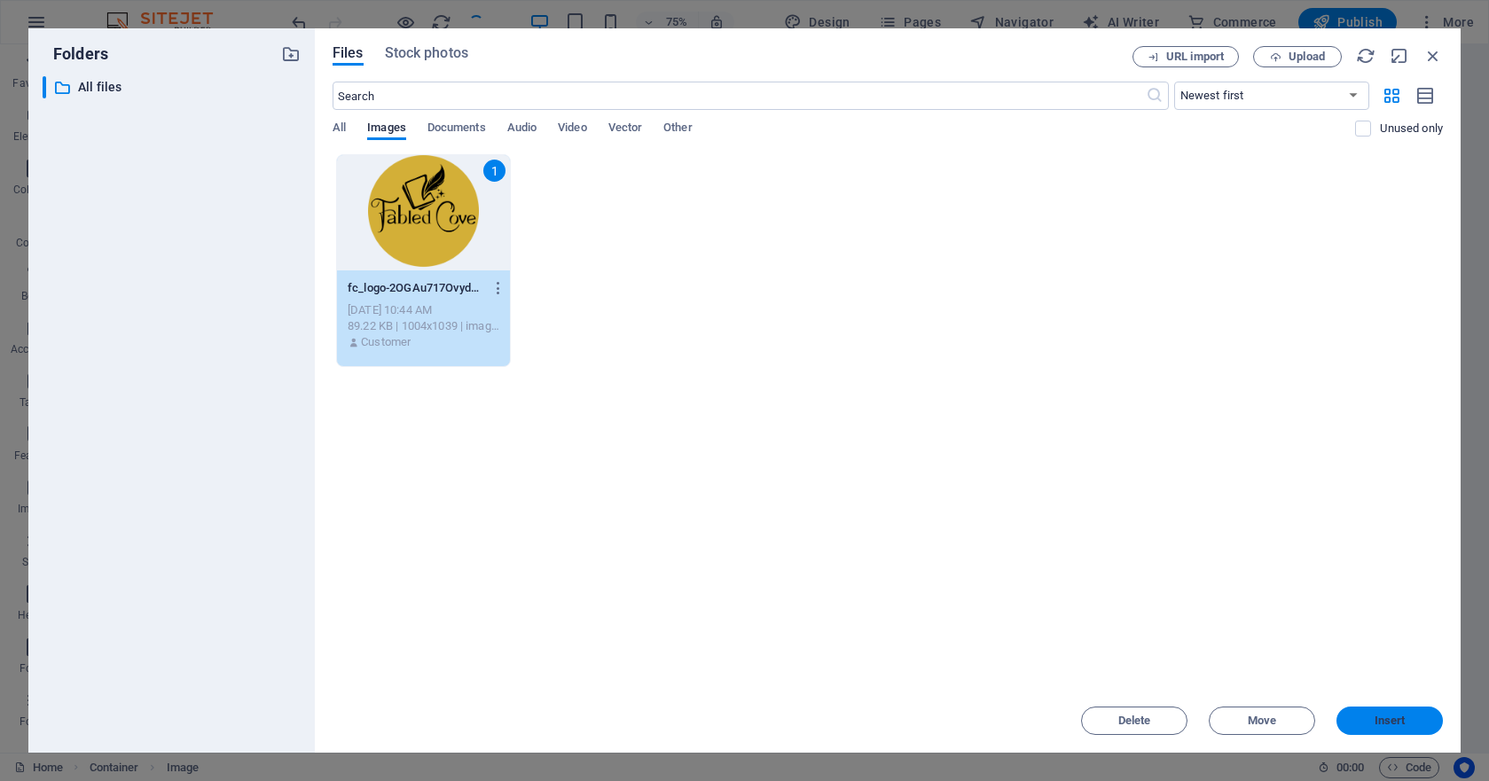
click at [1275, 718] on span "Insert" at bounding box center [1390, 721] width 31 height 11
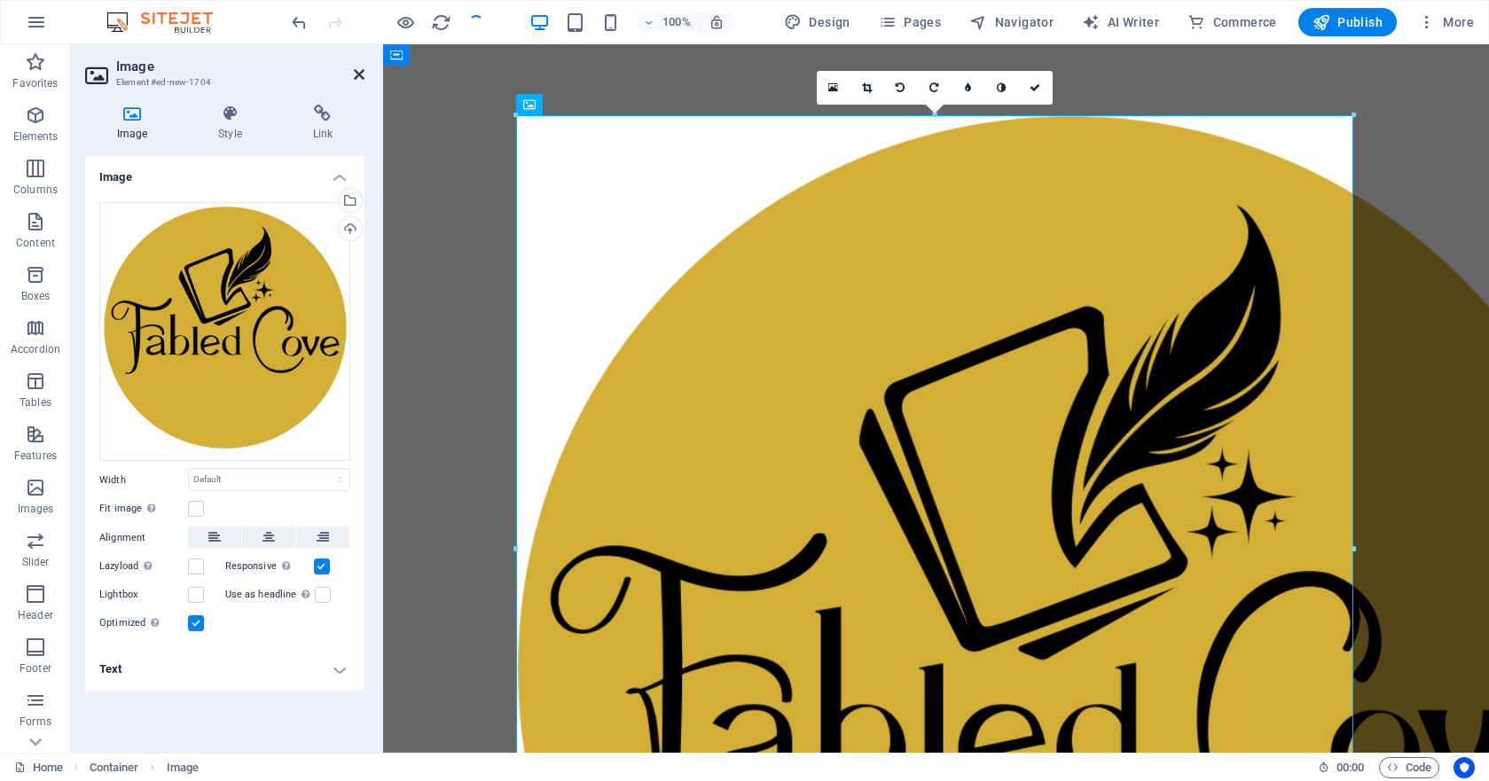
click at [362, 76] on icon at bounding box center [359, 74] width 11 height 14
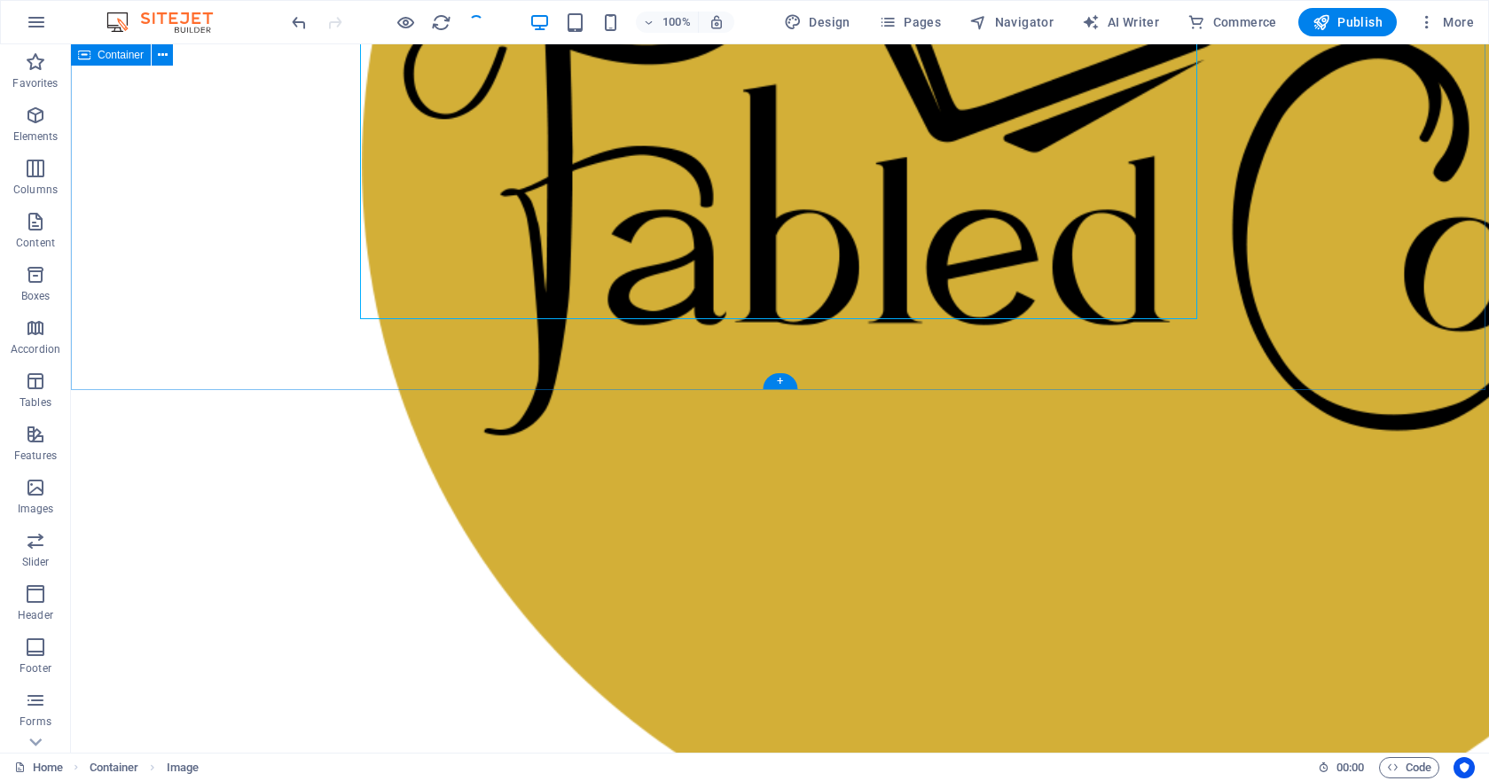
scroll to position [661, 0]
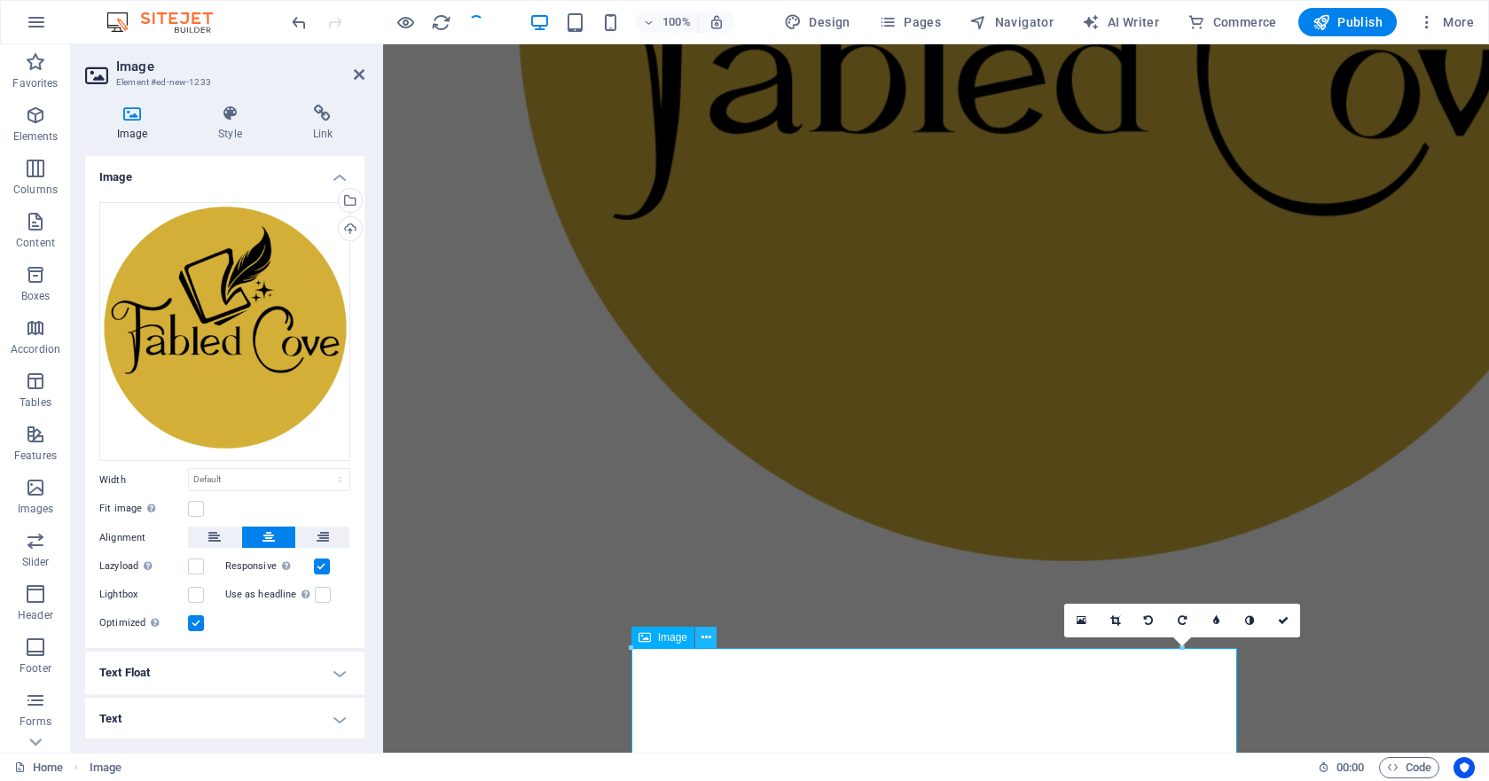
click at [707, 638] on icon at bounding box center [707, 638] width 10 height 19
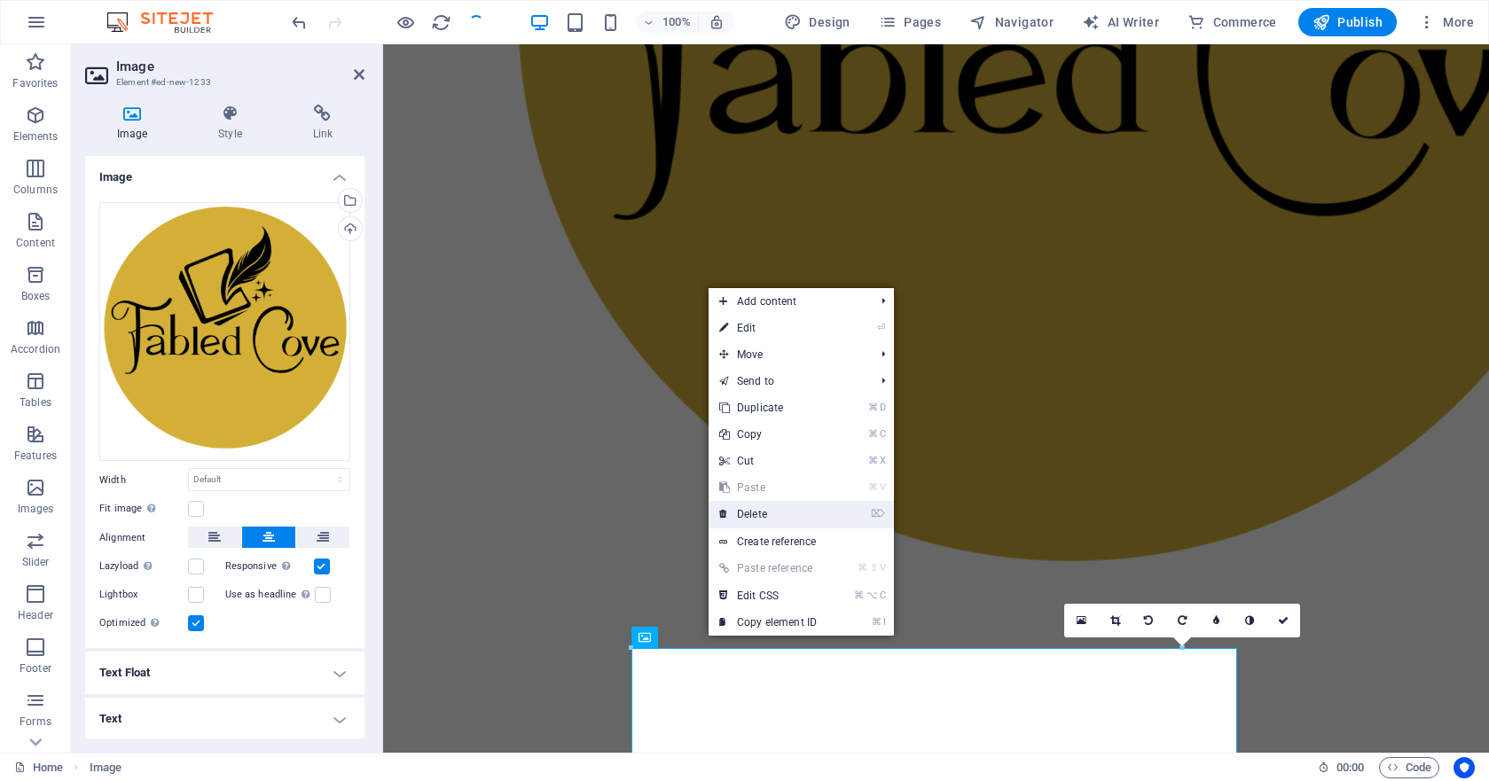
drag, startPoint x: 763, startPoint y: 503, endPoint x: 692, endPoint y: 459, distance: 83.7
click at [763, 503] on link "⌦ Delete" at bounding box center [768, 514] width 119 height 27
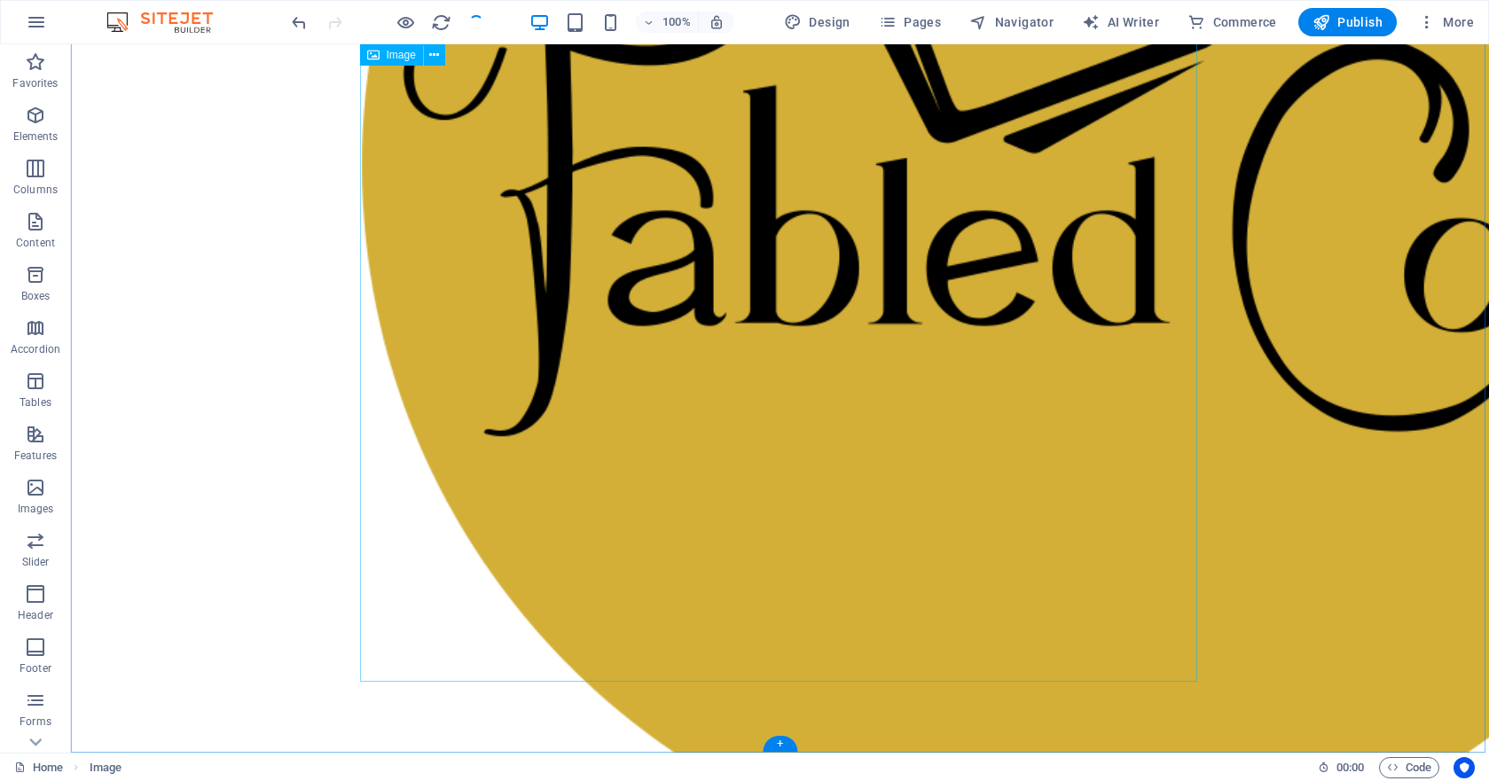
scroll to position [300, 0]
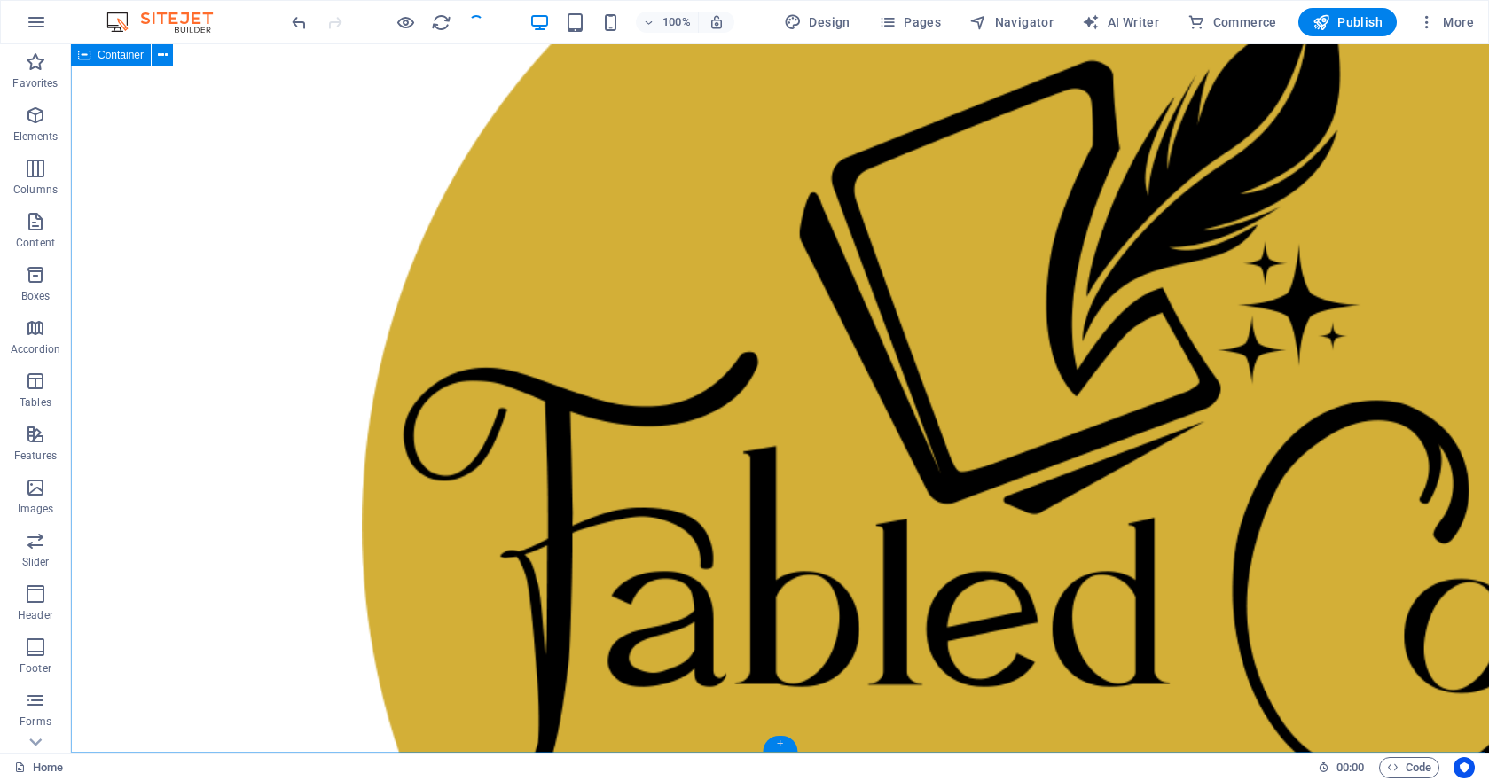
click at [781, 741] on div "+" at bounding box center [780, 744] width 35 height 16
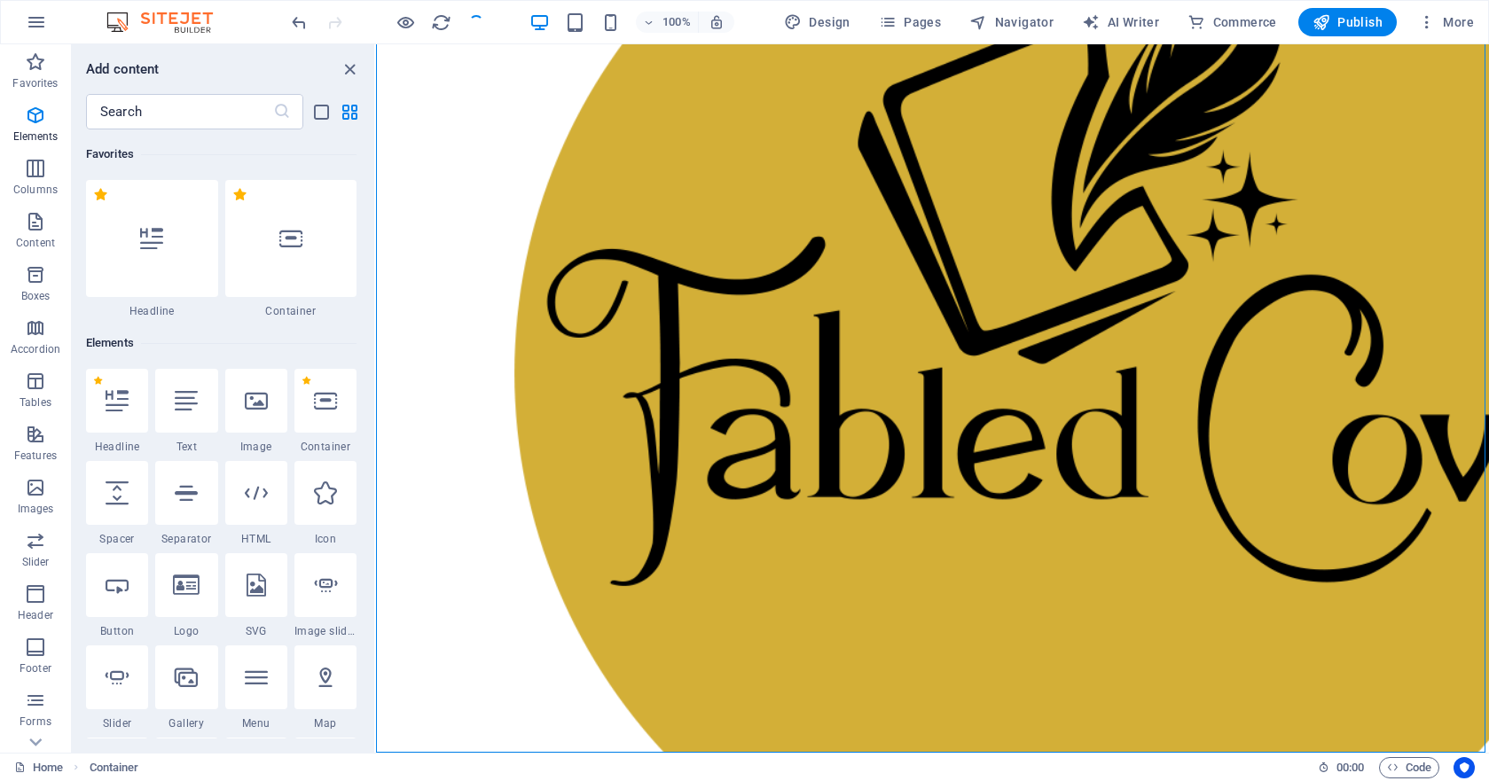
scroll to position [0, 0]
click at [159, 247] on icon at bounding box center [151, 238] width 23 height 23
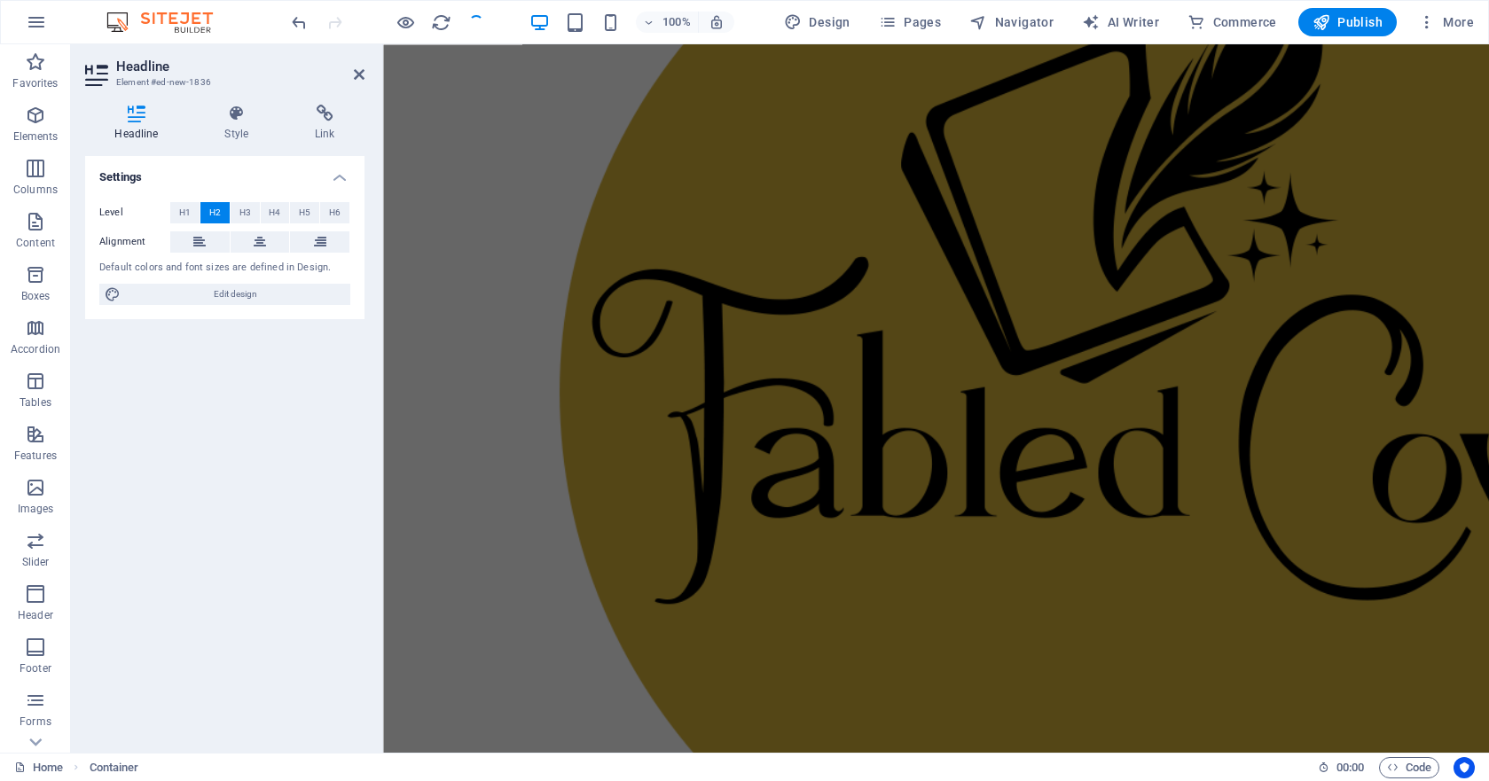
scroll to position [342, 0]
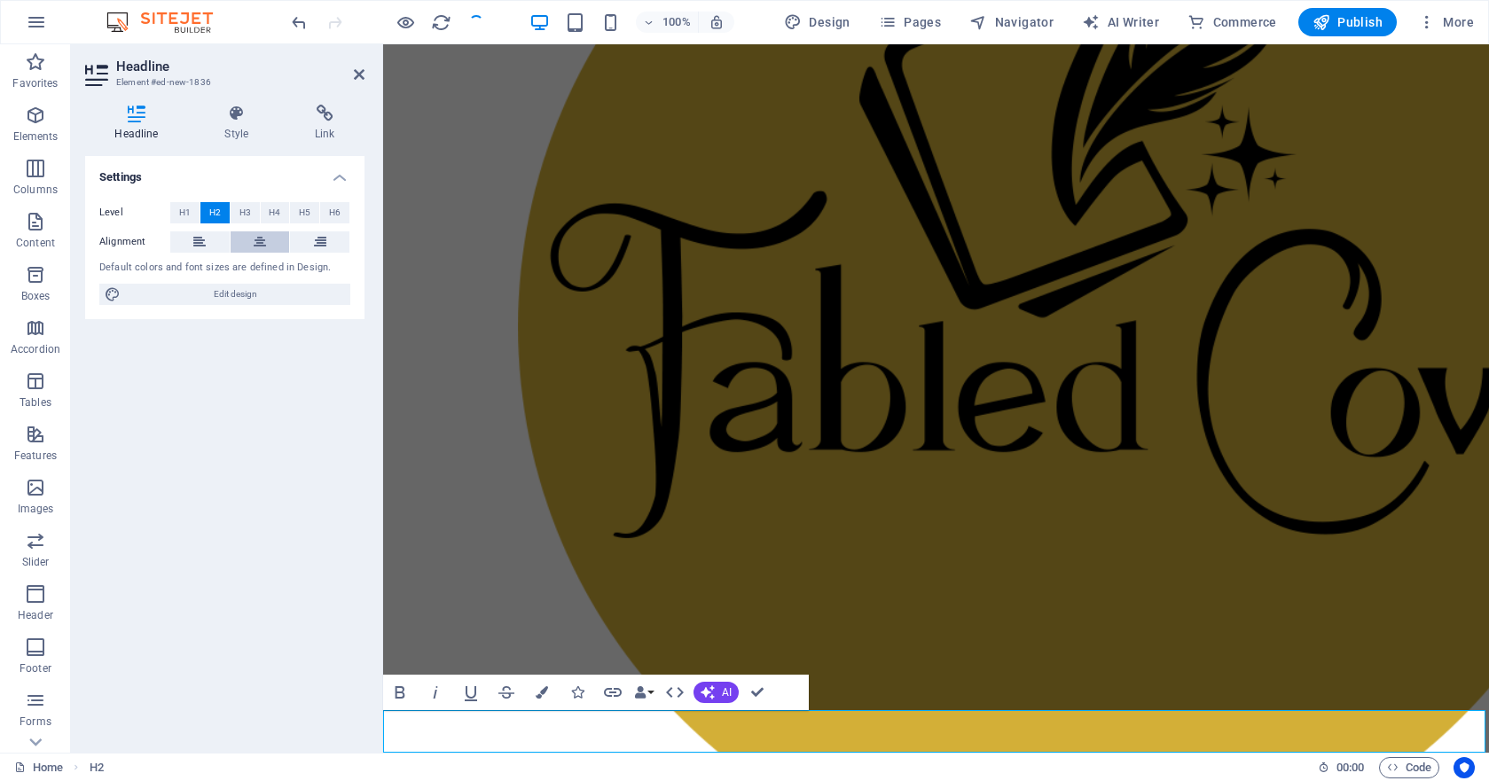
click at [255, 241] on icon at bounding box center [260, 241] width 12 height 21
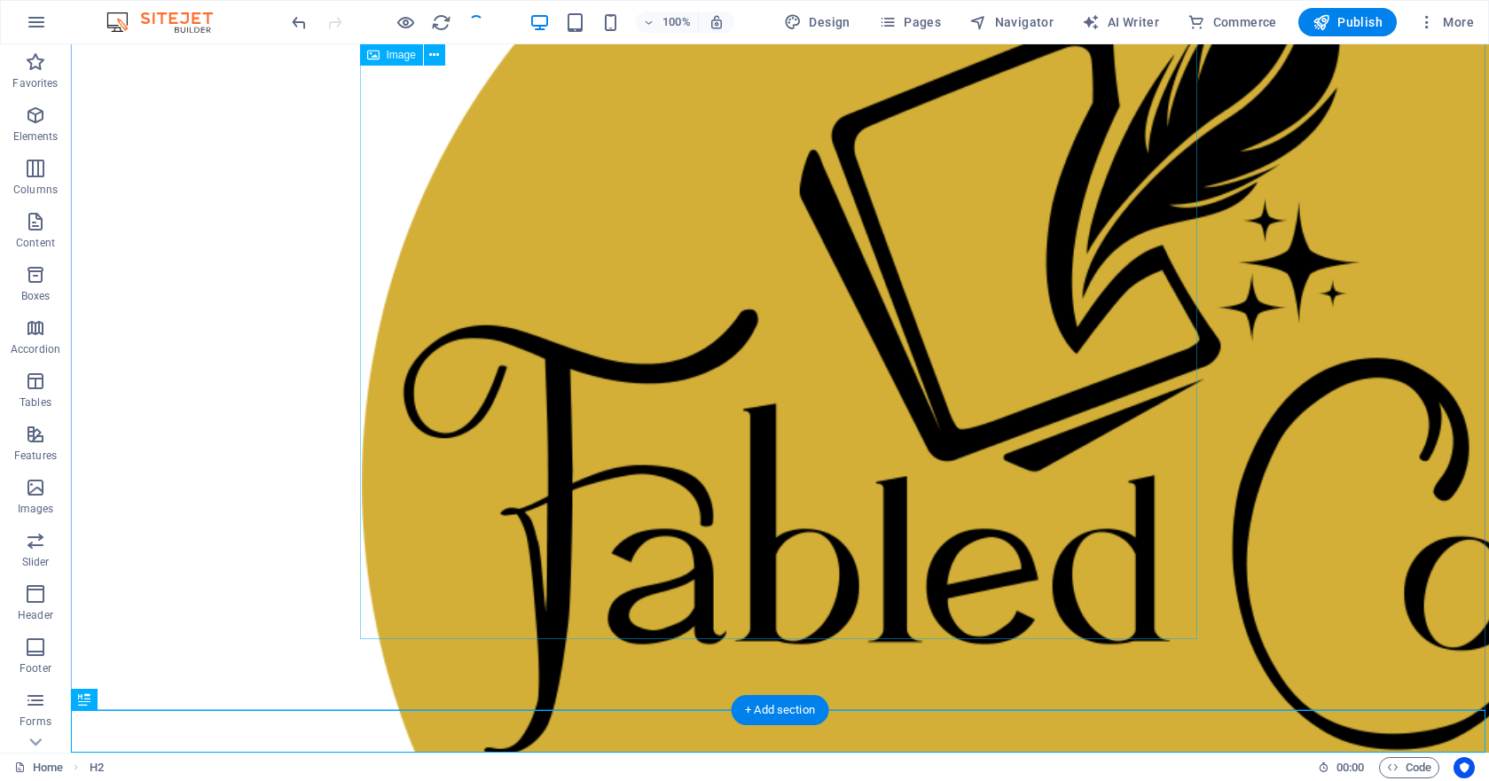
click at [638, 471] on figure at bounding box center [780, 507] width 837 height 1468
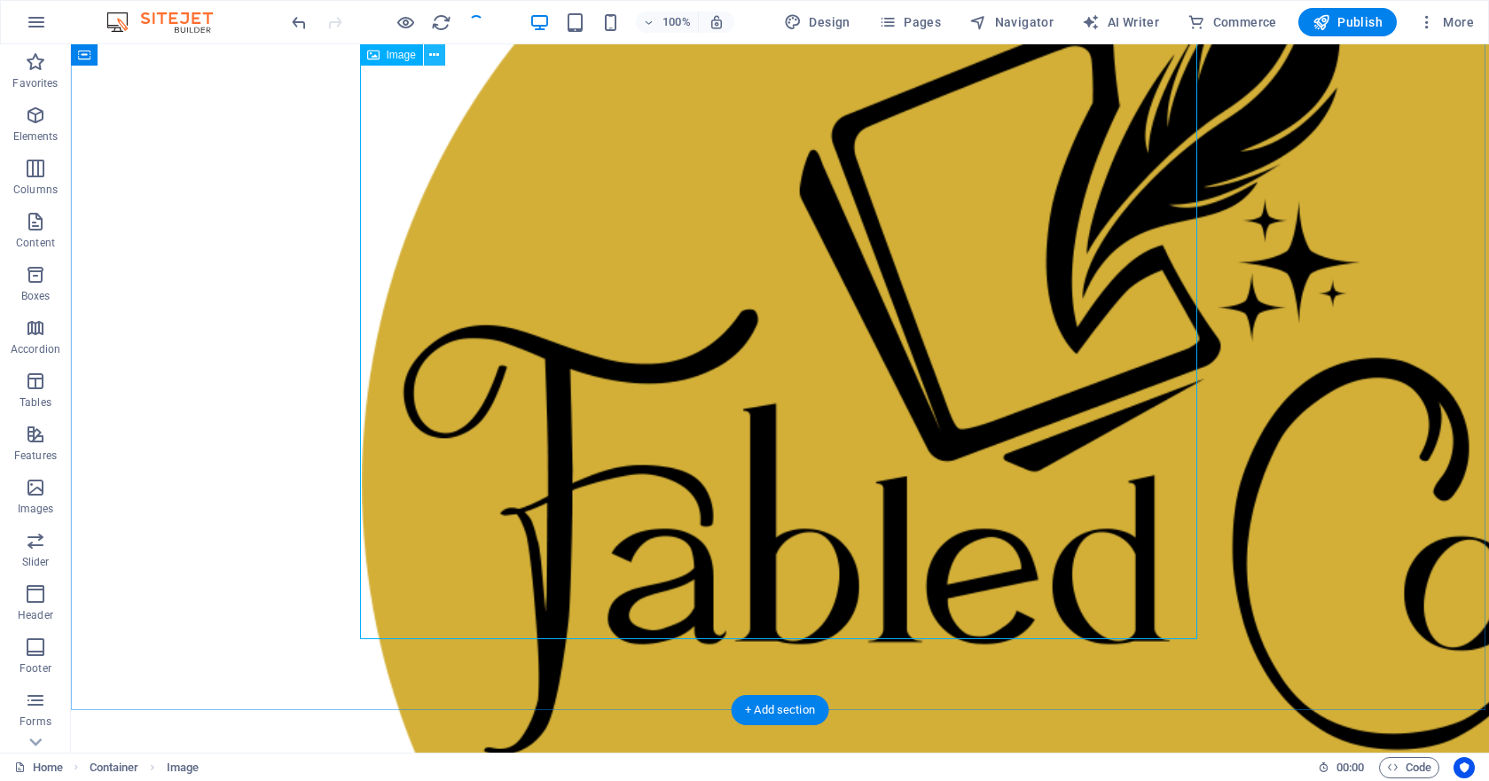
click at [433, 51] on icon at bounding box center [434, 55] width 10 height 19
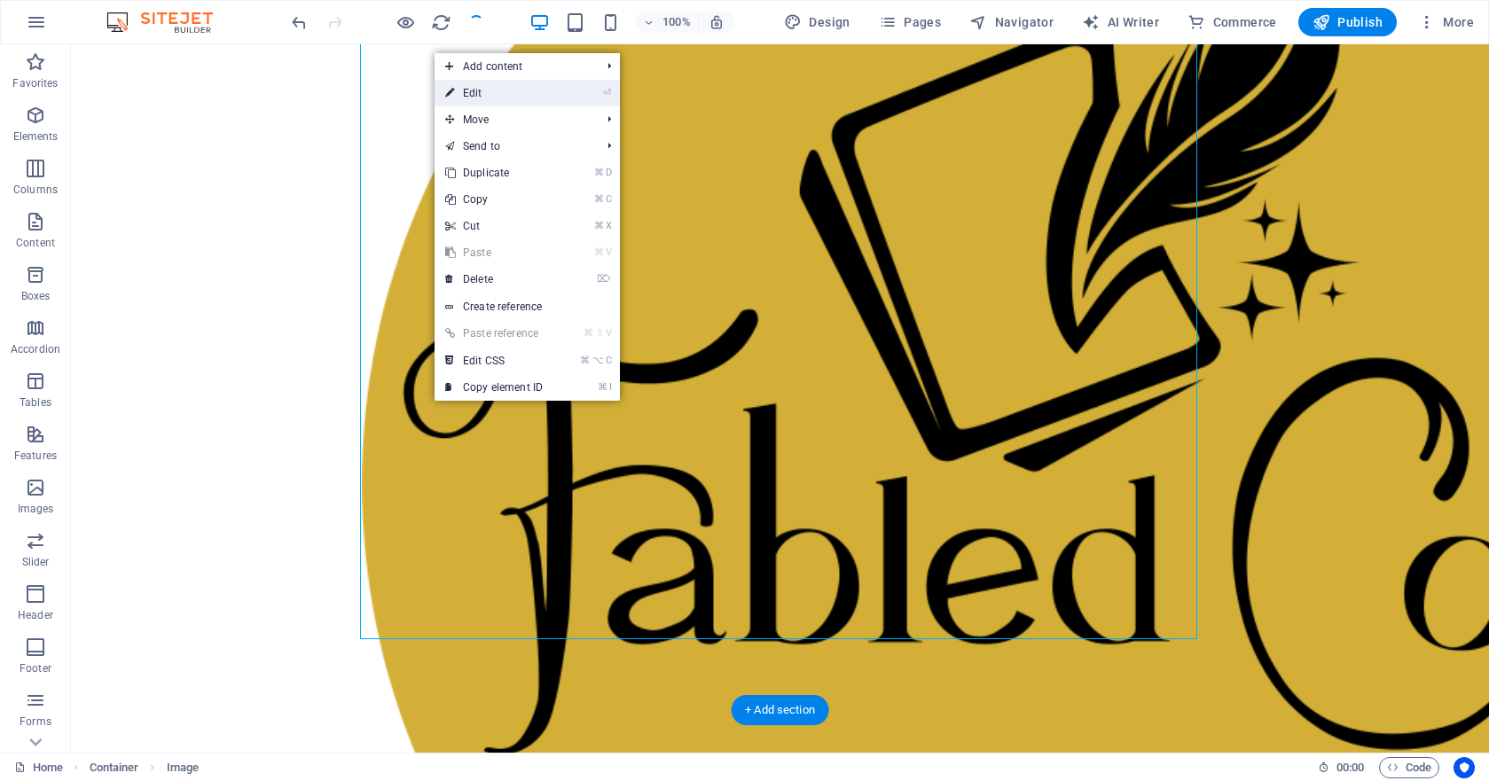
click at [489, 97] on link "⏎ Edit" at bounding box center [494, 93] width 119 height 27
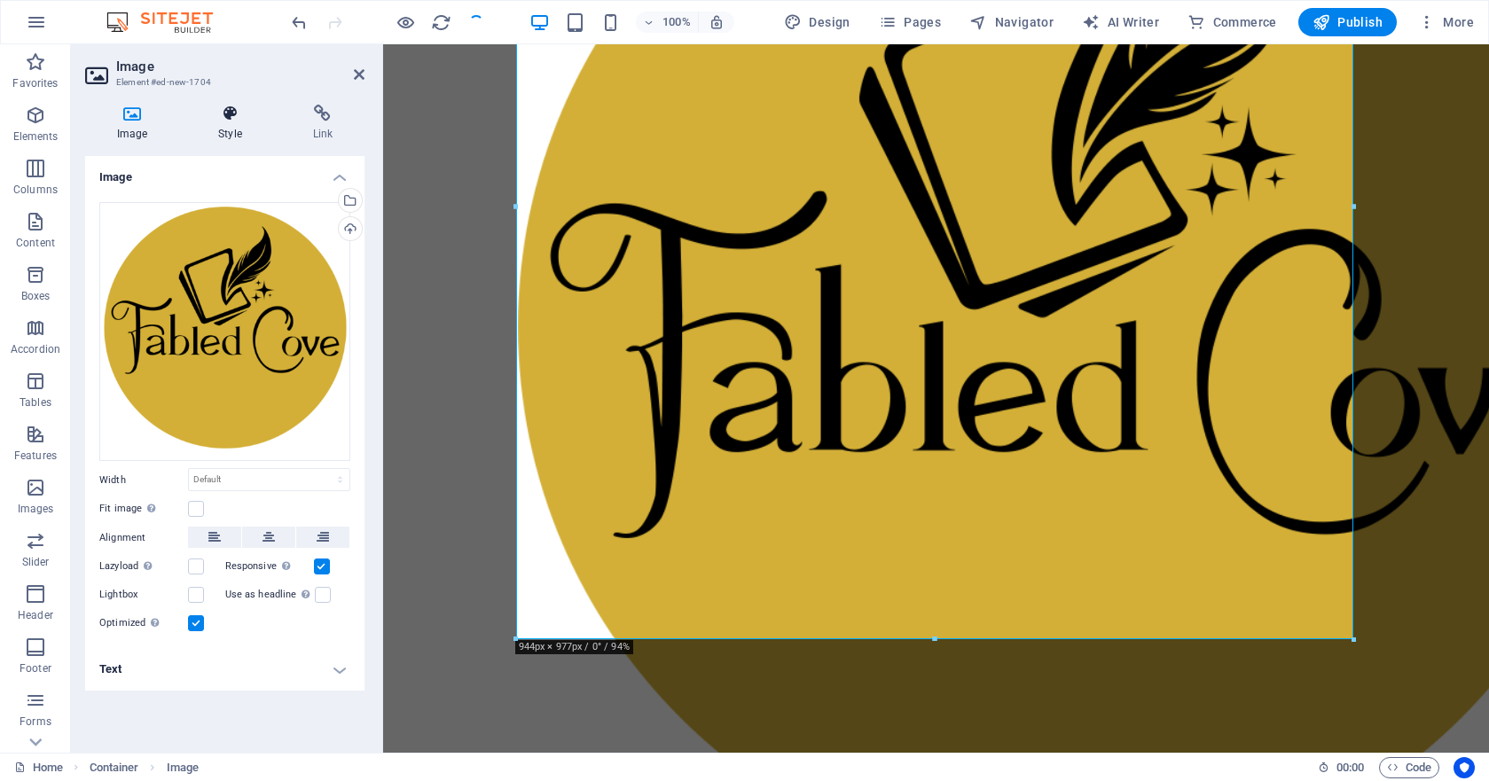
click at [221, 119] on icon at bounding box center [229, 114] width 87 height 18
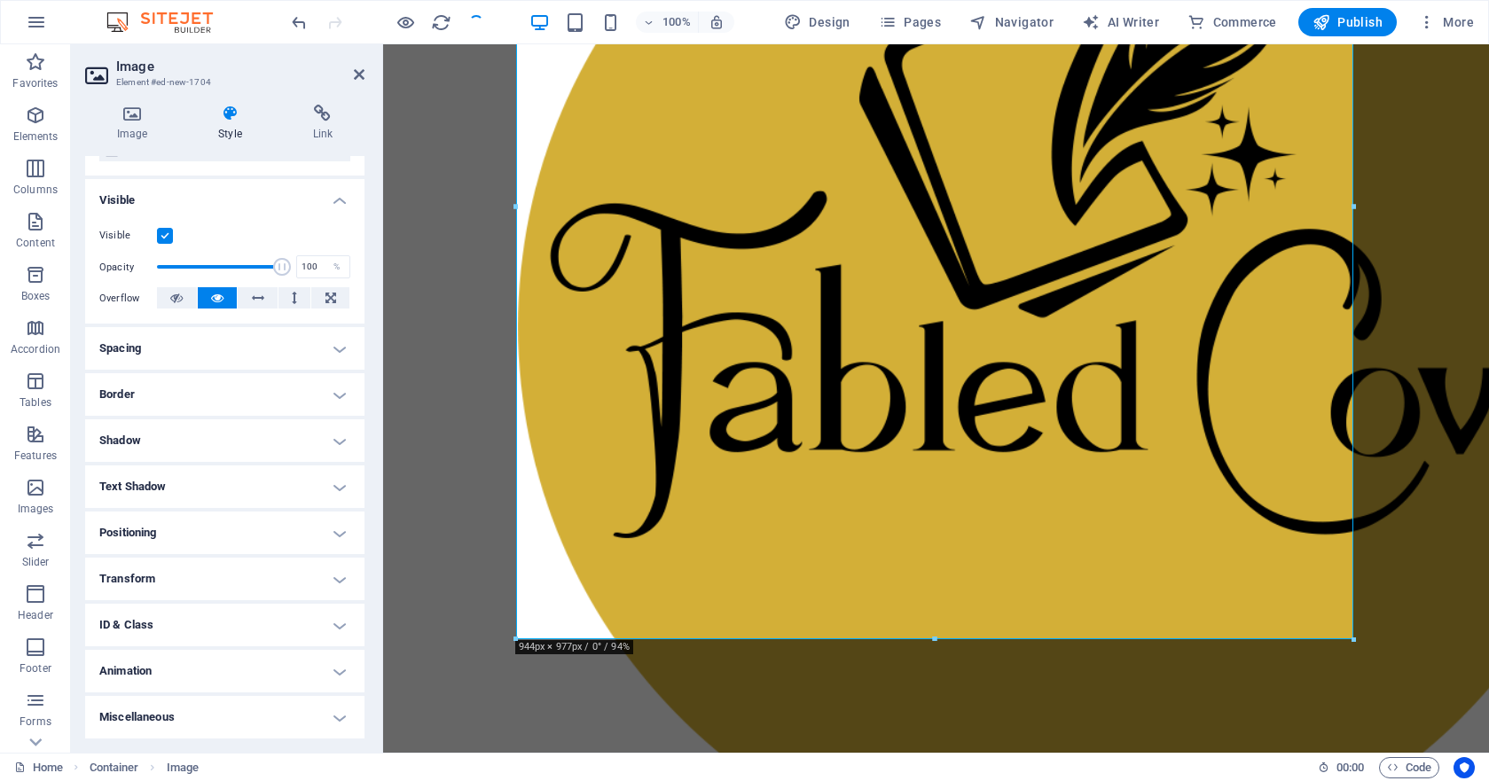
scroll to position [166, 0]
click at [180, 535] on h4 "Positioning" at bounding box center [224, 534] width 279 height 43
click at [180, 535] on h4 "Positioning" at bounding box center [224, 529] width 279 height 32
click at [171, 576] on h4 "Transform" at bounding box center [224, 580] width 279 height 43
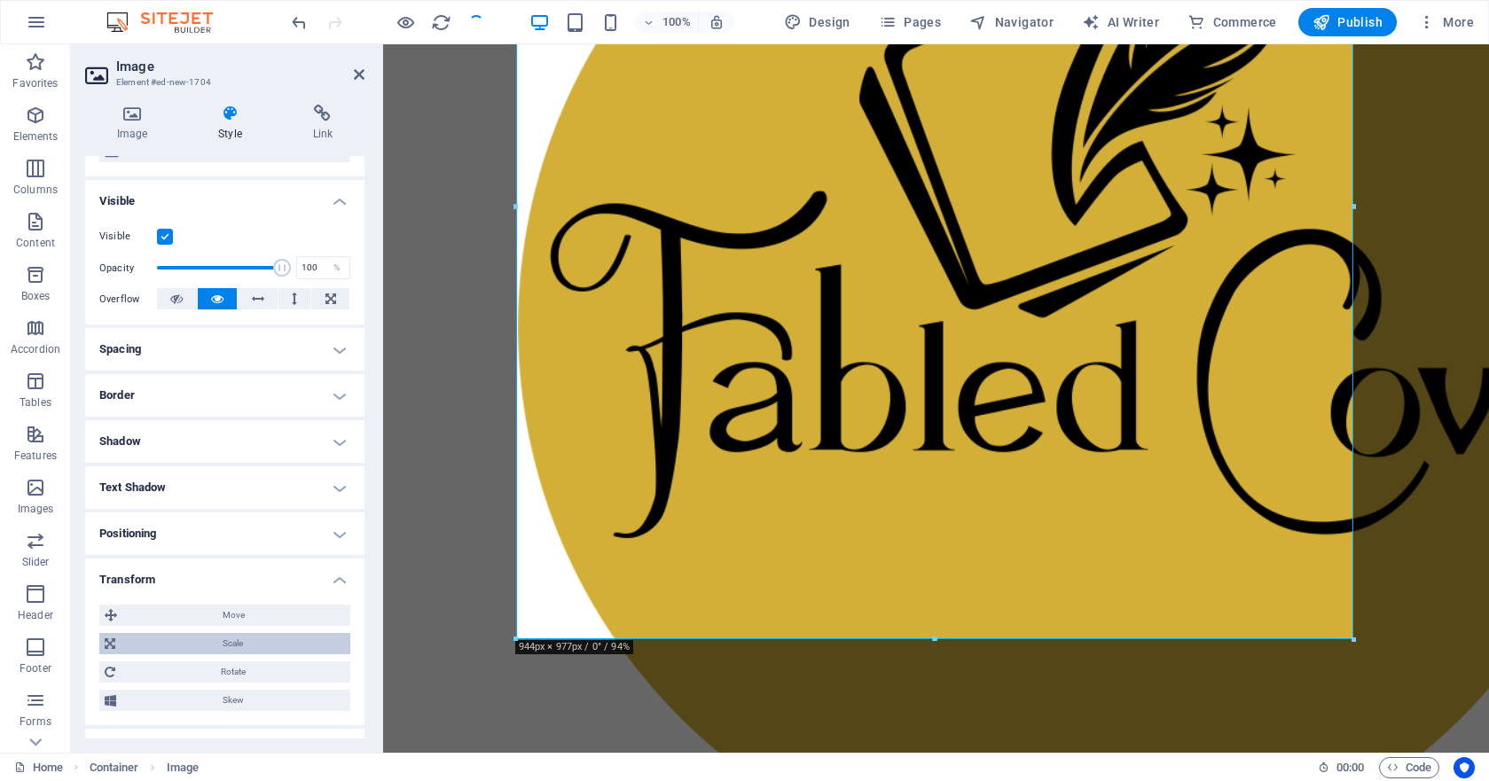
click at [237, 638] on span "Scale" at bounding box center [233, 643] width 224 height 21
click at [193, 679] on input "100" at bounding box center [257, 677] width 184 height 21
type input "1"
type input "55"
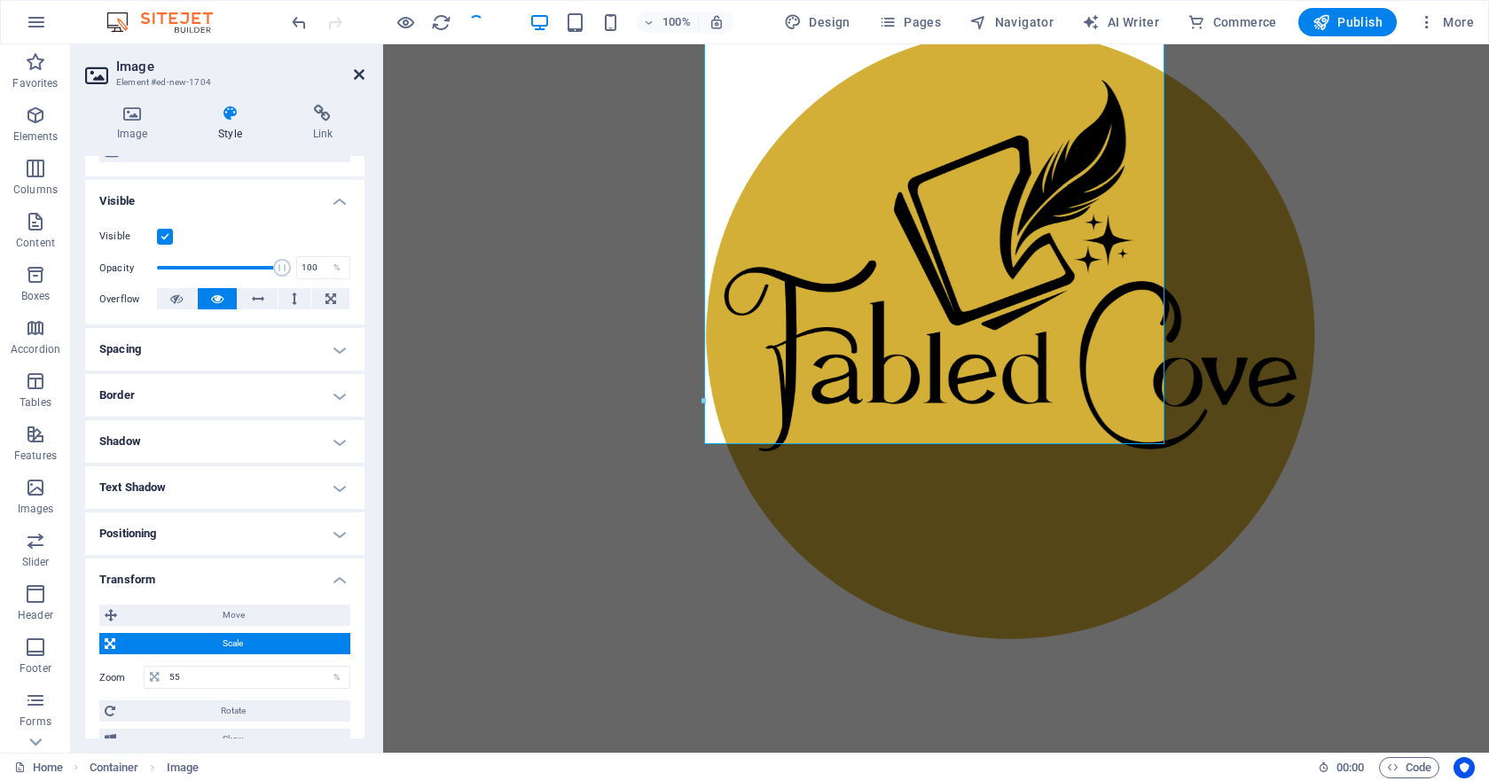
click at [357, 74] on icon at bounding box center [359, 74] width 11 height 14
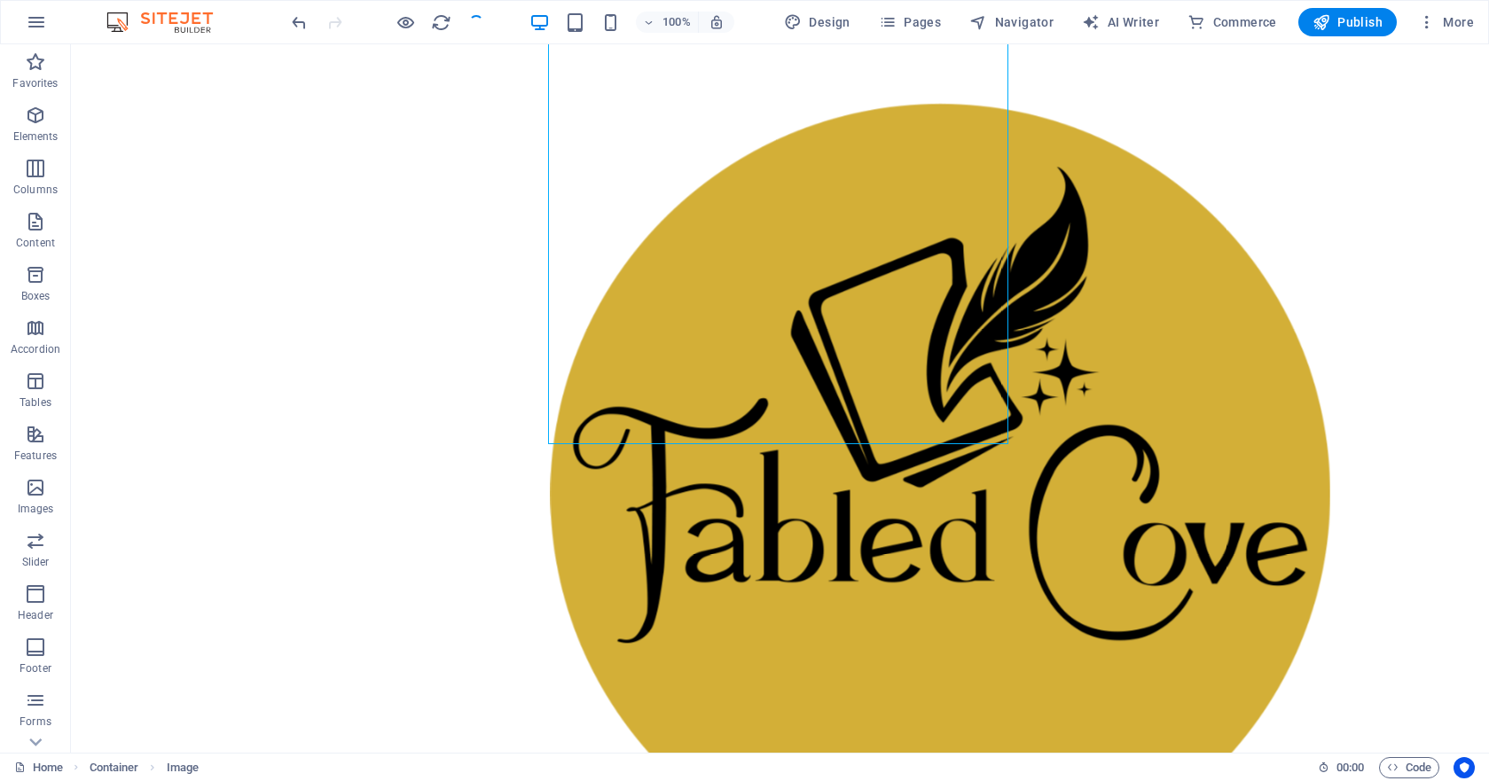
click at [444, 208] on div at bounding box center [780, 507] width 1418 height 1610
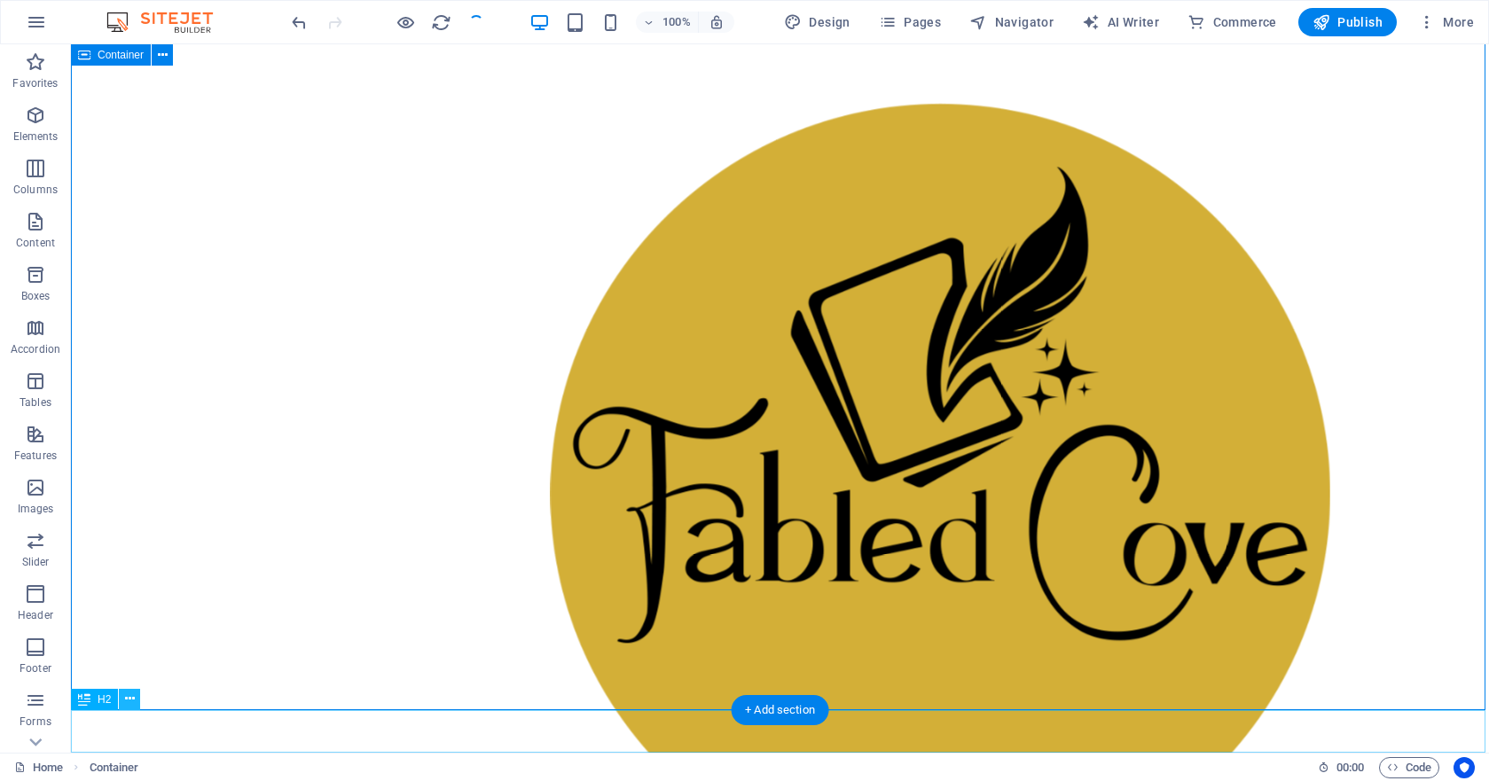
click at [127, 702] on icon at bounding box center [130, 699] width 10 height 19
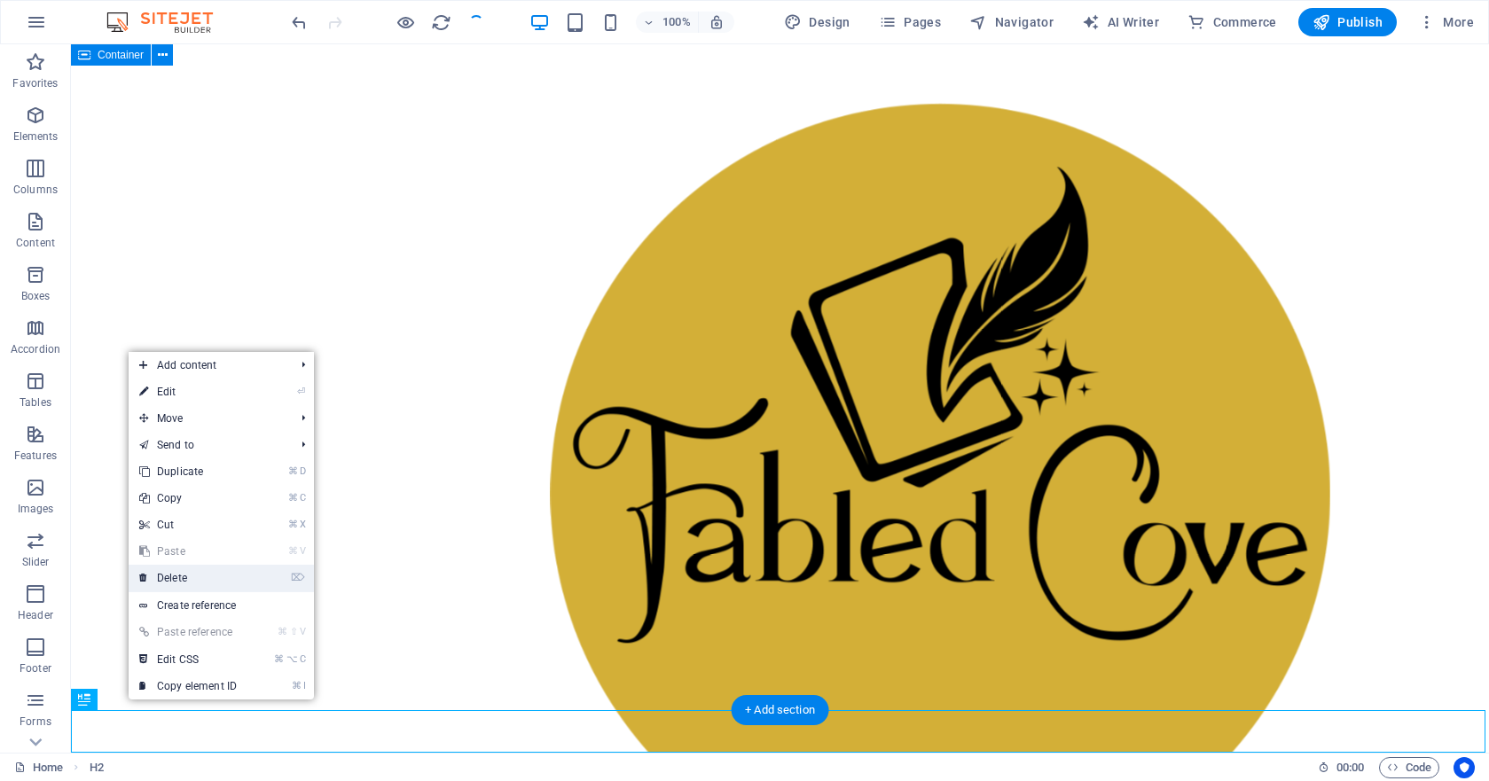
drag, startPoint x: 198, startPoint y: 579, endPoint x: 75, endPoint y: 663, distance: 148.8
click at [198, 579] on link "⌦ Delete" at bounding box center [188, 578] width 119 height 27
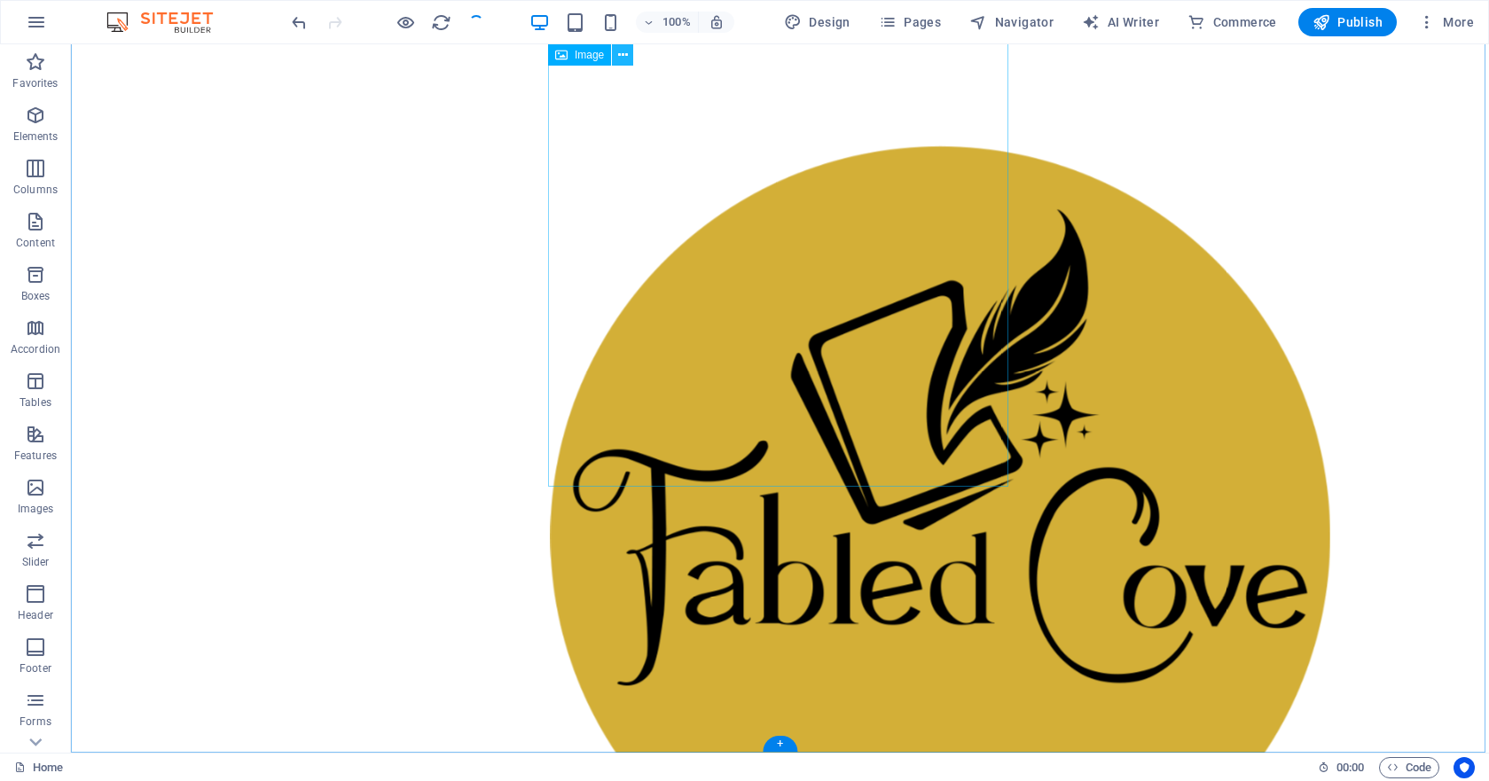
click at [624, 53] on icon at bounding box center [623, 55] width 10 height 19
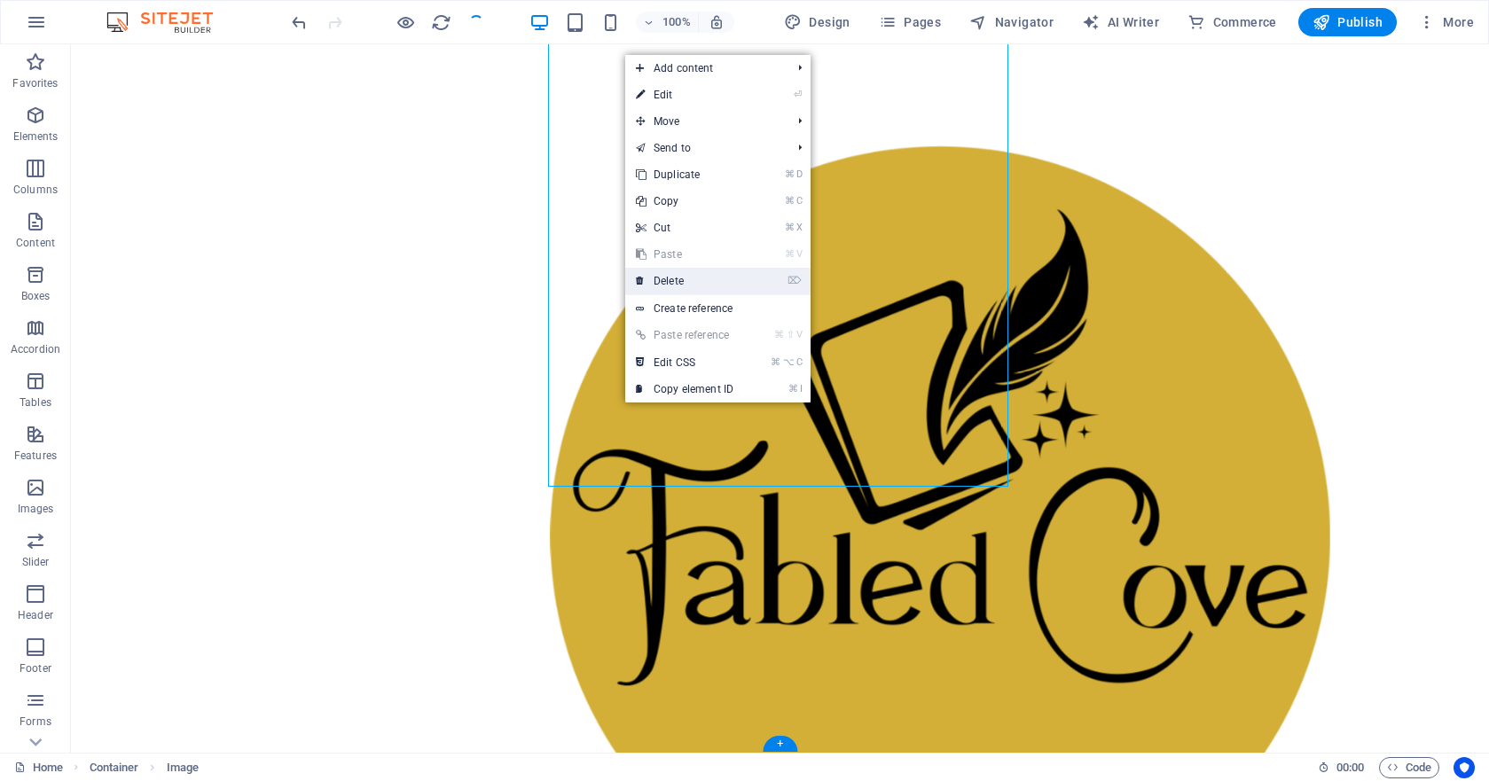
drag, startPoint x: 689, startPoint y: 277, endPoint x: 558, endPoint y: 21, distance: 287.2
click at [689, 277] on link "⌦ Delete" at bounding box center [684, 281] width 119 height 27
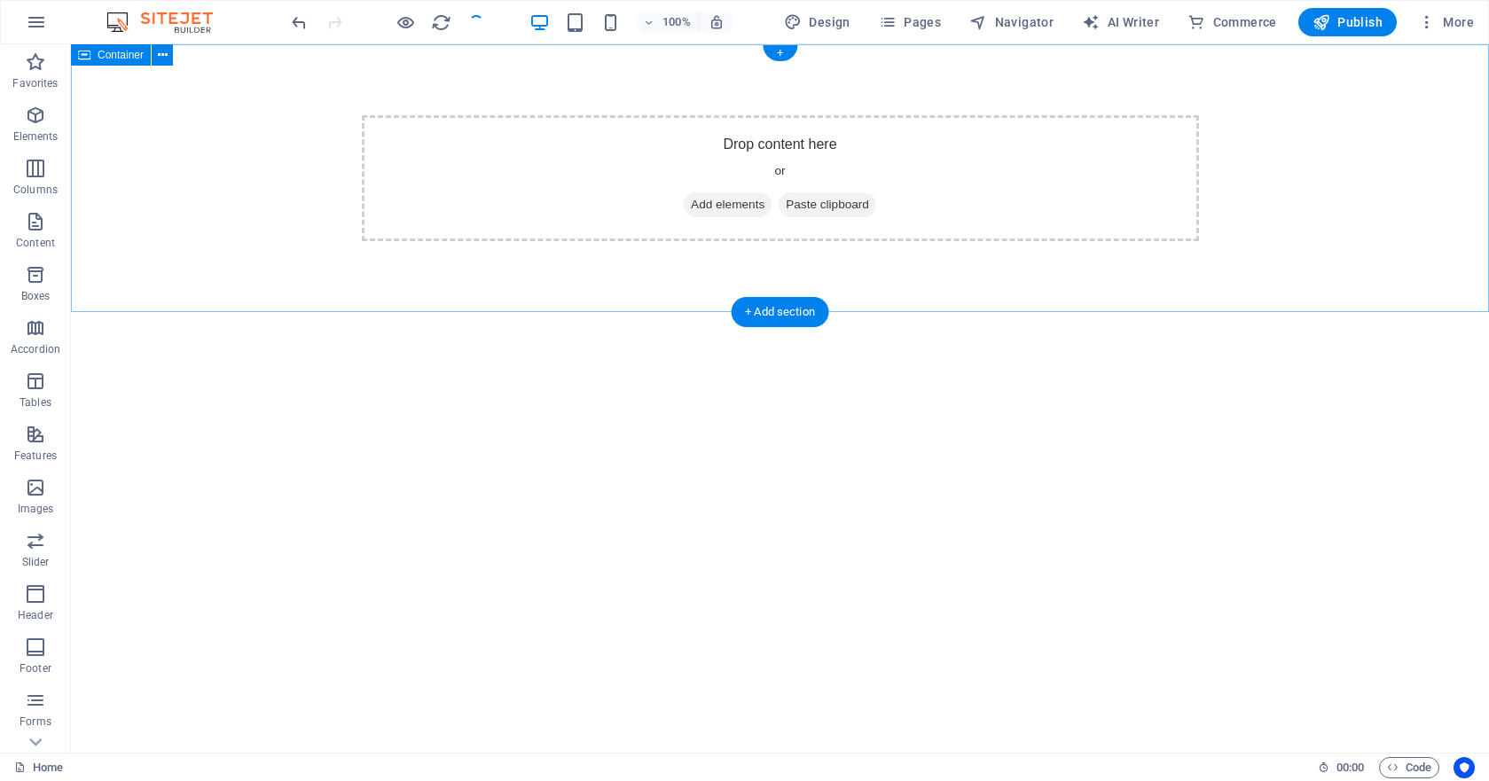
click at [724, 205] on span "Add elements" at bounding box center [728, 204] width 88 height 25
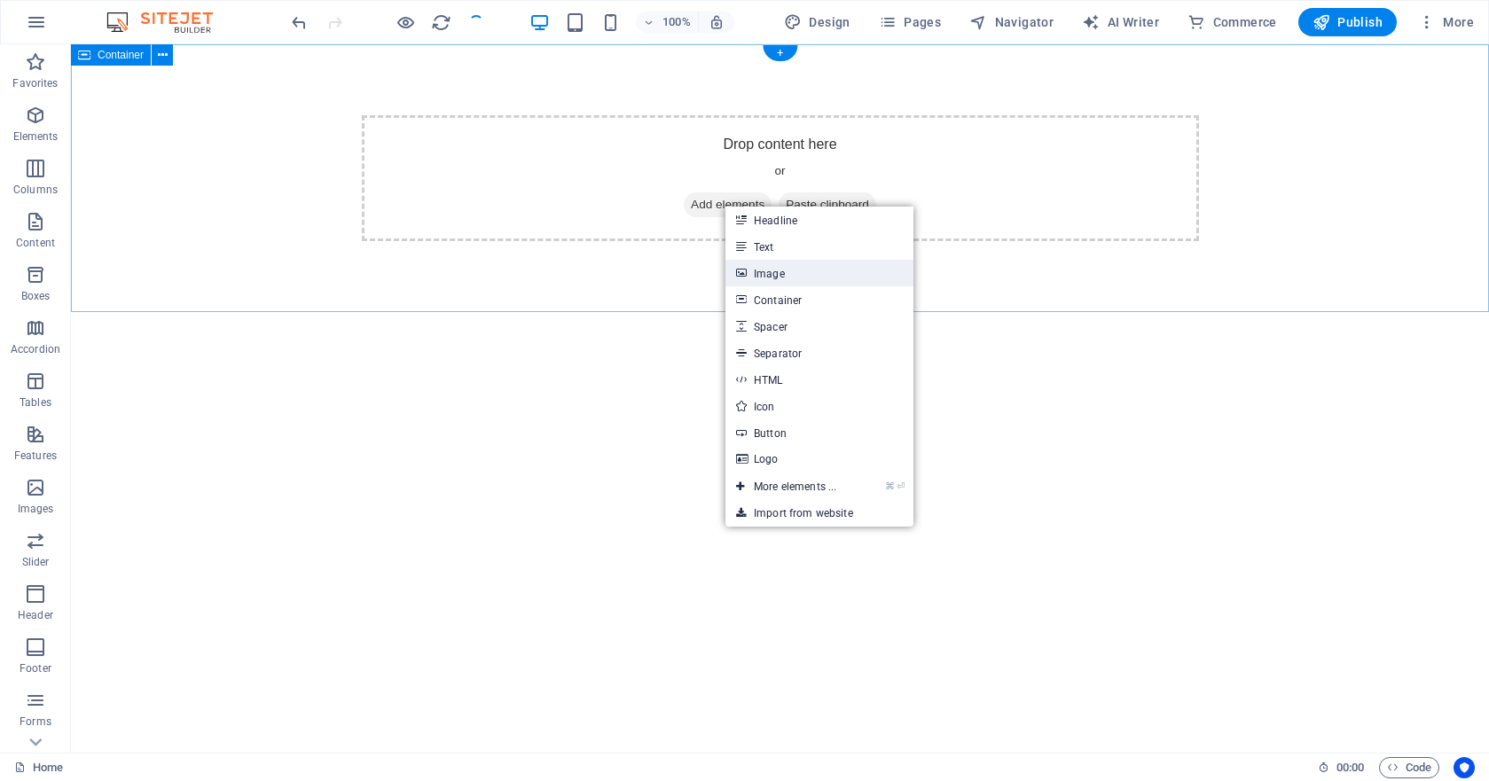
click at [773, 280] on link "Image" at bounding box center [820, 273] width 188 height 27
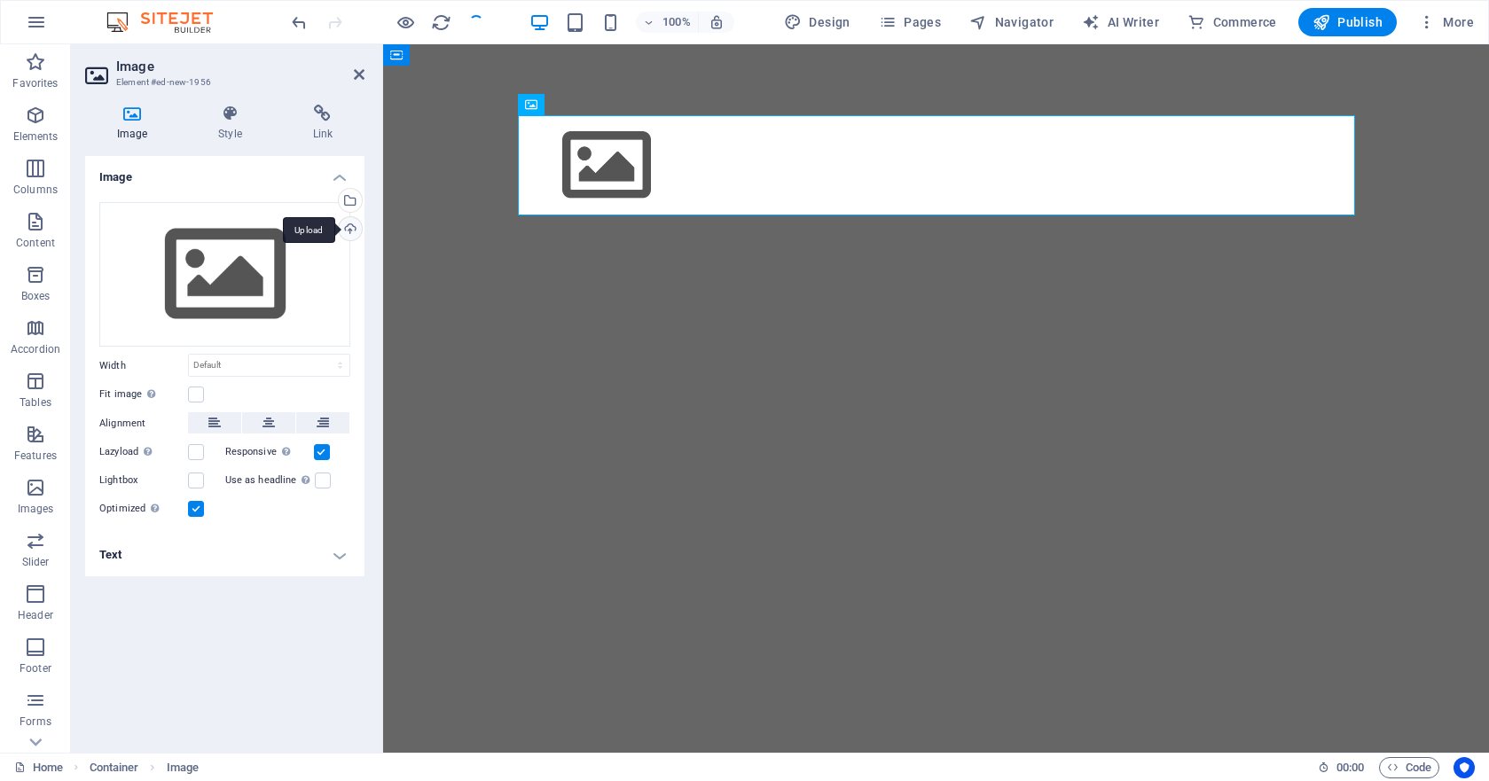
click at [353, 227] on div "Upload" at bounding box center [348, 230] width 27 height 27
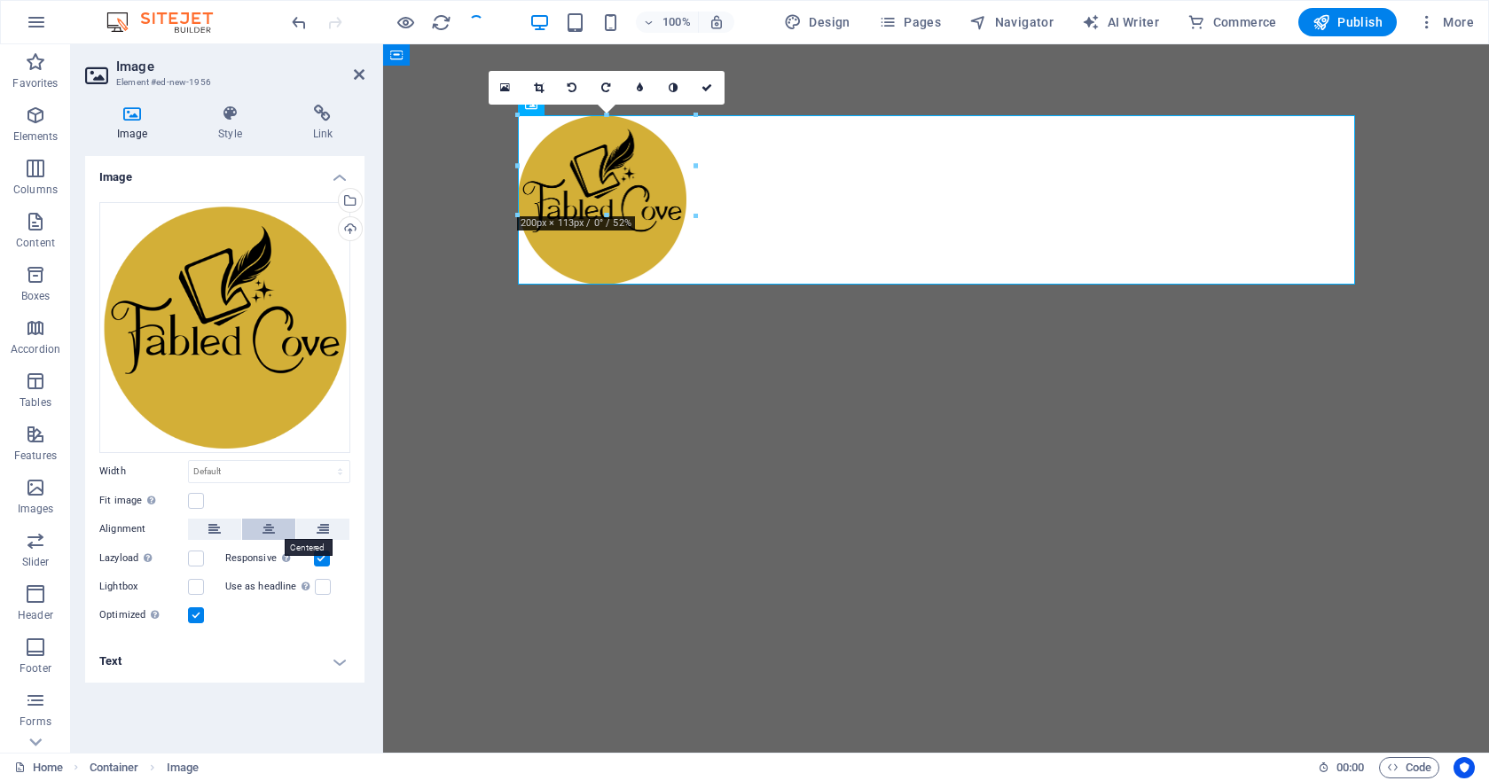
click at [270, 534] on icon at bounding box center [269, 529] width 12 height 21
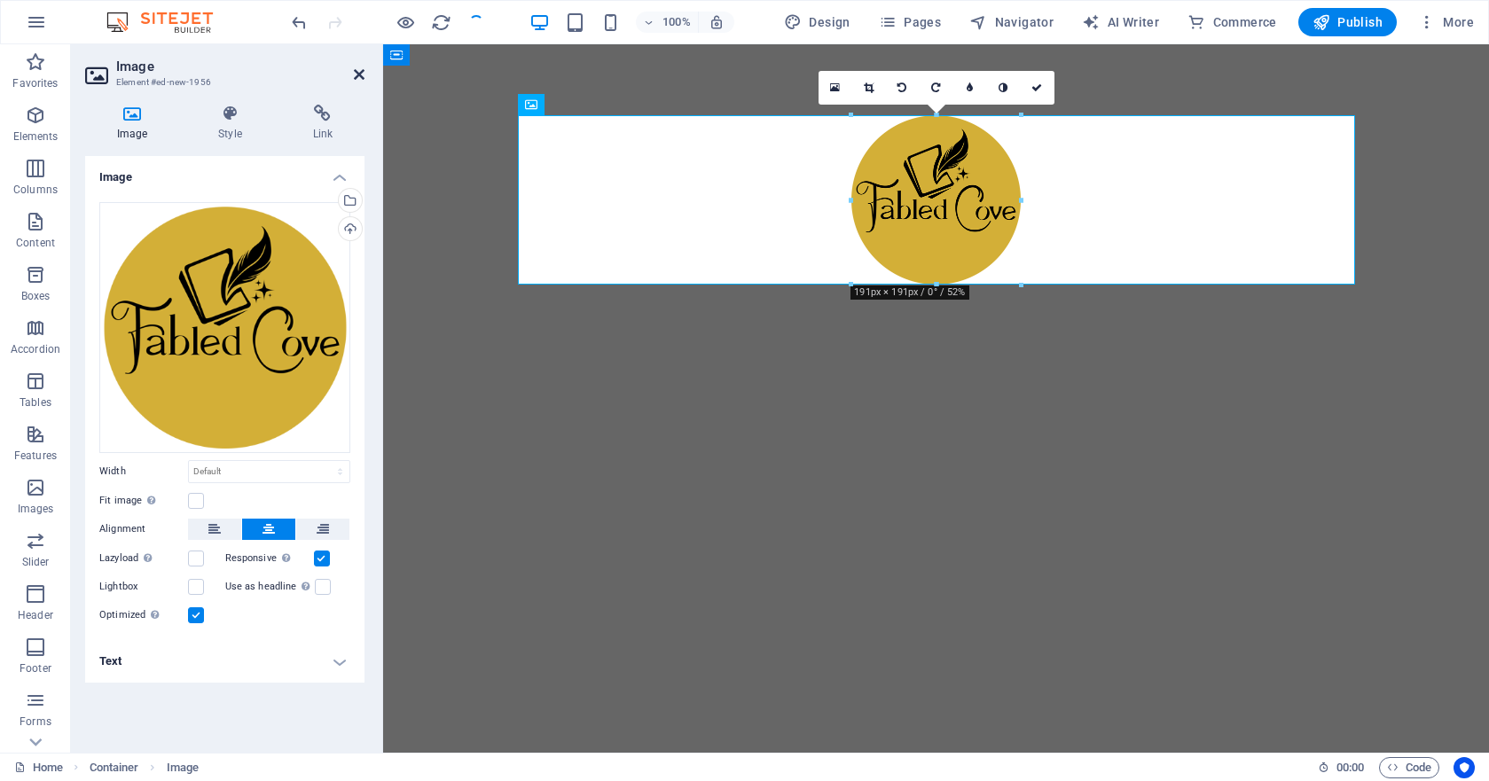
click at [357, 75] on icon at bounding box center [359, 74] width 11 height 14
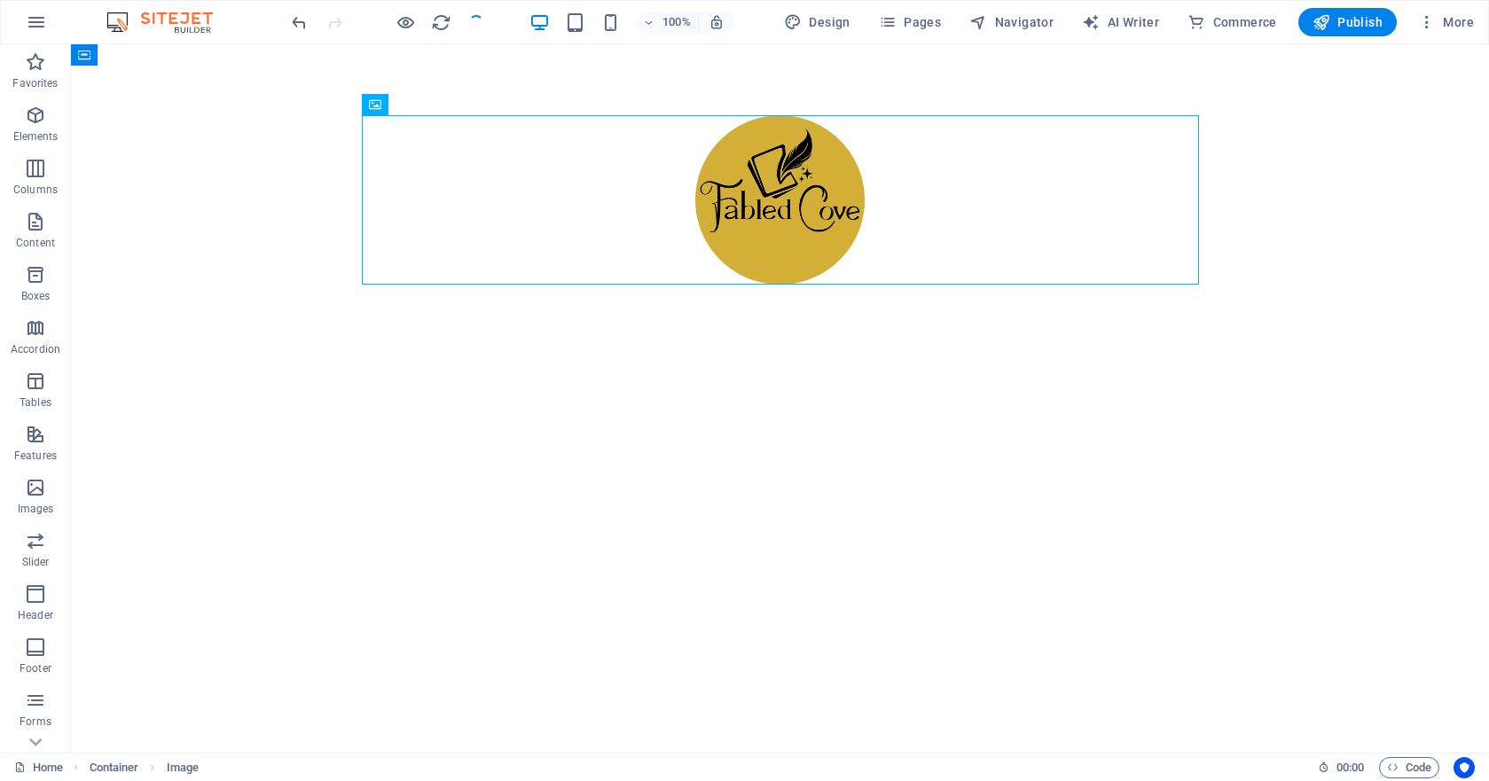
click at [363, 356] on html "Skip to main content" at bounding box center [780, 199] width 1418 height 311
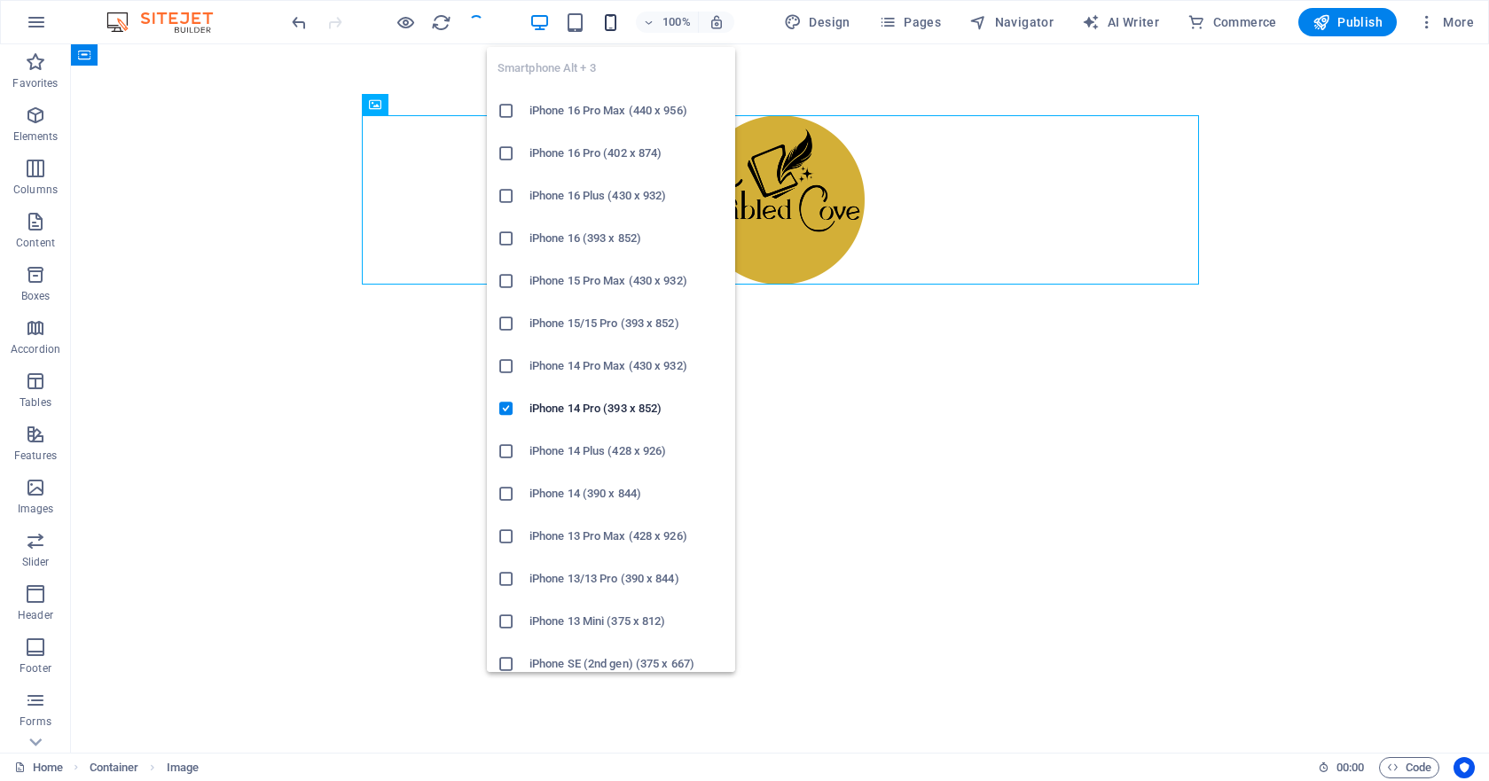
click at [608, 27] on icon "button" at bounding box center [610, 22] width 20 height 20
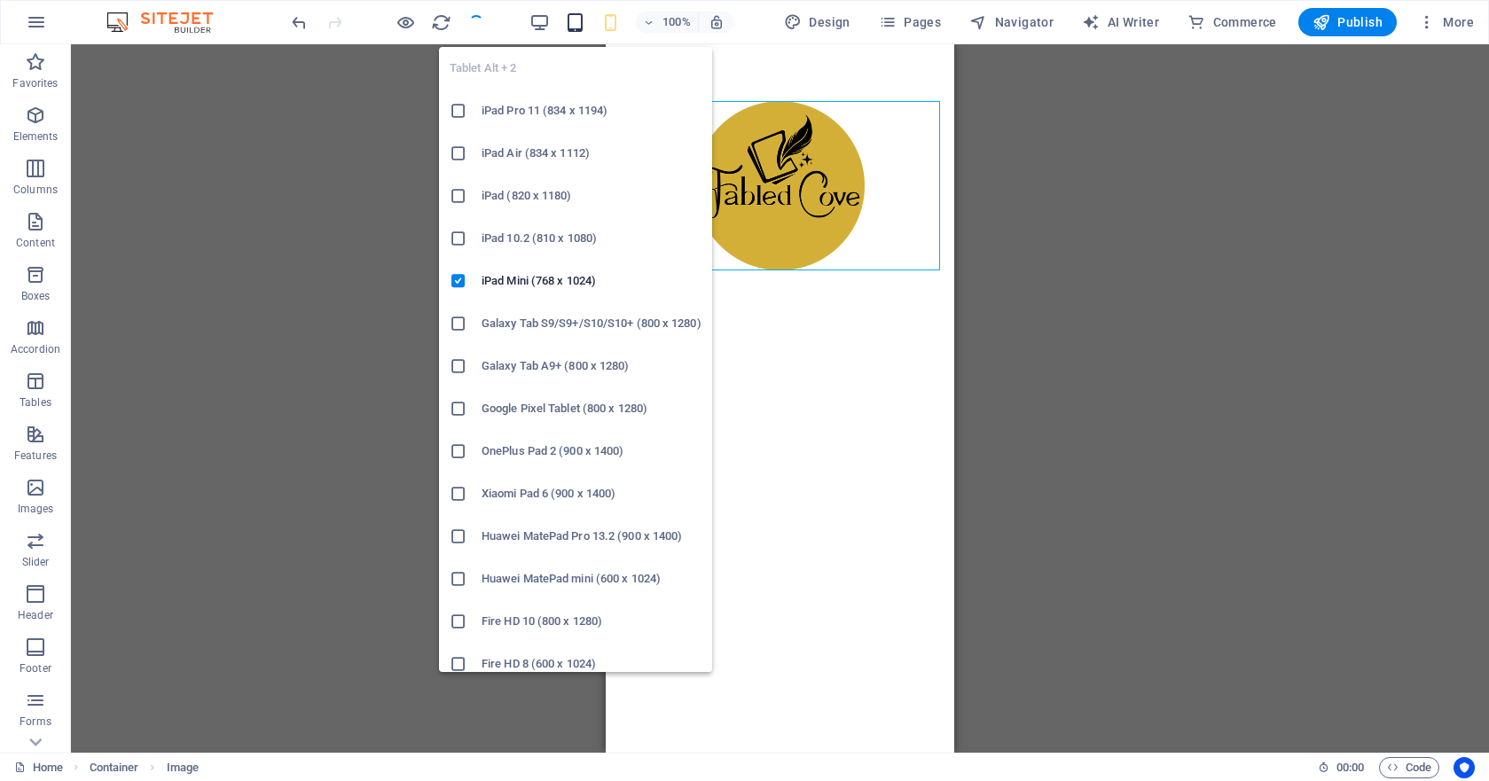
click at [574, 20] on icon "button" at bounding box center [575, 22] width 20 height 20
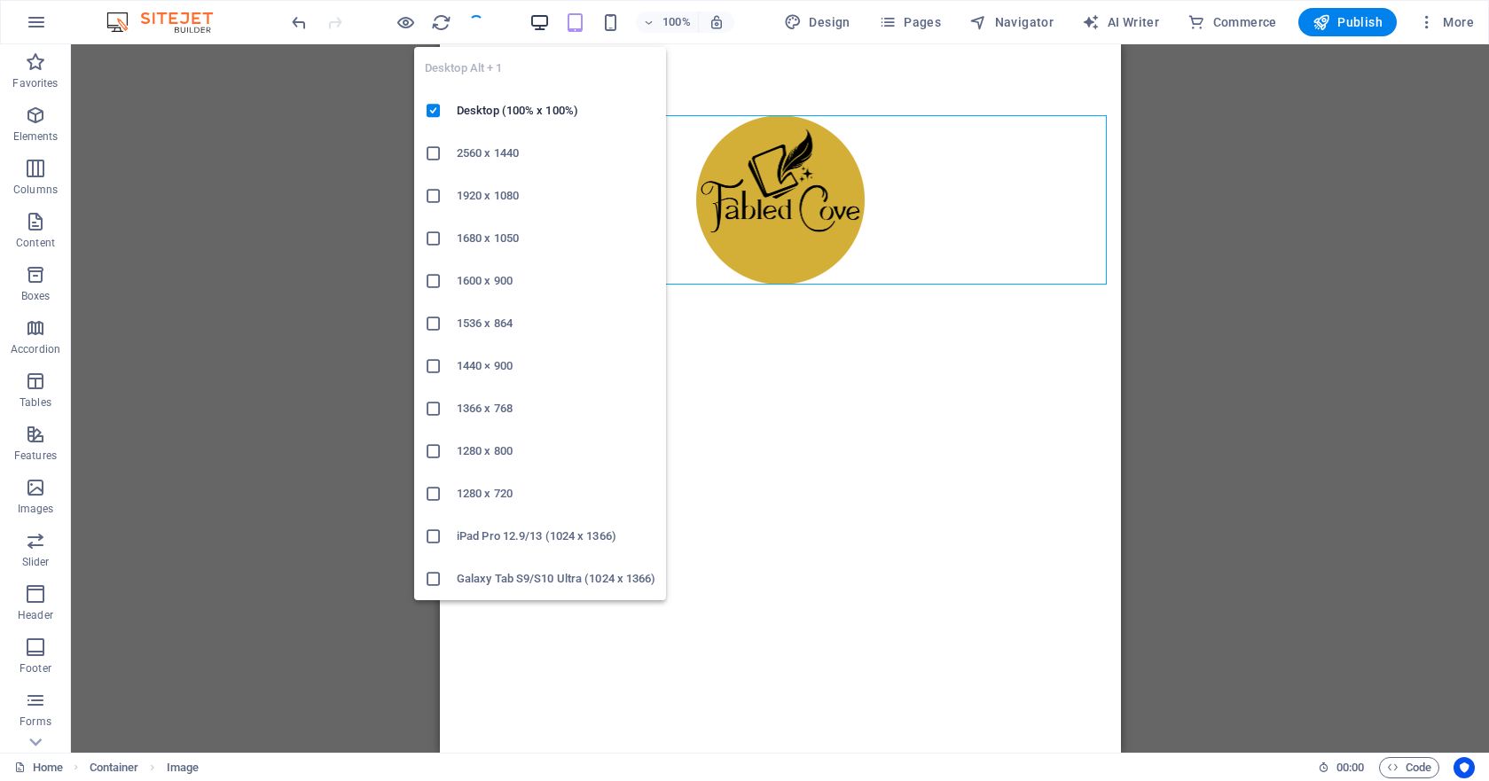
click at [537, 20] on icon "button" at bounding box center [540, 22] width 20 height 20
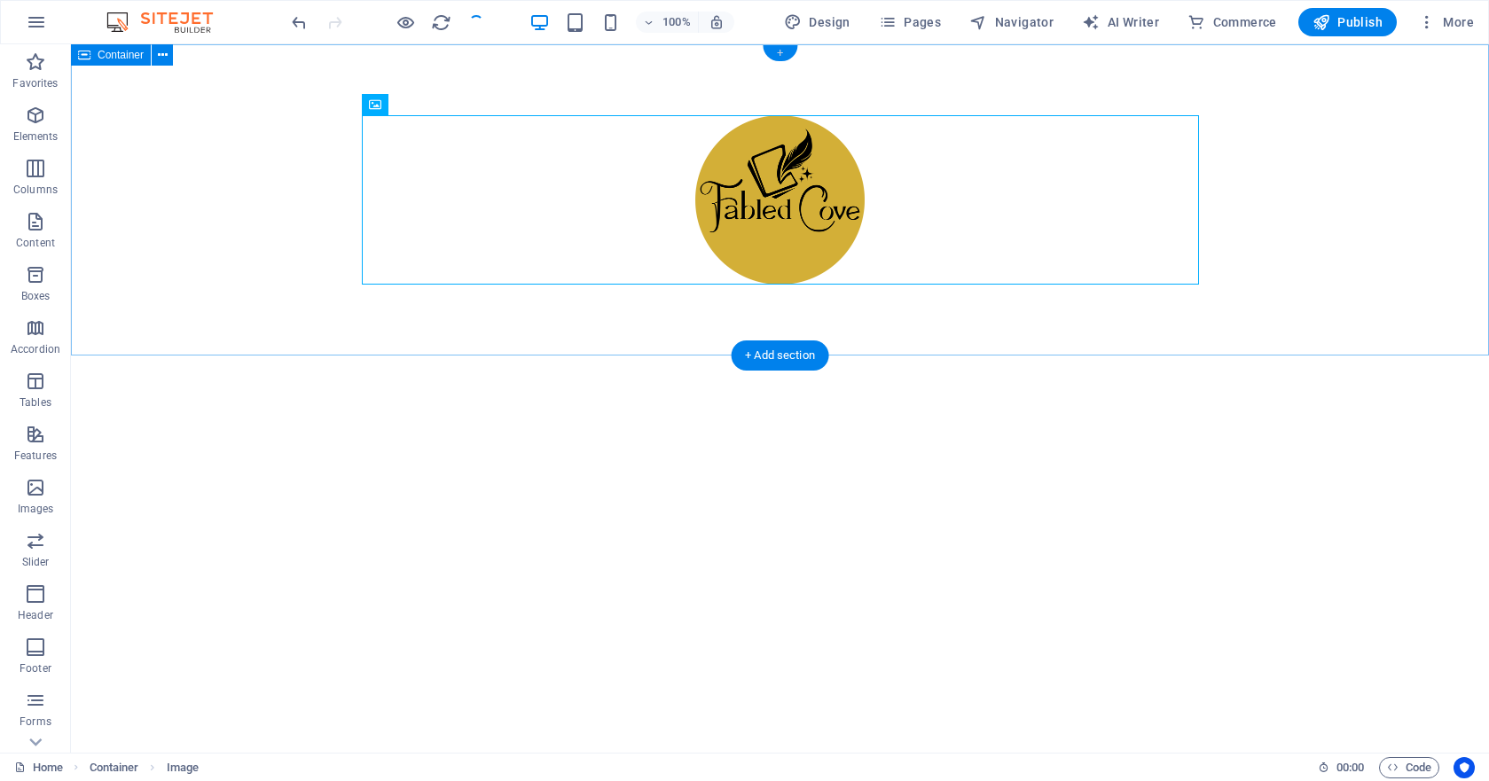
click at [783, 53] on div "+" at bounding box center [780, 53] width 35 height 16
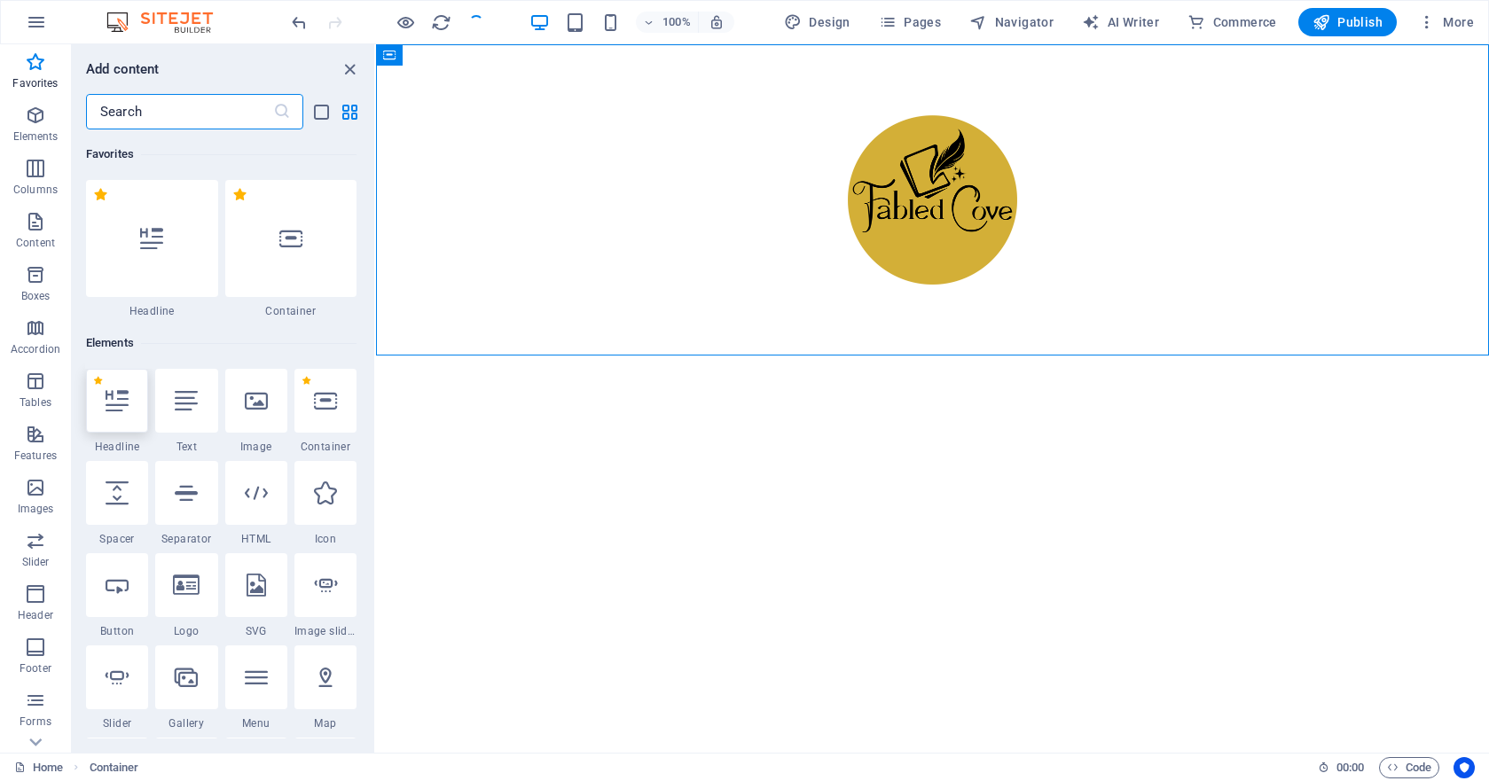
click at [108, 422] on div at bounding box center [117, 401] width 62 height 64
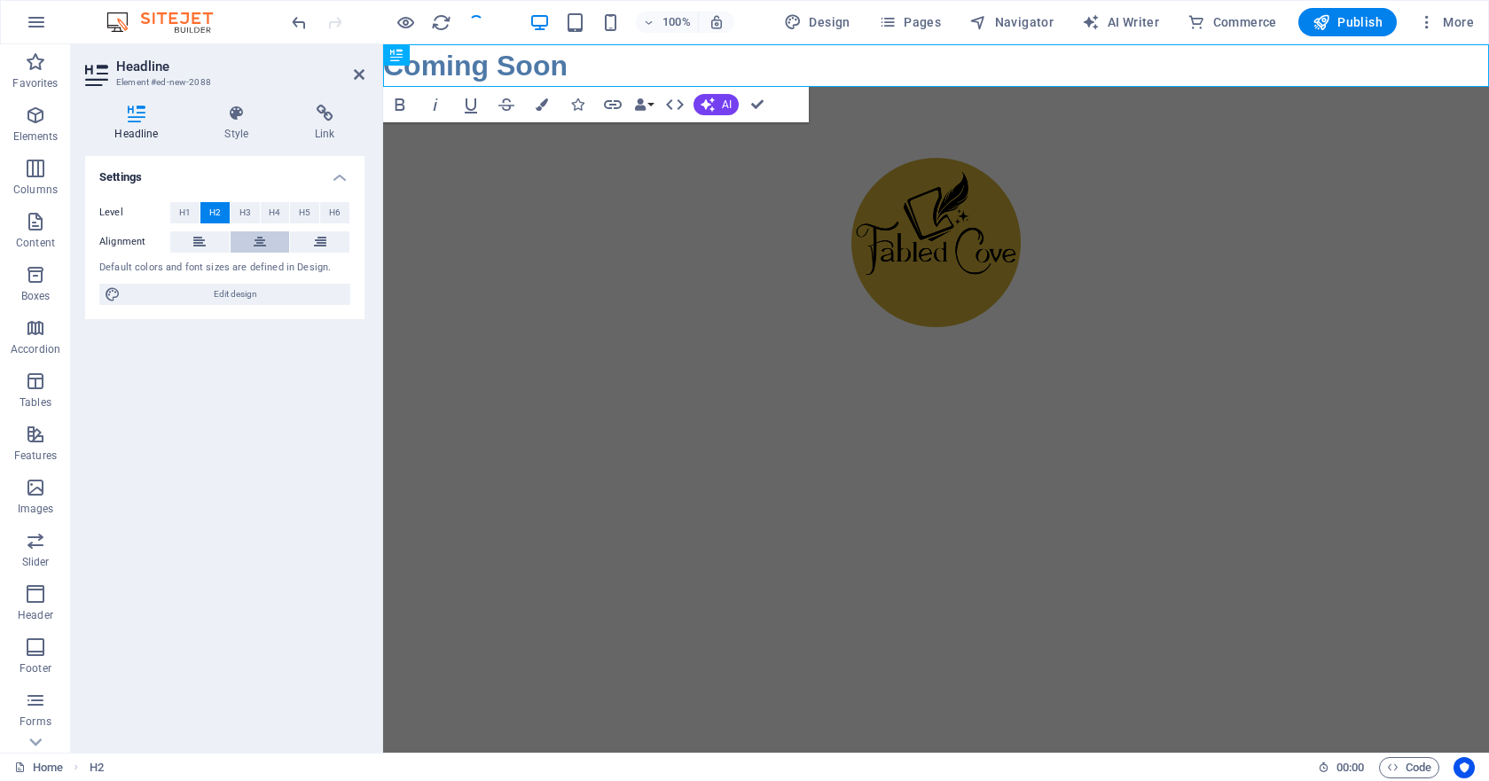
click at [265, 247] on icon at bounding box center [260, 241] width 12 height 21
click at [235, 122] on icon at bounding box center [236, 114] width 83 height 18
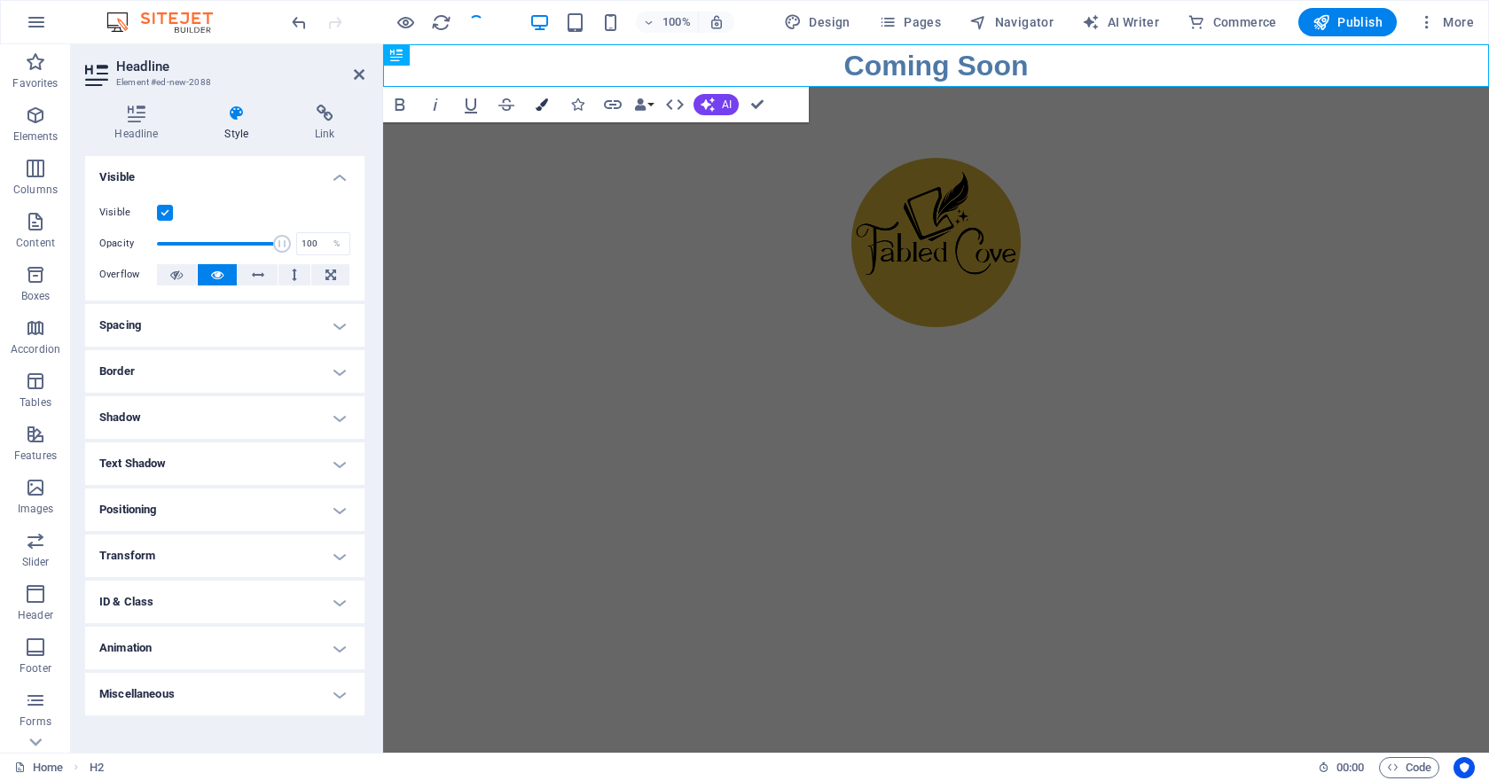
click at [540, 107] on icon "button" at bounding box center [542, 104] width 12 height 12
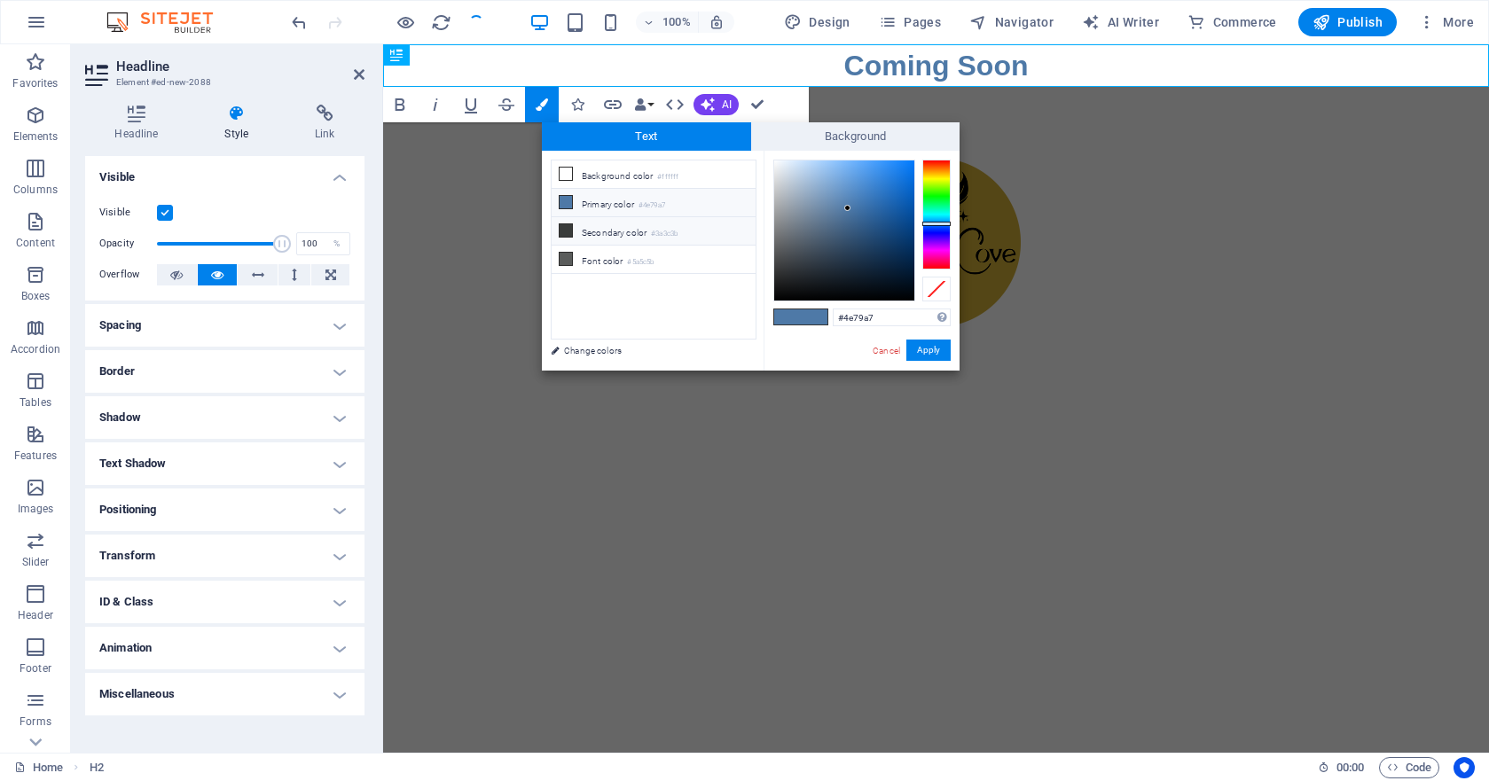
click at [604, 230] on li "Secondary color #3a3c3b" at bounding box center [654, 231] width 204 height 28
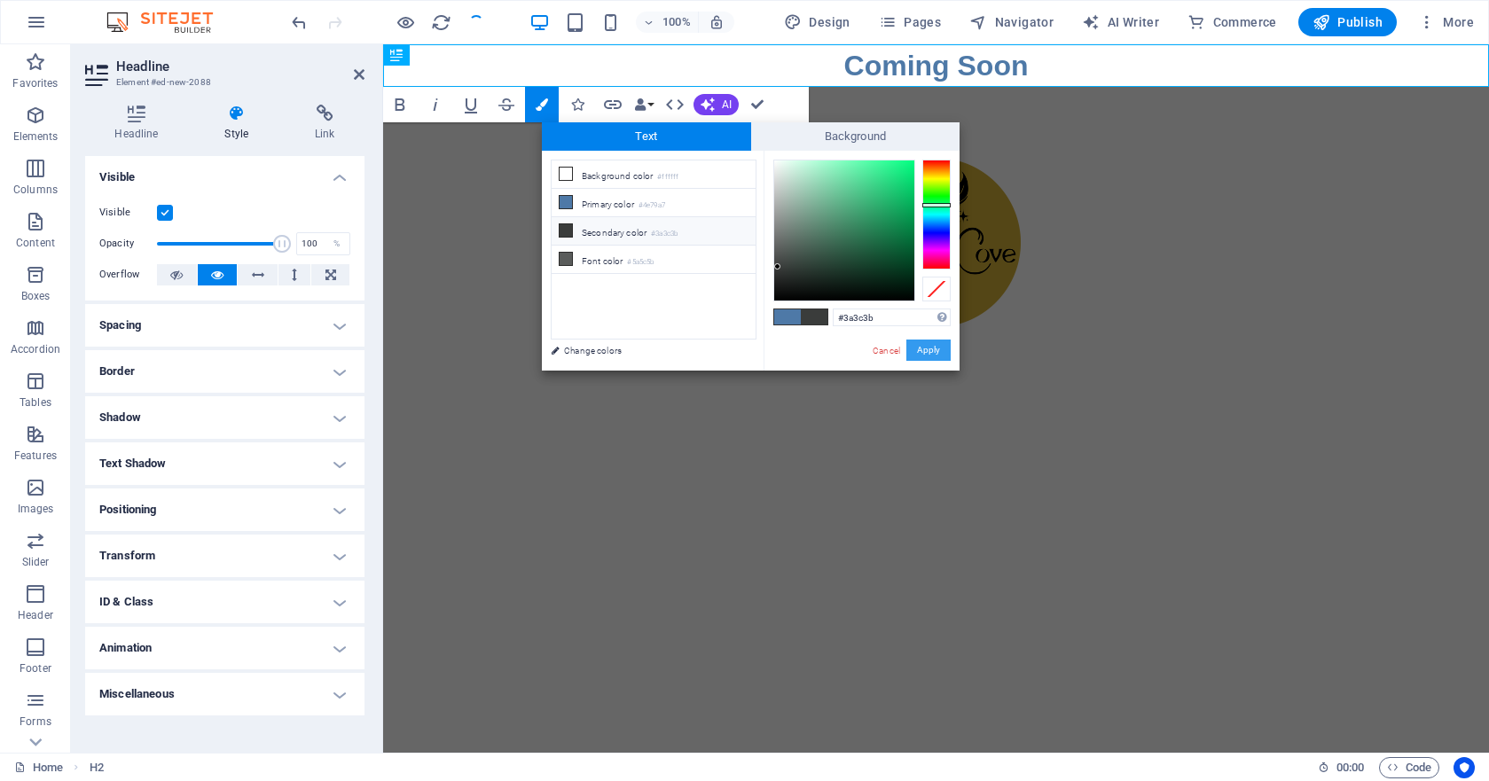
click at [933, 349] on button "Apply" at bounding box center [928, 350] width 44 height 21
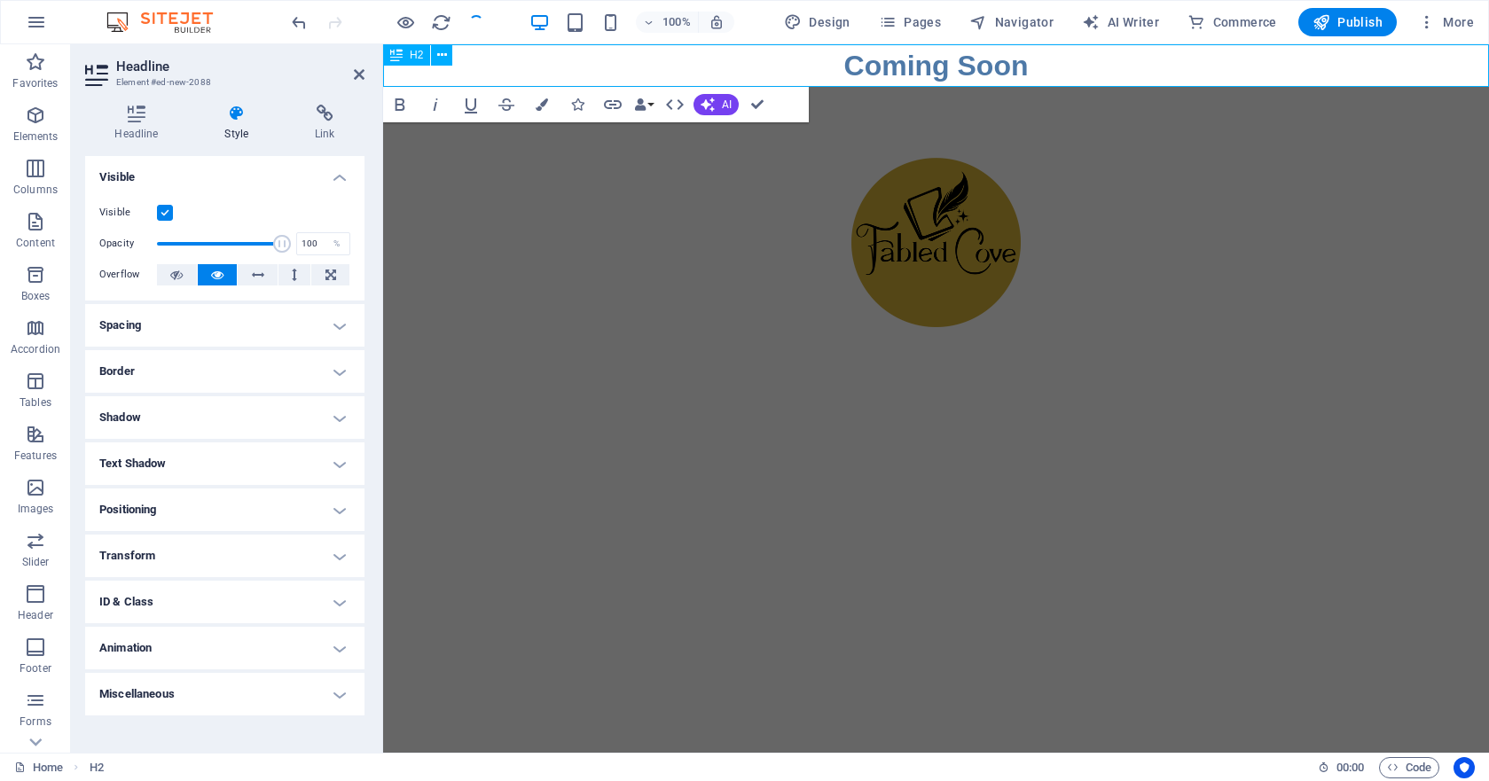
click at [1029, 75] on h2 "Coming Soon​ ​" at bounding box center [936, 65] width 1106 height 43
drag, startPoint x: 1029, startPoint y: 75, endPoint x: 804, endPoint y: 73, distance: 225.3
click at [804, 73] on h2 "Coming Soon​ ​" at bounding box center [936, 65] width 1106 height 43
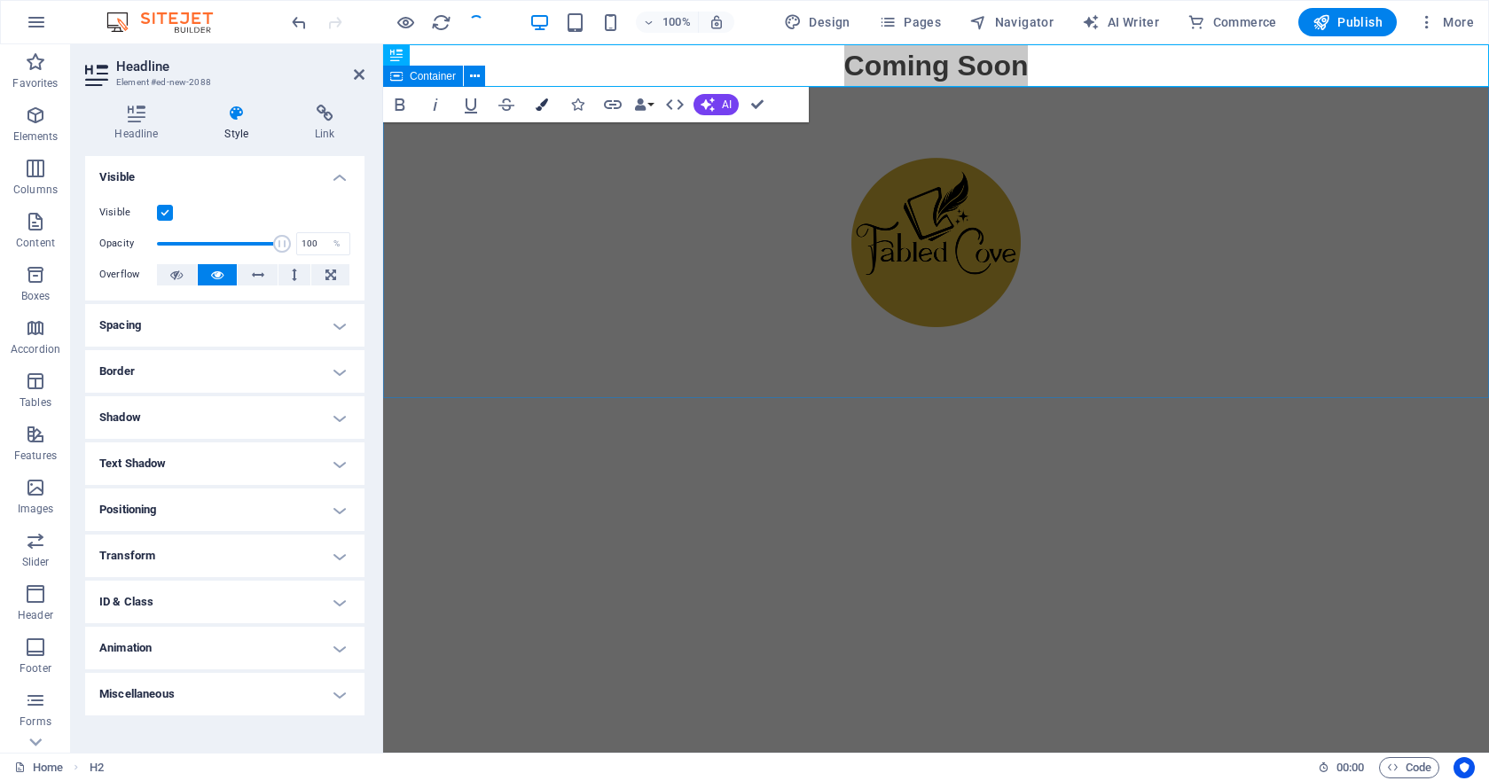
click at [535, 104] on button "Colors" at bounding box center [542, 104] width 34 height 35
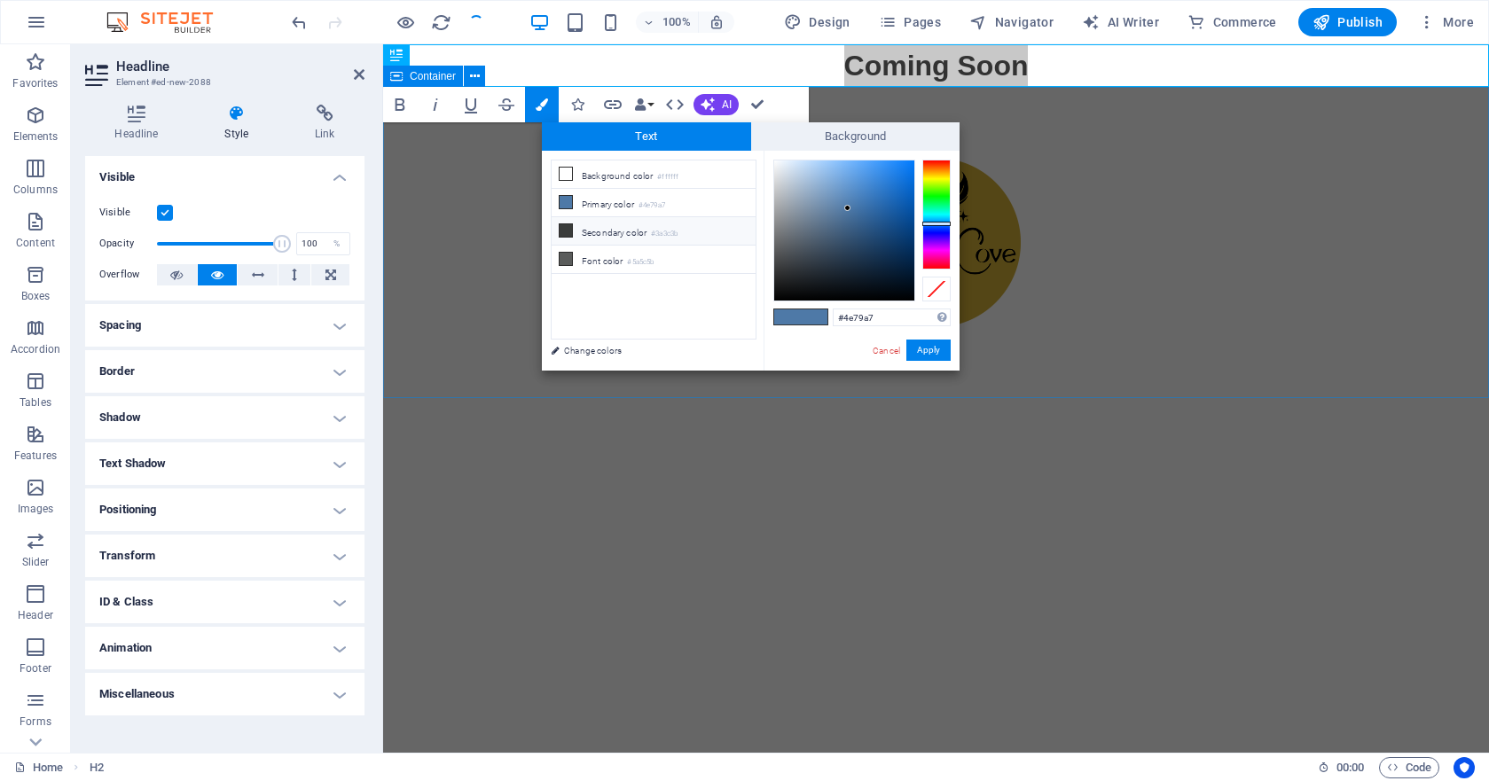
click at [578, 235] on li "Secondary color #3a3c3b" at bounding box center [654, 231] width 204 height 28
type input "#3a3c3b"
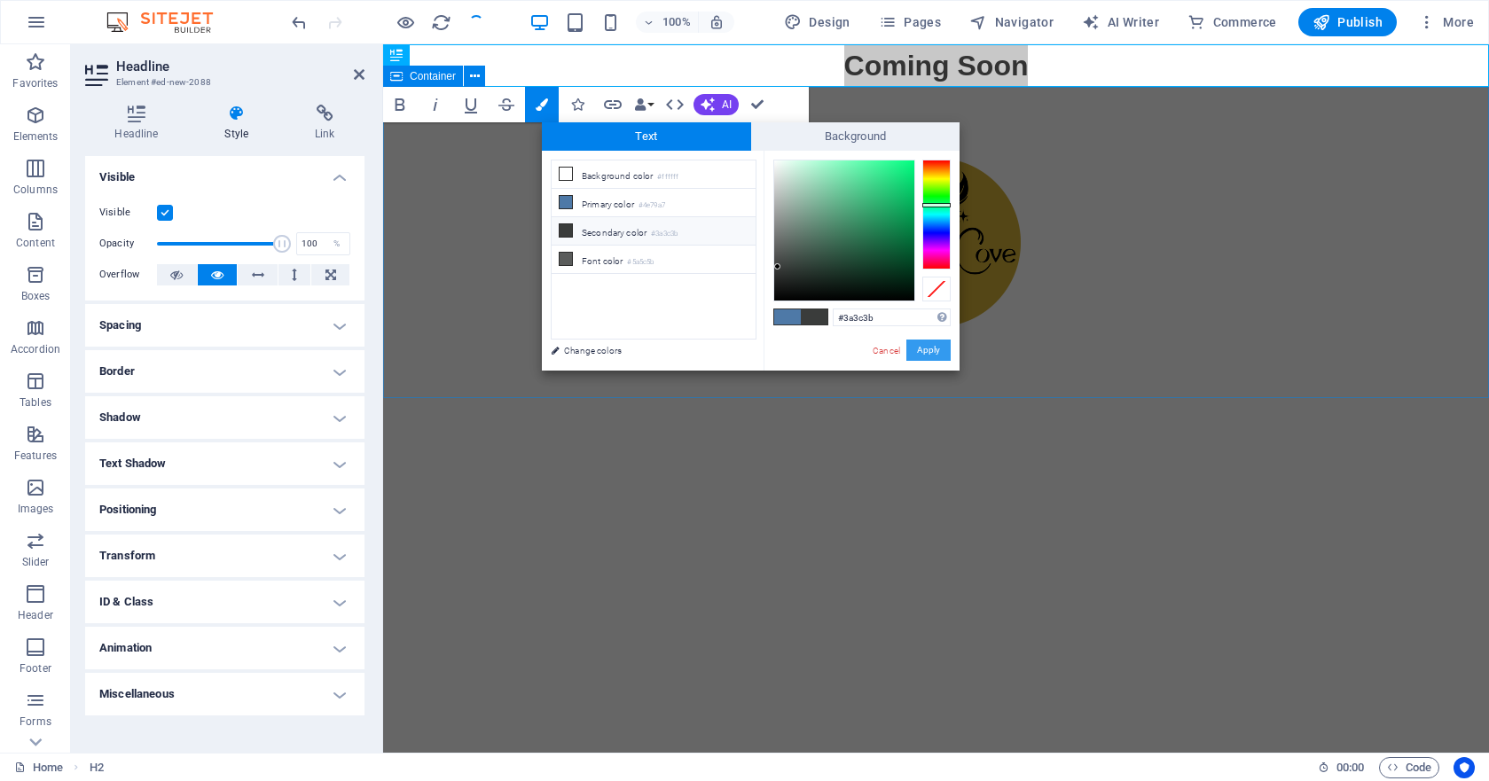
click at [930, 350] on button "Apply" at bounding box center [928, 350] width 44 height 21
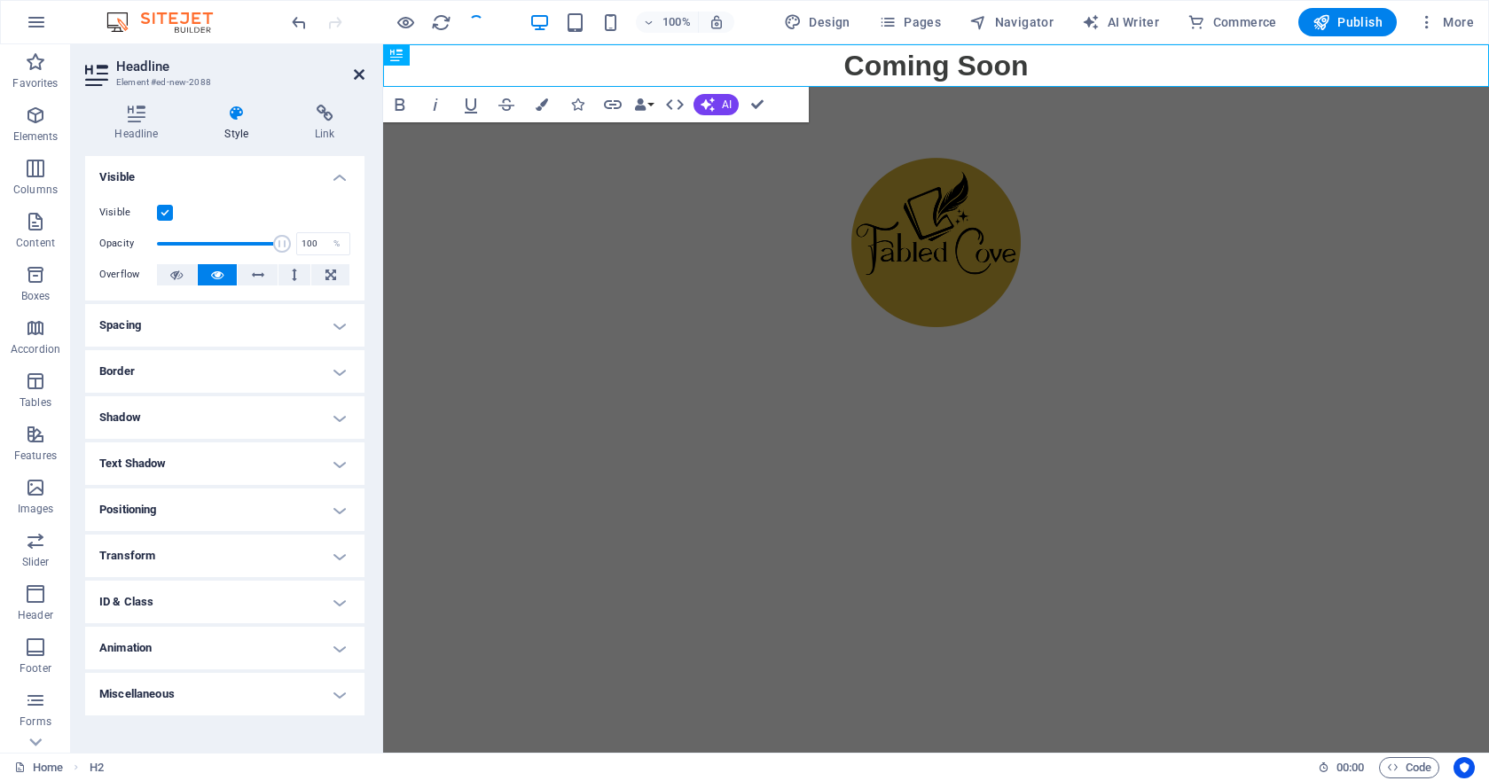
click at [360, 73] on icon at bounding box center [359, 74] width 11 height 14
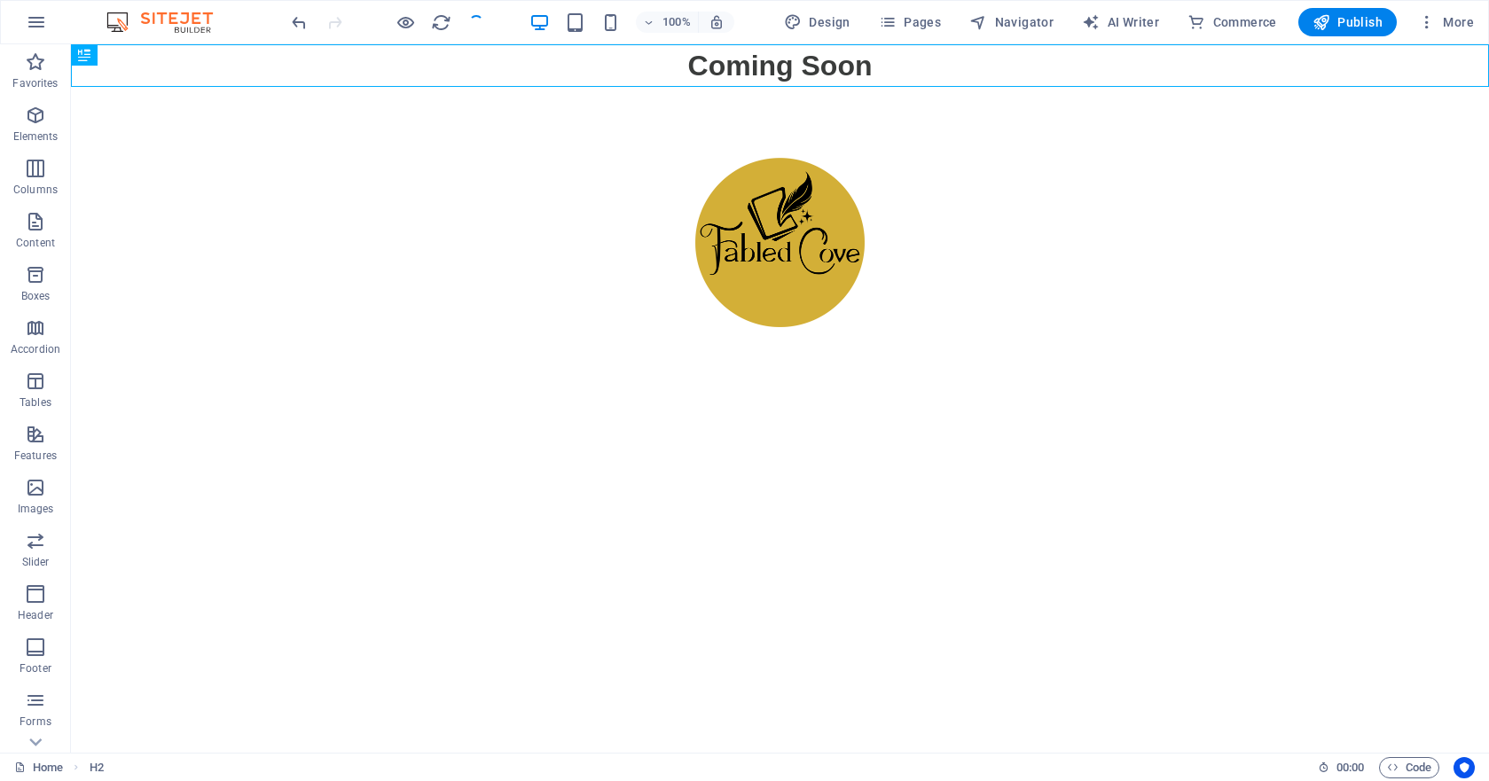
click at [434, 398] on html "Skip to main content Coming Soon" at bounding box center [780, 221] width 1418 height 354
click at [773, 393] on div "+ Add section" at bounding box center [780, 398] width 98 height 30
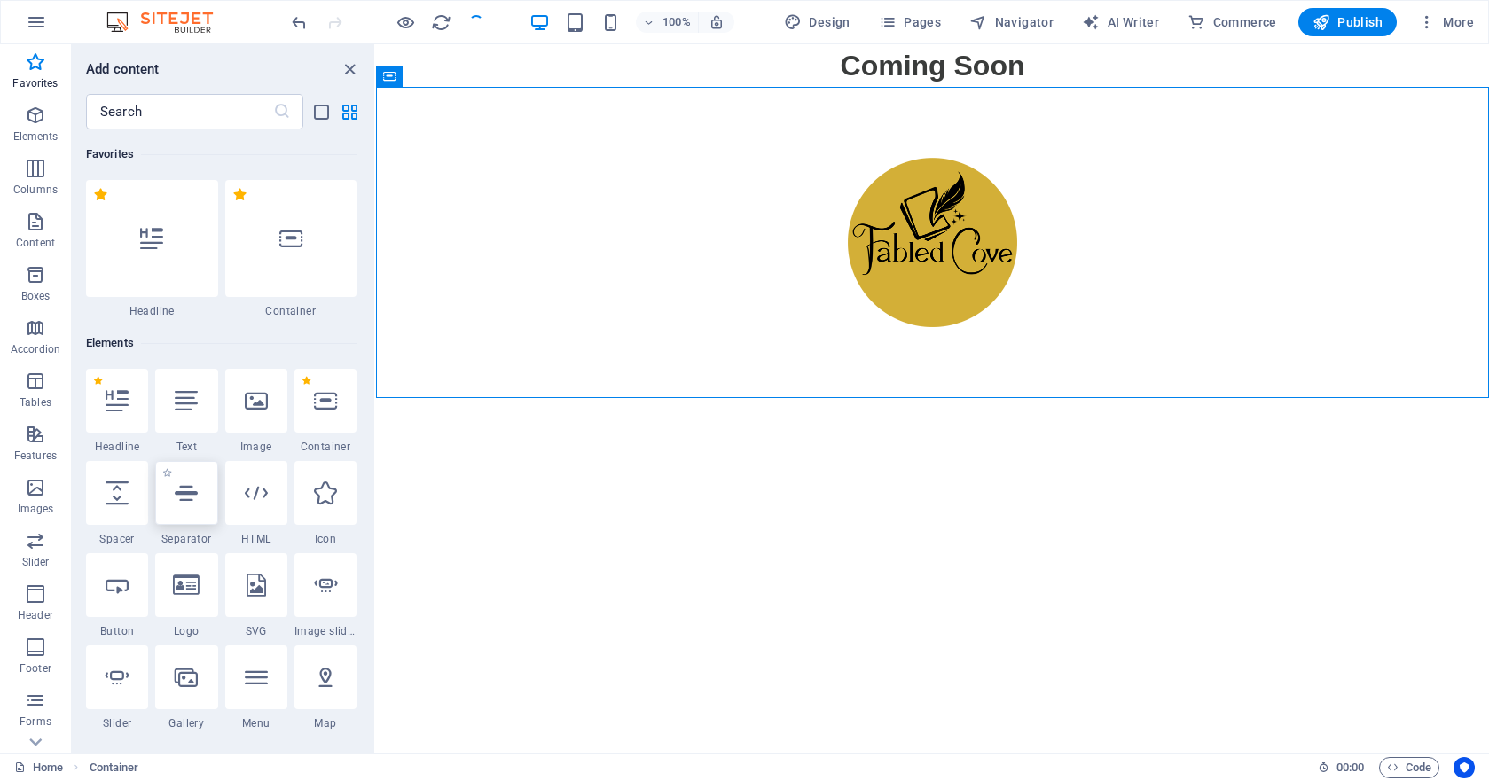
click at [190, 505] on div at bounding box center [186, 493] width 62 height 64
select select "%"
select select "px"
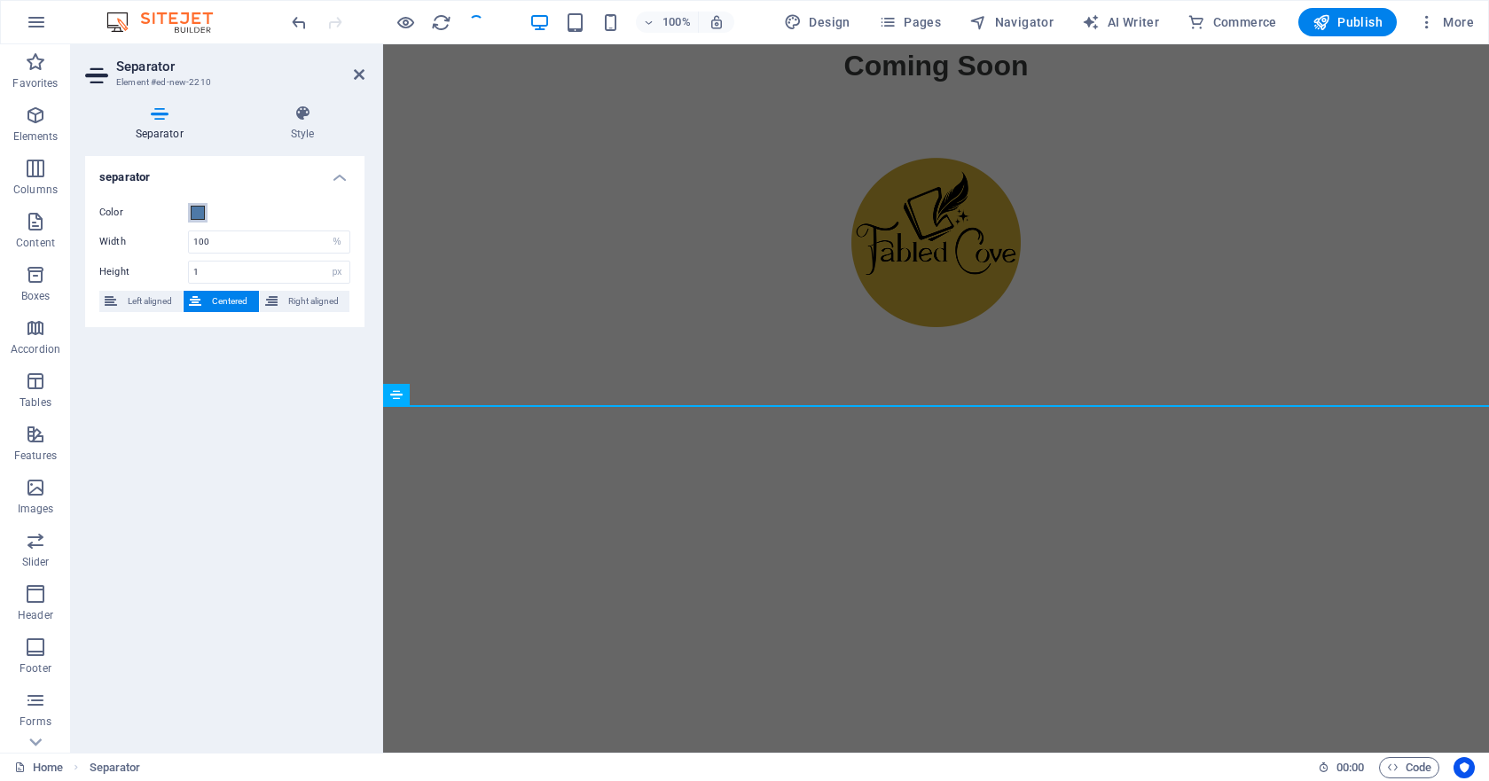
click at [197, 212] on span at bounding box center [198, 213] width 14 height 14
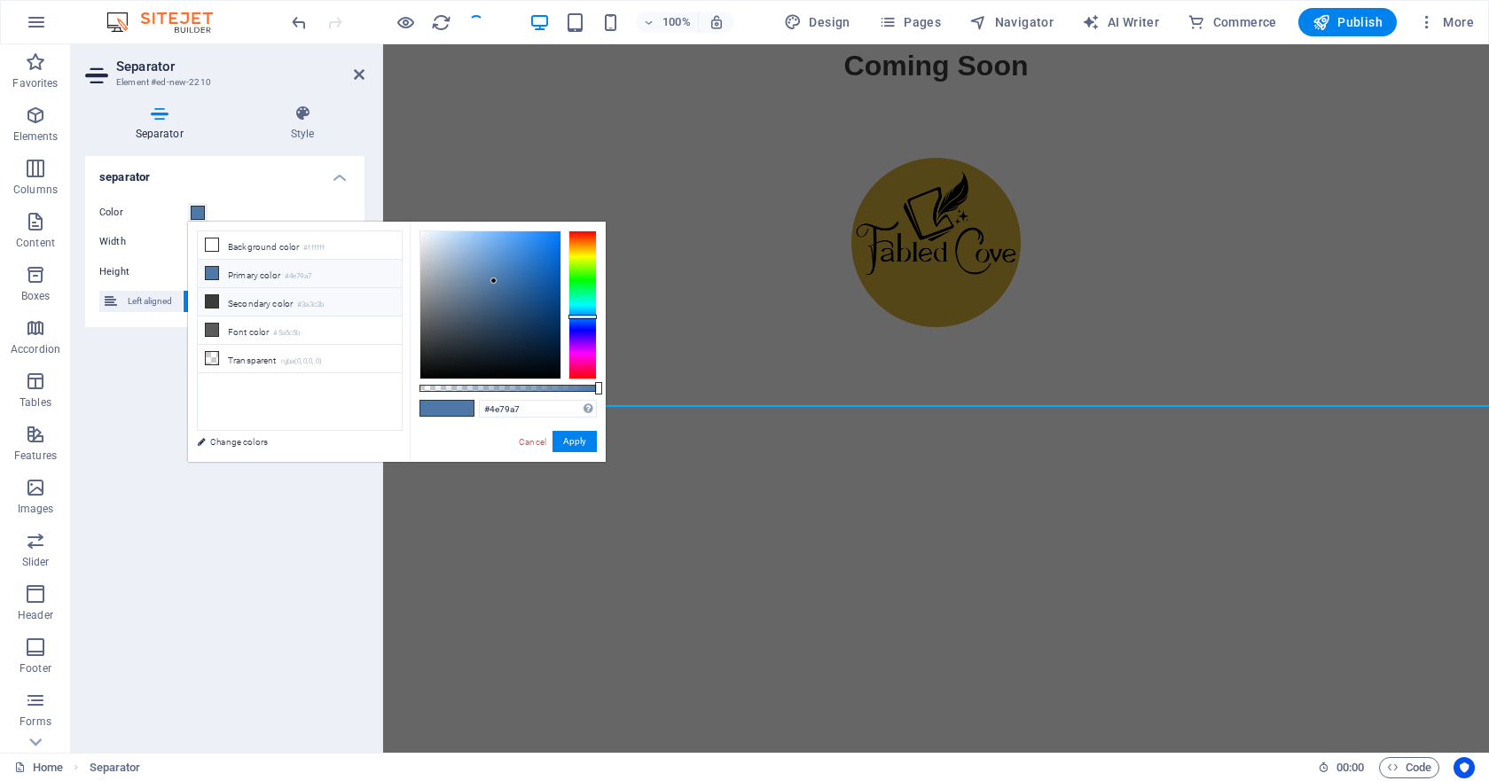
click at [243, 304] on li "Secondary color #3a3c3b" at bounding box center [300, 302] width 204 height 28
type input "#3a3c3b"
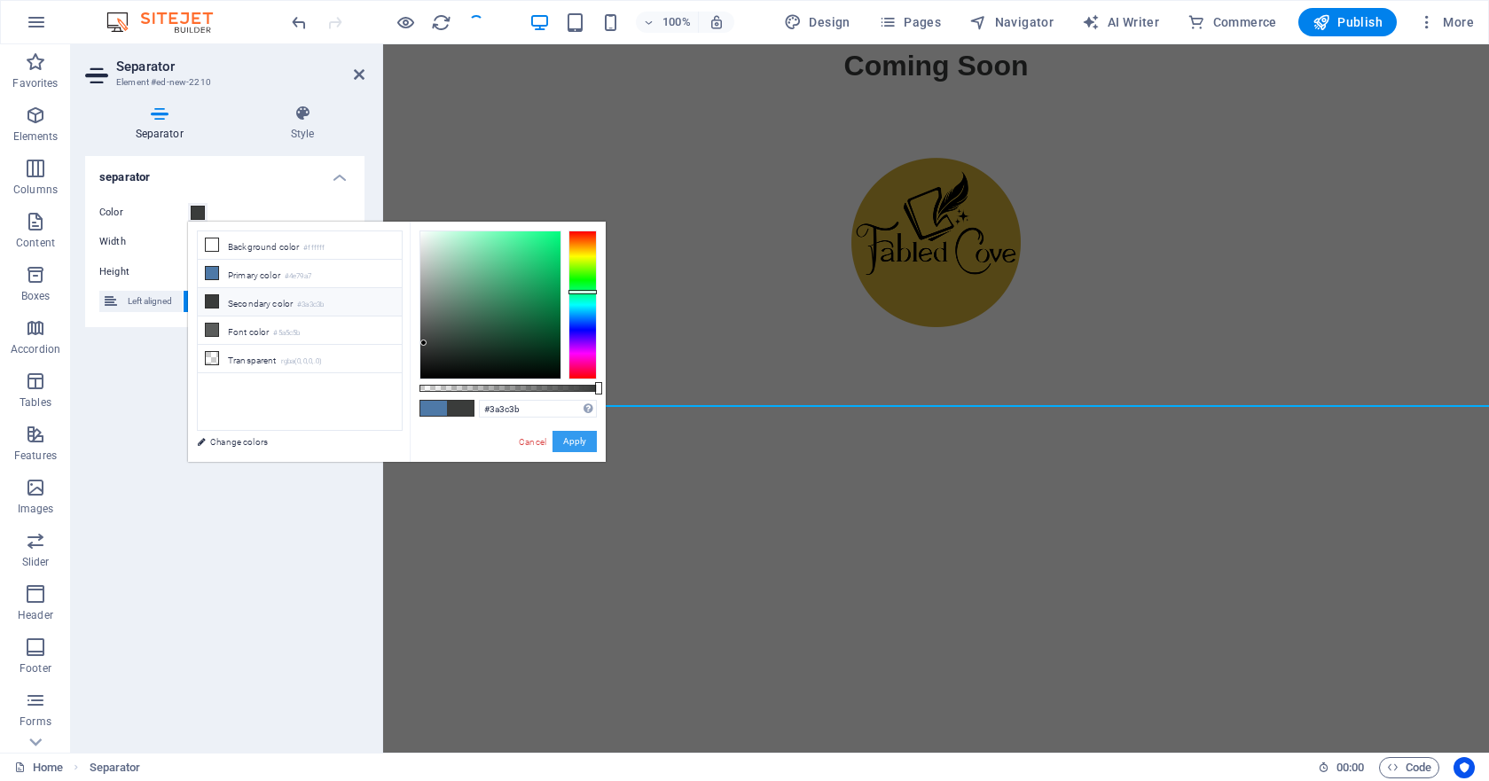
click at [572, 443] on button "Apply" at bounding box center [575, 441] width 44 height 21
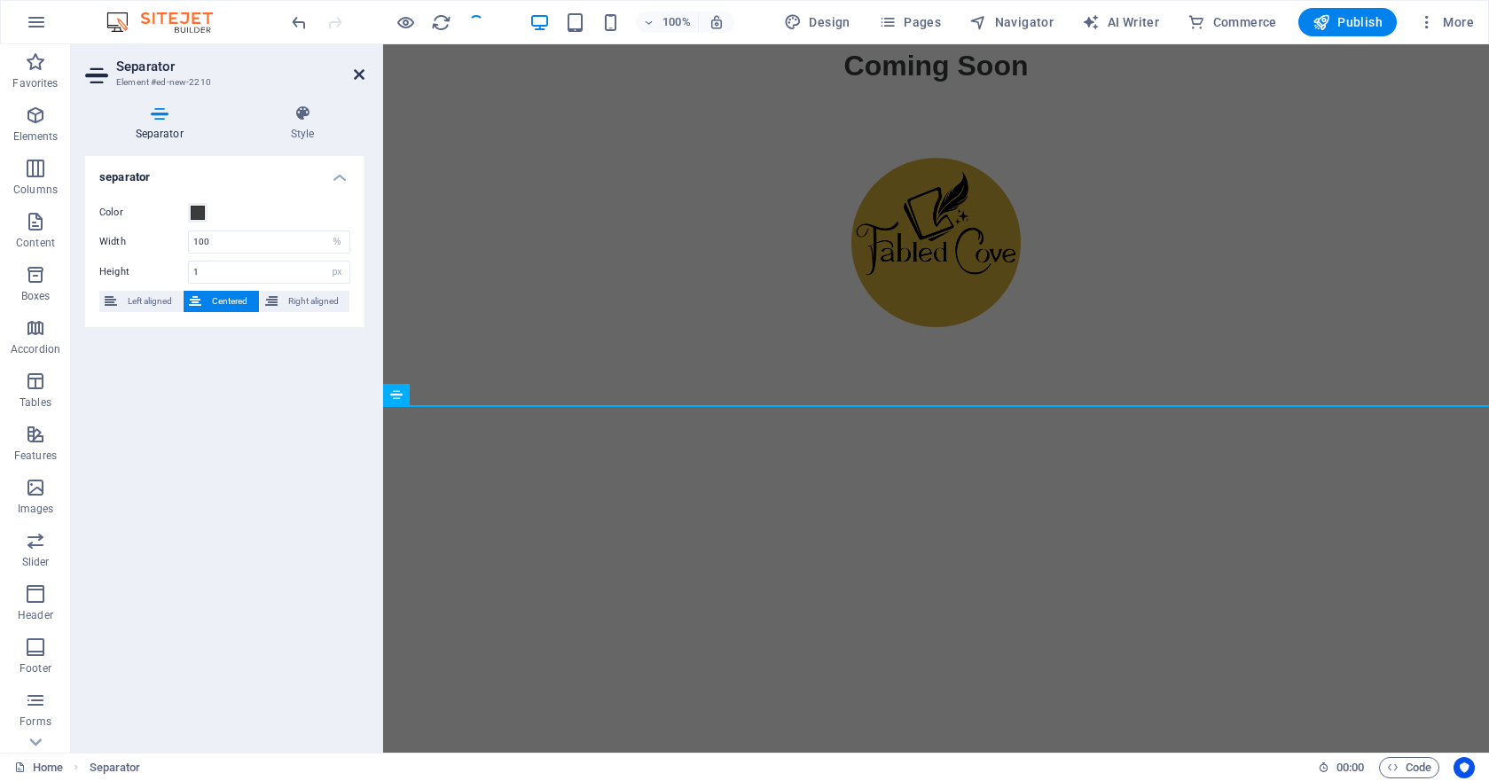
click at [358, 75] on icon at bounding box center [359, 74] width 11 height 14
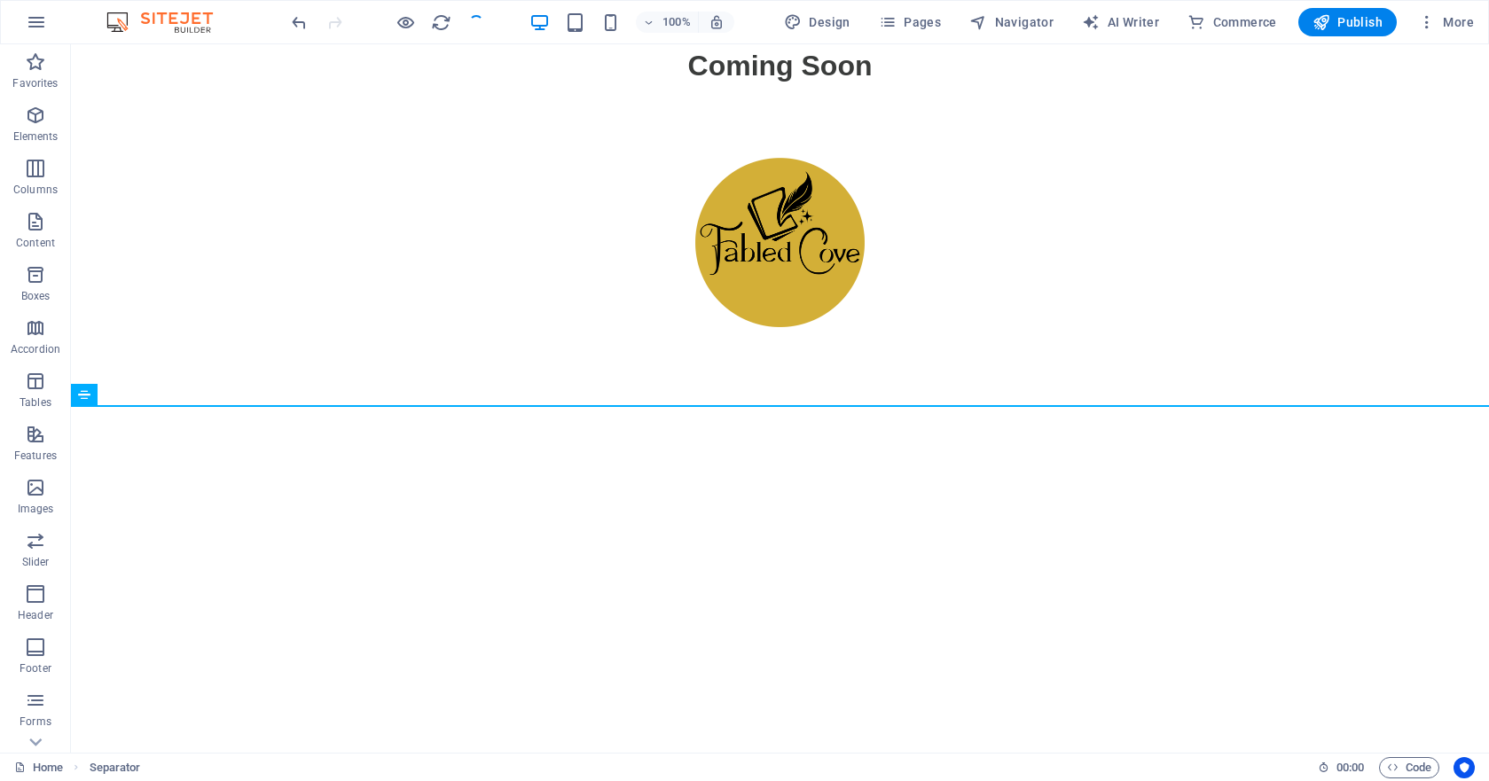
click at [470, 413] on html "Skip to main content Coming Soon" at bounding box center [780, 228] width 1418 height 369
click at [397, 413] on html "Skip to main content Coming Soon" at bounding box center [780, 228] width 1418 height 369
click at [409, 32] on icon "button" at bounding box center [406, 22] width 20 height 20
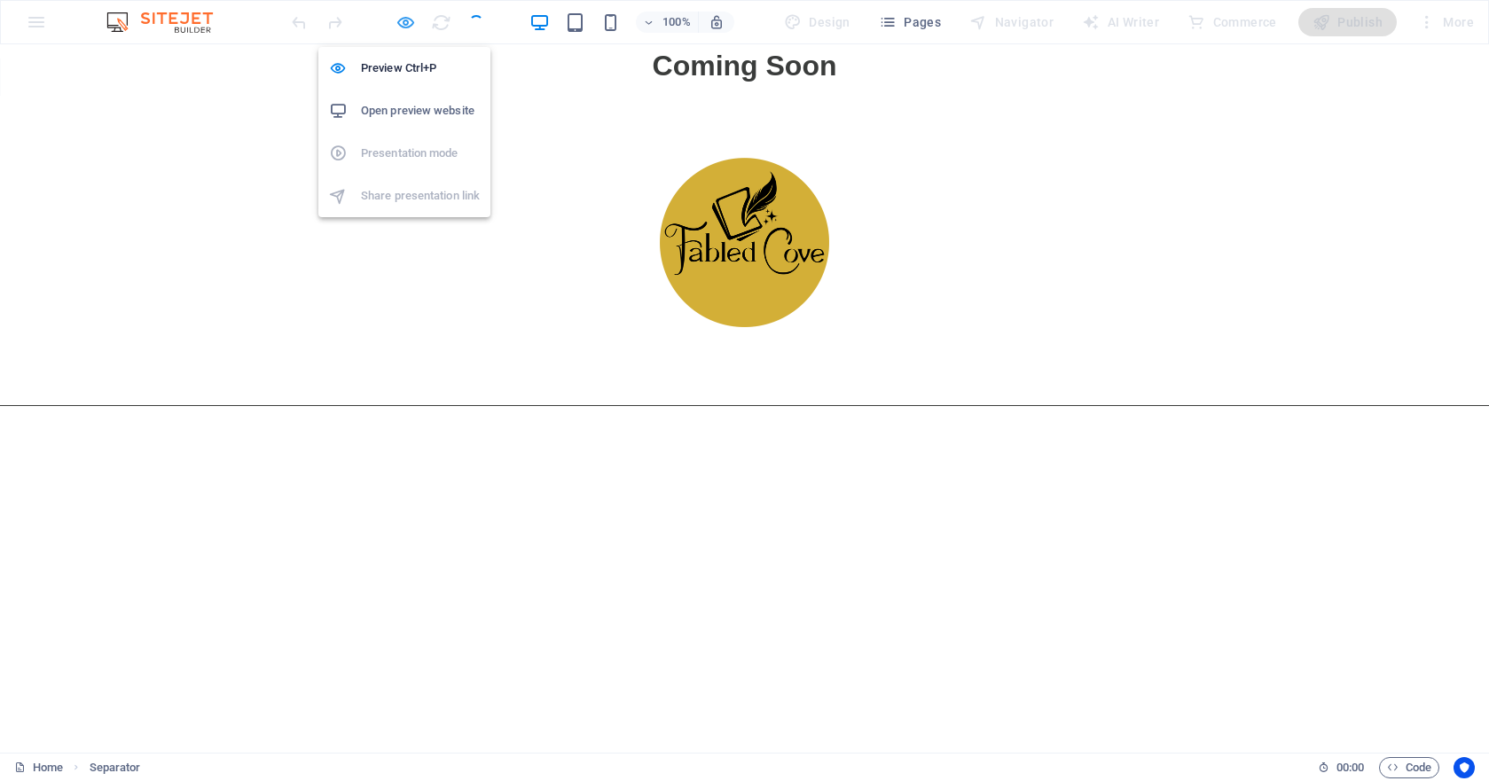
click at [404, 19] on icon "button" at bounding box center [406, 22] width 20 height 20
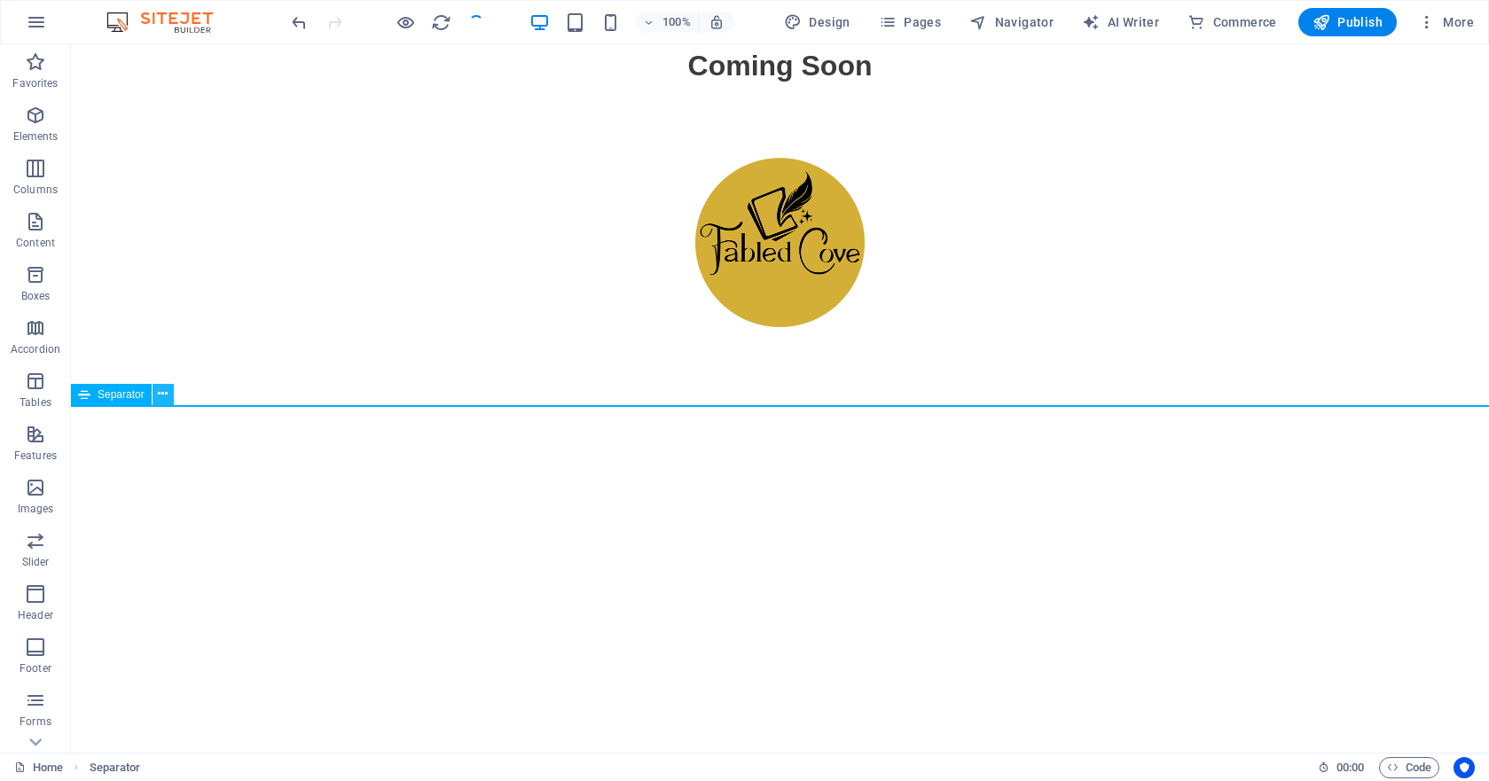
click at [163, 394] on icon at bounding box center [163, 394] width 10 height 19
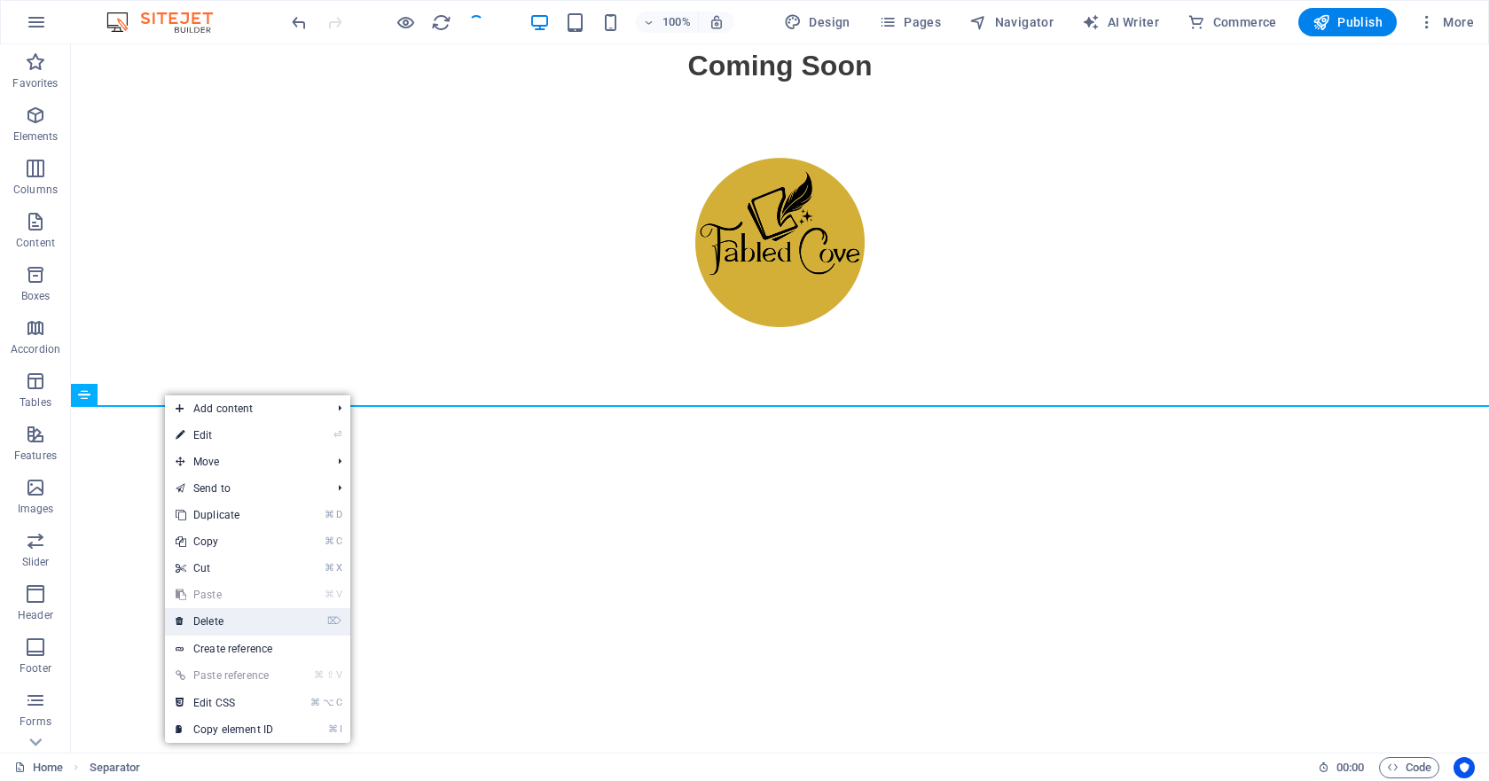
click at [230, 622] on link "⌦ Delete" at bounding box center [224, 621] width 119 height 27
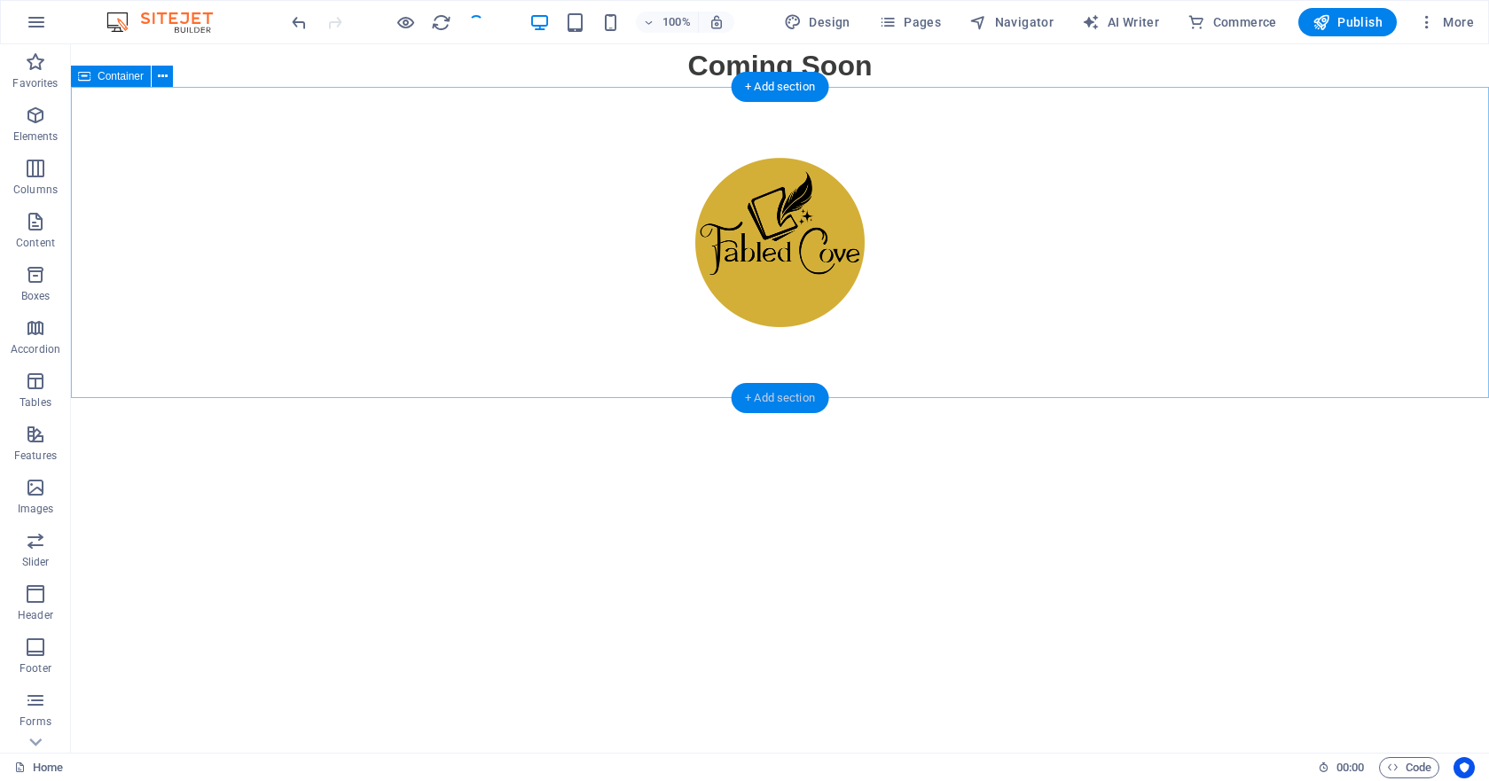
click at [781, 394] on div "+ Add section" at bounding box center [780, 398] width 98 height 30
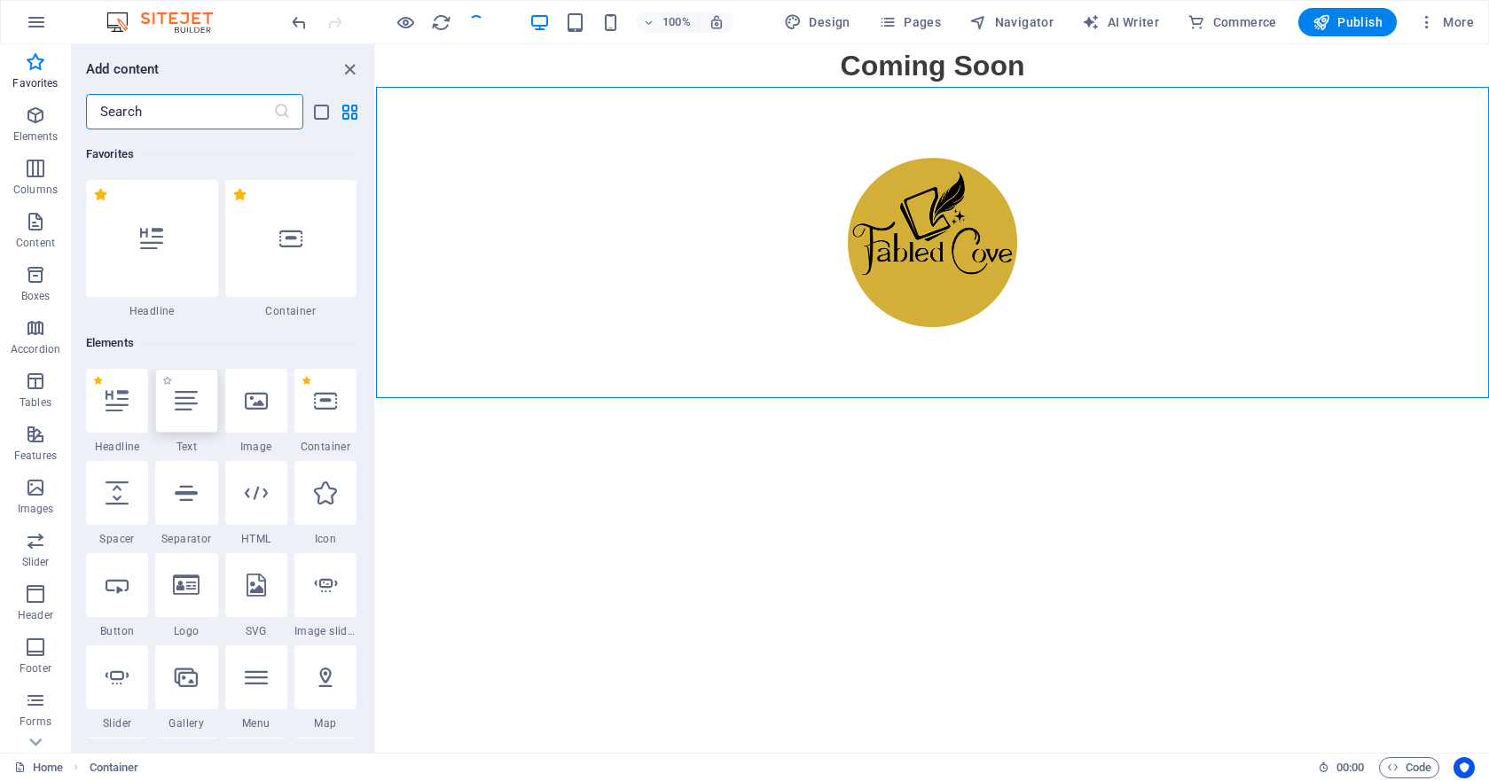
click at [193, 404] on icon at bounding box center [186, 400] width 23 height 23
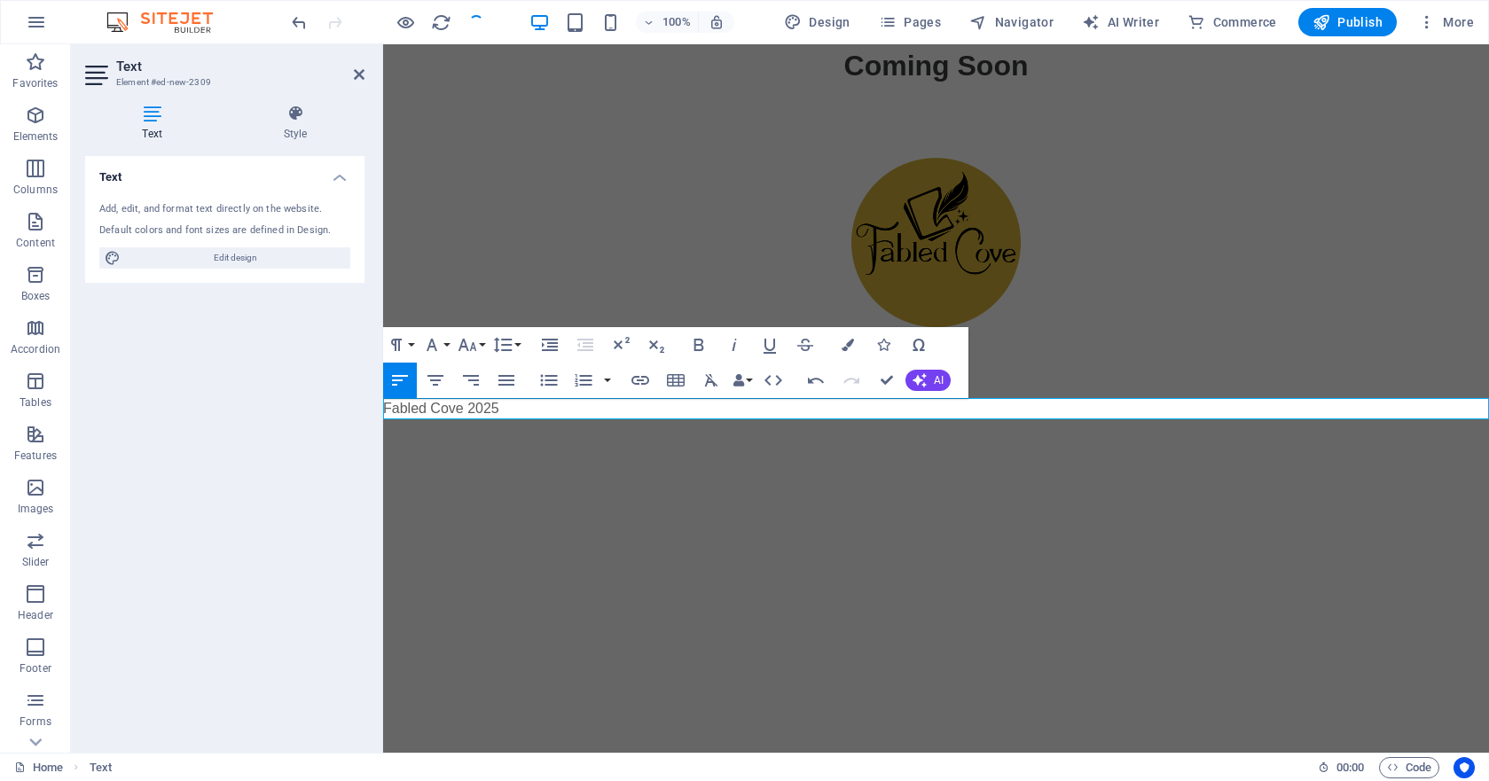
click at [392, 414] on p "Fabled Cove 2025" at bounding box center [936, 408] width 1106 height 21
click at [624, 347] on icon "button" at bounding box center [620, 344] width 21 height 21
click at [621, 343] on icon "button" at bounding box center [620, 344] width 21 height 21
drag, startPoint x: 514, startPoint y: 404, endPoint x: 292, endPoint y: 402, distance: 221.8
click at [383, 402] on html "Skip to main content Coming Soon ​Fabled Cove 2025" at bounding box center [936, 231] width 1106 height 375
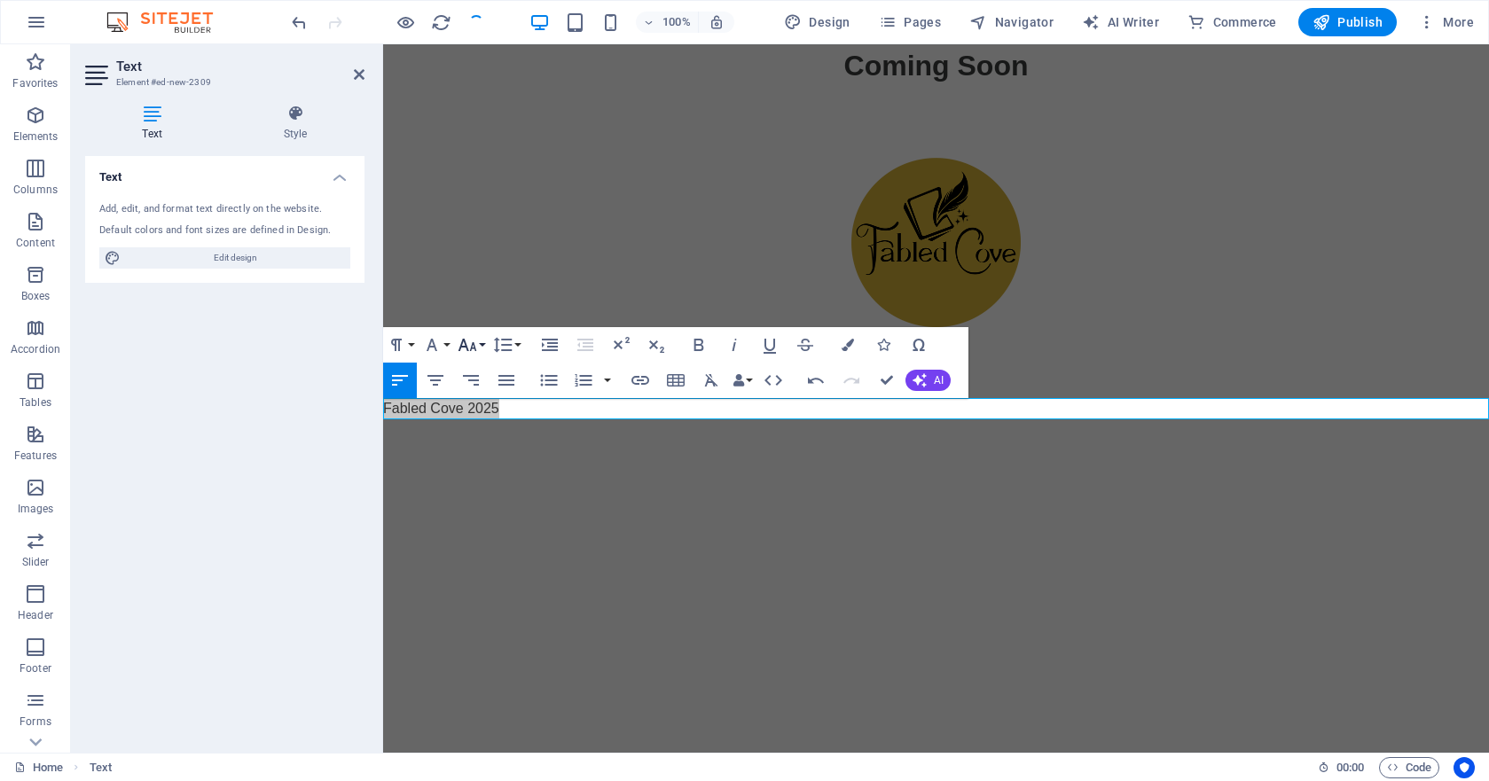
click at [482, 345] on button "Font Size" at bounding box center [471, 344] width 34 height 35
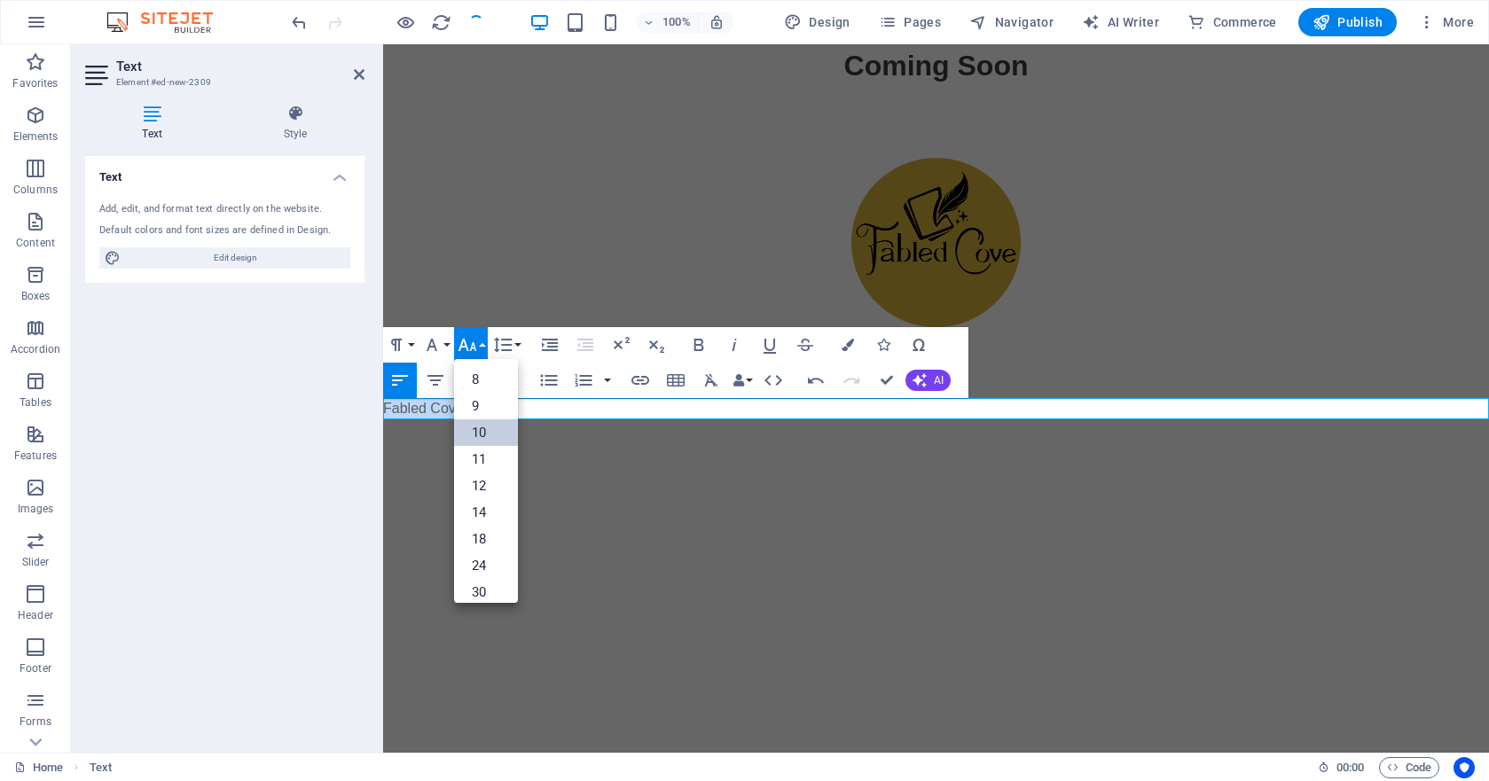
click at [488, 439] on link "10" at bounding box center [486, 433] width 64 height 27
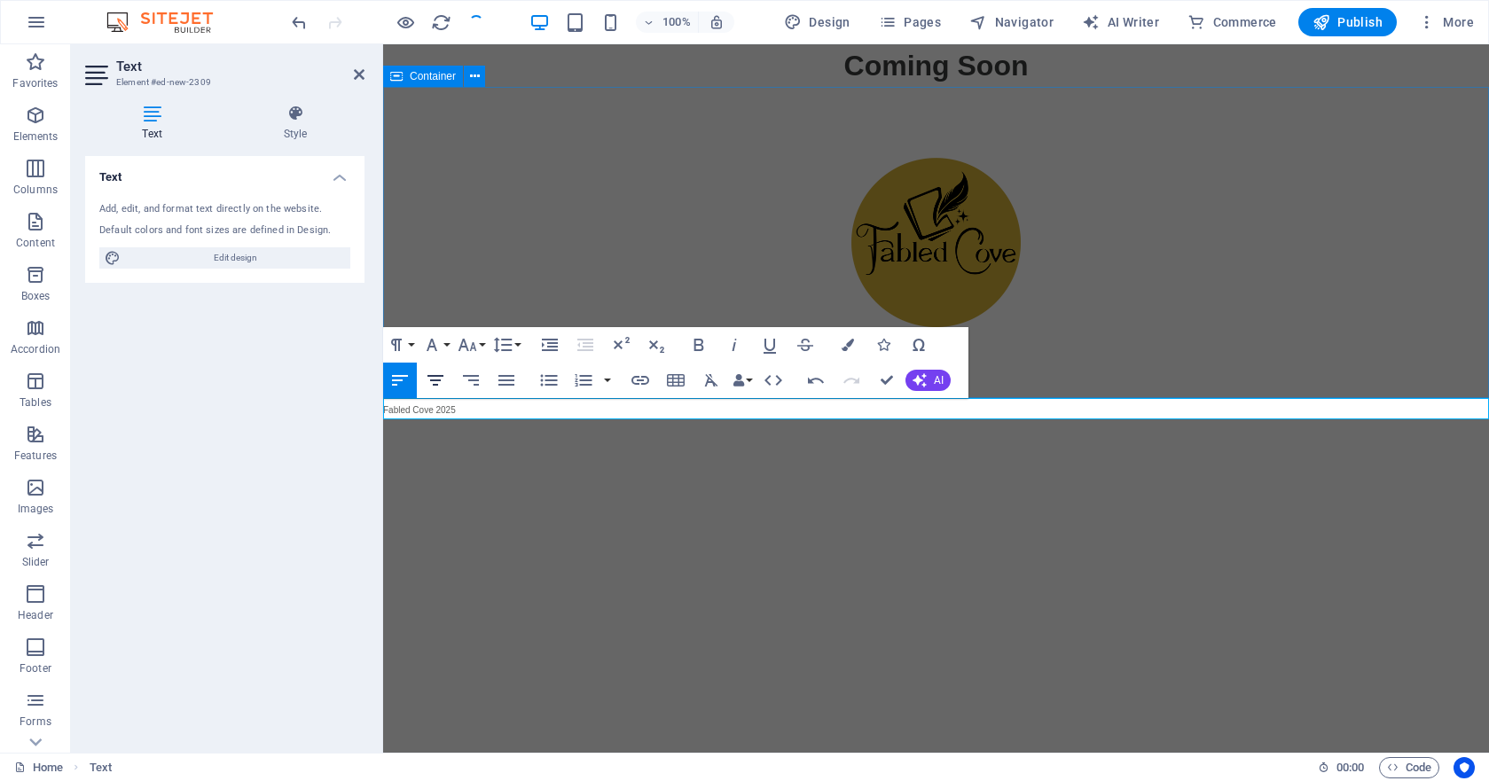
click at [430, 381] on icon "button" at bounding box center [435, 380] width 21 height 21
click at [883, 344] on icon "button" at bounding box center [883, 345] width 12 height 12
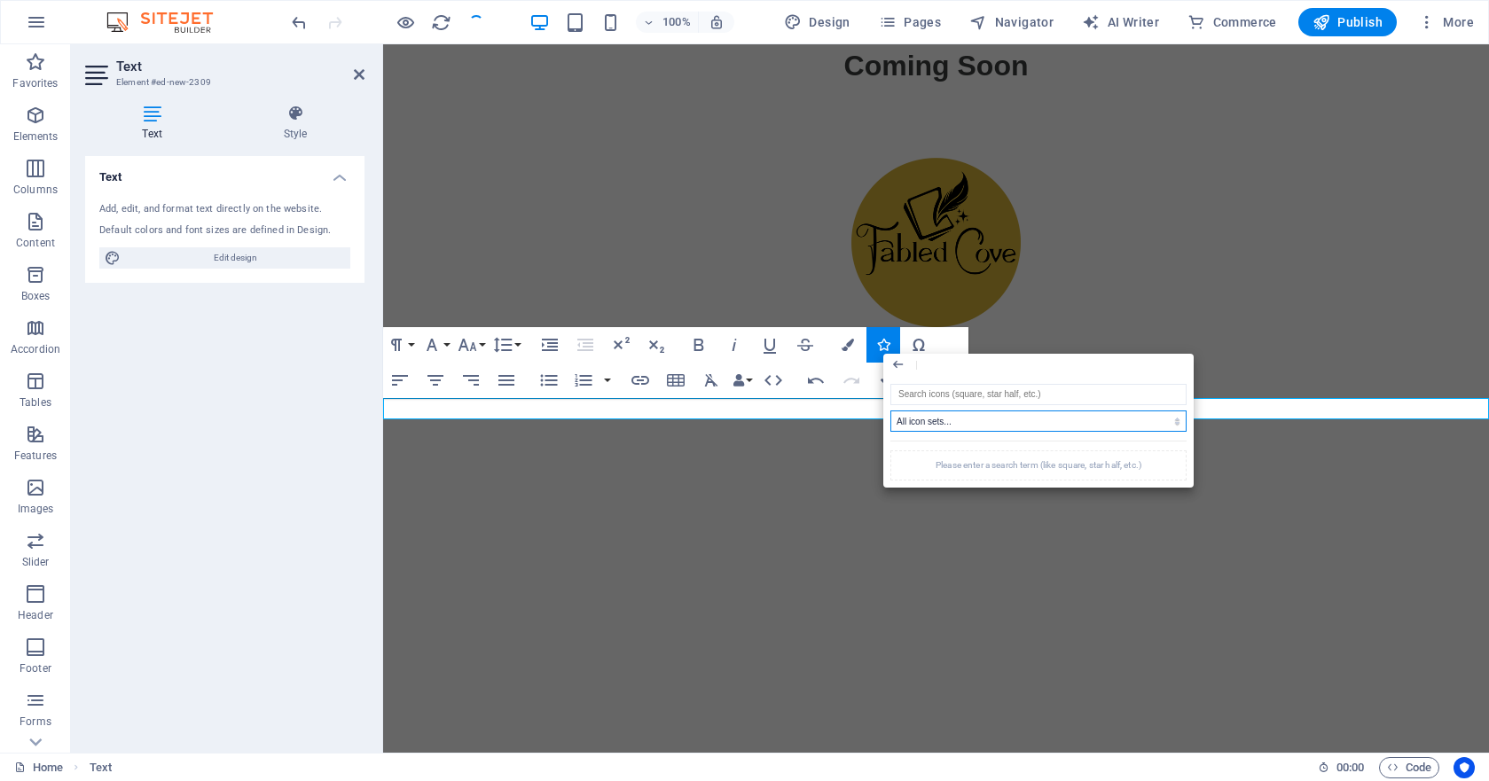
select select "icofont"
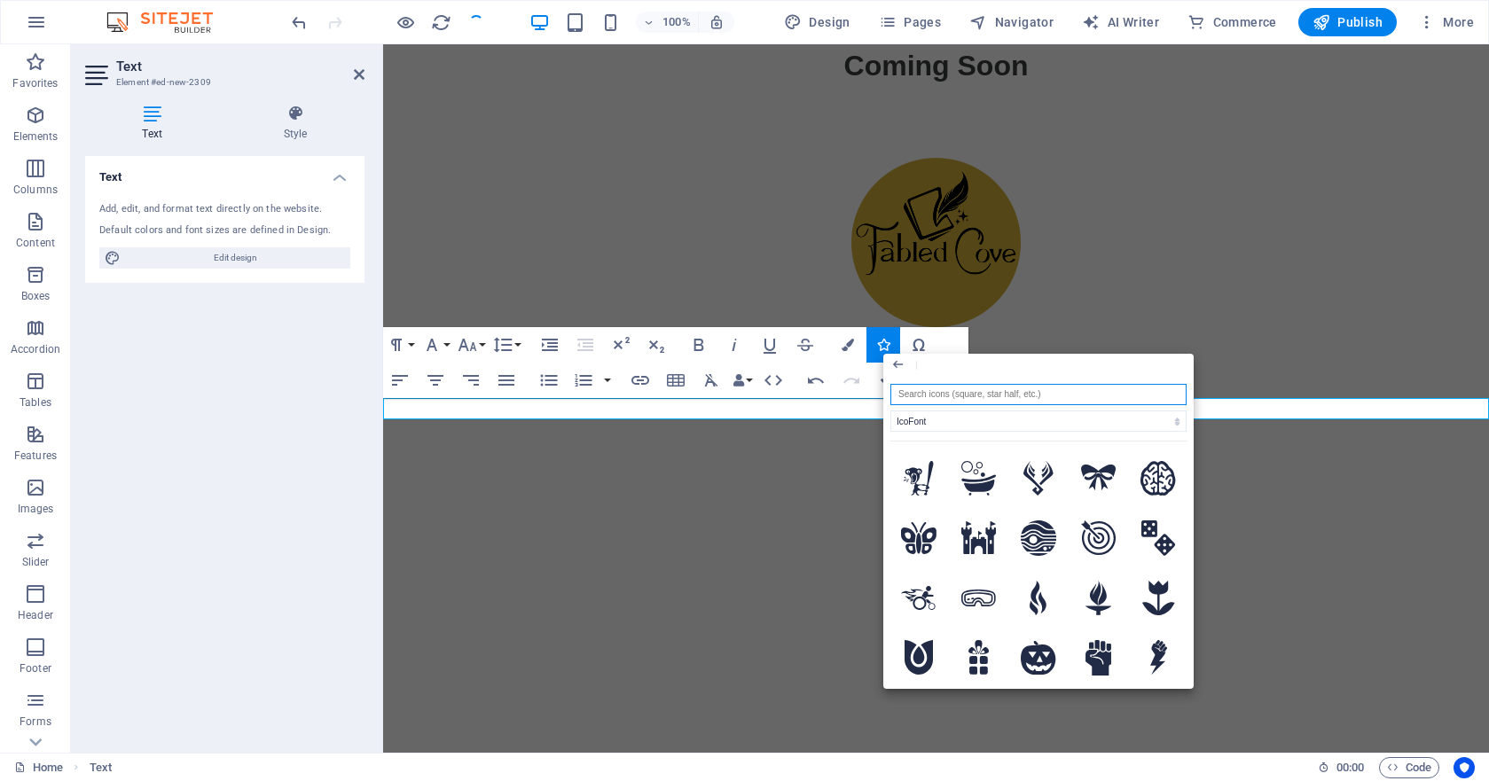
click at [960, 391] on input "search" at bounding box center [1038, 394] width 296 height 21
type input "@"
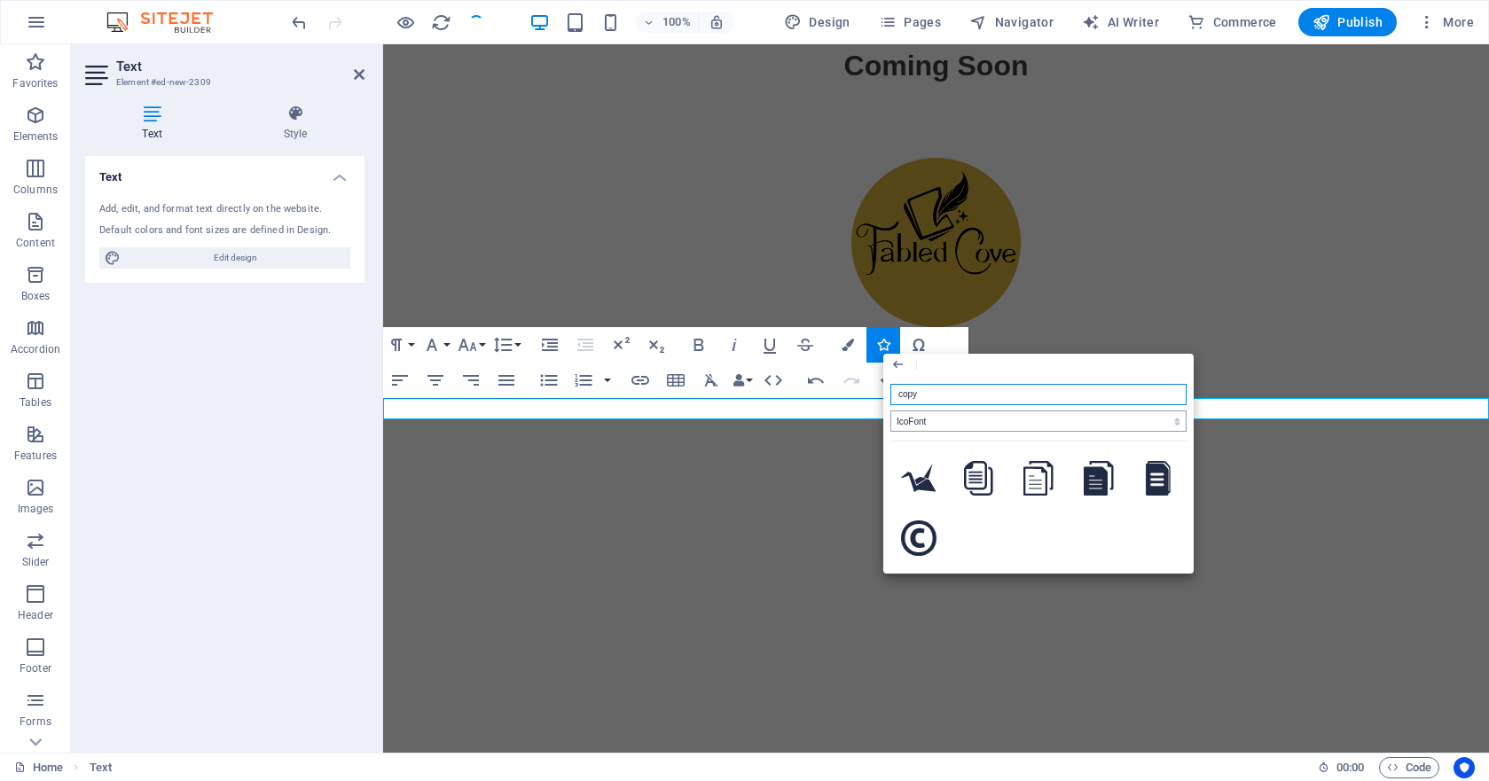
type input "copy"
select select
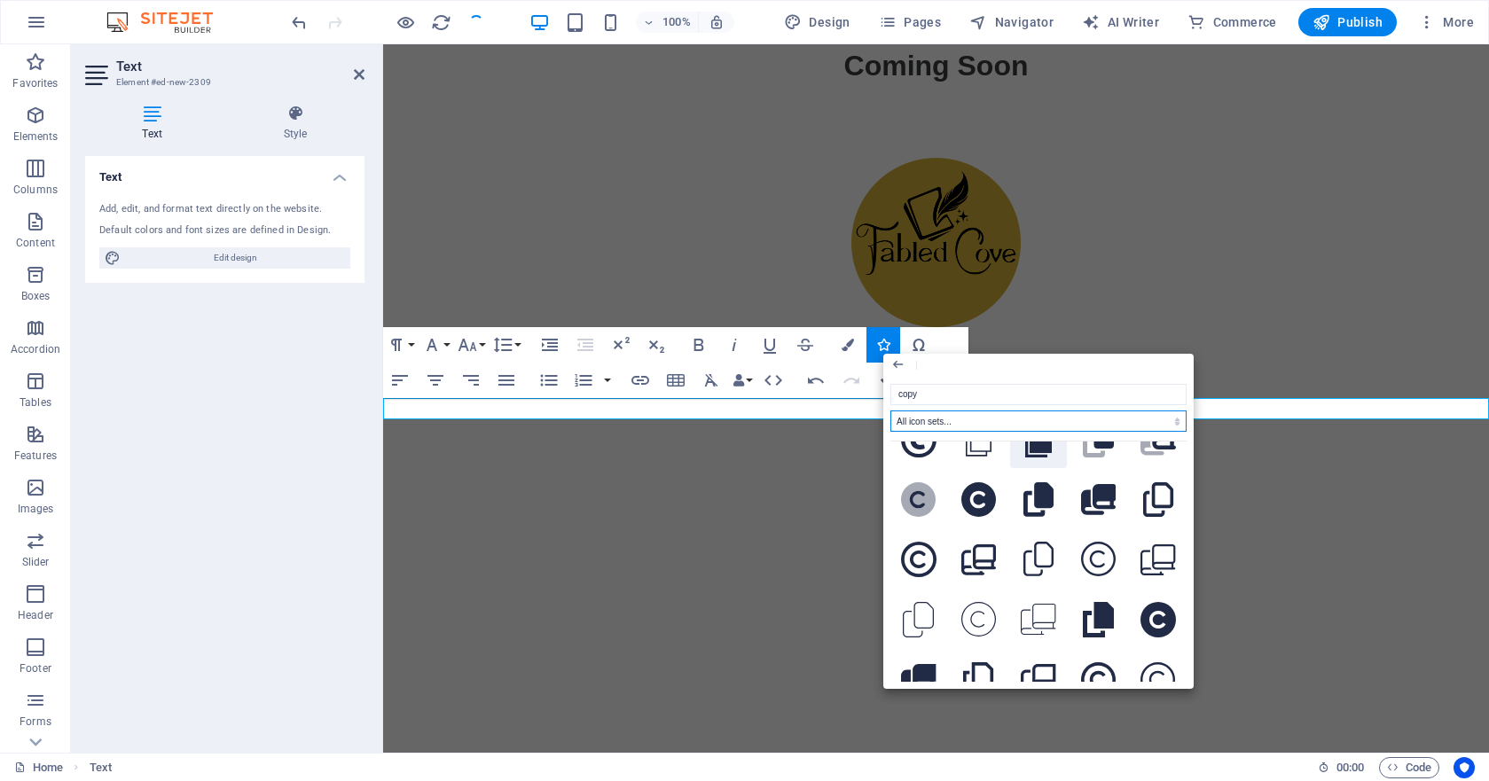
scroll to position [102, 0]
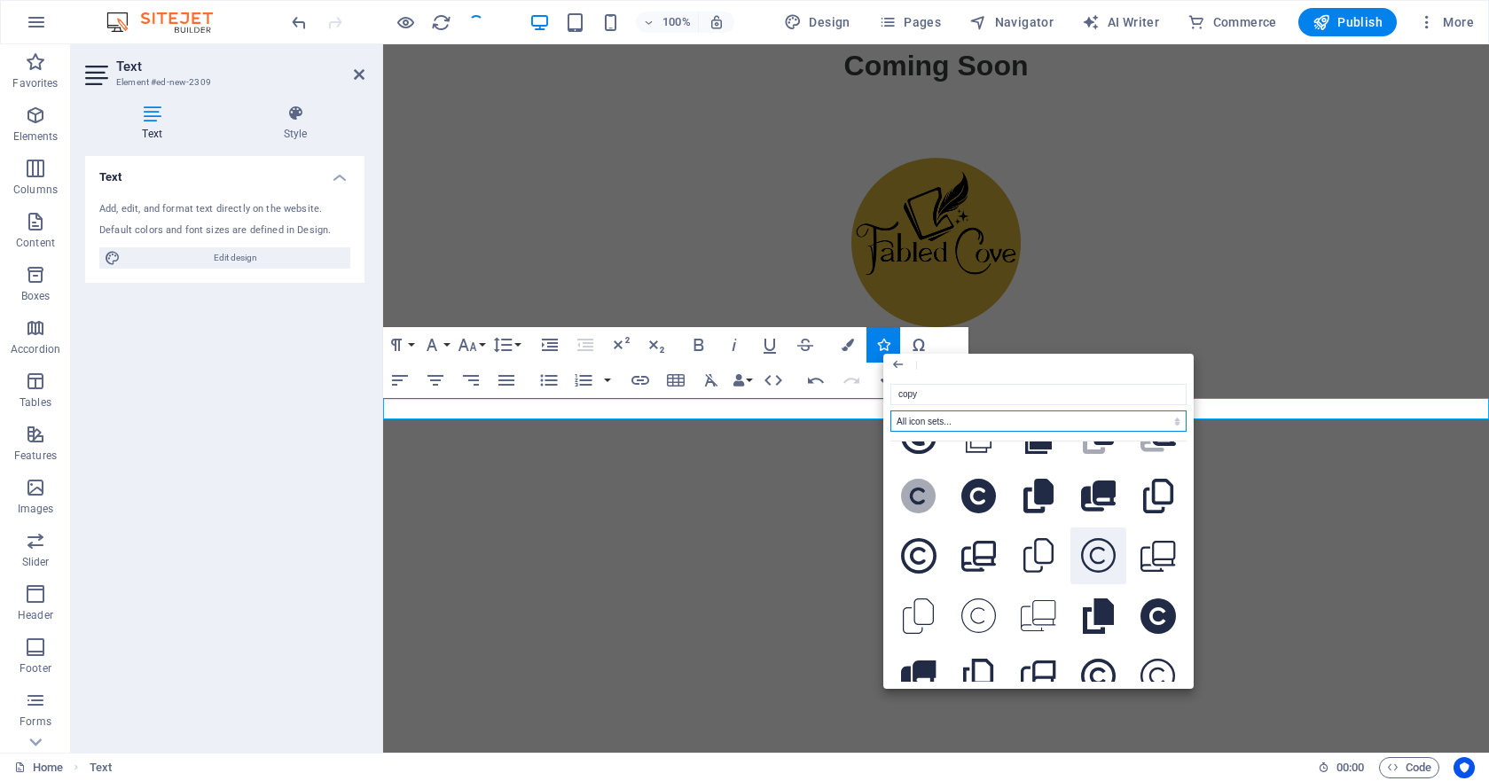
click at [1096, 574] on icon at bounding box center [1098, 555] width 35 height 35
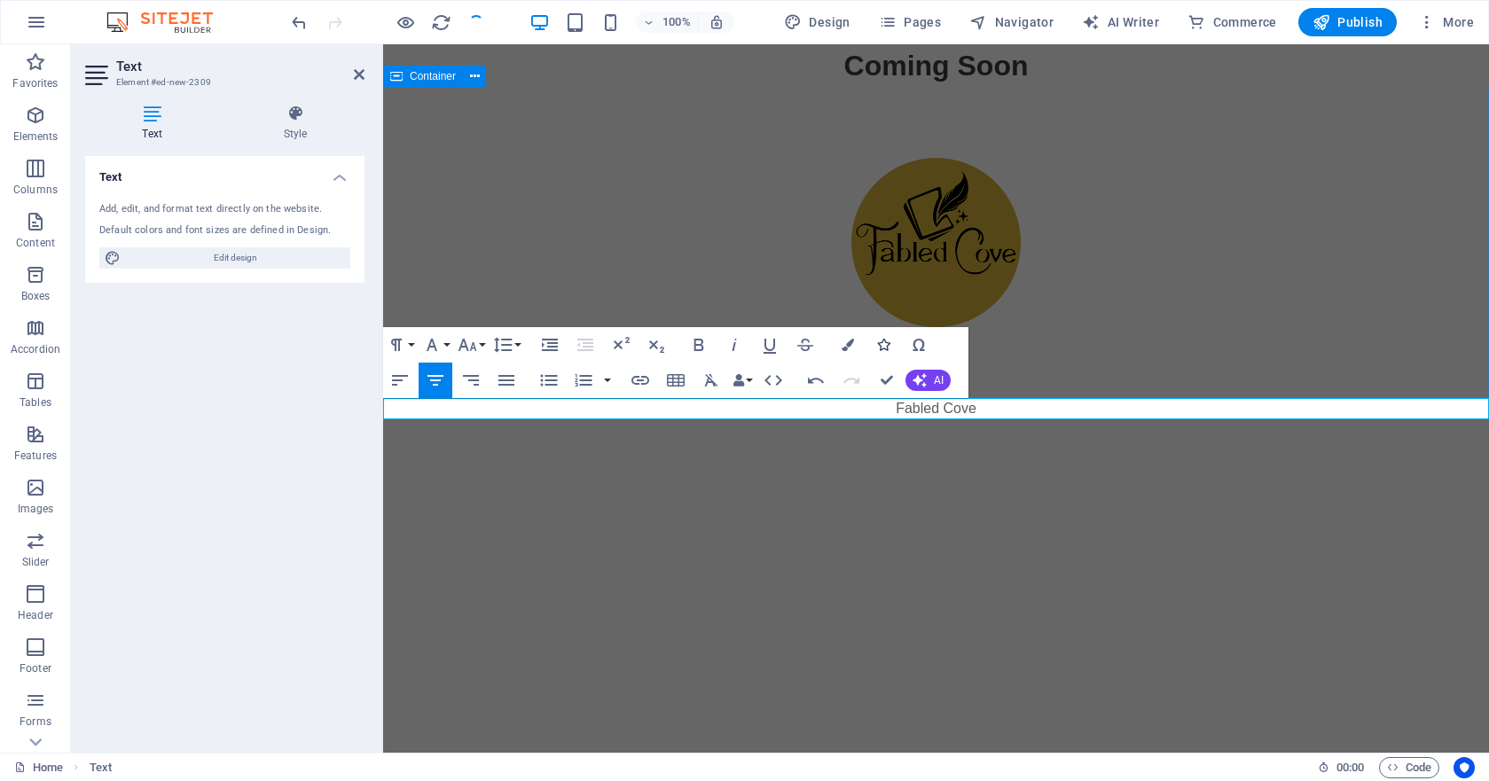
click at [884, 346] on icon "button" at bounding box center [883, 345] width 12 height 12
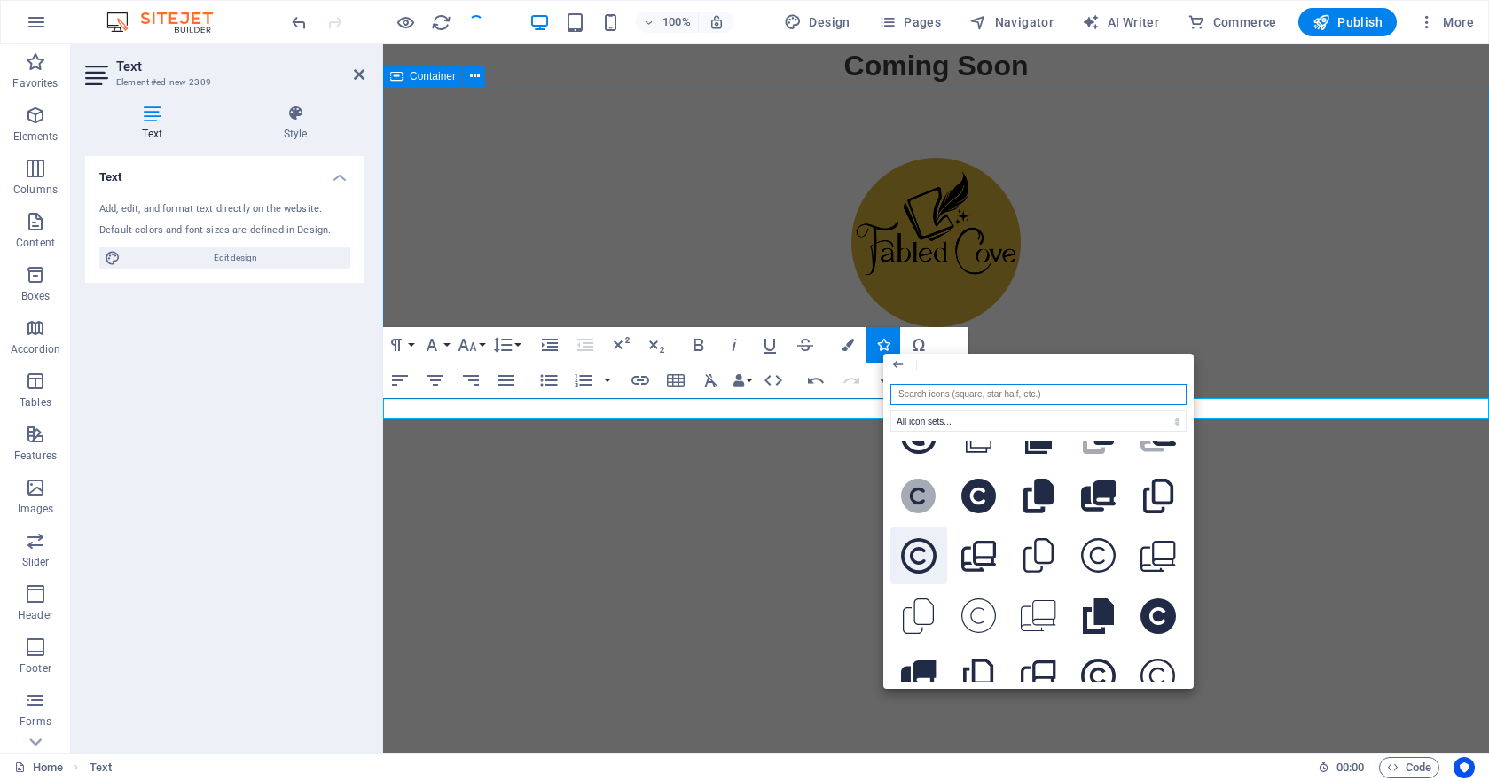
click at [919, 574] on icon at bounding box center [918, 555] width 35 height 35
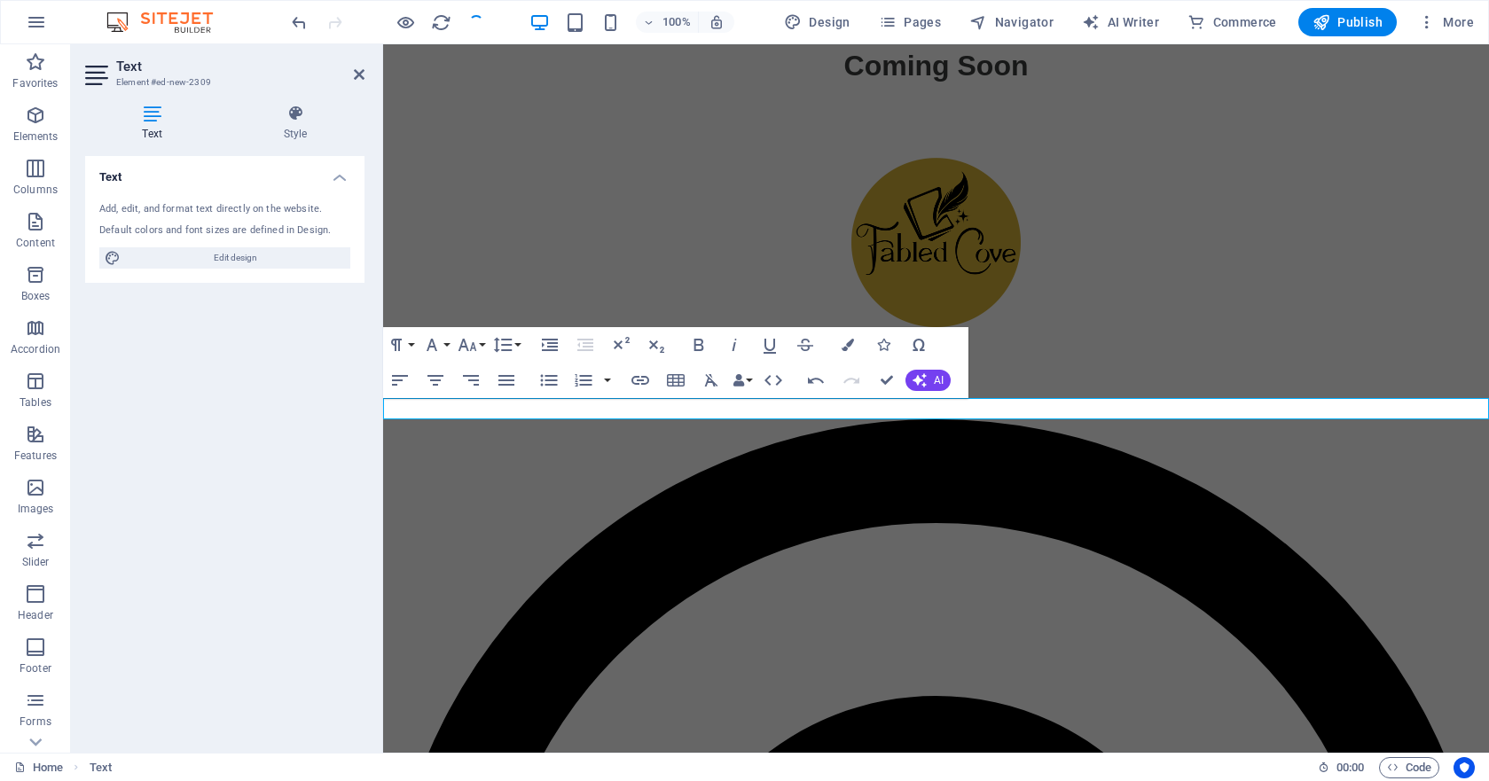
drag, startPoint x: 991, startPoint y: 409, endPoint x: 907, endPoint y: 406, distance: 83.4
click at [480, 341] on button "Font Size" at bounding box center [471, 344] width 34 height 35
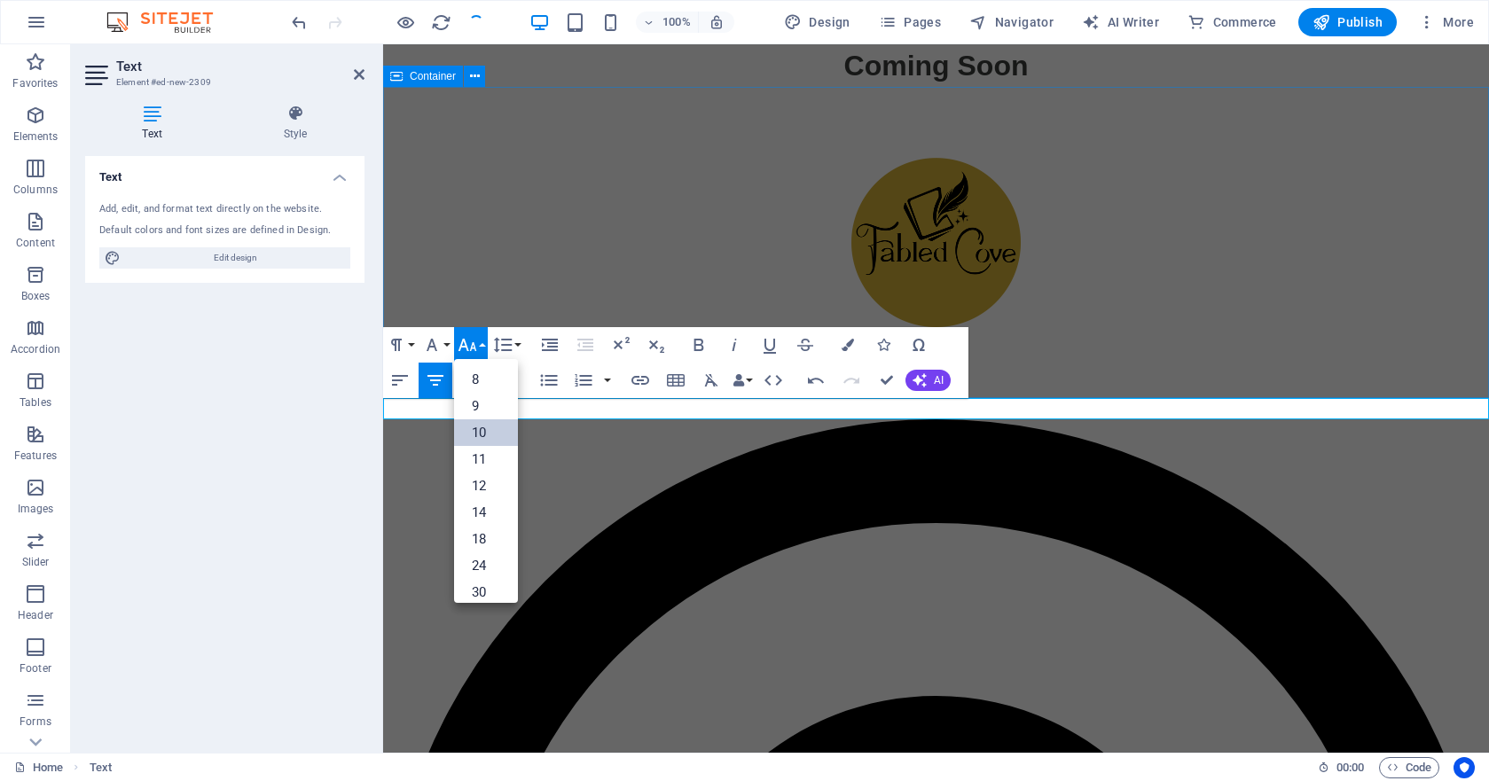
click at [495, 423] on link "10" at bounding box center [486, 433] width 64 height 27
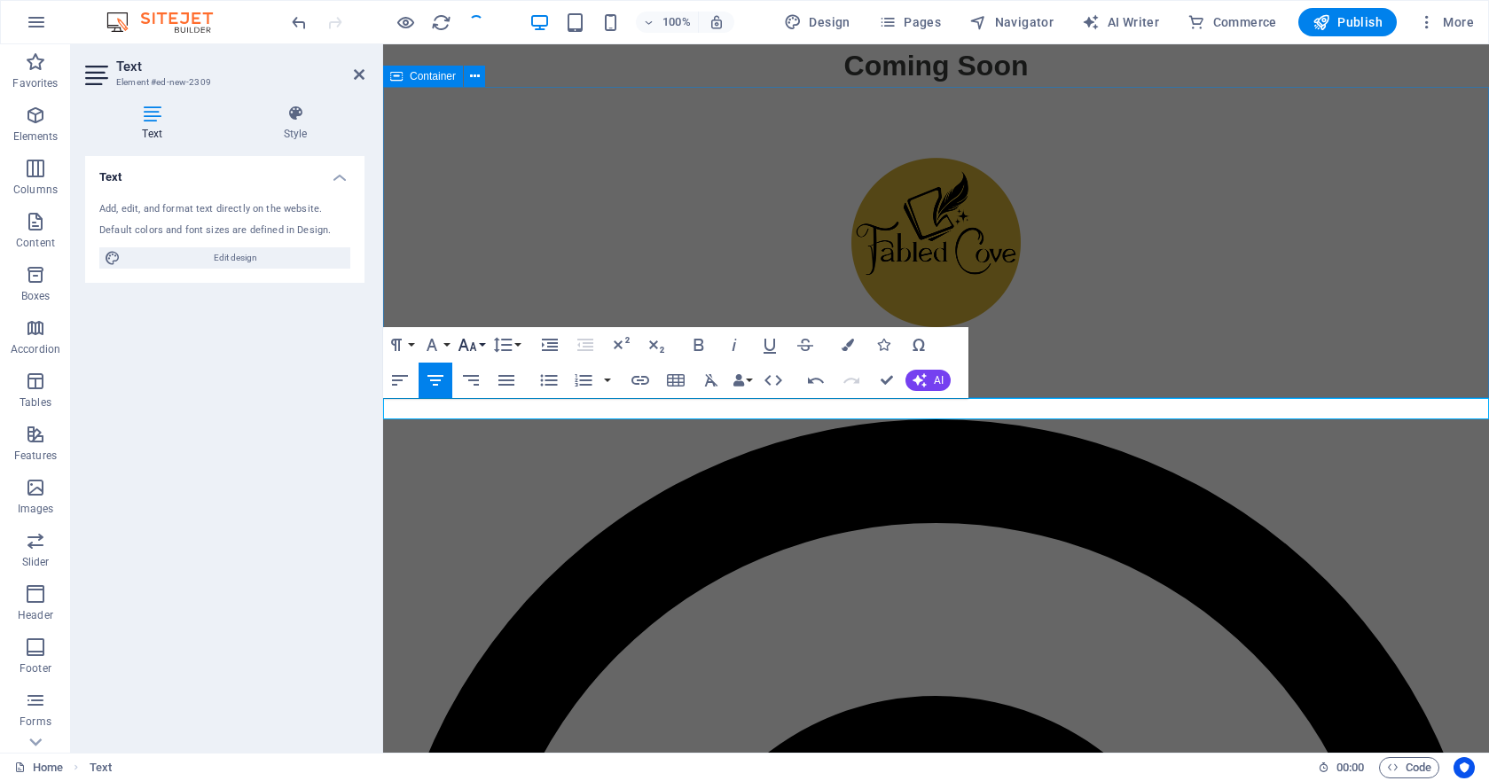
click at [480, 347] on button "Font Size" at bounding box center [471, 344] width 34 height 35
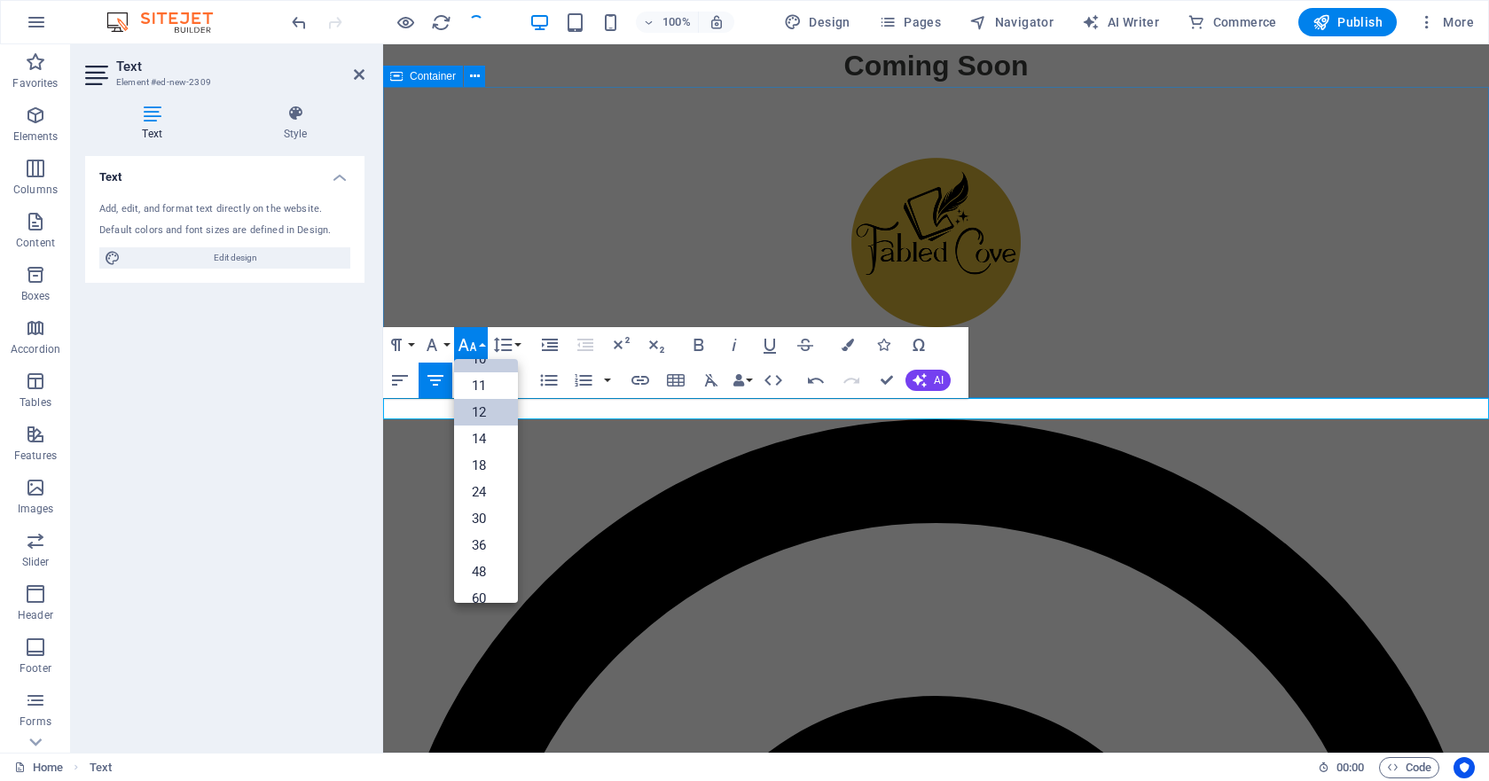
click at [491, 408] on link "12" at bounding box center [486, 412] width 64 height 27
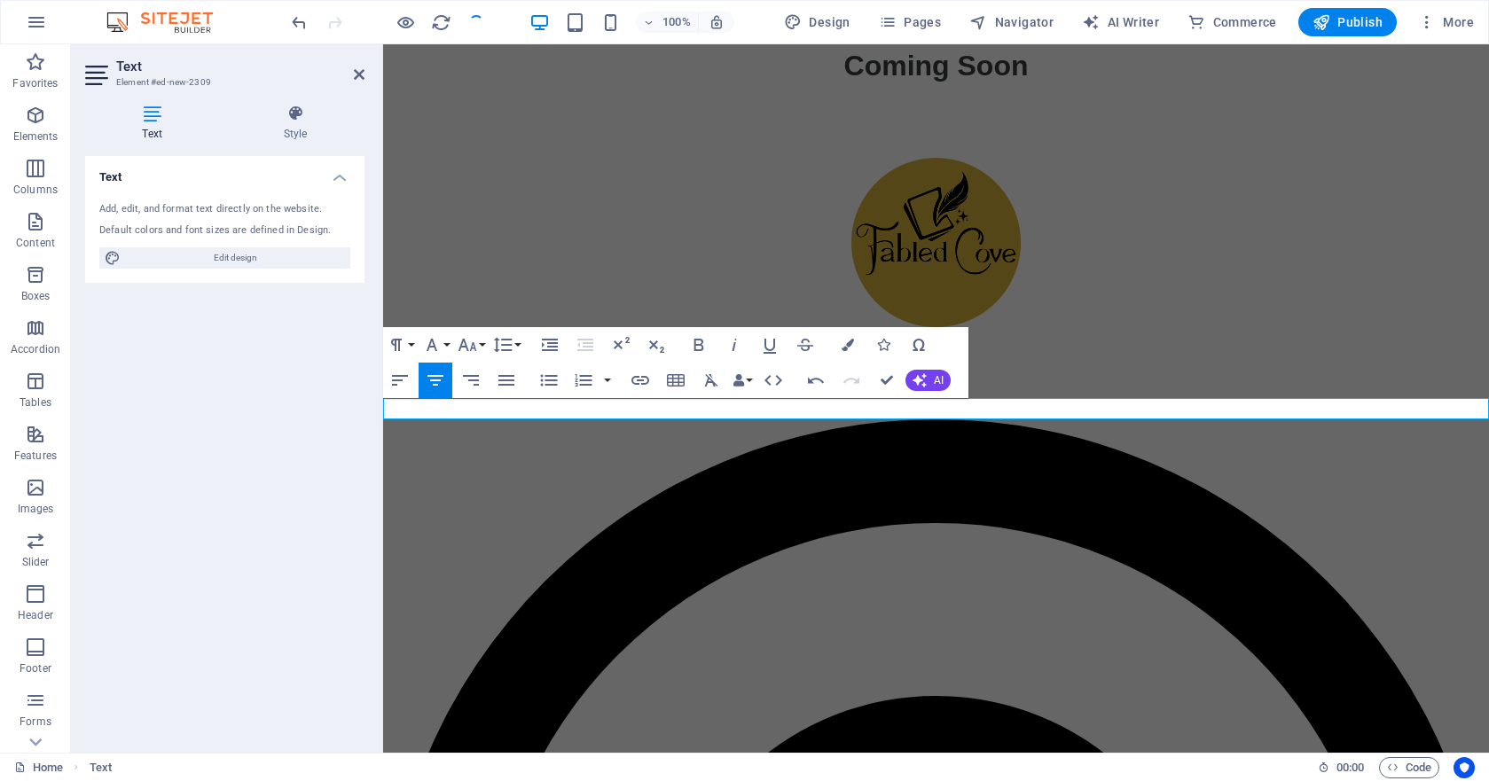
drag, startPoint x: 1006, startPoint y: 410, endPoint x: 794, endPoint y: 409, distance: 212.0
click at [850, 349] on icon "button" at bounding box center [848, 345] width 12 height 12
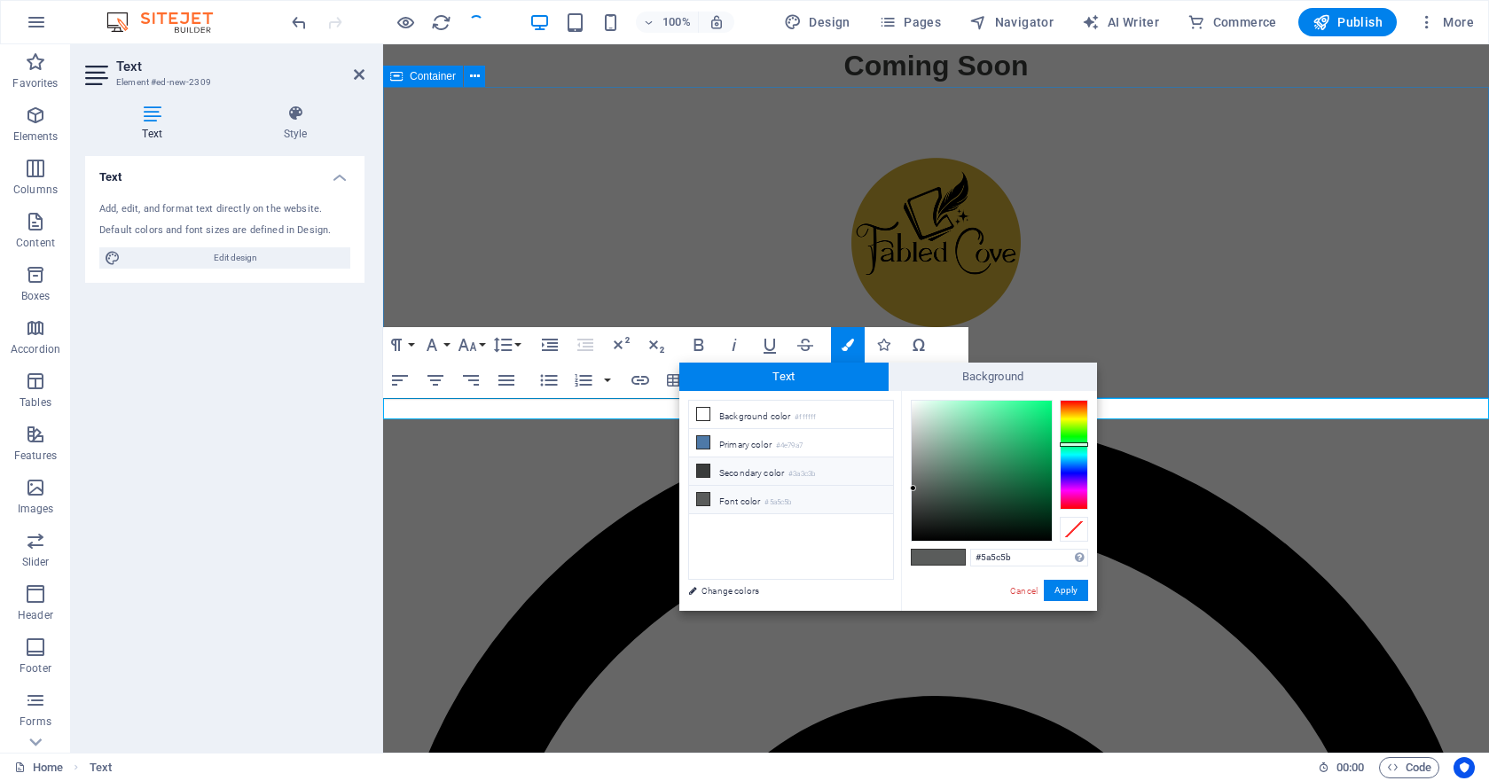
click at [737, 476] on li "Secondary color #3a3c3b" at bounding box center [791, 472] width 204 height 28
type input "#3a3c3b"
click at [1070, 588] on button "Apply" at bounding box center [1066, 590] width 44 height 21
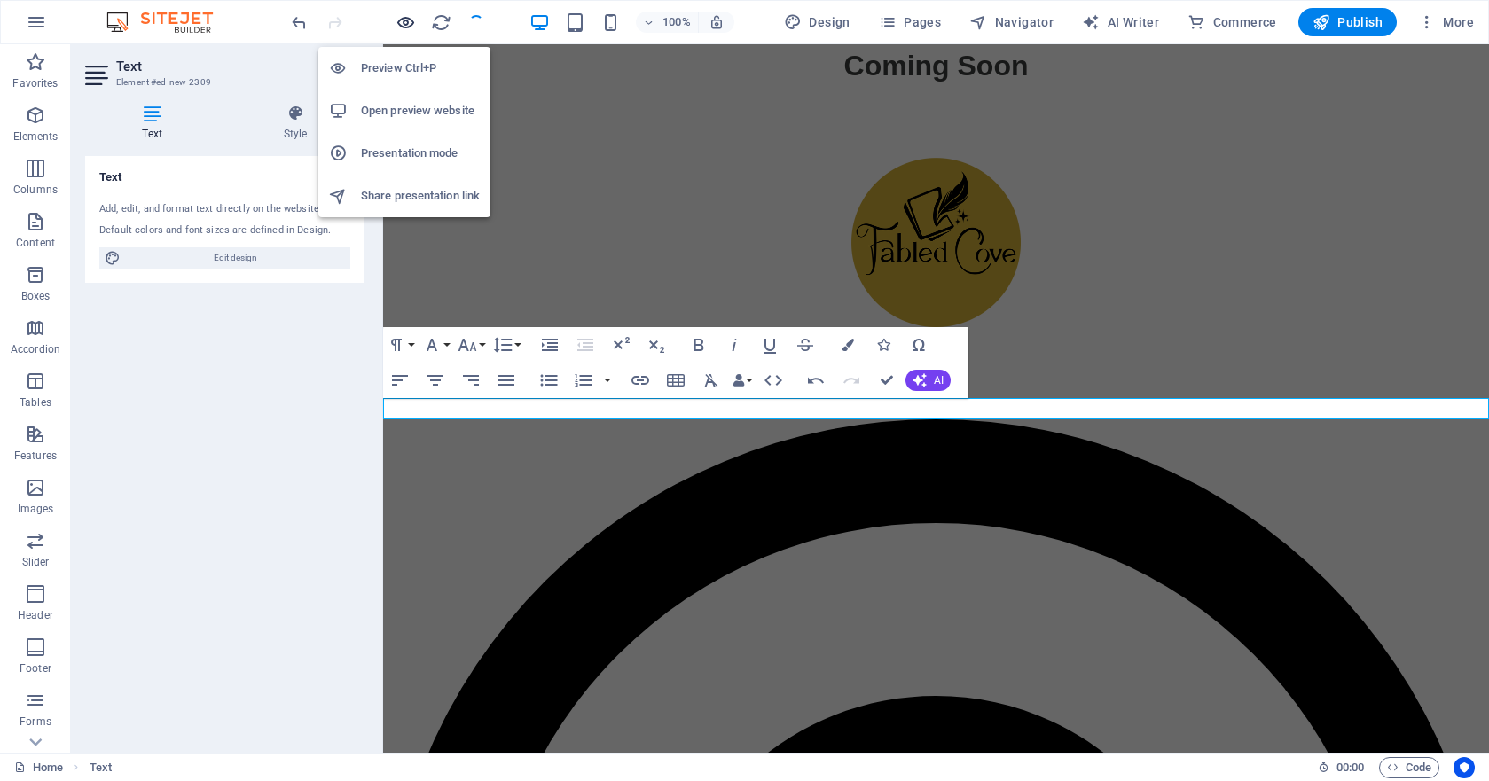
click at [407, 23] on icon "button" at bounding box center [406, 22] width 20 height 20
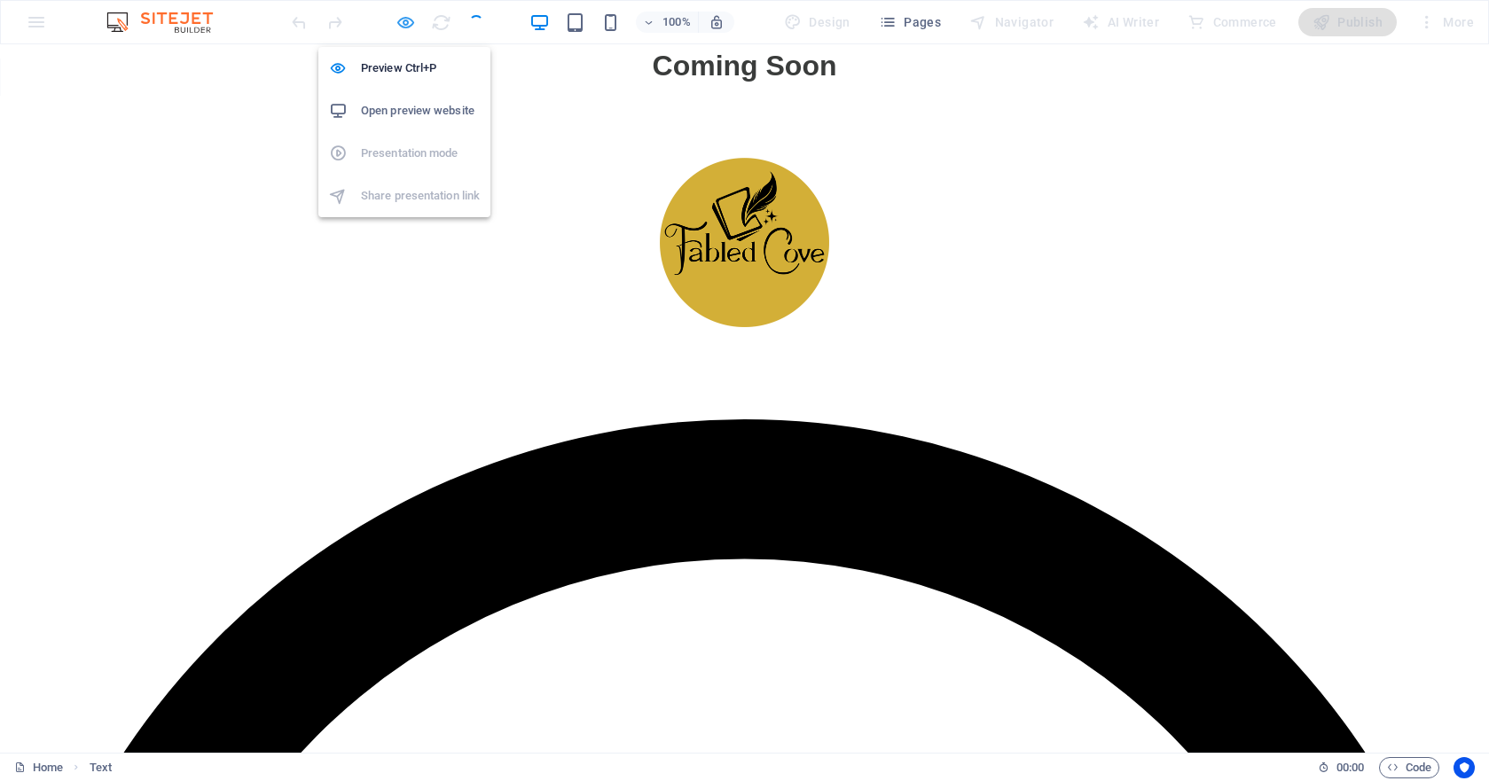
click at [399, 27] on icon "button" at bounding box center [406, 22] width 20 height 20
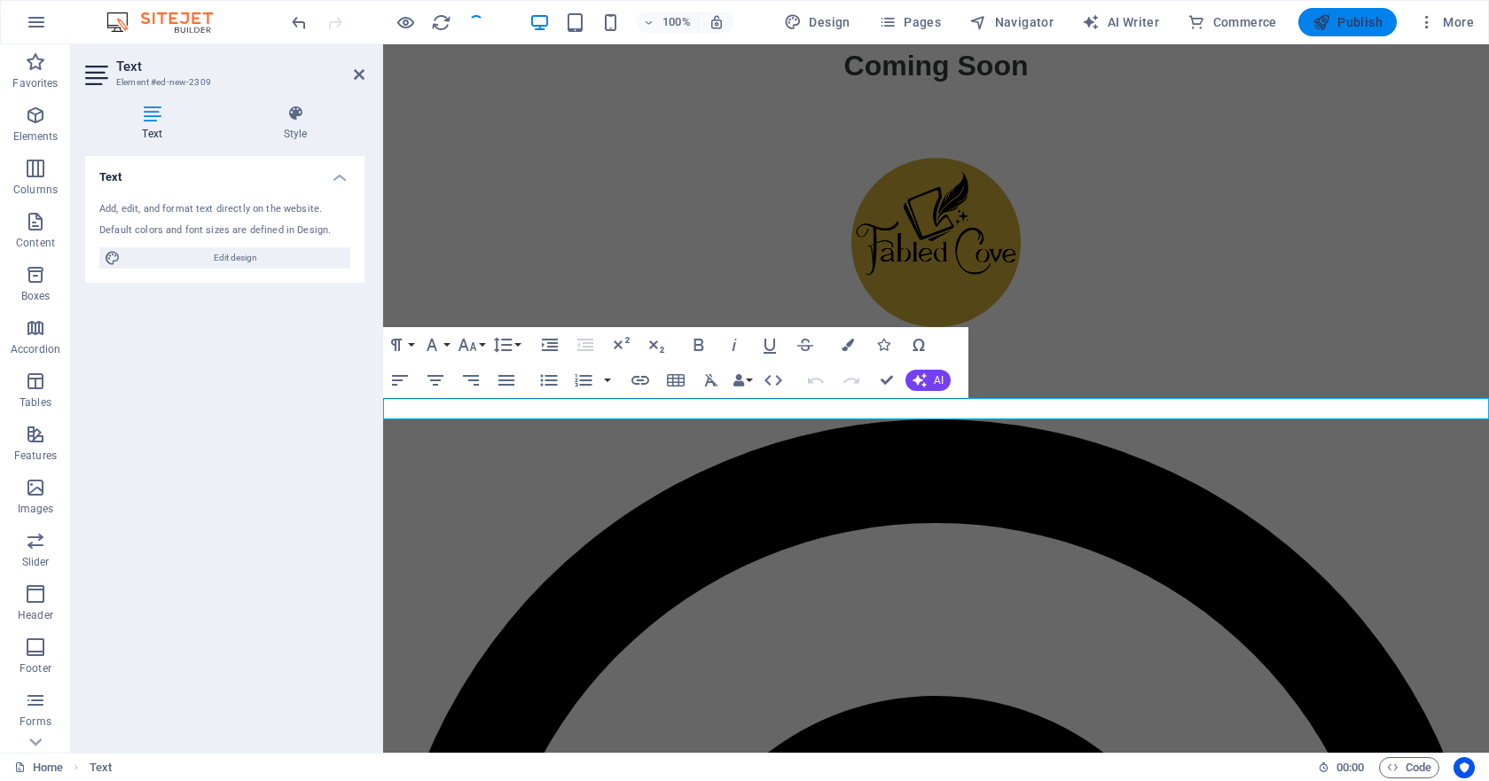
click at [1275, 24] on span "Publish" at bounding box center [1348, 22] width 70 height 18
